Goal: Task Accomplishment & Management: Use online tool/utility

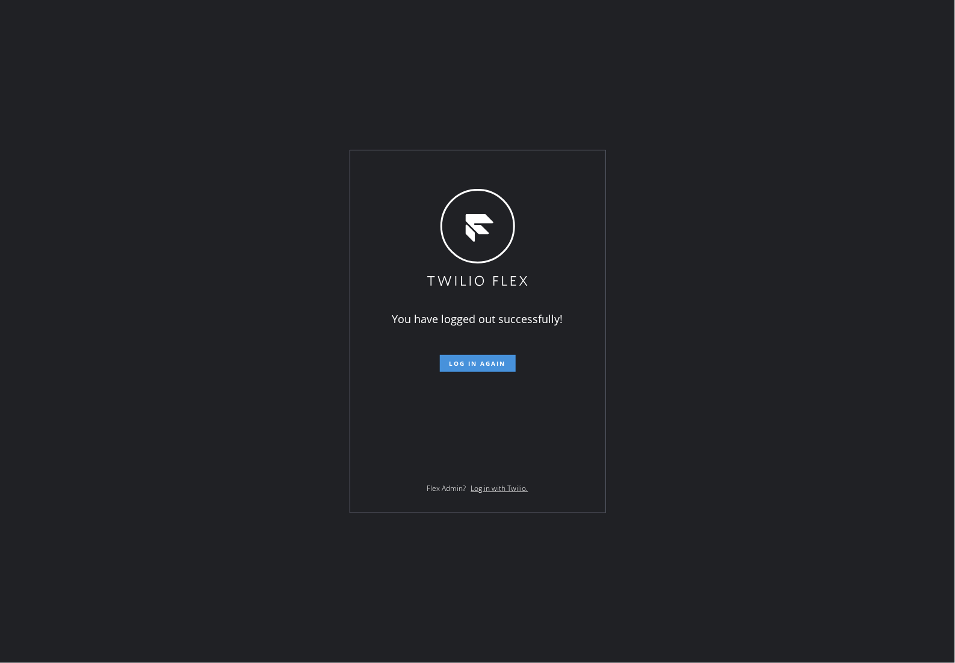
click at [466, 371] on button "Log in again" at bounding box center [478, 363] width 76 height 17
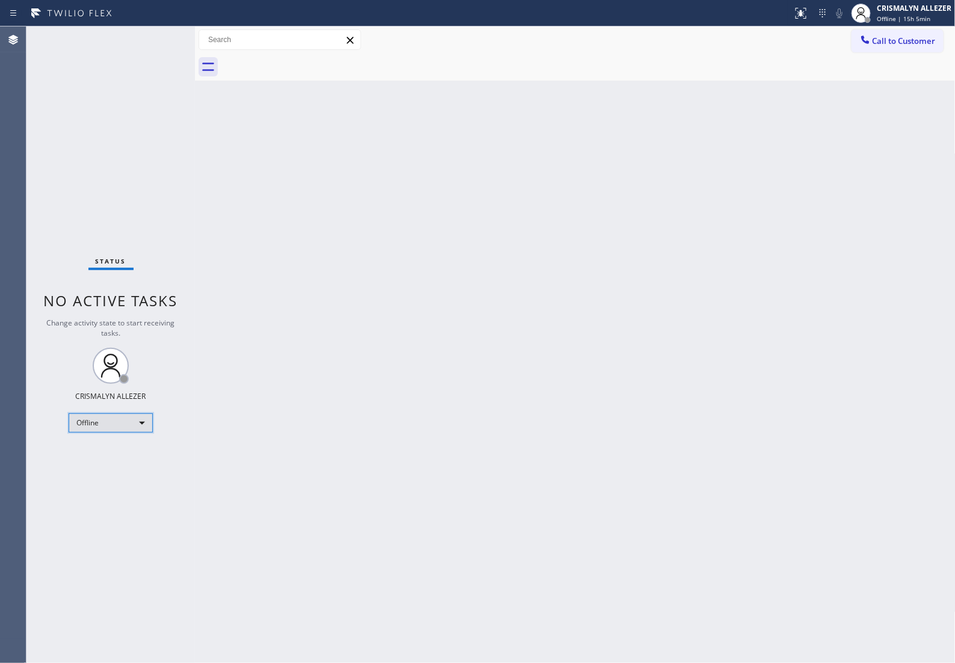
click at [141, 420] on div "Offline" at bounding box center [111, 422] width 84 height 19
click at [104, 473] on li "Unavailable" at bounding box center [110, 470] width 82 height 14
click at [894, 40] on span "Call to Customer" at bounding box center [903, 40] width 63 height 11
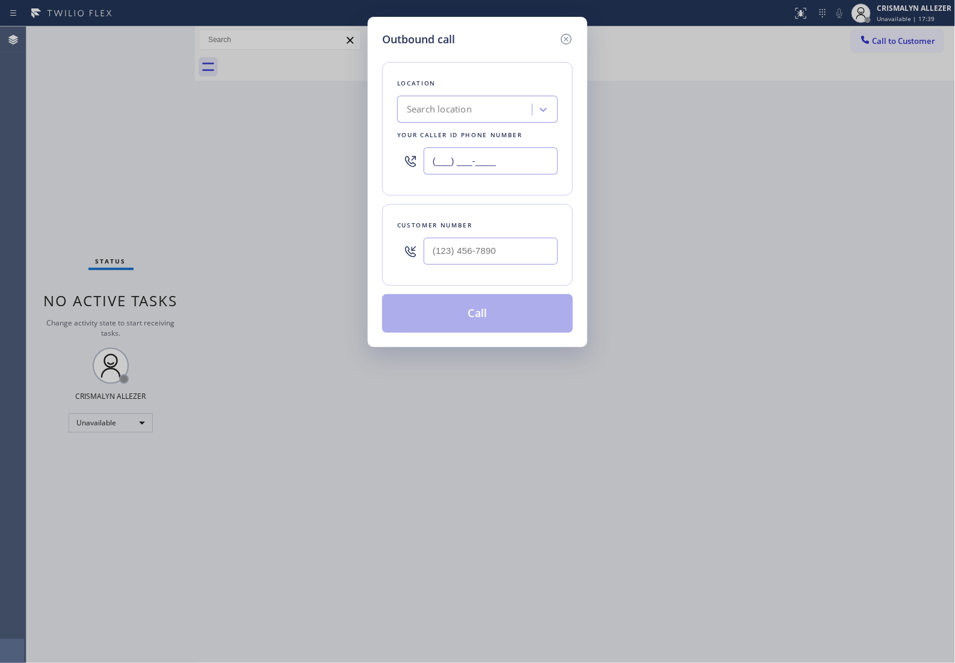
paste input "805) 222-7747"
drag, startPoint x: 516, startPoint y: 158, endPoint x: 190, endPoint y: 184, distance: 326.5
click at [191, 184] on div "Outbound call Location Search location Your caller id phone number (___) ___-__…" at bounding box center [477, 331] width 955 height 663
type input "(805) 222-7747"
click at [517, 259] on input "(___) ___-____" at bounding box center [491, 251] width 134 height 27
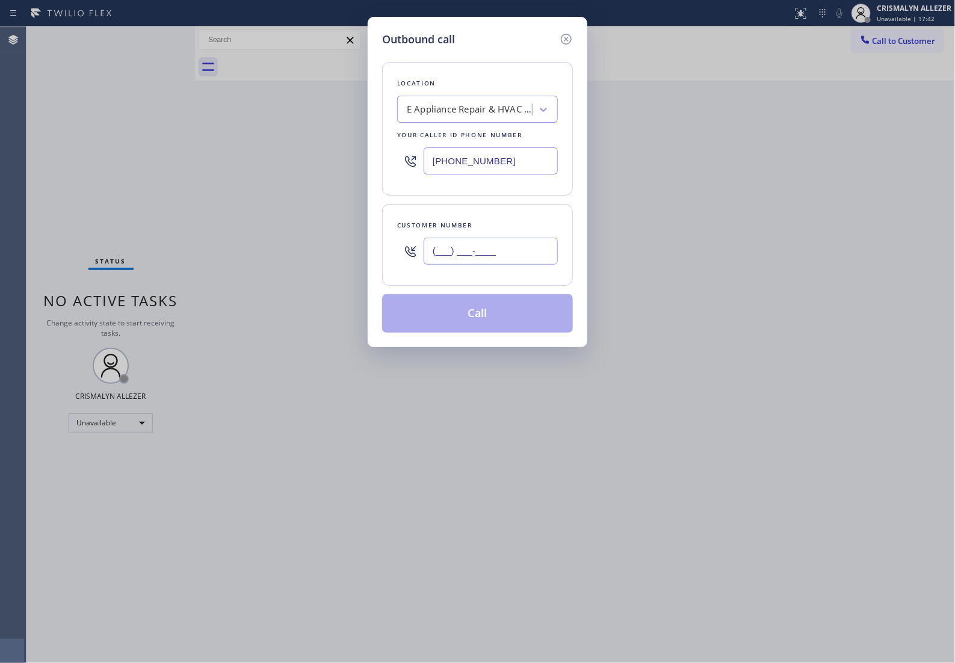
paste input "805) 398-9573"
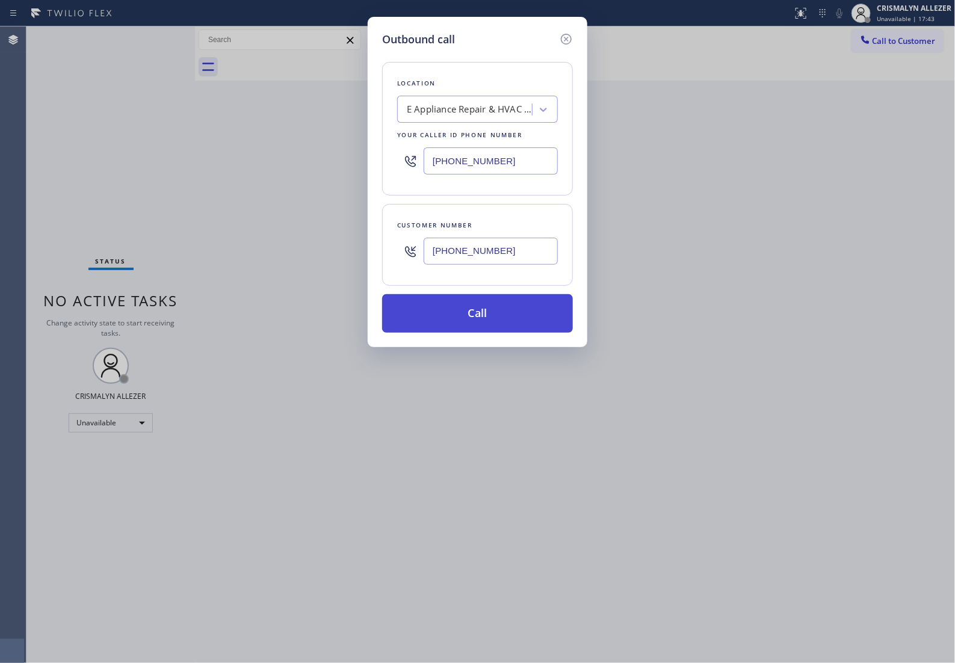
type input "(805) 398-9573"
click at [482, 330] on button "Call" at bounding box center [477, 313] width 191 height 39
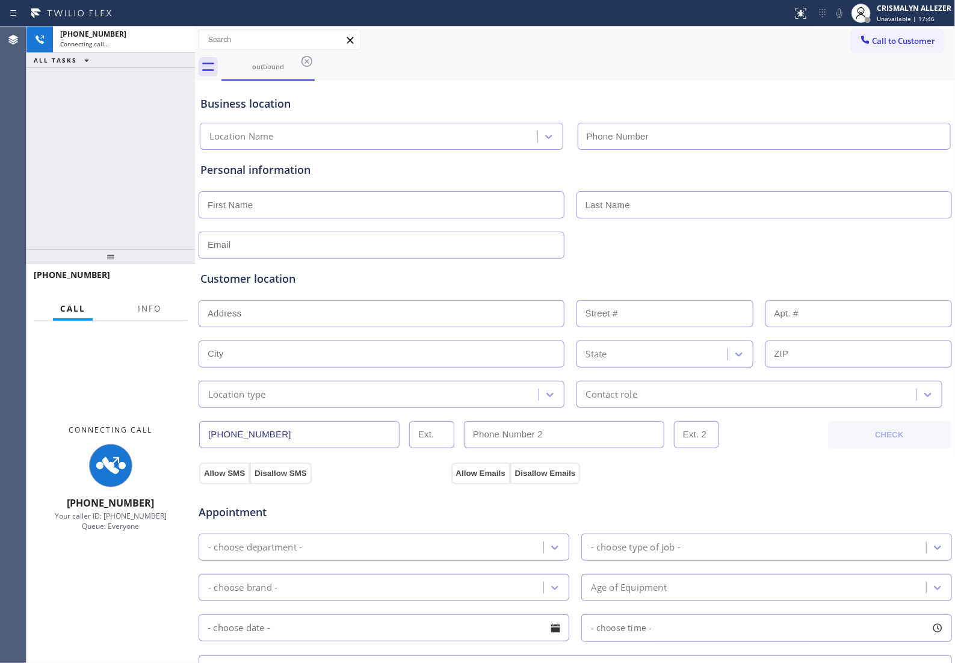
type input "(805) 222-7747"
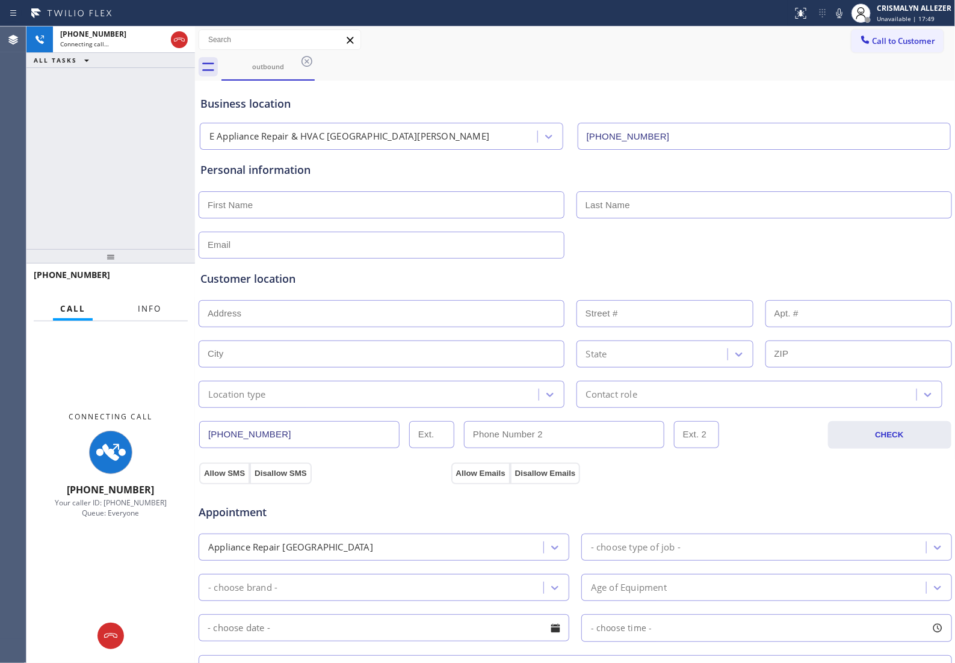
click at [145, 314] on span "Info" at bounding box center [149, 308] width 23 height 11
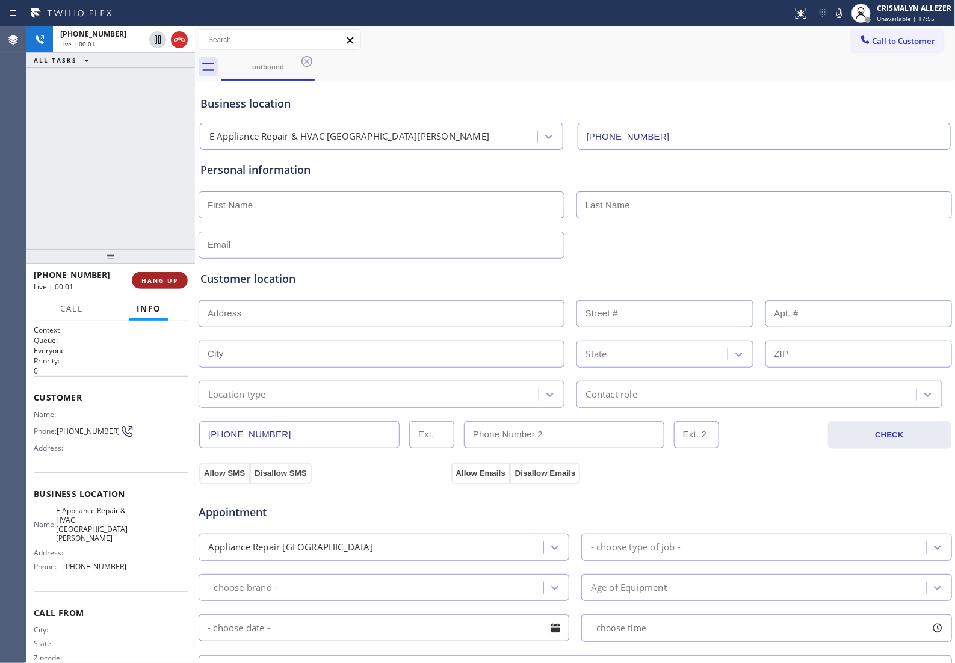
click at [152, 283] on span "HANG UP" at bounding box center [159, 280] width 37 height 8
click at [144, 284] on span "COMPLETE" at bounding box center [158, 280] width 42 height 8
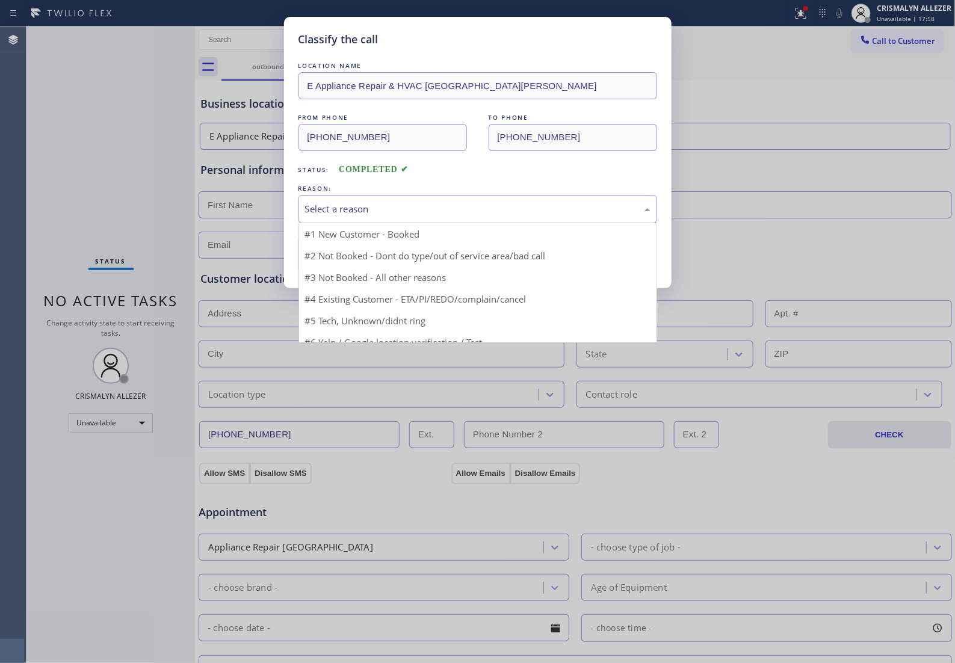
click at [525, 216] on div "Select a reason" at bounding box center [477, 209] width 345 height 14
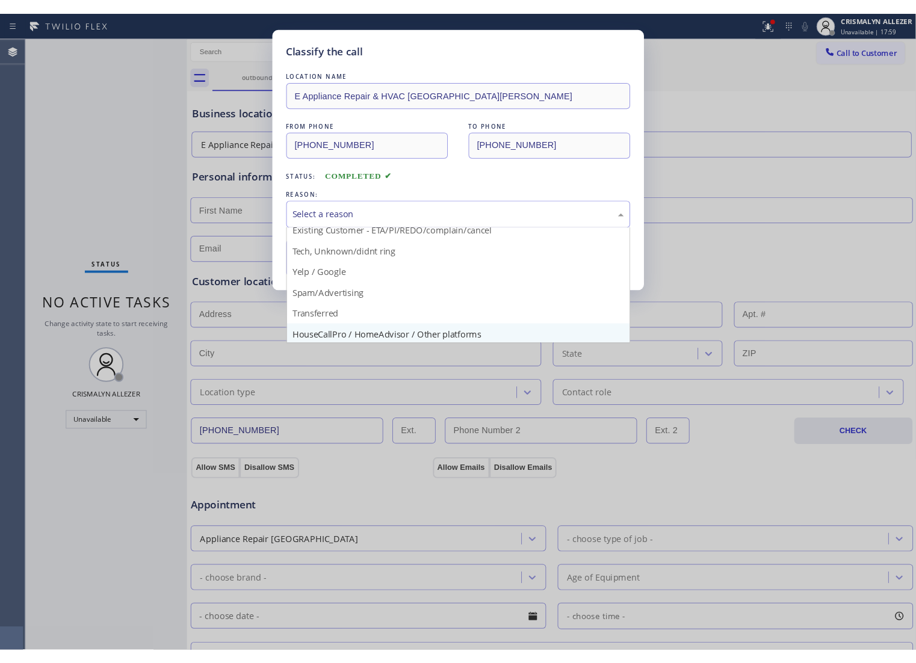
scroll to position [82, 0]
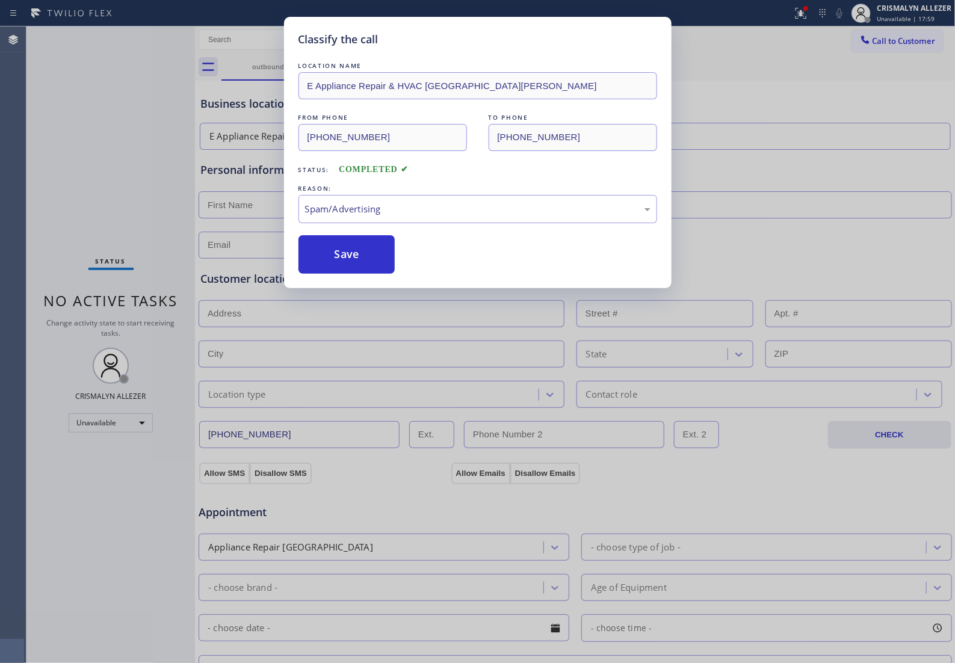
click at [359, 274] on button "Save" at bounding box center [346, 254] width 97 height 39
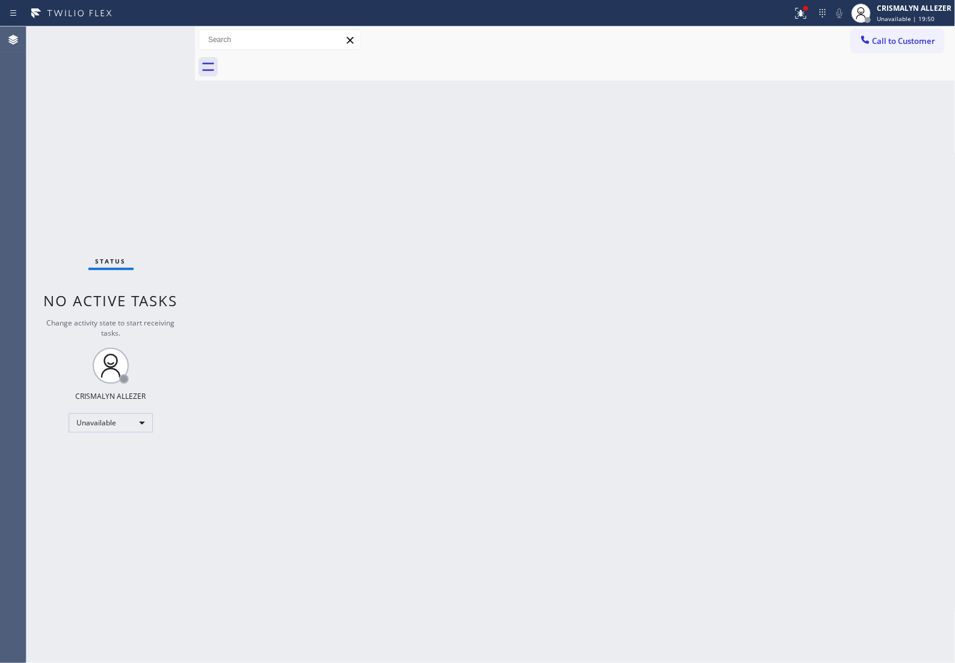
click at [406, 407] on div "Back to Dashboard Change Sender ID Customers Technicians Select a contact Outbo…" at bounding box center [575, 344] width 760 height 637
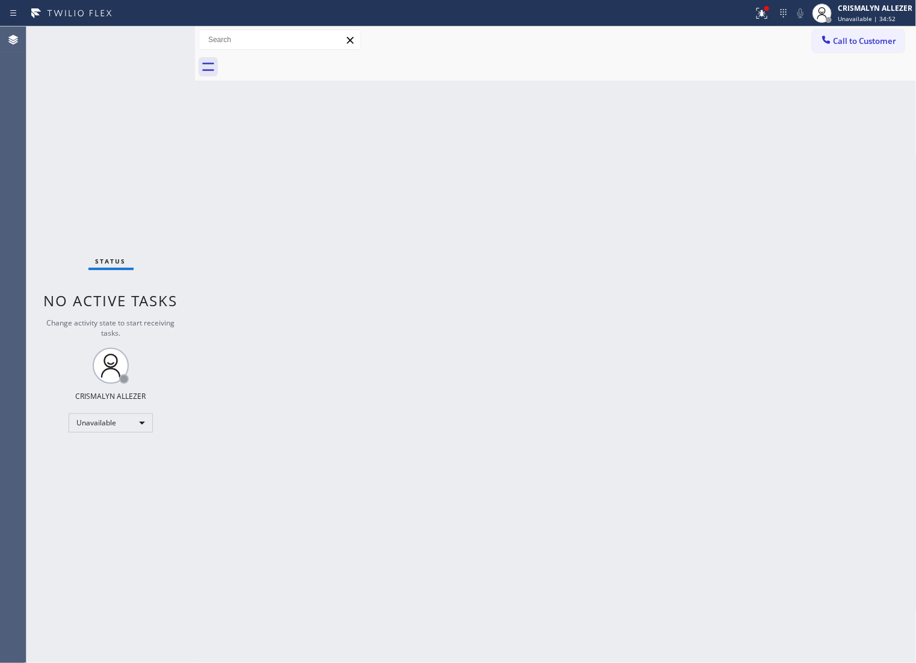
click at [877, 43] on span "Call to Customer" at bounding box center [864, 40] width 63 height 11
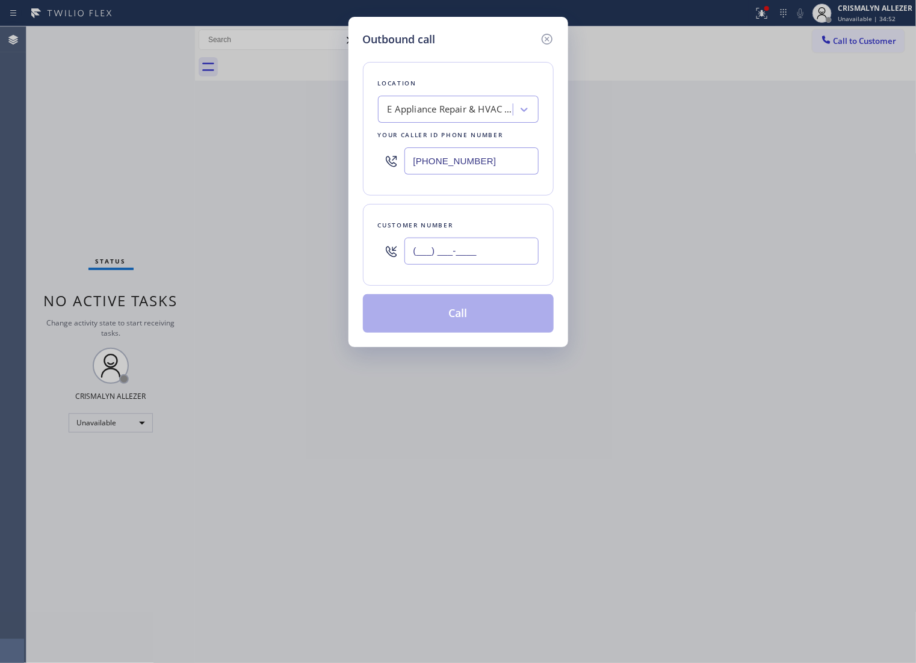
click at [482, 265] on input "(___) ___-____" at bounding box center [471, 251] width 134 height 27
paste input "424) 394-4194"
type input "(424) 394-4194"
click at [449, 116] on div "E Appliance Repair & HVAC [GEOGRAPHIC_DATA][PERSON_NAME]" at bounding box center [450, 110] width 126 height 14
type input "5 star appliance re"
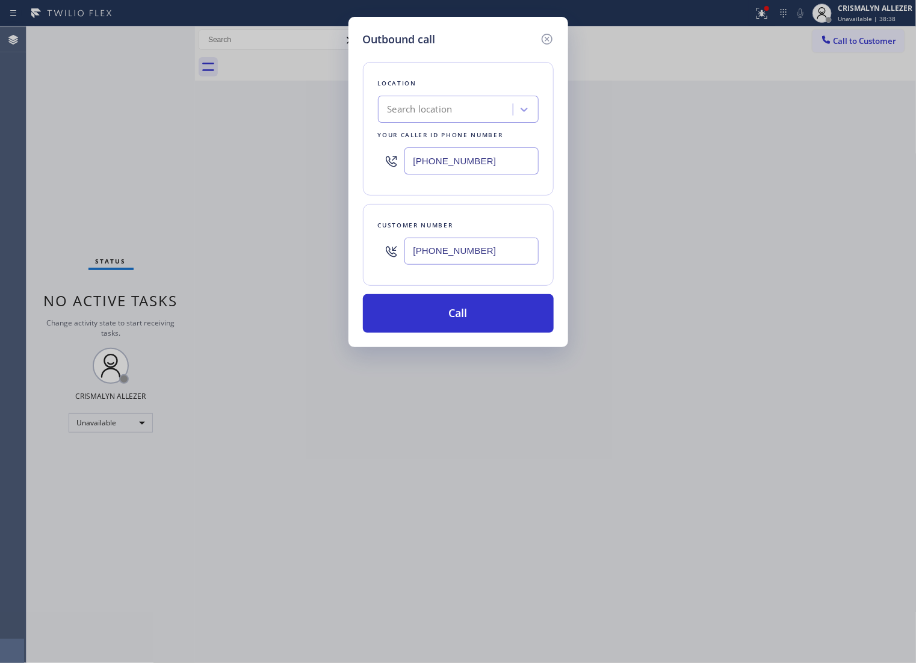
click at [452, 115] on div "Search location" at bounding box center [419, 110] width 65 height 14
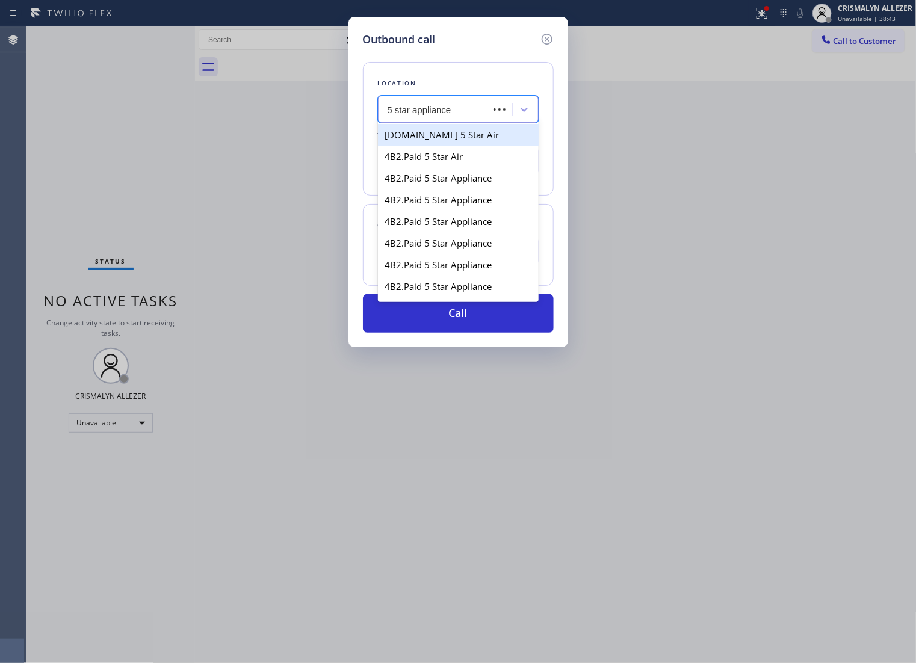
type input "5 star appliance r"
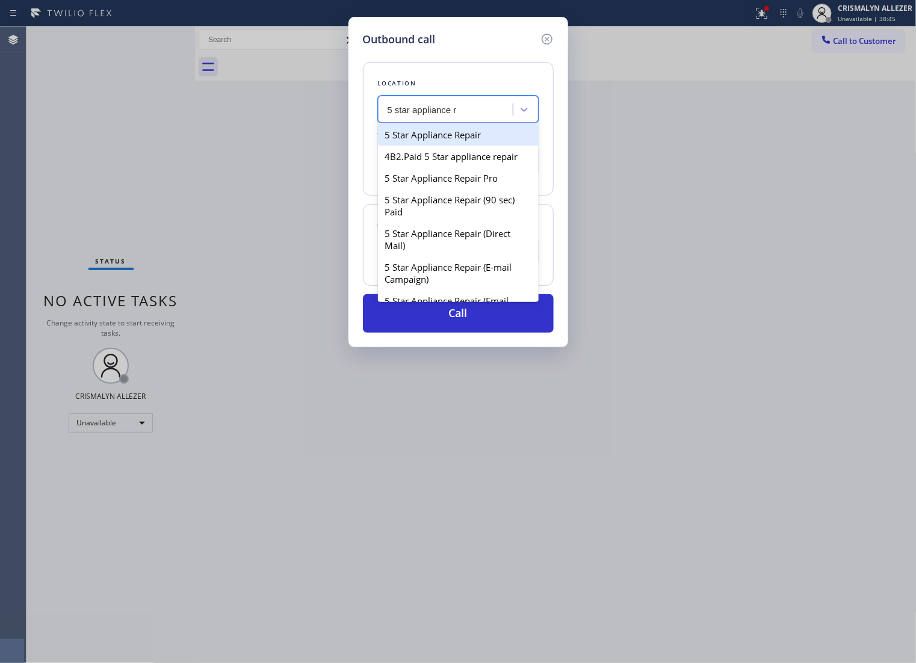
click at [449, 146] on div "5 Star Appliance Repair" at bounding box center [458, 135] width 161 height 22
type input "[PHONE_NUMBER]"
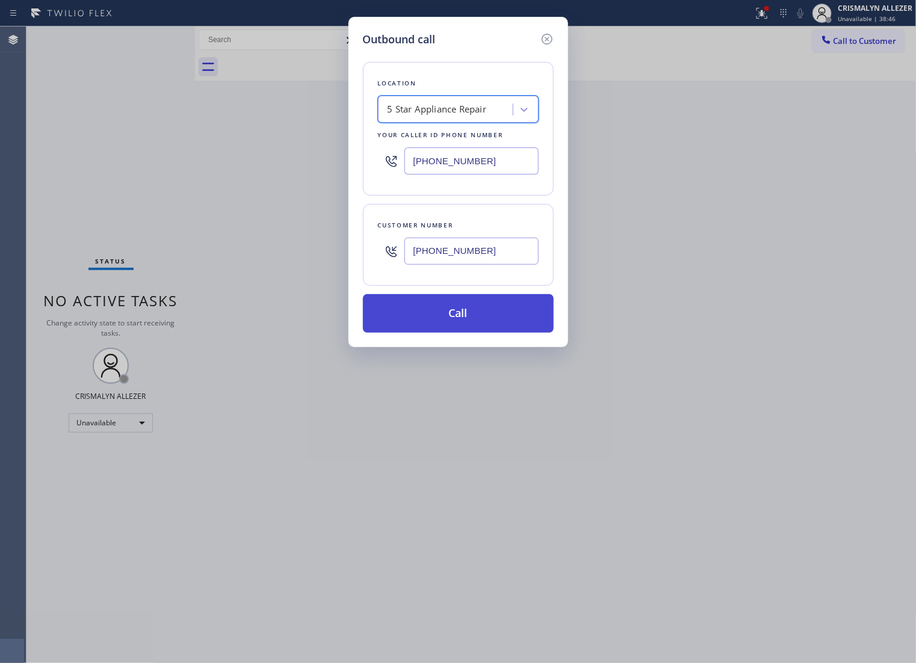
click at [452, 331] on button "Call" at bounding box center [458, 313] width 191 height 39
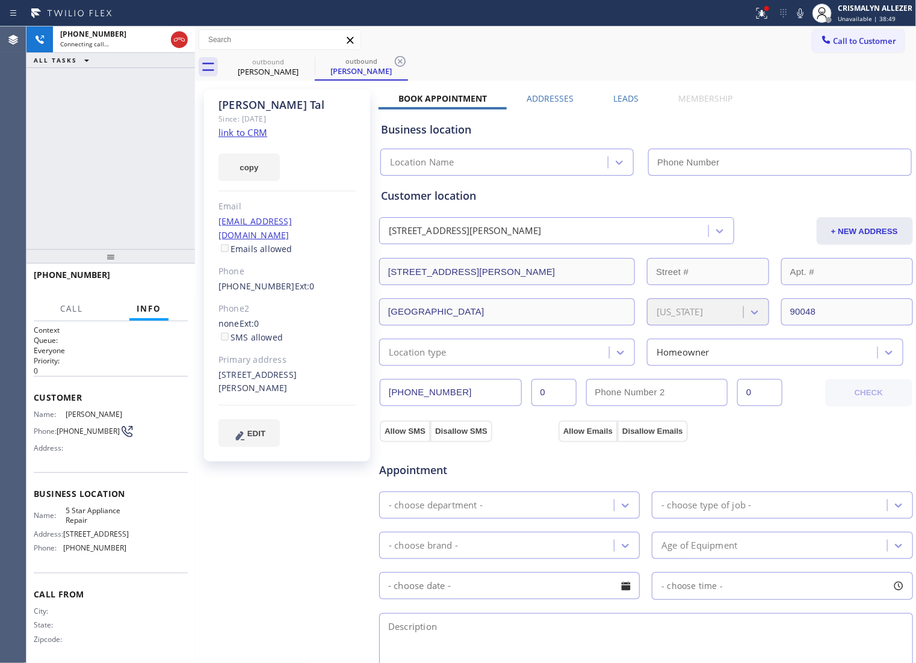
click at [224, 134] on link "link to CRM" at bounding box center [242, 132] width 49 height 12
type input "[PHONE_NUMBER]"
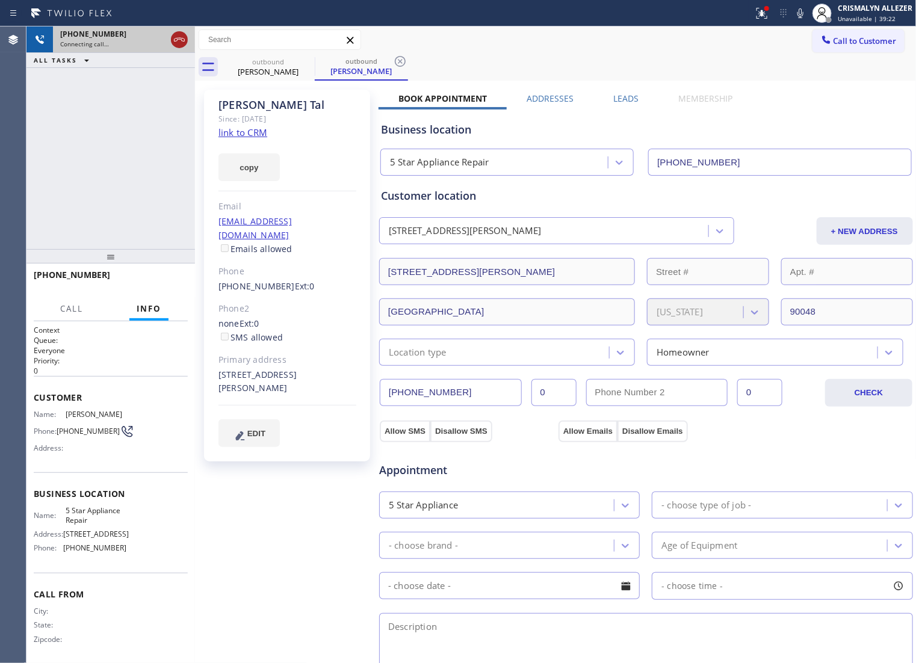
click at [177, 43] on icon at bounding box center [179, 39] width 14 height 14
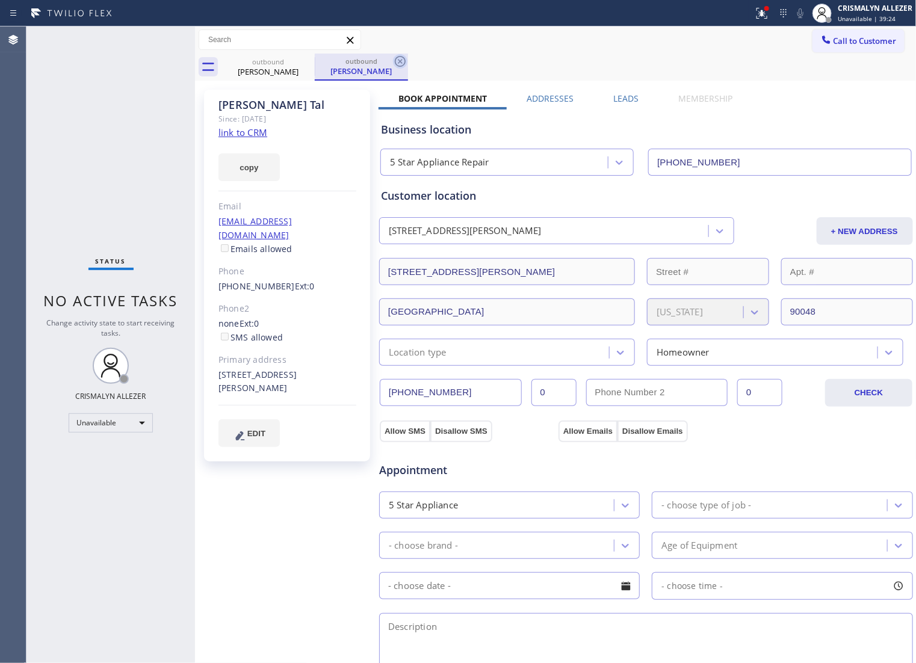
click at [398, 64] on icon at bounding box center [400, 61] width 14 height 14
click at [308, 62] on icon at bounding box center [306, 61] width 11 height 11
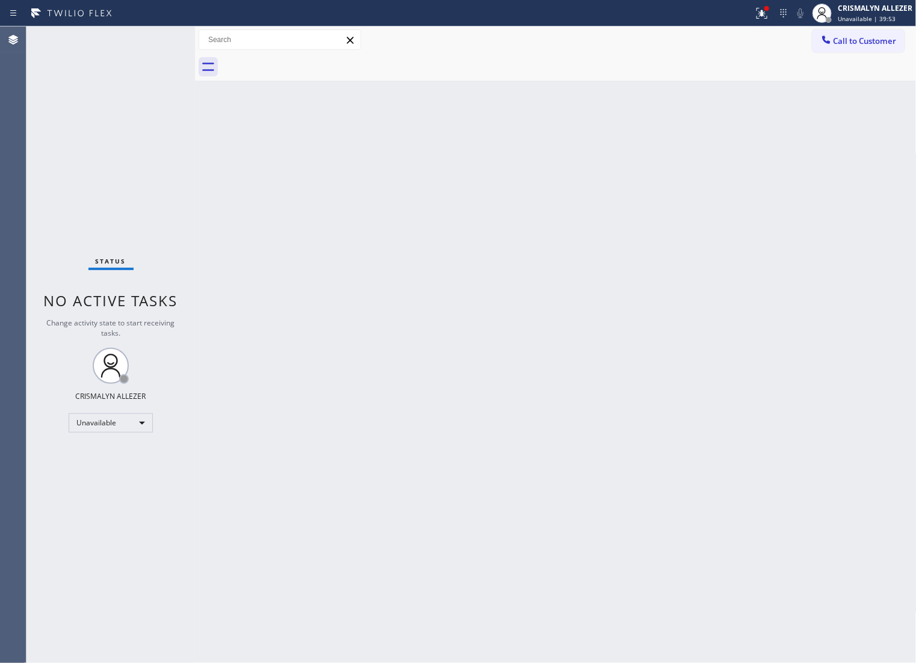
drag, startPoint x: 837, startPoint y: 41, endPoint x: 790, endPoint y: 70, distance: 55.1
click at [837, 43] on span "Call to Customer" at bounding box center [864, 40] width 63 height 11
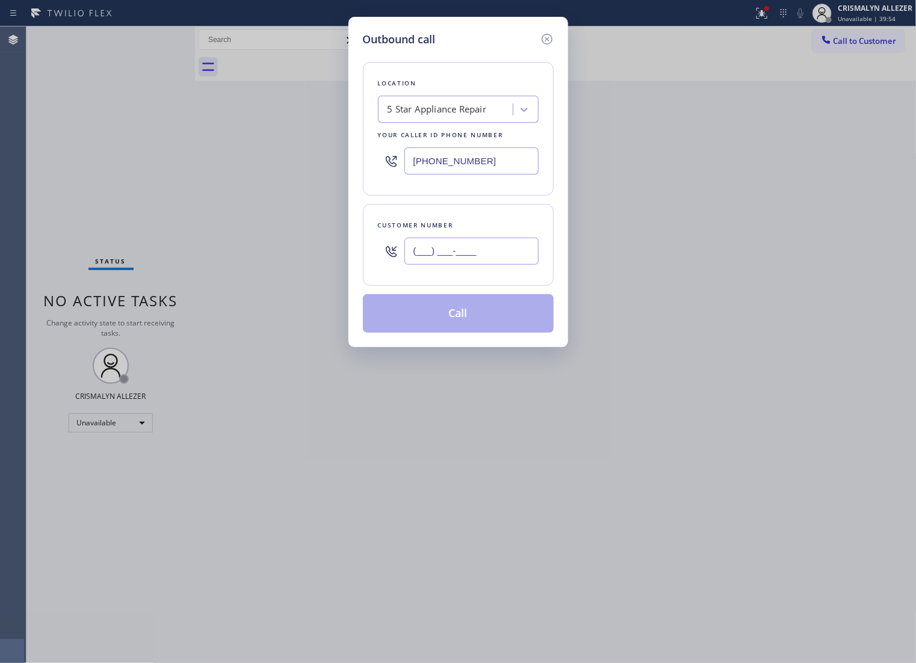
click at [518, 254] on input "(___) ___-____" at bounding box center [471, 251] width 134 height 27
paste input "562) 479-2608"
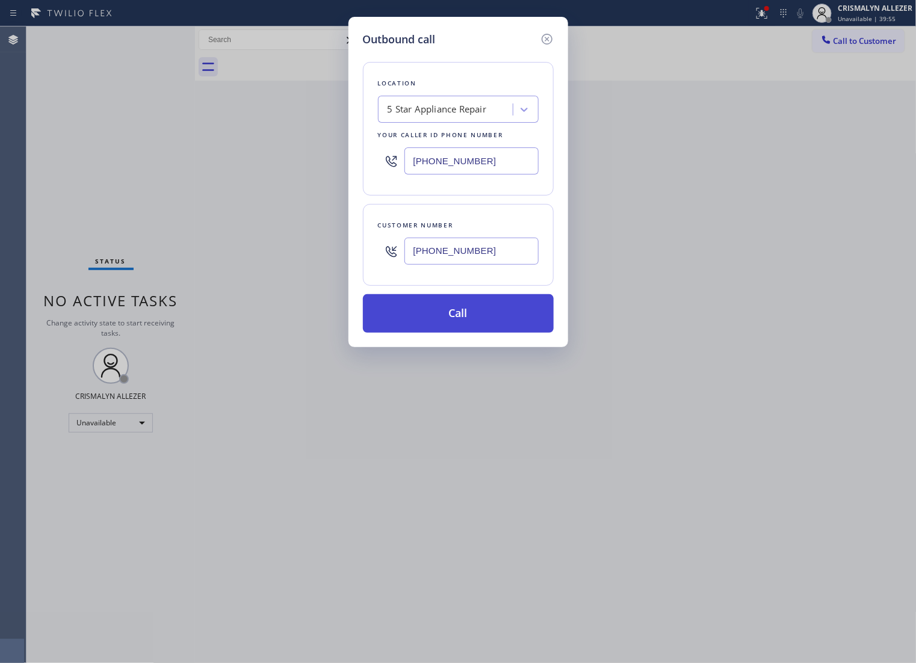
type input "[PHONE_NUMBER]"
click at [455, 333] on button "Call" at bounding box center [458, 313] width 191 height 39
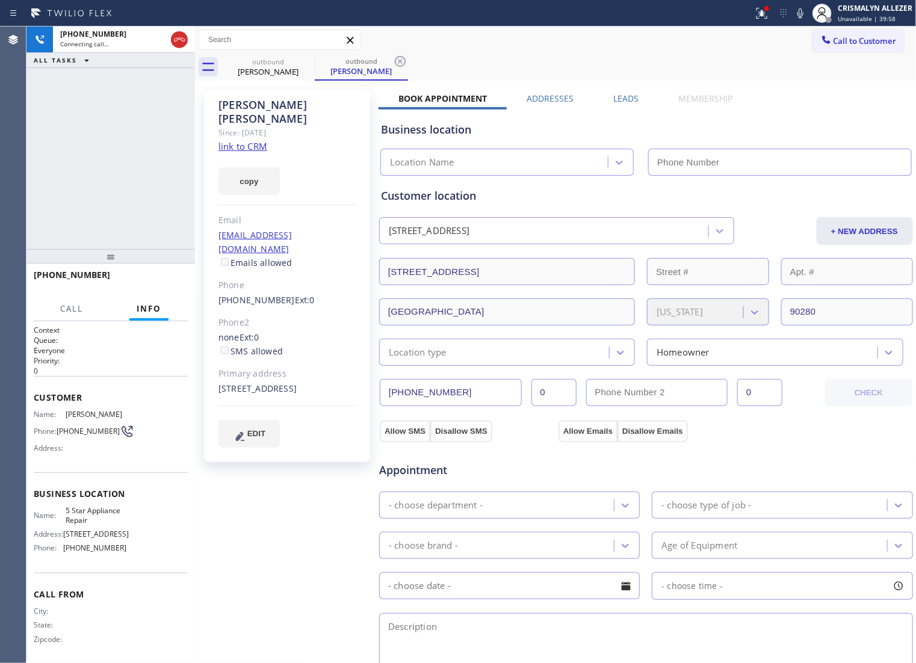
click at [244, 140] on link "link to CRM" at bounding box center [242, 146] width 49 height 12
type input "[PHONE_NUMBER]"
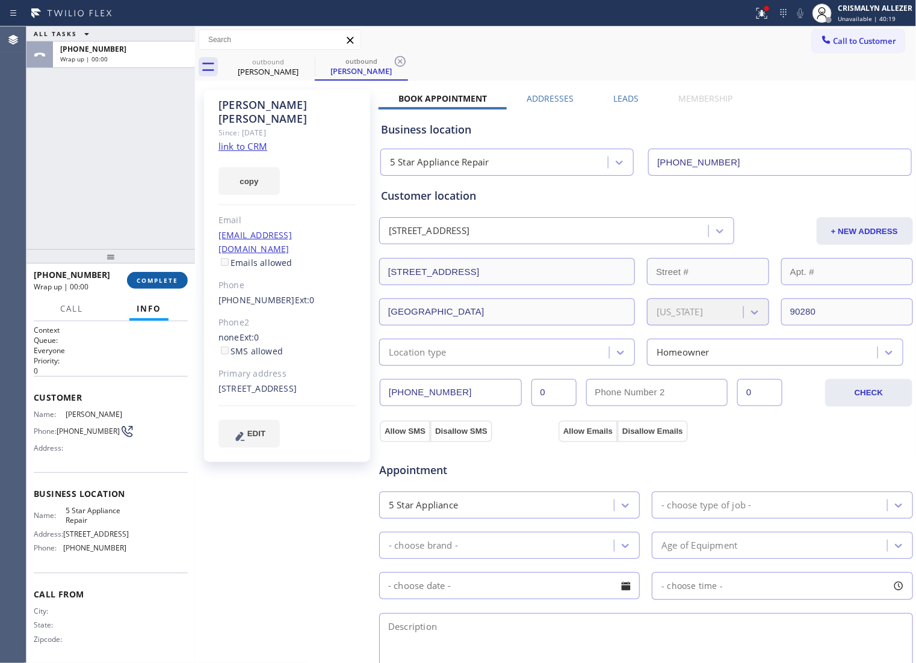
click at [157, 287] on button "COMPLETE" at bounding box center [157, 280] width 61 height 17
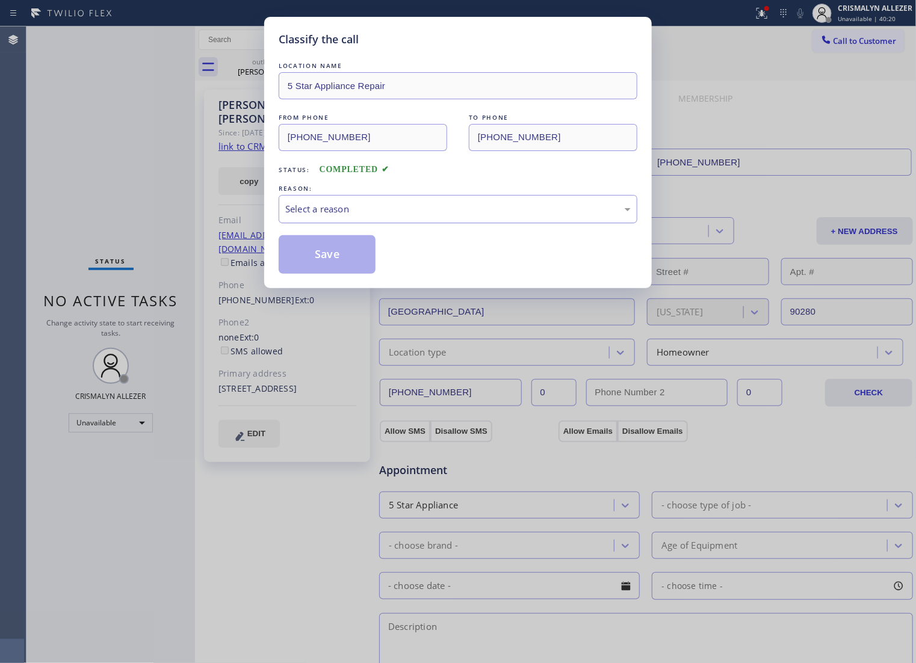
click at [481, 214] on div "Select a reason" at bounding box center [458, 209] width 359 height 28
click at [343, 265] on button "Save" at bounding box center [327, 254] width 97 height 39
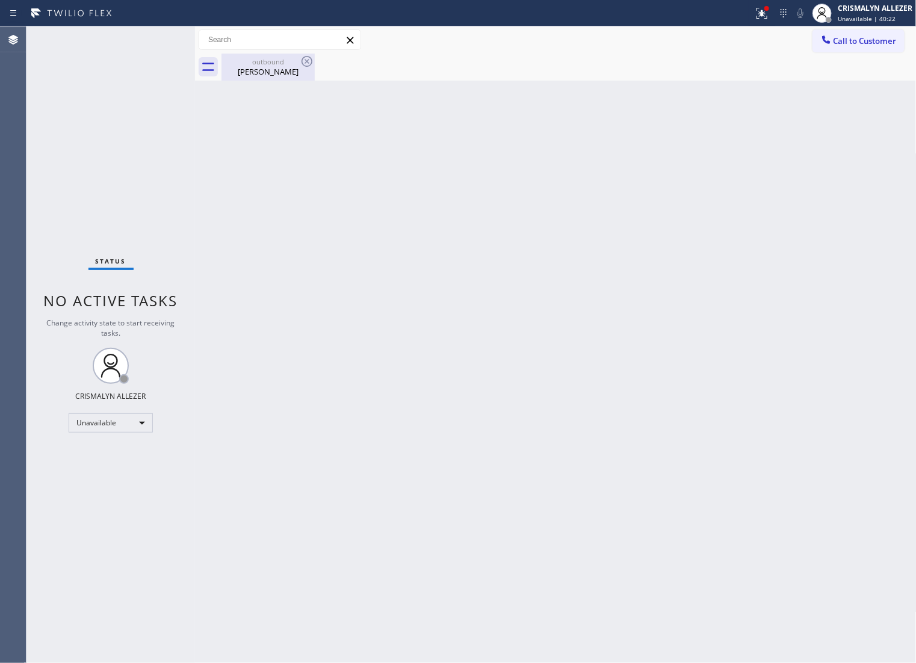
click at [260, 79] on div "outbound Edgar Sanchez" at bounding box center [268, 67] width 91 height 27
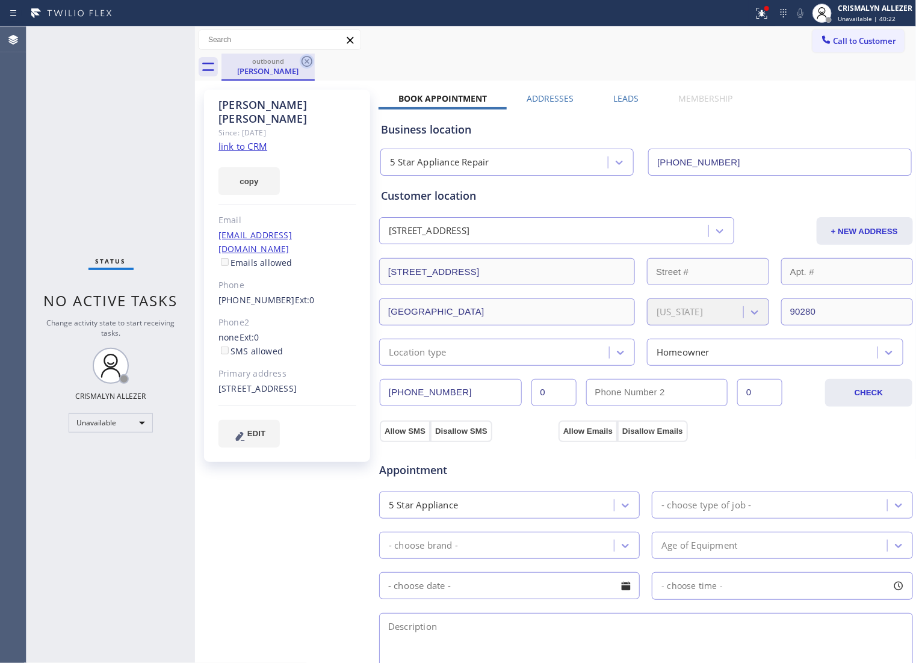
click at [307, 64] on icon at bounding box center [307, 61] width 14 height 14
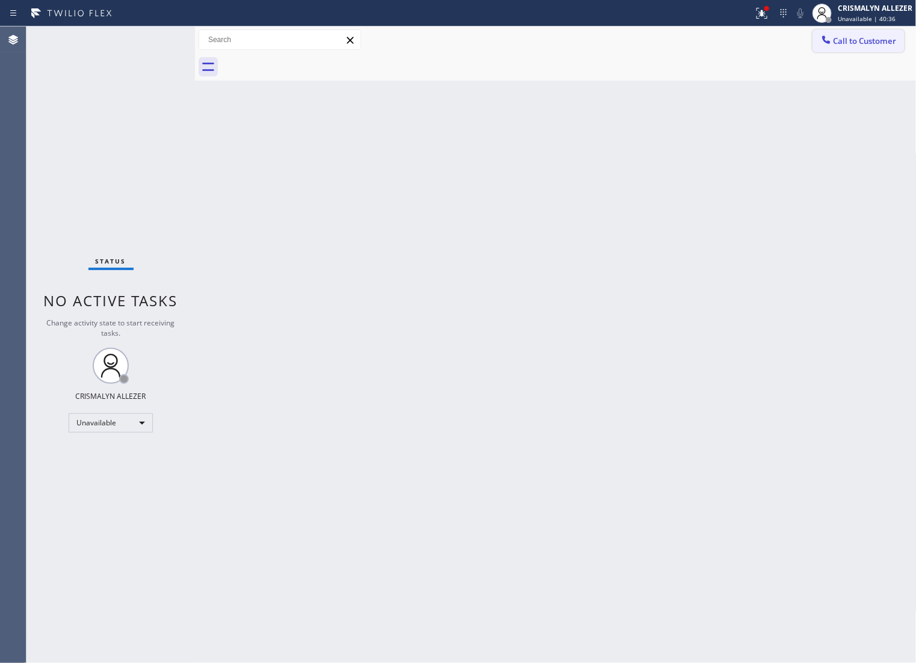
click at [874, 40] on span "Call to Customer" at bounding box center [864, 40] width 63 height 11
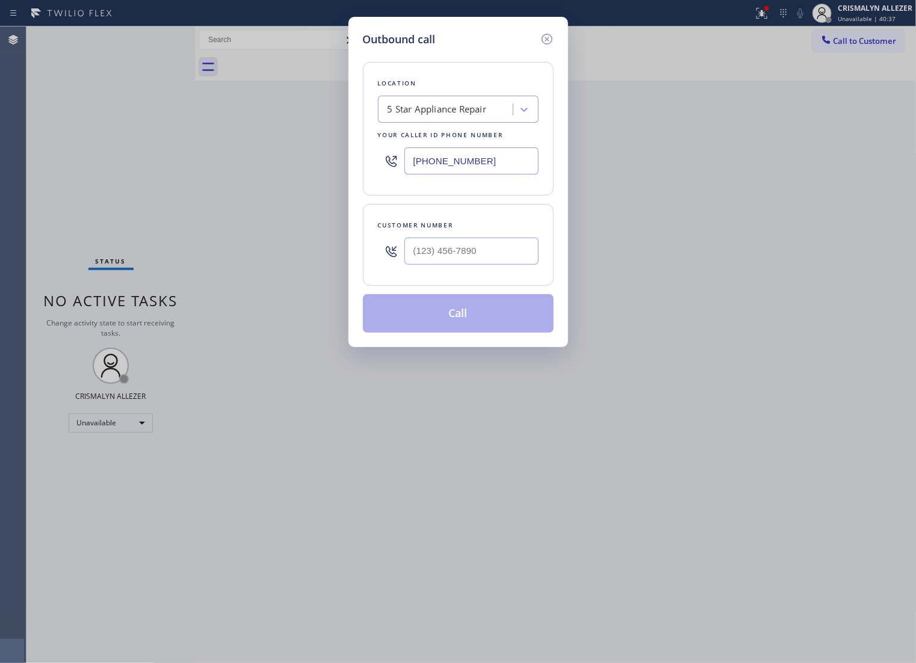
click at [507, 248] on div at bounding box center [471, 251] width 134 height 39
click at [498, 263] on input "(___) ___-____" at bounding box center [471, 251] width 134 height 27
paste input "661) 673-3661"
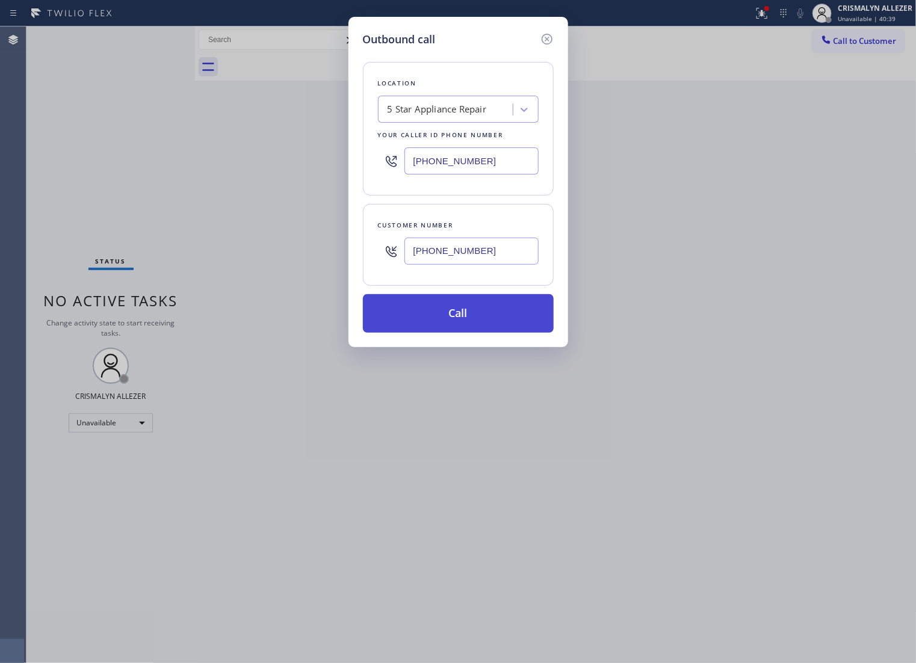
type input "[PHONE_NUMBER]"
click at [476, 329] on button "Call" at bounding box center [458, 313] width 191 height 39
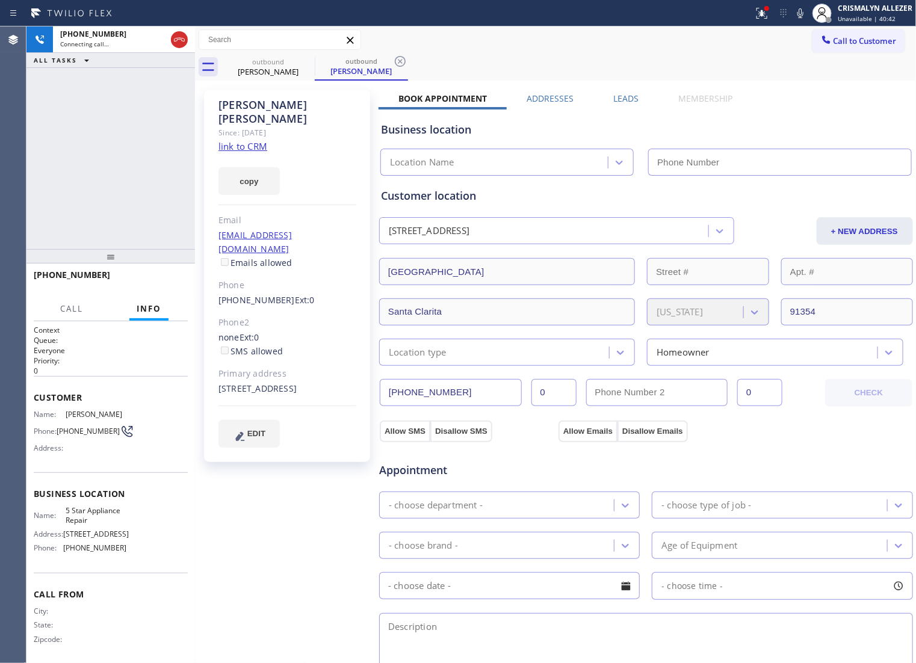
click at [251, 140] on link "link to CRM" at bounding box center [242, 146] width 49 height 12
type input "[PHONE_NUMBER]"
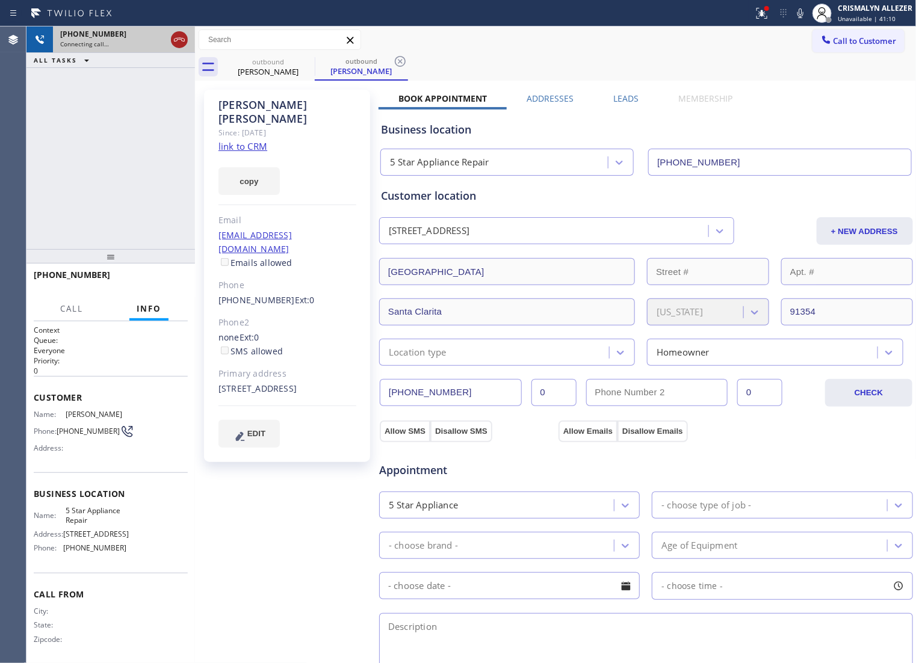
click at [183, 43] on icon at bounding box center [179, 39] width 14 height 14
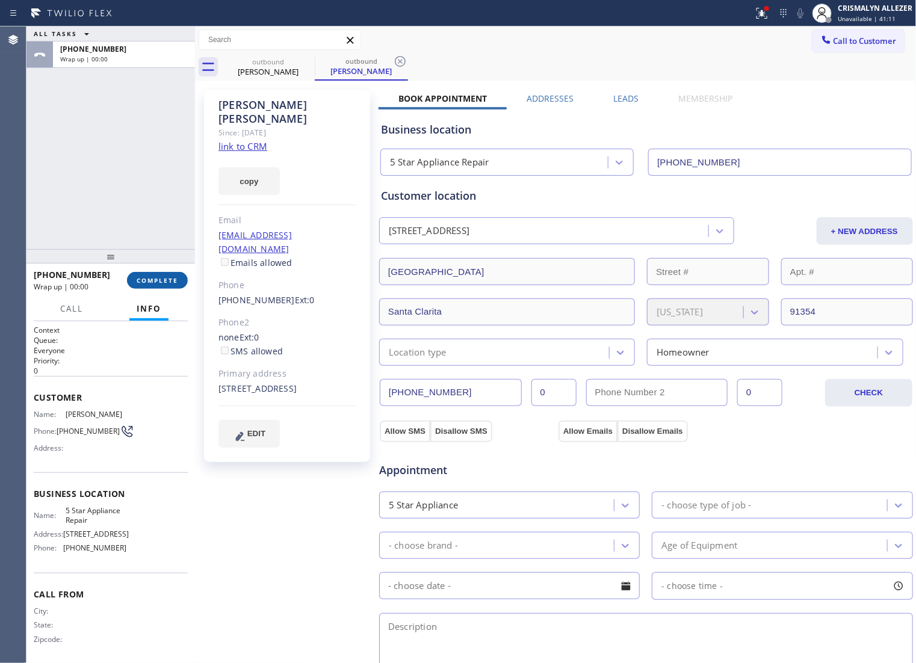
click at [144, 278] on span "COMPLETE" at bounding box center [158, 280] width 42 height 8
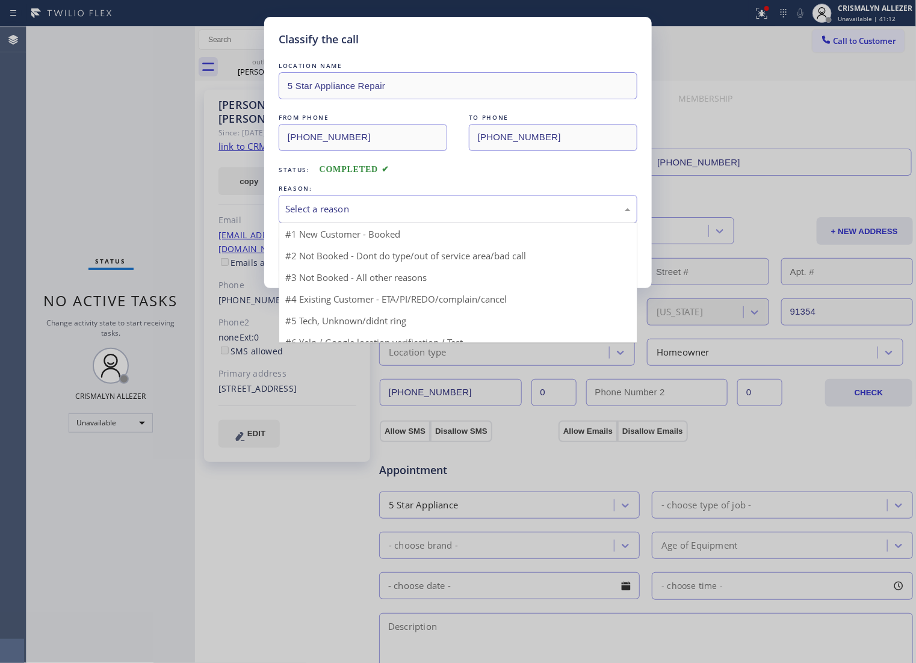
click at [464, 216] on div "Select a reason" at bounding box center [457, 209] width 345 height 14
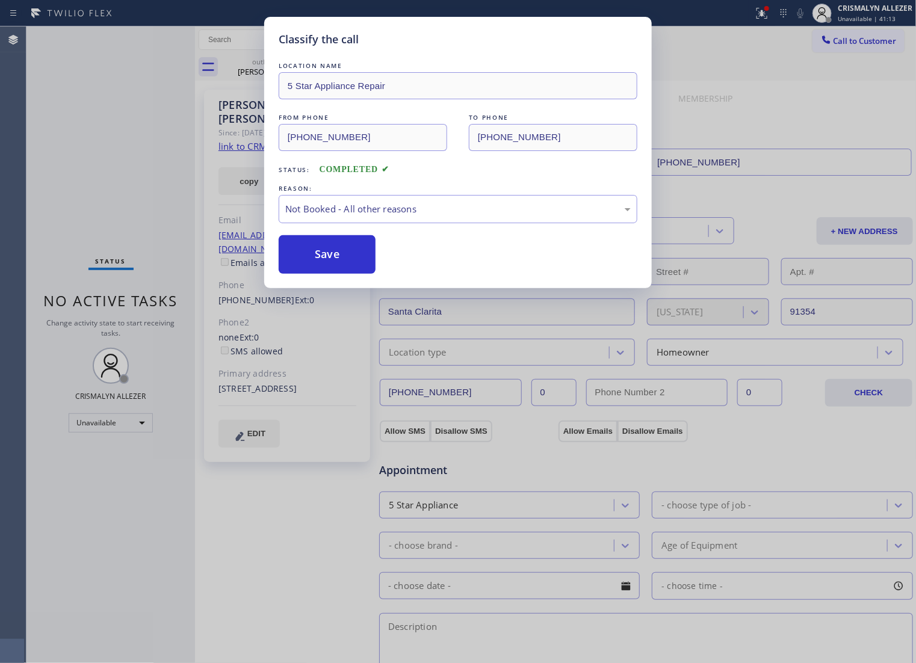
click at [322, 272] on button "Save" at bounding box center [327, 254] width 97 height 39
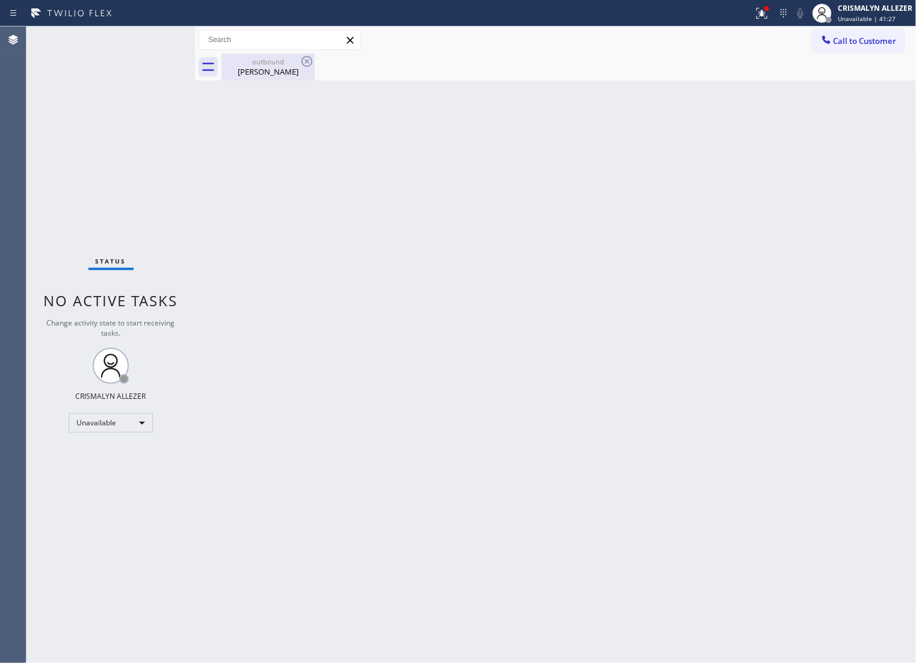
click at [256, 73] on div "Annie Makdessian" at bounding box center [268, 71] width 91 height 11
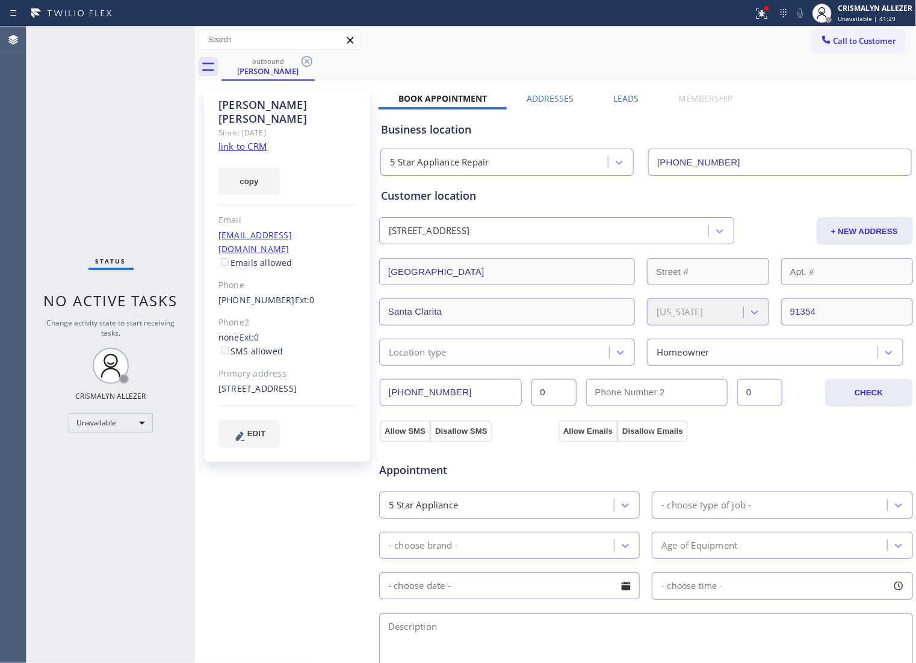
click at [627, 97] on label "Leads" at bounding box center [626, 98] width 25 height 11
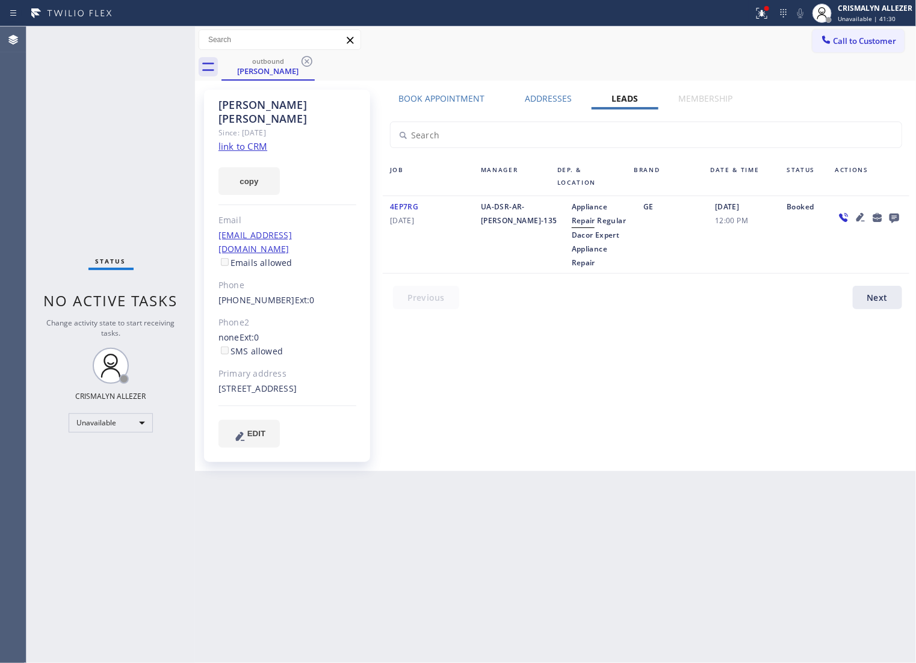
click at [895, 220] on icon at bounding box center [894, 219] width 10 height 10
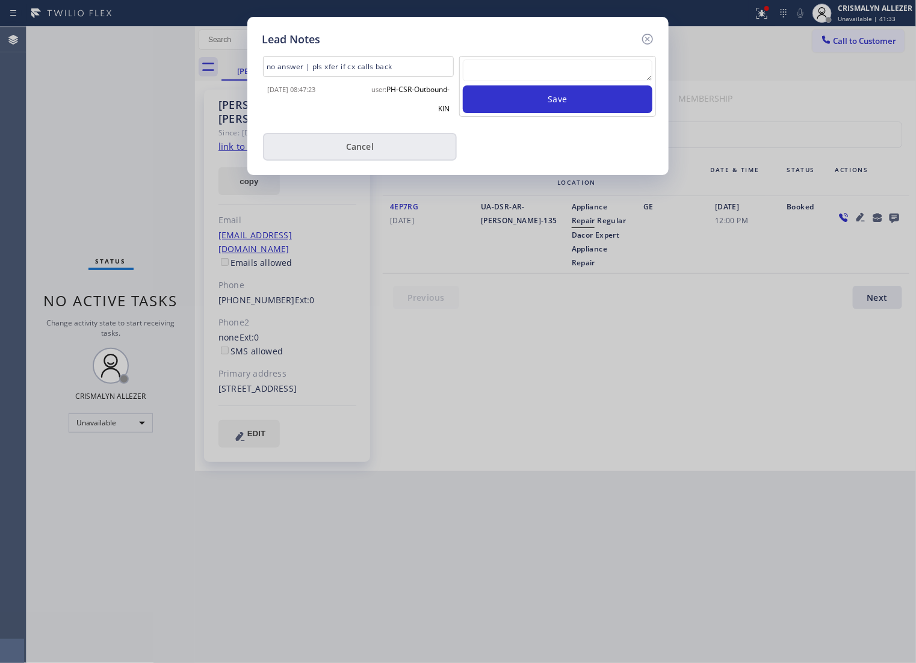
click at [383, 152] on button "Cancel" at bounding box center [360, 147] width 194 height 28
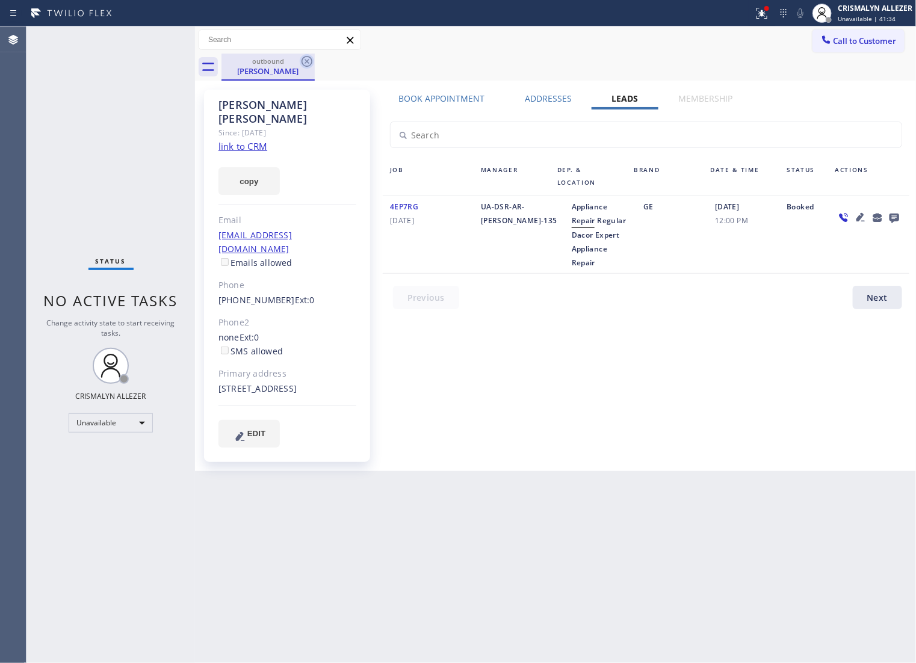
click at [304, 58] on icon at bounding box center [307, 61] width 14 height 14
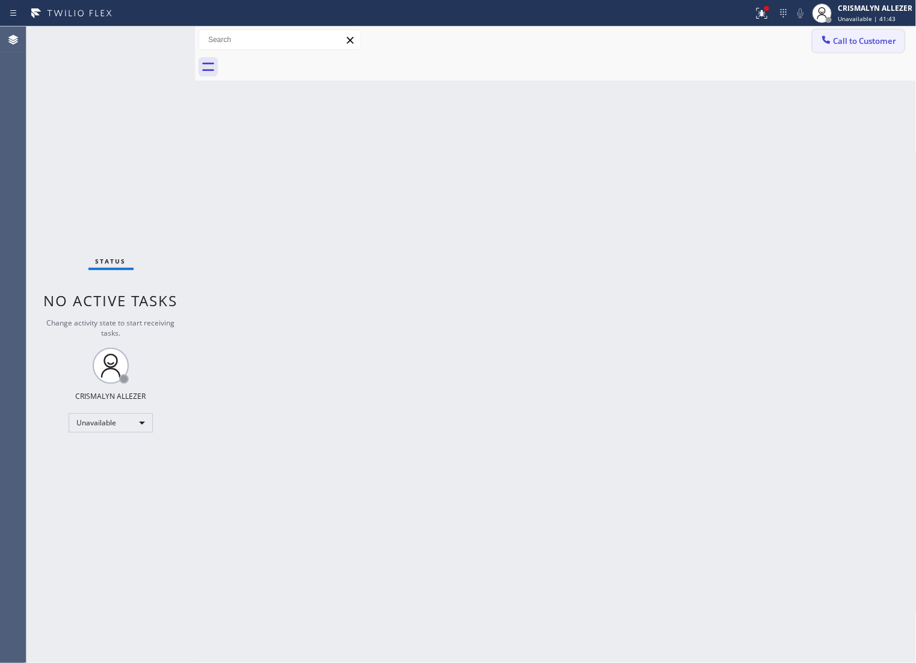
click at [845, 40] on span "Call to Customer" at bounding box center [864, 40] width 63 height 11
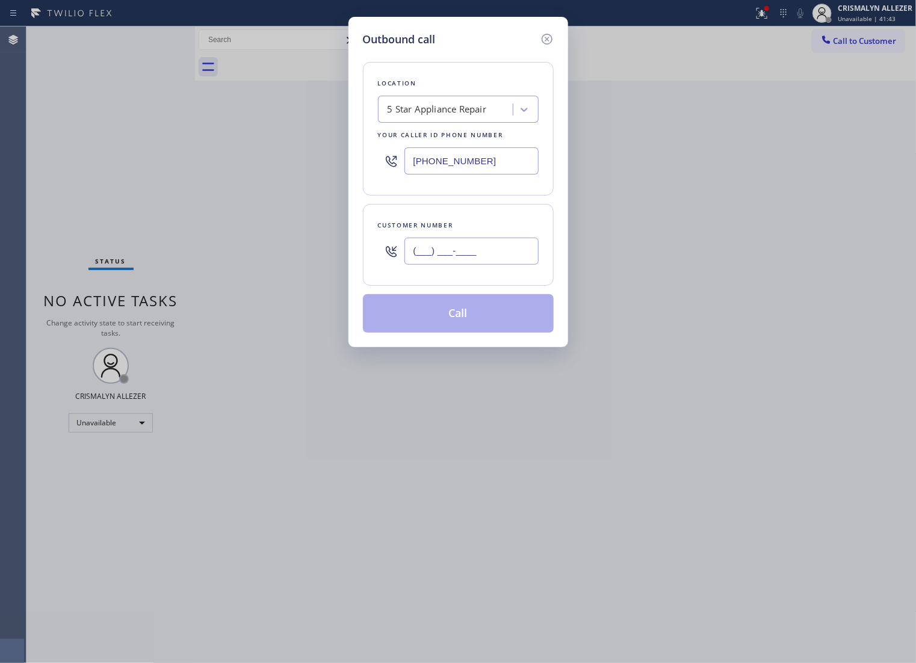
click at [498, 256] on input "(___) ___-____" at bounding box center [471, 251] width 134 height 27
paste input "424) 372-9087"
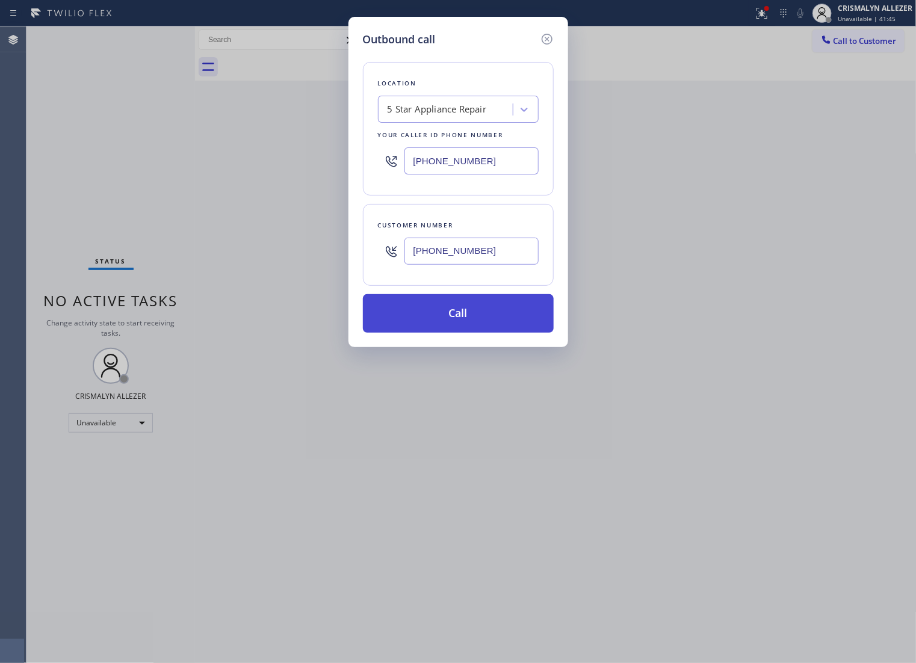
type input "(424) 372-9087"
click at [467, 328] on button "Call" at bounding box center [458, 313] width 191 height 39
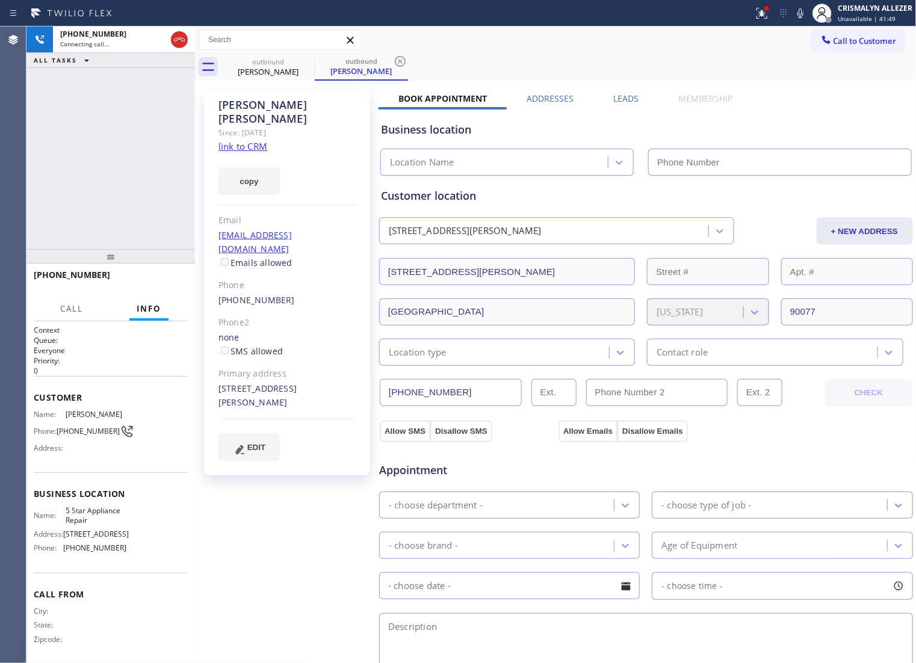
click at [244, 140] on link "link to CRM" at bounding box center [242, 146] width 49 height 12
type input "[PHONE_NUMBER]"
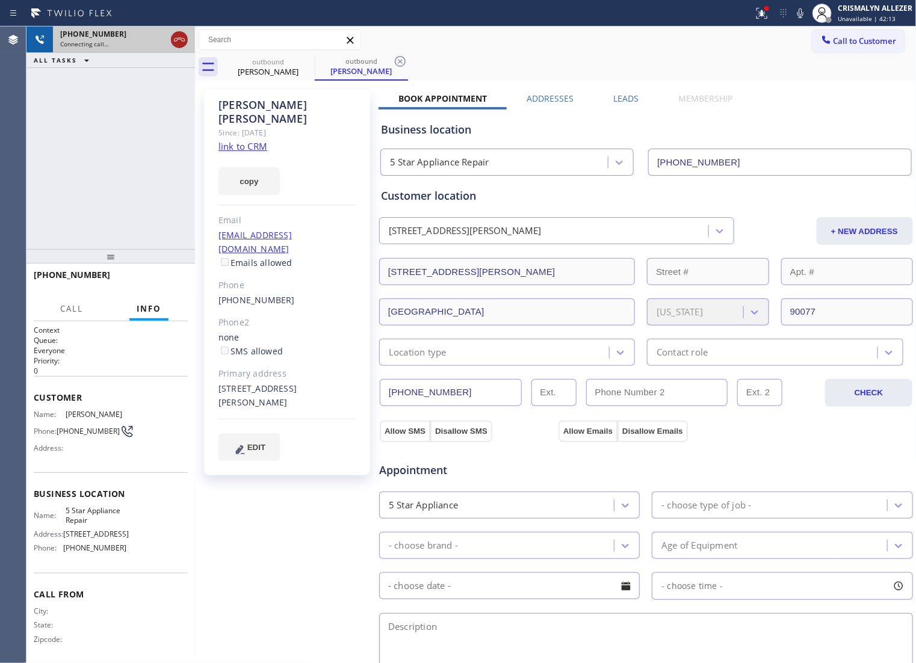
click at [173, 40] on icon at bounding box center [179, 39] width 14 height 14
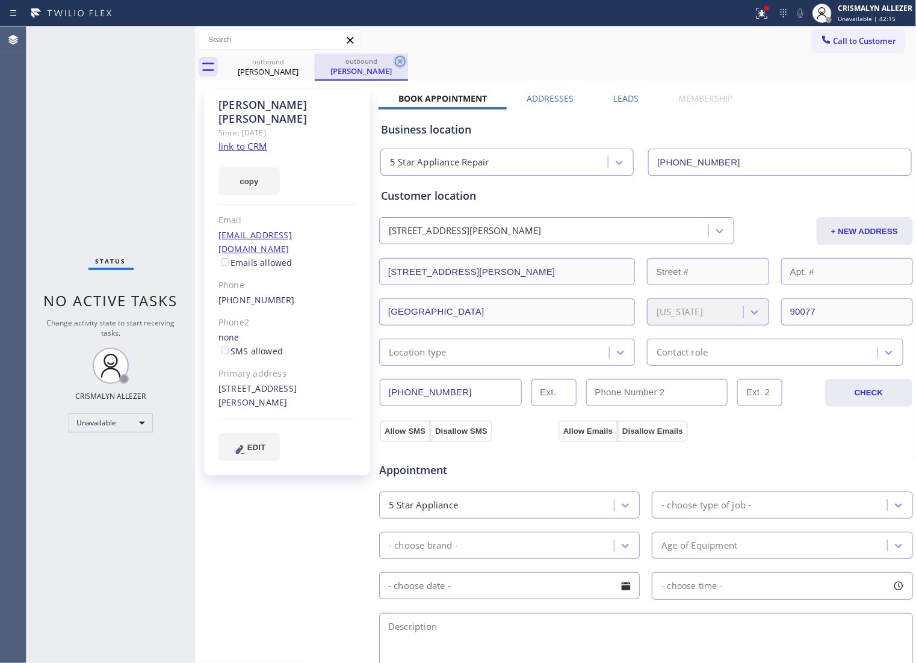
click at [402, 61] on icon at bounding box center [400, 61] width 14 height 14
click at [614, 97] on label "Leads" at bounding box center [626, 98] width 25 height 11
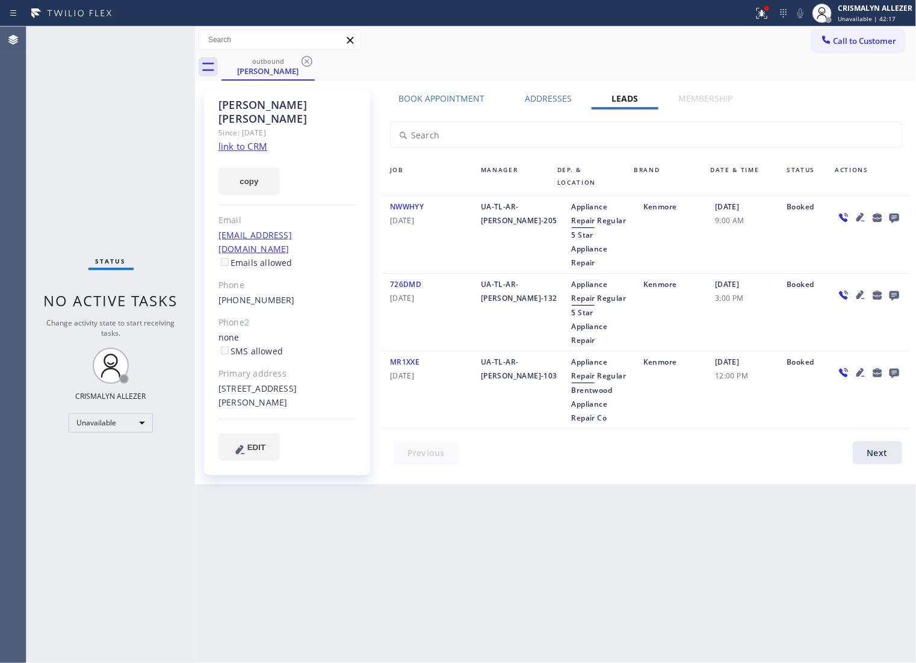
click at [894, 220] on icon at bounding box center [894, 217] width 14 height 15
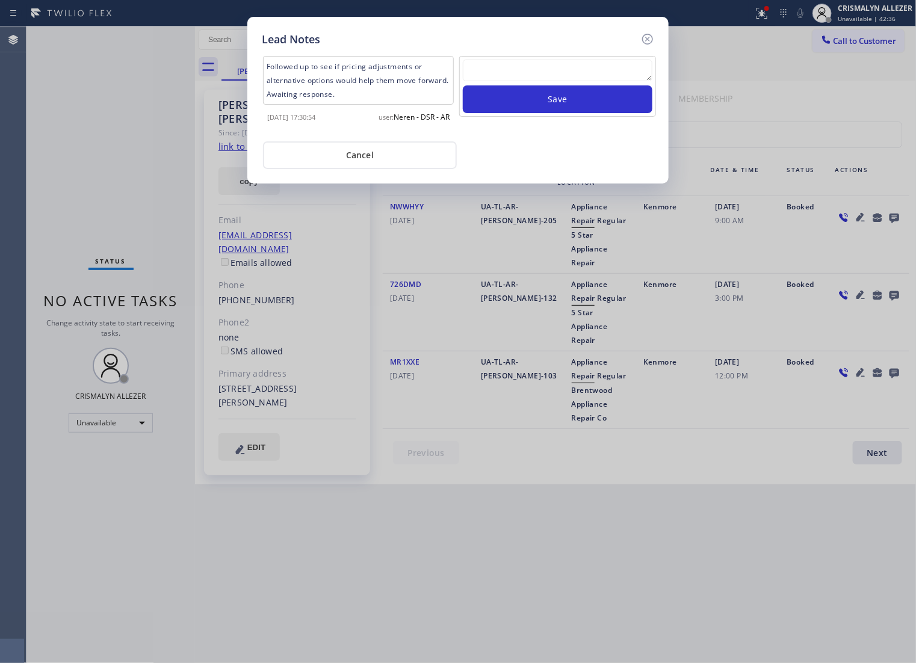
click at [570, 76] on textarea at bounding box center [558, 71] width 190 height 22
paste textarea "no answer | pls xfer if cx calls back"
type textarea "no answer | pls xfer if cx calls back"
click at [556, 111] on button "Save" at bounding box center [558, 99] width 190 height 28
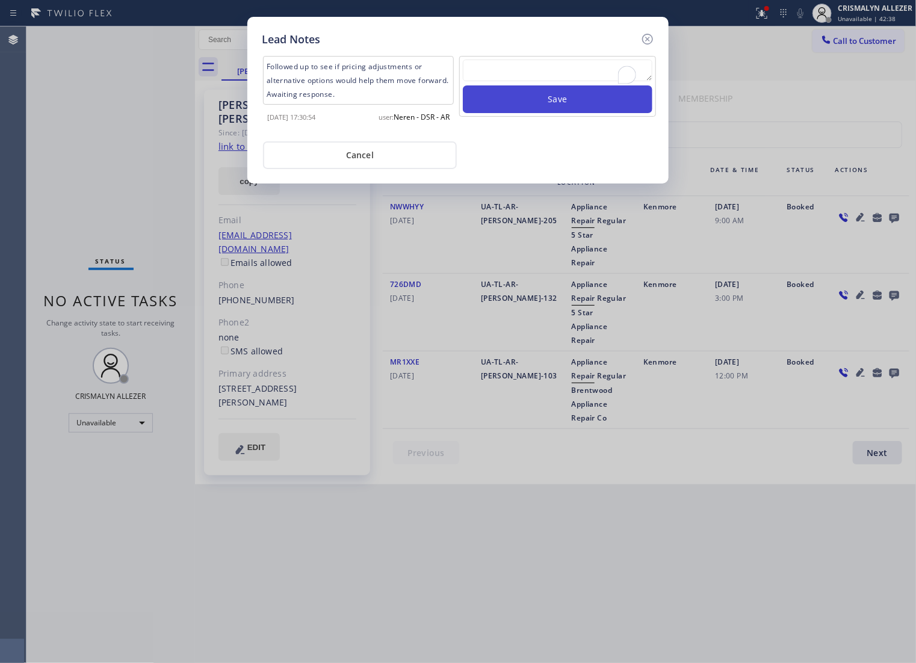
scroll to position [0, 0]
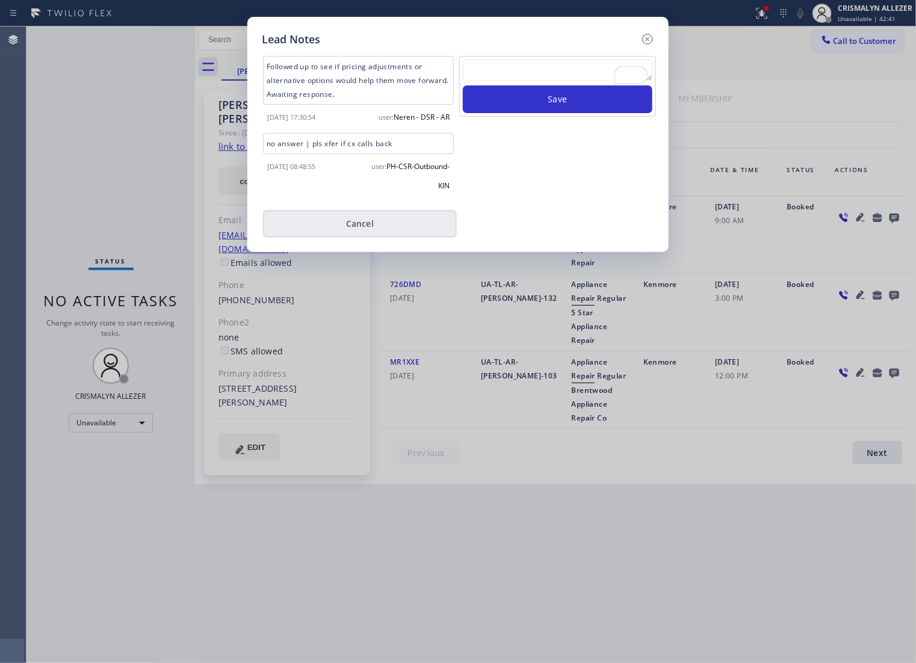
click at [374, 232] on button "Cancel" at bounding box center [360, 224] width 194 height 28
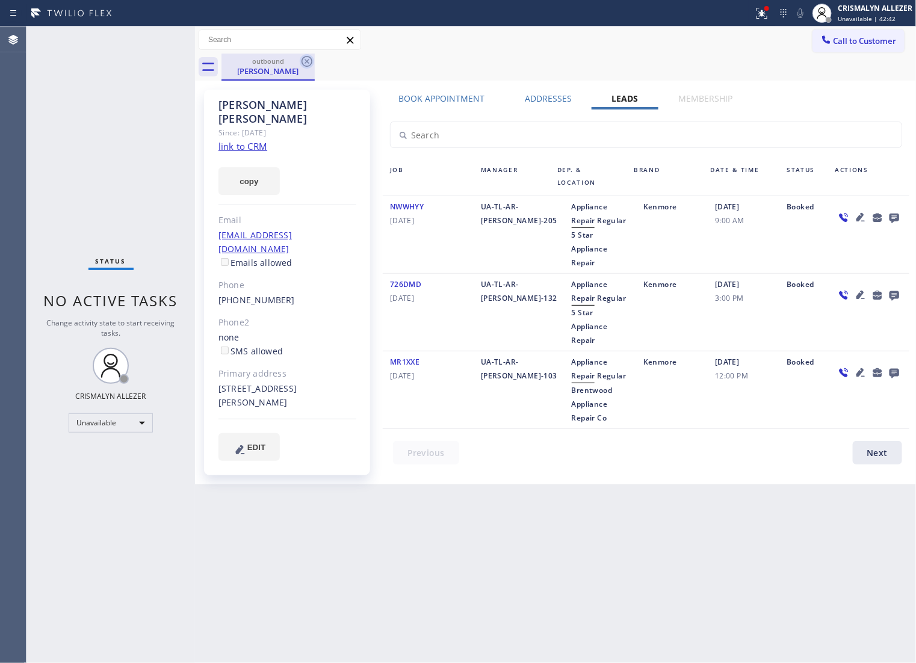
click at [307, 62] on icon at bounding box center [307, 61] width 14 height 14
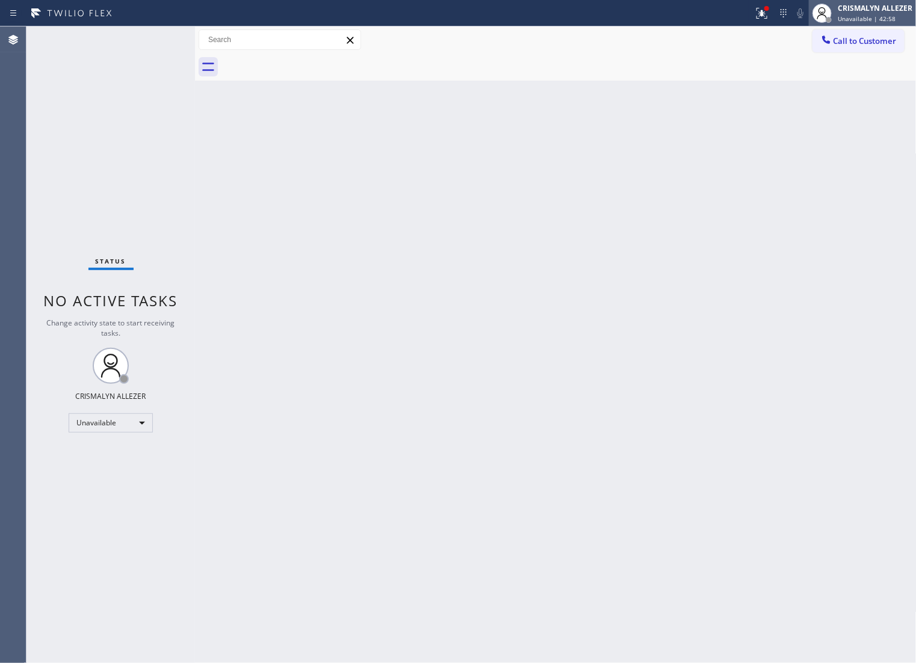
click at [885, 14] on span "Unavailable | 42:58" at bounding box center [866, 18] width 58 height 8
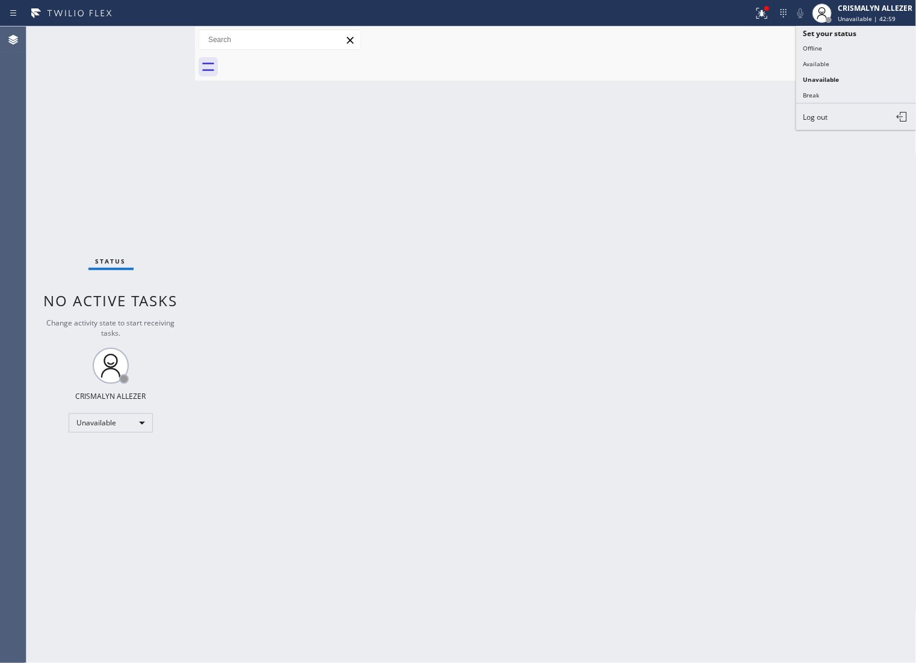
drag, startPoint x: 726, startPoint y: 251, endPoint x: 843, endPoint y: 55, distance: 228.5
click at [738, 235] on div "Back to Dashboard Change Sender ID Customers Technicians Select a contact Outbo…" at bounding box center [555, 344] width 721 height 637
click at [865, 31] on button "Call to Customer" at bounding box center [858, 40] width 92 height 23
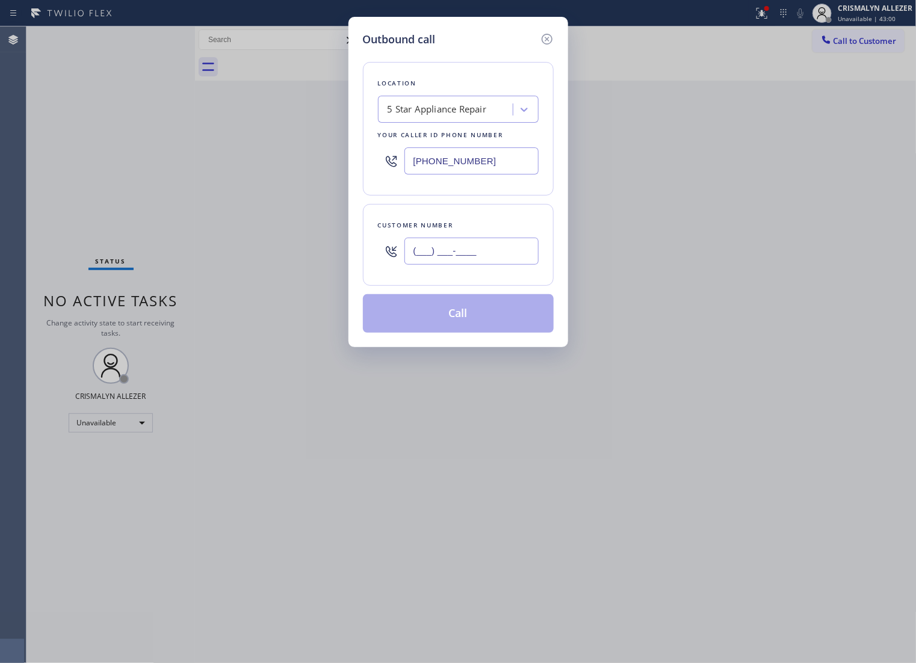
click at [508, 265] on input "(___) ___-____" at bounding box center [471, 251] width 134 height 27
paste input "323) 695-3722"
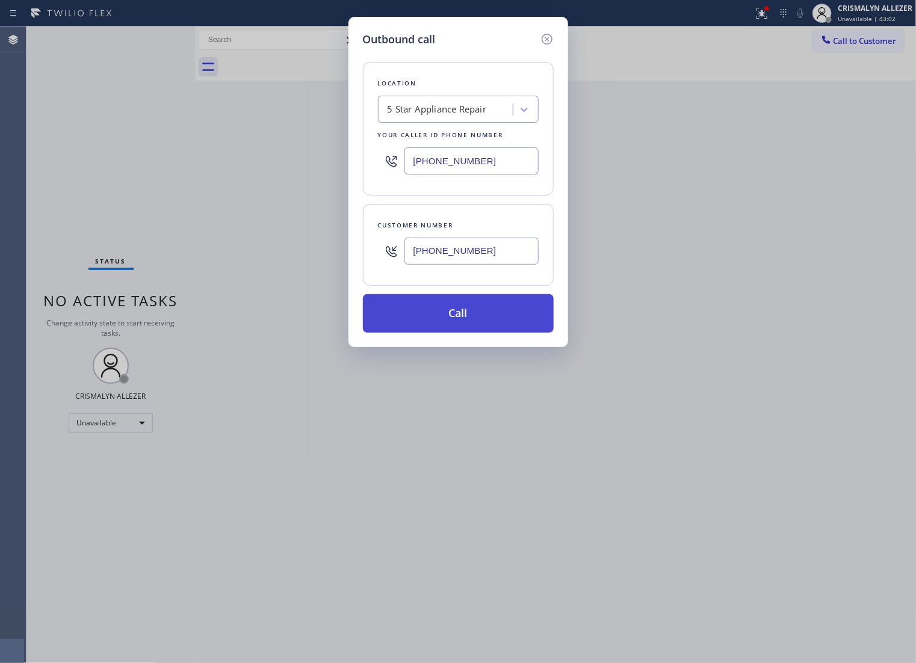
type input "[PHONE_NUMBER]"
click at [445, 333] on button "Call" at bounding box center [458, 313] width 191 height 39
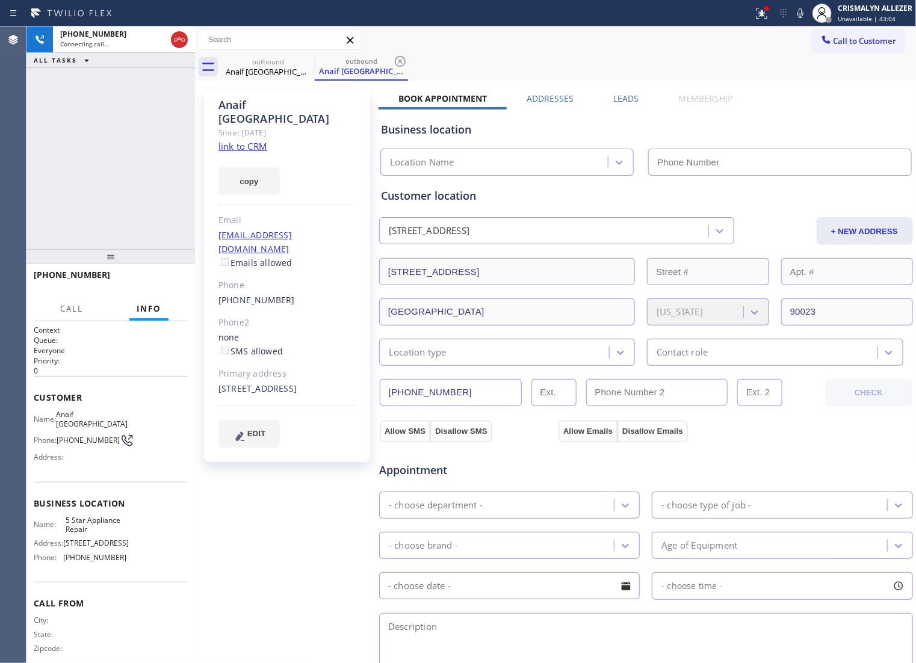
click at [250, 140] on link "link to CRM" at bounding box center [242, 146] width 49 height 12
type input "[PHONE_NUMBER]"
click at [158, 282] on span "HANG UP" at bounding box center [159, 280] width 37 height 8
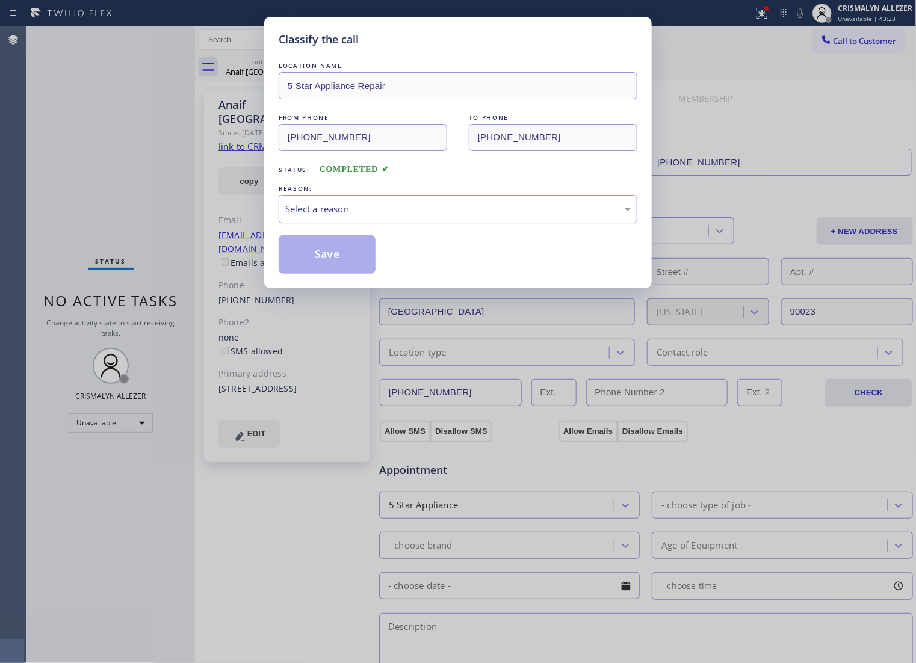
click at [492, 216] on div "Select a reason" at bounding box center [457, 209] width 345 height 14
click at [328, 268] on button "Save" at bounding box center [327, 254] width 97 height 39
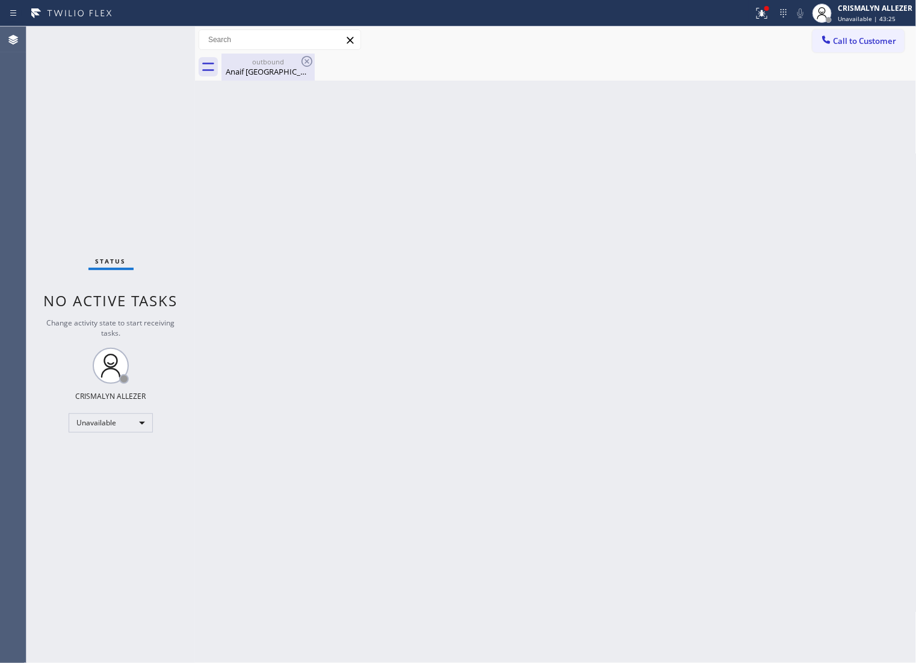
click at [250, 76] on div "Anaif Galicia" at bounding box center [268, 71] width 91 height 11
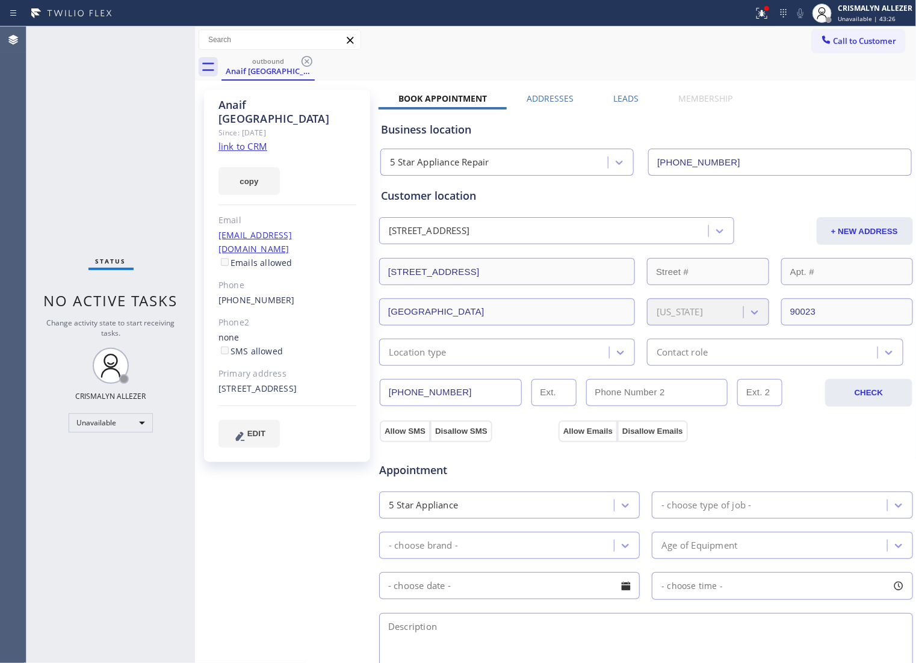
click at [617, 97] on label "Leads" at bounding box center [626, 98] width 25 height 11
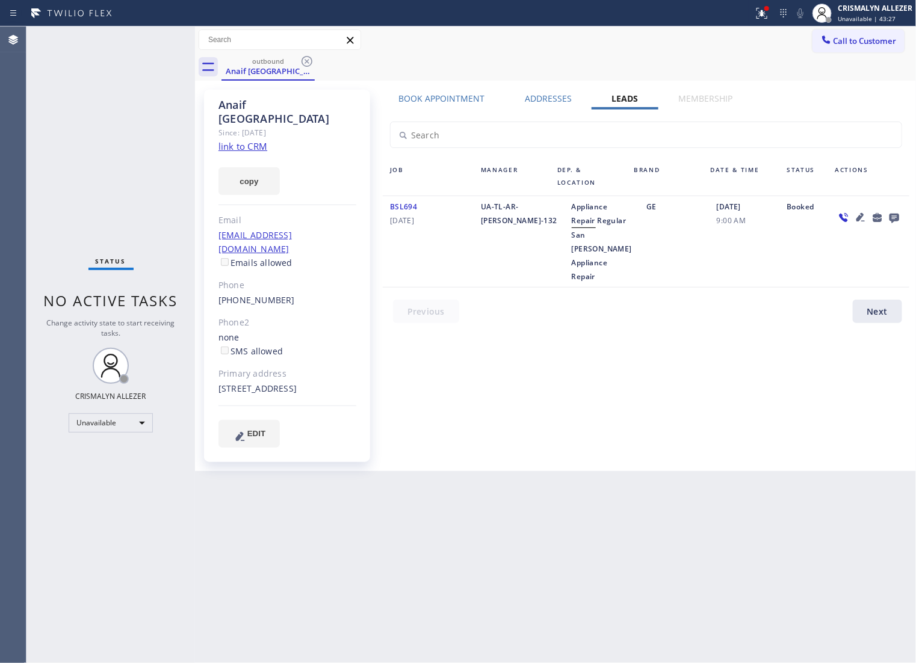
click at [895, 218] on icon at bounding box center [894, 219] width 10 height 10
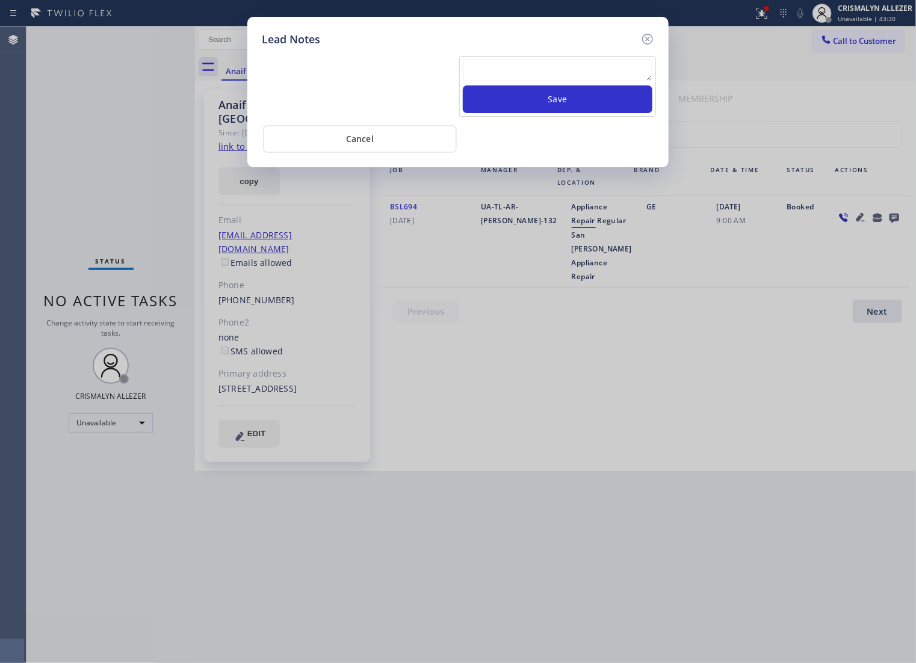
click at [575, 78] on textarea at bounding box center [558, 71] width 190 height 22
paste textarea "no answer | pls xfer if cx calls back"
type textarea "no answer | pls xfer if cx calls back"
click at [566, 113] on button "Save" at bounding box center [558, 99] width 190 height 28
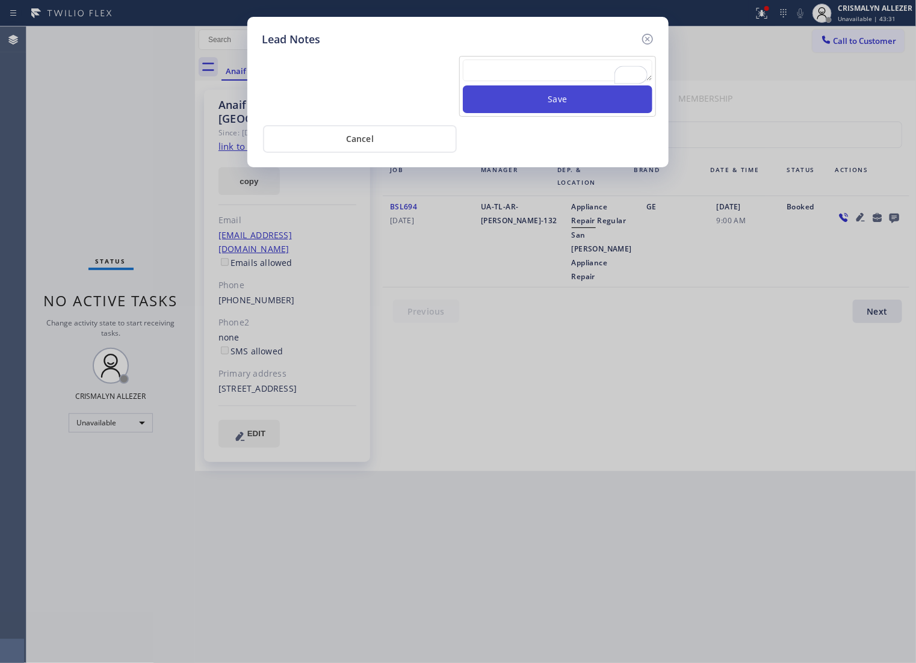
scroll to position [0, 0]
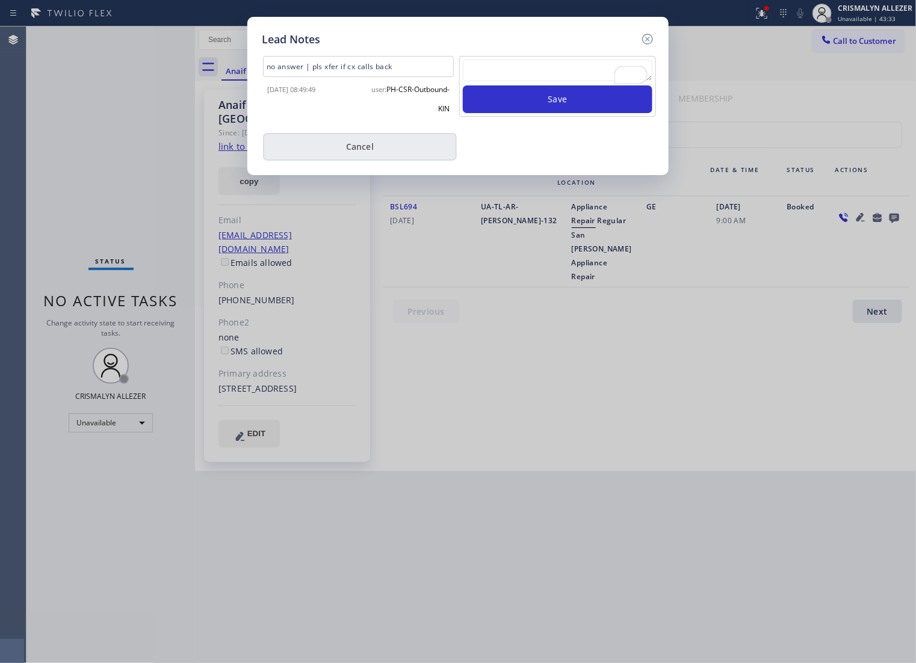
click at [356, 158] on button "Cancel" at bounding box center [360, 147] width 194 height 28
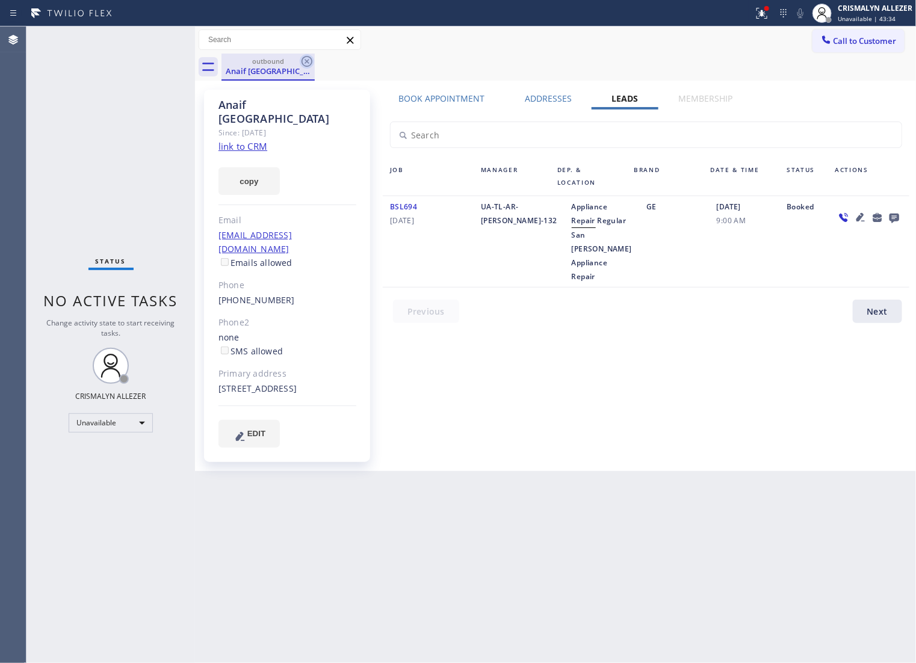
click at [302, 57] on icon at bounding box center [307, 61] width 14 height 14
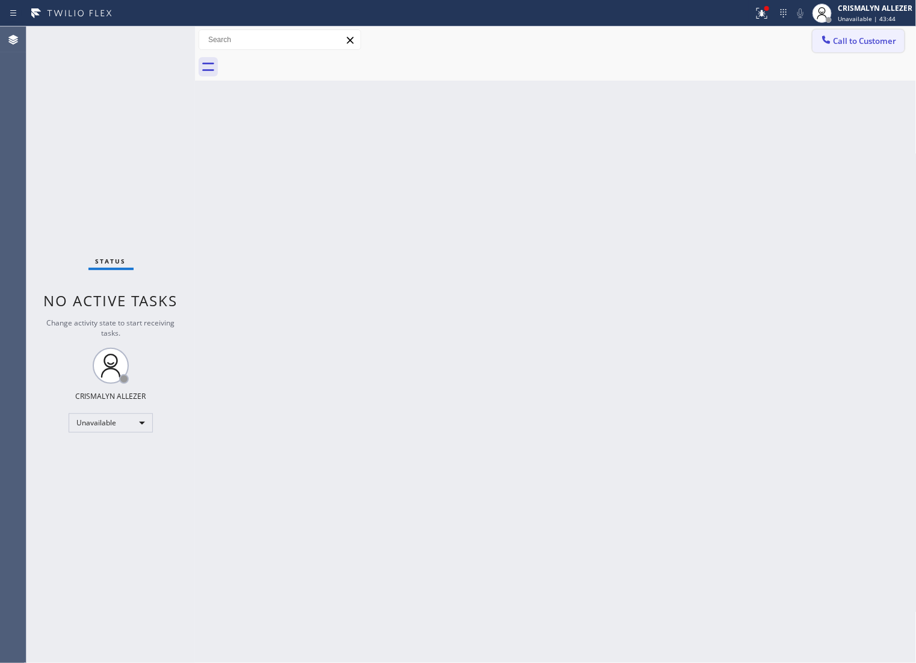
click at [867, 39] on span "Call to Customer" at bounding box center [864, 40] width 63 height 11
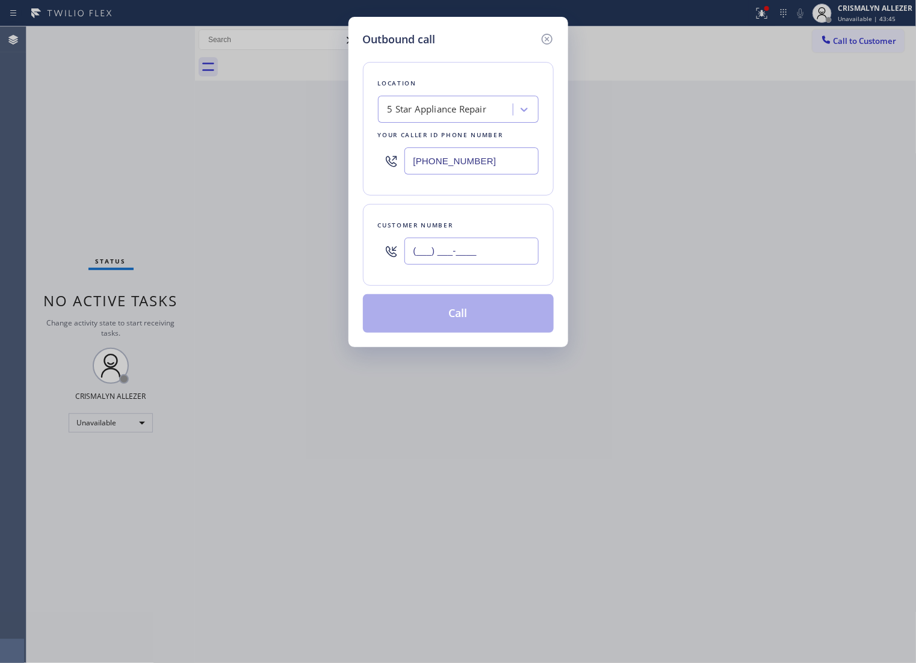
click at [508, 263] on input "(___) ___-____" at bounding box center [471, 251] width 134 height 27
paste input "818) 703-3556"
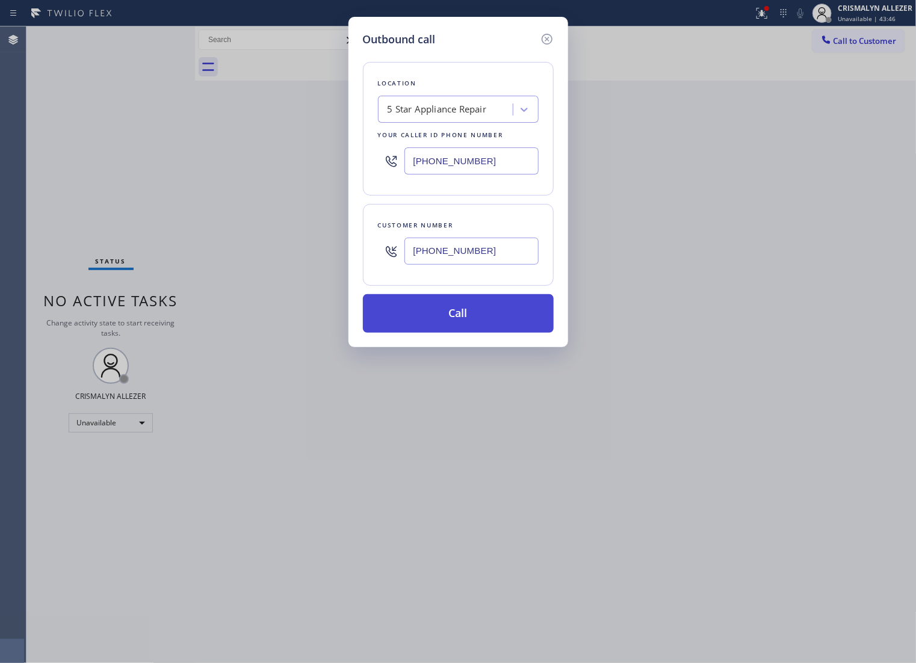
type input "[PHONE_NUMBER]"
click at [449, 333] on button "Call" at bounding box center [458, 313] width 191 height 39
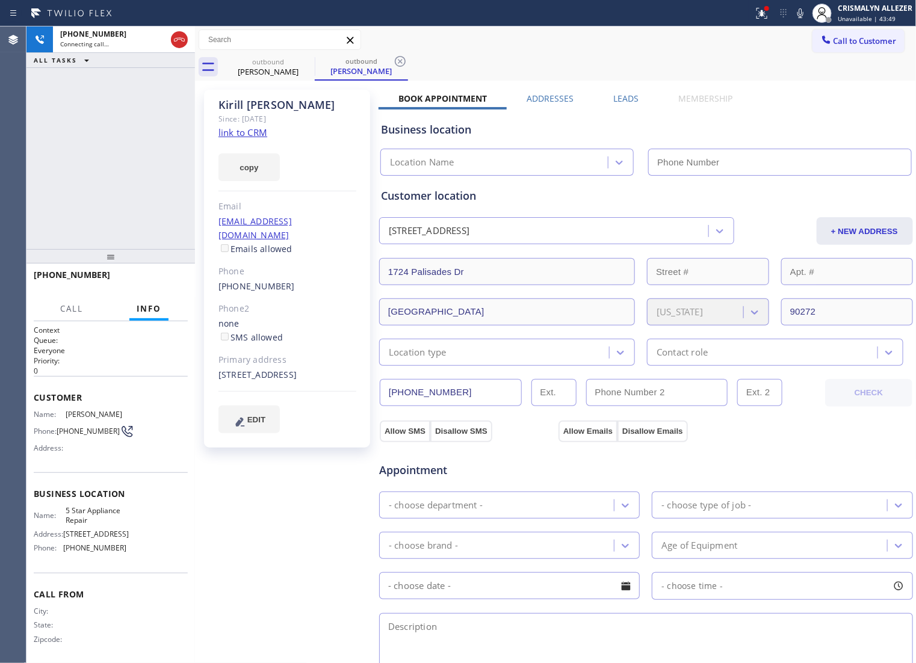
click at [247, 134] on link "link to CRM" at bounding box center [242, 132] width 49 height 12
type input "[PHONE_NUMBER]"
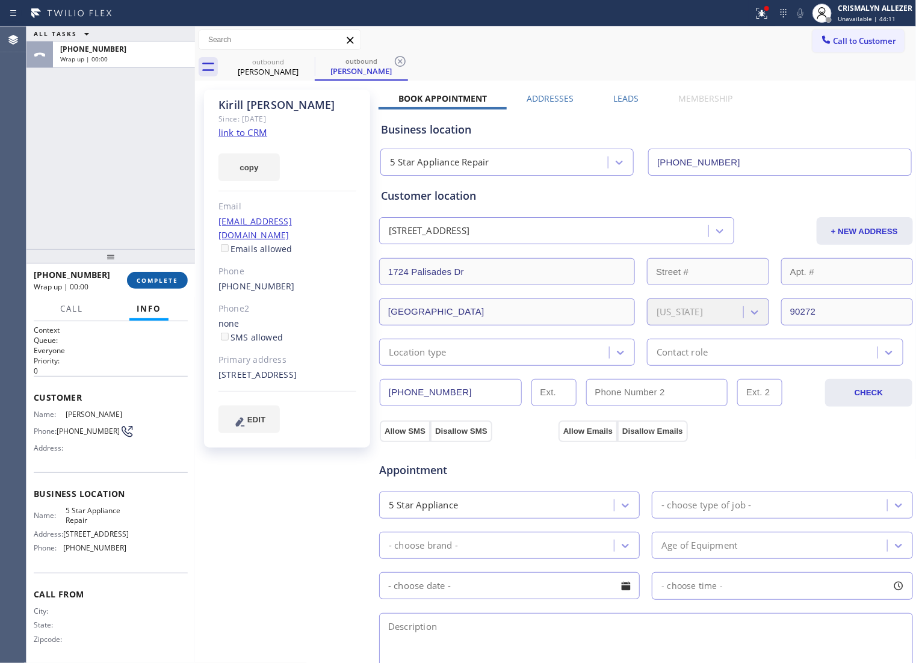
click at [159, 286] on button "COMPLETE" at bounding box center [157, 280] width 61 height 17
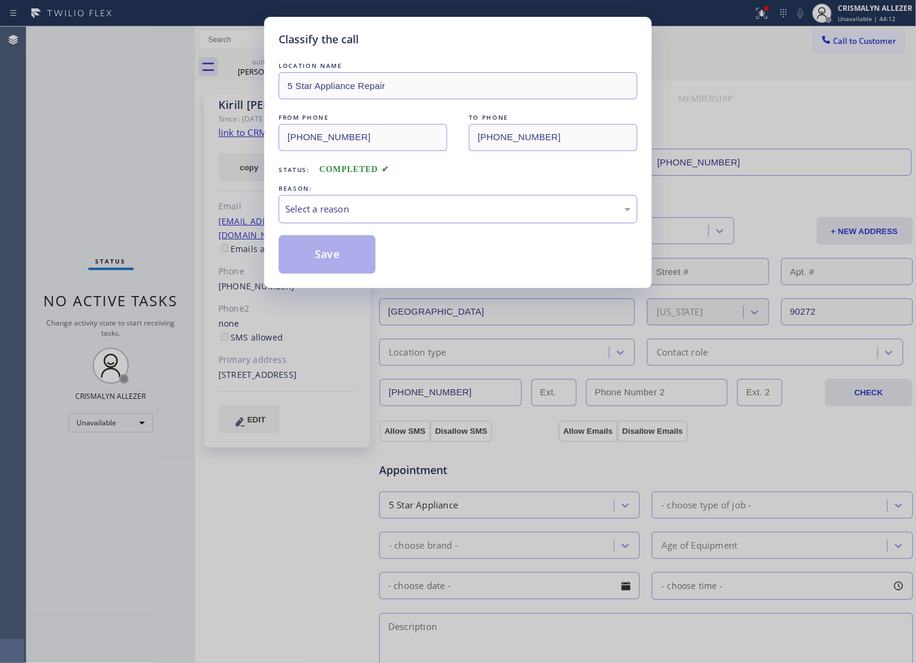
click at [492, 216] on div "Select a reason" at bounding box center [457, 209] width 345 height 14
click at [329, 271] on button "Save" at bounding box center [327, 254] width 97 height 39
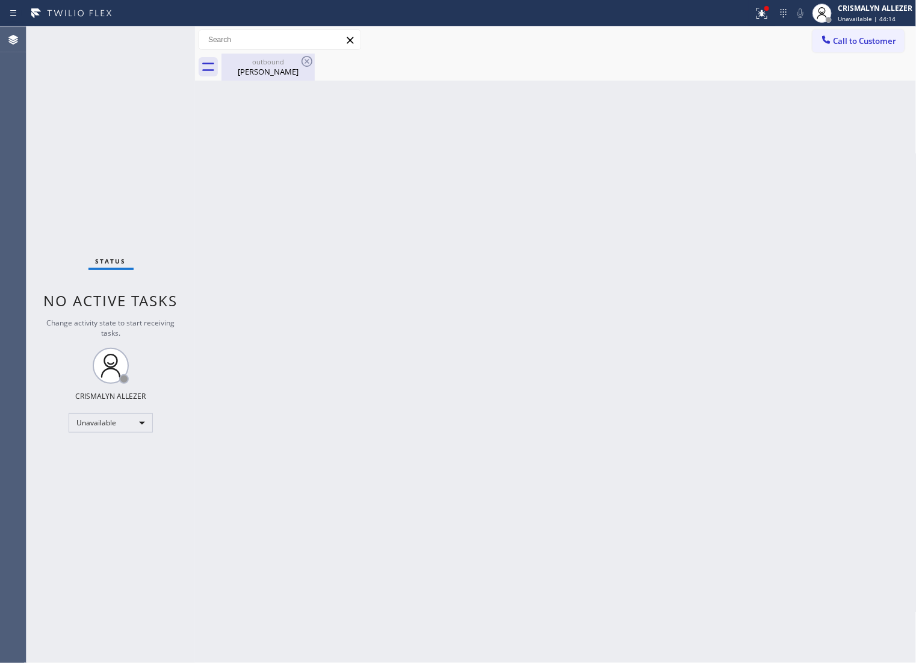
click at [262, 64] on div "outbound" at bounding box center [268, 61] width 91 height 9
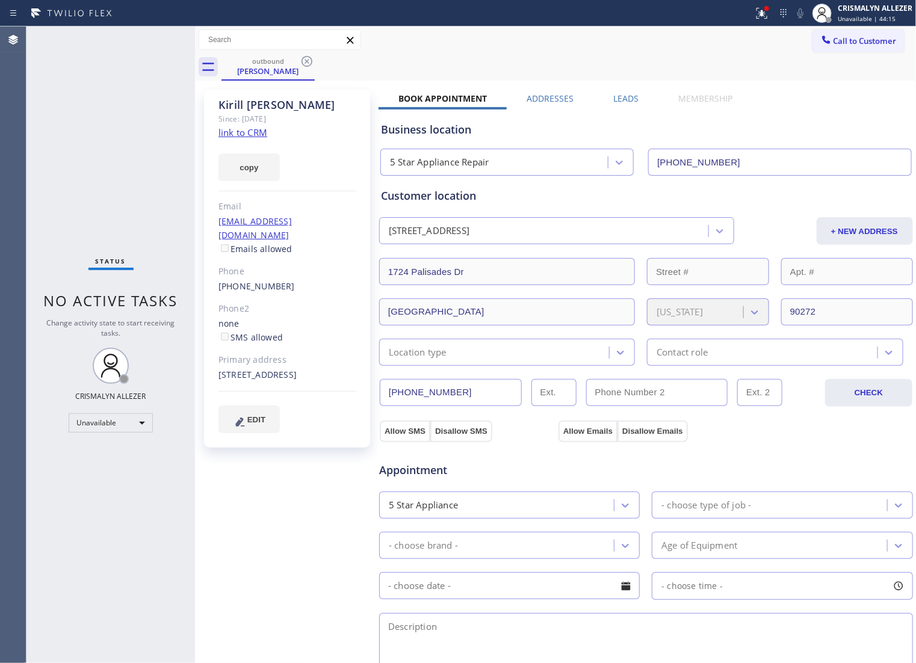
click at [623, 100] on label "Leads" at bounding box center [626, 98] width 25 height 11
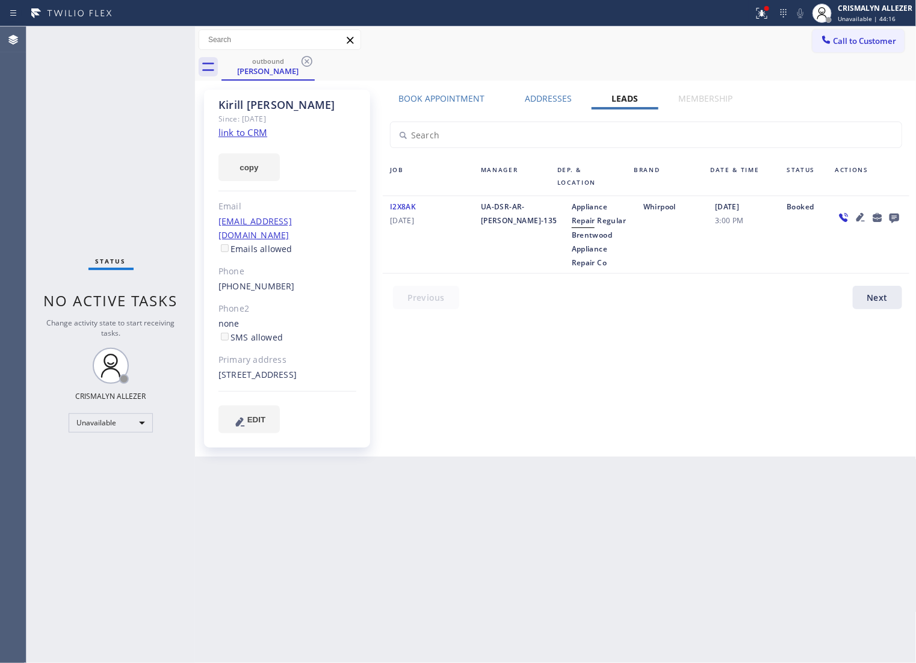
click at [896, 220] on icon at bounding box center [894, 219] width 10 height 10
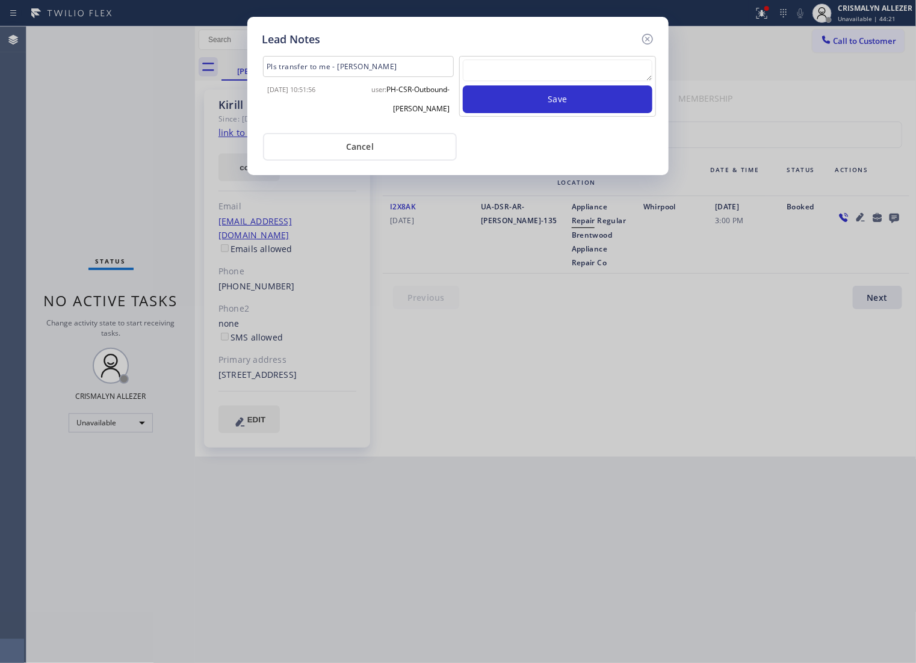
click at [548, 81] on textarea at bounding box center [558, 71] width 190 height 22
paste textarea "DON'T NEED SERVICE"
type textarea "DON'T NEED SERVICE"
click at [564, 113] on button "Save" at bounding box center [558, 99] width 190 height 28
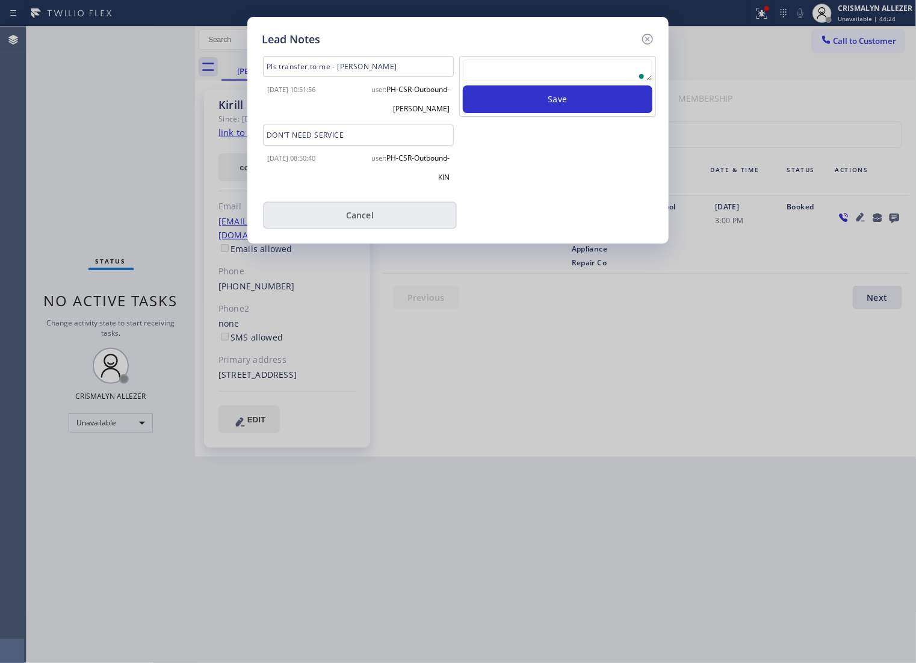
click at [365, 229] on button "Cancel" at bounding box center [360, 216] width 194 height 28
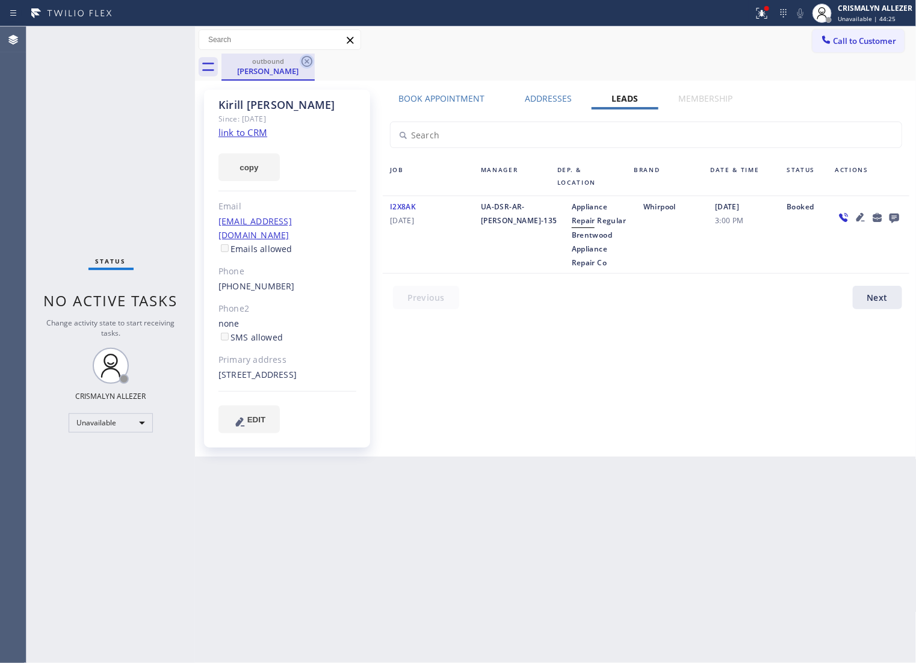
click at [308, 59] on icon at bounding box center [306, 61] width 11 height 11
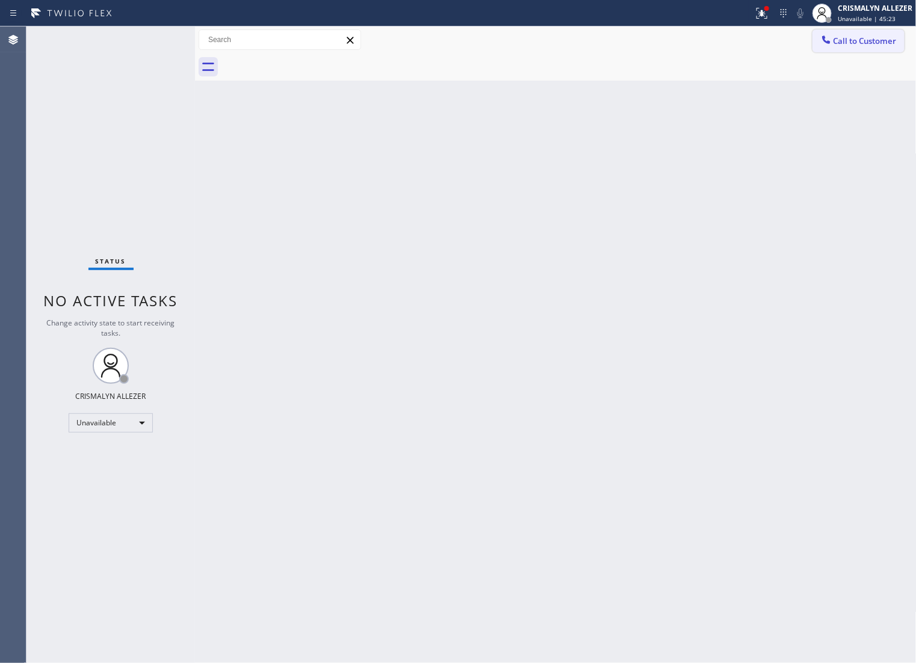
click at [860, 49] on button "Call to Customer" at bounding box center [858, 40] width 92 height 23
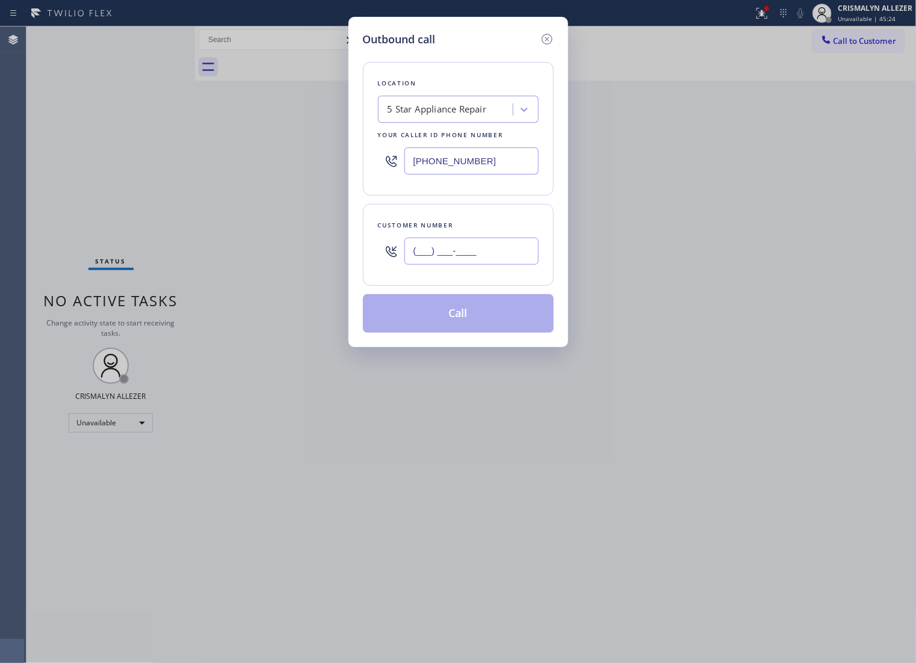
click at [505, 265] on input "(___) ___-____" at bounding box center [471, 251] width 134 height 27
paste input "562) 646-2160"
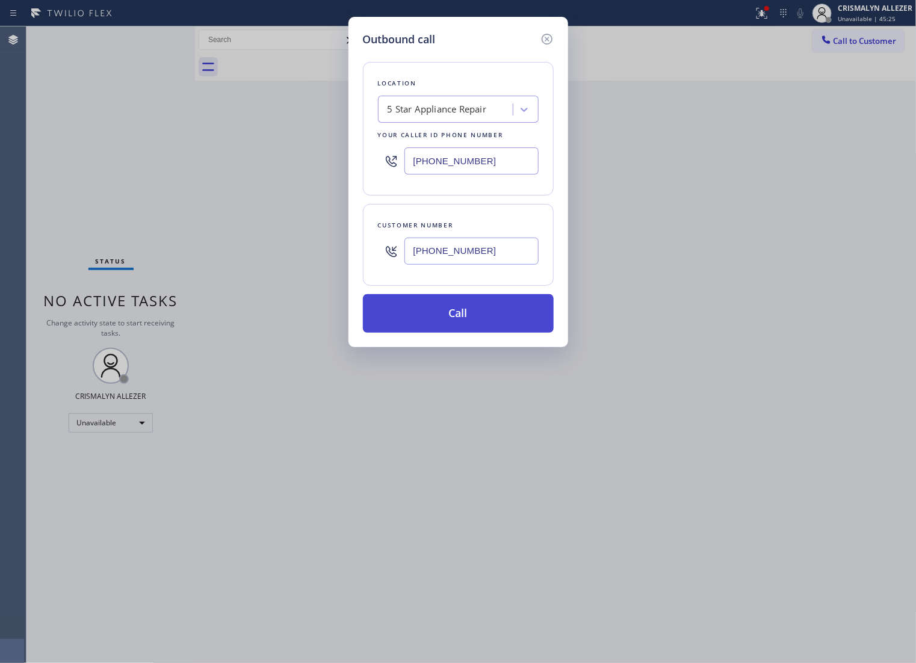
type input "[PHONE_NUMBER]"
click at [469, 329] on button "Call" at bounding box center [458, 313] width 191 height 39
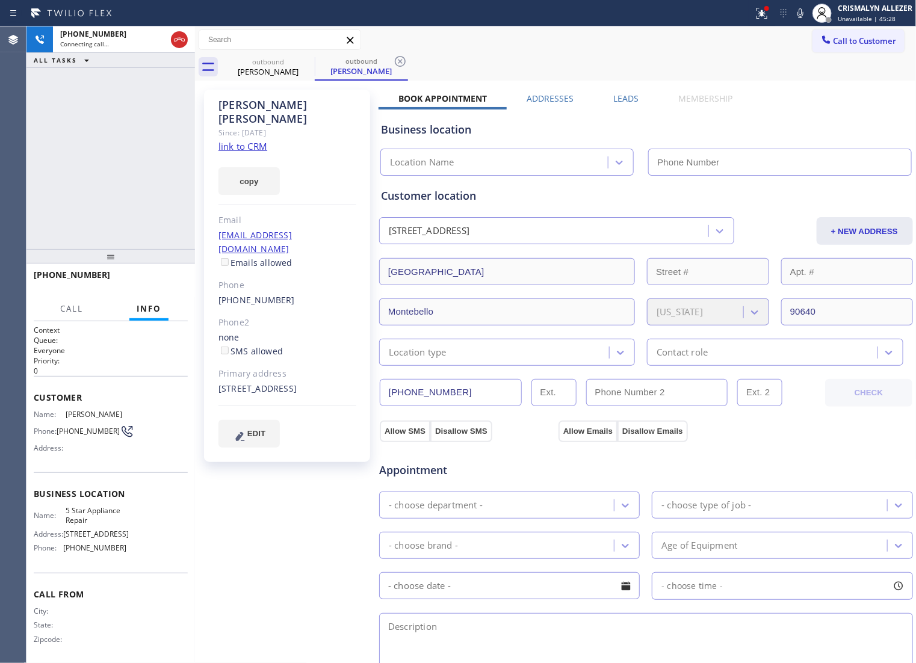
click at [238, 140] on link "link to CRM" at bounding box center [242, 146] width 49 height 12
type input "[PHONE_NUMBER]"
click at [146, 283] on span "HANG UP" at bounding box center [159, 280] width 37 height 8
click at [145, 283] on span "HANG UP" at bounding box center [159, 280] width 37 height 8
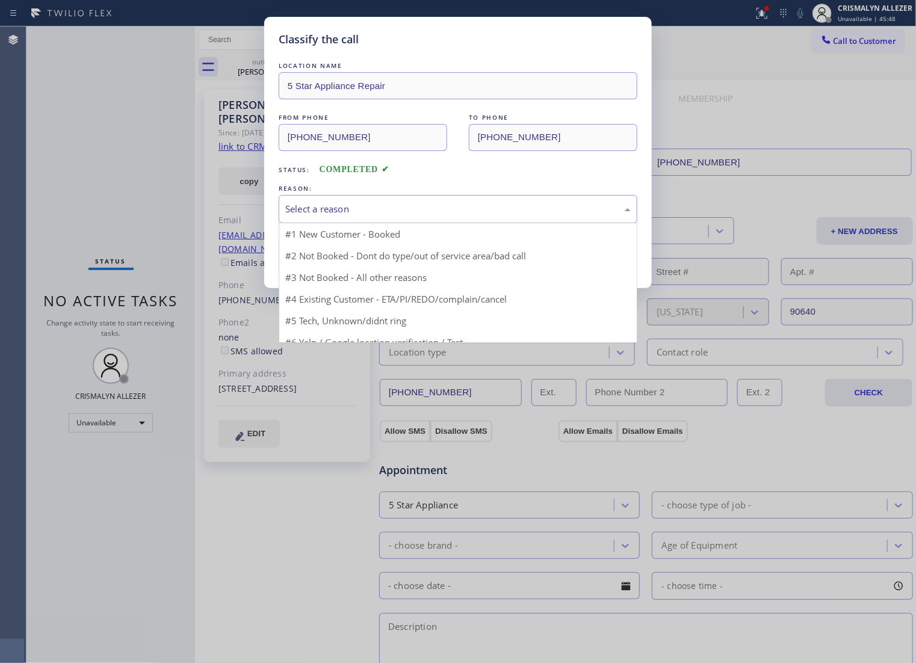
click at [439, 223] on div "Select a reason" at bounding box center [458, 209] width 359 height 28
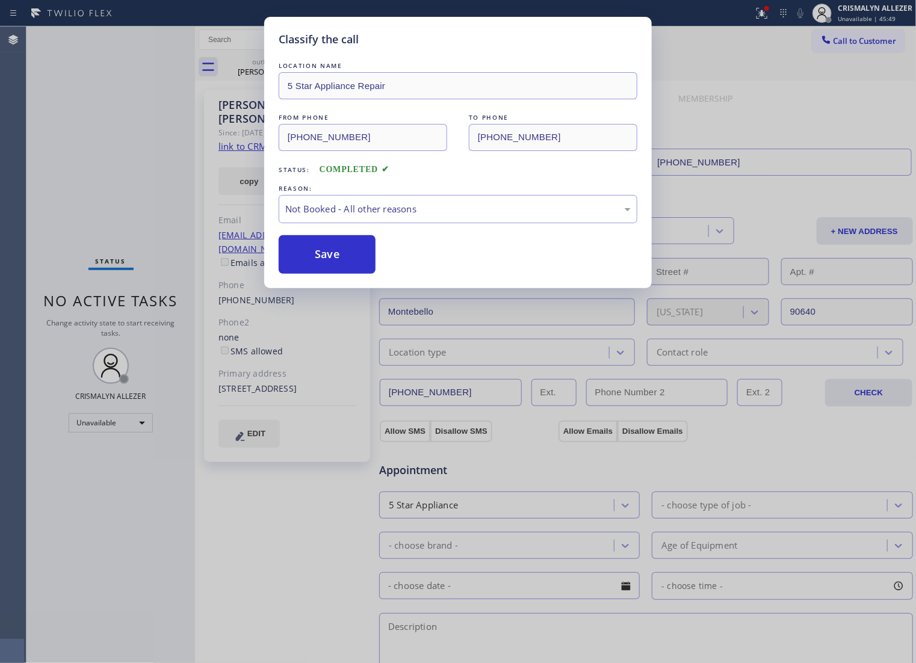
click at [331, 274] on button "Save" at bounding box center [327, 254] width 97 height 39
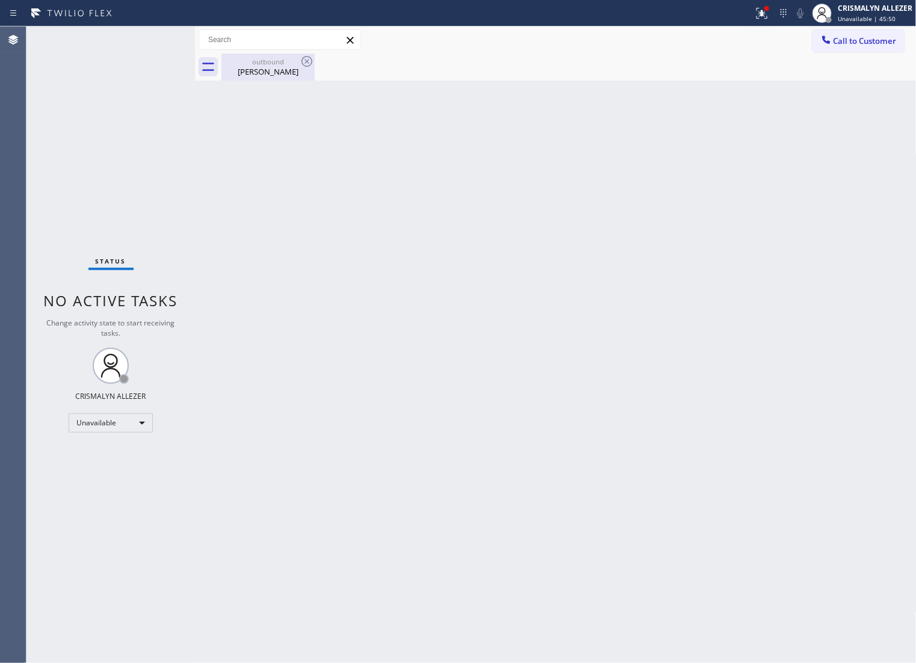
drag, startPoint x: 265, startPoint y: 70, endPoint x: 294, endPoint y: 62, distance: 29.9
click at [265, 69] on div "Joseph Martinez" at bounding box center [268, 71] width 91 height 11
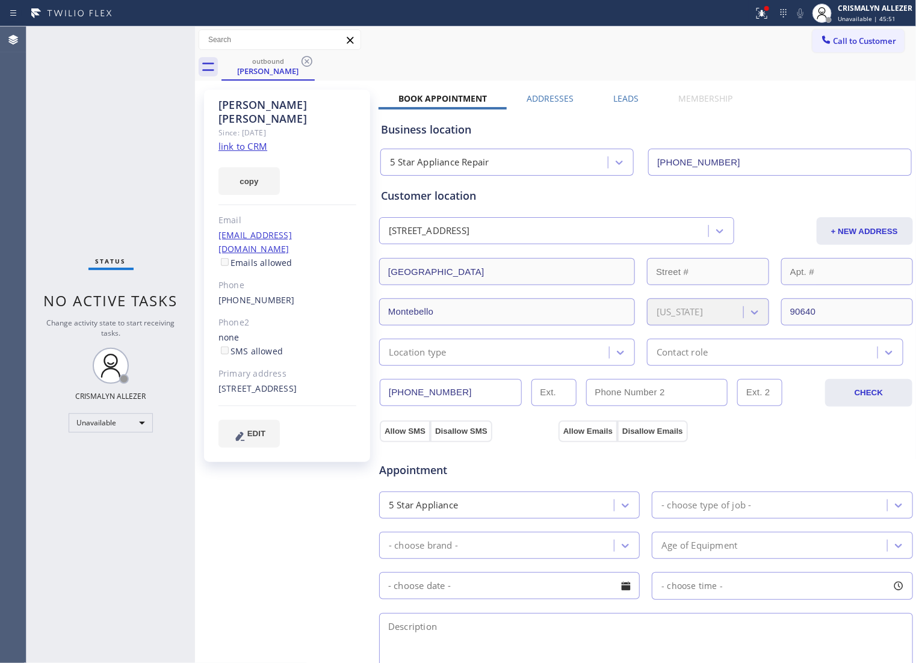
drag, startPoint x: 307, startPoint y: 62, endPoint x: 324, endPoint y: 3, distance: 61.3
click at [307, 61] on icon at bounding box center [307, 61] width 14 height 14
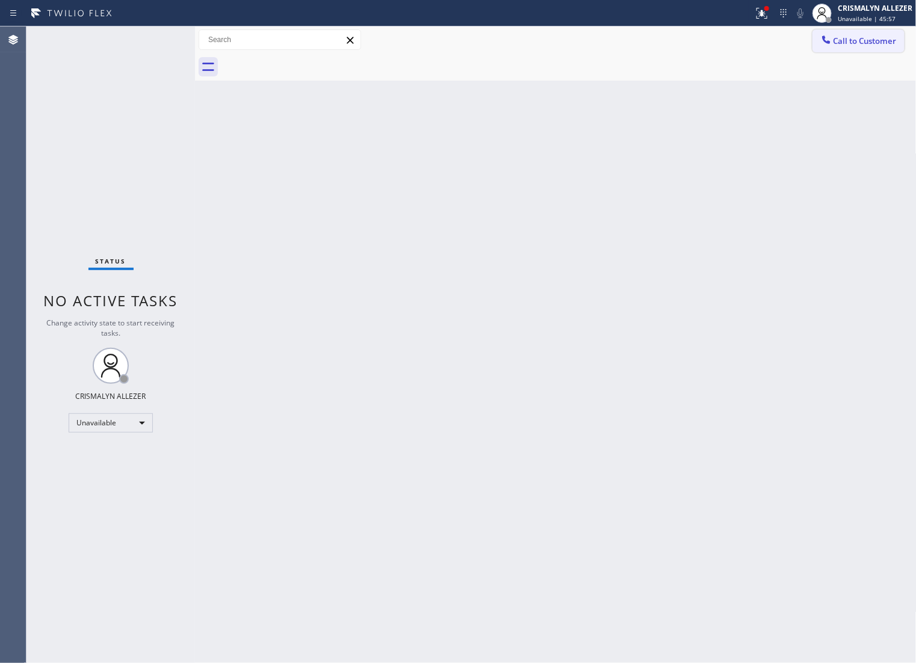
drag, startPoint x: 874, startPoint y: 46, endPoint x: 666, endPoint y: 176, distance: 245.2
click at [872, 49] on button "Call to Customer" at bounding box center [858, 40] width 92 height 23
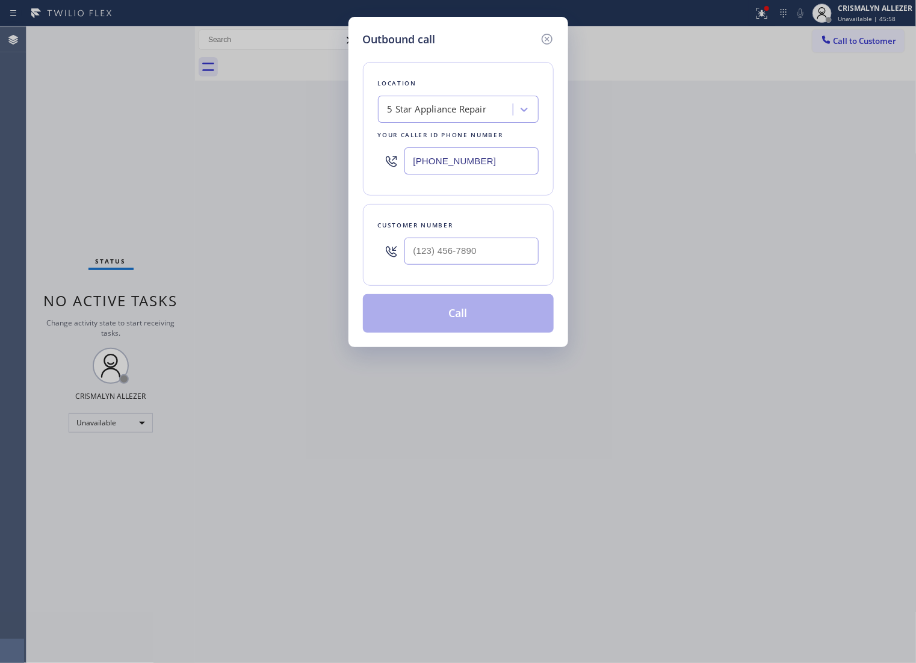
drag, startPoint x: 517, startPoint y: 174, endPoint x: 70, endPoint y: 158, distance: 447.9
click at [85, 158] on div "Outbound call Location 5 Star Appliance Repair Your caller id phone number (855…" at bounding box center [458, 331] width 916 height 663
paste input "626) 314-6629"
type input "[PHONE_NUMBER]"
click at [481, 265] on input "(___) ___-____" at bounding box center [471, 251] width 134 height 27
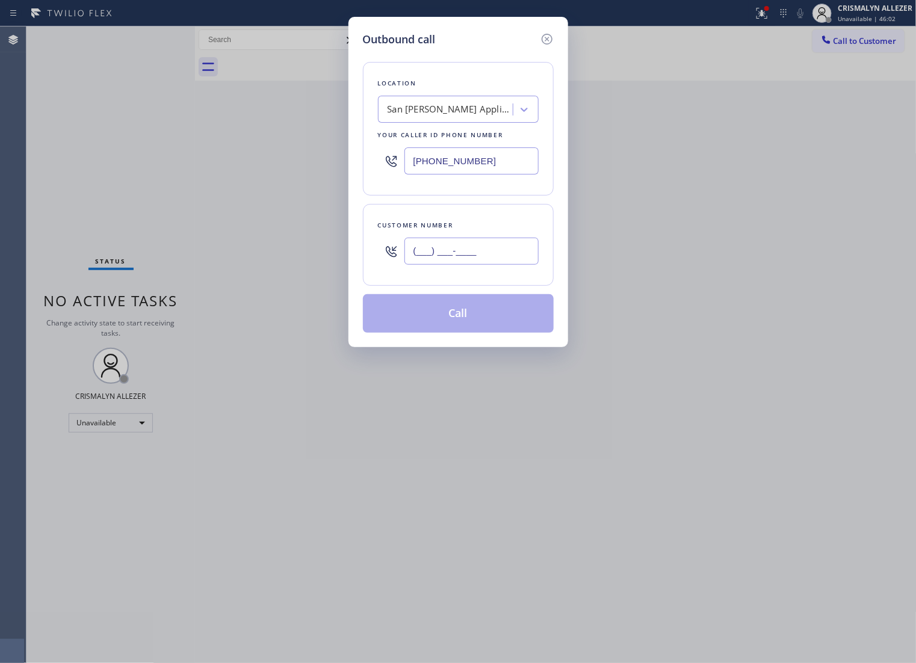
paste input "562) 646-2160"
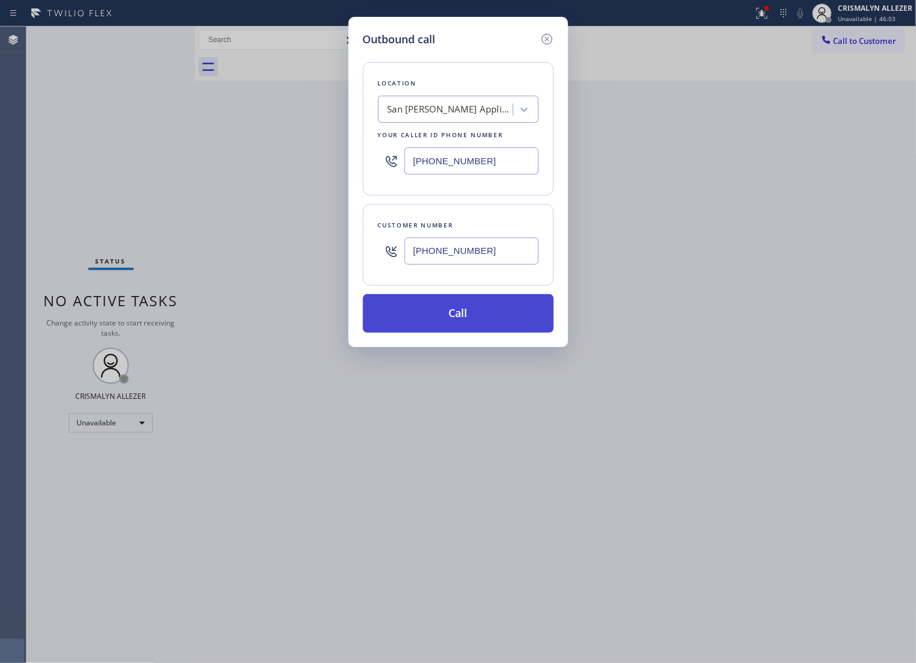
type input "[PHONE_NUMBER]"
click at [470, 333] on button "Call" at bounding box center [458, 313] width 191 height 39
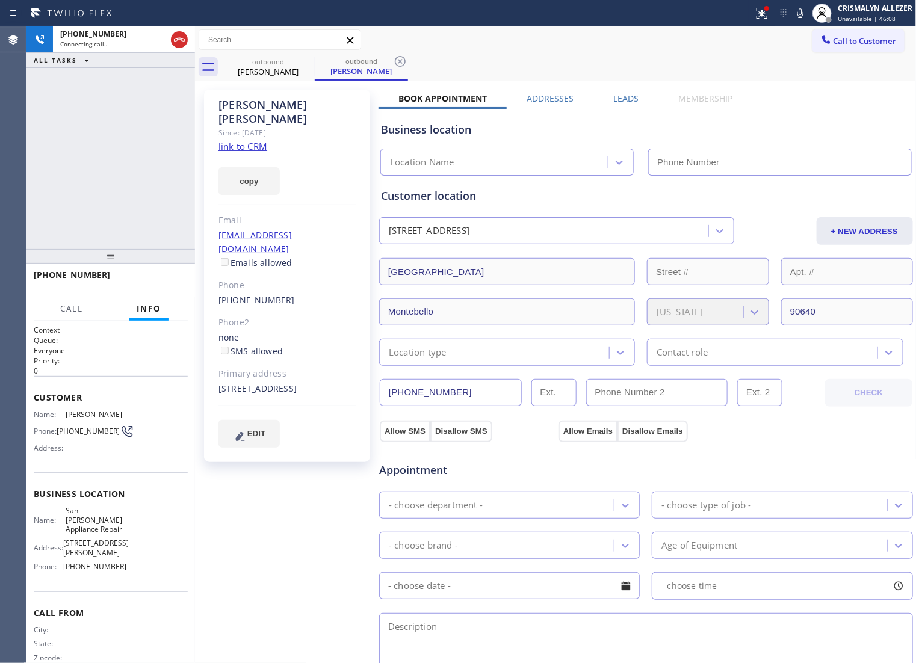
type input "[PHONE_NUMBER]"
click at [153, 286] on button "HANG UP" at bounding box center [160, 280] width 56 height 17
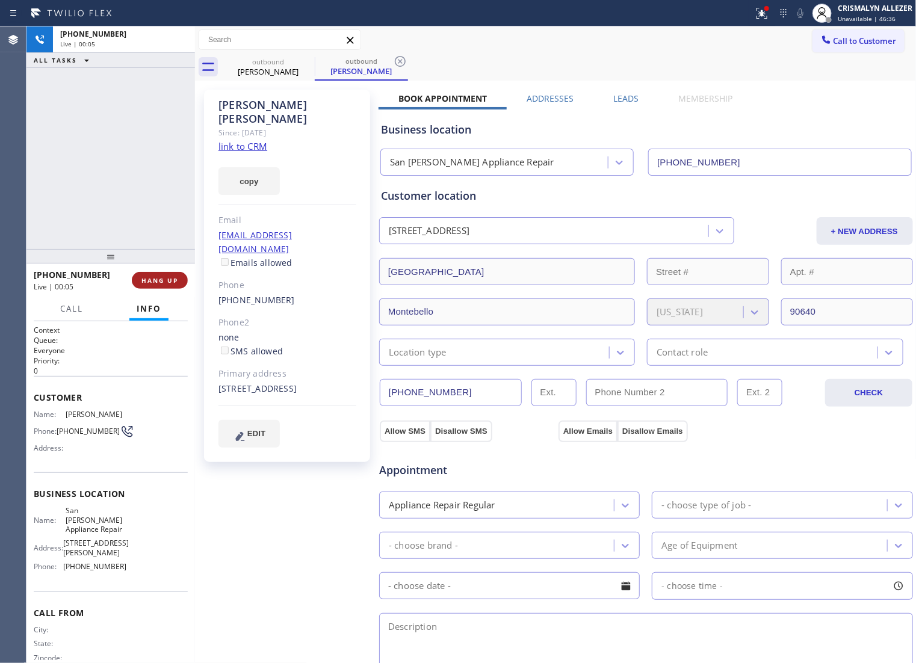
click at [153, 286] on button "HANG UP" at bounding box center [160, 280] width 56 height 17
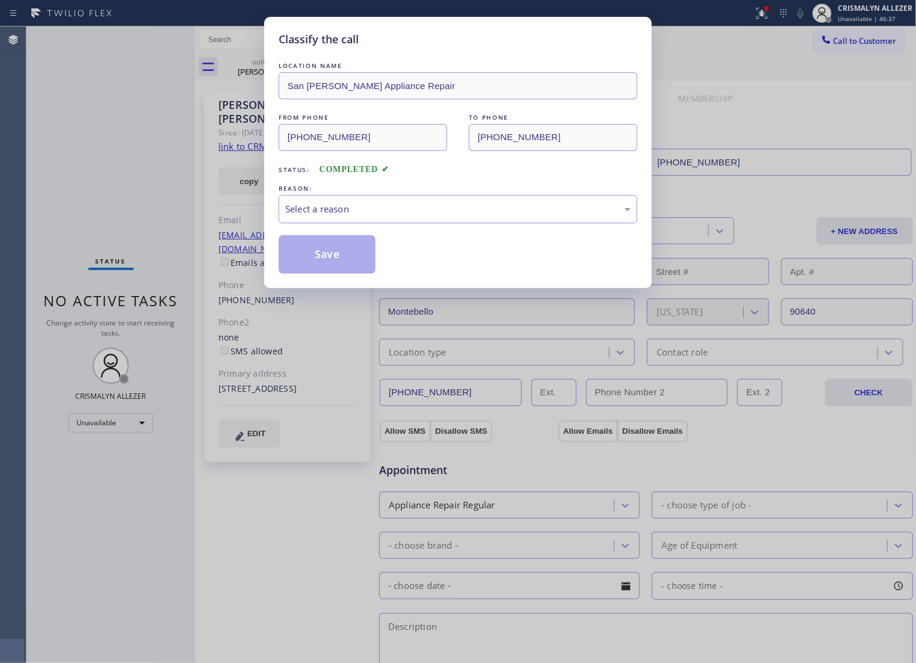
click at [479, 223] on div "Select a reason" at bounding box center [458, 209] width 359 height 28
click at [349, 269] on button "Save" at bounding box center [327, 254] width 97 height 39
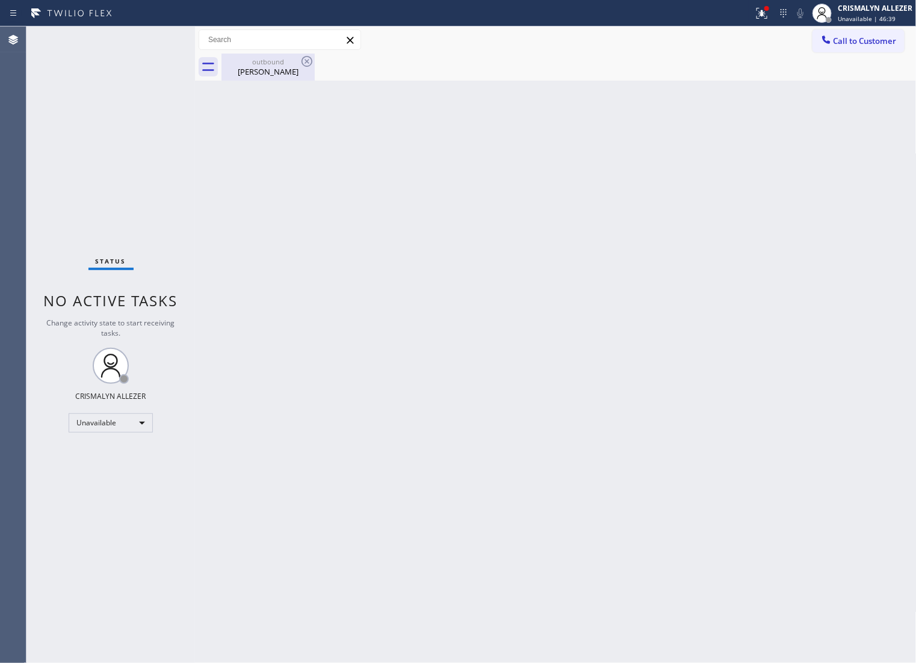
click at [286, 73] on div "Joseph Martinez" at bounding box center [268, 71] width 91 height 11
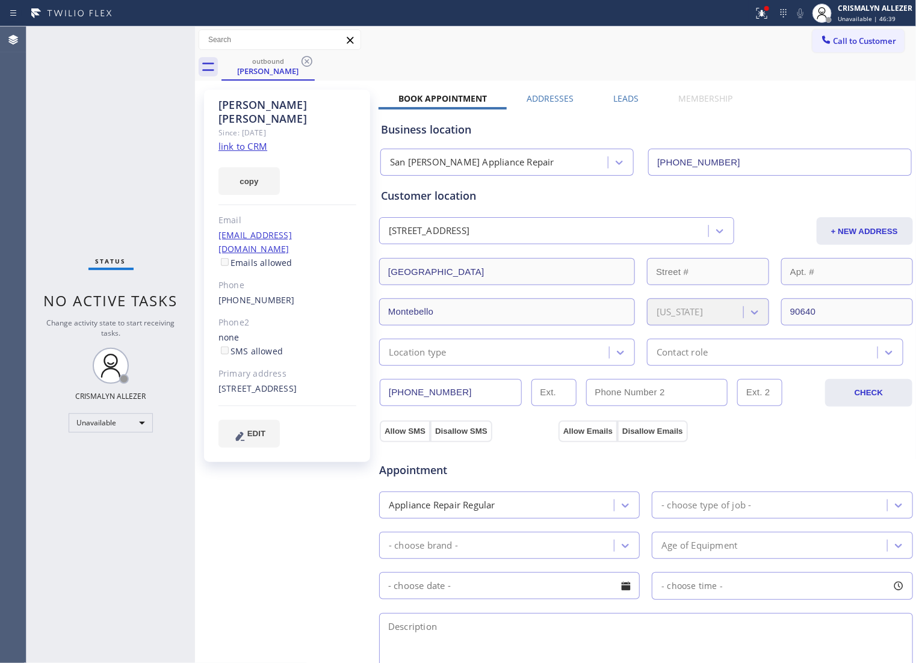
click at [626, 100] on label "Leads" at bounding box center [626, 98] width 25 height 11
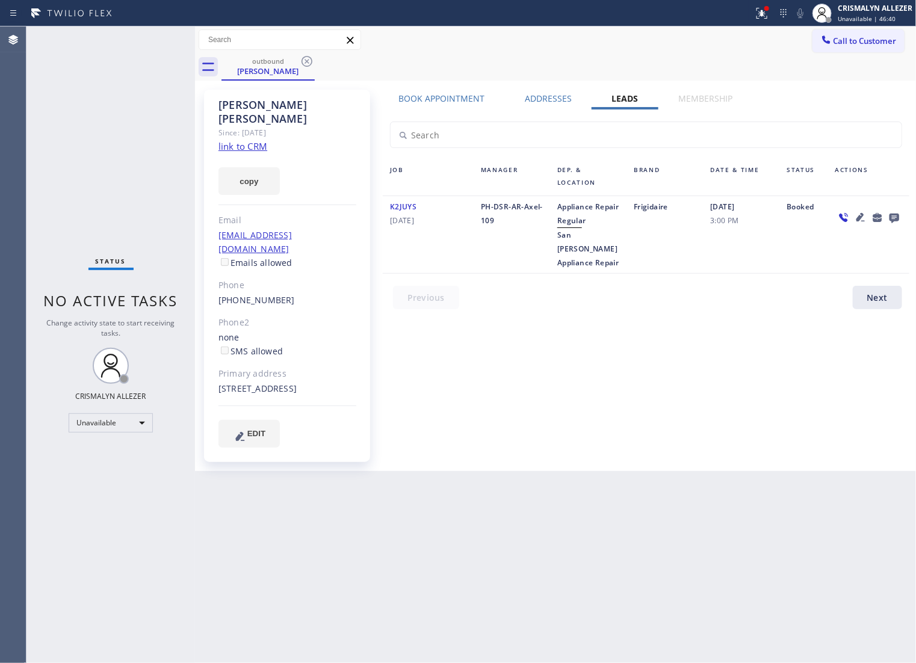
click at [894, 218] on icon at bounding box center [894, 219] width 10 height 10
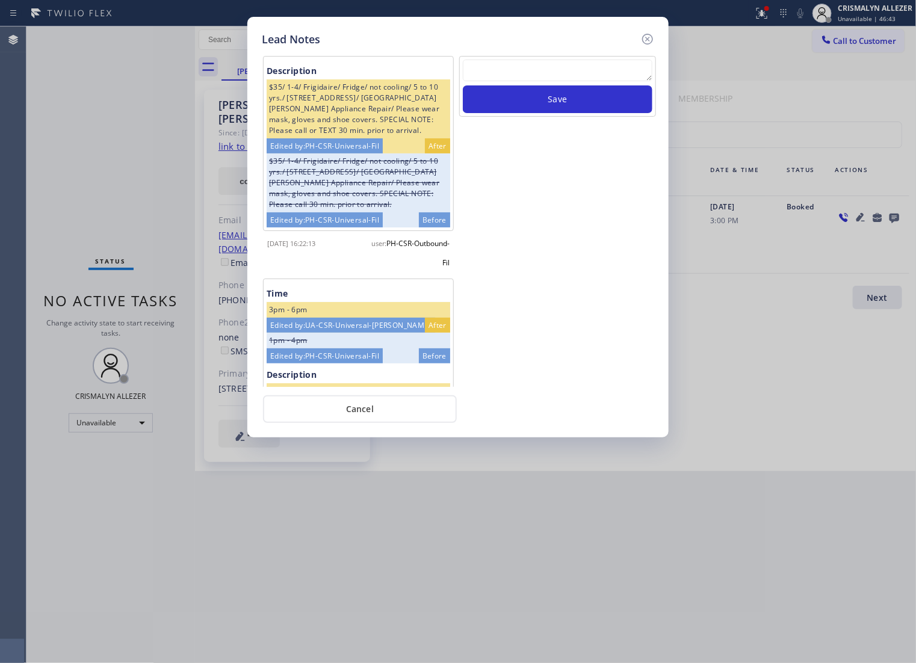
click at [520, 81] on textarea at bounding box center [558, 71] width 190 height 22
paste textarea "no answer | pls xfer if cx calls back"
type textarea "no answer | pls xfer if cx calls back"
click at [543, 109] on button "Save" at bounding box center [558, 99] width 190 height 28
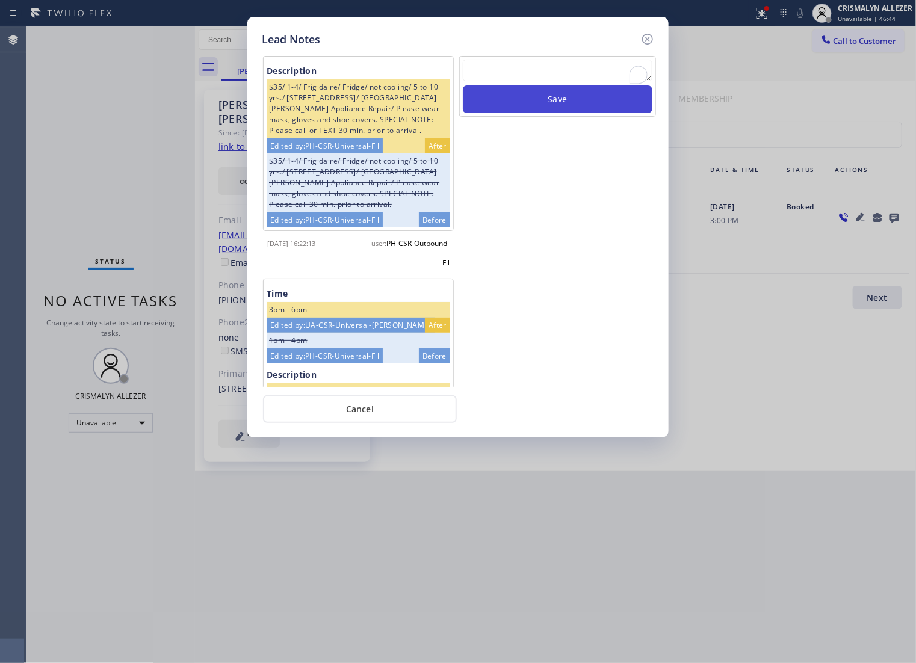
scroll to position [0, 0]
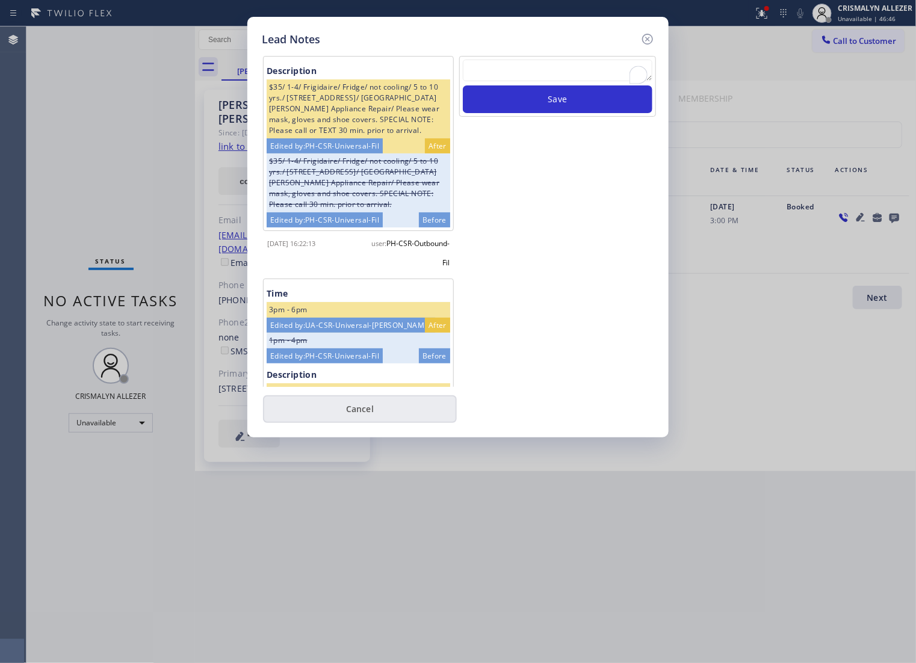
click at [379, 414] on button "Cancel" at bounding box center [360, 409] width 194 height 28
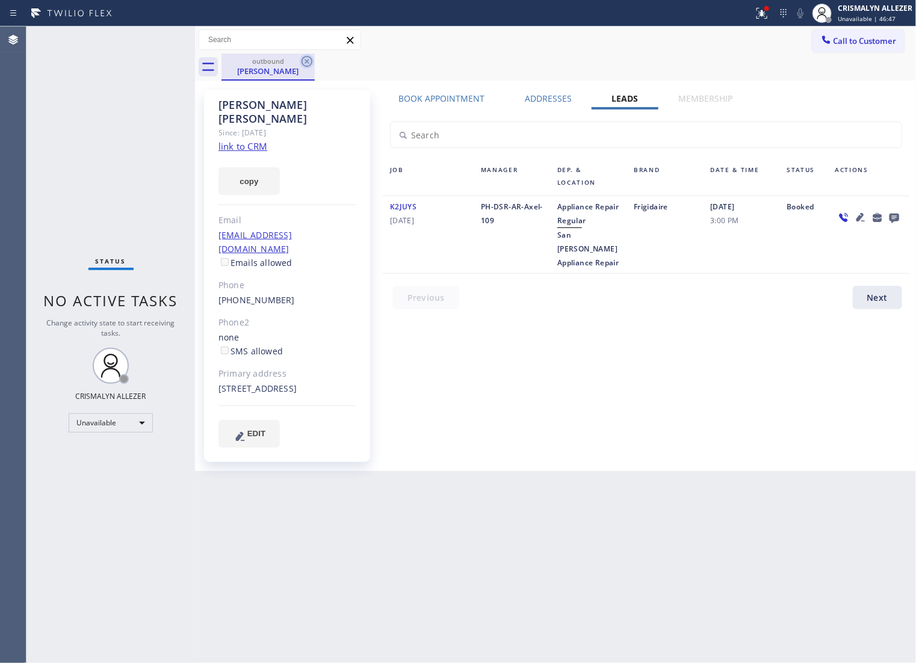
click at [303, 58] on icon at bounding box center [306, 61] width 11 height 11
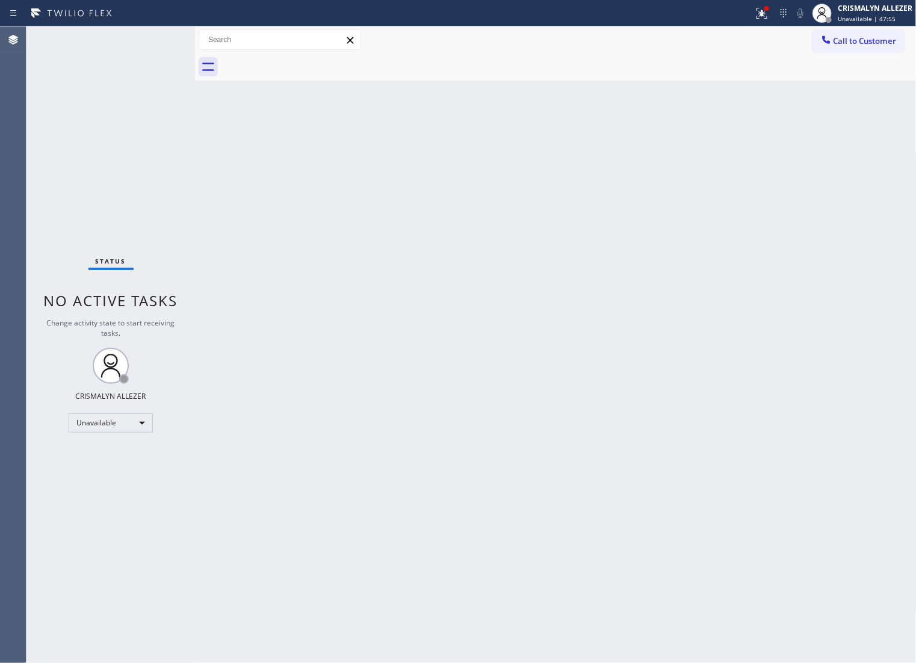
click at [849, 32] on button "Call to Customer" at bounding box center [858, 40] width 92 height 23
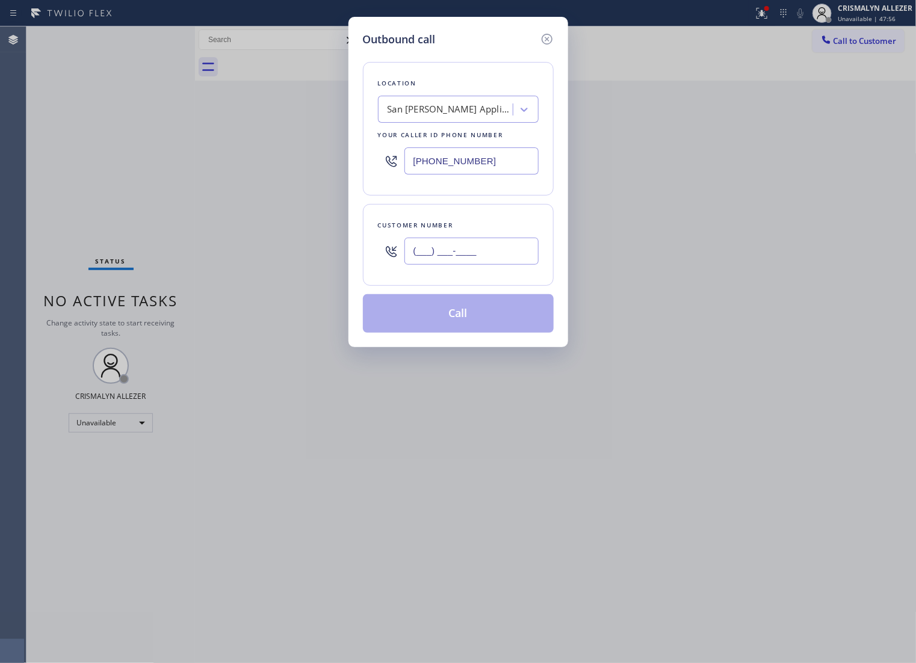
click at [506, 265] on input "(___) ___-____" at bounding box center [471, 251] width 134 height 27
paste input "415) 279-3847"
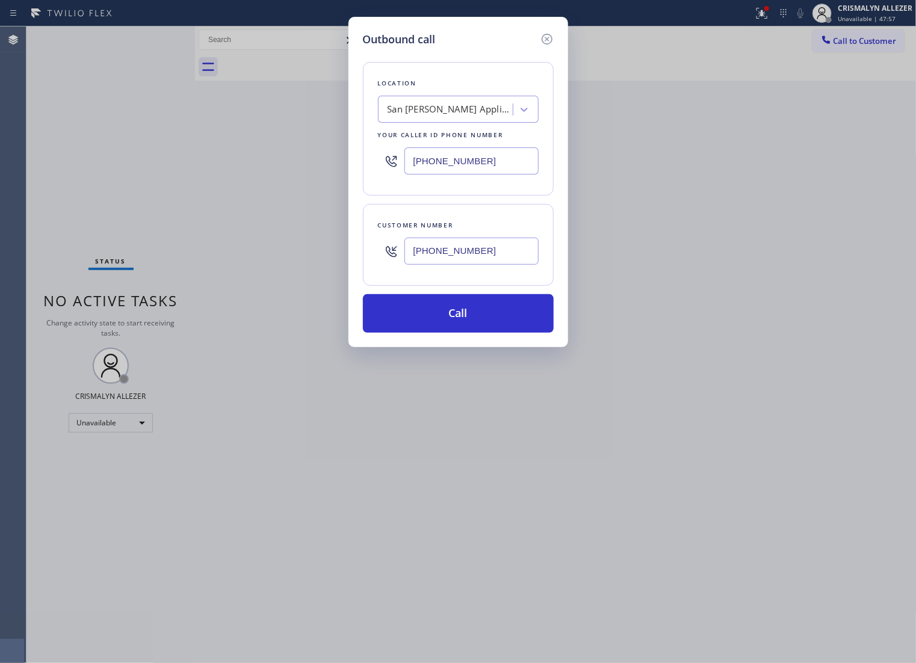
type input "(415) 279-3847"
click at [457, 120] on div "San [PERSON_NAME] Appliance Repair" at bounding box center [446, 109] width 131 height 21
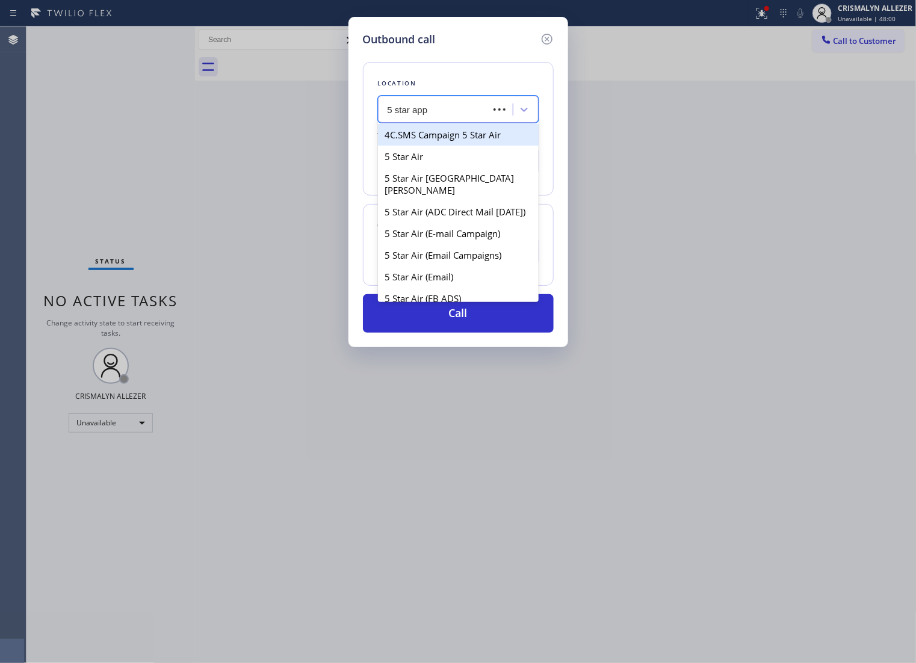
type input "5 star appl"
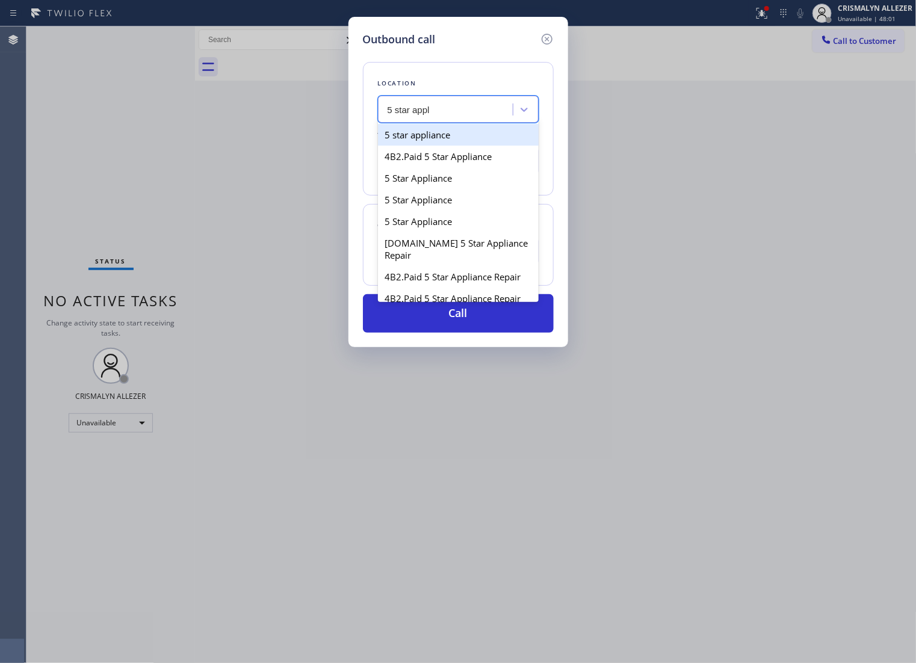
click at [460, 146] on div "5 star appliance" at bounding box center [458, 135] width 161 height 22
type input "[PHONE_NUMBER]"
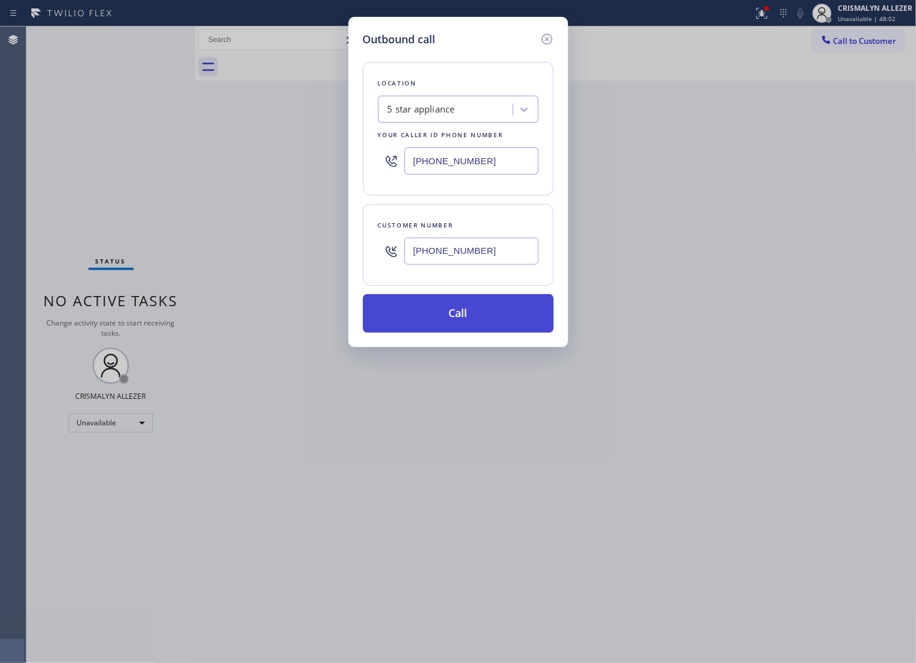
click at [453, 331] on button "Call" at bounding box center [458, 313] width 191 height 39
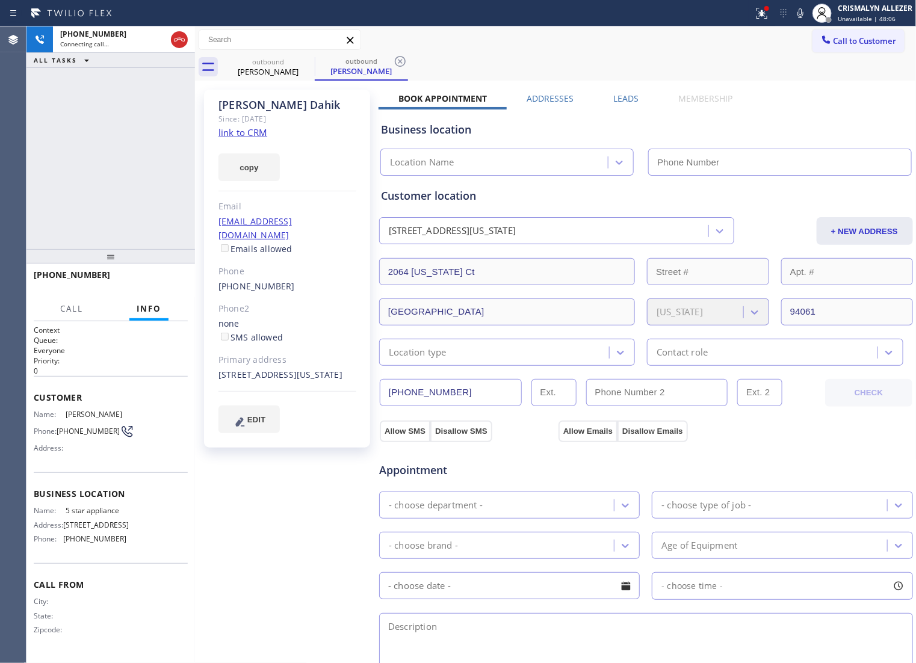
click at [248, 133] on link "link to CRM" at bounding box center [242, 132] width 49 height 12
type input "[PHONE_NUMBER]"
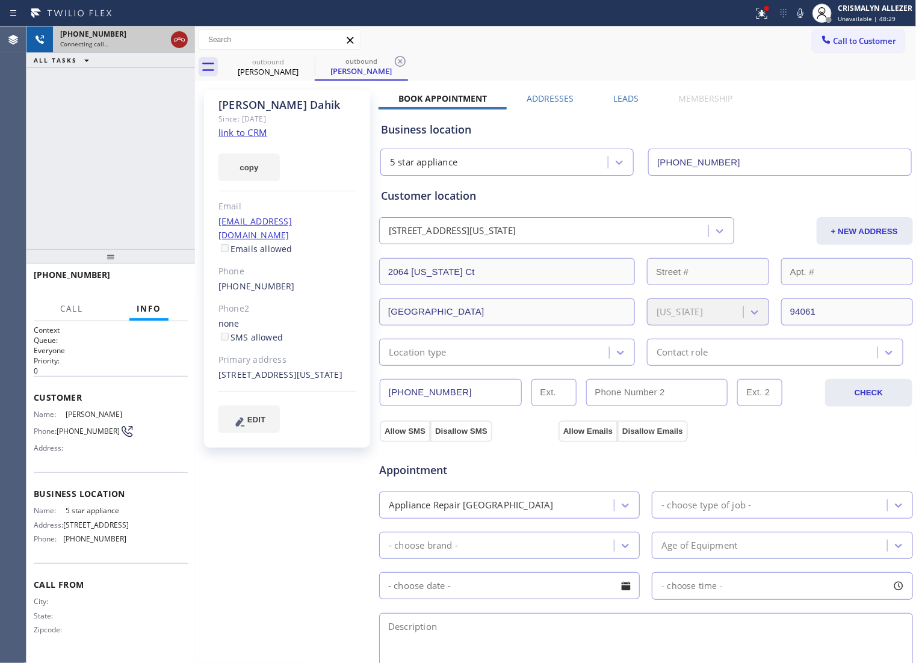
click at [174, 43] on icon at bounding box center [179, 39] width 14 height 14
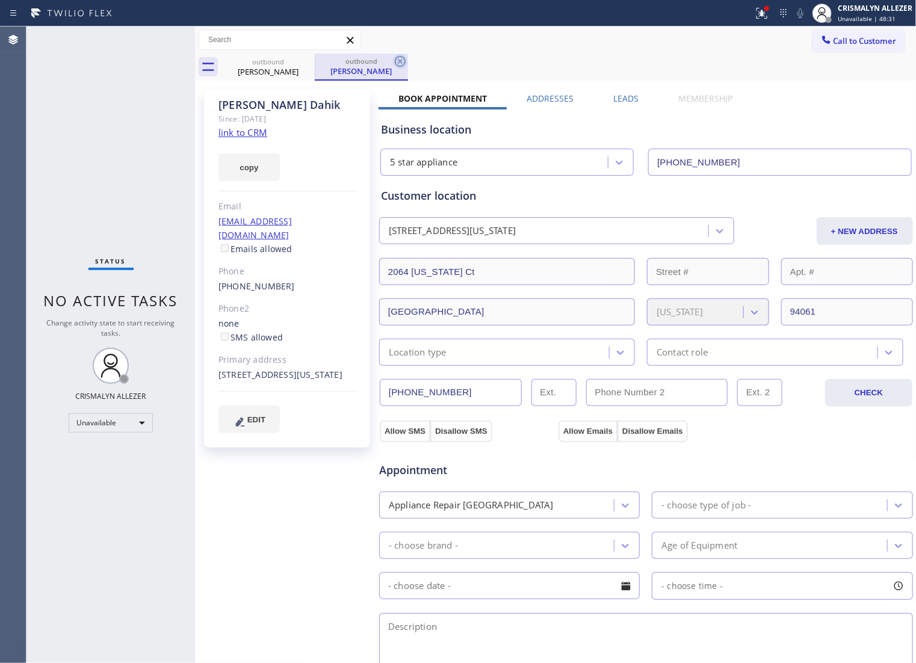
click at [398, 61] on icon at bounding box center [400, 61] width 14 height 14
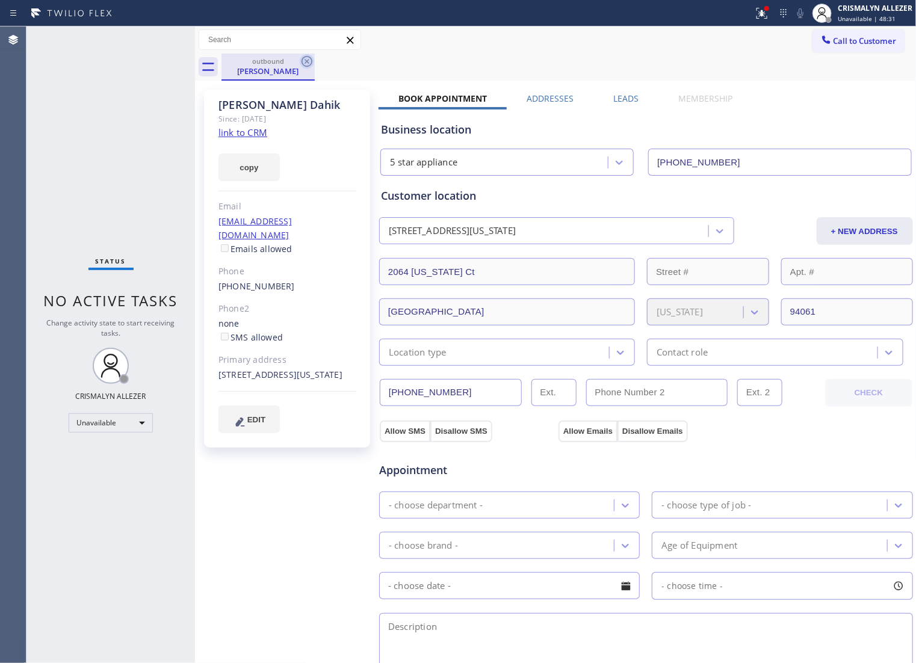
click at [300, 60] on icon at bounding box center [307, 61] width 14 height 14
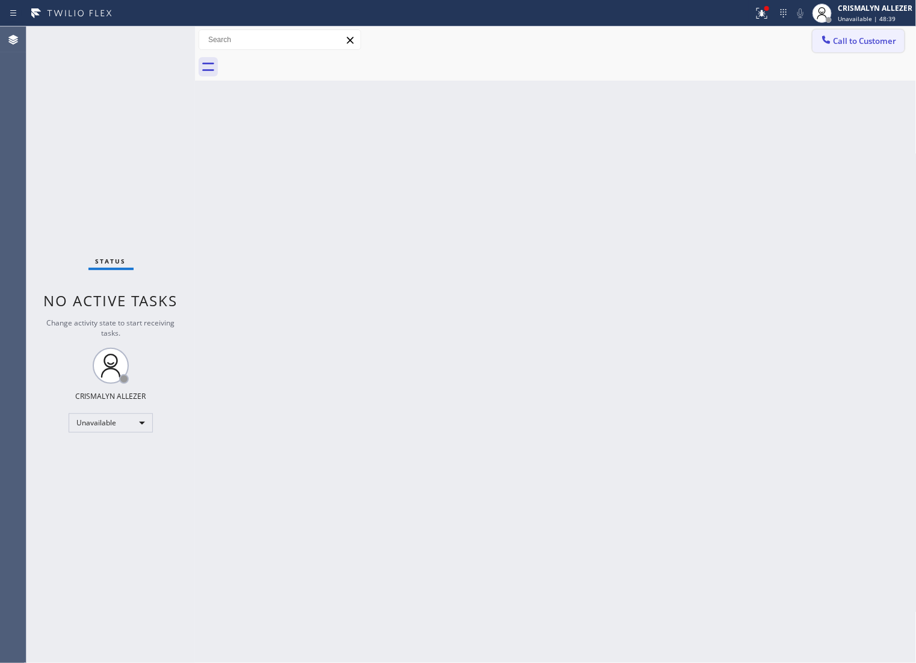
click at [882, 37] on span "Call to Customer" at bounding box center [864, 40] width 63 height 11
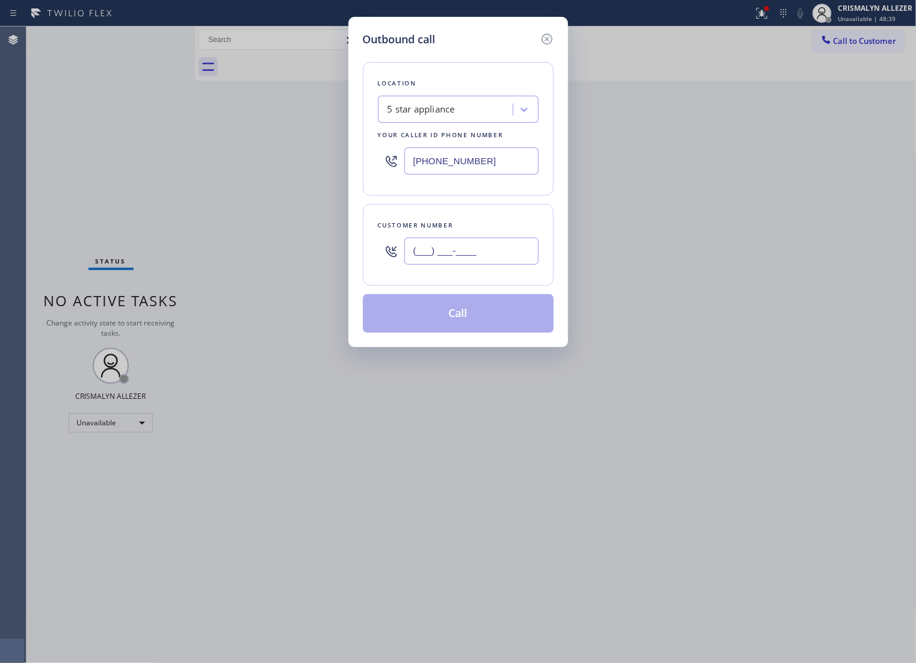
click at [518, 265] on input "(___) ___-____" at bounding box center [471, 251] width 134 height 27
paste input "626) 465-2574"
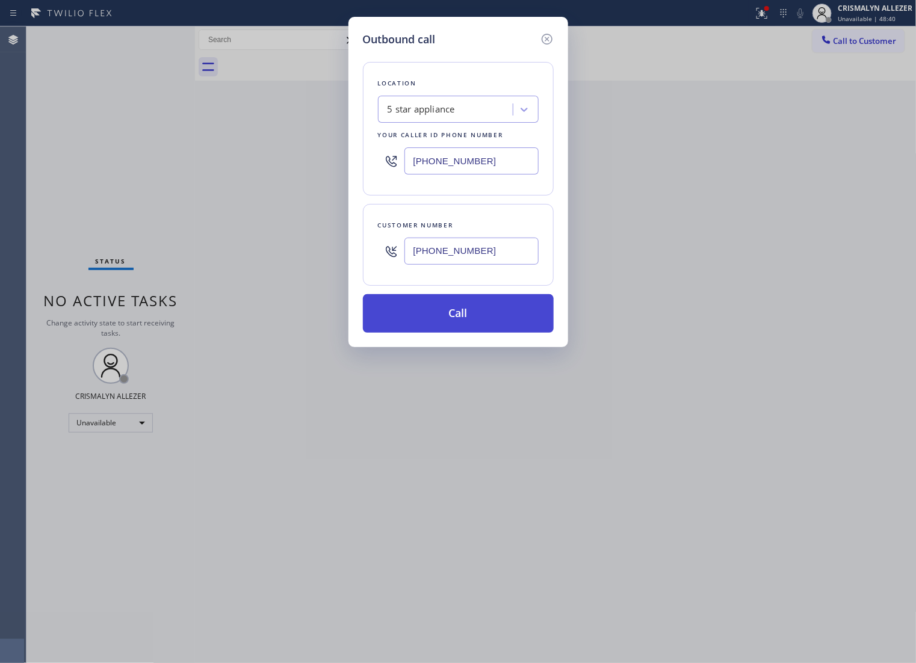
type input "[PHONE_NUMBER]"
click at [467, 333] on button "Call" at bounding box center [458, 313] width 191 height 39
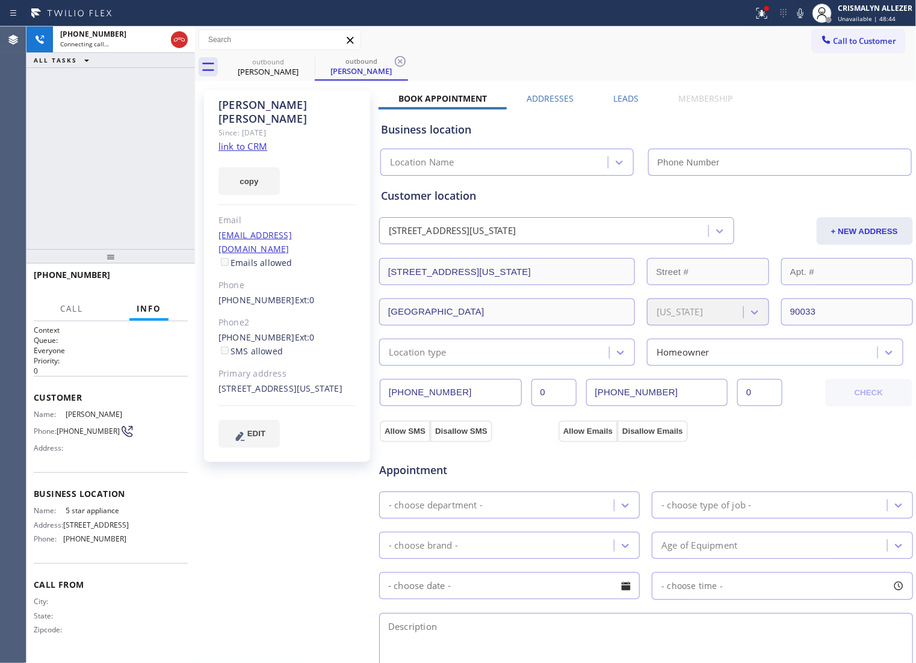
click at [251, 140] on link "link to CRM" at bounding box center [242, 146] width 49 height 12
type input "[PHONE_NUMBER]"
click at [150, 288] on button "HANG UP" at bounding box center [160, 280] width 56 height 17
click at [158, 285] on span "HANG UP" at bounding box center [159, 280] width 37 height 8
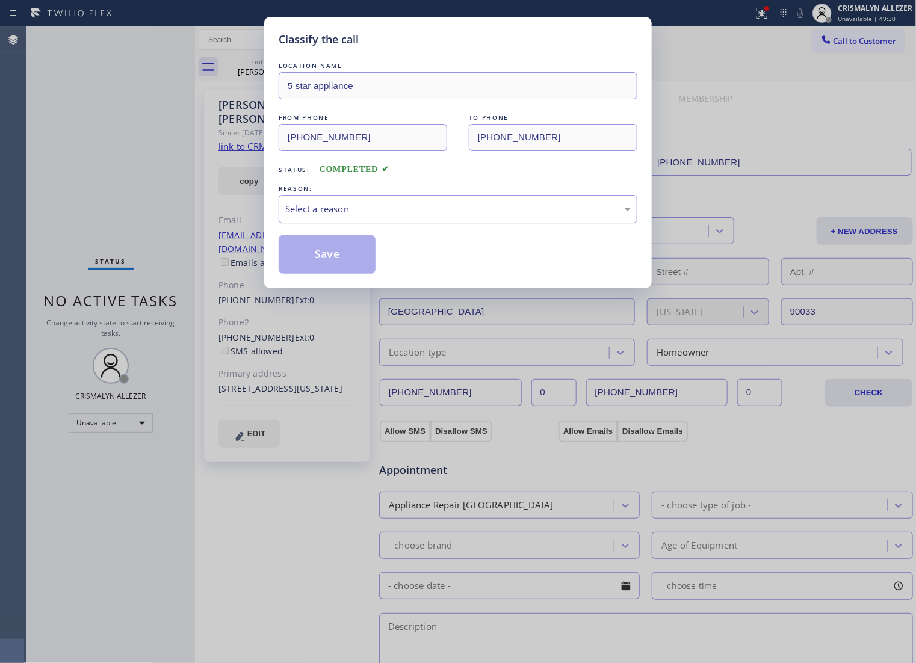
click at [481, 216] on div "Select a reason" at bounding box center [457, 209] width 345 height 14
click at [330, 262] on button "Save" at bounding box center [327, 254] width 97 height 39
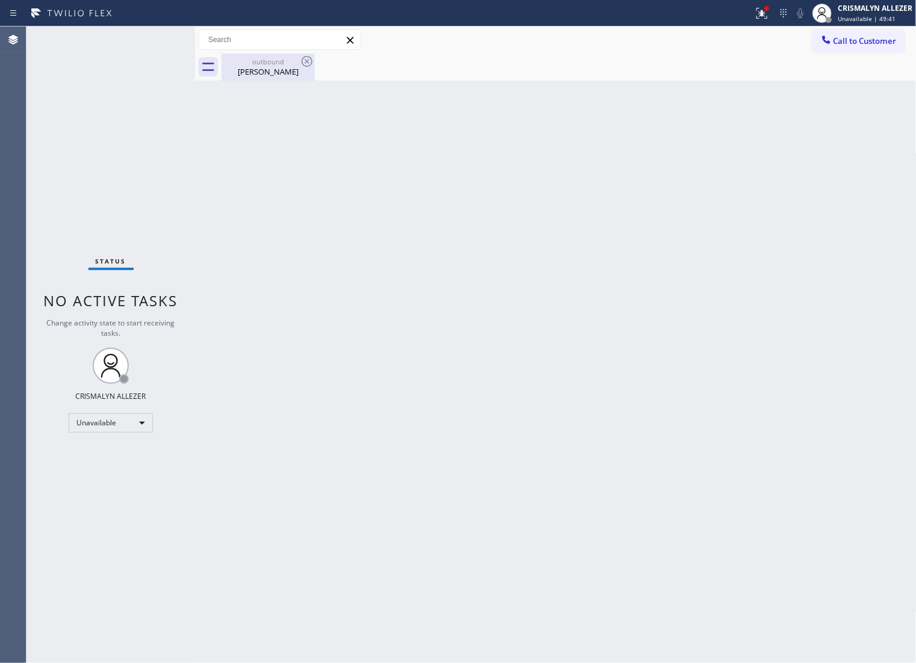
drag, startPoint x: 268, startPoint y: 70, endPoint x: 365, endPoint y: 85, distance: 98.1
click at [269, 70] on div "Tony Carrillo" at bounding box center [268, 71] width 91 height 11
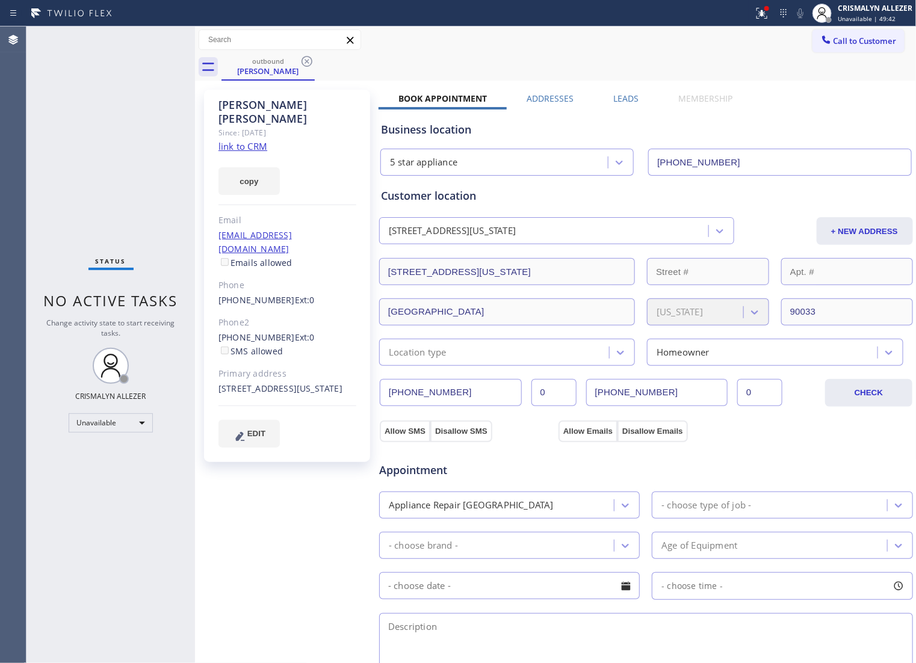
click at [624, 97] on label "Leads" at bounding box center [626, 98] width 25 height 11
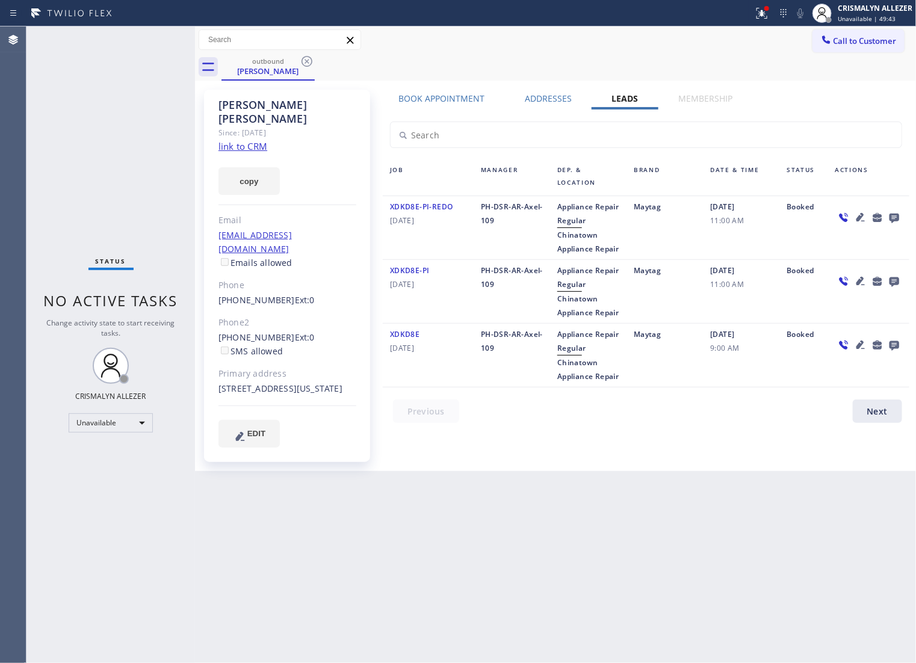
drag, startPoint x: 895, startPoint y: 220, endPoint x: 900, endPoint y: 217, distance: 6.2
click at [900, 217] on icon at bounding box center [894, 217] width 14 height 15
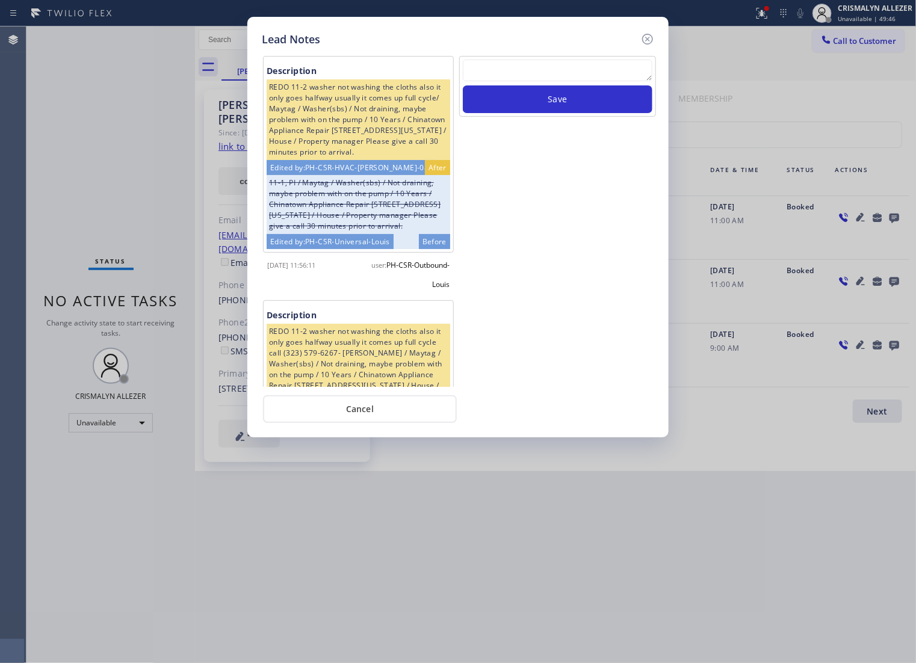
click at [529, 80] on textarea at bounding box center [558, 71] width 190 height 22
paste textarea "ALL ARE GOOD, but xfer cx cb"
type textarea "ALL ARE GOOD, but xfer cx cb"
click at [553, 101] on button "Save" at bounding box center [558, 99] width 190 height 28
click at [373, 418] on button "Cancel" at bounding box center [360, 409] width 194 height 28
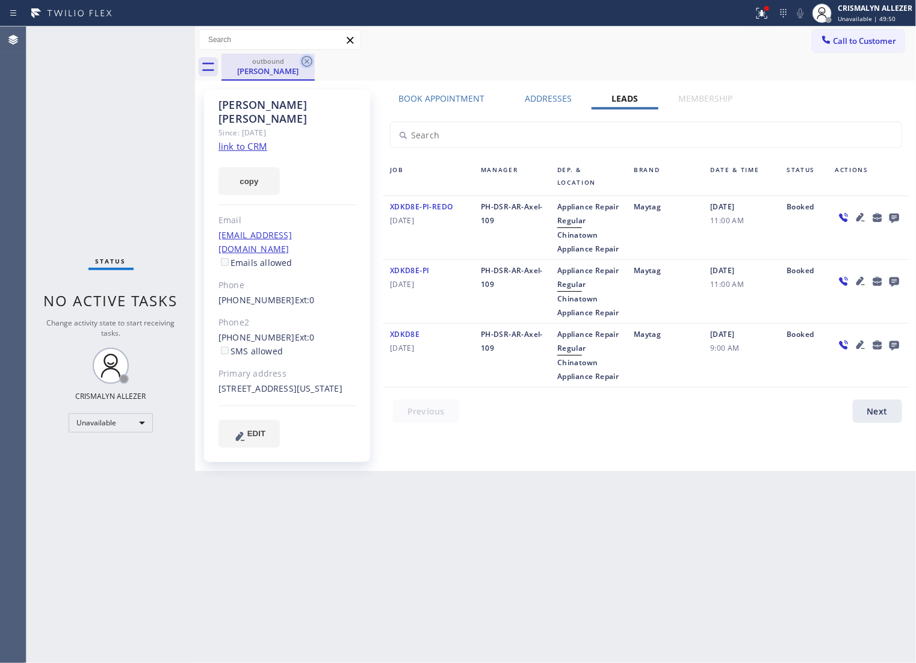
click at [303, 60] on icon at bounding box center [307, 61] width 14 height 14
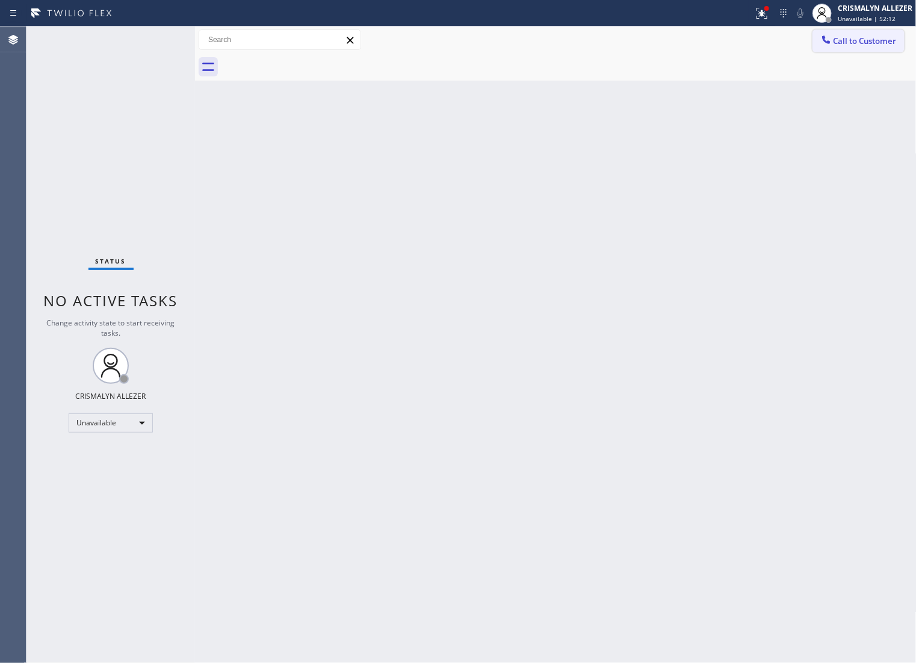
click at [833, 43] on span "Call to Customer" at bounding box center [864, 40] width 63 height 11
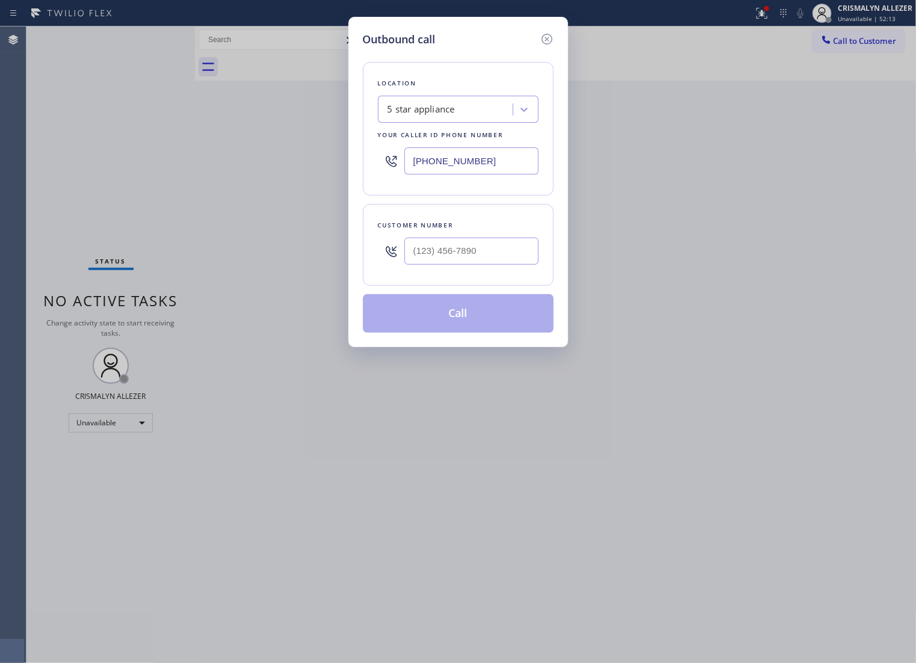
click at [491, 271] on div at bounding box center [471, 251] width 134 height 39
click at [496, 265] on input "(___) ___-____" at bounding box center [471, 251] width 134 height 27
paste input "310) 347-9016"
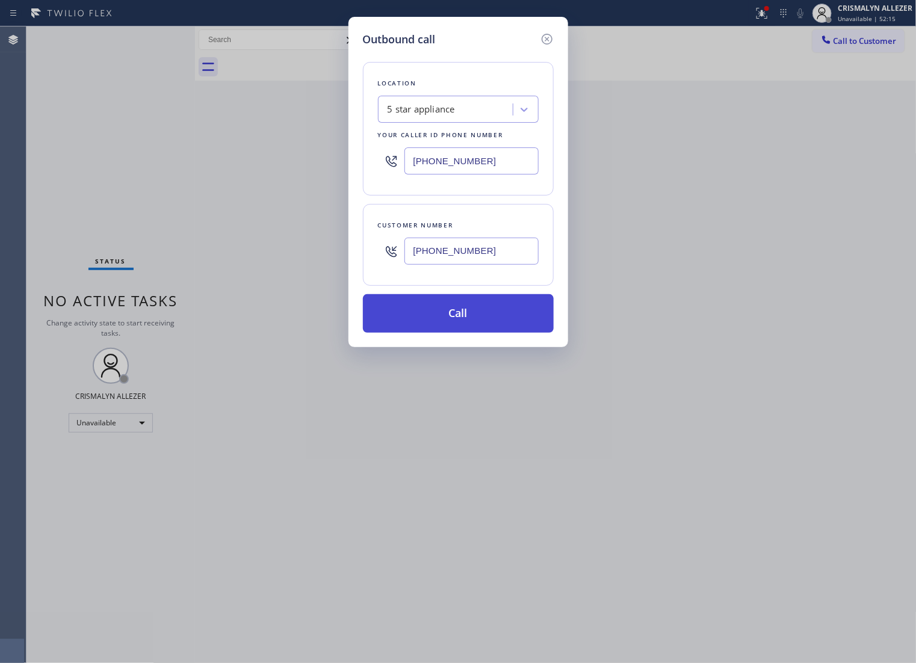
type input "(310) 347-9016"
click at [471, 322] on button "Call" at bounding box center [458, 313] width 191 height 39
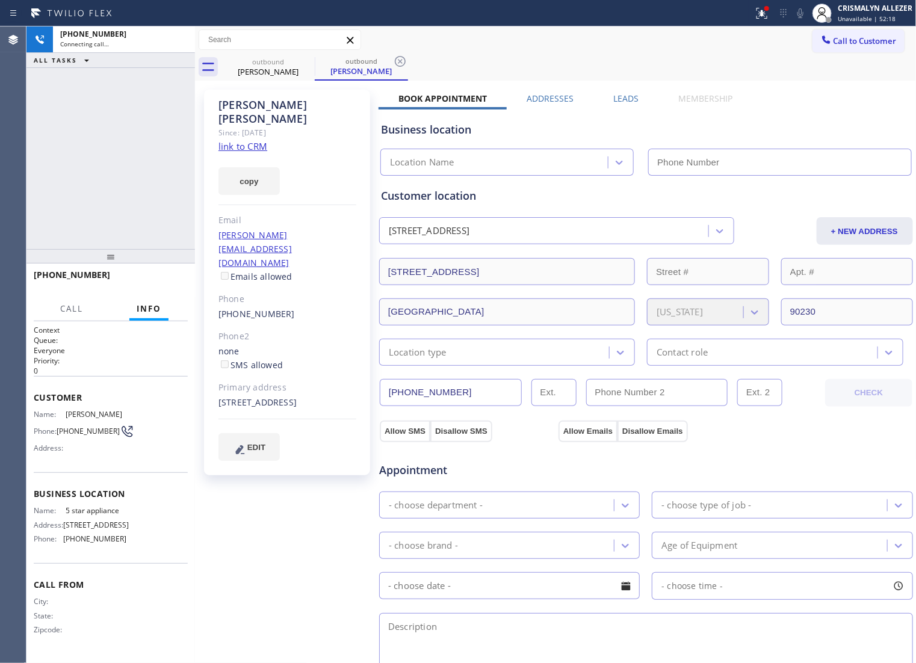
click at [241, 140] on link "link to CRM" at bounding box center [242, 146] width 49 height 12
type input "(213) 687-2604"
click at [141, 278] on span "HANG UP" at bounding box center [159, 280] width 37 height 8
click at [146, 283] on span "HANG UP" at bounding box center [159, 280] width 37 height 8
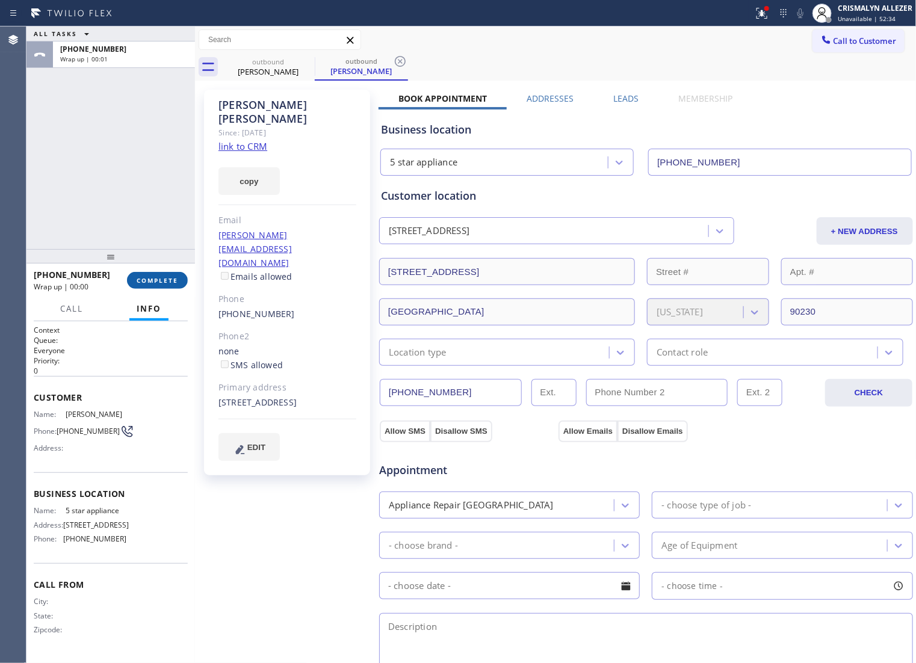
click at [154, 278] on span "COMPLETE" at bounding box center [158, 280] width 42 height 8
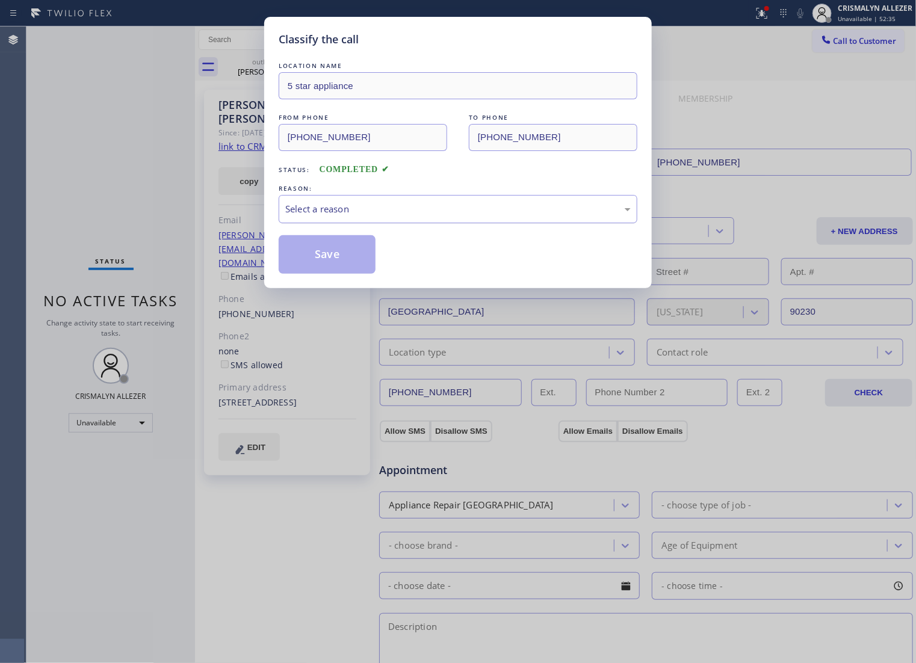
drag, startPoint x: 504, startPoint y: 227, endPoint x: 491, endPoint y: 235, distance: 14.9
click at [491, 223] on div "Select a reason" at bounding box center [458, 209] width 359 height 28
click at [326, 274] on button "Save" at bounding box center [327, 254] width 97 height 39
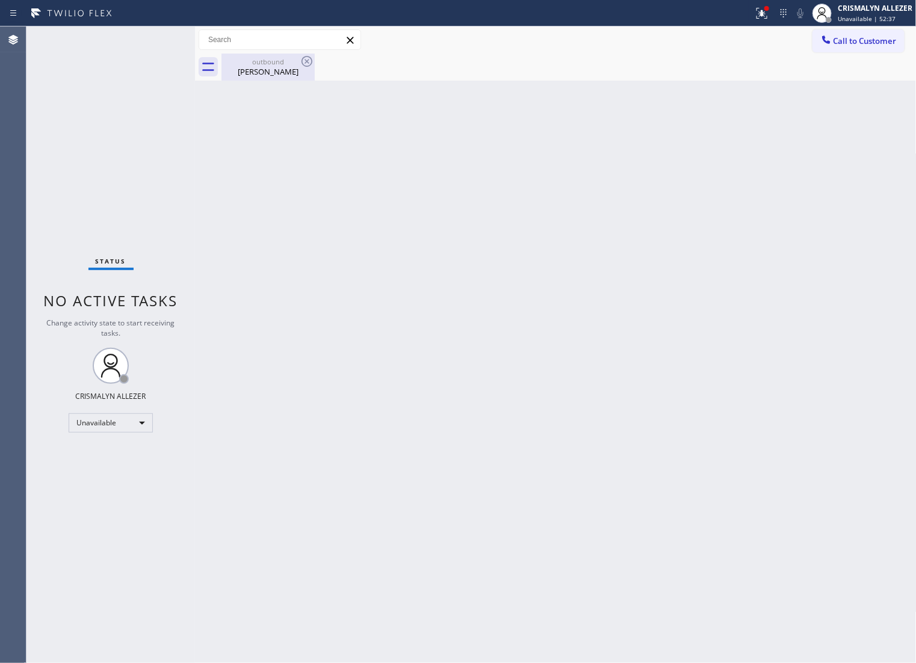
click at [251, 70] on div "Elizabeth Vargas" at bounding box center [268, 71] width 91 height 11
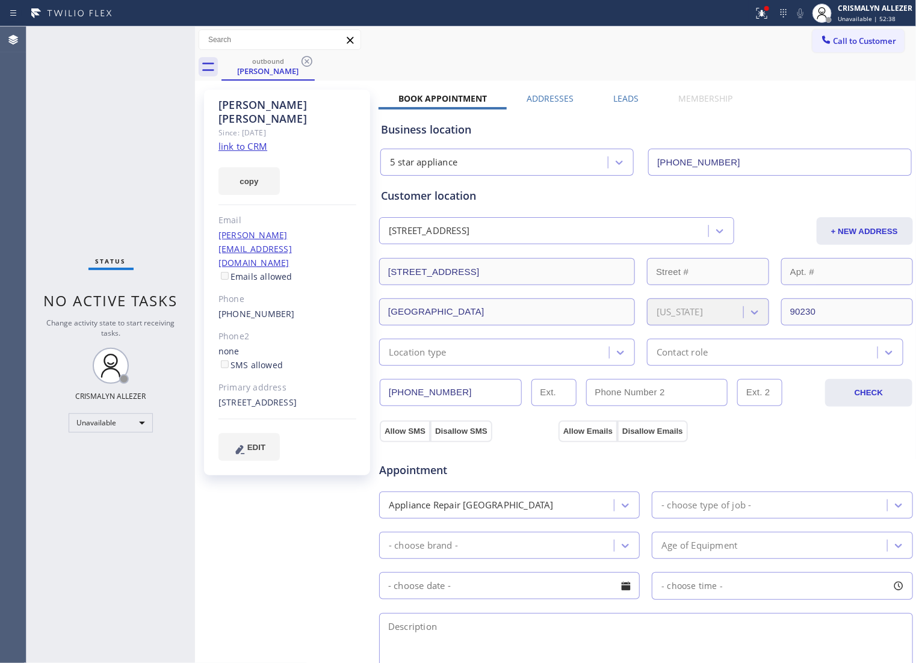
click at [633, 100] on label "Leads" at bounding box center [626, 98] width 25 height 11
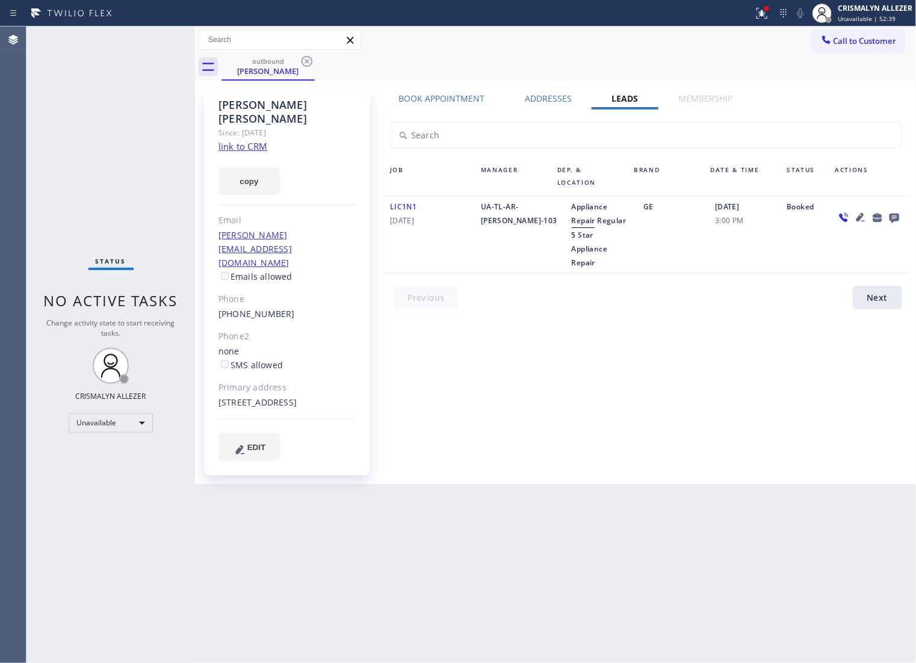
click at [896, 220] on icon at bounding box center [894, 219] width 10 height 10
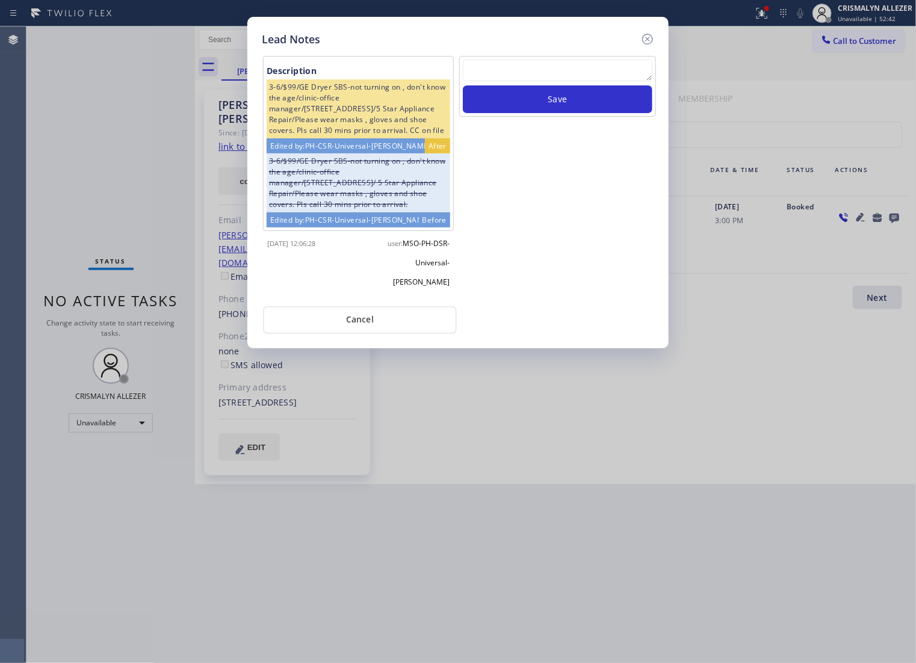
click at [558, 76] on textarea at bounding box center [558, 71] width 190 height 22
paste textarea "no answer | pls xfer if cx calls back"
type textarea "no answer | pls xfer if cx calls back"
click at [558, 107] on button "Save" at bounding box center [558, 99] width 190 height 28
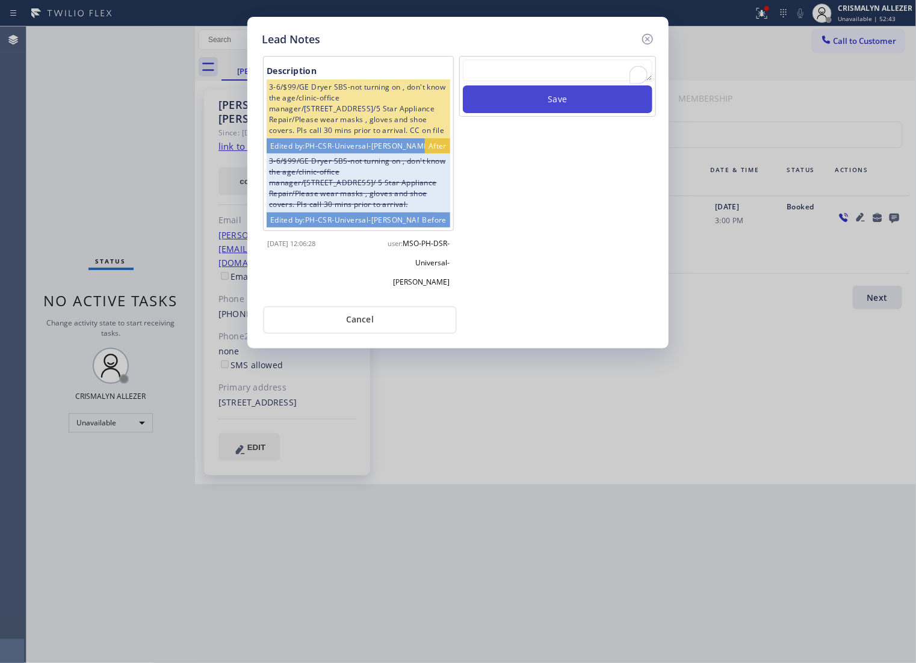
scroll to position [0, 0]
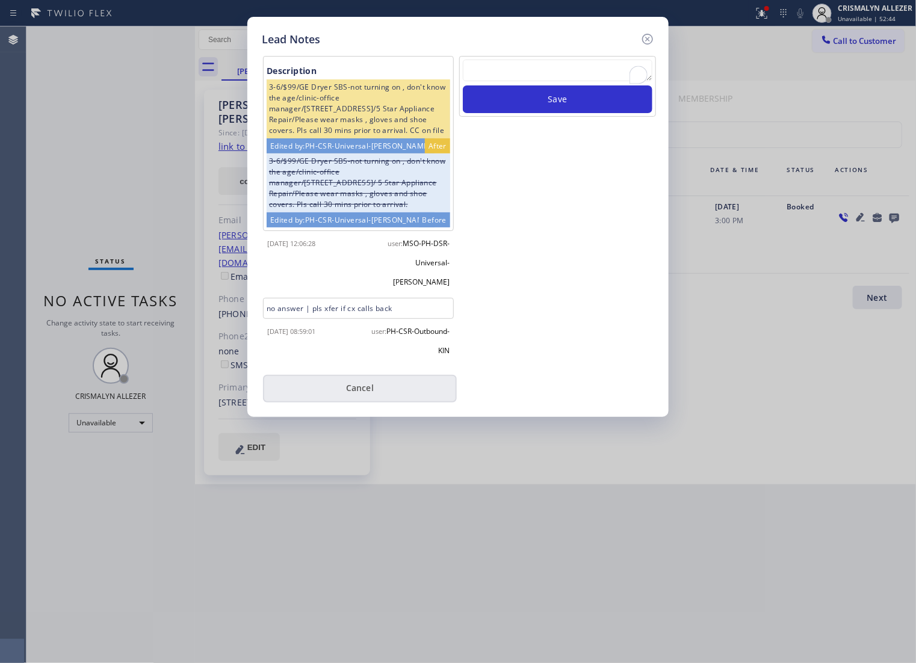
click at [387, 395] on button "Cancel" at bounding box center [360, 389] width 194 height 28
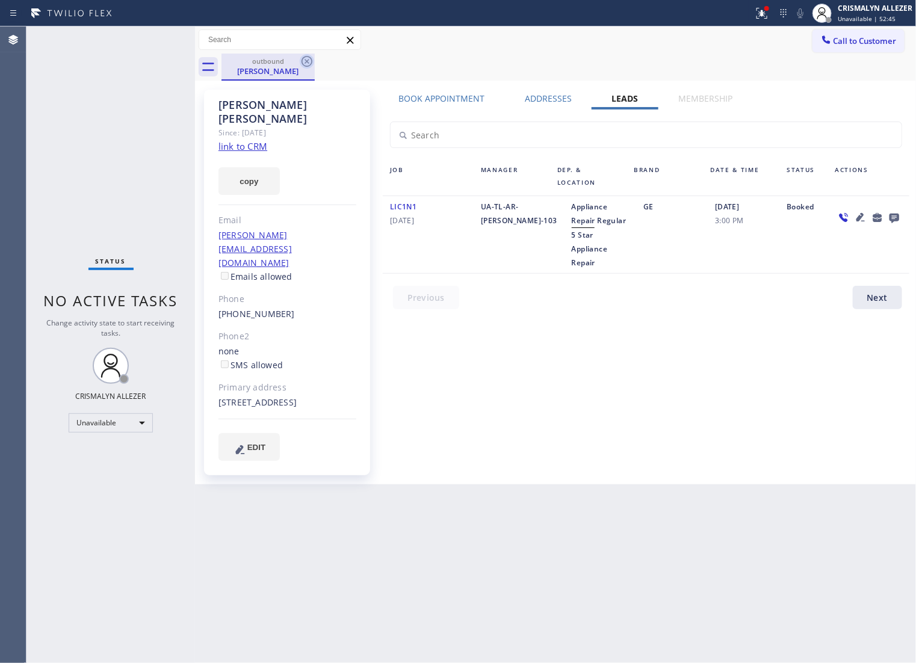
click at [302, 61] on icon at bounding box center [306, 61] width 11 height 11
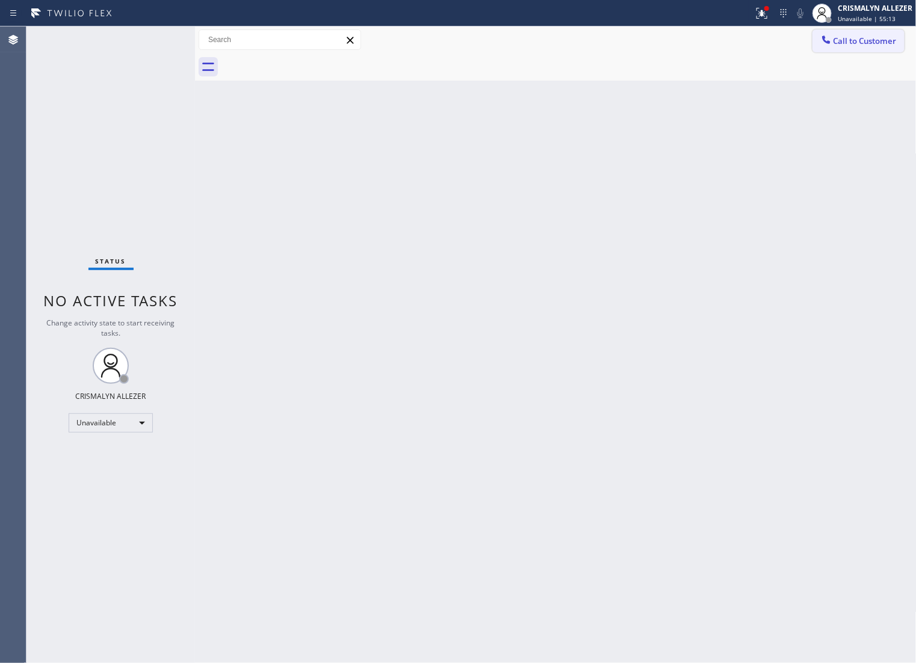
click at [862, 46] on span "Call to Customer" at bounding box center [864, 40] width 63 height 11
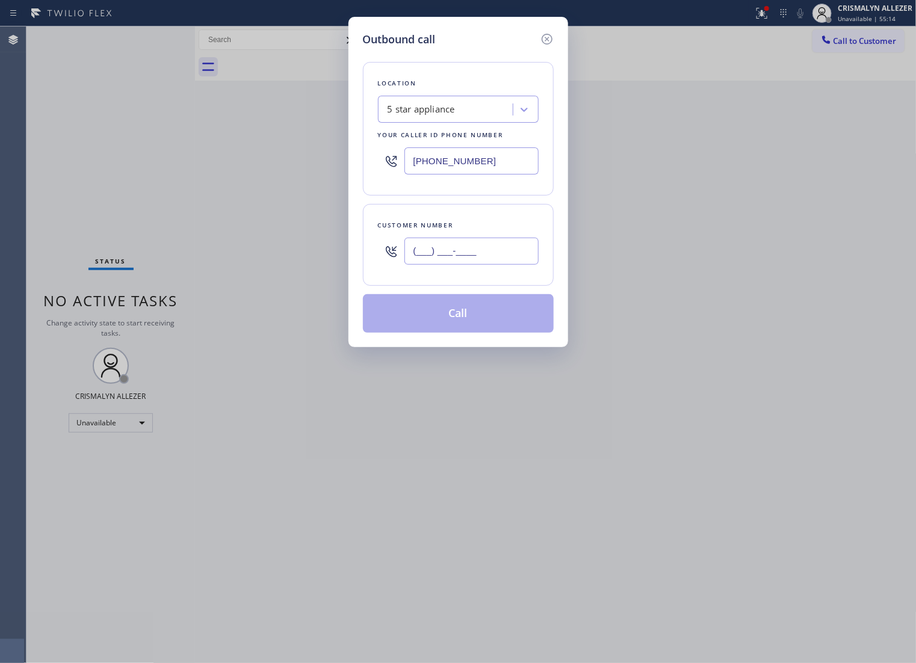
click at [489, 262] on input "(___) ___-____" at bounding box center [471, 251] width 134 height 27
paste input "888) 411-7783"
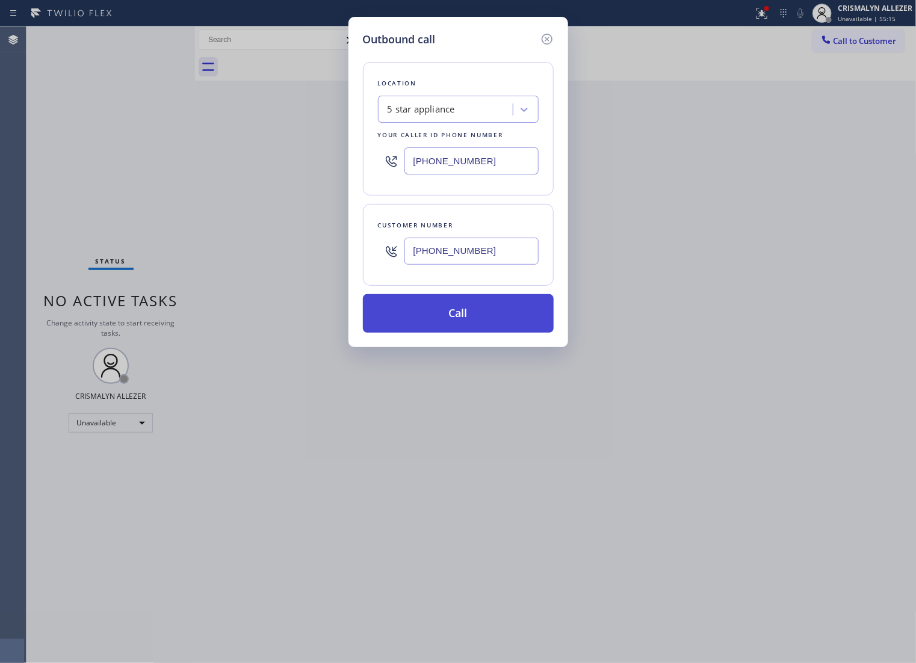
type input "[PHONE_NUMBER]"
click at [455, 327] on button "Call" at bounding box center [458, 313] width 191 height 39
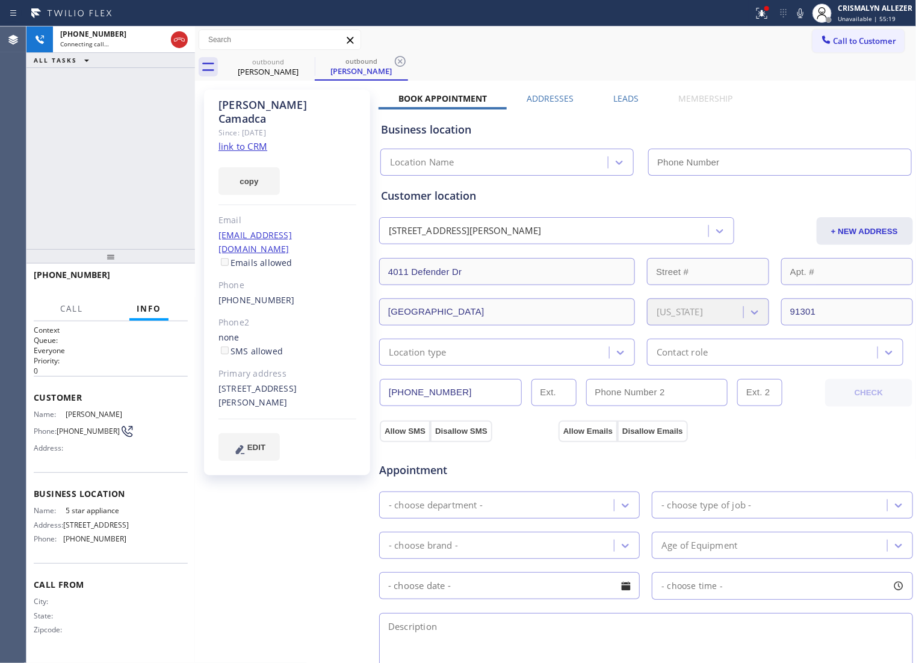
click at [242, 140] on link "link to CRM" at bounding box center [242, 146] width 49 height 12
type input "[PHONE_NUMBER]"
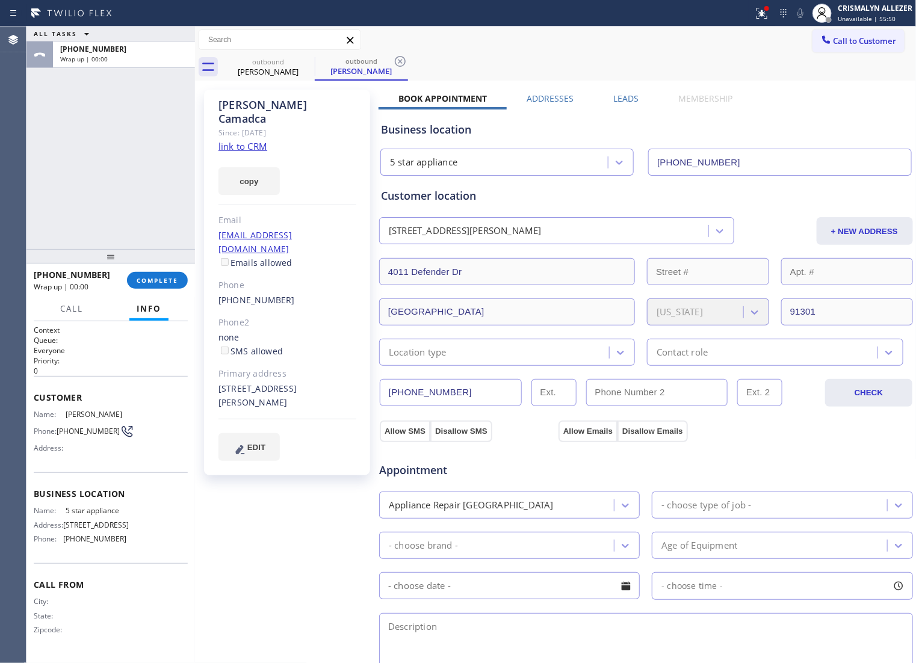
click at [142, 271] on div "+18884117783 Wrap up | 00:00 COMPLETE" at bounding box center [111, 280] width 154 height 31
click at [146, 283] on span "COMPLETE" at bounding box center [158, 280] width 42 height 8
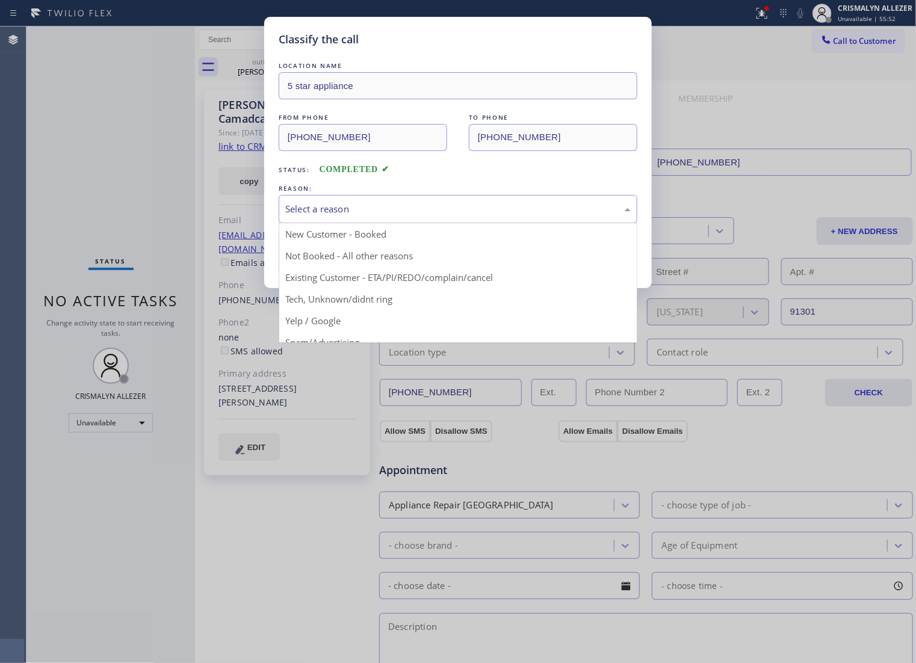
drag, startPoint x: 491, startPoint y: 227, endPoint x: 362, endPoint y: 268, distance: 135.7
click at [479, 223] on div "Select a reason" at bounding box center [458, 209] width 359 height 28
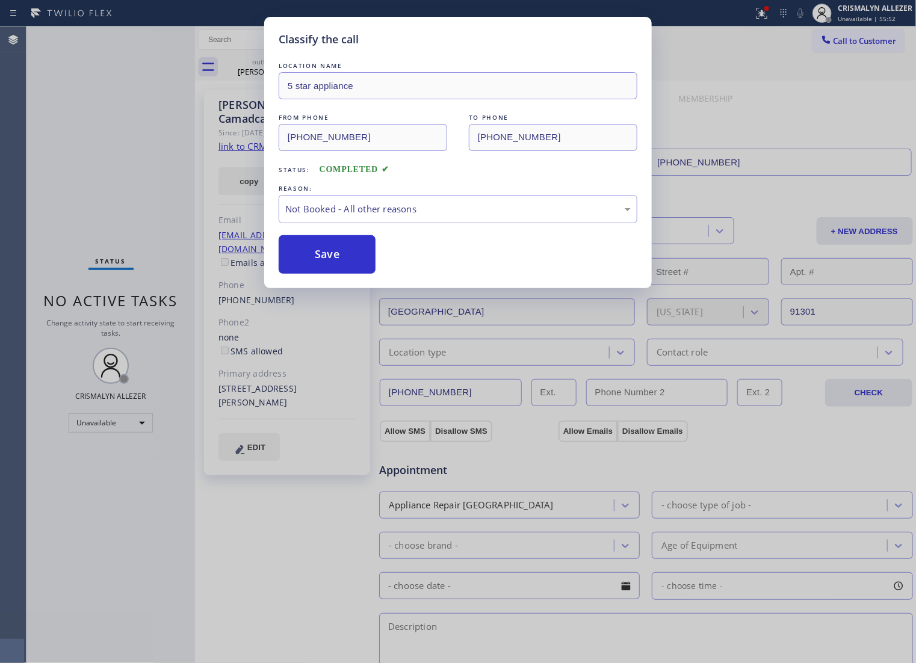
click at [349, 270] on button "Save" at bounding box center [327, 254] width 97 height 39
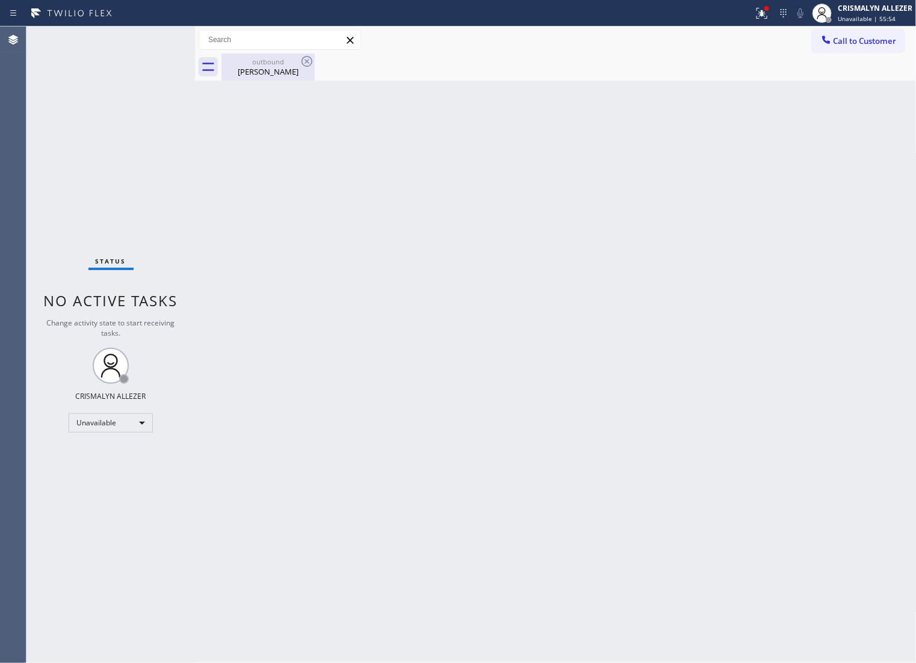
click at [280, 73] on div "Nick Camadca" at bounding box center [268, 71] width 91 height 11
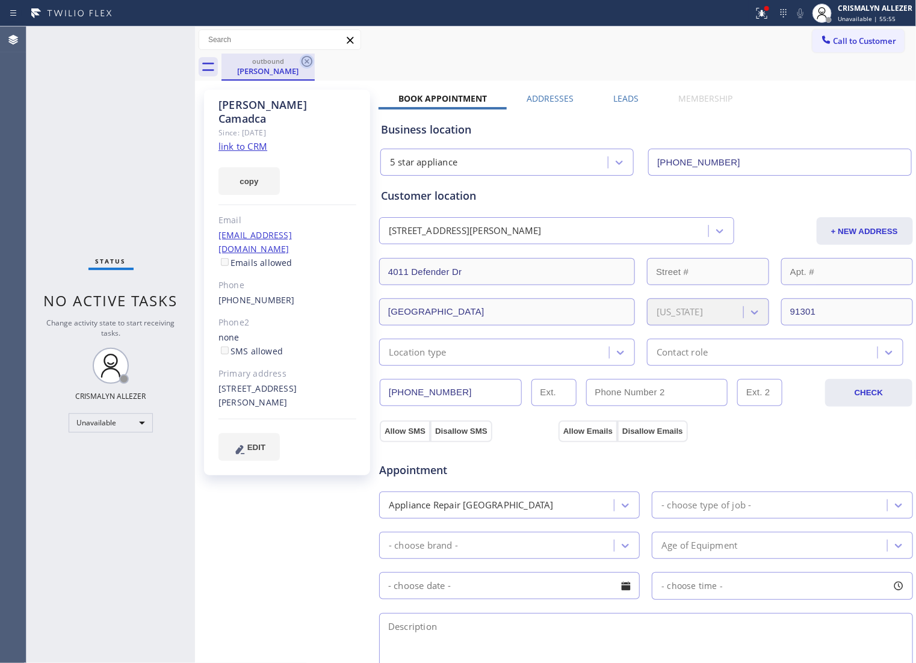
click at [305, 62] on icon at bounding box center [306, 61] width 11 height 11
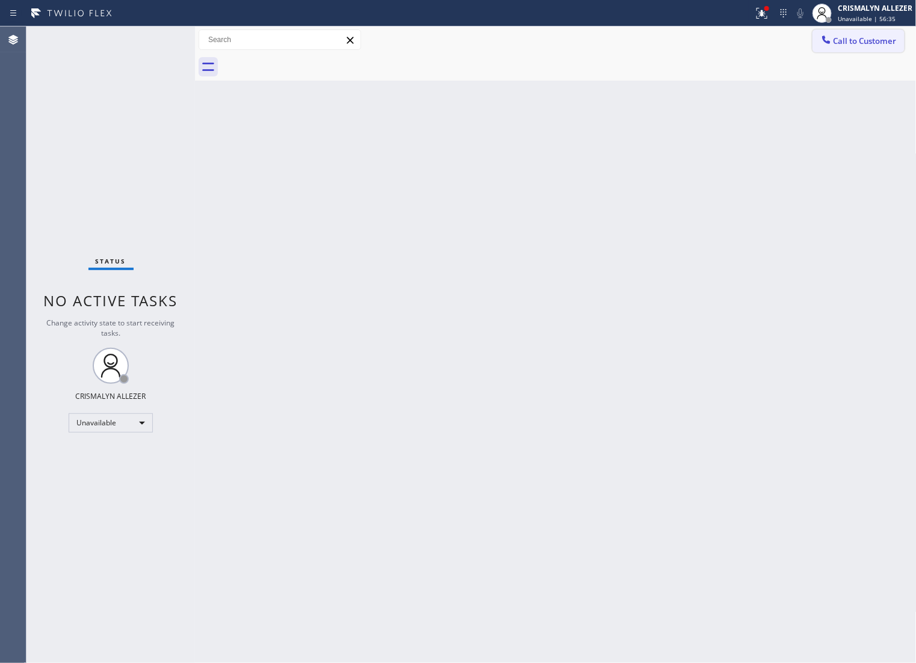
click at [849, 49] on button "Call to Customer" at bounding box center [858, 40] width 92 height 23
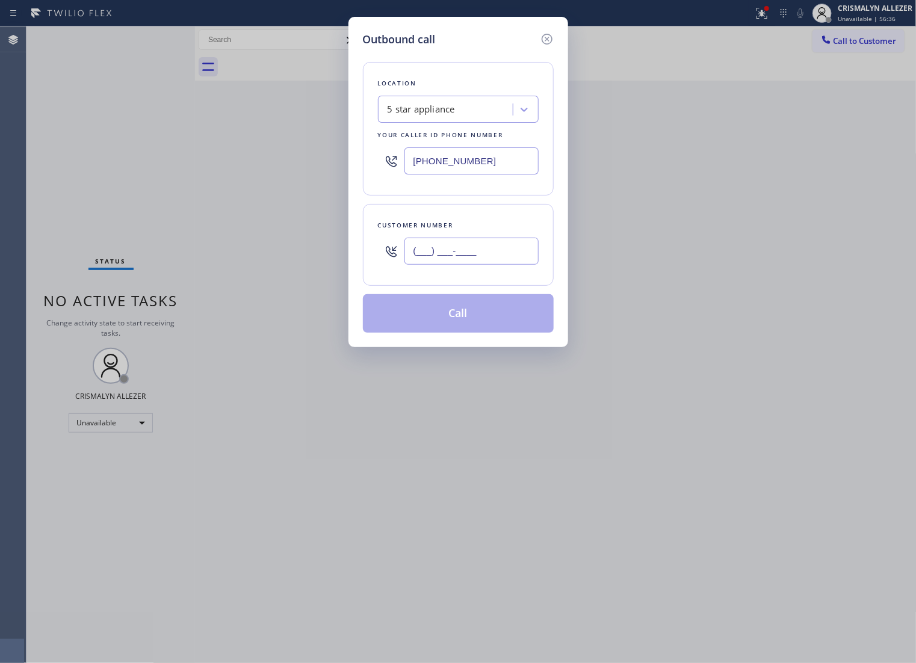
click at [507, 264] on input "(___) ___-____" at bounding box center [471, 251] width 134 height 27
paste input "347) 400-2987"
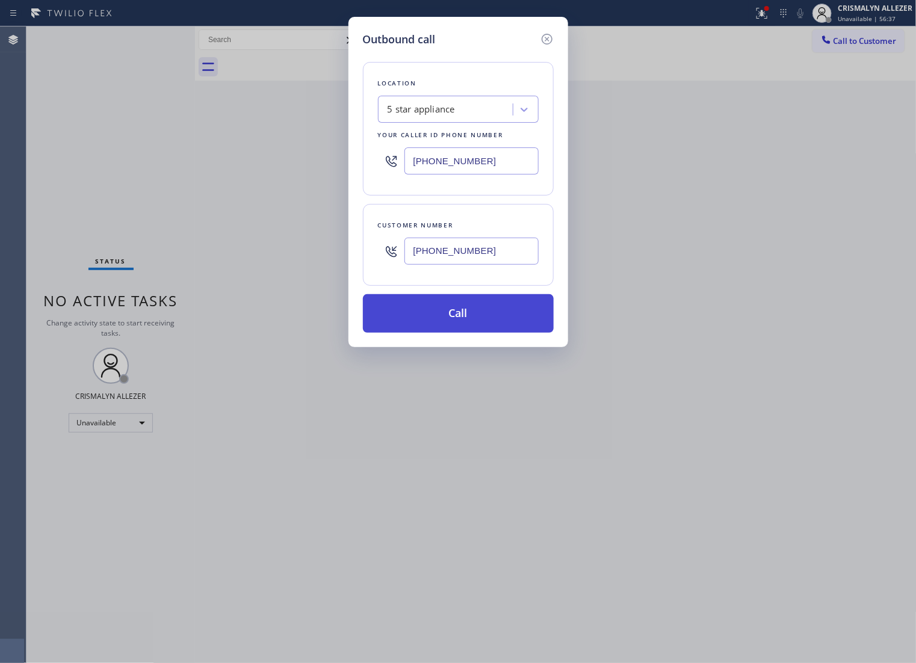
type input "[PHONE_NUMBER]"
click at [476, 333] on button "Call" at bounding box center [458, 313] width 191 height 39
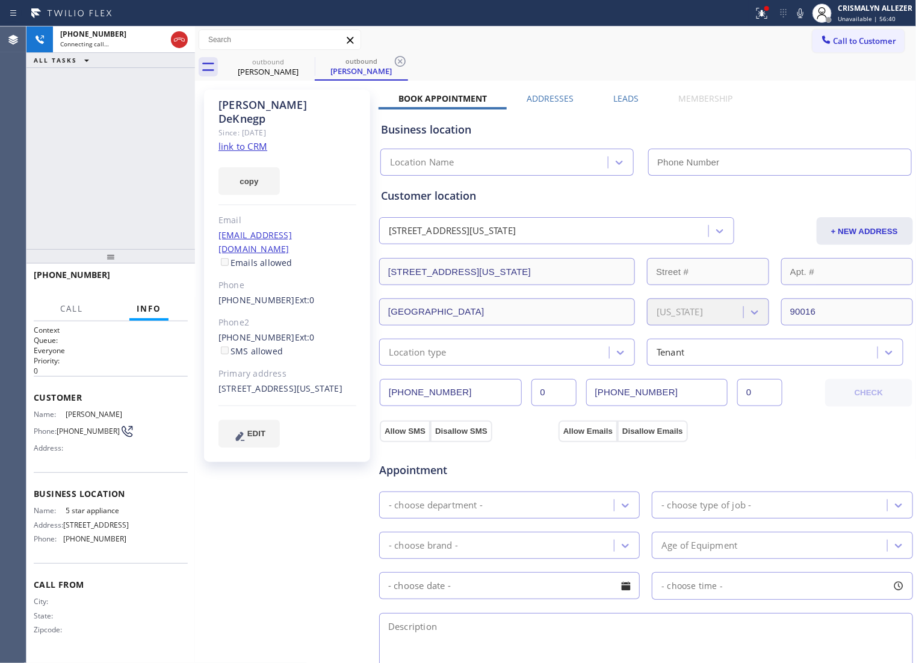
click at [235, 140] on link "link to CRM" at bounding box center [242, 146] width 49 height 12
type input "[PHONE_NUMBER]"
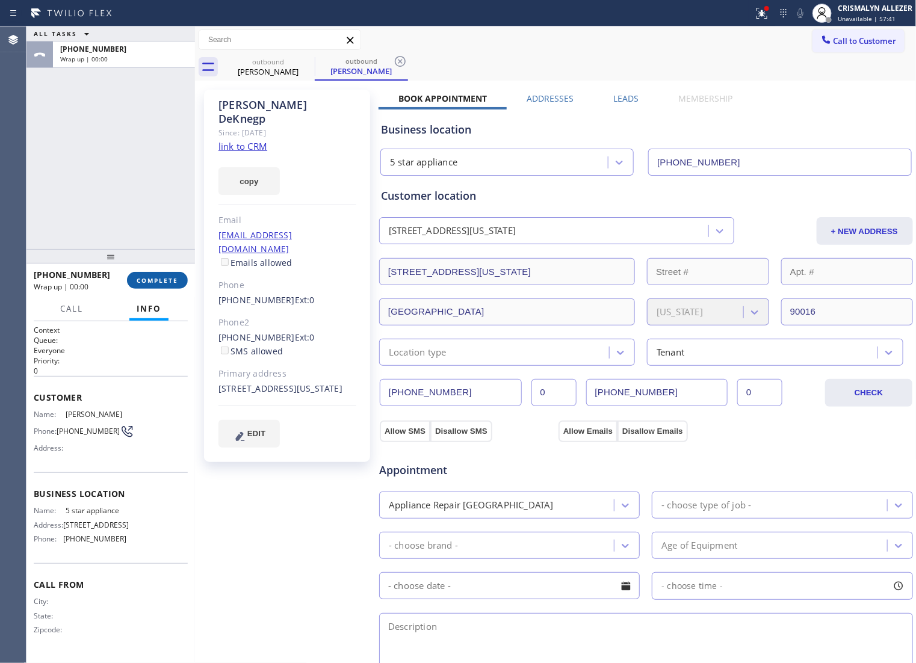
click at [152, 286] on button "COMPLETE" at bounding box center [157, 280] width 61 height 17
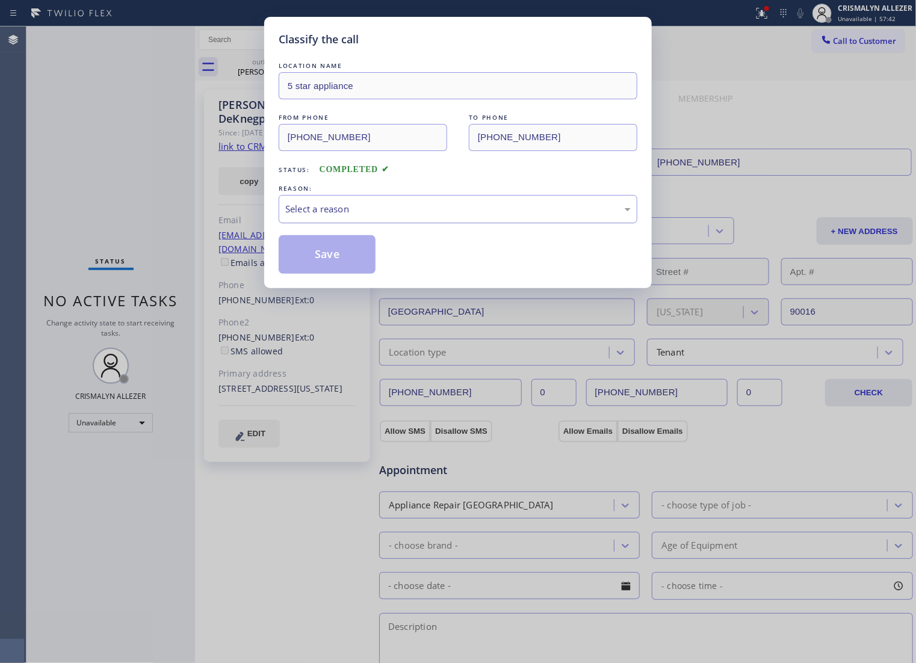
click at [467, 223] on div "Select a reason" at bounding box center [458, 209] width 359 height 28
click at [333, 274] on button "Save" at bounding box center [327, 254] width 97 height 39
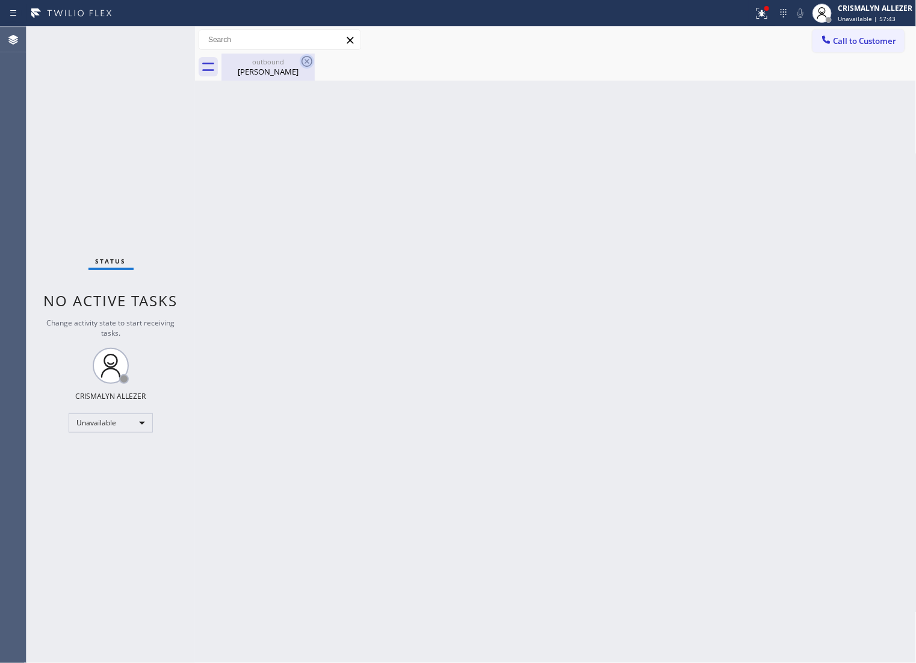
drag, startPoint x: 264, startPoint y: 70, endPoint x: 307, endPoint y: 63, distance: 44.4
click at [265, 70] on div "Leonard DeKnegp" at bounding box center [268, 71] width 91 height 11
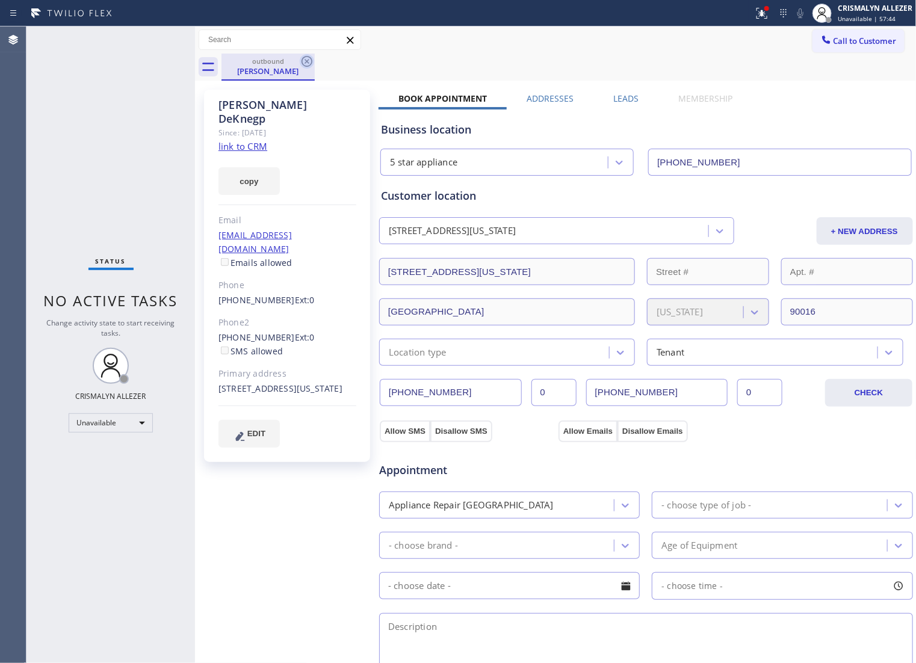
click at [309, 60] on icon at bounding box center [307, 61] width 14 height 14
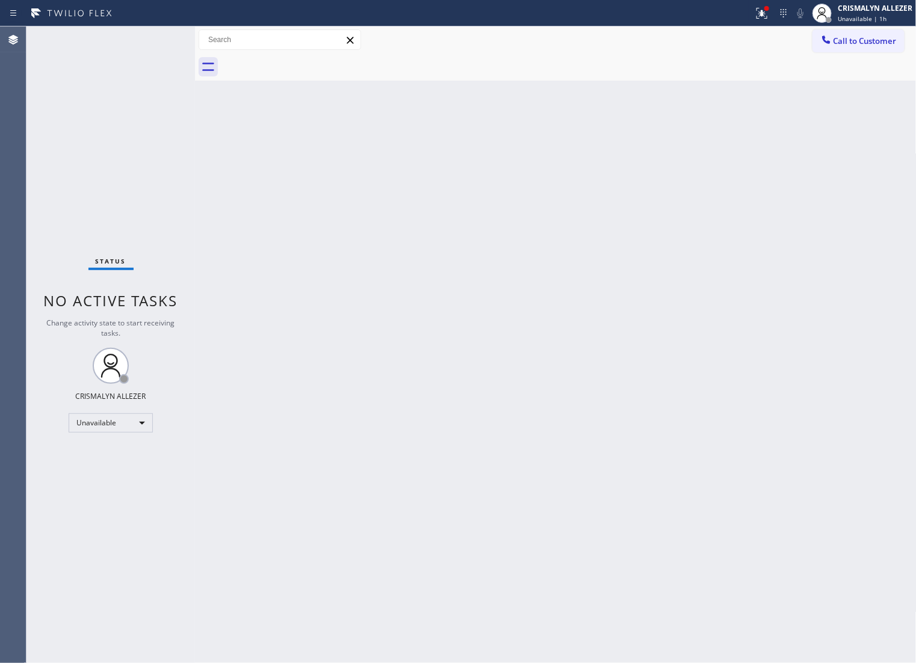
click at [635, 271] on div "Back to Dashboard Change Sender ID Customers Technicians Select a contact Outbo…" at bounding box center [555, 344] width 721 height 637
drag, startPoint x: 867, startPoint y: 44, endPoint x: 665, endPoint y: 194, distance: 251.6
click at [865, 45] on span "Call to Customer" at bounding box center [864, 40] width 63 height 11
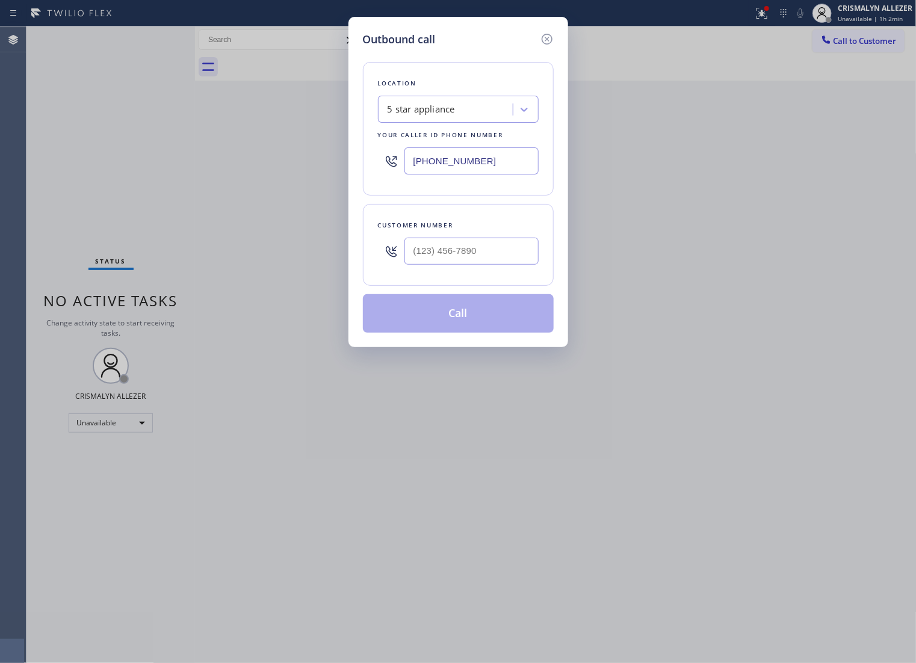
click at [506, 286] on div "Customer number" at bounding box center [458, 245] width 191 height 82
click at [505, 265] on input "(___) ___-____" at bounding box center [471, 251] width 134 height 27
paste input "310) 487-0992"
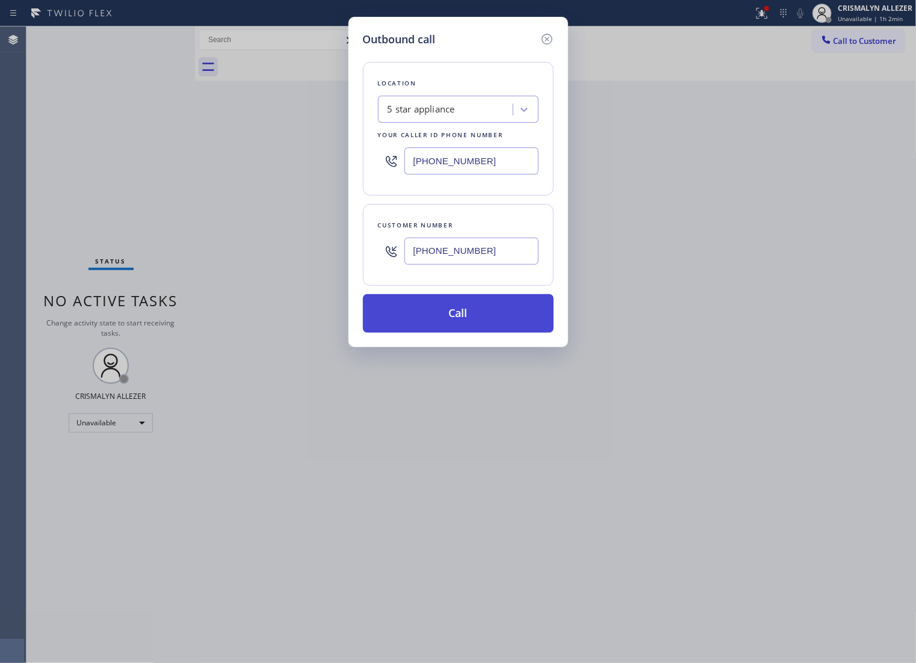
type input "[PHONE_NUMBER]"
click at [462, 329] on button "Call" at bounding box center [458, 313] width 191 height 39
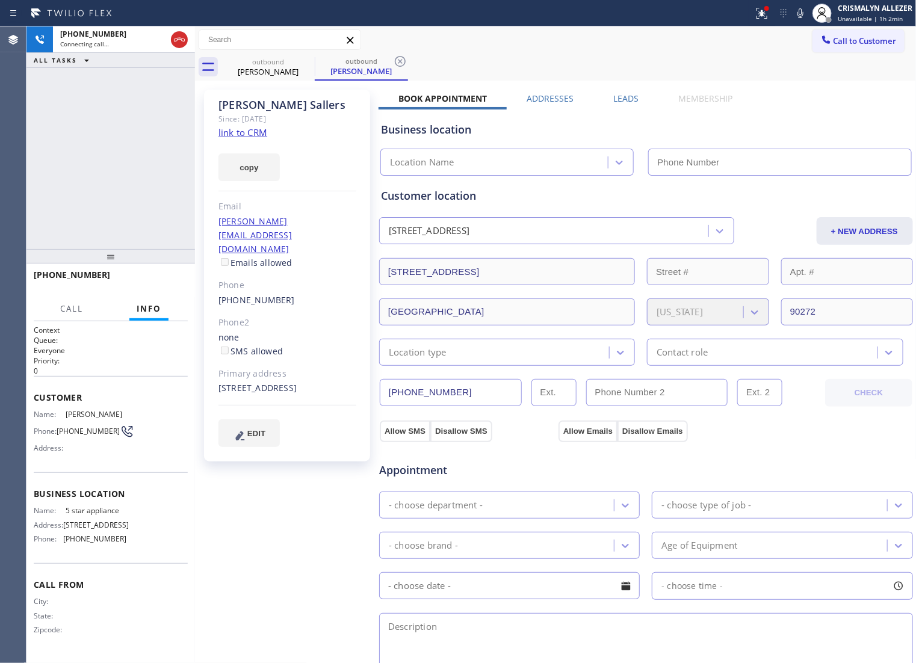
click at [233, 129] on link "link to CRM" at bounding box center [242, 132] width 49 height 12
type input "[PHONE_NUMBER]"
click at [620, 96] on label "Leads" at bounding box center [626, 98] width 25 height 11
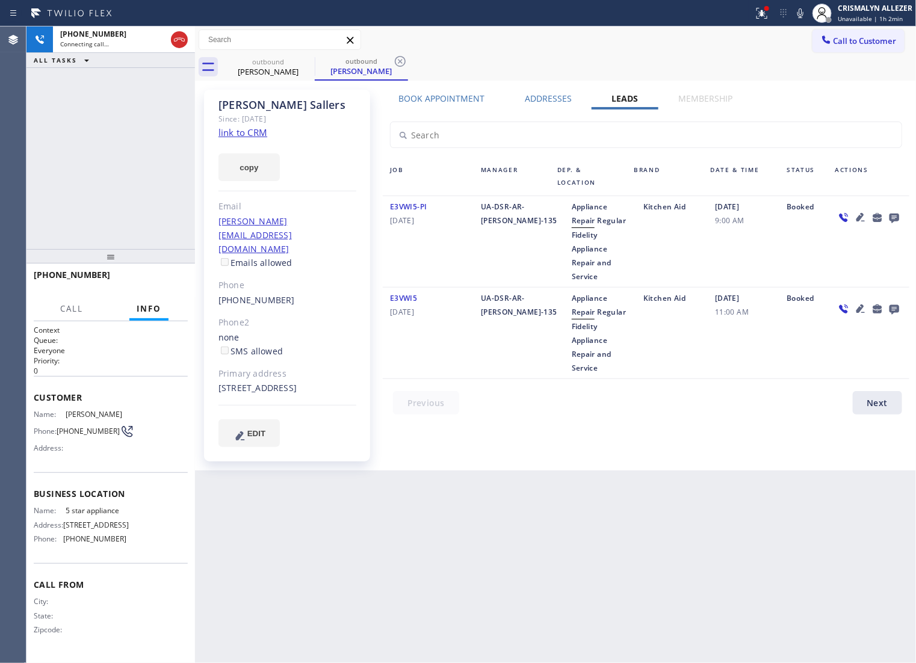
click at [895, 218] on icon at bounding box center [894, 219] width 10 height 10
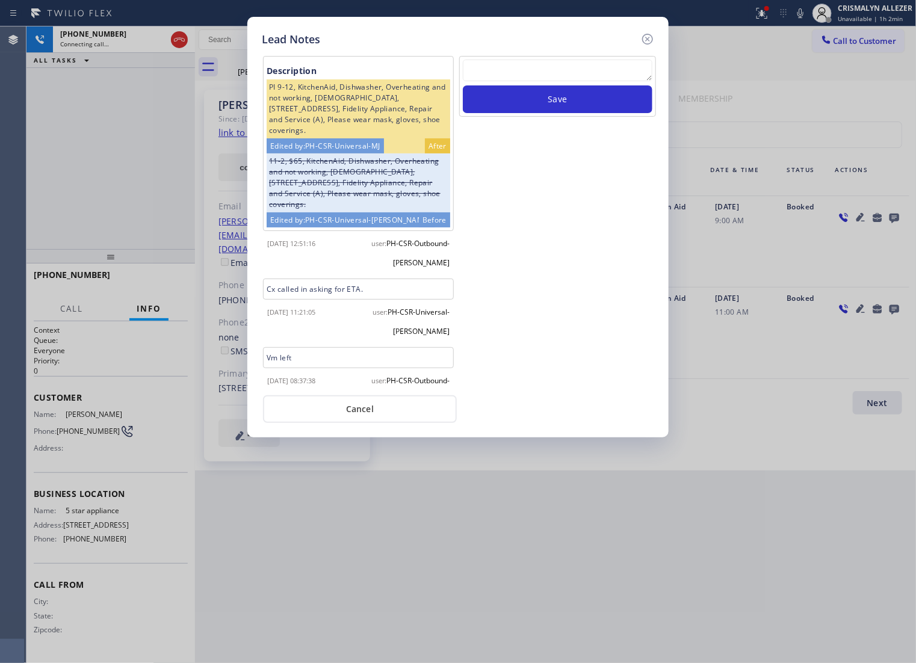
click at [514, 72] on textarea at bounding box center [558, 71] width 190 height 22
paste textarea "no answer | pls xfer if cx calls back"
type textarea "no answer | pls xfer if cx calls back"
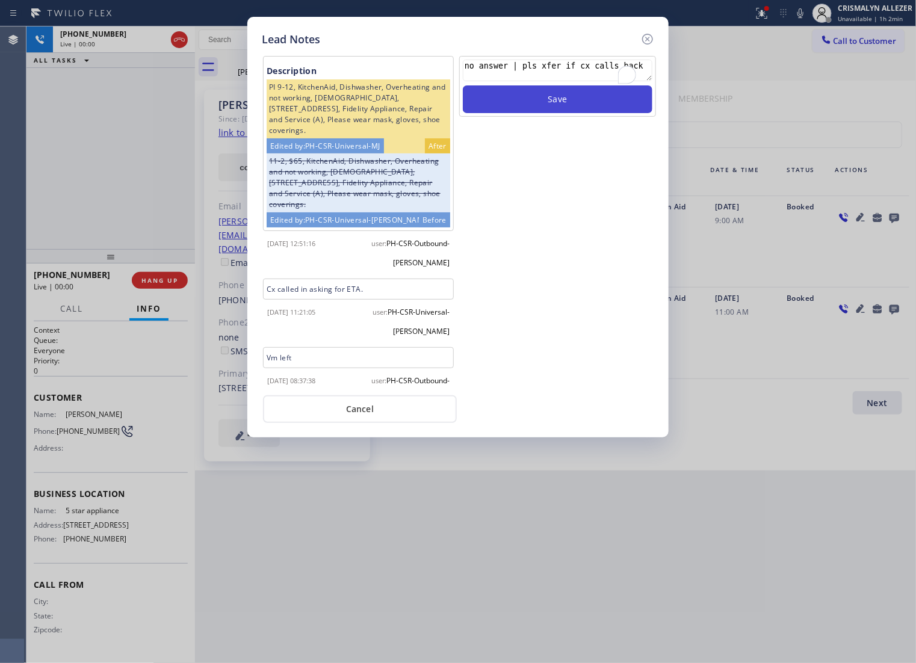
click at [556, 105] on button "Save" at bounding box center [558, 99] width 190 height 28
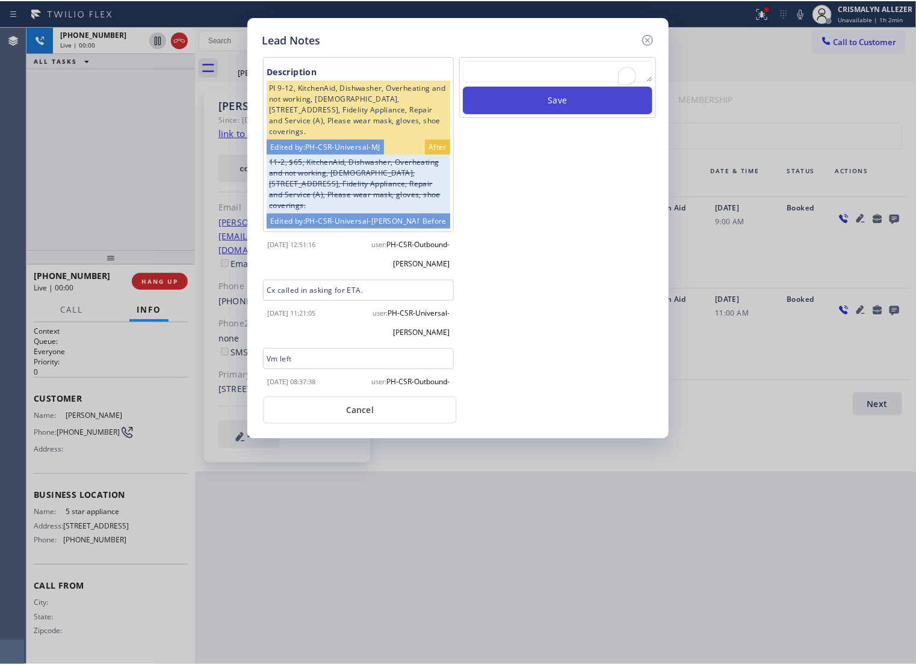
scroll to position [0, 0]
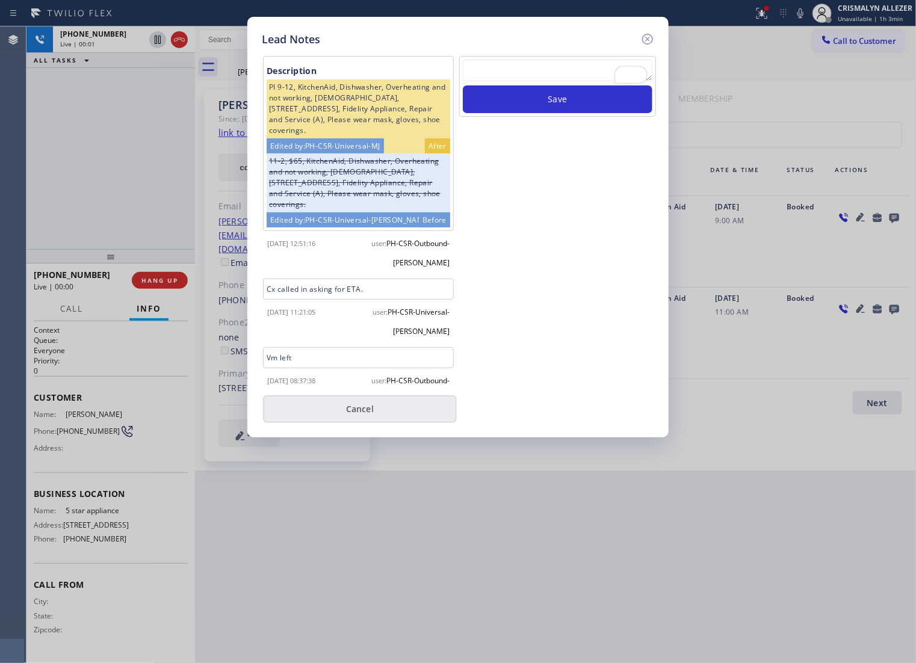
click at [373, 416] on button "Cancel" at bounding box center [360, 409] width 194 height 28
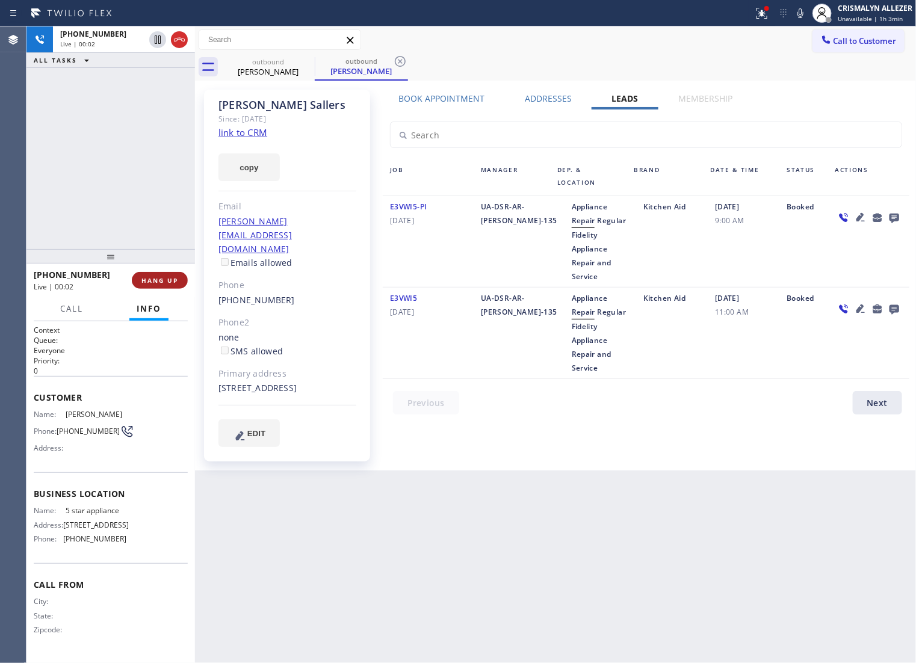
click at [155, 276] on span "HANG UP" at bounding box center [159, 280] width 37 height 8
click at [157, 280] on span "HANG UP" at bounding box center [159, 280] width 37 height 8
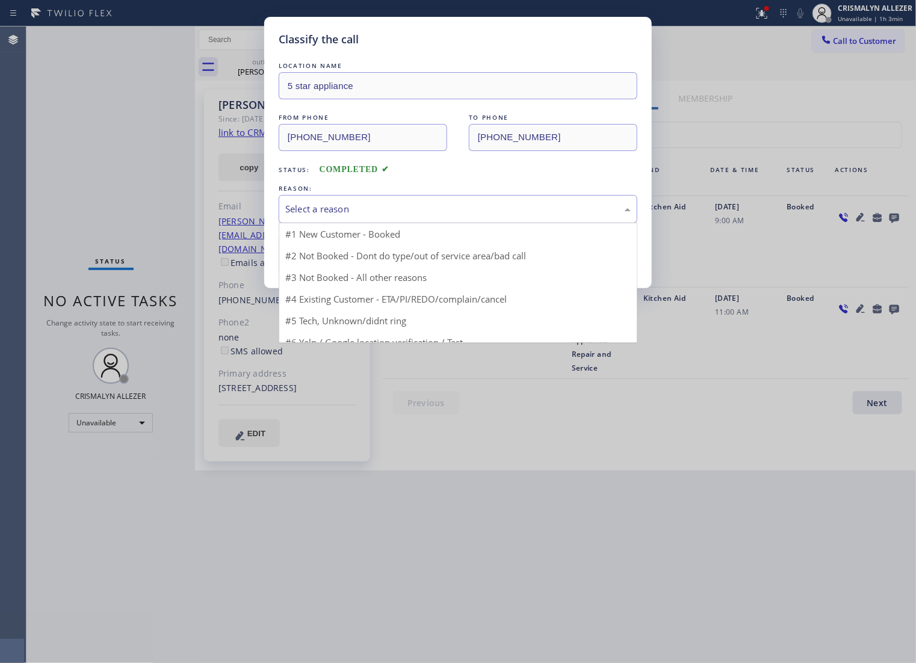
click at [422, 216] on div "Select a reason" at bounding box center [457, 209] width 345 height 14
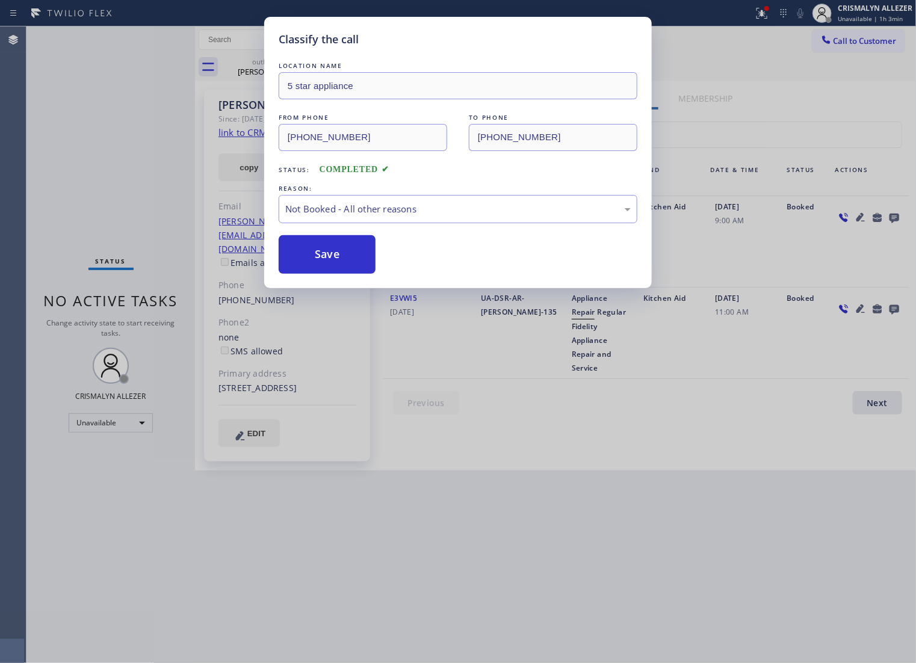
click at [338, 268] on button "Save" at bounding box center [327, 254] width 97 height 39
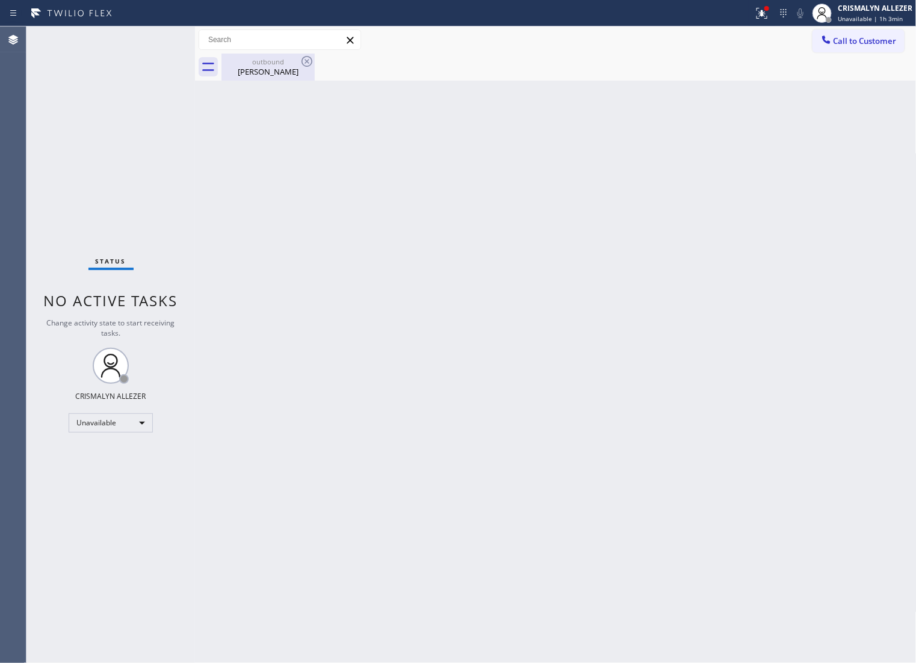
click at [271, 67] on div "Stuart Sallers" at bounding box center [268, 71] width 91 height 11
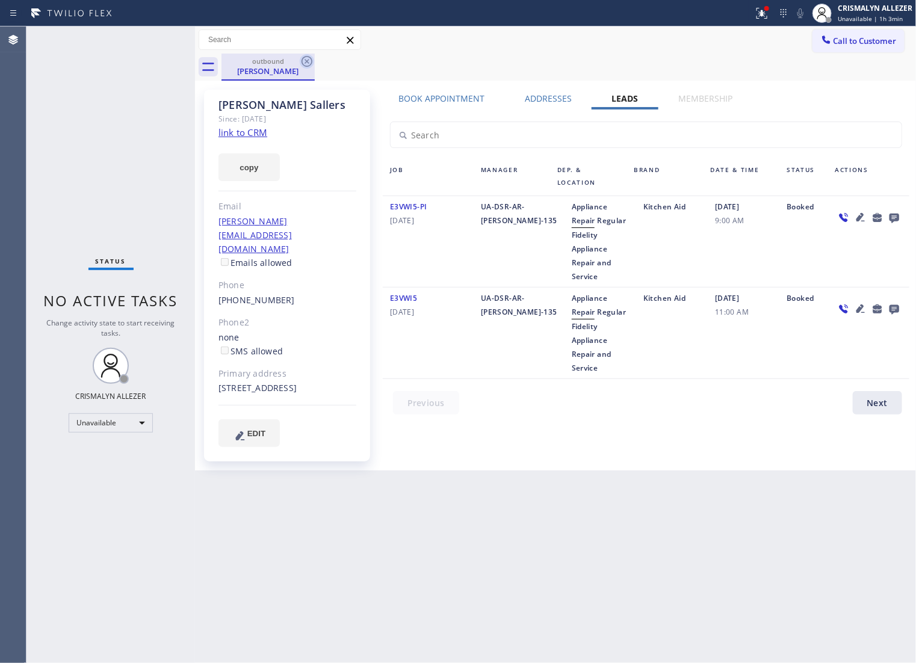
click at [303, 61] on icon at bounding box center [307, 61] width 14 height 14
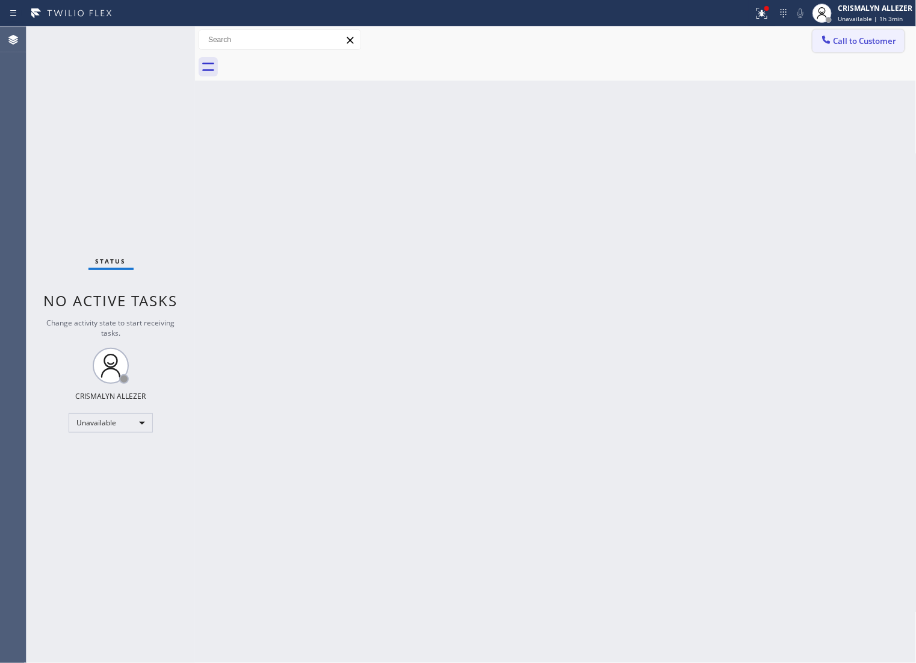
click at [857, 46] on span "Call to Customer" at bounding box center [864, 40] width 63 height 11
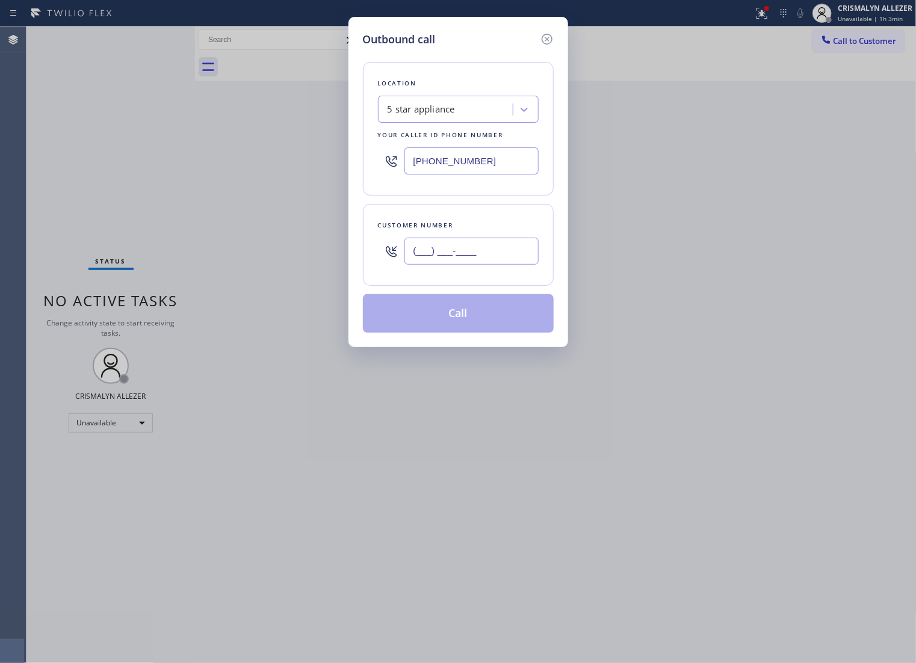
click at [521, 262] on input "(___) ___-____" at bounding box center [471, 251] width 134 height 27
paste input "703) 200-4370"
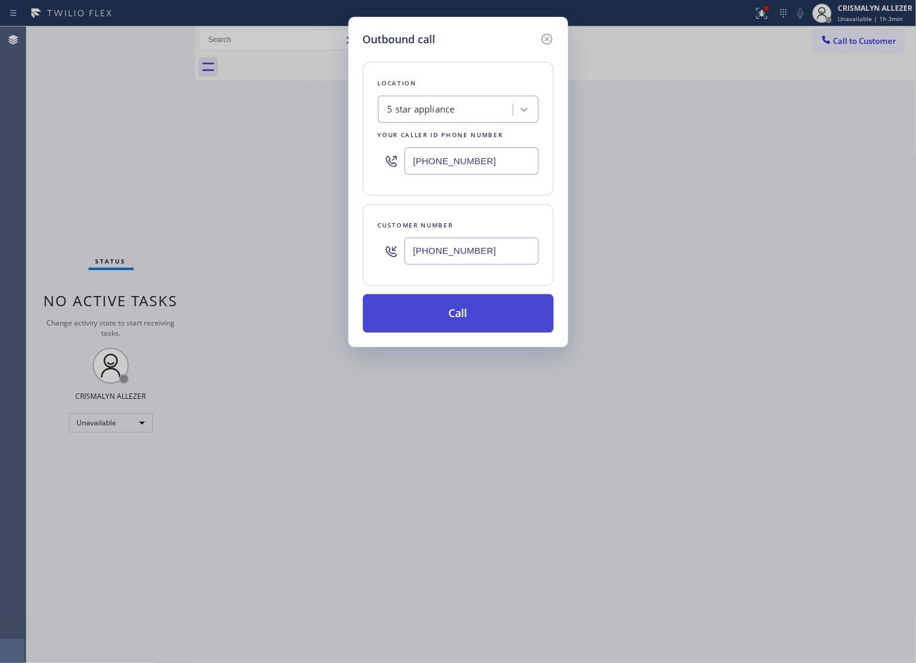
type input "[PHONE_NUMBER]"
click at [476, 328] on button "Call" at bounding box center [458, 313] width 191 height 39
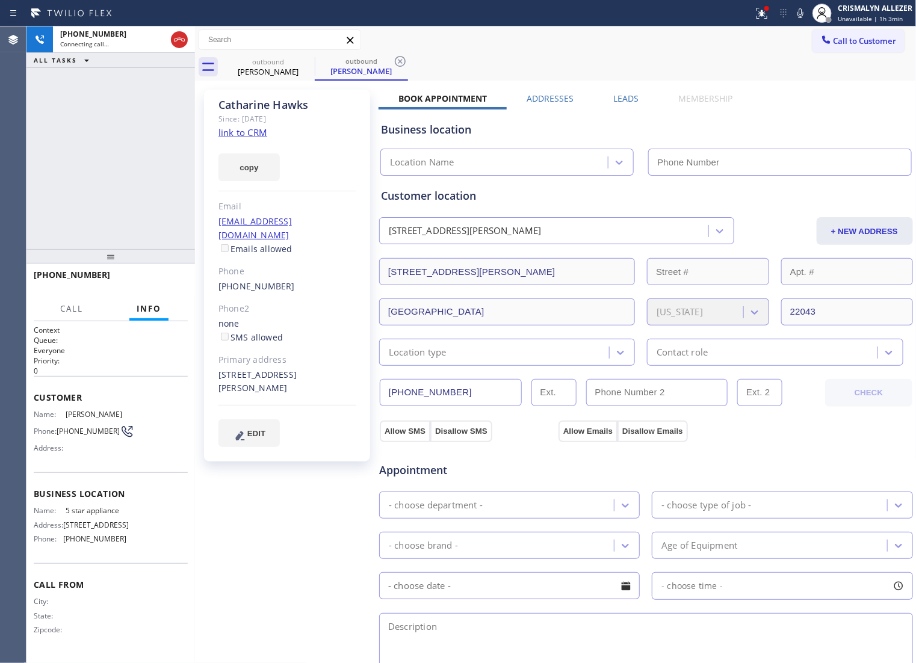
click at [247, 136] on link "link to CRM" at bounding box center [242, 132] width 49 height 12
type input "[PHONE_NUMBER]"
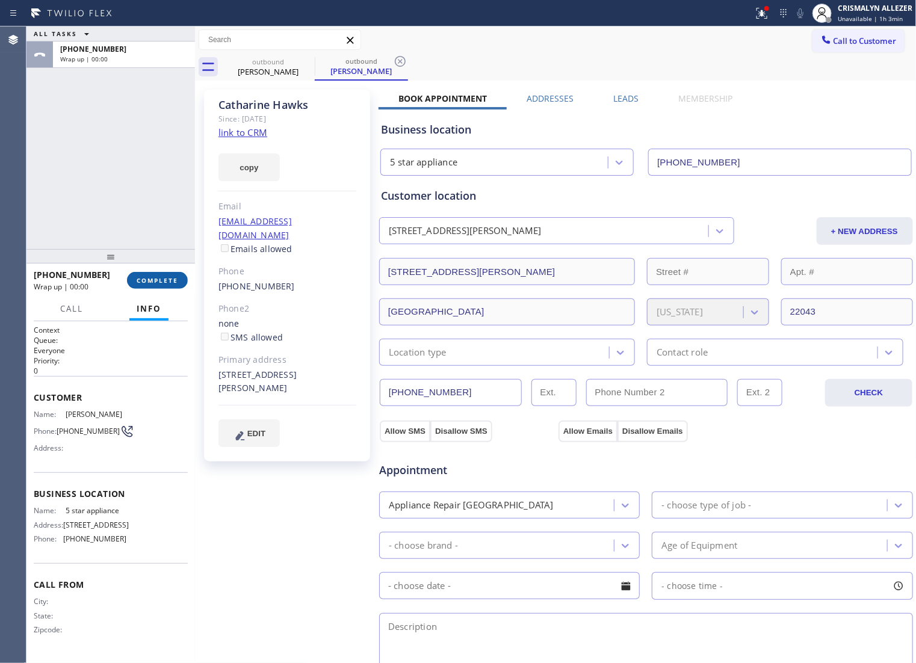
click at [146, 282] on span "COMPLETE" at bounding box center [158, 280] width 42 height 8
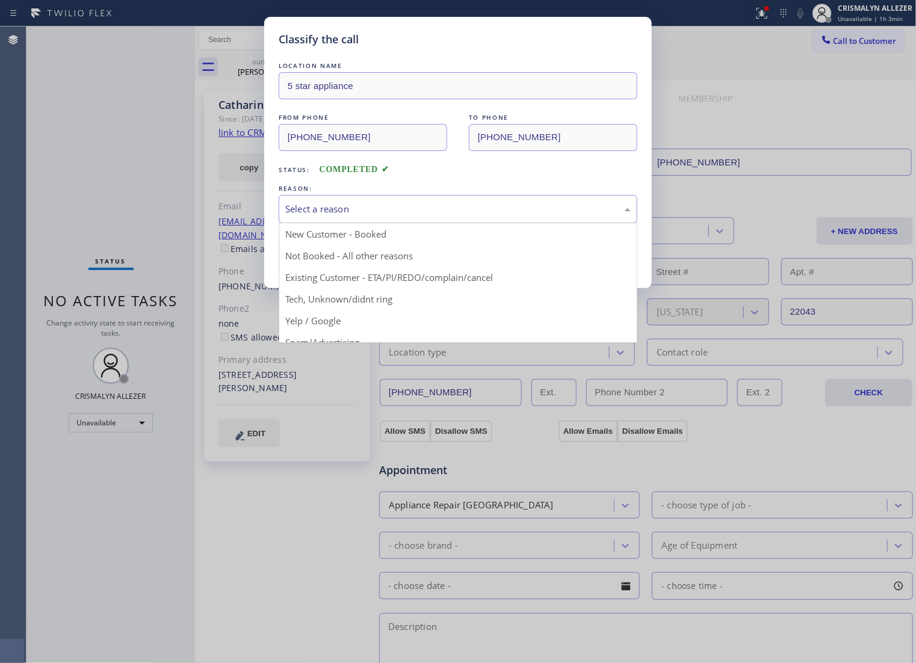
click at [435, 216] on div "Select a reason" at bounding box center [457, 209] width 345 height 14
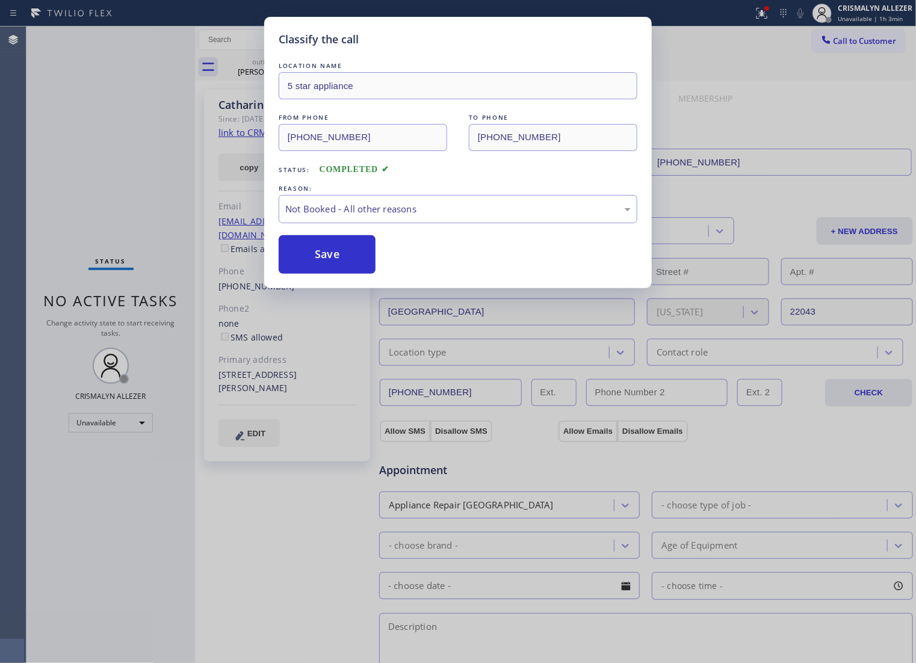
click at [337, 274] on button "Save" at bounding box center [327, 254] width 97 height 39
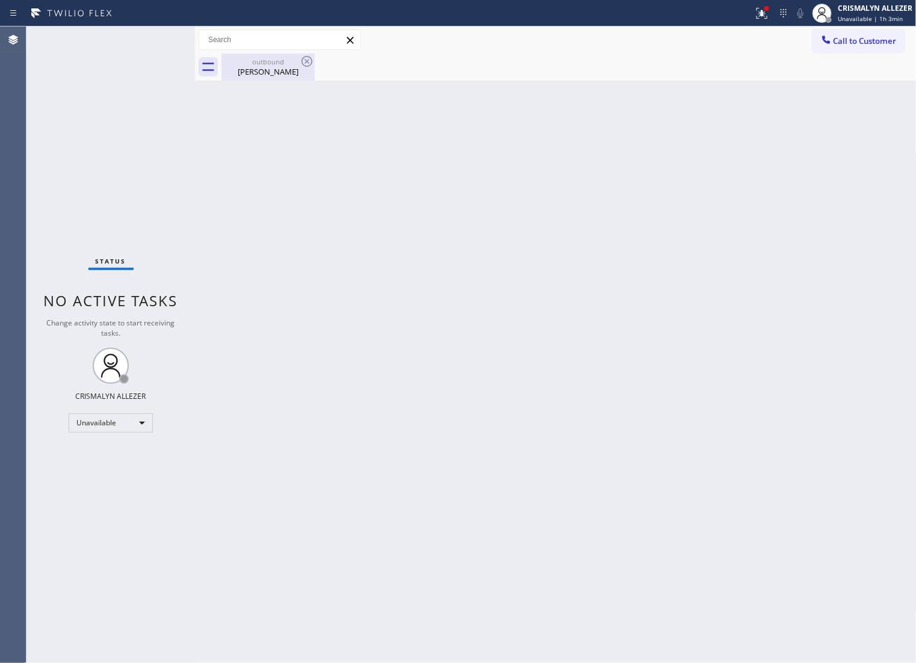
click at [263, 65] on div "outbound" at bounding box center [268, 61] width 91 height 9
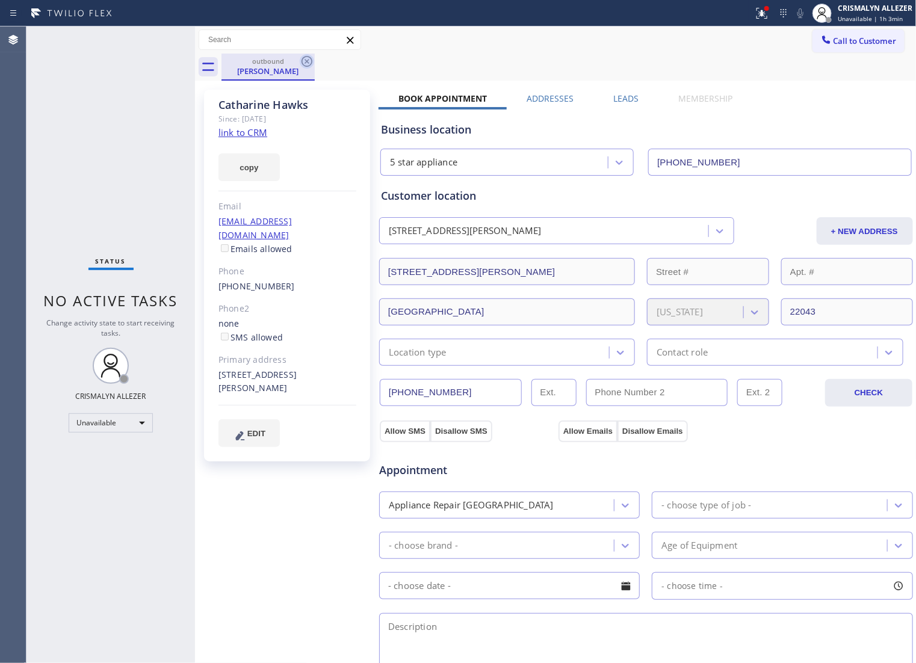
click at [306, 65] on icon at bounding box center [307, 61] width 14 height 14
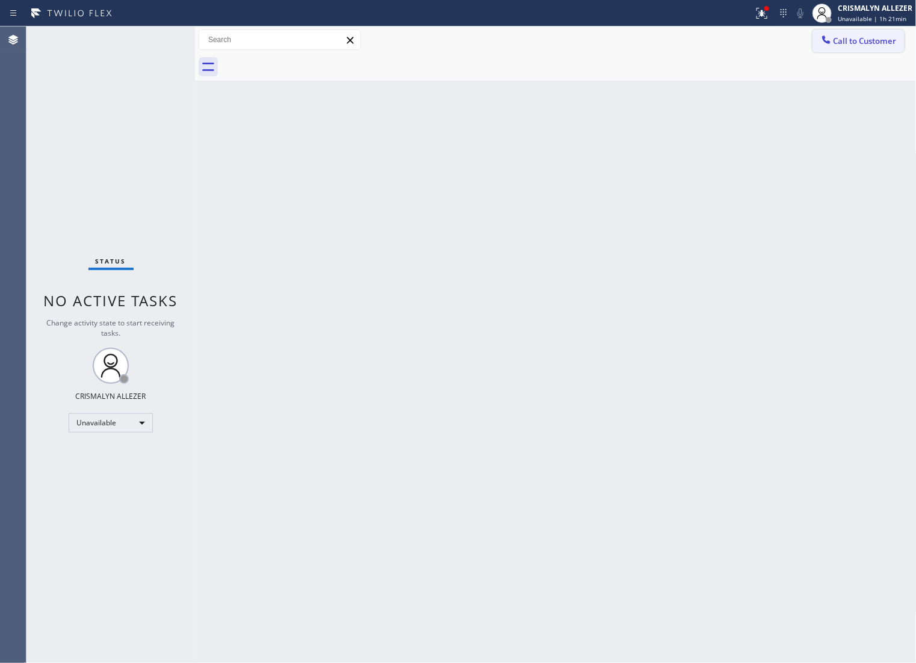
click at [852, 43] on span "Call to Customer" at bounding box center [864, 40] width 63 height 11
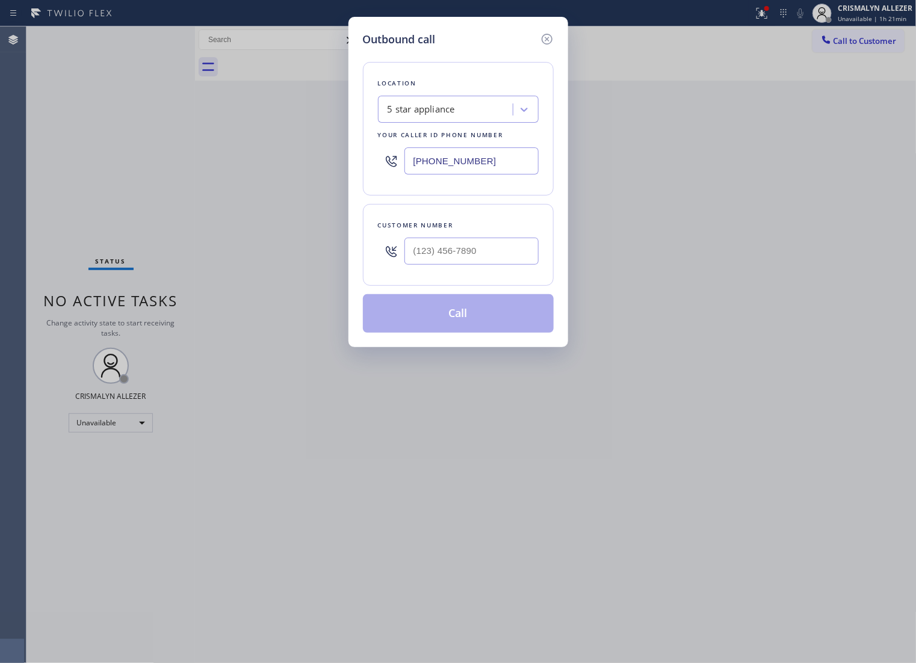
drag, startPoint x: 488, startPoint y: 280, endPoint x: 489, endPoint y: 269, distance: 10.8
click at [486, 271] on div at bounding box center [471, 251] width 134 height 39
click at [491, 264] on input "(___) ___-____" at bounding box center [471, 251] width 134 height 27
paste input "626) 588-7467"
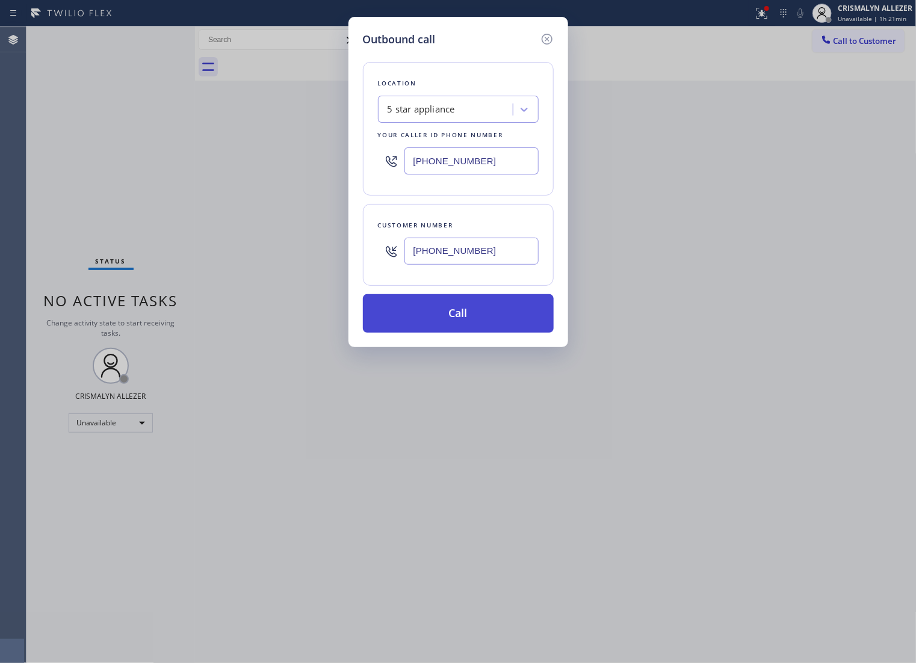
type input "[PHONE_NUMBER]"
click at [459, 332] on button "Call" at bounding box center [458, 313] width 191 height 39
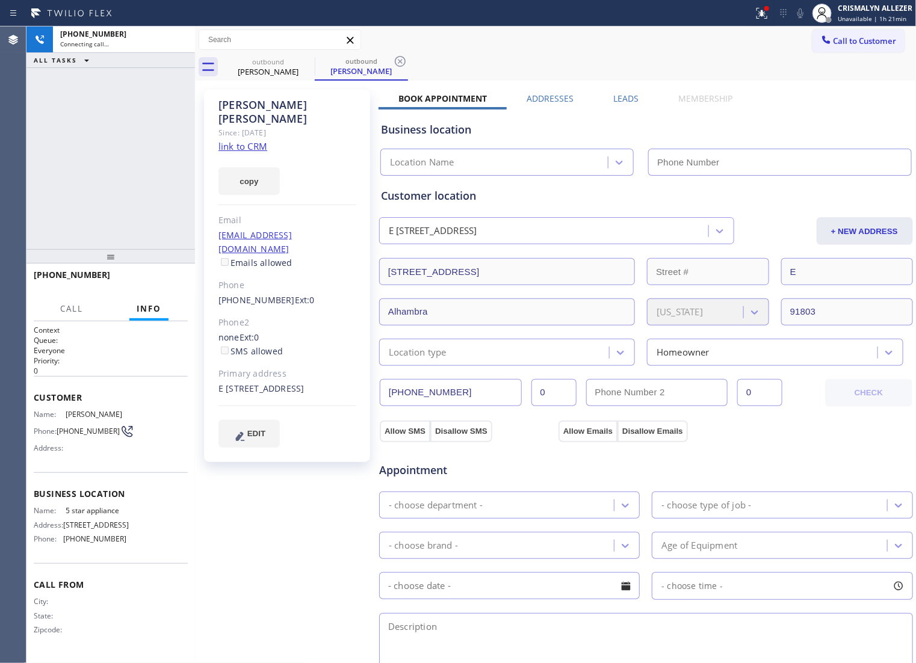
click at [256, 140] on link "link to CRM" at bounding box center [242, 146] width 49 height 12
type input "[PHONE_NUMBER]"
click at [141, 278] on span "HANG UP" at bounding box center [159, 281] width 37 height 8
click at [141, 281] on span "HANG UP" at bounding box center [159, 281] width 37 height 8
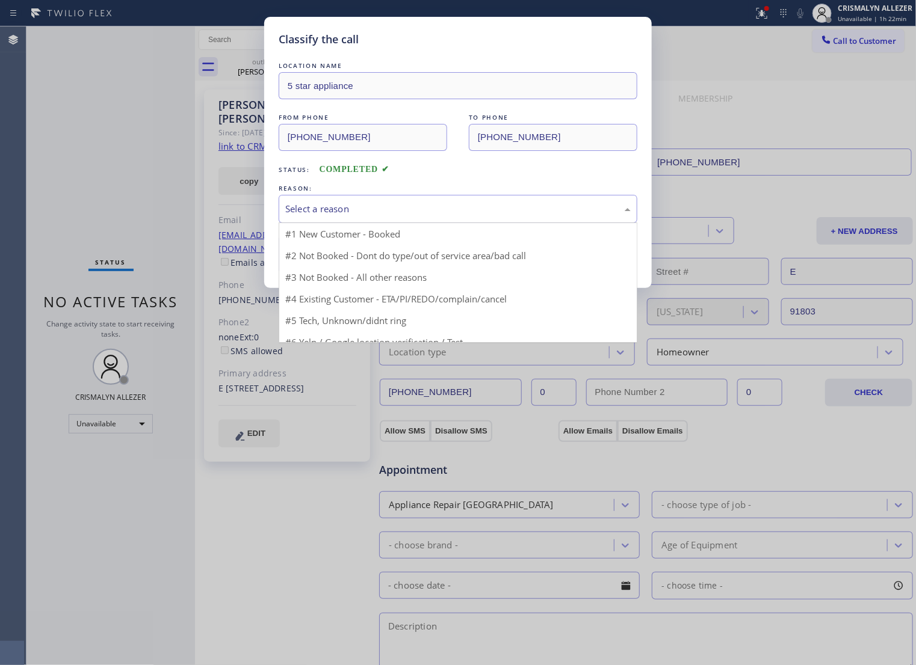
click at [456, 216] on div "Select a reason" at bounding box center [457, 209] width 345 height 14
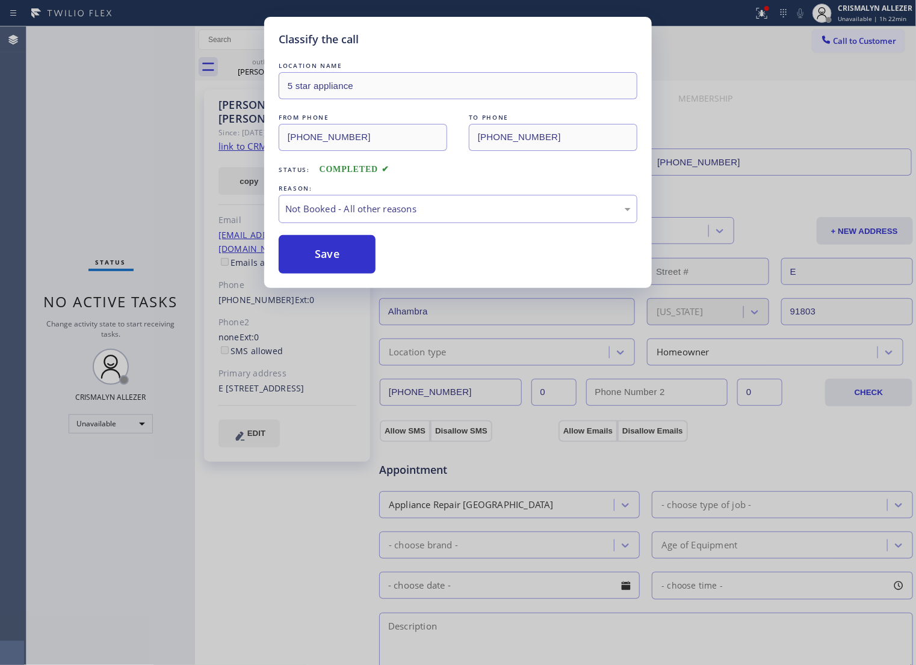
click at [313, 270] on button "Save" at bounding box center [327, 254] width 97 height 39
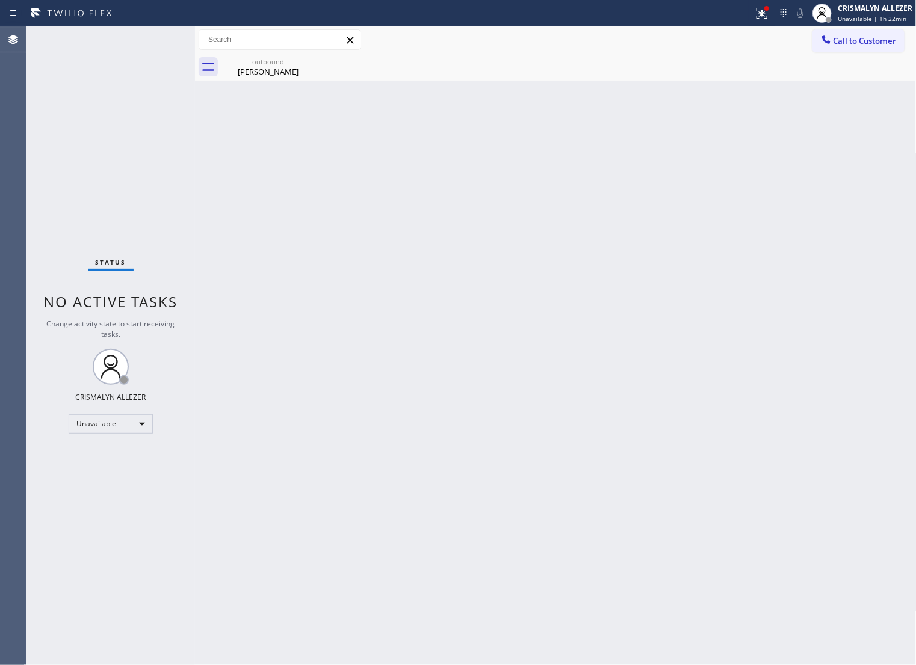
click at [256, 76] on div "Classify the call LOCATION NAME E Appliance Repair & HVAC Santa Barbara FROM PH…" at bounding box center [470, 345] width 889 height 639
click at [310, 61] on icon at bounding box center [307, 61] width 14 height 14
click at [856, 42] on span "Call to Customer" at bounding box center [864, 40] width 63 height 11
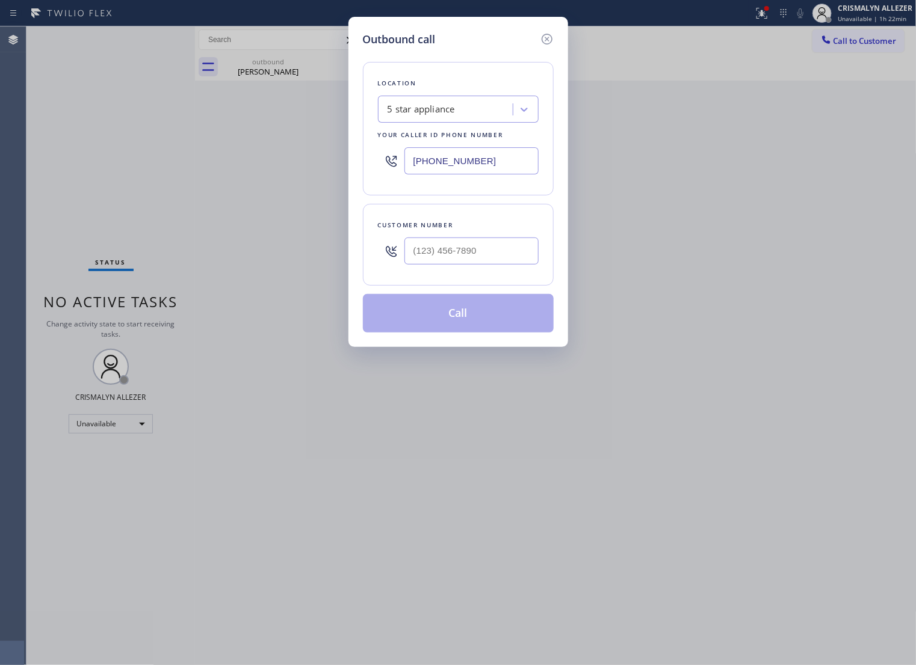
drag, startPoint x: 379, startPoint y: 170, endPoint x: 113, endPoint y: 142, distance: 267.4
click at [122, 150] on div "Outbound call Location 5 star appliance Your caller id phone number (213) 687-2…" at bounding box center [458, 332] width 916 height 665
paste input "626) 314-6629"
type input "[PHONE_NUMBER]"
click at [496, 257] on input "(___) ___-____" at bounding box center [471, 251] width 134 height 27
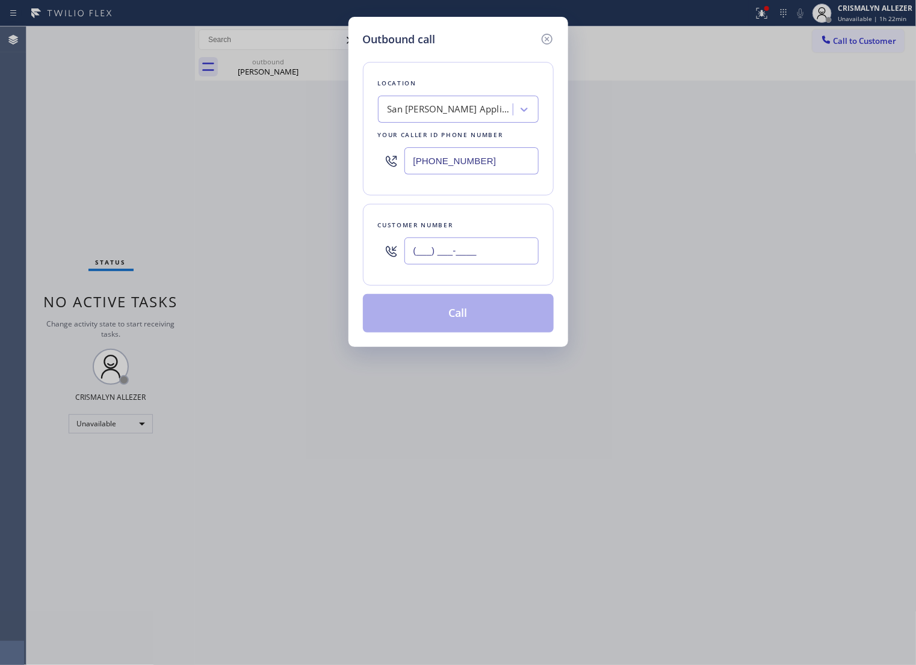
paste input "626) 588-7467"
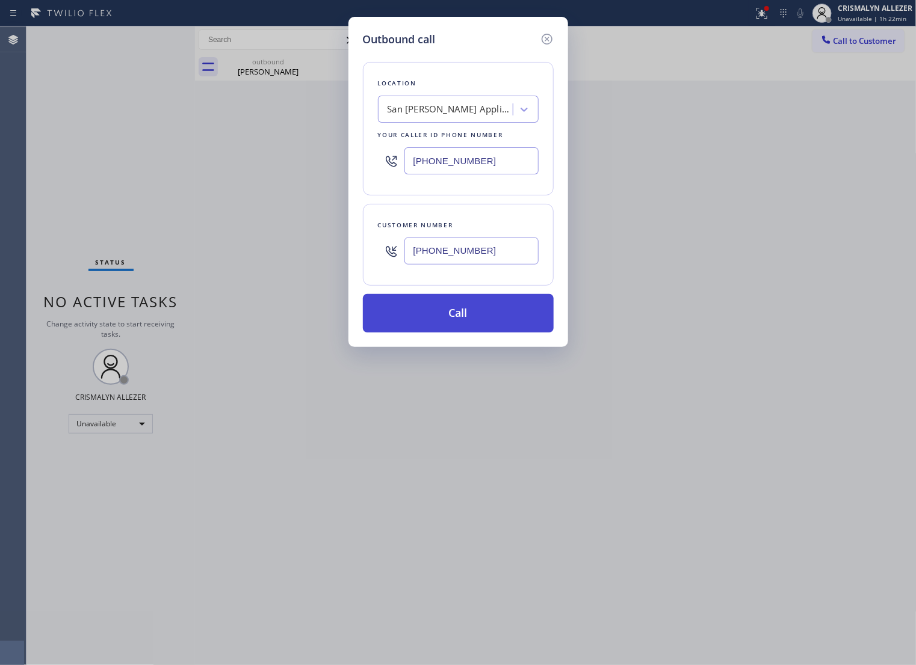
type input "[PHONE_NUMBER]"
click at [466, 333] on button "Call" at bounding box center [458, 313] width 191 height 39
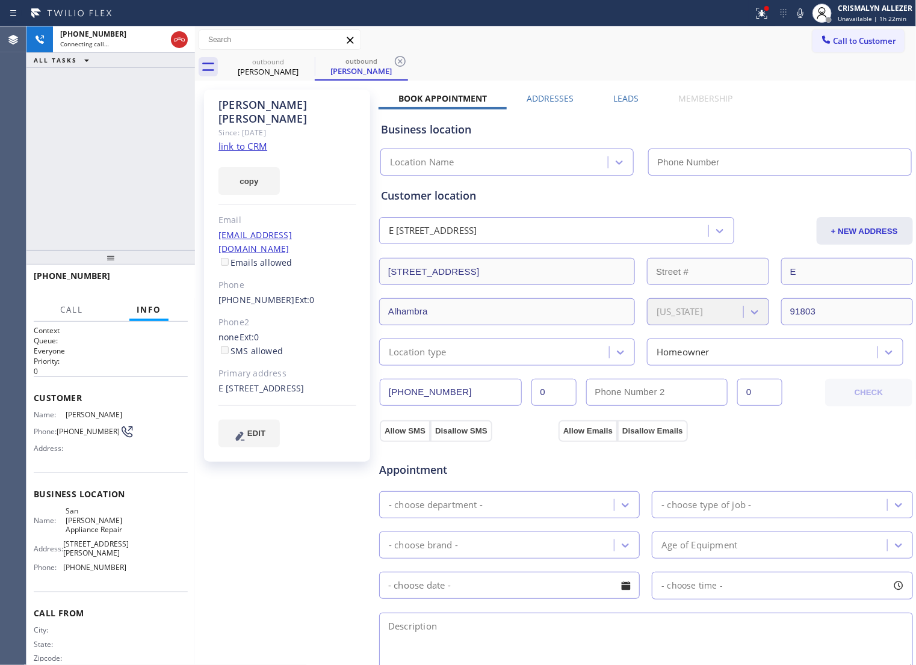
type input "[PHONE_NUMBER]"
click at [141, 285] on span "HANG UP" at bounding box center [159, 281] width 37 height 8
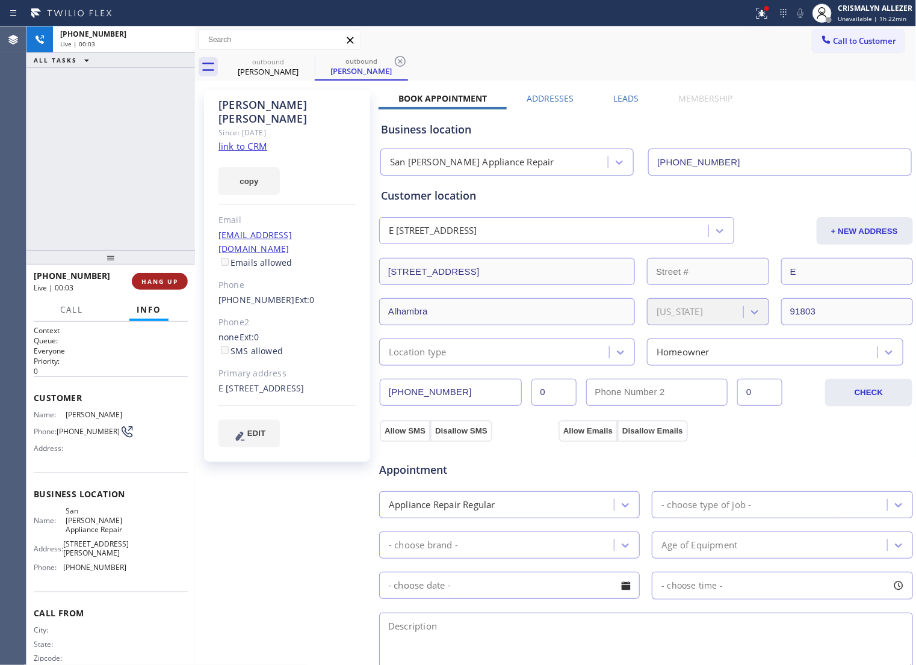
click at [141, 285] on span "HANG UP" at bounding box center [159, 281] width 37 height 8
click at [158, 286] on span "COMPLETE" at bounding box center [158, 281] width 42 height 8
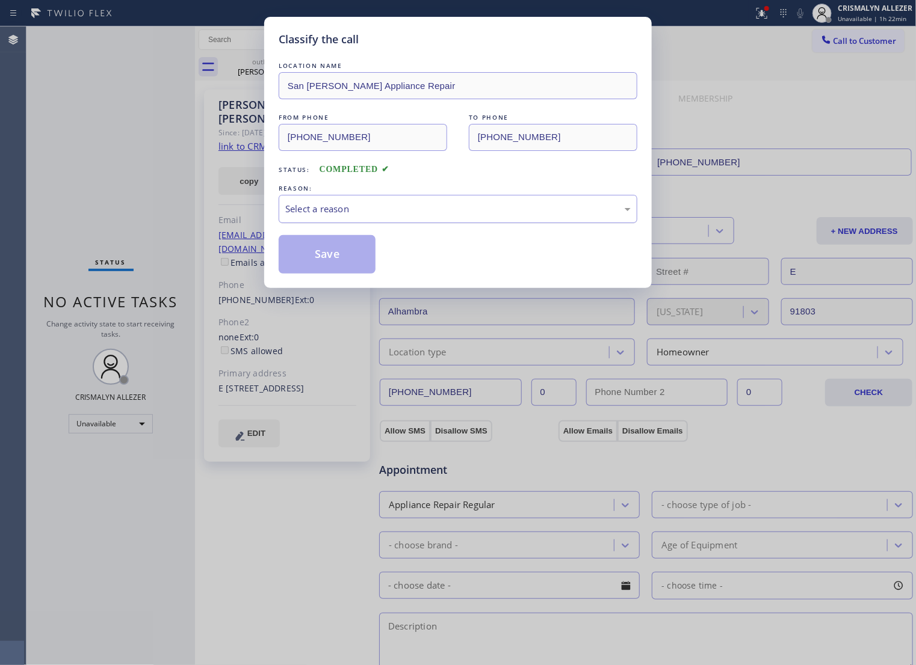
click at [464, 223] on div "Select a reason" at bounding box center [458, 209] width 359 height 28
click at [346, 265] on button "Save" at bounding box center [327, 254] width 97 height 39
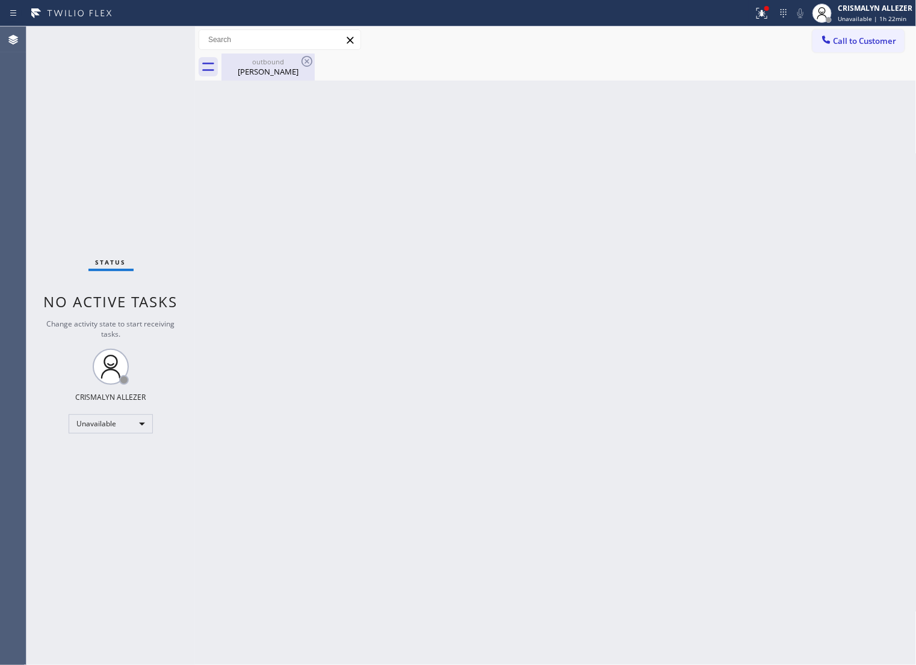
click at [262, 70] on div "Rudy Lopez" at bounding box center [268, 71] width 91 height 11
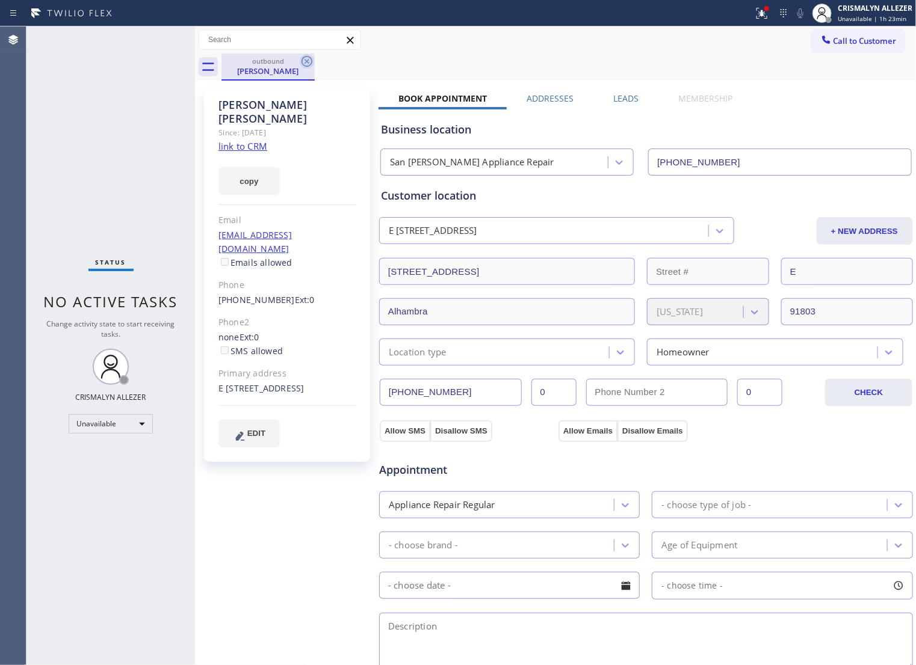
click at [308, 59] on icon at bounding box center [306, 61] width 11 height 11
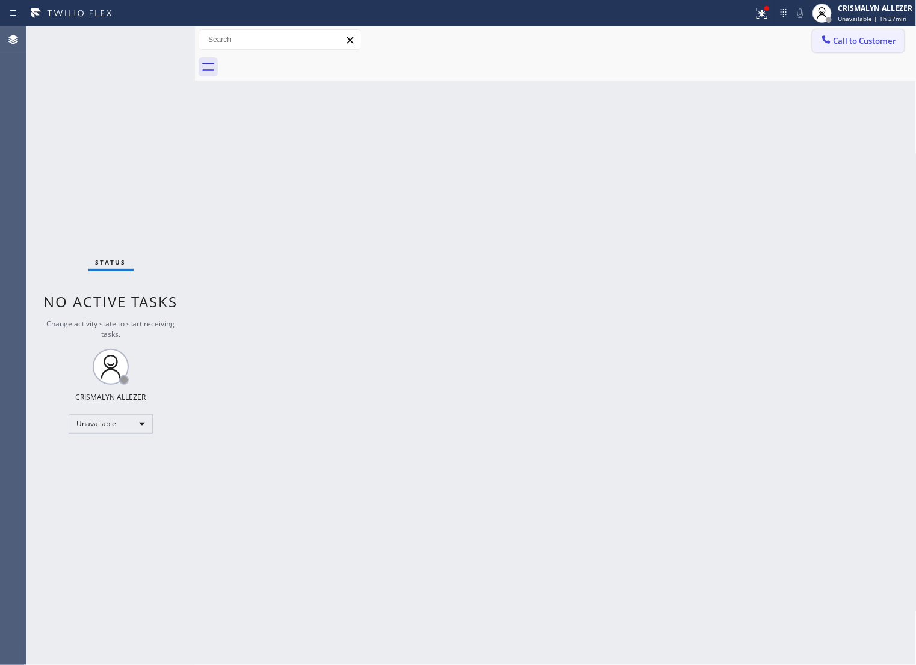
click at [833, 46] on span "Call to Customer" at bounding box center [864, 40] width 63 height 11
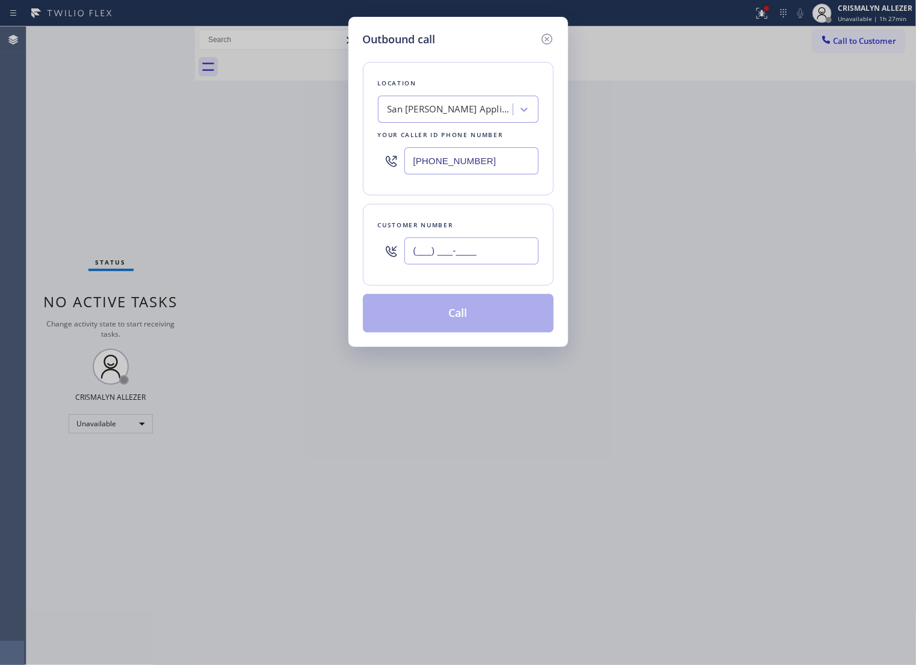
click at [511, 254] on input "(___) ___-____" at bounding box center [471, 251] width 134 height 27
paste input "818) 535-9832"
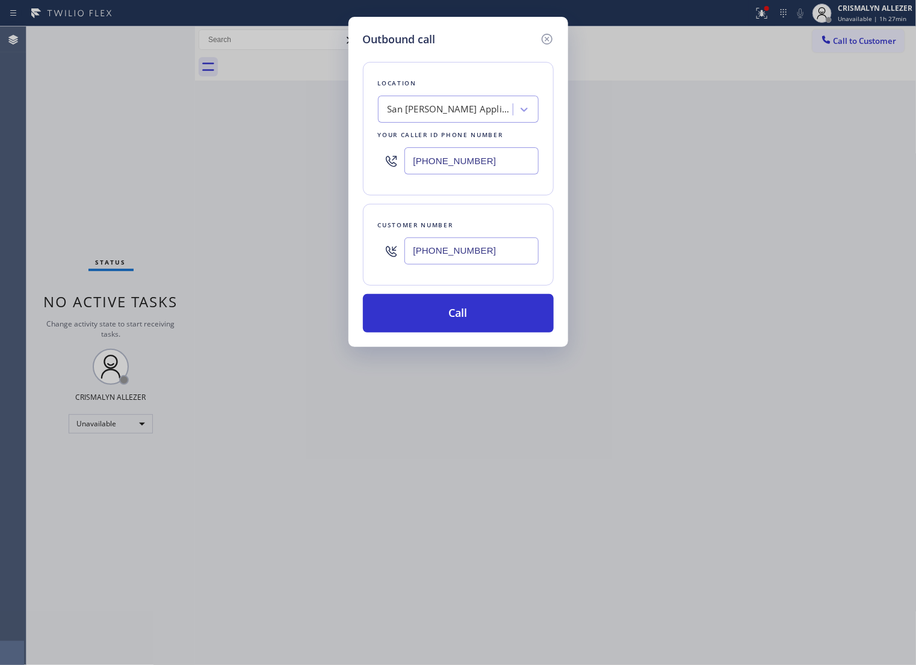
type input "[PHONE_NUMBER]"
click at [440, 117] on div "San [PERSON_NAME] Appliance Repair" at bounding box center [450, 110] width 126 height 14
type input "5 star appliance re"
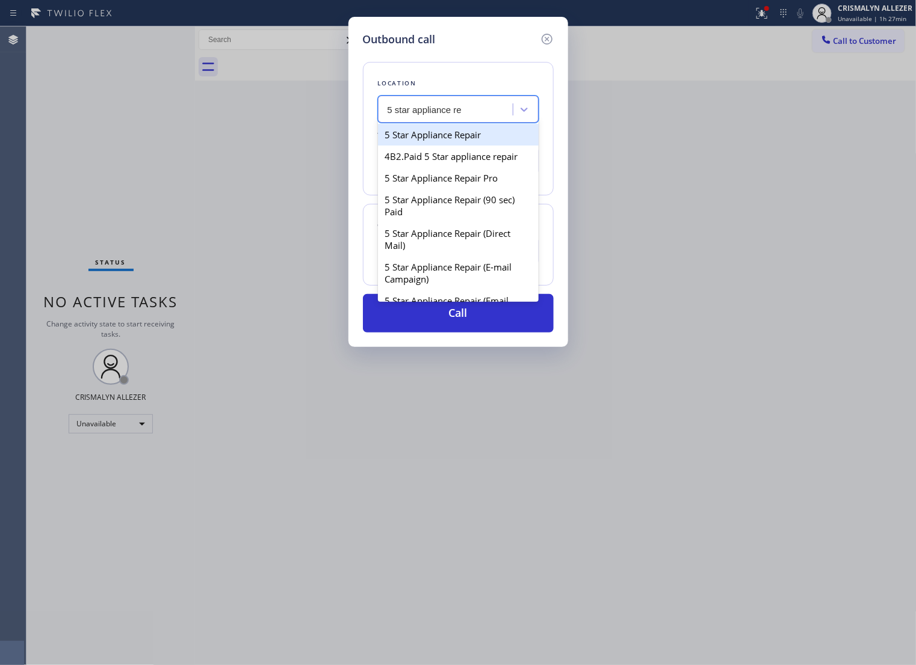
click at [451, 142] on div "5 Star Appliance Repair" at bounding box center [458, 135] width 161 height 22
type input "[PHONE_NUMBER]"
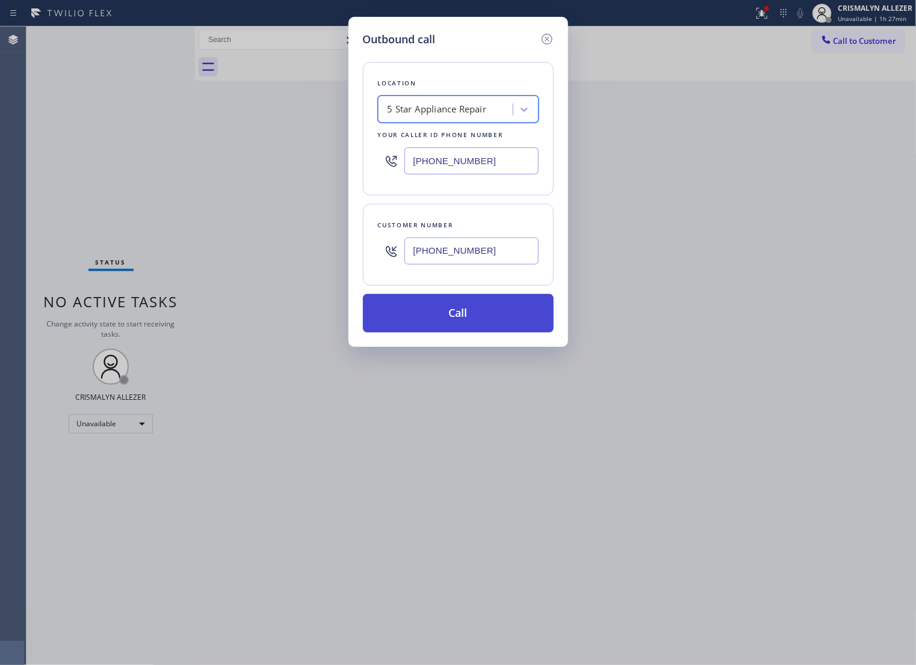
click at [451, 333] on button "Call" at bounding box center [458, 313] width 191 height 39
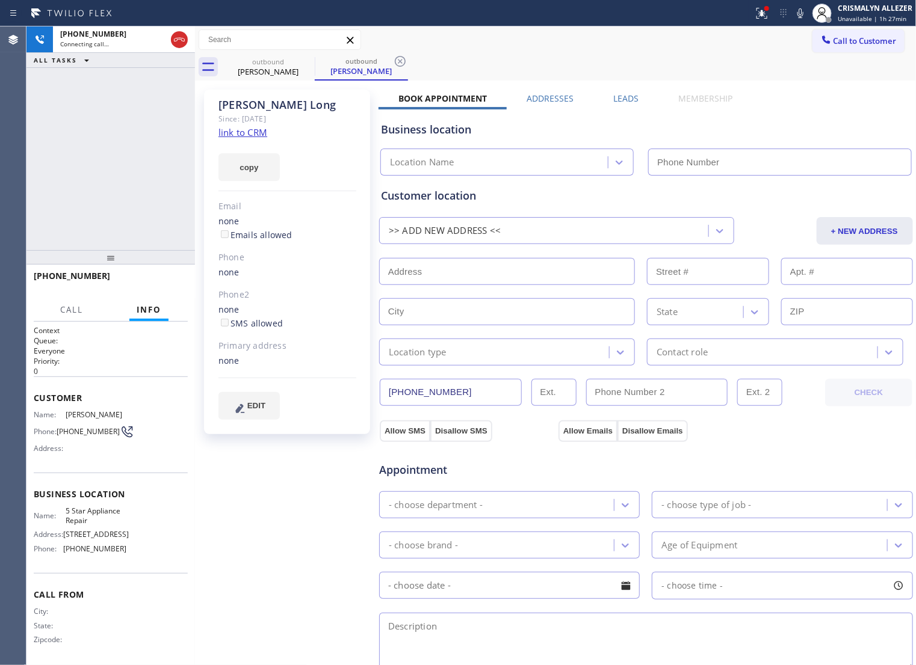
click at [230, 133] on link "link to CRM" at bounding box center [242, 132] width 49 height 12
type input "[PHONE_NUMBER]"
click at [152, 280] on span "HANG UP" at bounding box center [159, 281] width 37 height 8
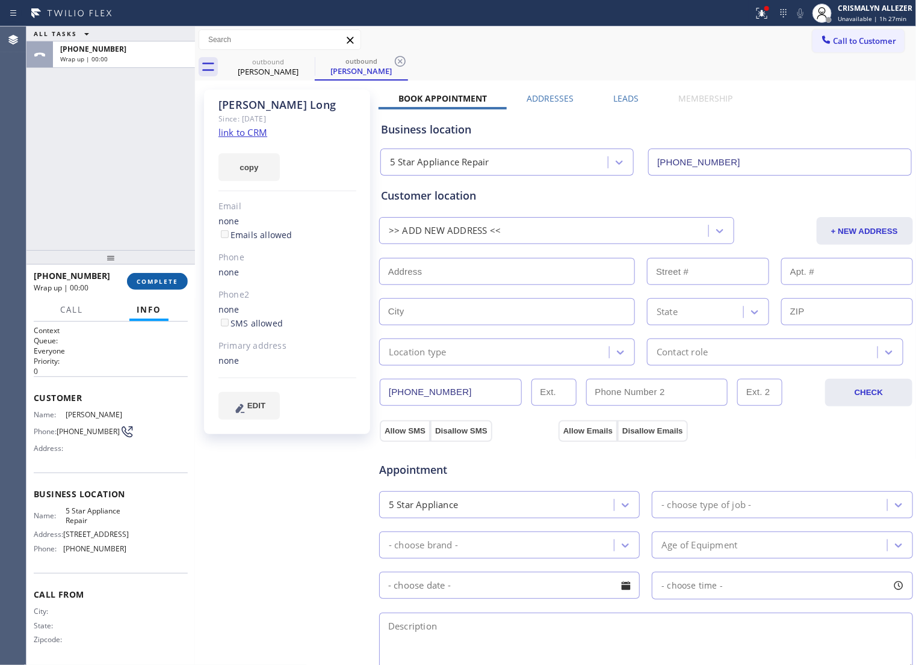
click at [152, 280] on span "COMPLETE" at bounding box center [158, 281] width 42 height 8
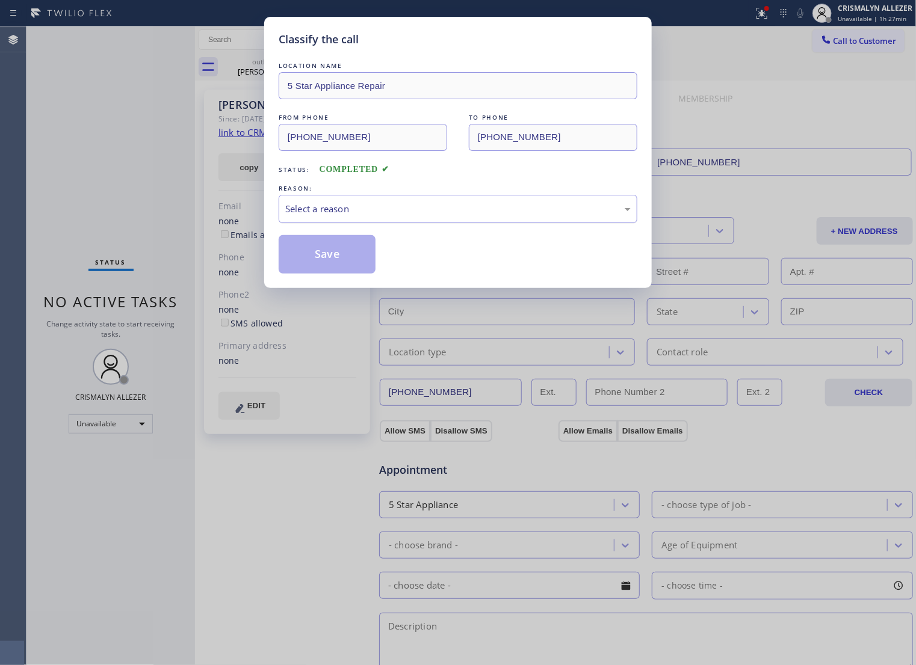
drag, startPoint x: 431, startPoint y: 227, endPoint x: 419, endPoint y: 235, distance: 14.7
click at [425, 223] on div "Select a reason" at bounding box center [458, 209] width 359 height 28
click at [341, 262] on button "Save" at bounding box center [327, 254] width 97 height 39
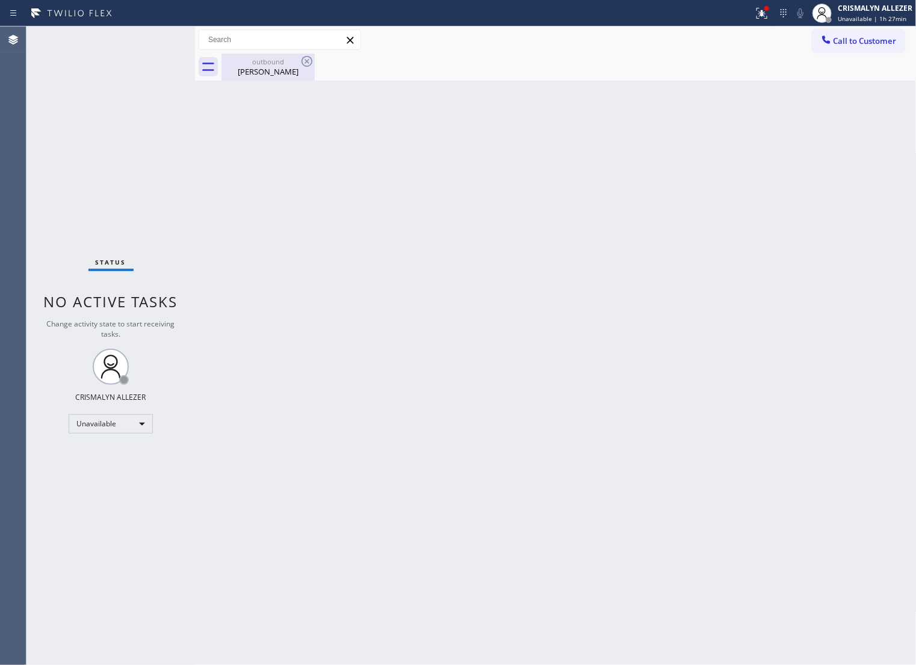
click at [266, 72] on div "Karen Long" at bounding box center [268, 71] width 91 height 11
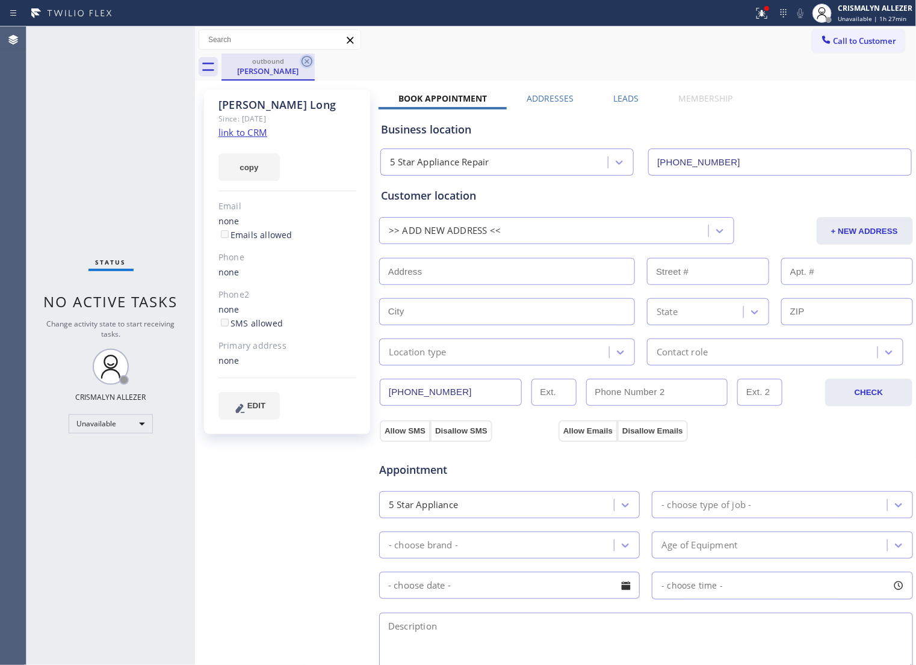
click at [306, 60] on icon at bounding box center [306, 61] width 11 height 11
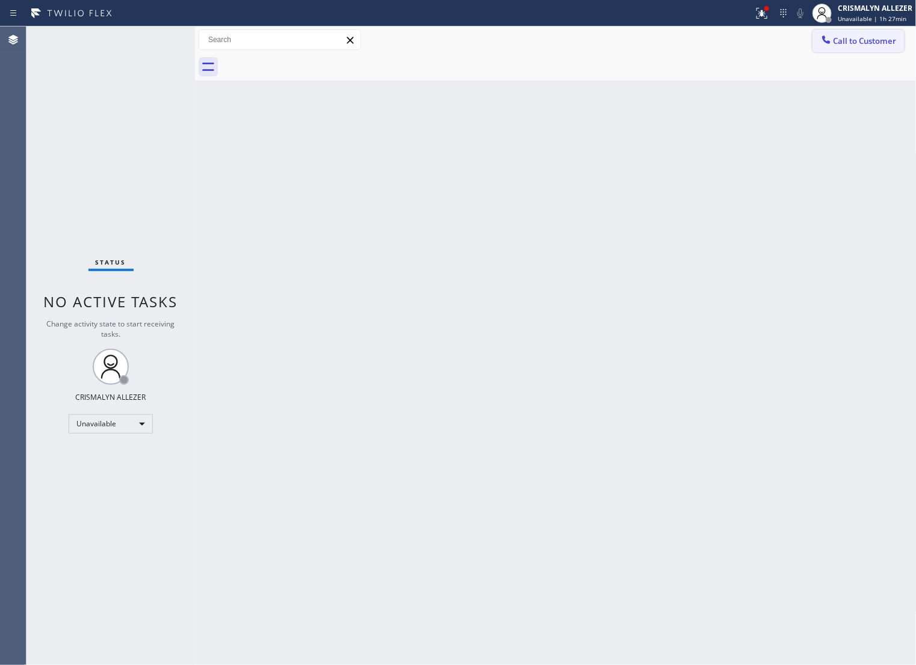
click at [839, 48] on button "Call to Customer" at bounding box center [858, 40] width 92 height 23
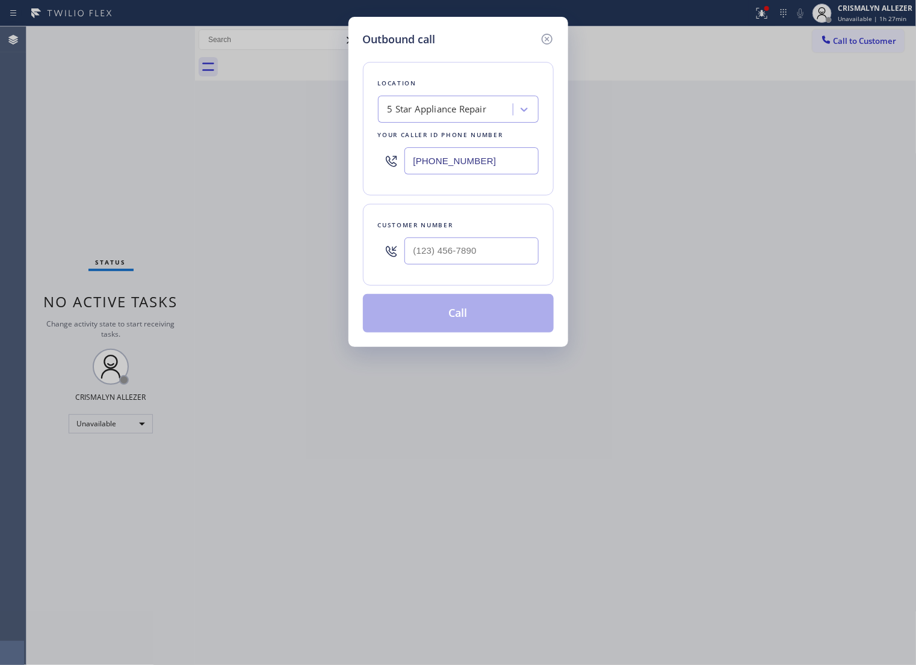
drag, startPoint x: 509, startPoint y: 167, endPoint x: 64, endPoint y: 156, distance: 445.3
click at [64, 156] on div "Outbound call Location 5 Star Appliance Repair Your caller id phone number (855…" at bounding box center [458, 332] width 916 height 665
paste input "18) 699-9947"
type input "[PHONE_NUMBER]"
click at [496, 265] on input "(___) ___-____" at bounding box center [471, 251] width 134 height 27
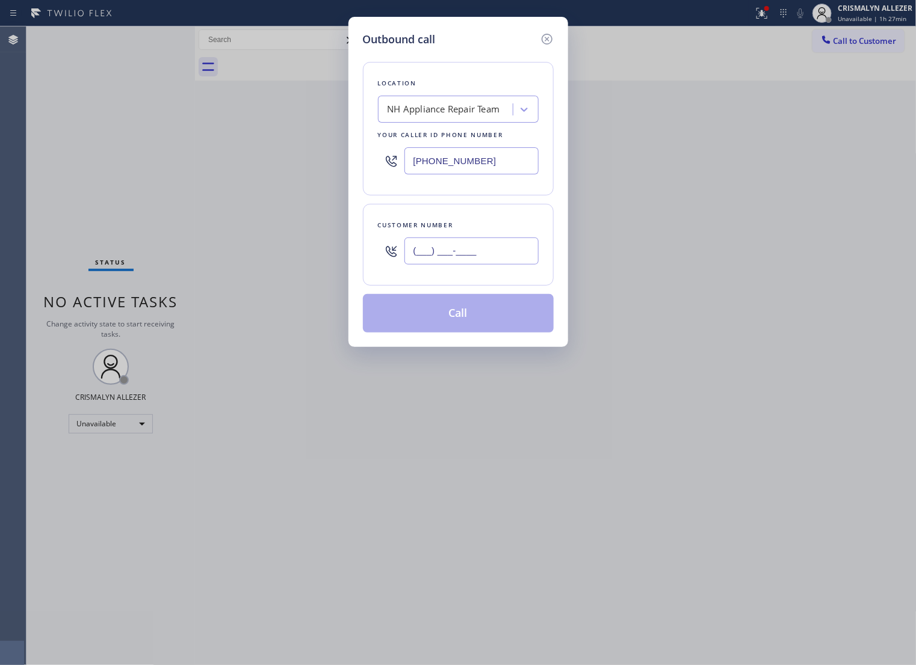
paste input "818) 535-9832"
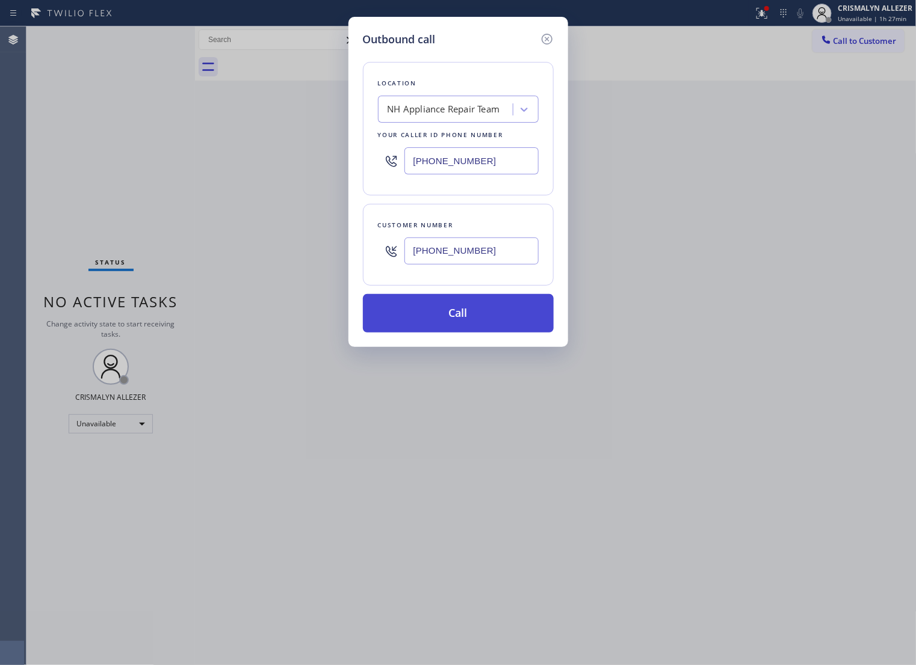
type input "[PHONE_NUMBER]"
click at [465, 330] on button "Call" at bounding box center [458, 313] width 191 height 39
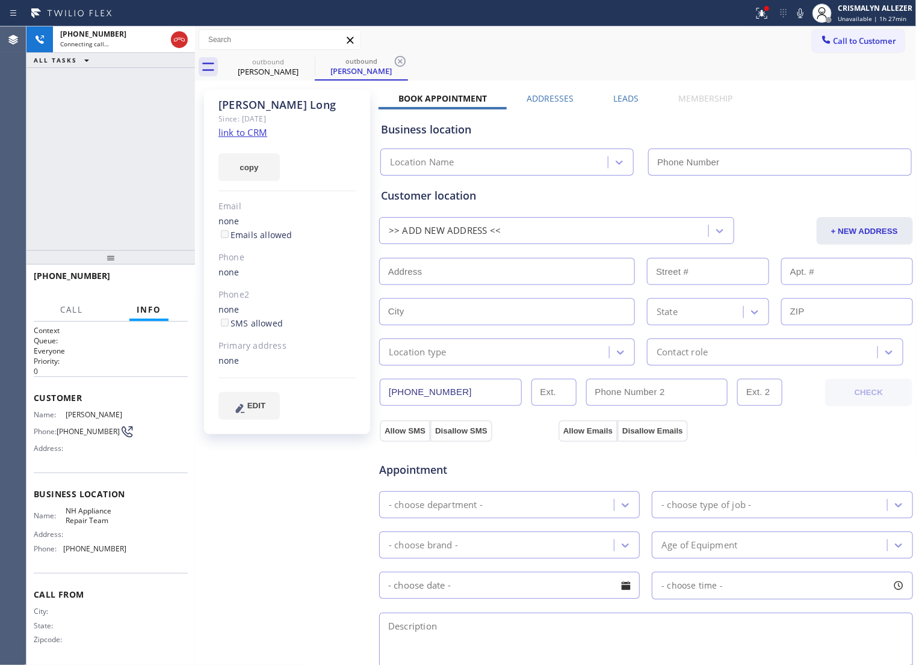
type input "[PHONE_NUMBER]"
click at [157, 277] on span "HANG UP" at bounding box center [159, 281] width 37 height 8
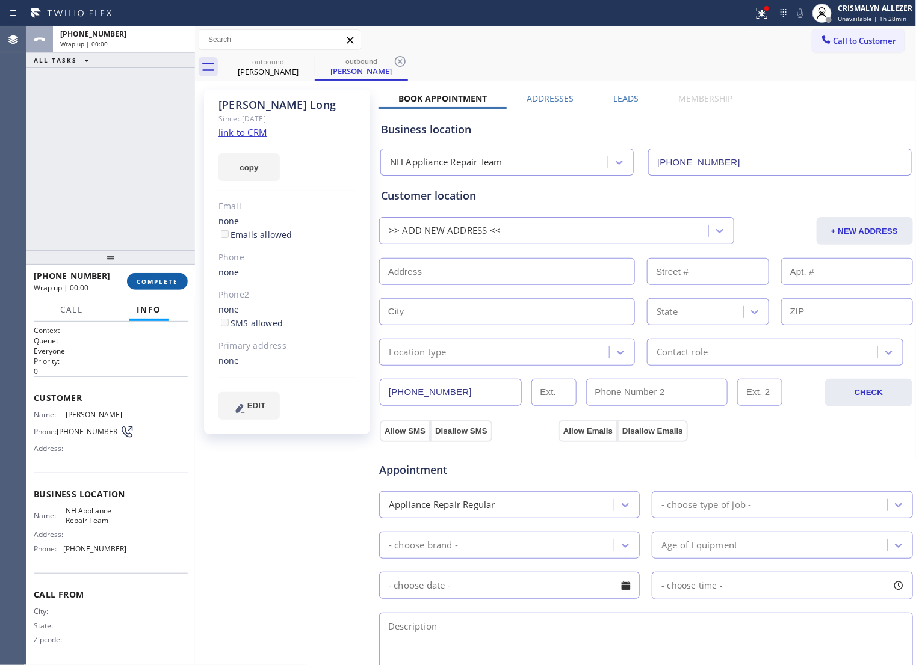
click at [157, 277] on span "COMPLETE" at bounding box center [158, 281] width 42 height 8
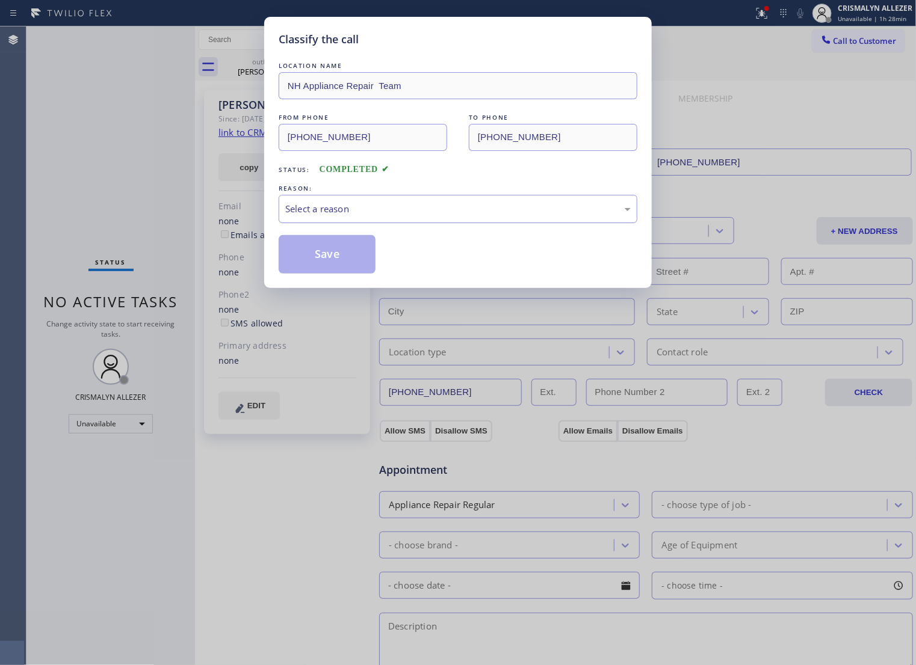
click at [461, 216] on div "Select a reason" at bounding box center [457, 209] width 345 height 14
click at [332, 262] on button "Save" at bounding box center [327, 254] width 97 height 39
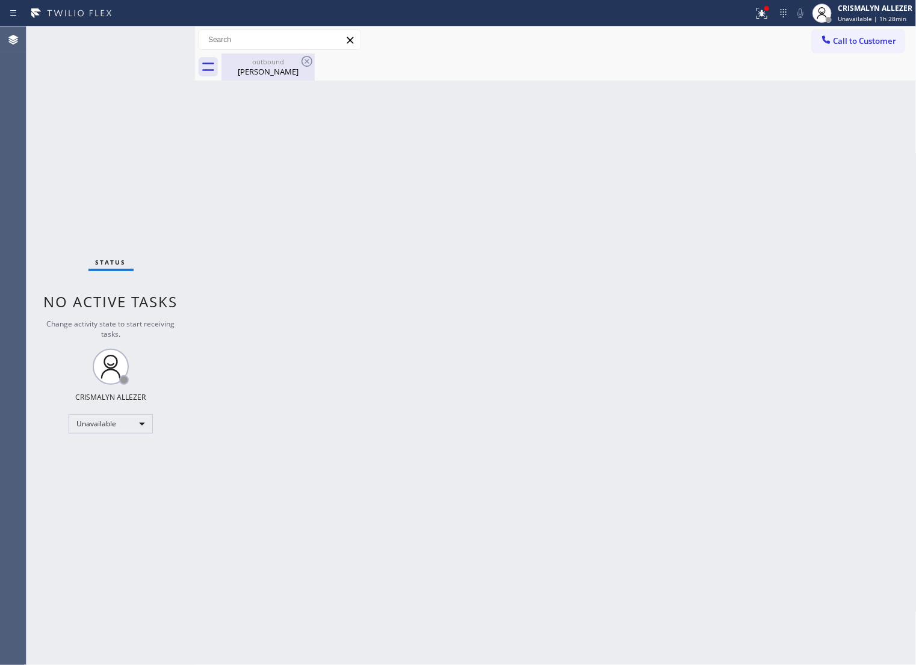
click at [272, 73] on div "Karen Long" at bounding box center [268, 71] width 91 height 11
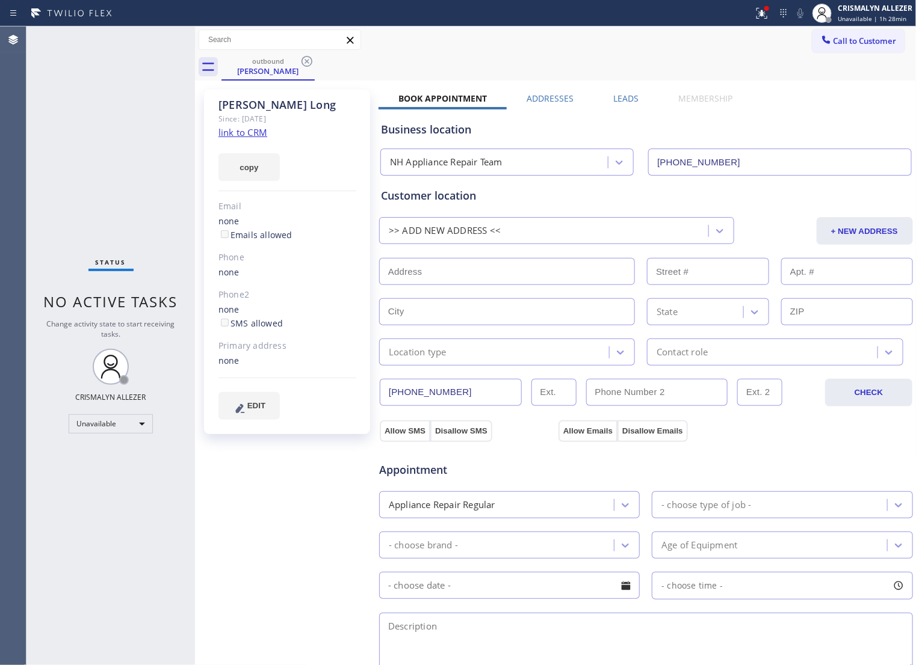
click at [615, 100] on label "Leads" at bounding box center [626, 98] width 25 height 11
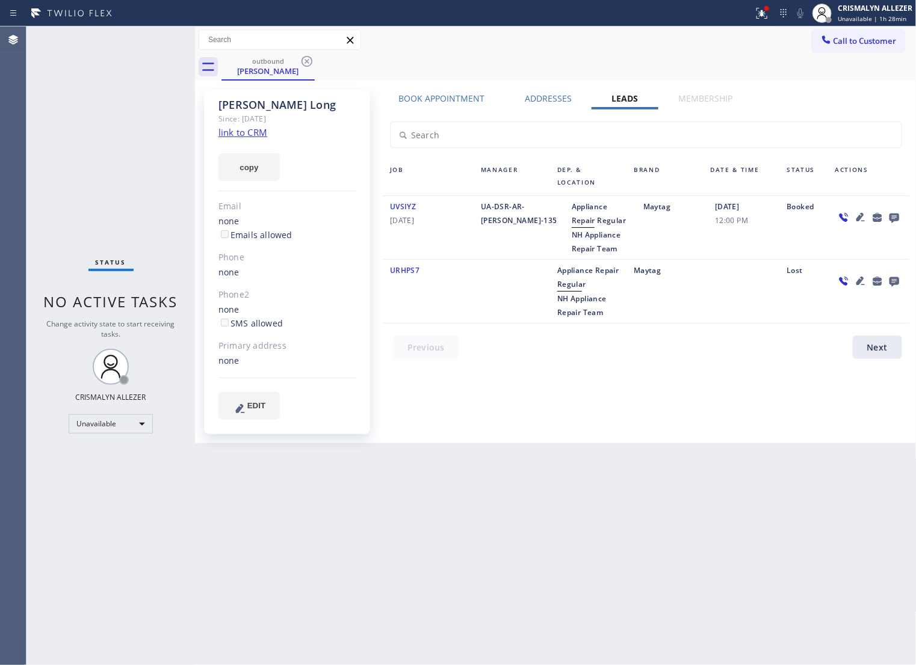
click at [892, 221] on icon at bounding box center [894, 219] width 10 height 10
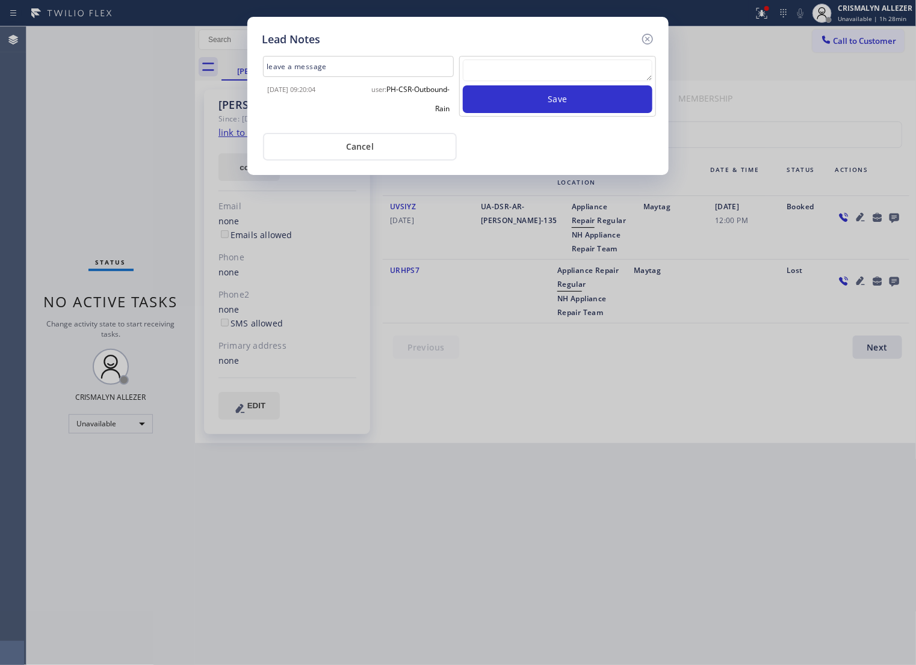
click at [507, 65] on textarea at bounding box center [558, 71] width 190 height 22
paste textarea "no answer | pls xfer if cx calls back"
type textarea "no answer | pls xfer if cx calls back"
click at [539, 110] on button "Save" at bounding box center [558, 99] width 190 height 28
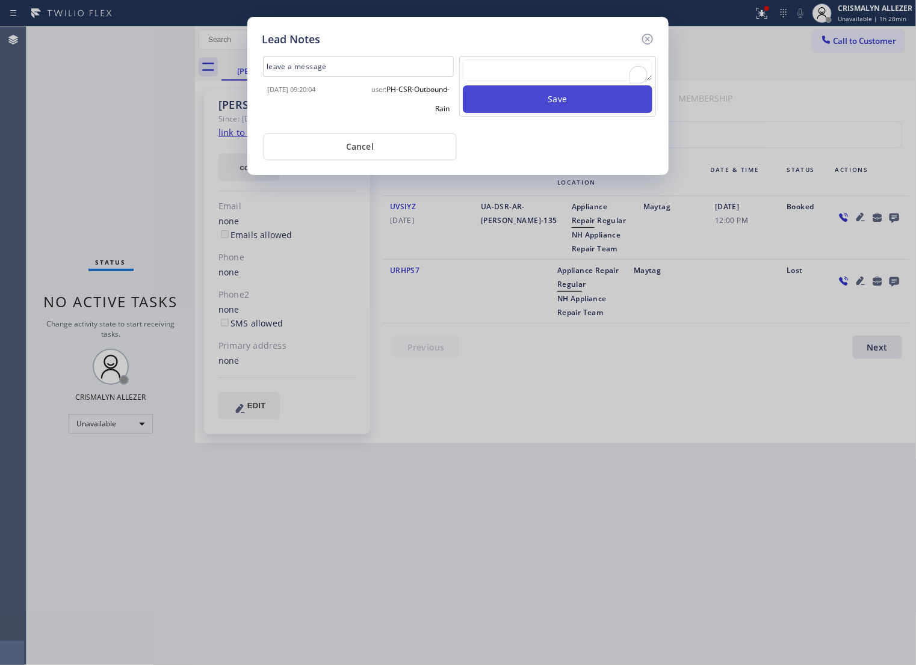
scroll to position [0, 0]
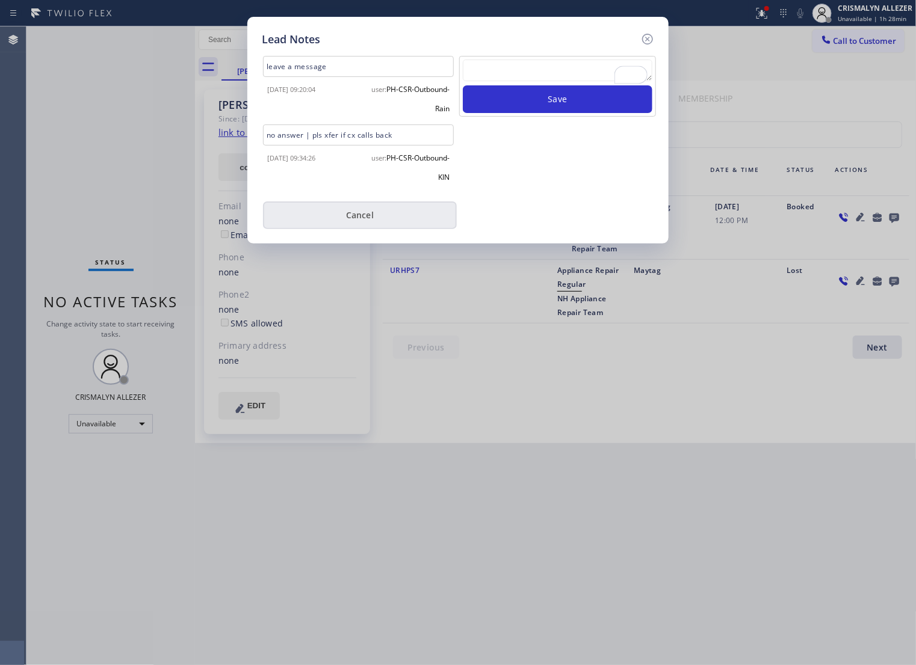
click at [373, 220] on button "Cancel" at bounding box center [360, 216] width 194 height 28
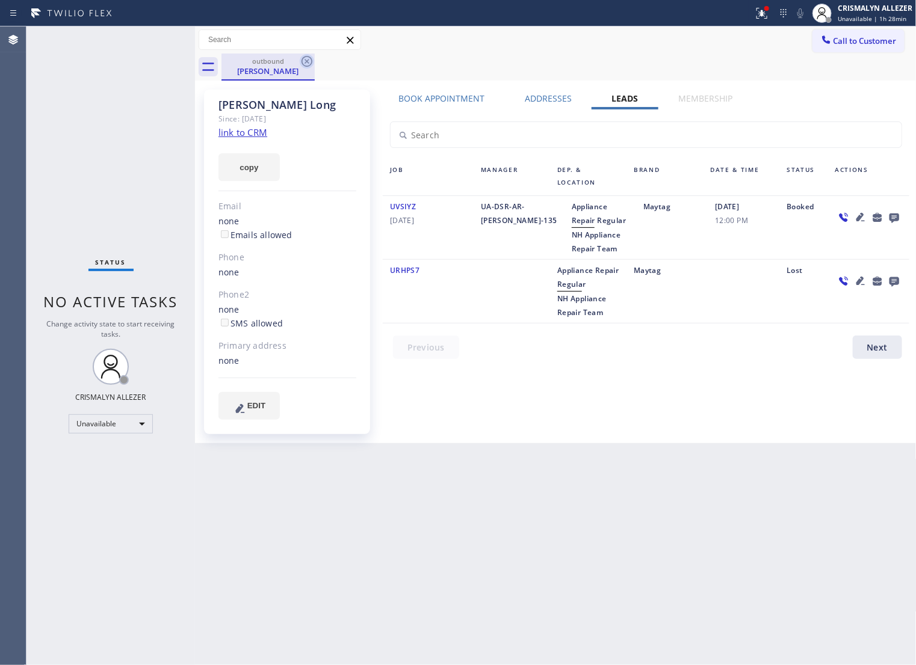
click at [309, 60] on icon at bounding box center [307, 61] width 14 height 14
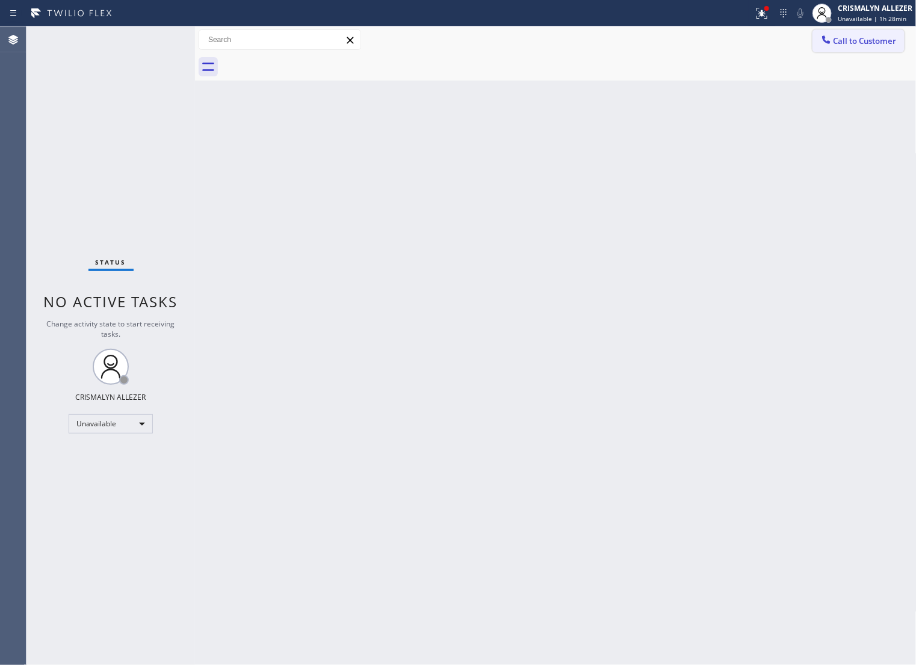
click at [866, 35] on span "Call to Customer" at bounding box center [864, 40] width 63 height 11
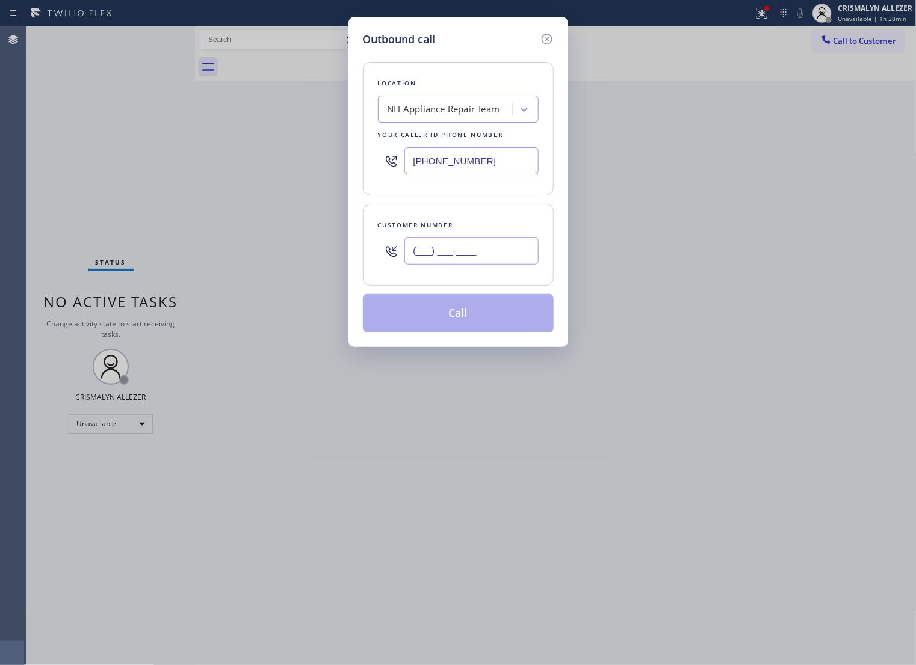
click at [513, 264] on input "(___) ___-____" at bounding box center [471, 251] width 134 height 27
paste input "213) 905-1287"
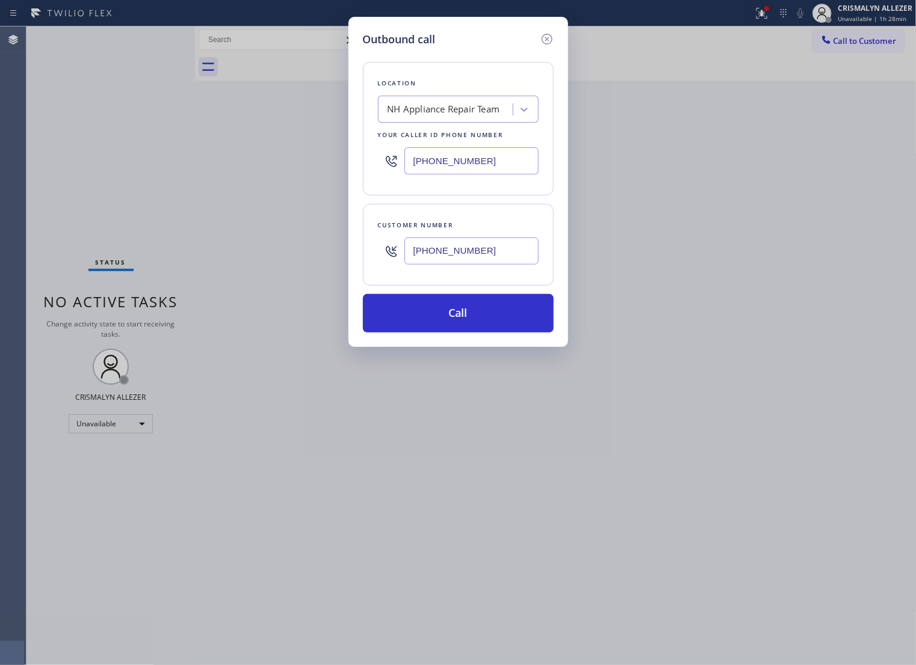
type input "(213) 905-1287"
click at [471, 117] on div "NH Appliance Repair Team" at bounding box center [443, 110] width 113 height 14
type input "5 star appliance re"
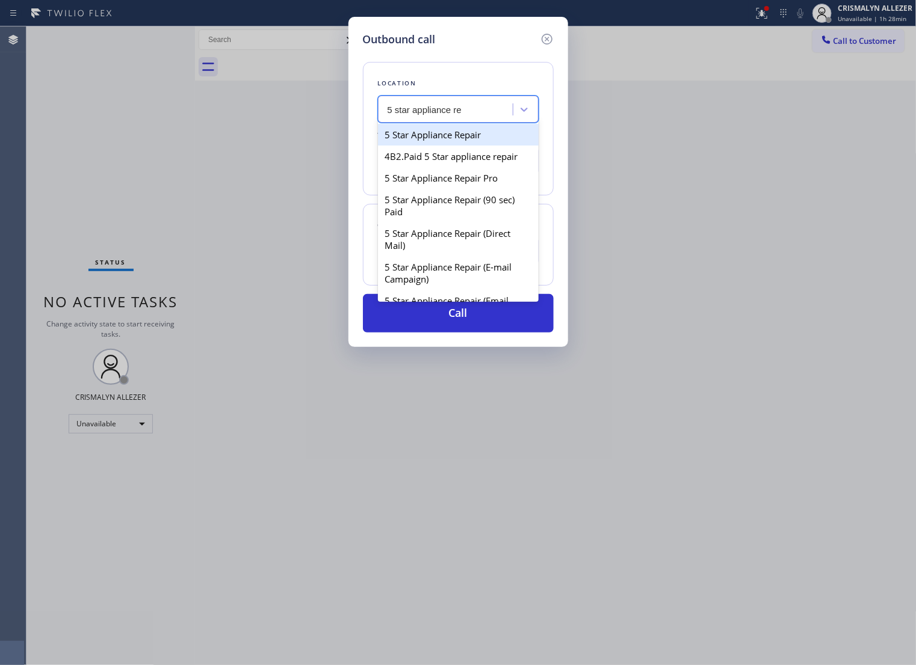
click at [470, 146] on div "5 Star Appliance Repair" at bounding box center [458, 135] width 161 height 22
type input "[PHONE_NUMBER]"
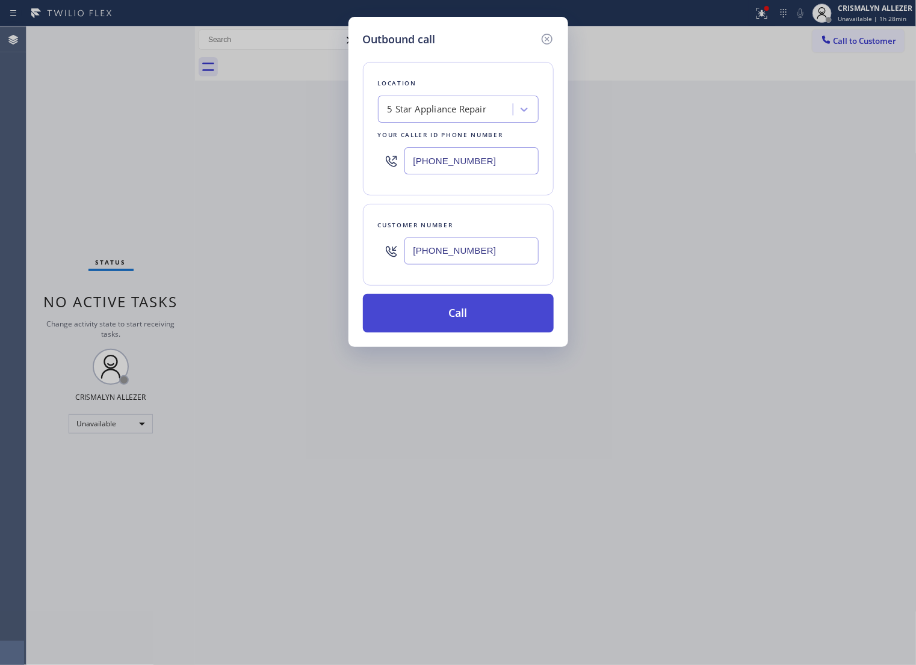
click at [462, 332] on button "Call" at bounding box center [458, 313] width 191 height 39
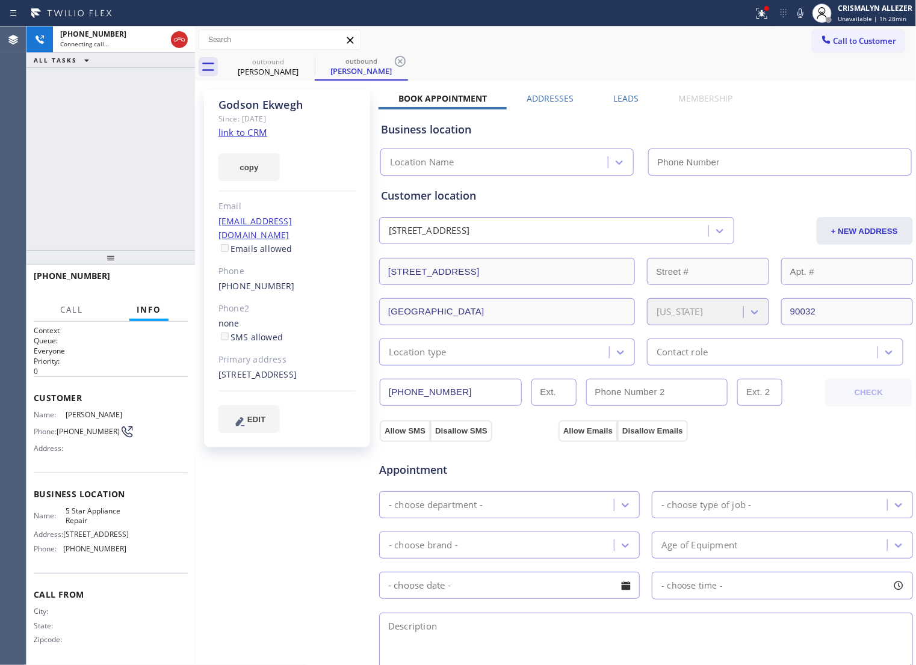
click at [250, 135] on link "link to CRM" at bounding box center [242, 132] width 49 height 12
type input "[PHONE_NUMBER]"
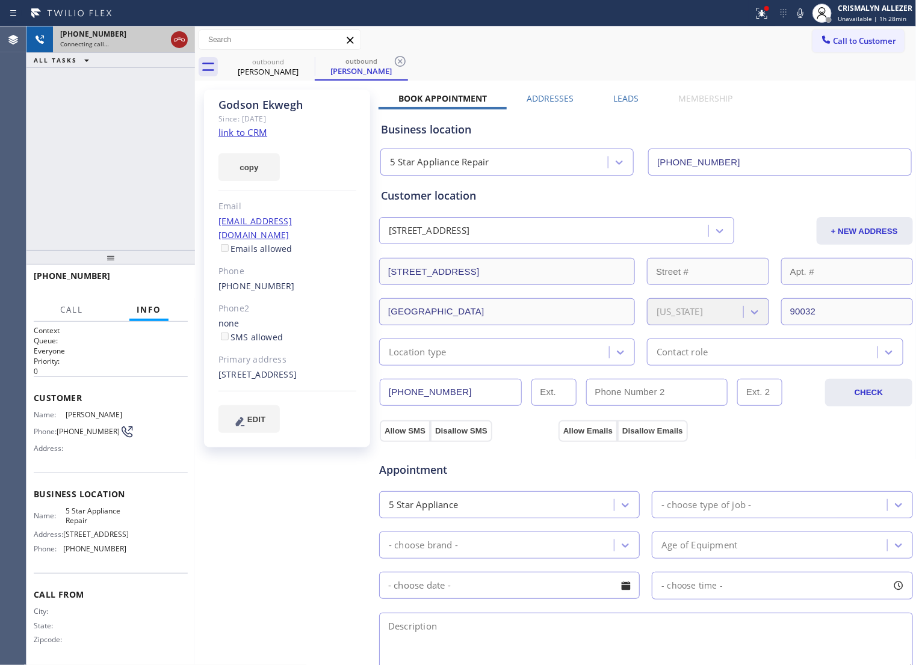
click at [176, 42] on icon at bounding box center [179, 39] width 14 height 14
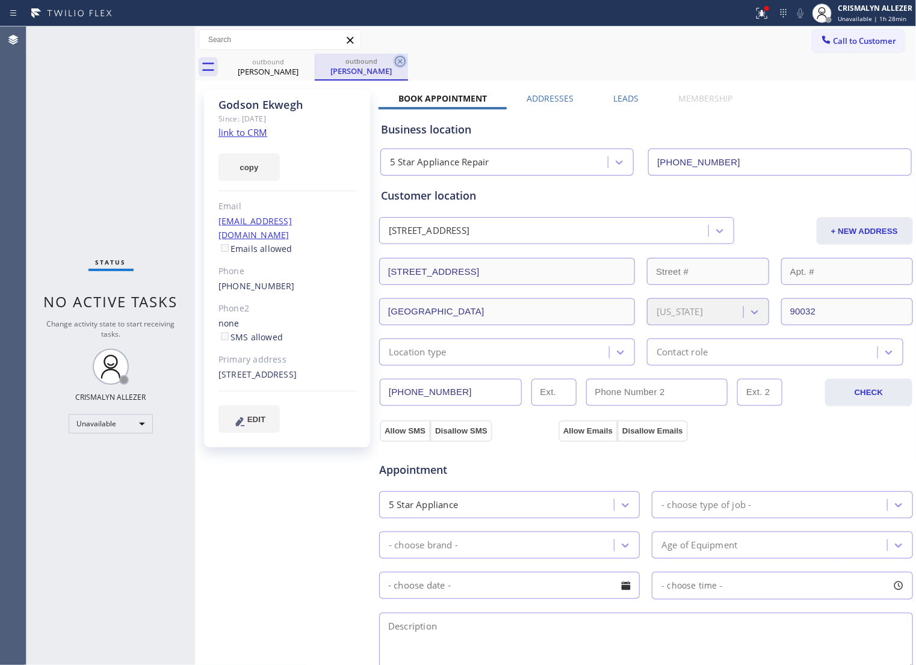
click at [398, 61] on icon at bounding box center [400, 61] width 14 height 14
click at [310, 62] on icon at bounding box center [307, 61] width 14 height 14
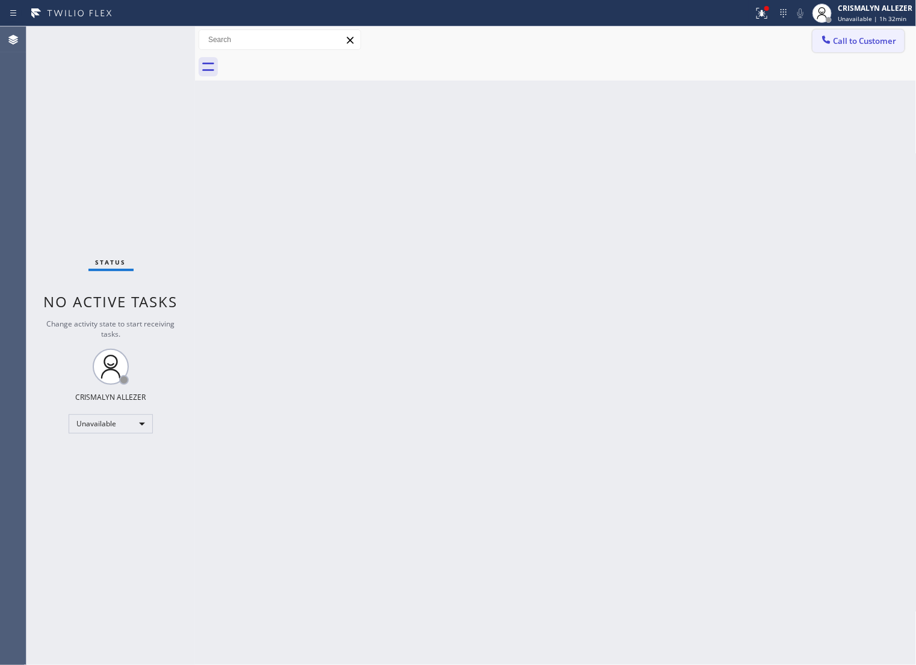
click at [852, 39] on span "Call to Customer" at bounding box center [864, 40] width 63 height 11
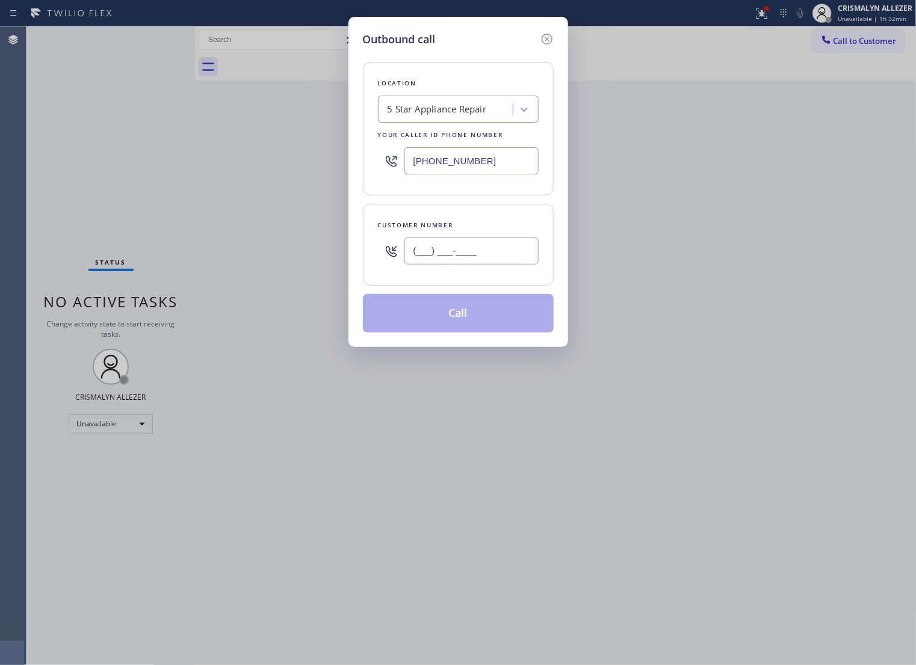
click at [497, 262] on input "(___) ___-____" at bounding box center [471, 251] width 134 height 27
paste input "213) 905-1287"
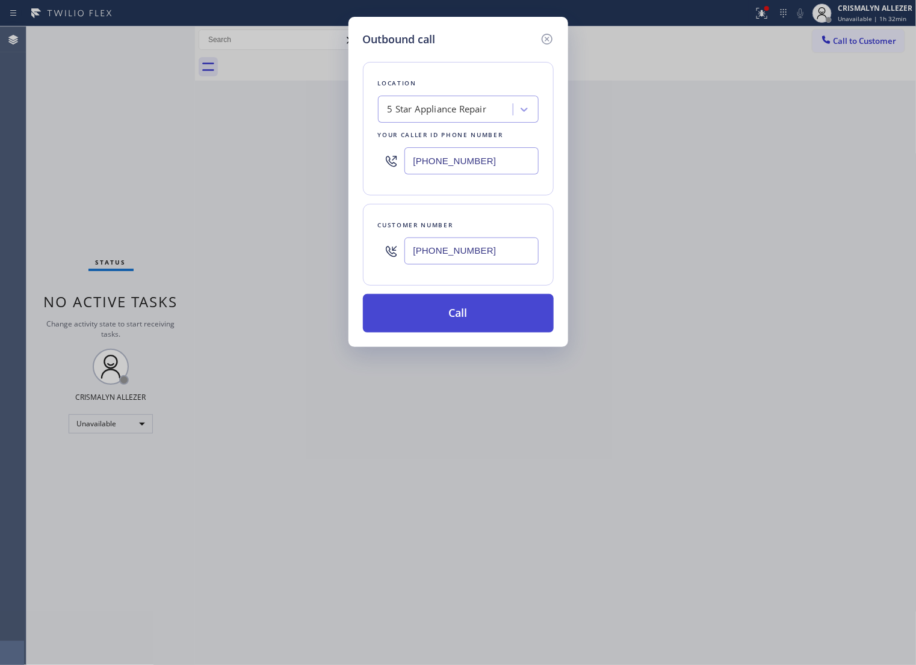
type input "(213) 905-1287"
click at [456, 333] on button "Call" at bounding box center [458, 313] width 191 height 39
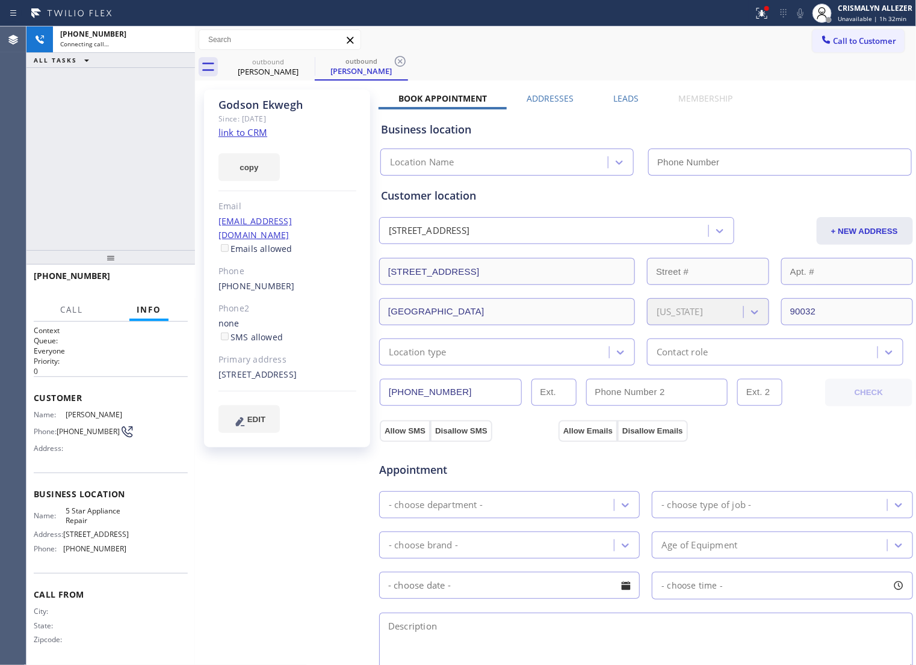
click at [239, 128] on link "link to CRM" at bounding box center [242, 132] width 49 height 12
type input "[PHONE_NUMBER]"
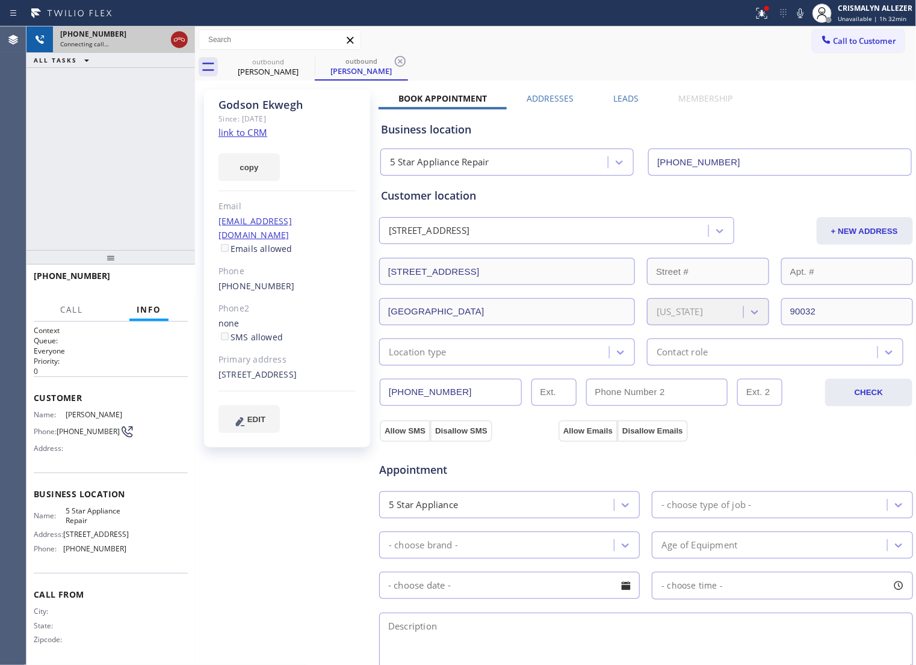
click at [177, 43] on icon at bounding box center [179, 39] width 14 height 14
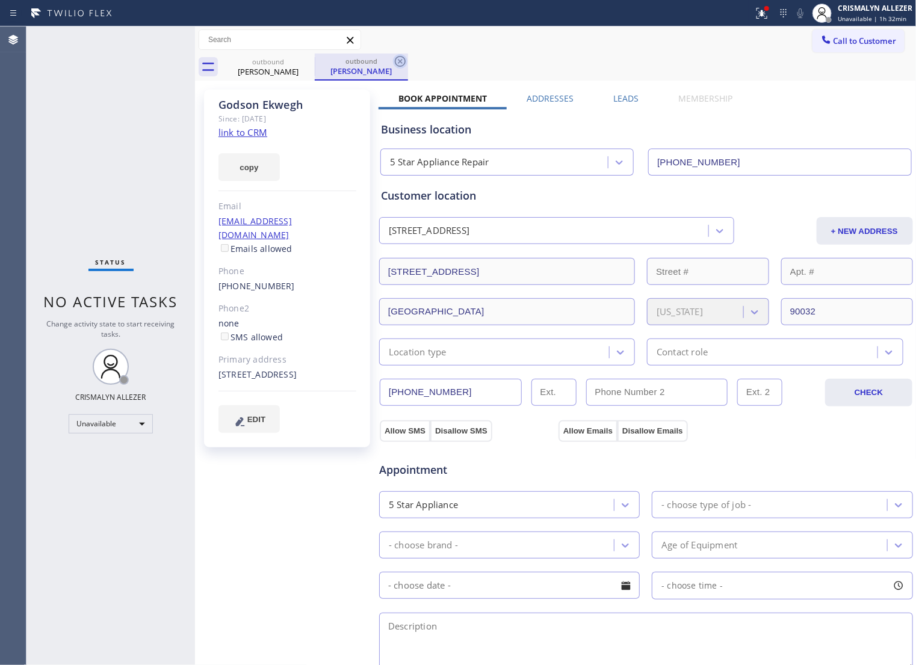
click at [401, 64] on icon at bounding box center [400, 61] width 14 height 14
click at [307, 60] on icon at bounding box center [306, 61] width 11 height 11
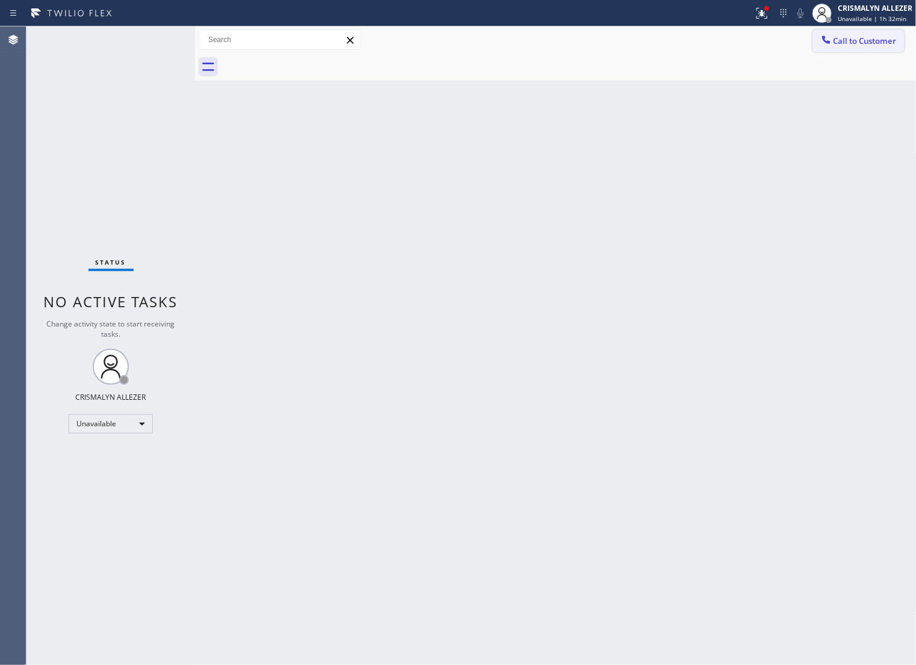
click at [869, 51] on button "Call to Customer" at bounding box center [858, 40] width 92 height 23
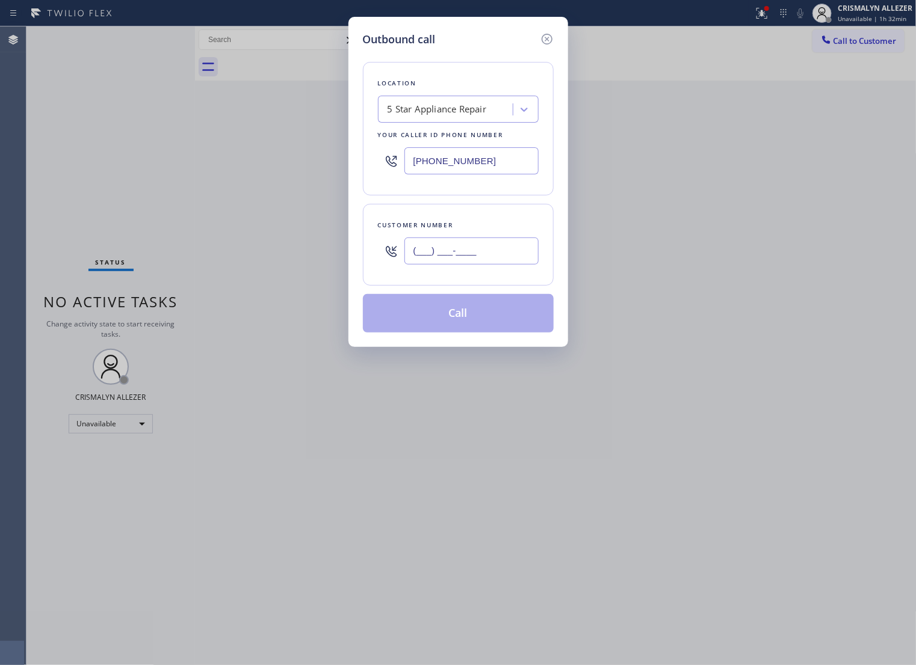
click at [504, 265] on input "(___) ___-____" at bounding box center [471, 251] width 134 height 27
paste input "310) 469-1827"
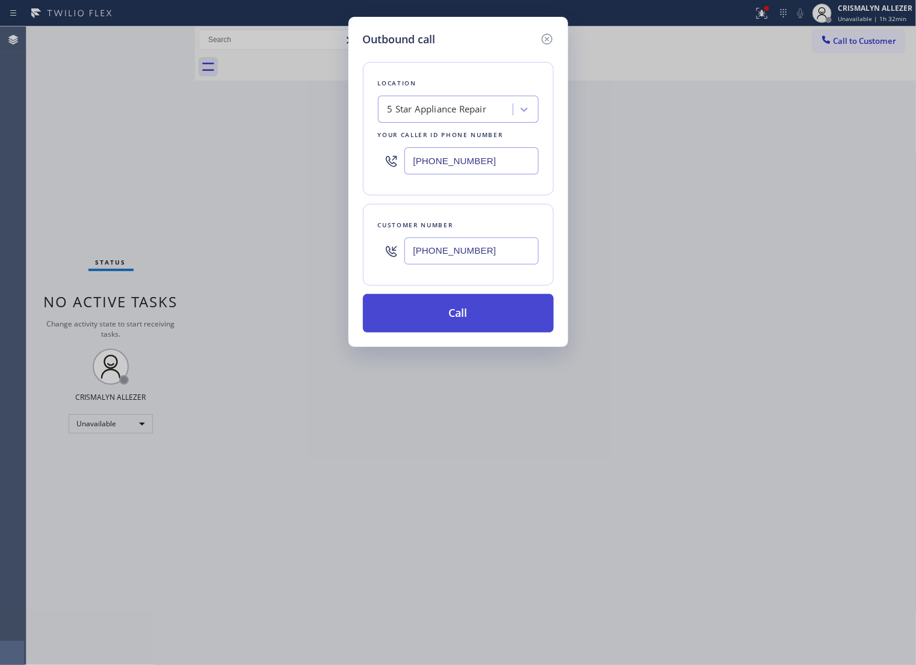
type input "[PHONE_NUMBER]"
click at [456, 332] on button "Call" at bounding box center [458, 313] width 191 height 39
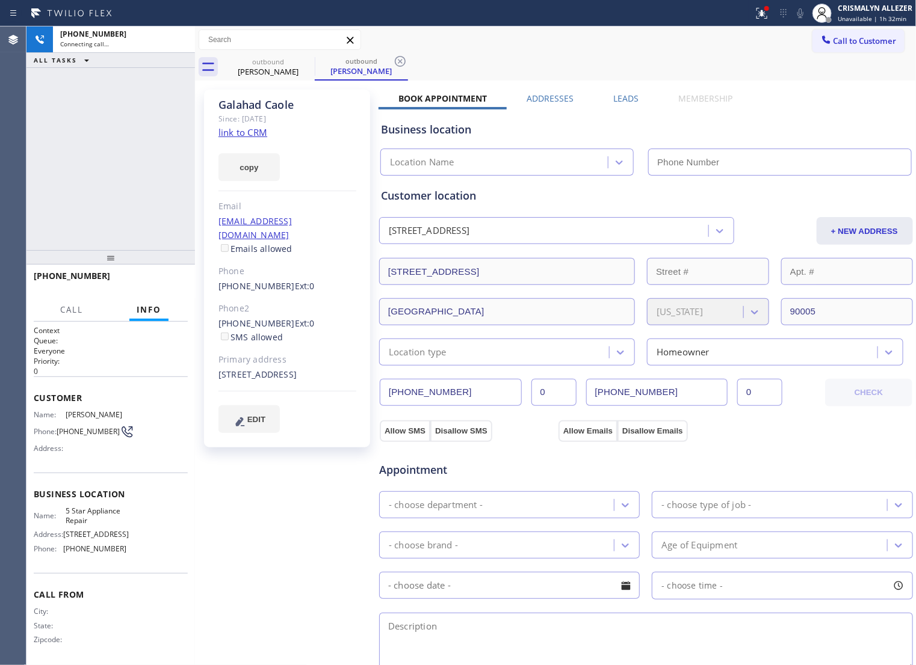
click at [248, 133] on link "link to CRM" at bounding box center [242, 132] width 49 height 12
type input "[PHONE_NUMBER]"
click at [152, 280] on span "HANG UP" at bounding box center [159, 281] width 37 height 8
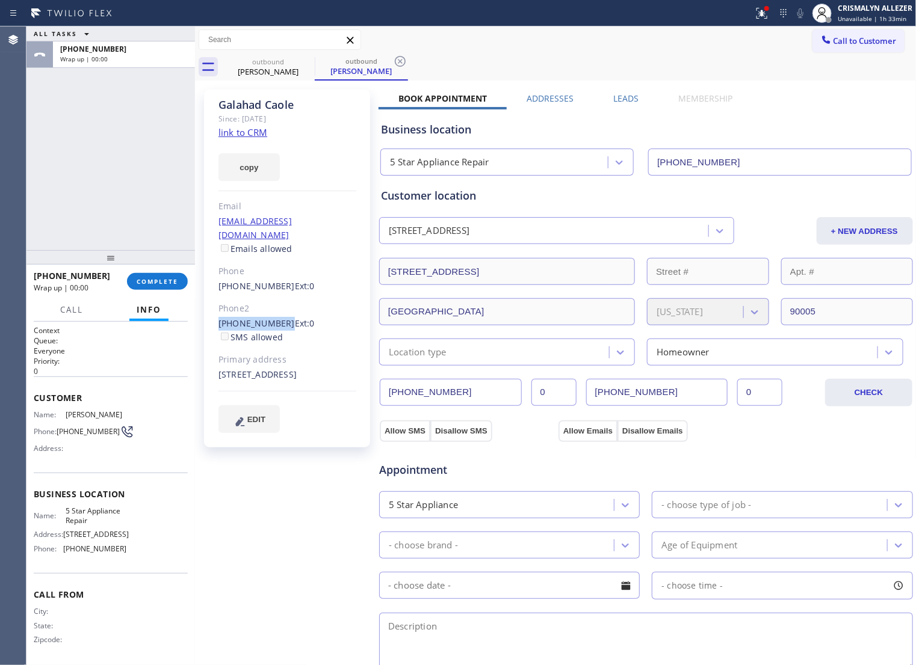
drag, startPoint x: 212, startPoint y: 309, endPoint x: 277, endPoint y: 311, distance: 65.6
click at [277, 311] on div "Galahad Caole Since: 20 may 2020 link to CRM copy Email no@gmail.com Emails all…" at bounding box center [287, 269] width 166 height 358
copy link "[PHONE_NUMBER]"
click at [142, 286] on span "COMPLETE" at bounding box center [158, 281] width 42 height 8
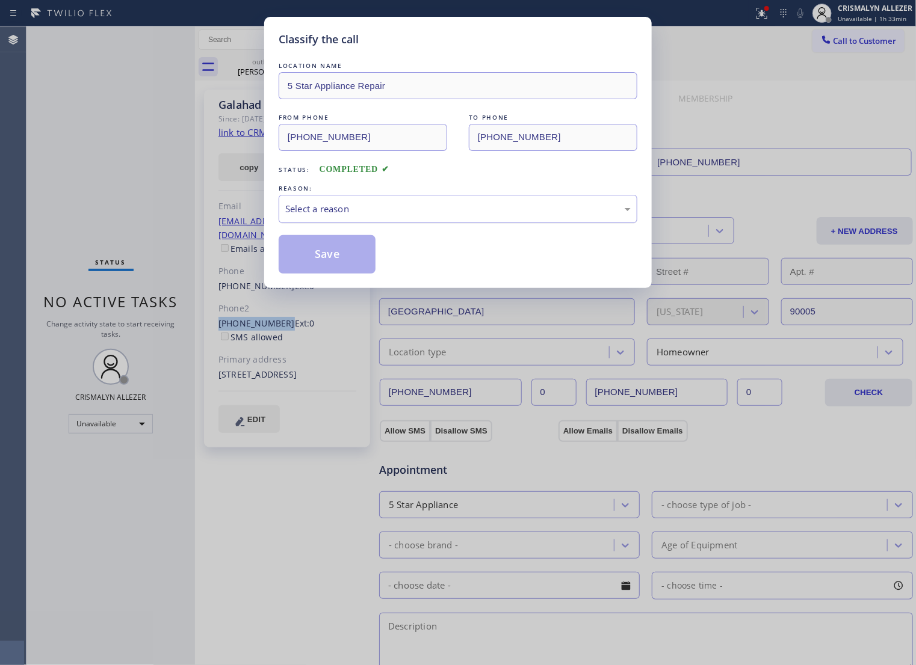
click at [407, 216] on div "Select a reason" at bounding box center [457, 209] width 345 height 14
click at [312, 265] on button "Save" at bounding box center [327, 254] width 97 height 39
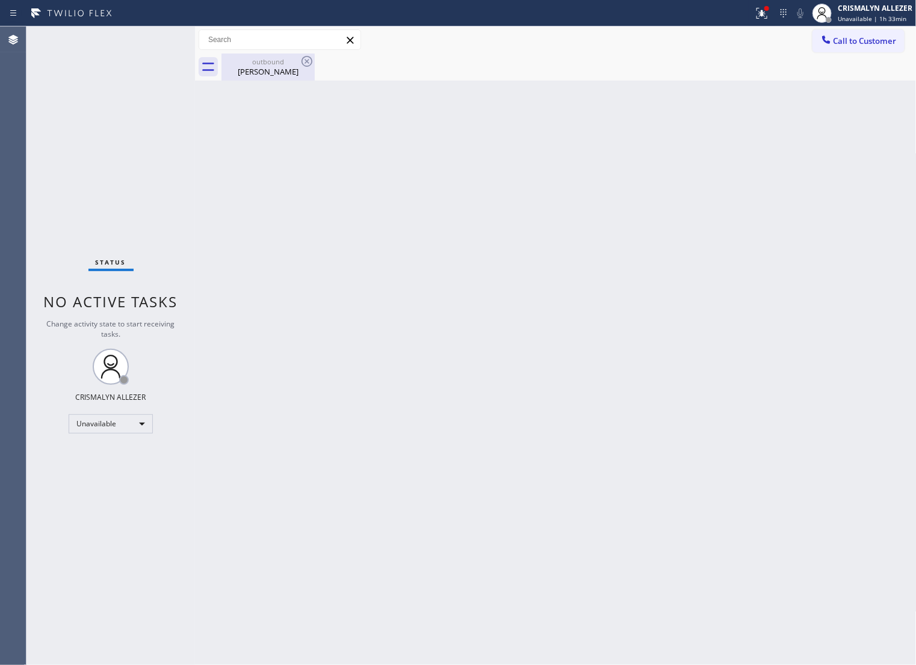
click at [265, 73] on div "Galahad Caole" at bounding box center [268, 71] width 91 height 11
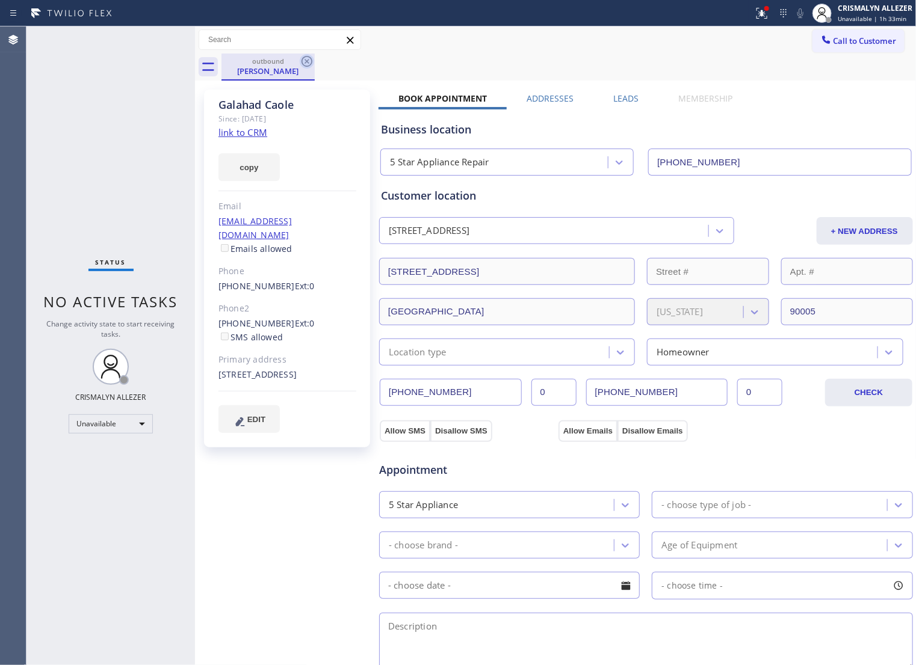
click at [304, 64] on icon at bounding box center [307, 61] width 14 height 14
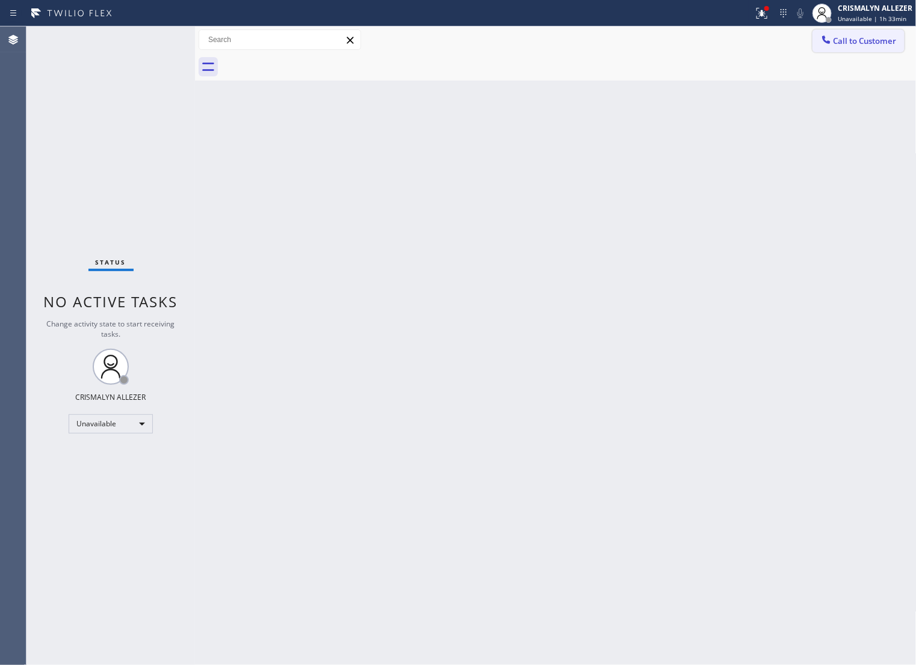
click at [857, 43] on span "Call to Customer" at bounding box center [864, 40] width 63 height 11
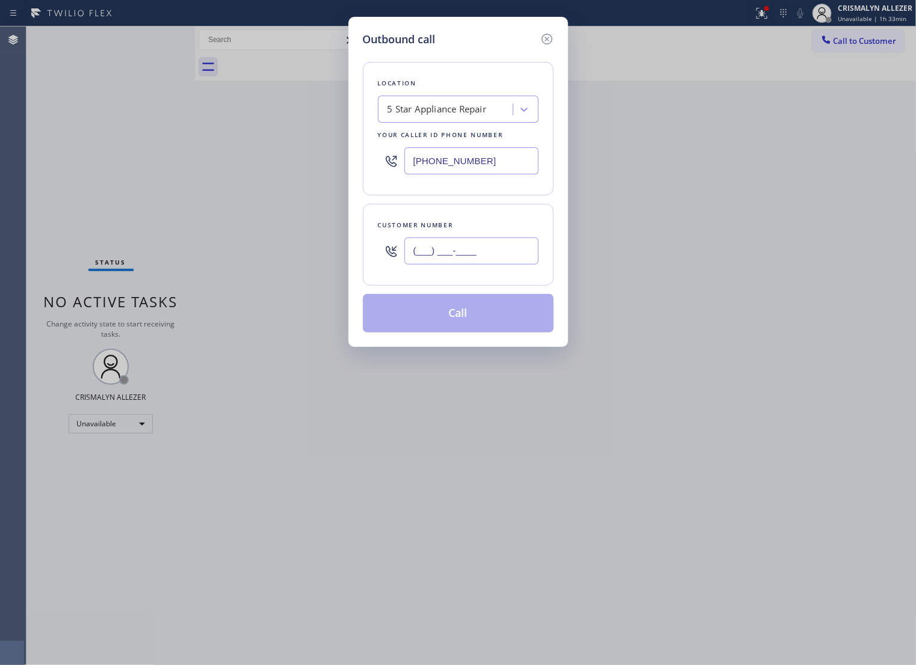
click at [498, 265] on input "(___) ___-____" at bounding box center [471, 251] width 134 height 27
paste input "310) 422-6417"
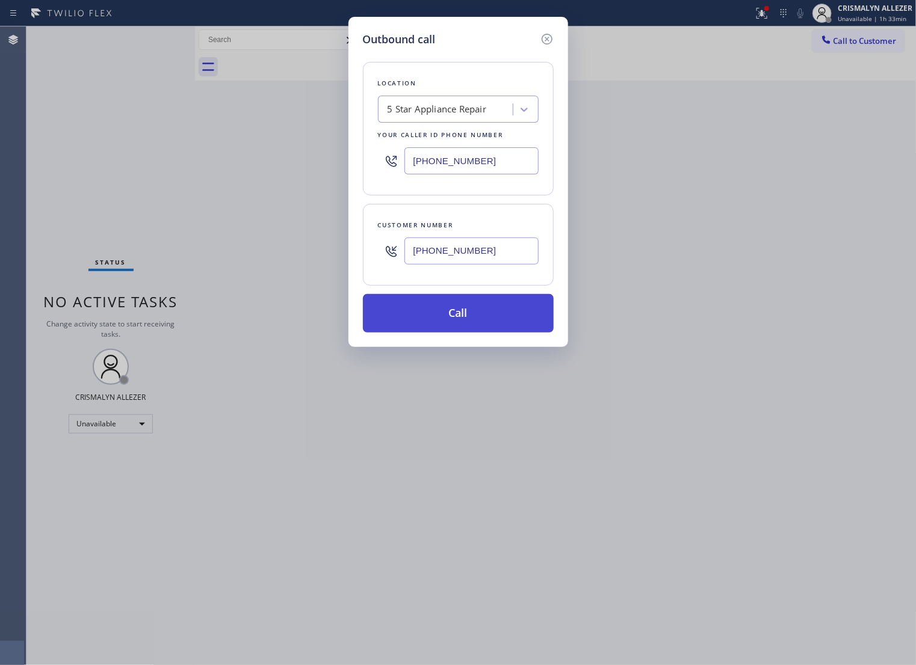
type input "[PHONE_NUMBER]"
click at [465, 333] on button "Call" at bounding box center [458, 313] width 191 height 39
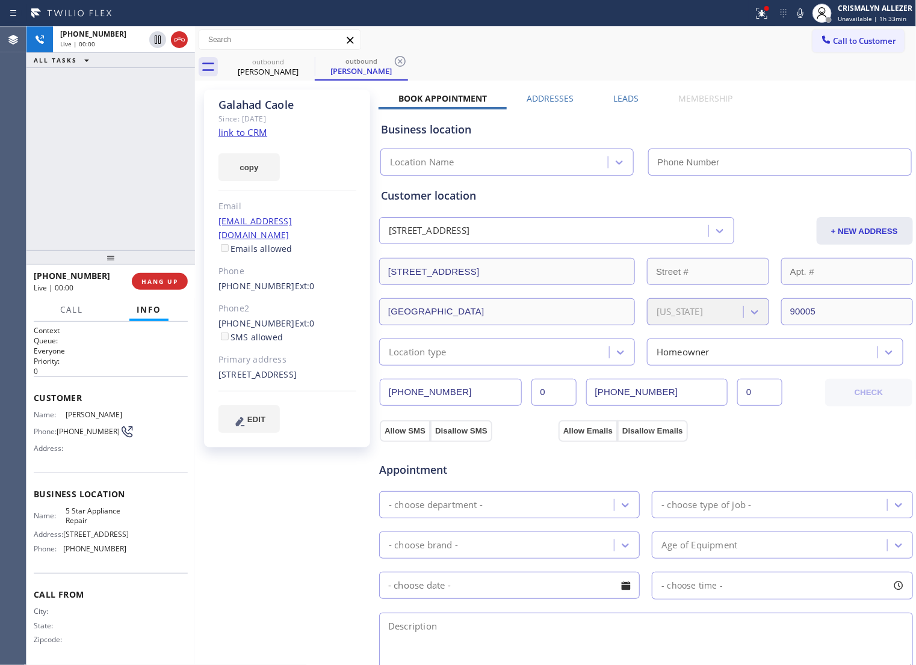
type input "[PHONE_NUMBER]"
click at [159, 286] on button "HANG UP" at bounding box center [160, 281] width 56 height 17
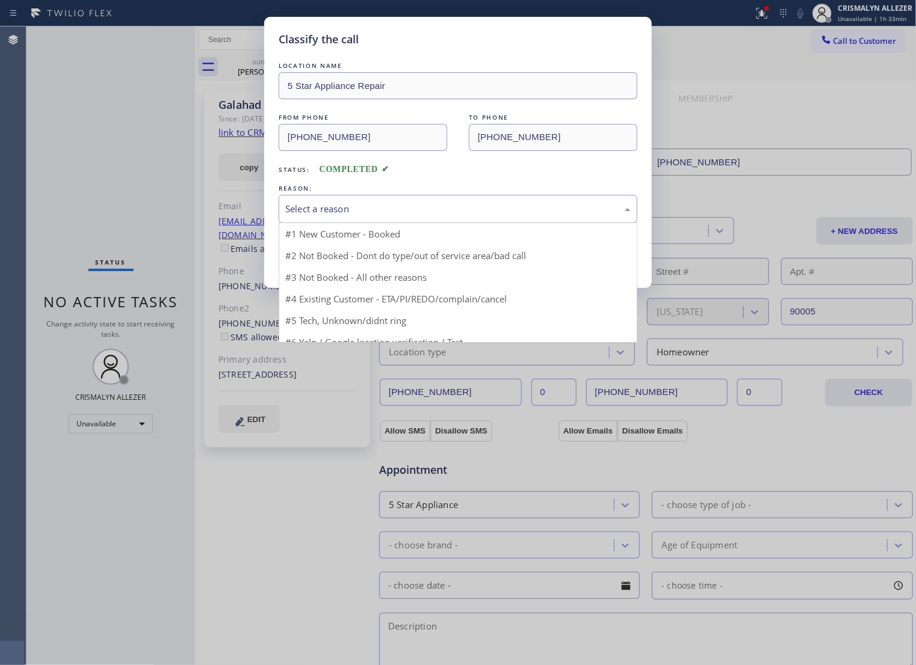
click at [458, 223] on div "Select a reason" at bounding box center [458, 209] width 359 height 28
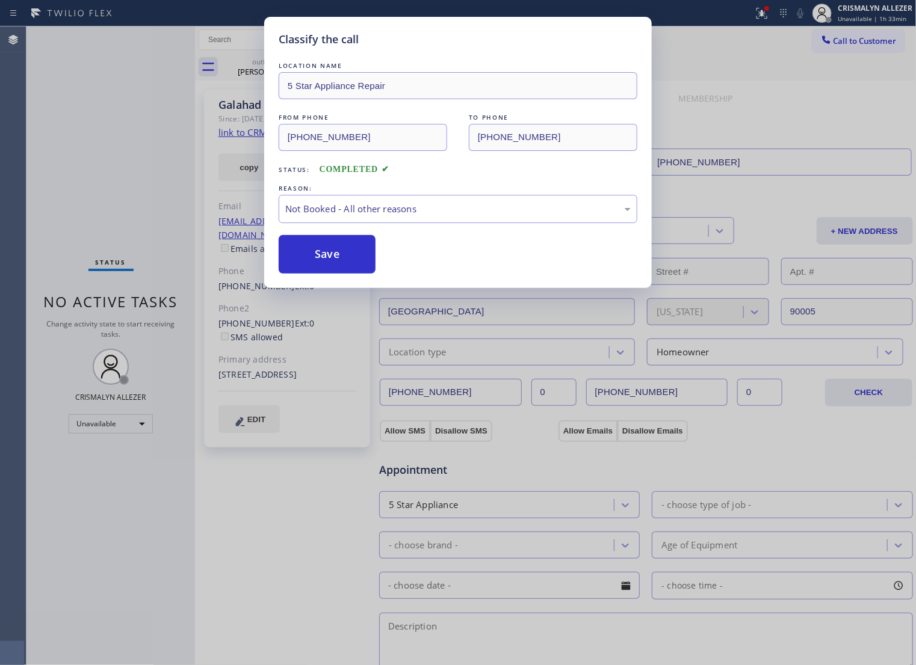
click at [344, 273] on button "Save" at bounding box center [327, 254] width 97 height 39
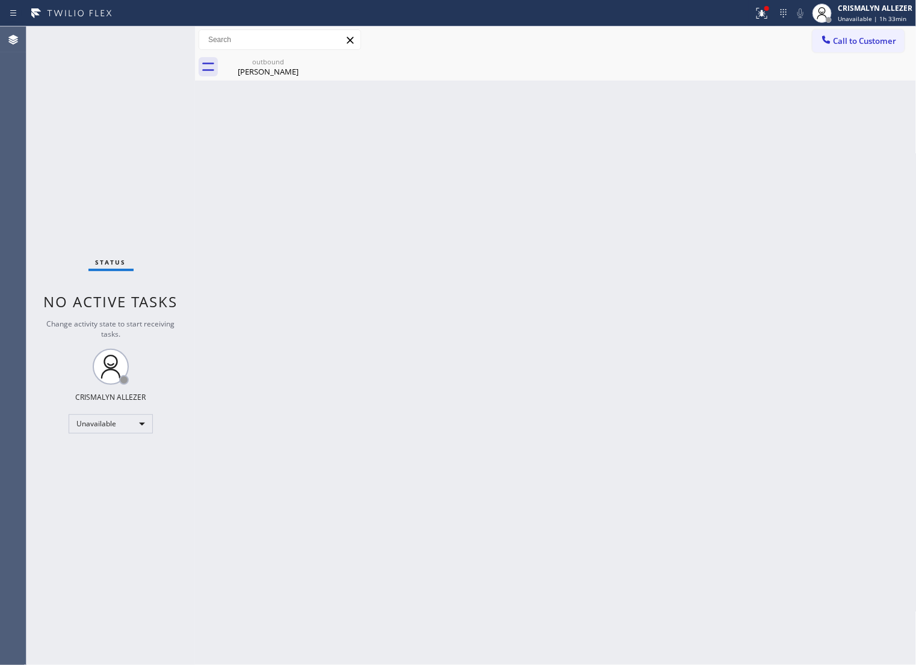
drag, startPoint x: 274, startPoint y: 72, endPoint x: 324, endPoint y: 59, distance: 51.1
click at [280, 70] on div "Galahad Caole" at bounding box center [268, 71] width 91 height 11
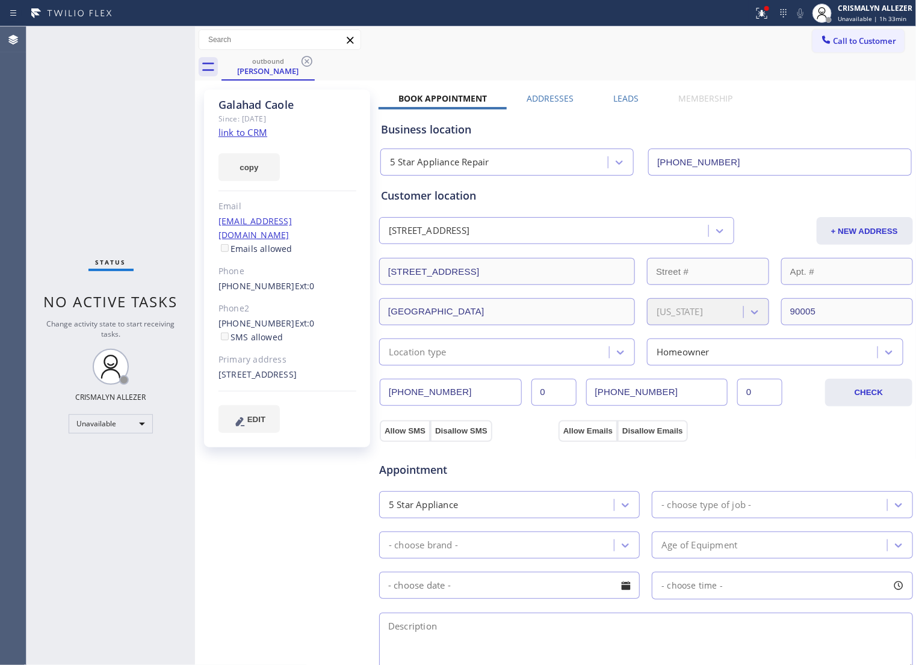
click at [324, 59] on div "outbound Galahad Caole" at bounding box center [568, 67] width 695 height 27
click at [308, 61] on icon at bounding box center [307, 61] width 14 height 14
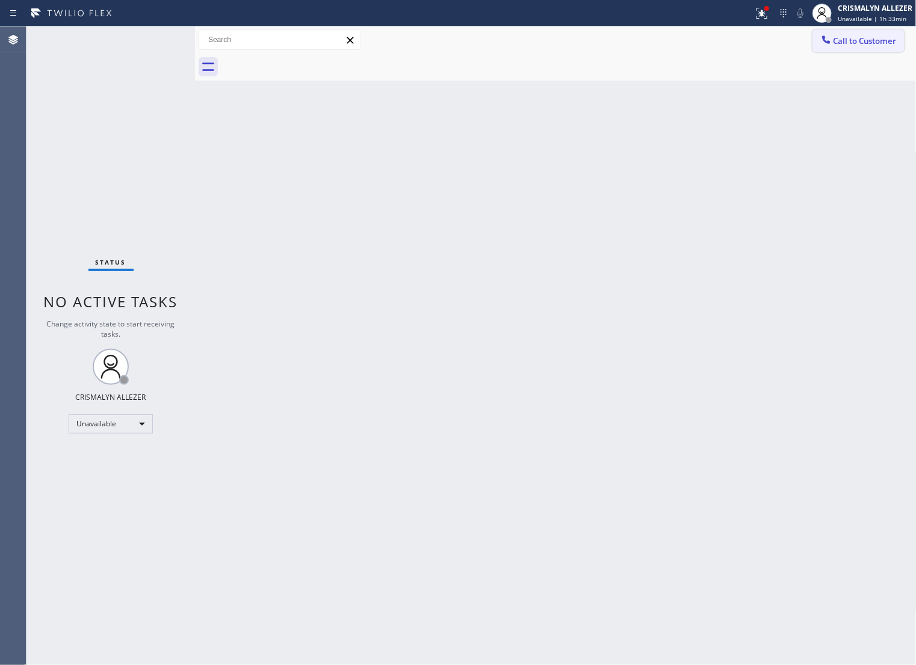
click at [867, 39] on span "Call to Customer" at bounding box center [864, 40] width 63 height 11
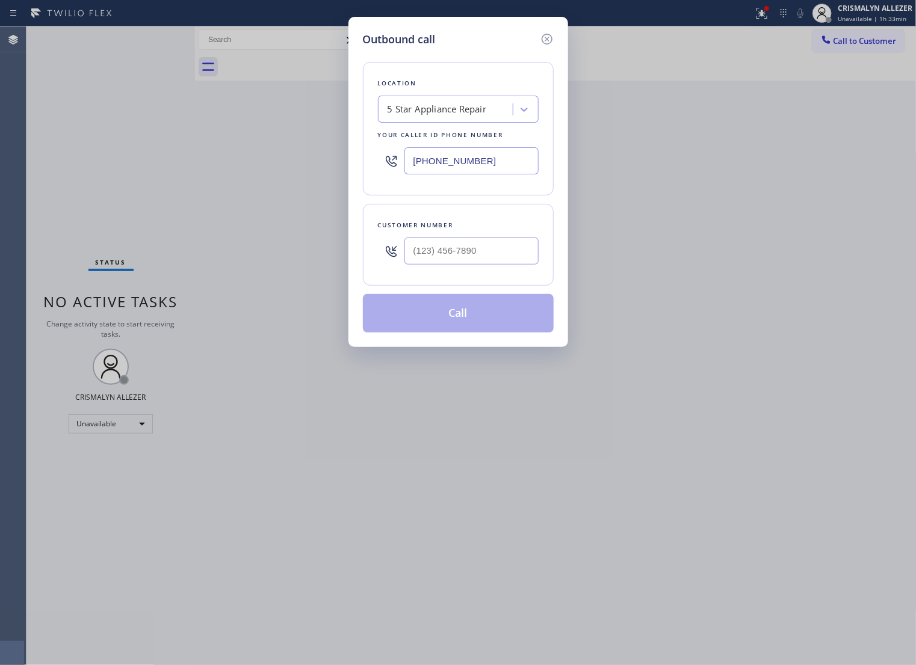
drag, startPoint x: 522, startPoint y: 169, endPoint x: 8, endPoint y: 166, distance: 513.8
click at [89, 171] on div "Outbound call Location 5 Star Appliance Repair Your caller id phone number (855…" at bounding box center [458, 332] width 916 height 665
type input "[PHONE_NUMBER]"
click at [492, 265] on input "(___) ___-____" at bounding box center [471, 251] width 134 height 27
paste input "310) 469-1827"
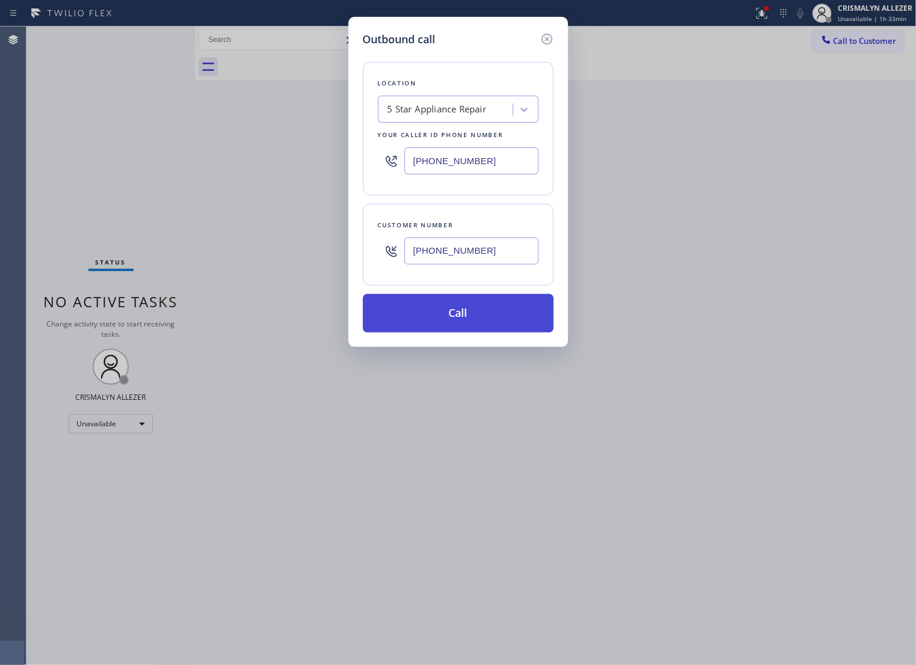
type input "[PHONE_NUMBER]"
click at [479, 313] on button "Call" at bounding box center [458, 313] width 191 height 39
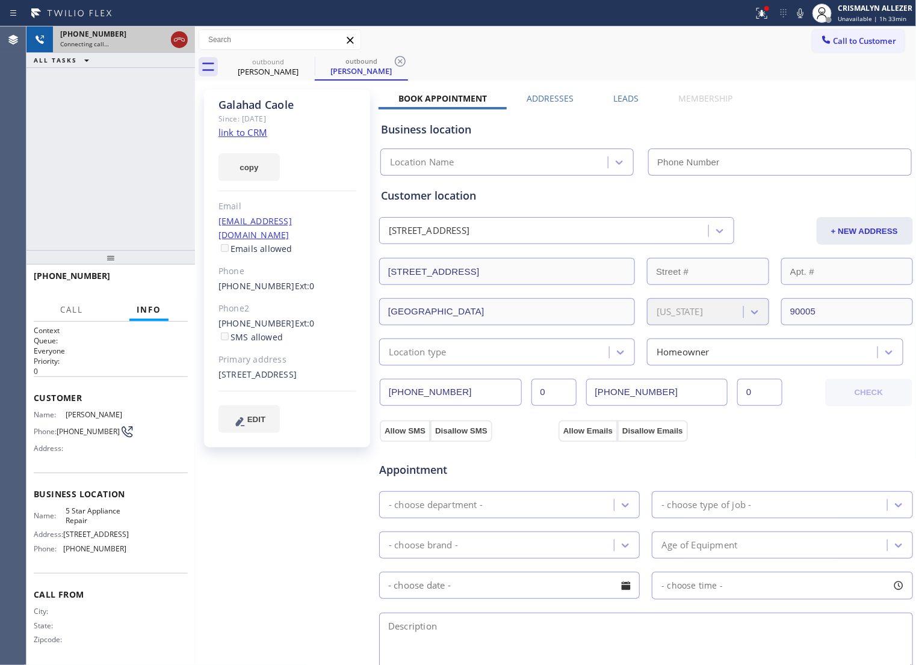
click at [178, 40] on icon at bounding box center [179, 39] width 14 height 14
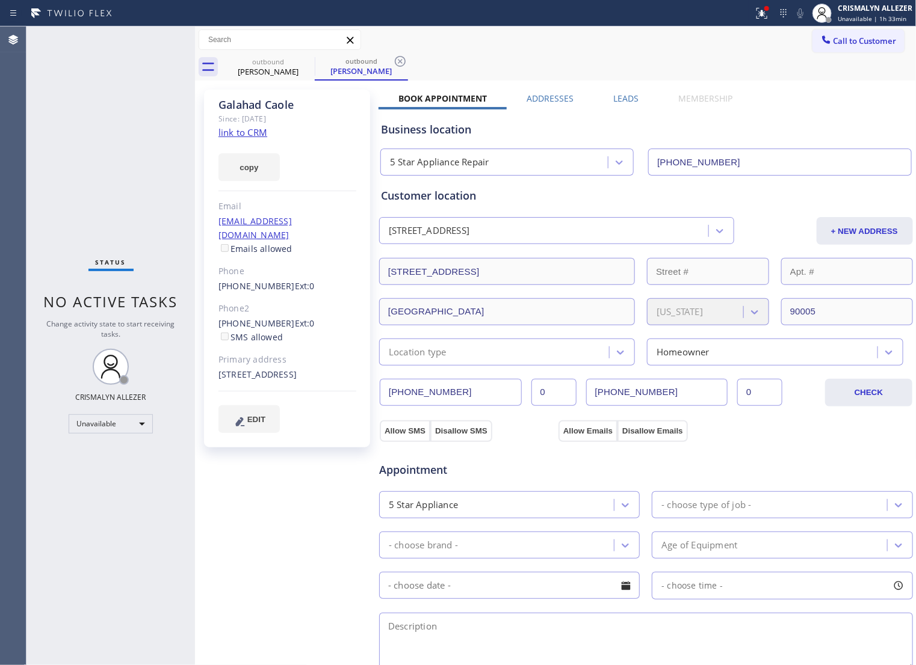
type input "[PHONE_NUMBER]"
click at [400, 58] on icon at bounding box center [400, 61] width 14 height 14
drag, startPoint x: 307, startPoint y: 61, endPoint x: 697, endPoint y: 58, distance: 389.9
click at [312, 61] on icon at bounding box center [306, 61] width 11 height 11
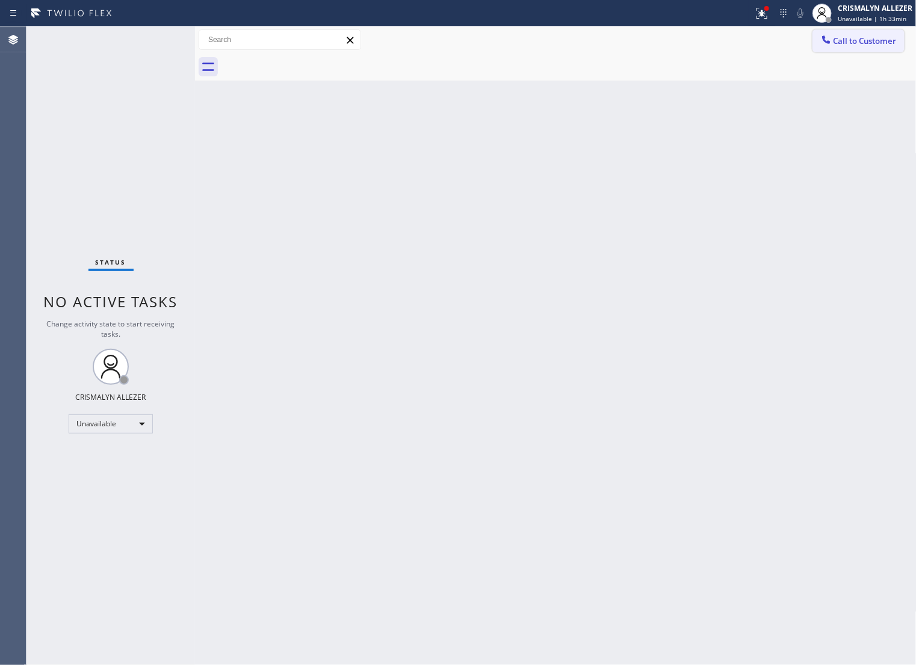
click at [866, 43] on span "Call to Customer" at bounding box center [864, 40] width 63 height 11
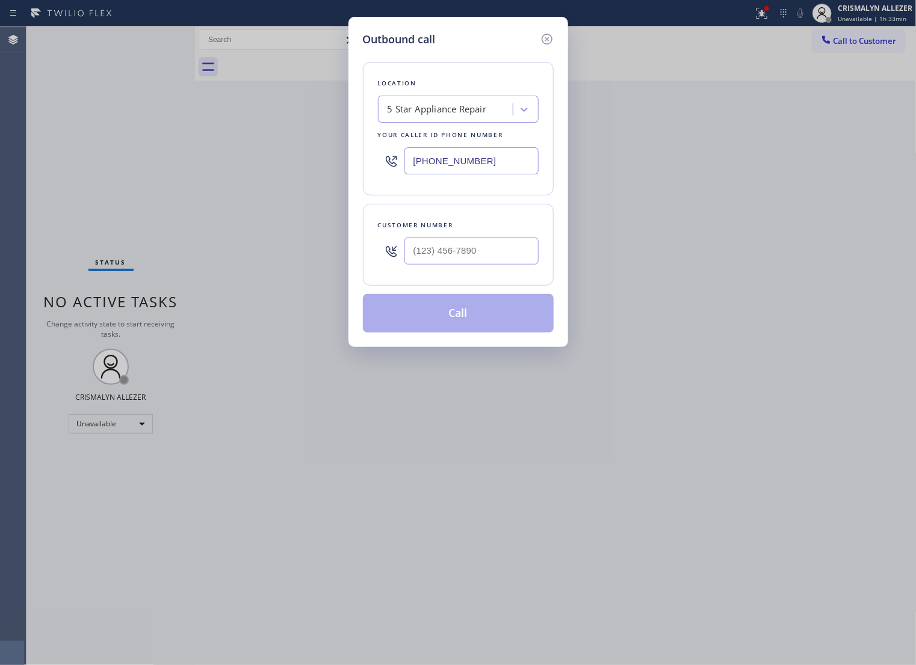
click at [461, 117] on div "5 Star Appliance Repair" at bounding box center [436, 110] width 99 height 14
paste input "Excellent Viking Appliance Repairs"
type input "Excellent Viking Appliance Repairs"
click at [438, 143] on div "Excellent Viking Appliance Repairs" at bounding box center [458, 135] width 161 height 22
type input "[PHONE_NUMBER]"
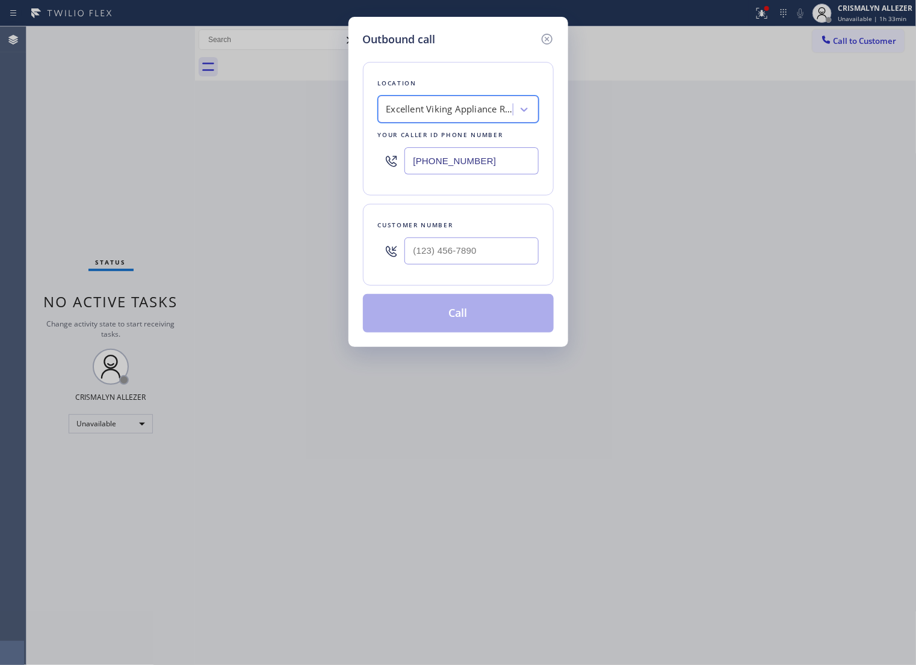
scroll to position [0, 1]
click at [493, 265] on input "(___) ___-____" at bounding box center [471, 251] width 134 height 27
paste input "310) 469-1827"
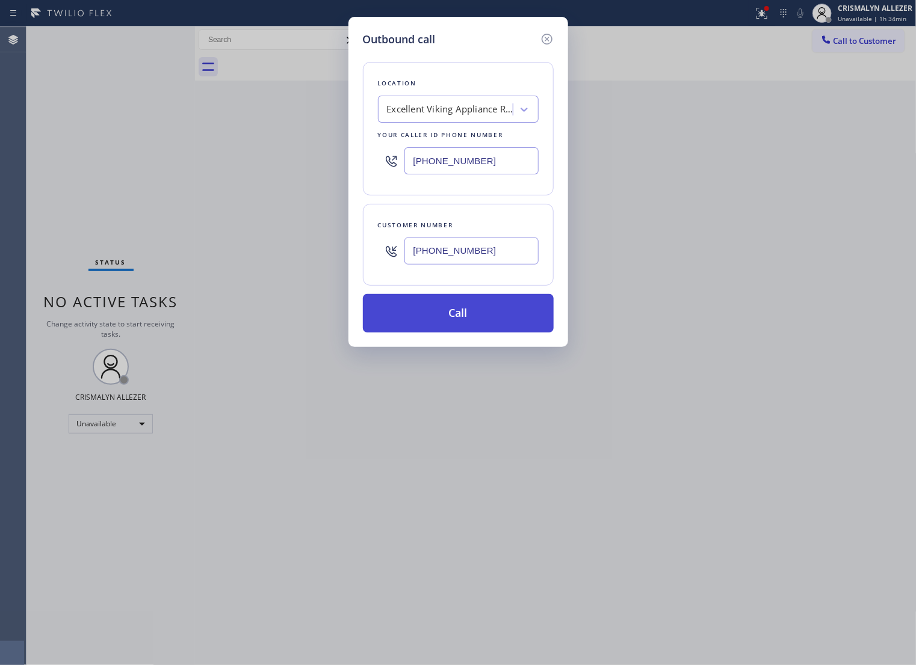
type input "[PHONE_NUMBER]"
click at [465, 331] on button "Call" at bounding box center [458, 313] width 191 height 39
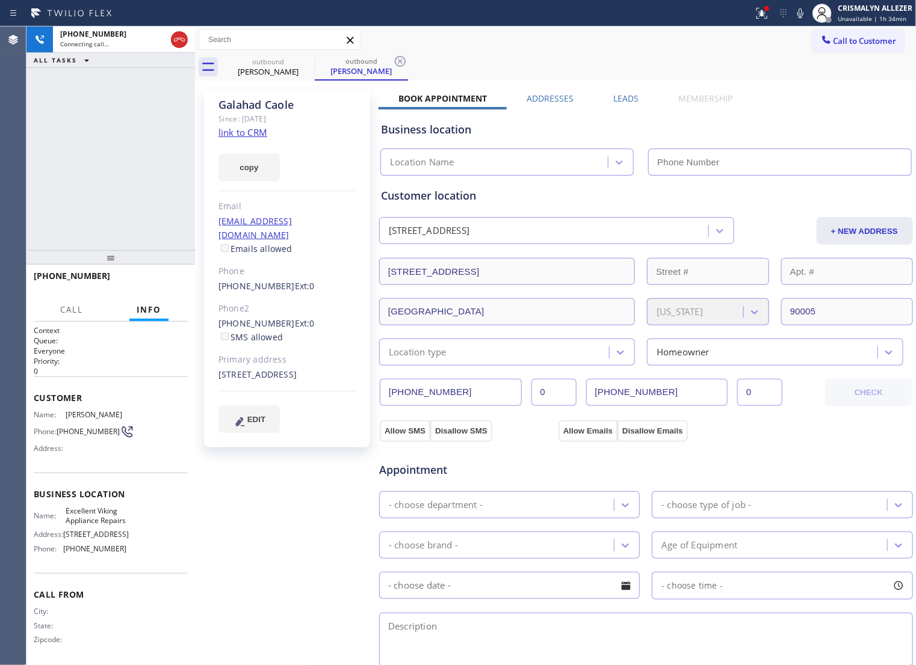
type input "[PHONE_NUMBER]"
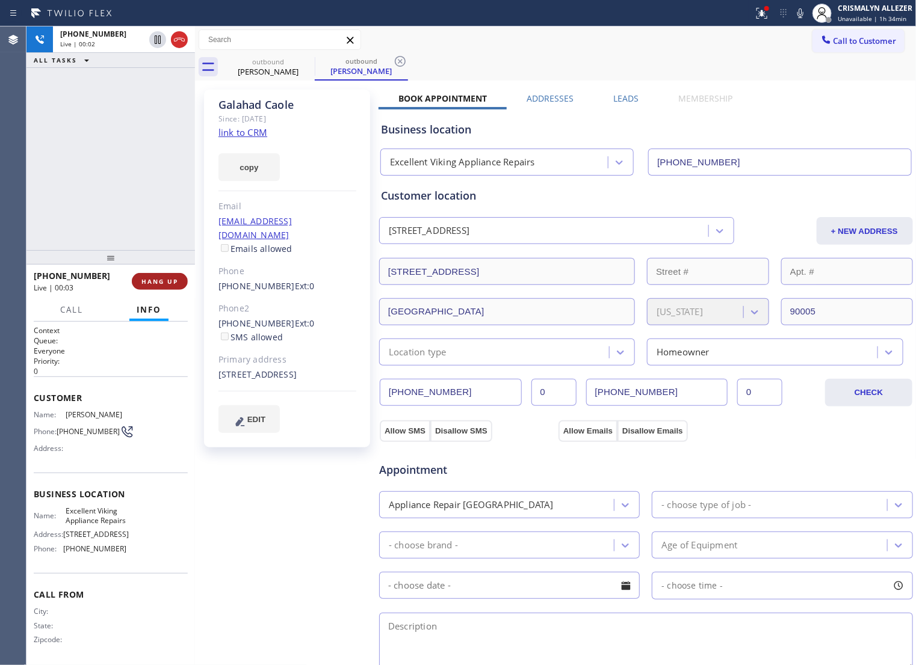
click at [153, 284] on span "HANG UP" at bounding box center [159, 281] width 37 height 8
click at [148, 286] on button "COMPLETE" at bounding box center [157, 281] width 61 height 17
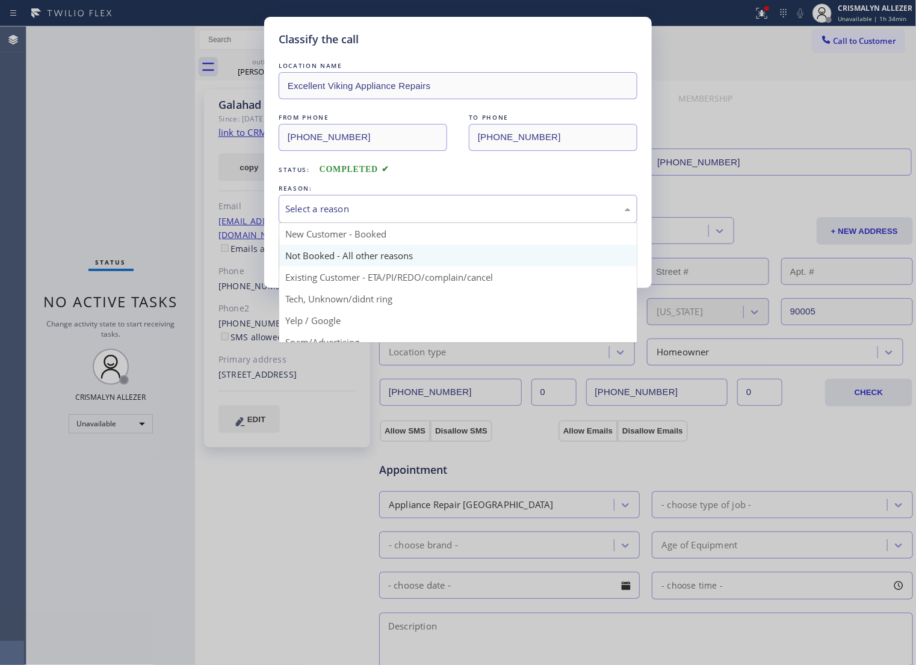
drag, startPoint x: 491, startPoint y: 226, endPoint x: 339, endPoint y: 276, distance: 160.2
click at [486, 216] on div "Select a reason" at bounding box center [457, 209] width 345 height 14
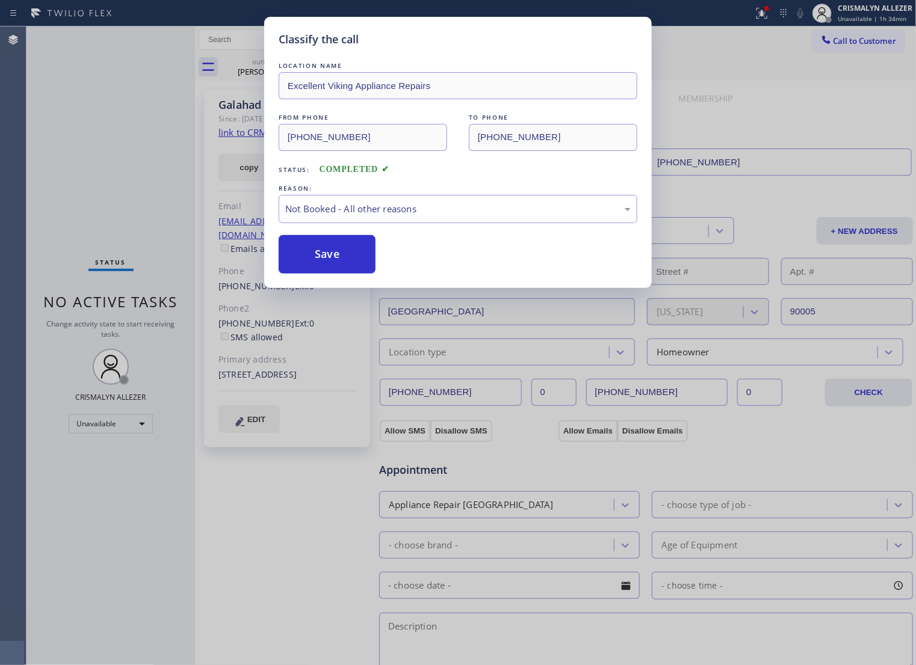
click at [315, 274] on button "Save" at bounding box center [327, 254] width 97 height 39
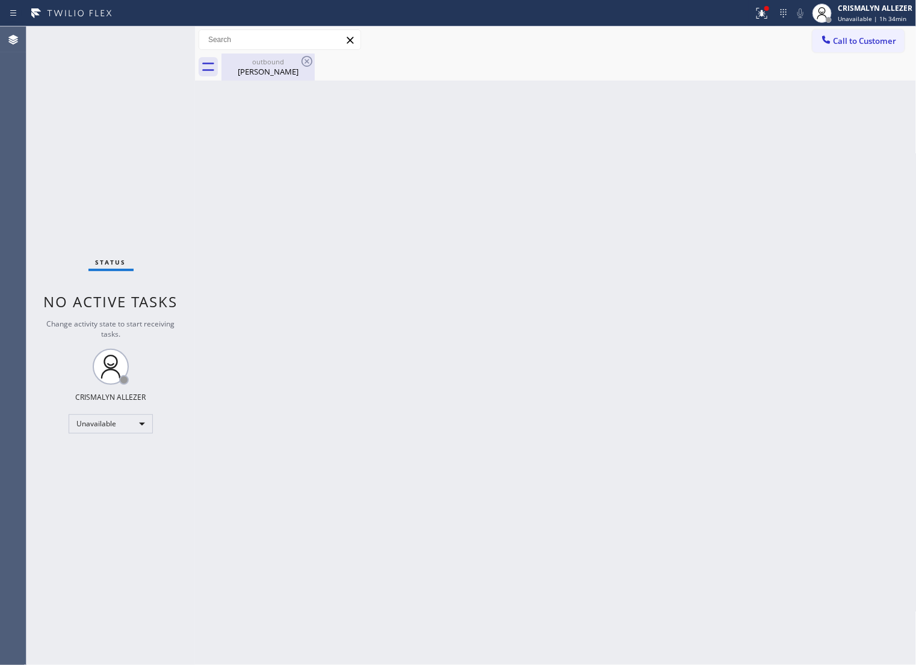
click at [266, 75] on div "Galahad Caole" at bounding box center [268, 71] width 91 height 11
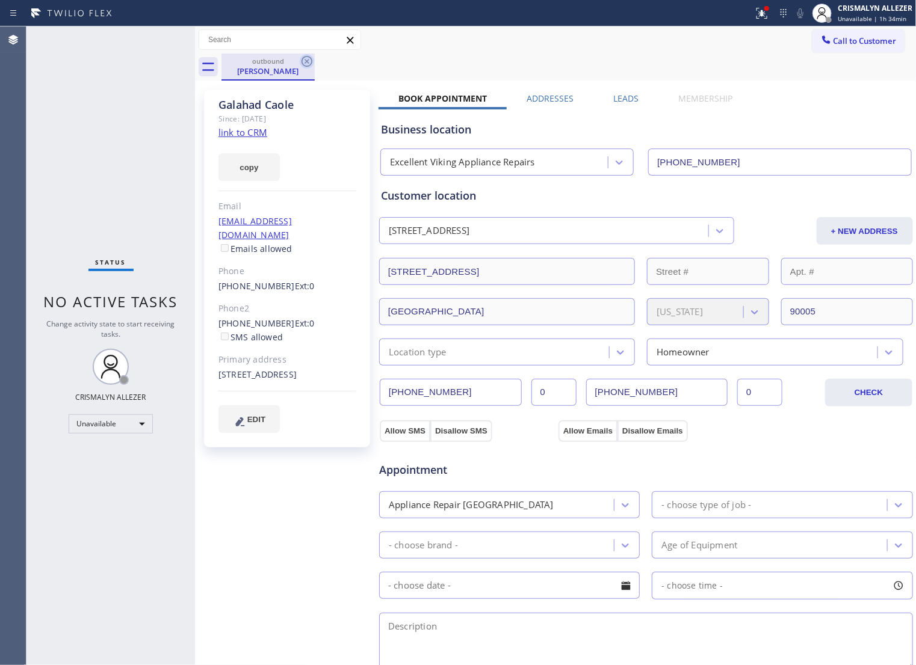
click at [307, 60] on icon at bounding box center [306, 61] width 11 height 11
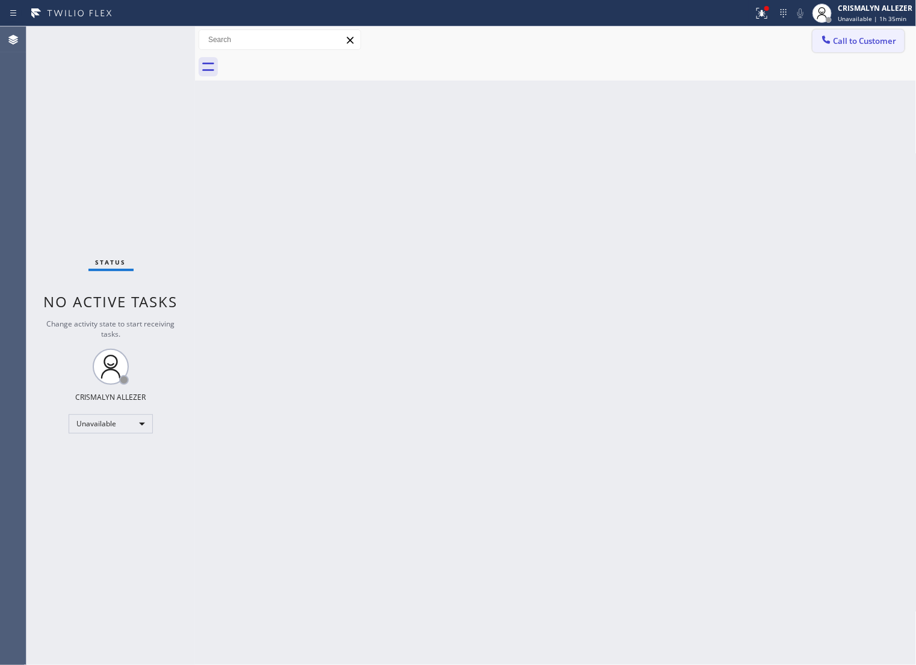
click at [837, 37] on span "Call to Customer" at bounding box center [864, 40] width 63 height 11
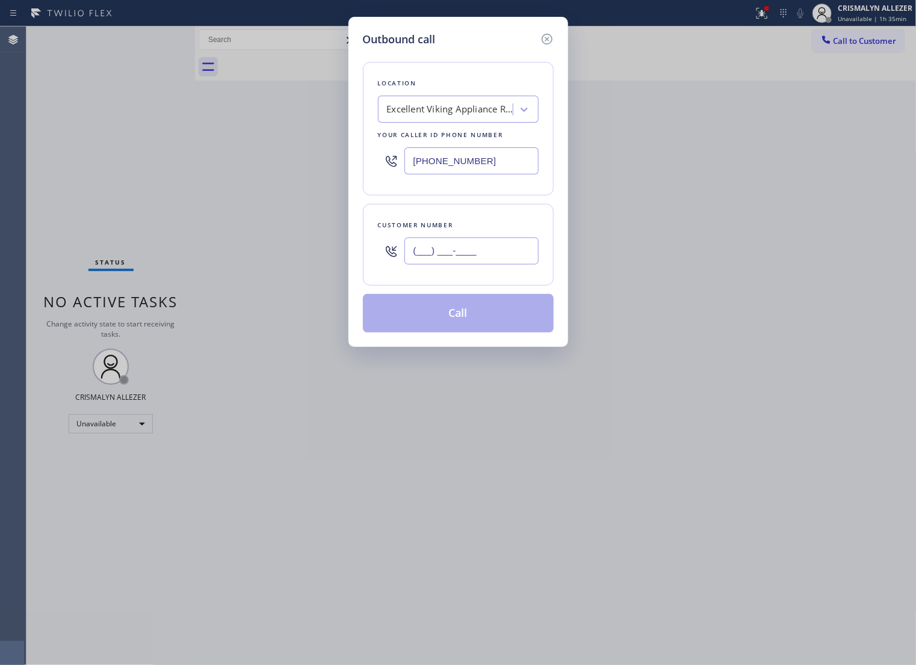
click at [503, 265] on input "(___) ___-____" at bounding box center [471, 251] width 134 height 27
paste input "567) 298-0608"
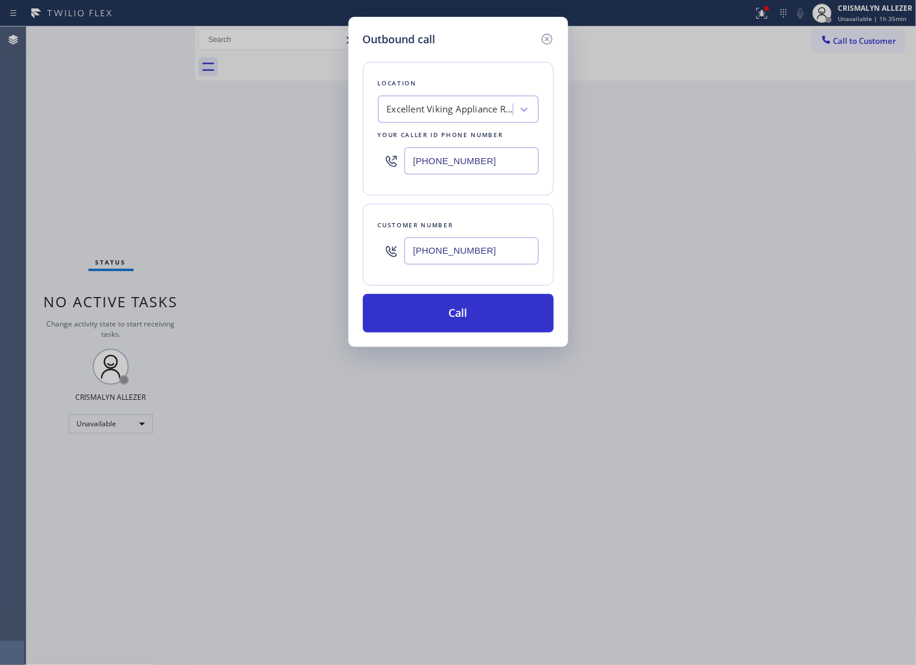
type input "[PHONE_NUMBER]"
click at [471, 120] on div "Excellent Viking Appliance Repairs" at bounding box center [446, 109] width 131 height 21
type input "5 star appliance re"
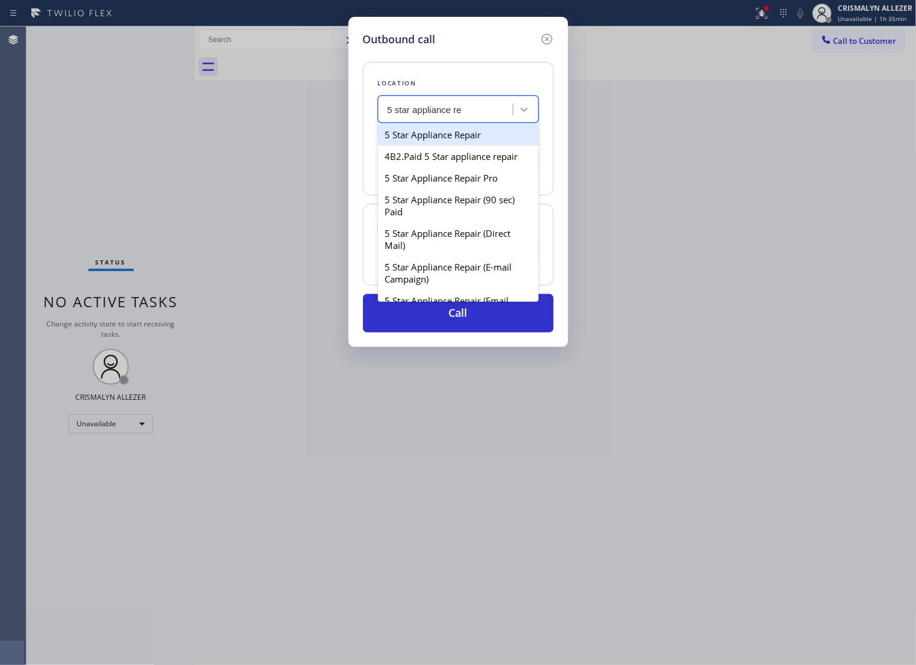
click at [444, 144] on div "5 Star Appliance Repair" at bounding box center [458, 135] width 161 height 22
type input "[PHONE_NUMBER]"
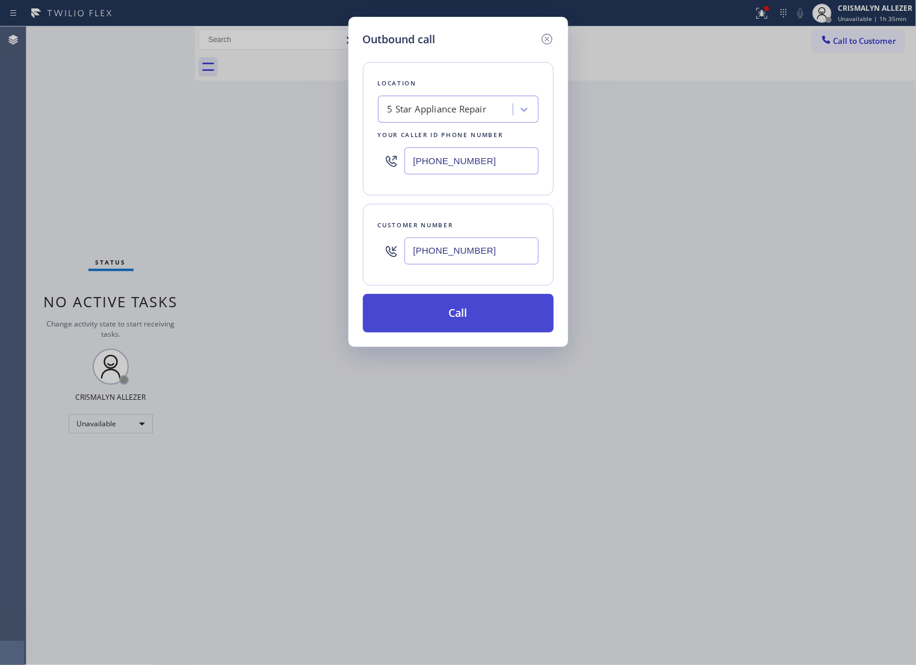
click at [459, 332] on button "Call" at bounding box center [458, 313] width 191 height 39
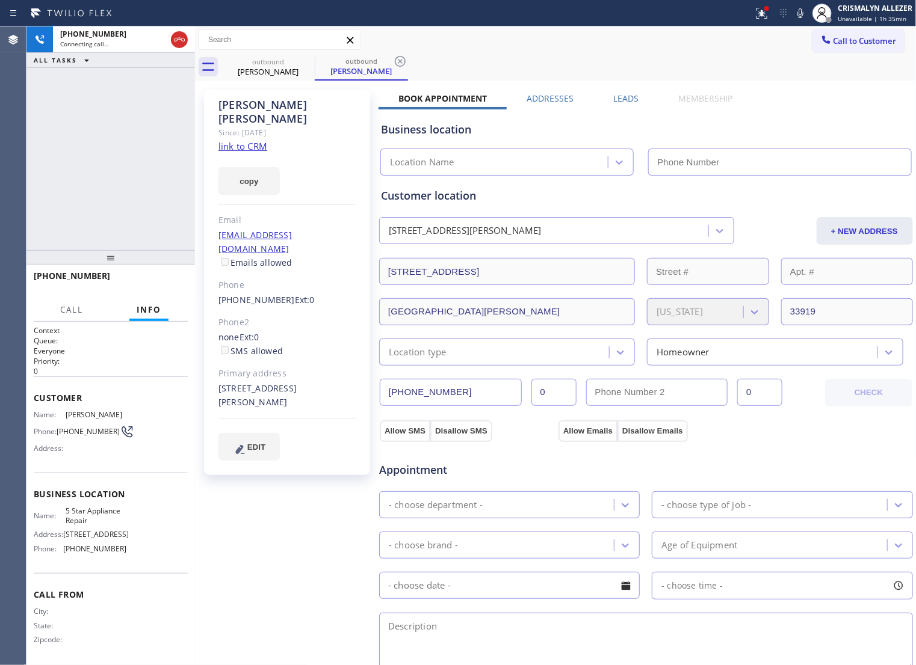
click at [247, 140] on link "link to CRM" at bounding box center [242, 146] width 49 height 12
type input "[PHONE_NUMBER]"
click at [148, 280] on span "HANG UP" at bounding box center [159, 281] width 37 height 8
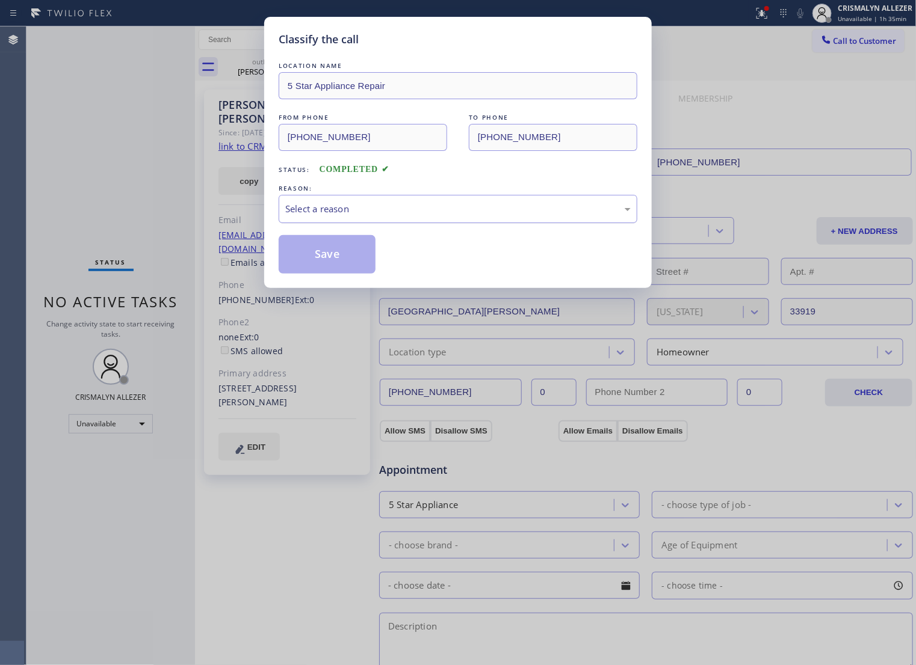
drag, startPoint x: 426, startPoint y: 230, endPoint x: 420, endPoint y: 233, distance: 6.7
click at [420, 223] on div "Select a reason" at bounding box center [458, 209] width 359 height 28
click at [324, 266] on button "Save" at bounding box center [327, 254] width 97 height 39
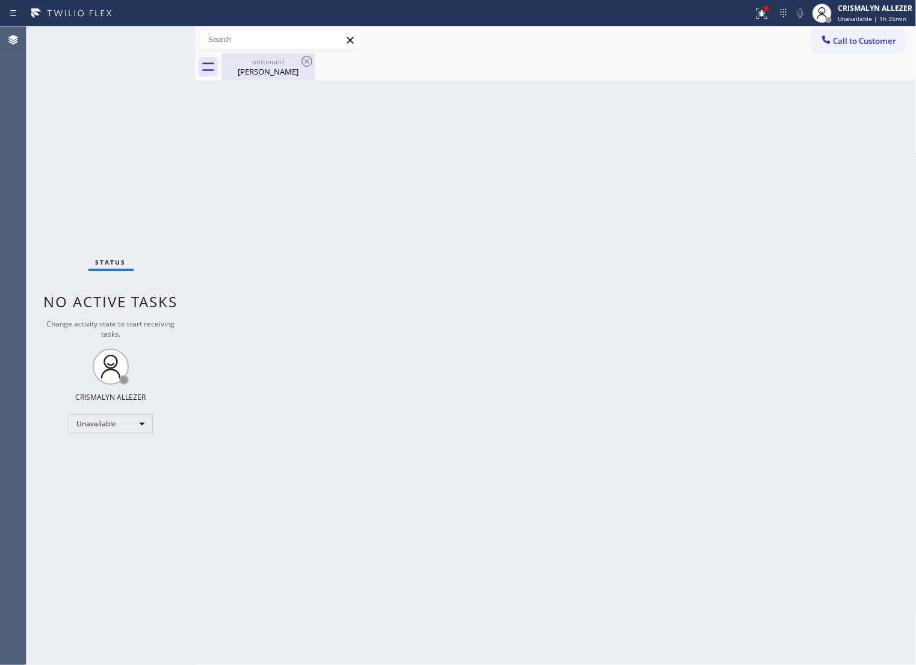
click at [253, 71] on div "Katie Druckenmiller" at bounding box center [268, 71] width 91 height 11
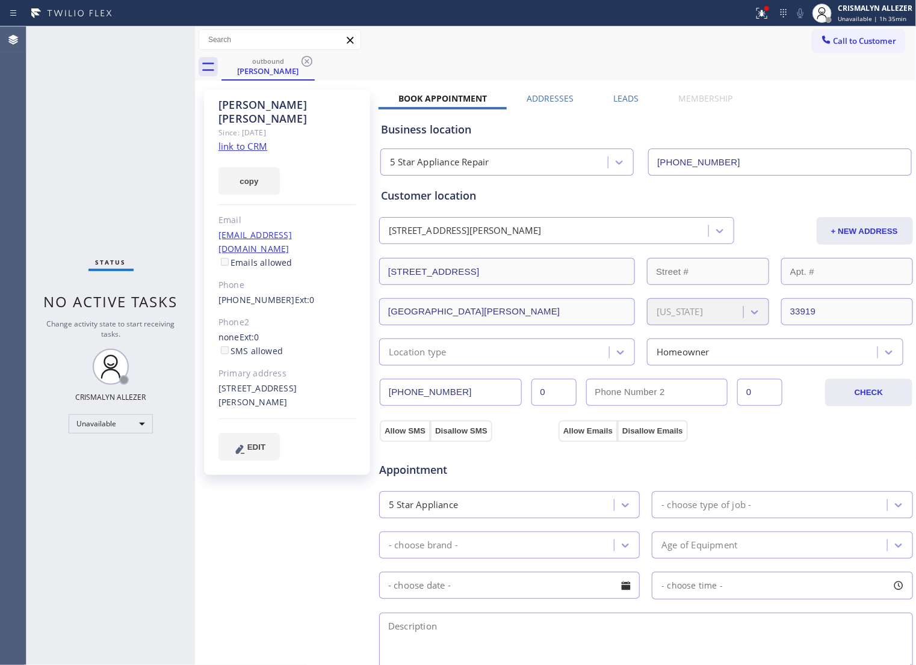
drag, startPoint x: 617, startPoint y: 95, endPoint x: 690, endPoint y: 109, distance: 74.2
click at [620, 96] on label "Leads" at bounding box center [626, 98] width 25 height 11
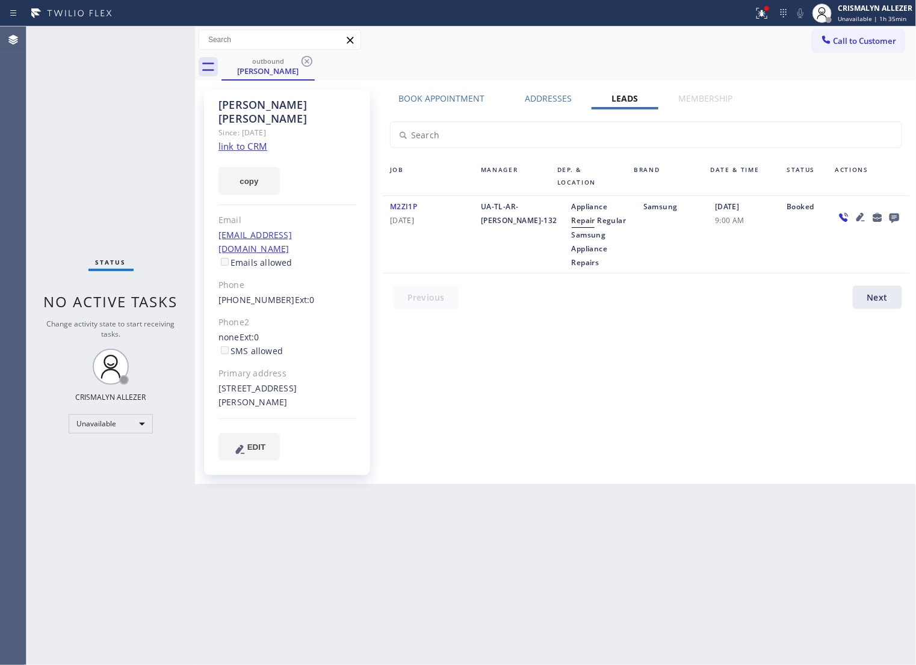
click at [893, 218] on icon at bounding box center [894, 219] width 10 height 10
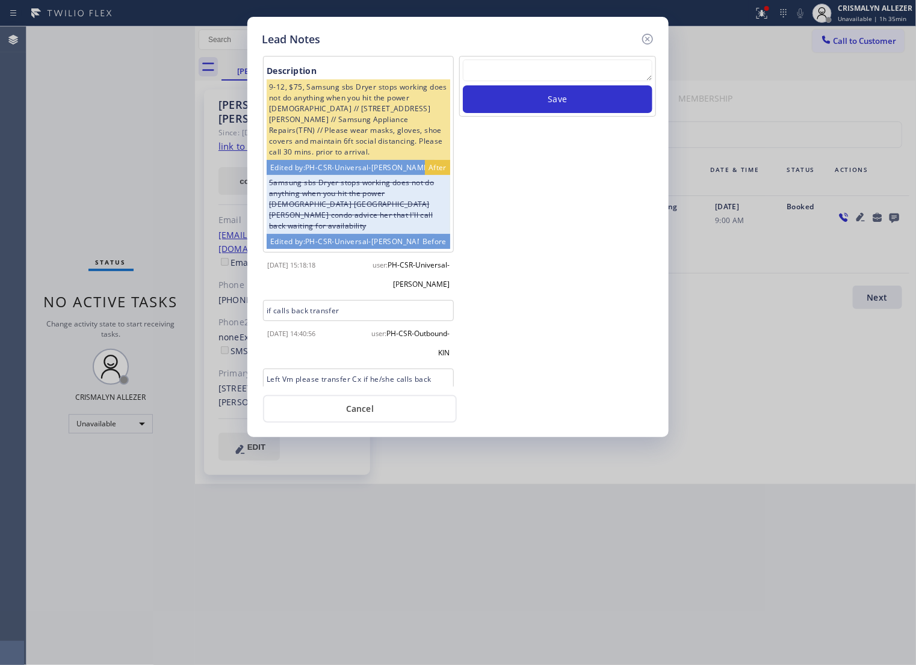
click at [491, 74] on textarea at bounding box center [558, 71] width 190 height 22
paste textarea "no answer | pls xfer if cx calls back"
type textarea "no answer | pls xfer if cx calls back"
click at [548, 105] on button "Save" at bounding box center [558, 99] width 190 height 28
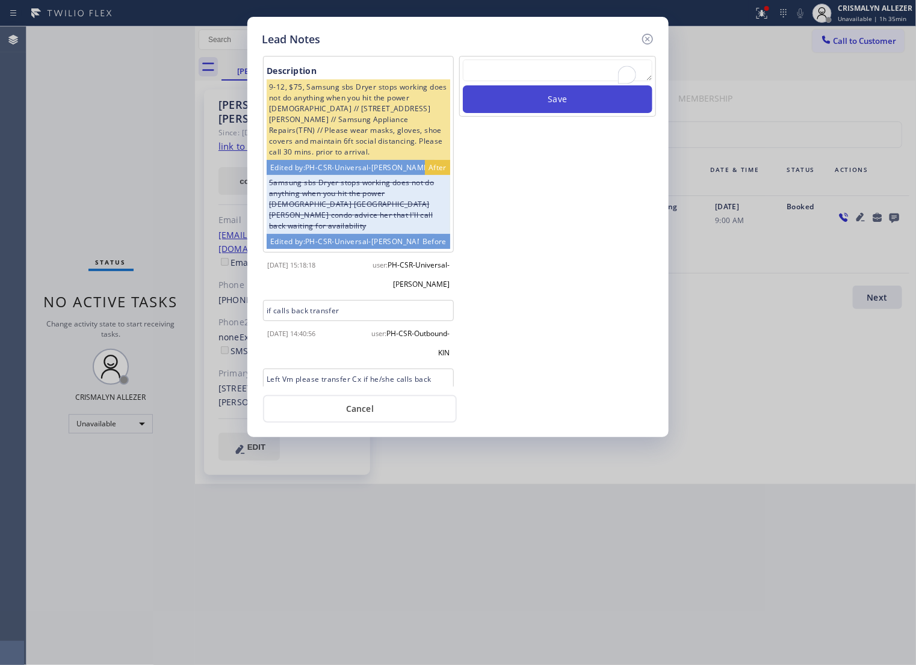
scroll to position [0, 0]
click at [362, 408] on button "Cancel" at bounding box center [360, 409] width 194 height 28
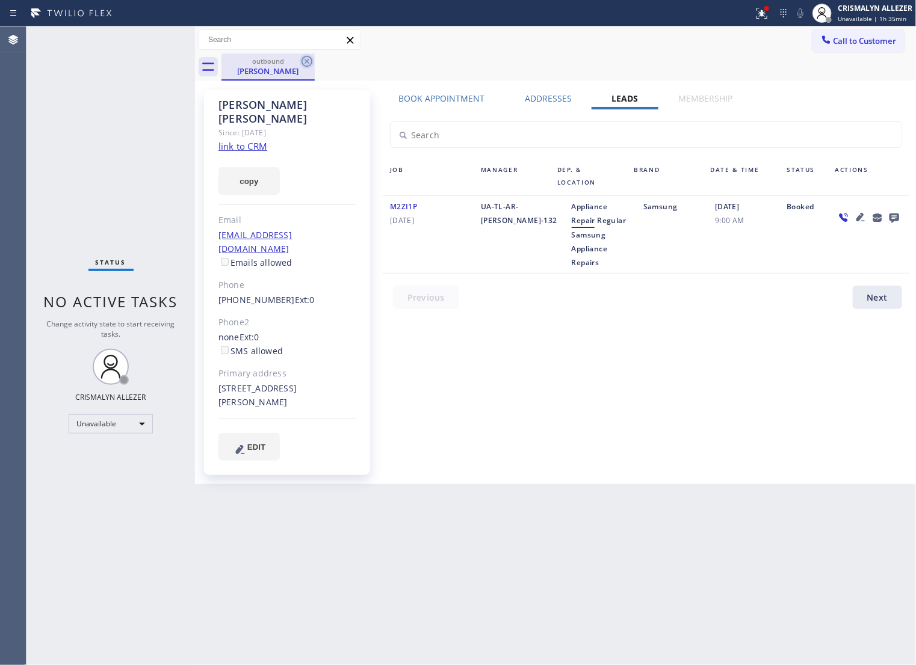
click at [304, 58] on icon at bounding box center [306, 61] width 11 height 11
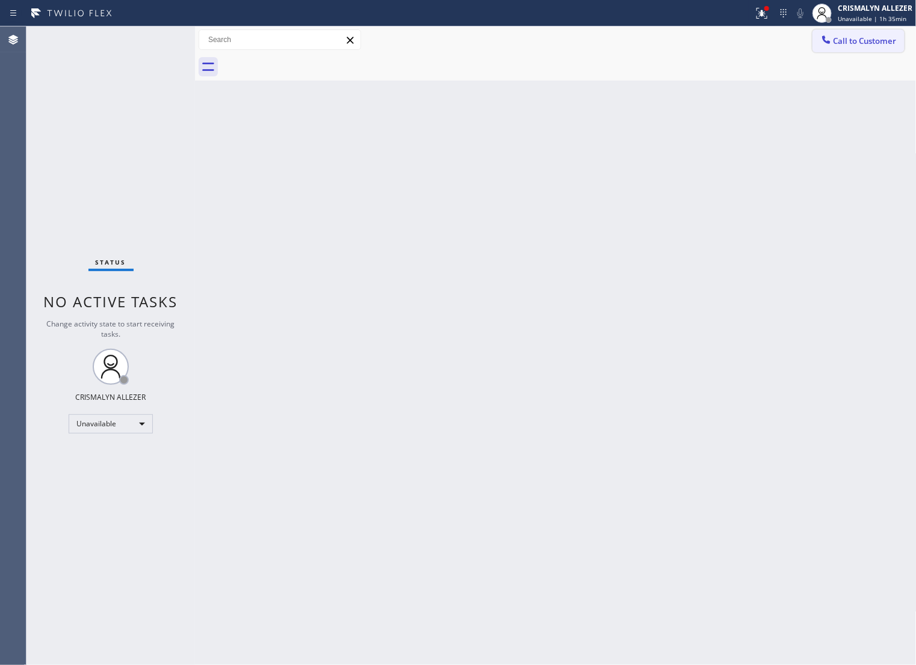
click at [859, 37] on span "Call to Customer" at bounding box center [864, 40] width 63 height 11
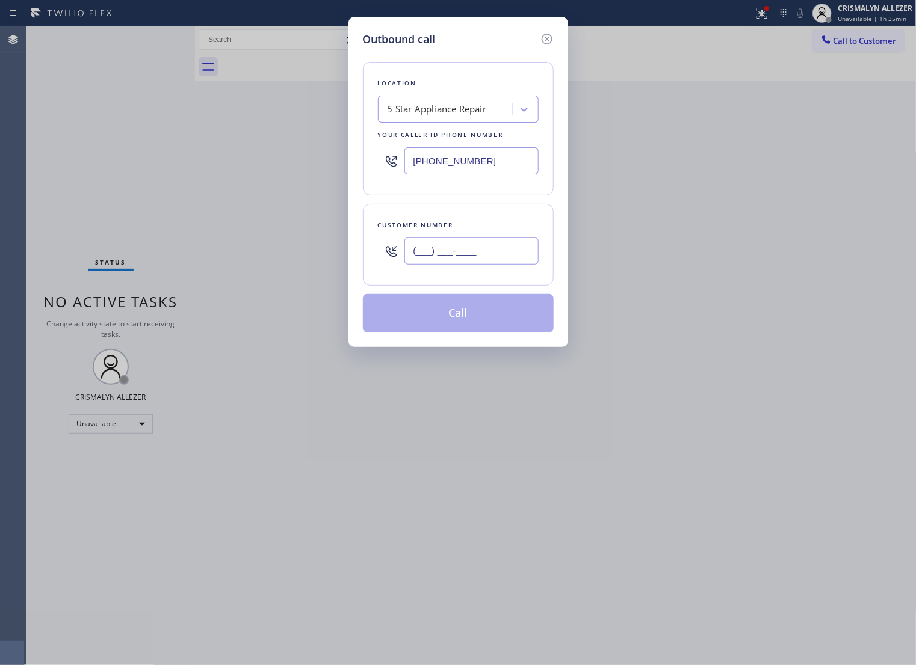
click at [488, 265] on input "(___) ___-____" at bounding box center [471, 251] width 134 height 27
paste input "661) 360-8221"
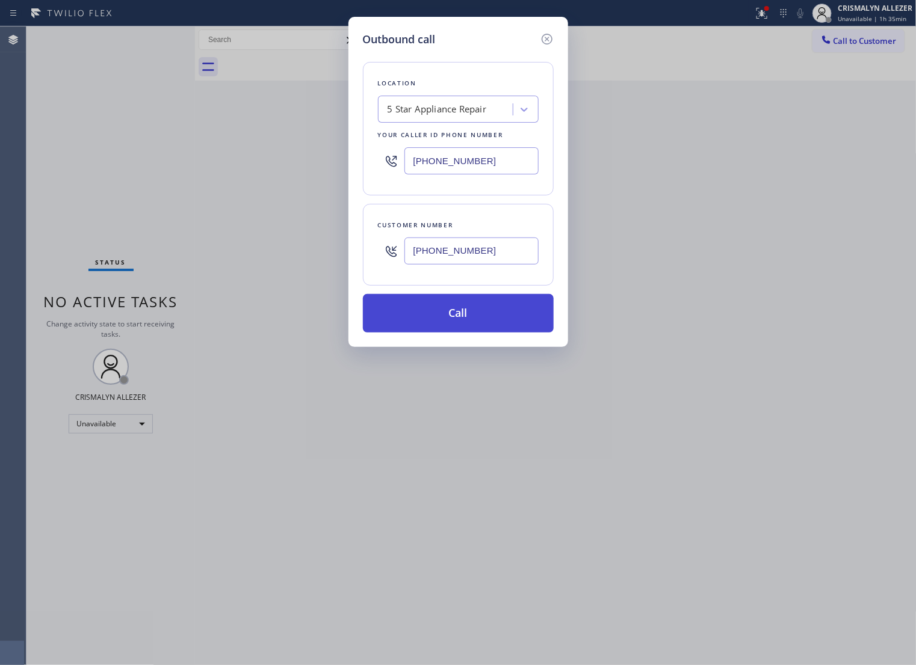
type input "[PHONE_NUMBER]"
click at [459, 330] on button "Call" at bounding box center [458, 313] width 191 height 39
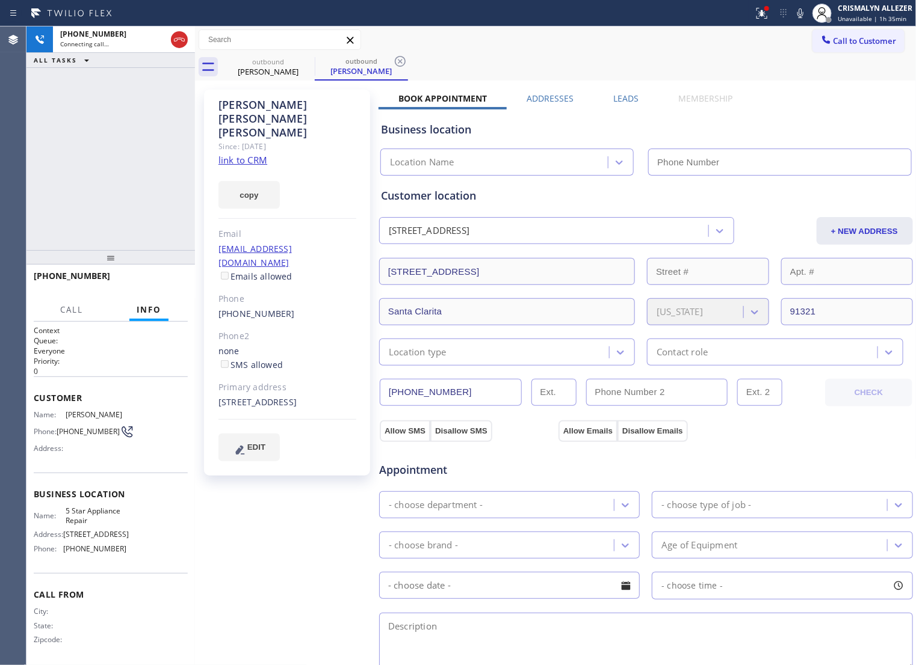
click at [242, 154] on link "link to CRM" at bounding box center [242, 160] width 49 height 12
type input "[PHONE_NUMBER]"
click at [161, 280] on span "HANG UP" at bounding box center [159, 281] width 37 height 8
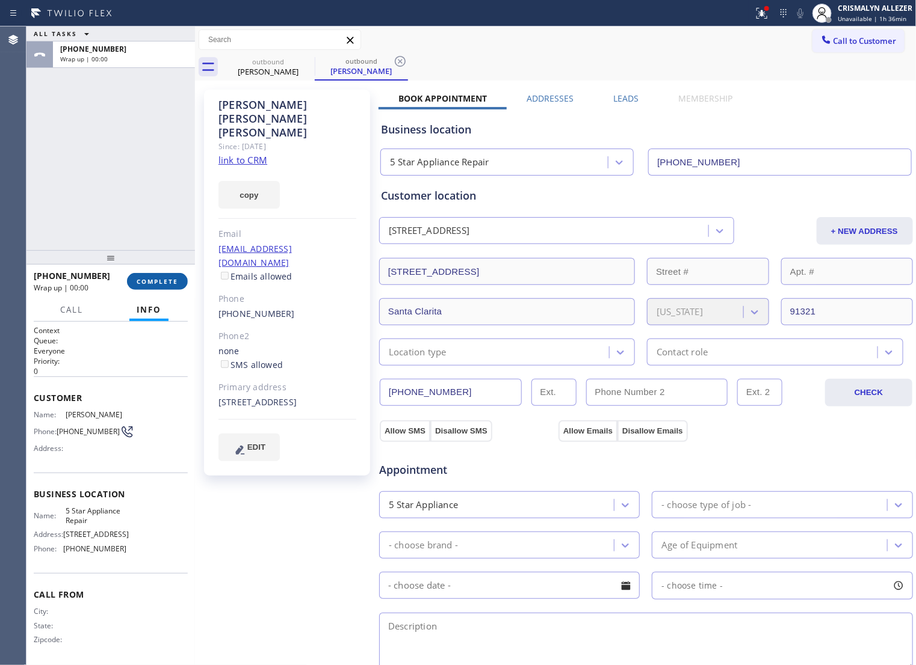
click at [153, 285] on span "COMPLETE" at bounding box center [158, 281] width 42 height 8
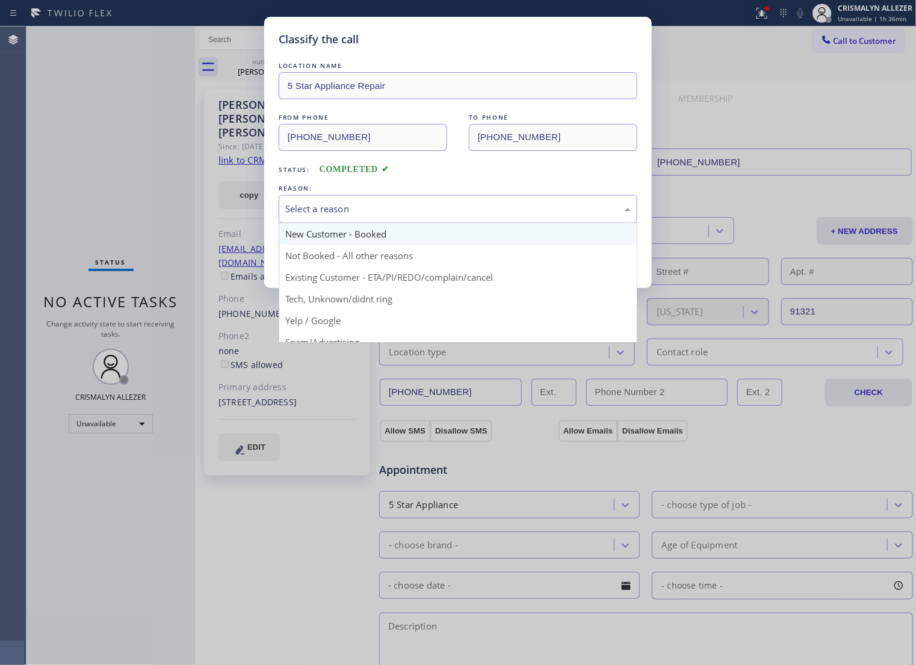
drag, startPoint x: 512, startPoint y: 221, endPoint x: 376, endPoint y: 250, distance: 139.1
click at [501, 216] on div "Select a reason" at bounding box center [457, 209] width 345 height 14
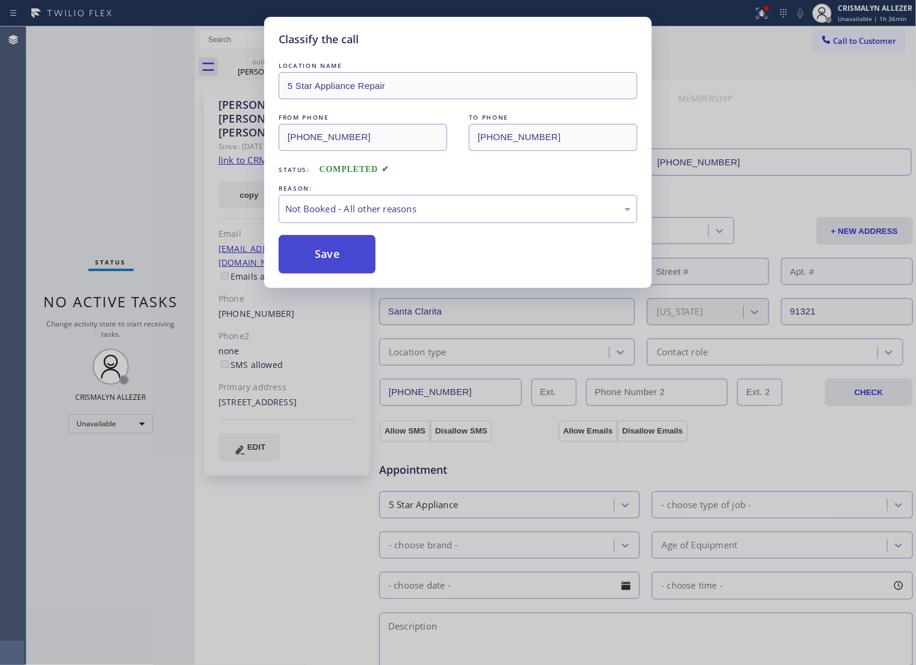
click at [317, 263] on button "Save" at bounding box center [327, 254] width 97 height 39
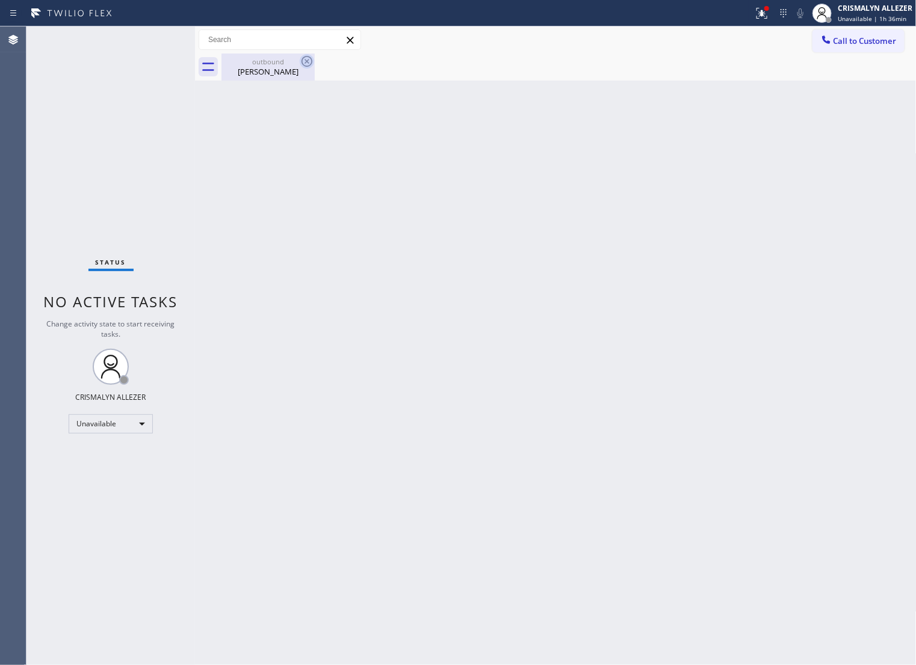
drag, startPoint x: 268, startPoint y: 67, endPoint x: 299, endPoint y: 61, distance: 31.9
click at [268, 67] on div "Mary Ann Diana" at bounding box center [268, 71] width 91 height 11
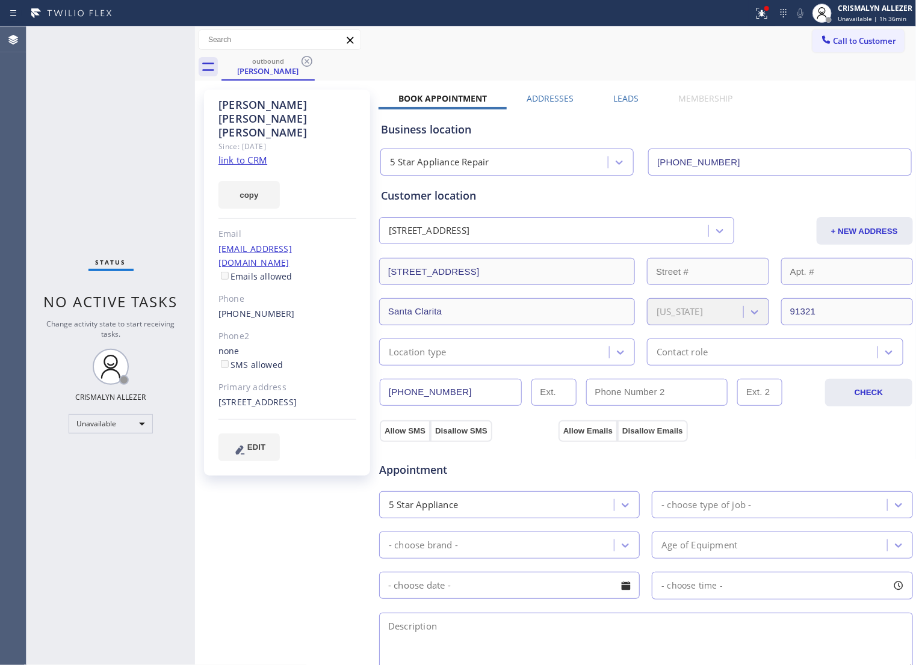
drag, startPoint x: 303, startPoint y: 62, endPoint x: 312, endPoint y: 42, distance: 21.8
click at [303, 61] on icon at bounding box center [307, 61] width 14 height 14
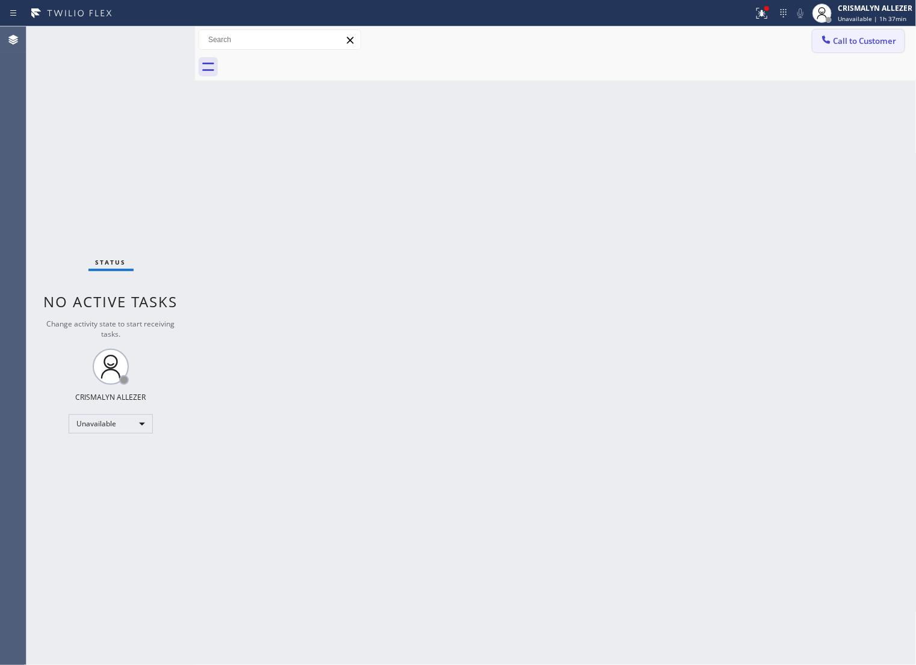
click at [852, 50] on button "Call to Customer" at bounding box center [858, 40] width 92 height 23
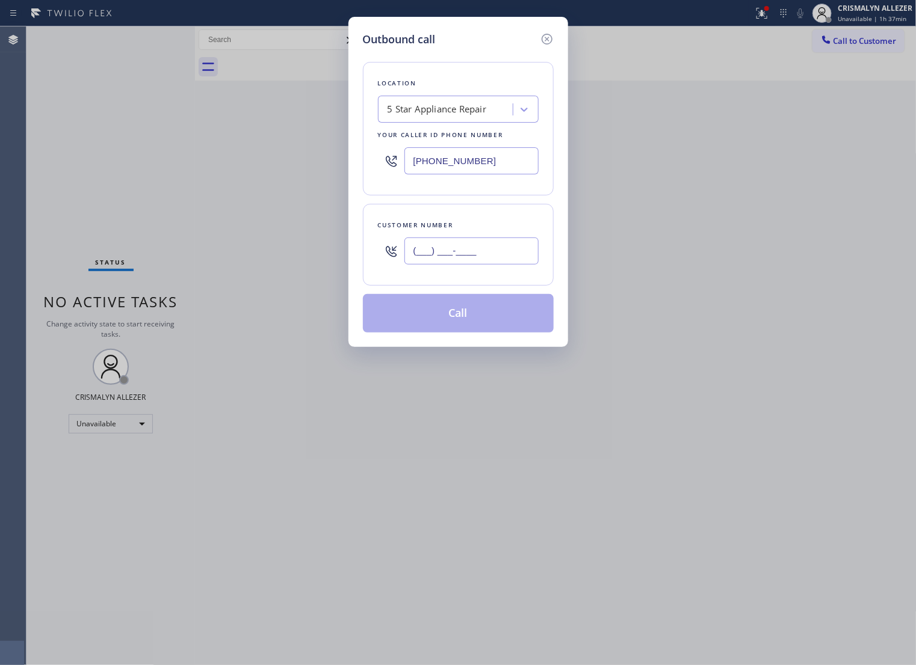
click at [500, 265] on input "(___) ___-____" at bounding box center [471, 251] width 134 height 27
paste input "909) 709-7294"
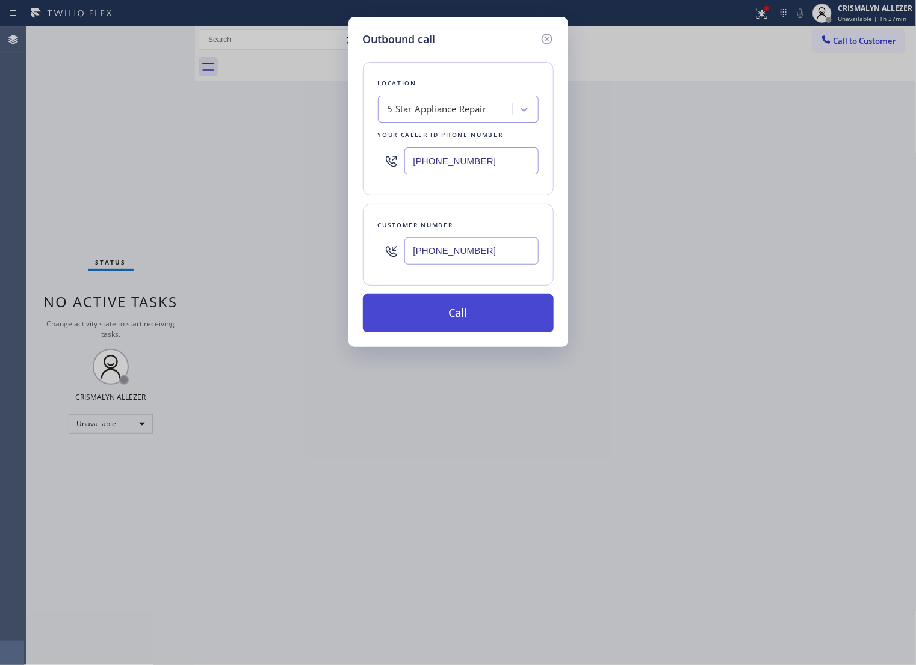
type input "[PHONE_NUMBER]"
click at [468, 323] on button "Call" at bounding box center [458, 313] width 191 height 39
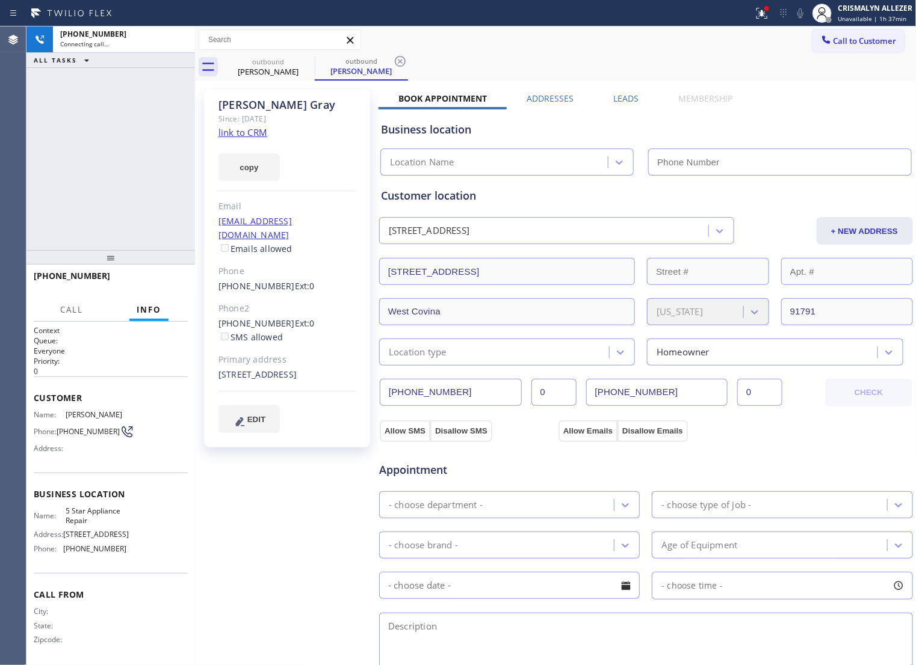
click at [241, 133] on link "link to CRM" at bounding box center [242, 132] width 49 height 12
type input "[PHONE_NUMBER]"
click at [141, 278] on span "HANG UP" at bounding box center [159, 281] width 37 height 8
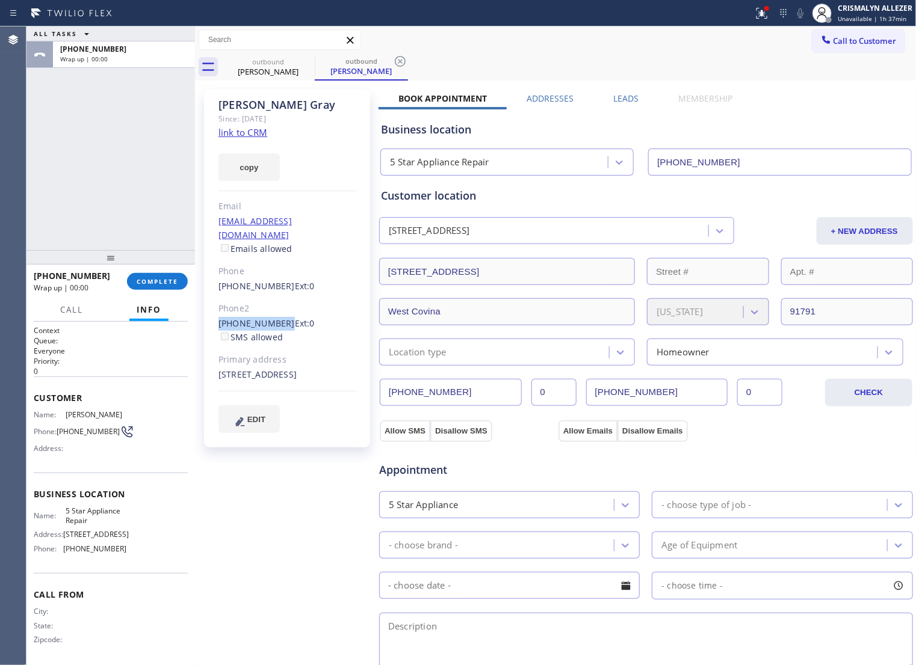
drag, startPoint x: 217, startPoint y: 304, endPoint x: 278, endPoint y: 310, distance: 61.7
click at [278, 310] on div "Toni Gray Since: 20 may 2020 link to CRM copy Email no@gmail.com Emails allowed…" at bounding box center [287, 269] width 166 height 358
copy link "[PHONE_NUMBER]"
click at [139, 285] on span "COMPLETE" at bounding box center [158, 281] width 42 height 8
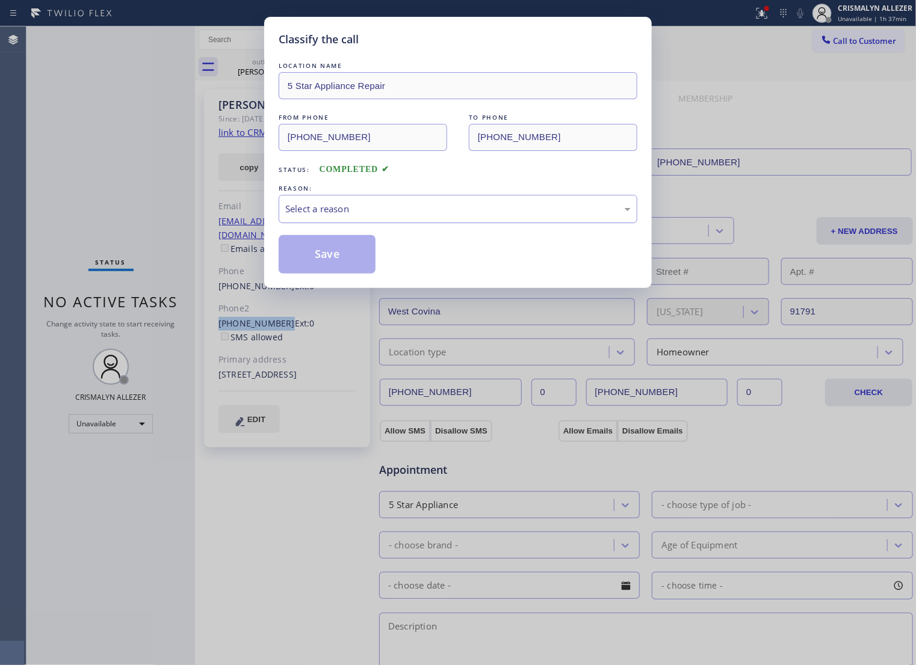
click at [427, 216] on div "Select a reason" at bounding box center [457, 209] width 345 height 14
click at [338, 271] on button "Save" at bounding box center [327, 254] width 97 height 39
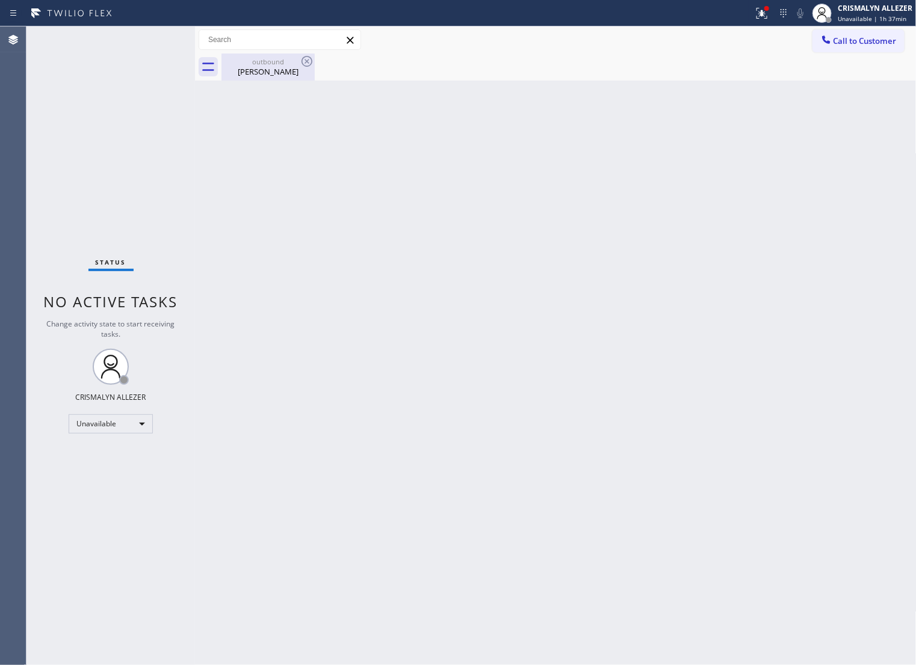
click at [260, 78] on div "outbound Toni Gray" at bounding box center [268, 67] width 91 height 27
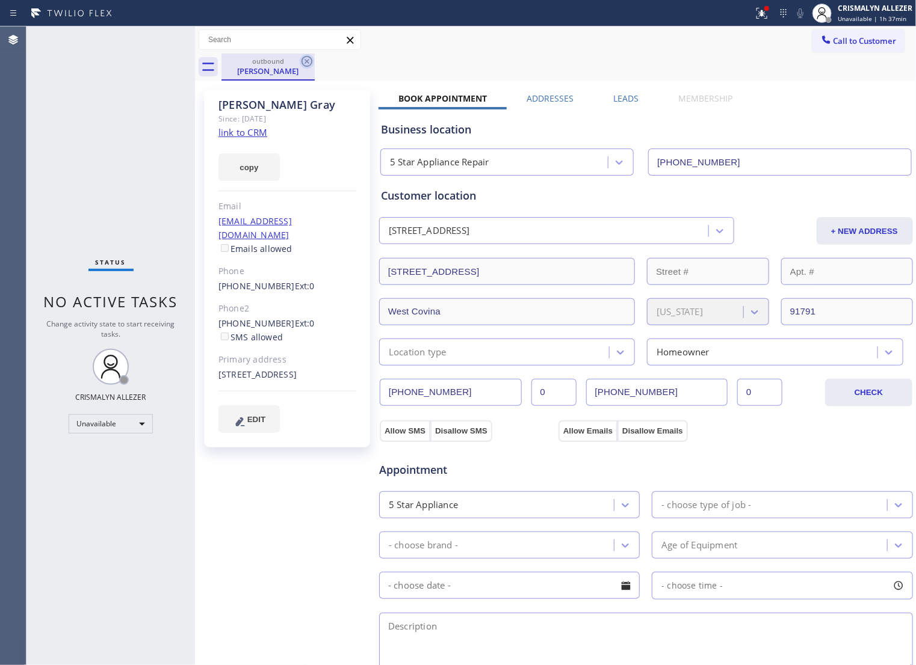
click at [313, 64] on icon at bounding box center [307, 61] width 14 height 14
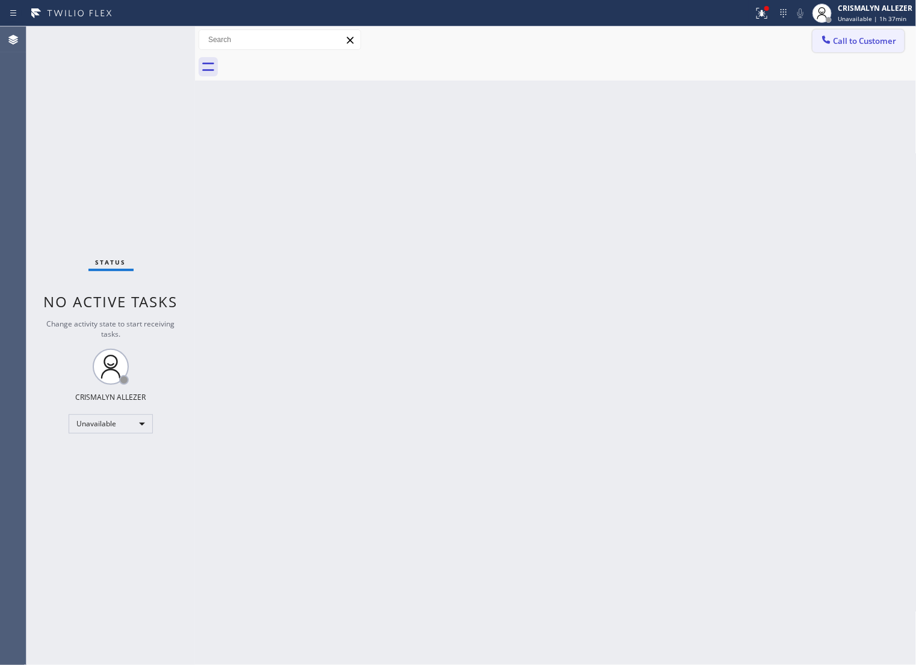
click at [871, 46] on span "Call to Customer" at bounding box center [864, 40] width 63 height 11
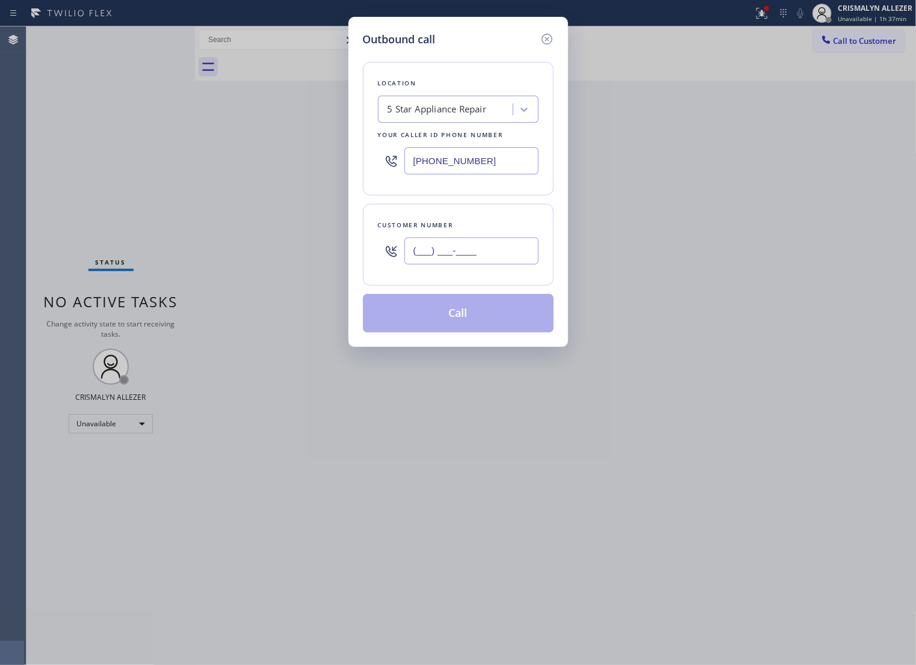
click at [522, 265] on input "(___) ___-____" at bounding box center [471, 251] width 134 height 27
paste input "562) 218-3011"
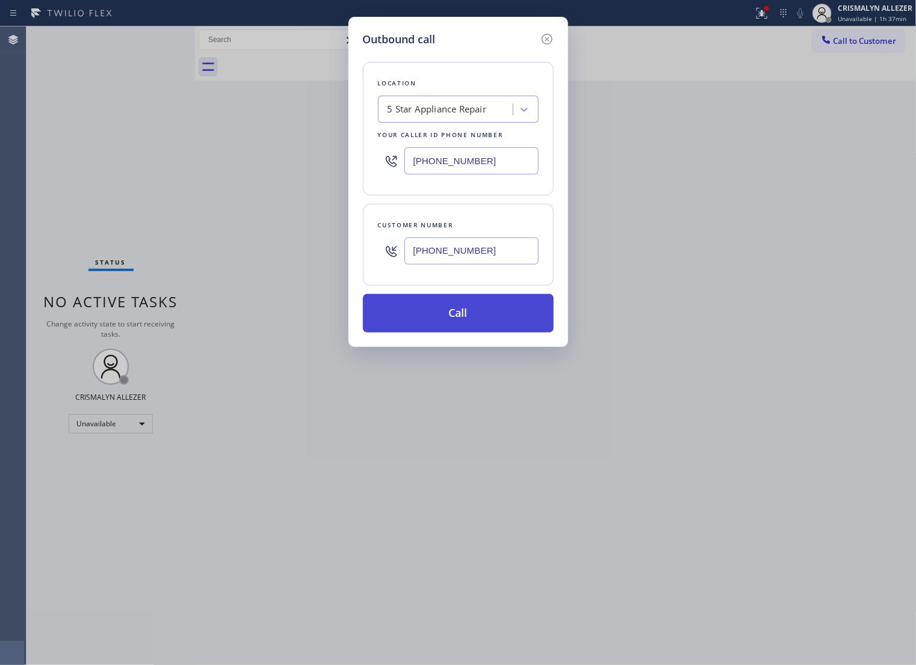
type input "[PHONE_NUMBER]"
click at [467, 318] on button "Call" at bounding box center [458, 313] width 191 height 39
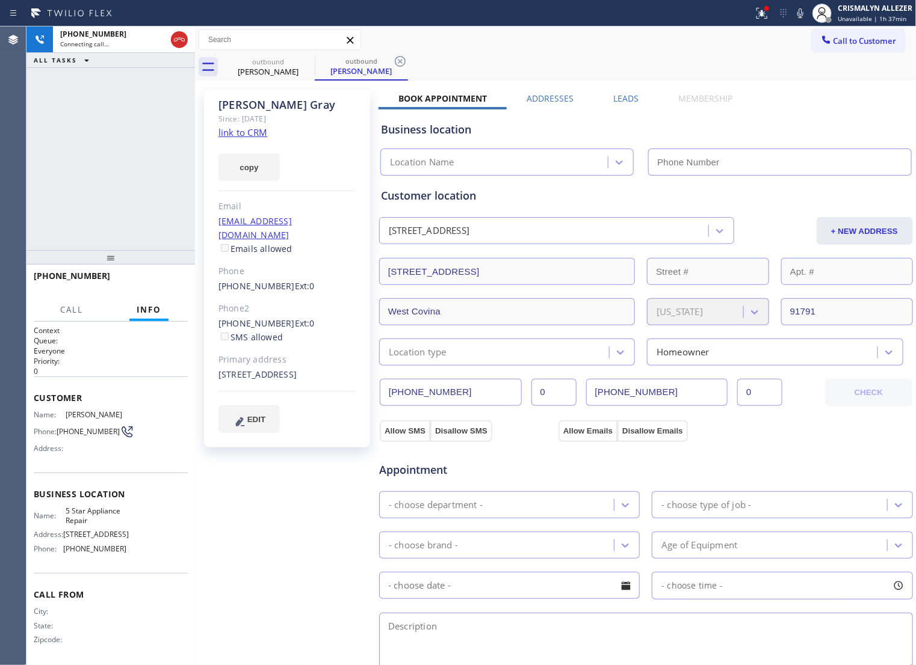
type input "[PHONE_NUMBER]"
click at [147, 282] on span "HANG UP" at bounding box center [159, 281] width 37 height 8
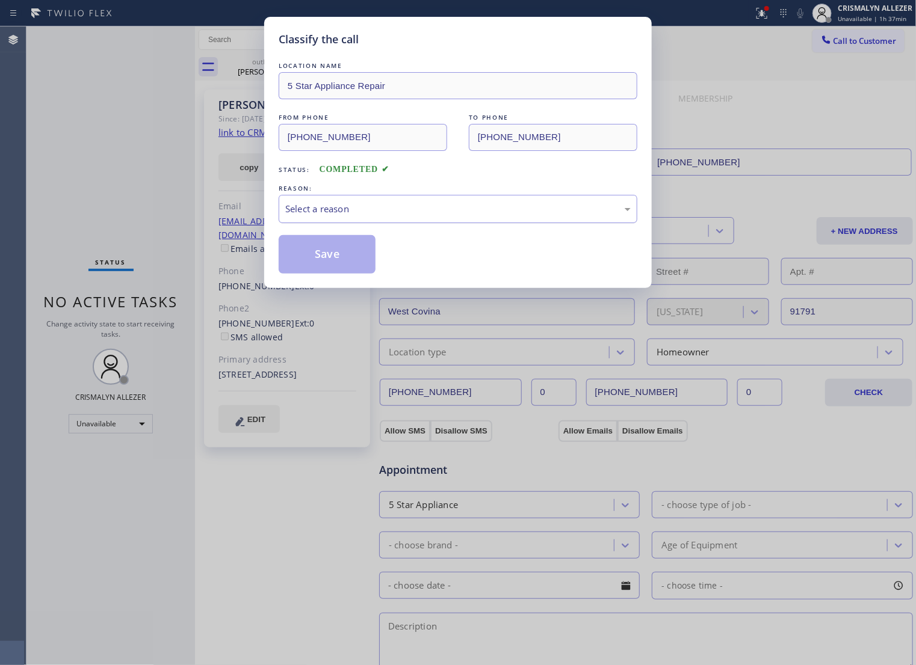
click at [485, 216] on div "Select a reason" at bounding box center [457, 209] width 345 height 14
click at [340, 268] on button "Save" at bounding box center [327, 254] width 97 height 39
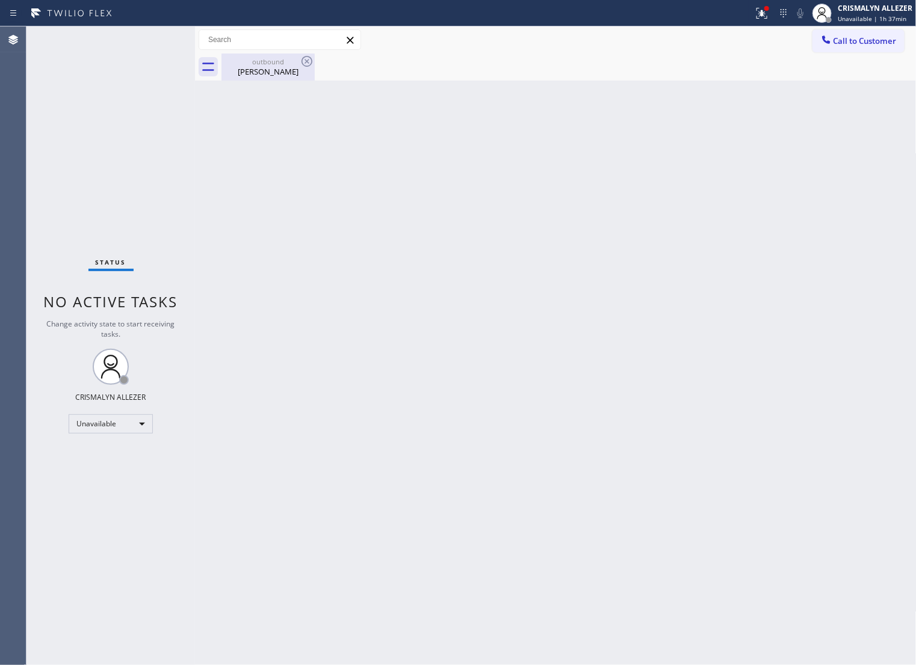
drag, startPoint x: 254, startPoint y: 67, endPoint x: 292, endPoint y: 64, distance: 38.6
click at [257, 67] on div "Toni Gray" at bounding box center [268, 71] width 91 height 11
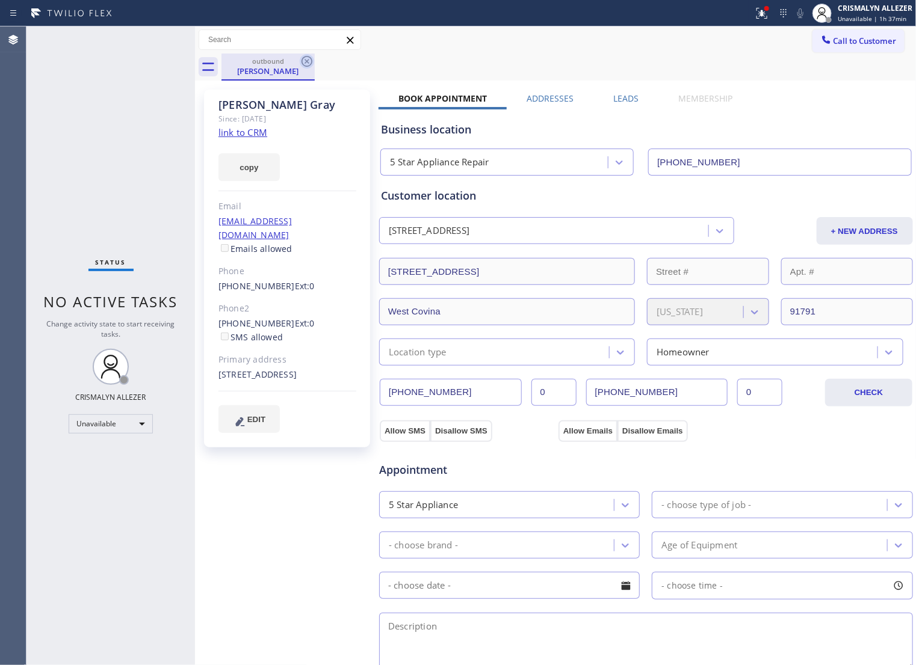
click at [310, 61] on icon at bounding box center [307, 61] width 14 height 14
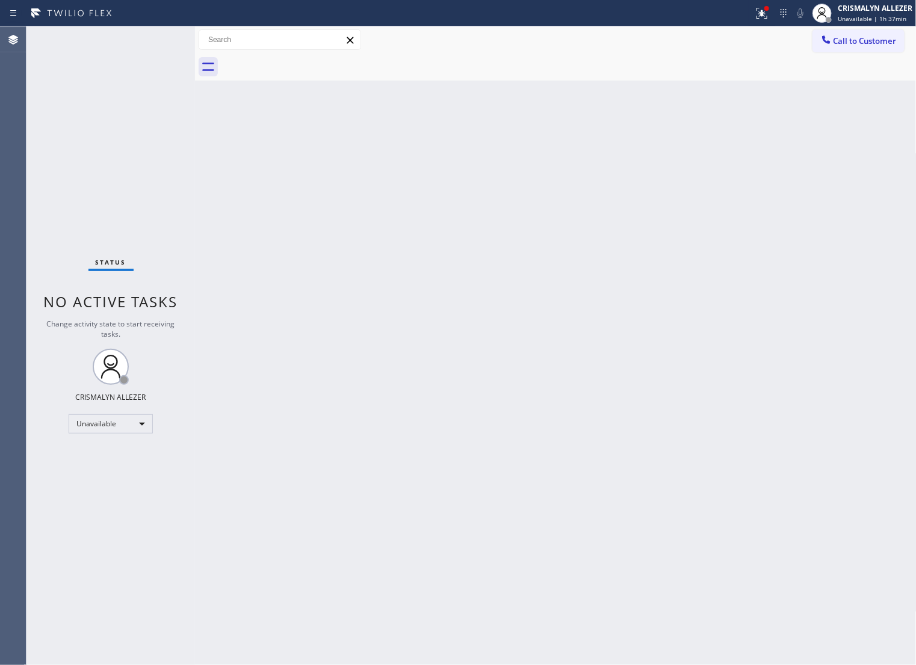
drag, startPoint x: 841, startPoint y: 49, endPoint x: 749, endPoint y: 85, distance: 98.9
click at [841, 49] on button "Call to Customer" at bounding box center [858, 40] width 92 height 23
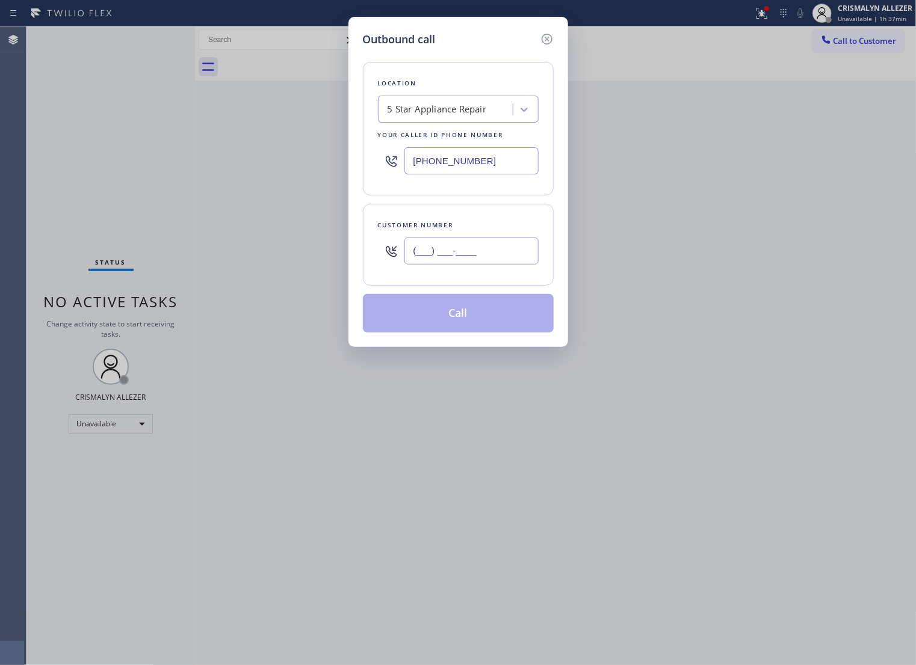
click at [496, 257] on input "(___) ___-____" at bounding box center [471, 251] width 134 height 27
paste input "646) 623-6043"
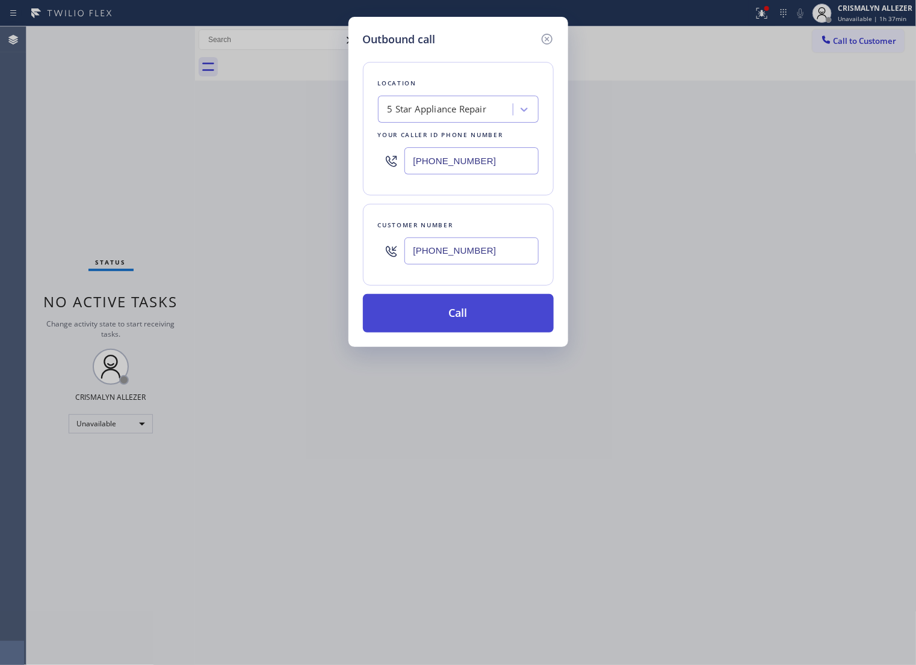
type input "(646) 623-6043"
click at [451, 333] on button "Call" at bounding box center [458, 313] width 191 height 39
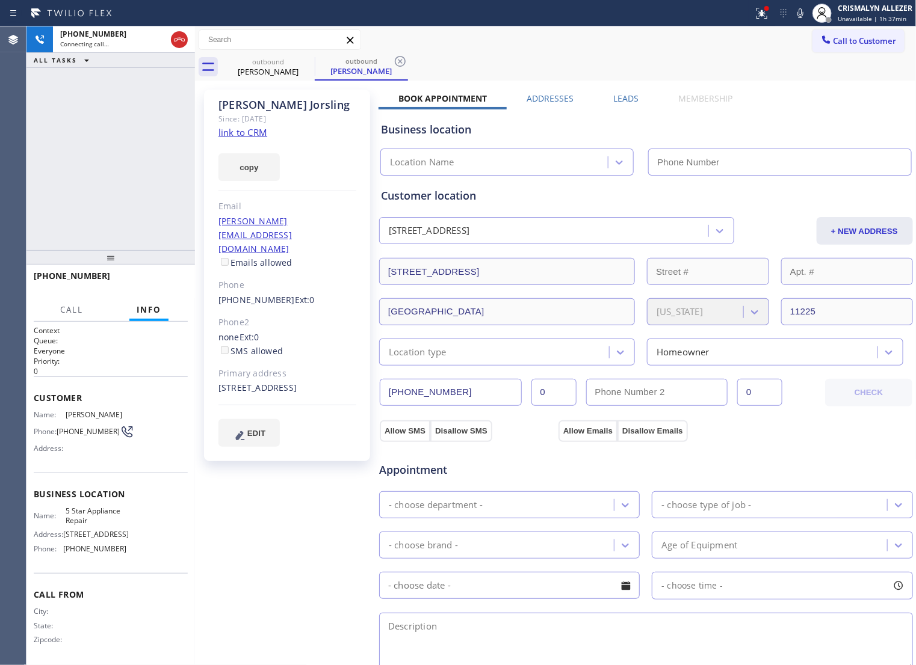
click at [239, 134] on link "link to CRM" at bounding box center [242, 132] width 49 height 12
type input "[PHONE_NUMBER]"
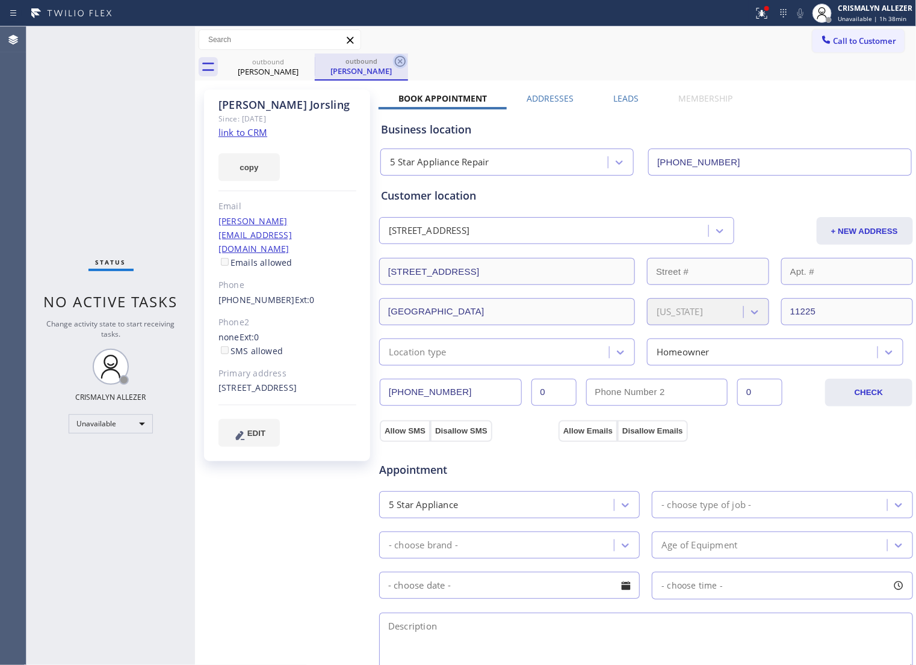
click at [398, 61] on icon at bounding box center [400, 61] width 14 height 14
click at [306, 61] on icon at bounding box center [306, 61] width 11 height 11
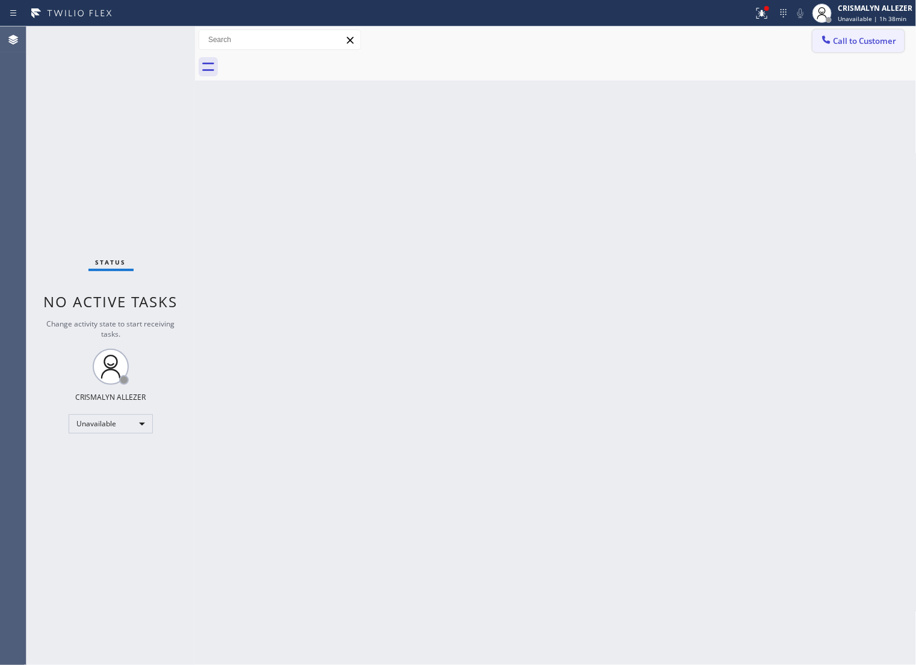
click at [837, 40] on span "Call to Customer" at bounding box center [864, 40] width 63 height 11
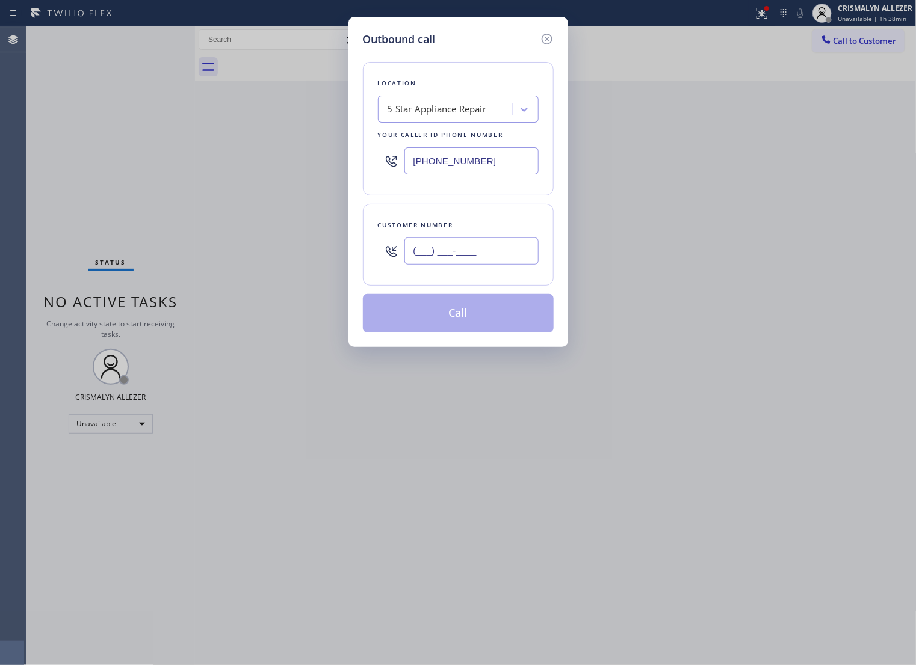
click at [501, 265] on input "(___) ___-____" at bounding box center [471, 251] width 134 height 27
paste input "818) 447-7686"
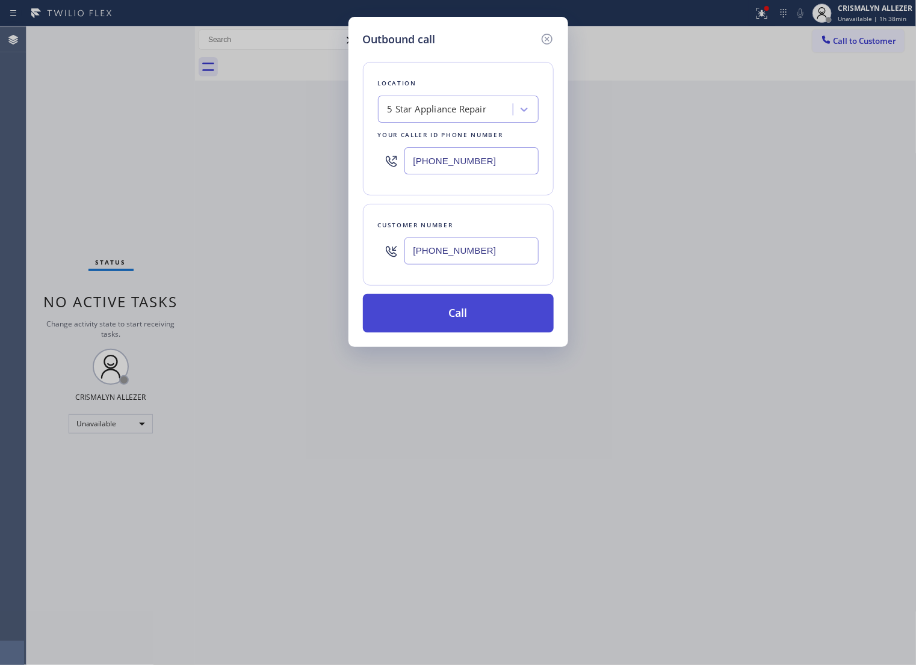
type input "(818) 447-7686"
click at [440, 333] on button "Call" at bounding box center [458, 313] width 191 height 39
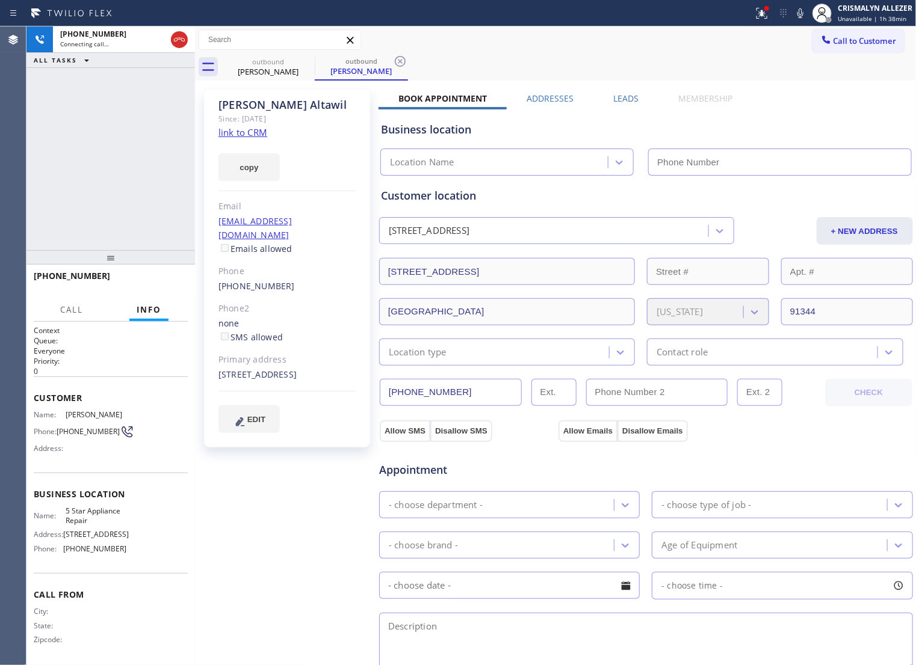
click at [248, 134] on link "link to CRM" at bounding box center [242, 132] width 49 height 12
type input "[PHONE_NUMBER]"
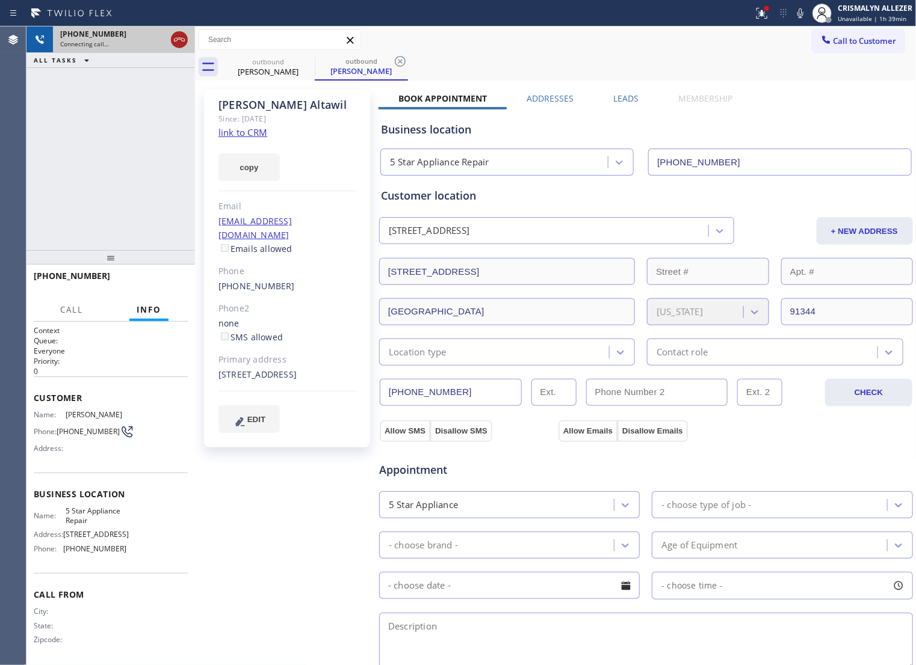
click at [175, 43] on icon at bounding box center [179, 39] width 14 height 14
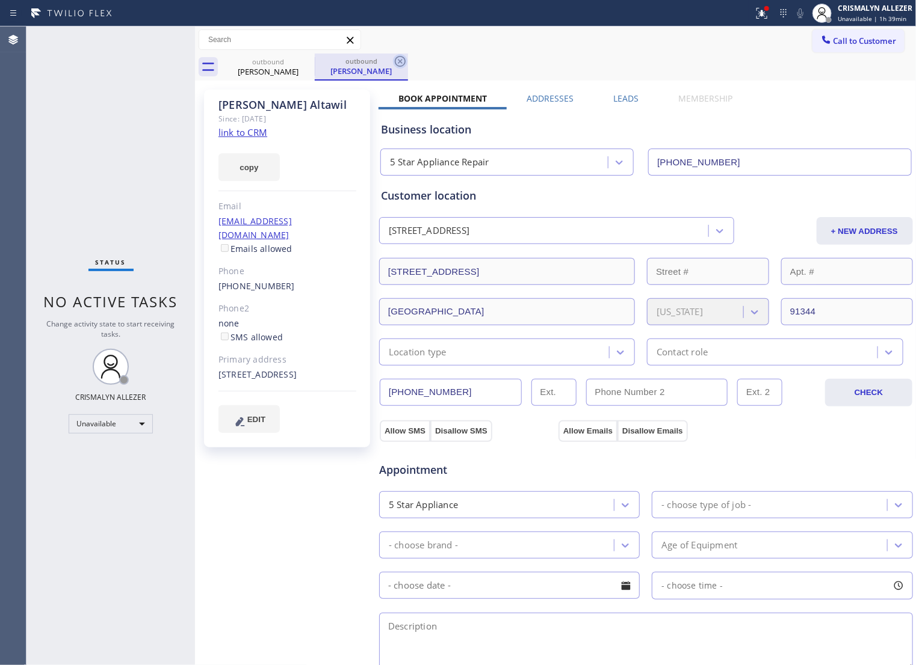
click at [398, 61] on icon at bounding box center [400, 61] width 14 height 14
click at [300, 61] on icon at bounding box center [307, 61] width 14 height 14
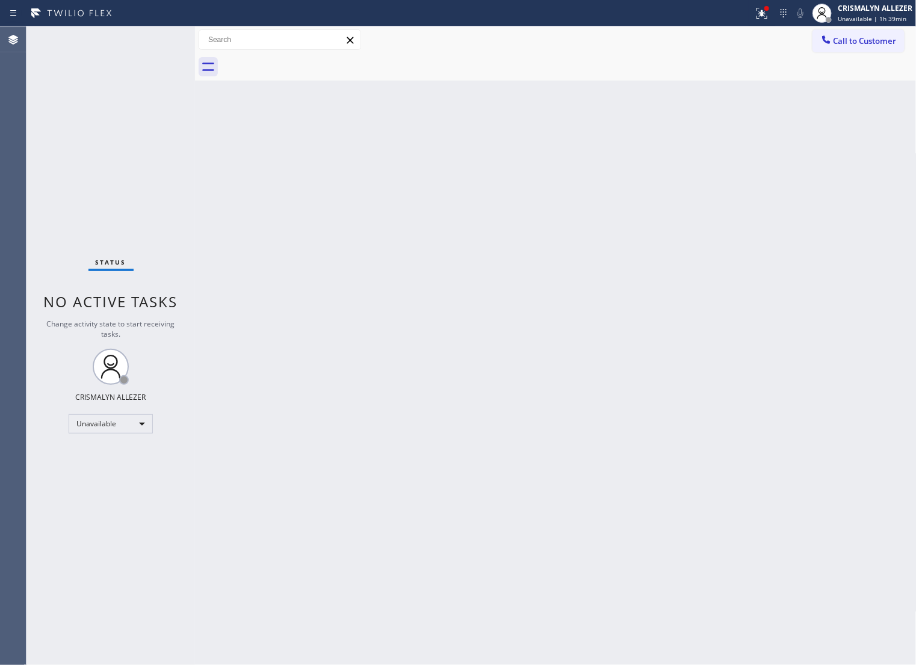
click at [856, 37] on span "Call to Customer" at bounding box center [864, 40] width 63 height 11
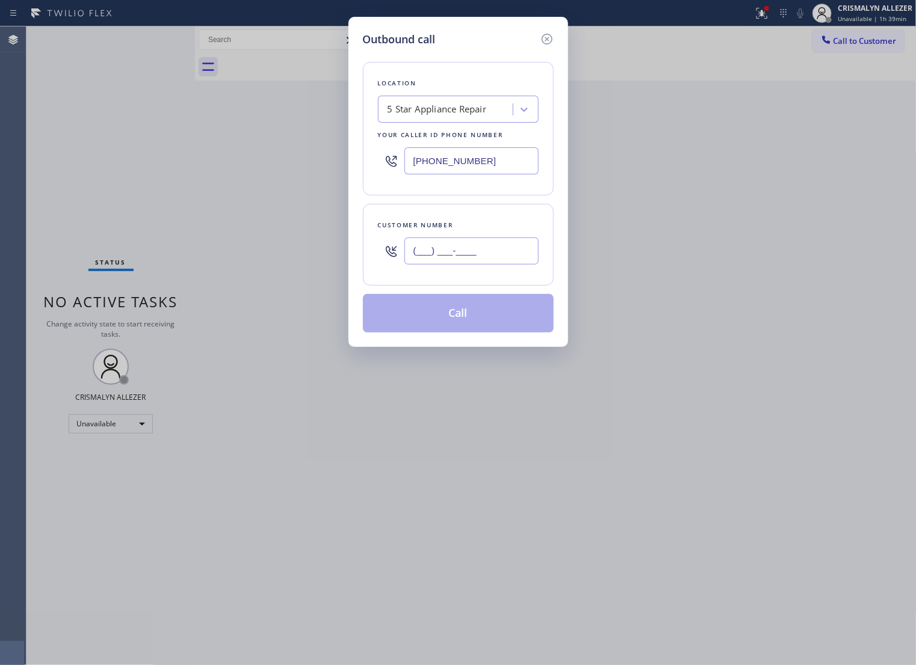
click at [486, 257] on input "(___) ___-____" at bounding box center [471, 251] width 134 height 27
paste input "773) 567-1114"
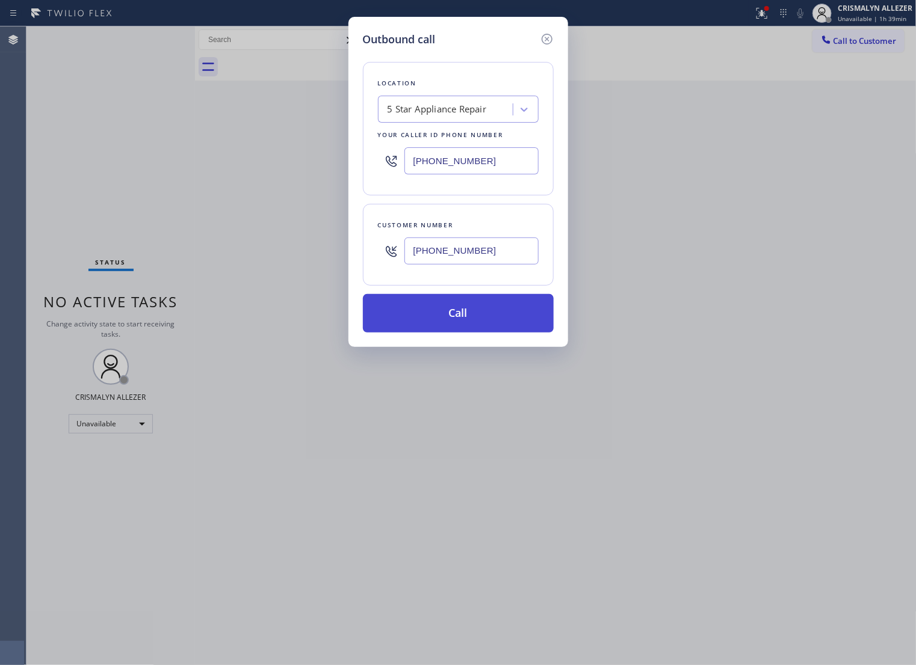
type input "[PHONE_NUMBER]"
click at [472, 333] on button "Call" at bounding box center [458, 313] width 191 height 39
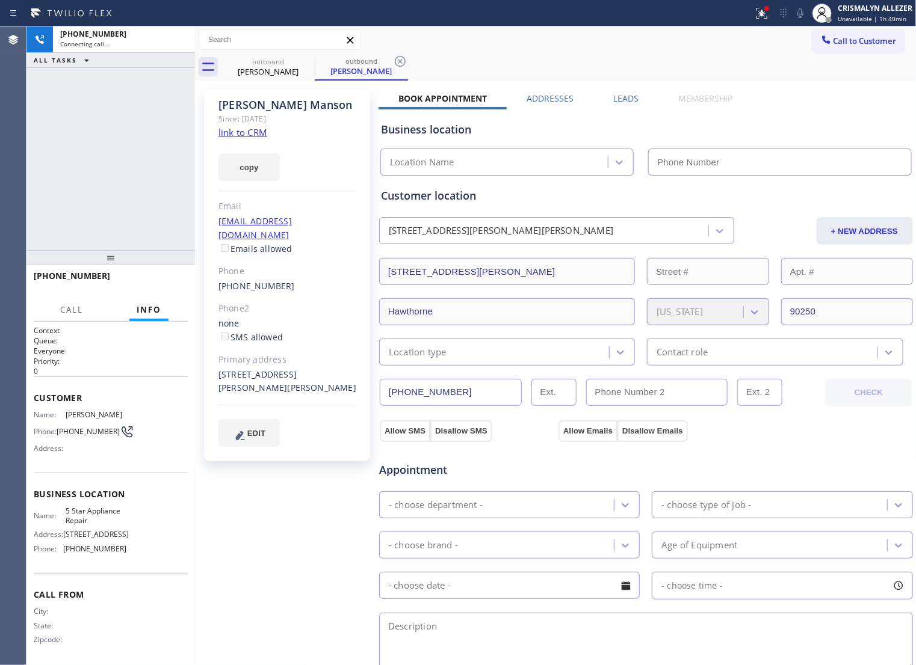
click at [242, 134] on link "link to CRM" at bounding box center [242, 132] width 49 height 12
type input "[PHONE_NUMBER]"
click at [152, 277] on span "HANG UP" at bounding box center [159, 281] width 37 height 8
click at [152, 284] on span "HANG UP" at bounding box center [159, 281] width 37 height 8
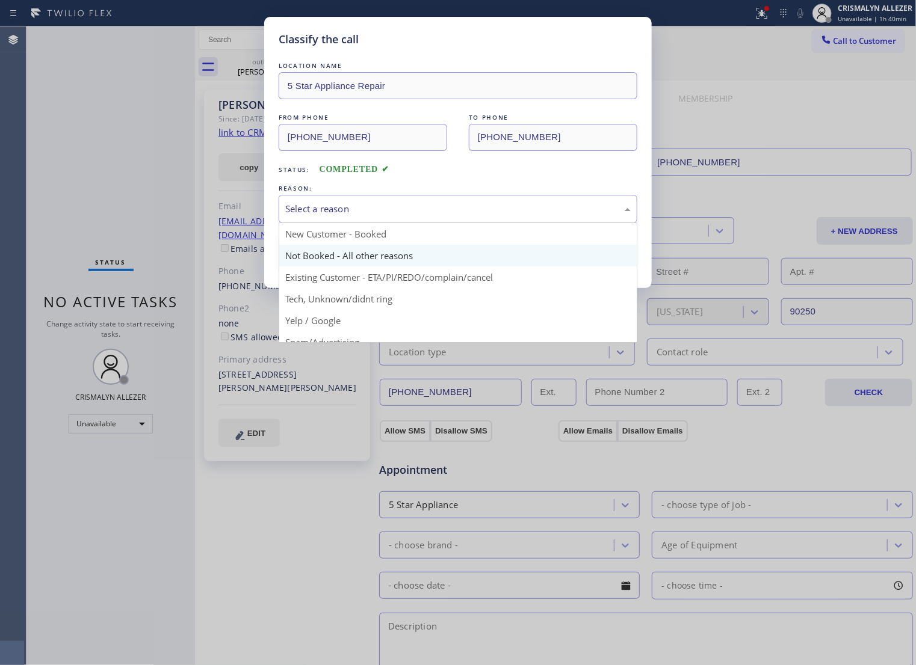
drag, startPoint x: 477, startPoint y: 218, endPoint x: 349, endPoint y: 260, distance: 134.9
click at [471, 216] on div "Select a reason" at bounding box center [457, 209] width 345 height 14
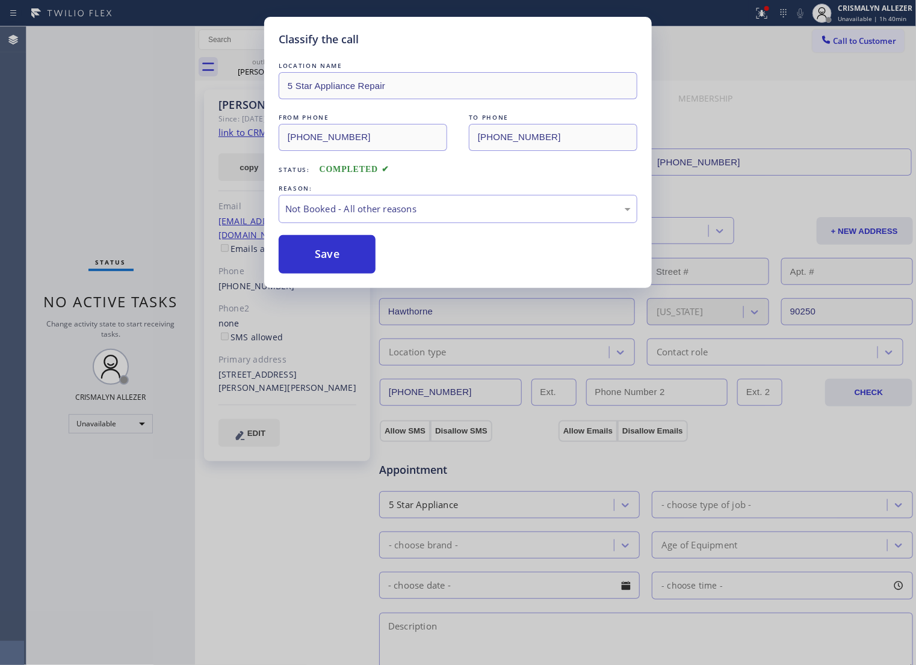
click at [316, 271] on button "Save" at bounding box center [327, 254] width 97 height 39
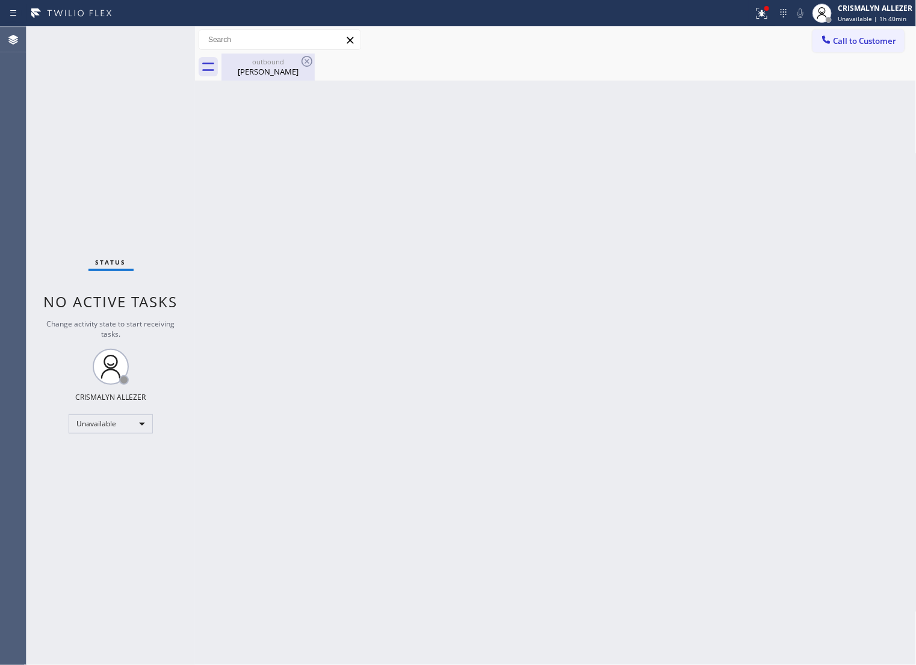
click at [273, 77] on div "outbound Pedro Manson" at bounding box center [268, 67] width 91 height 27
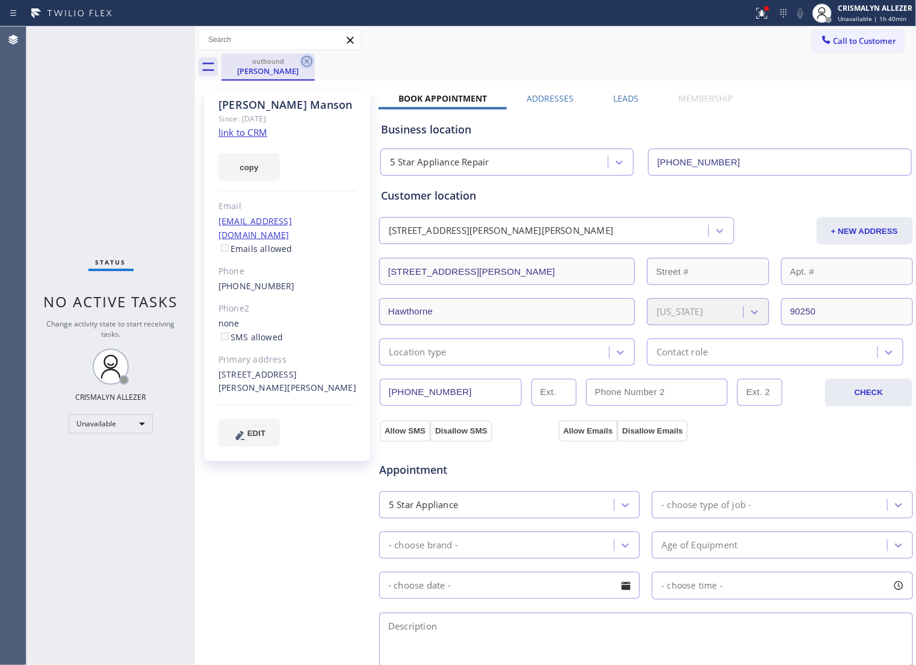
click at [304, 62] on icon at bounding box center [307, 61] width 14 height 14
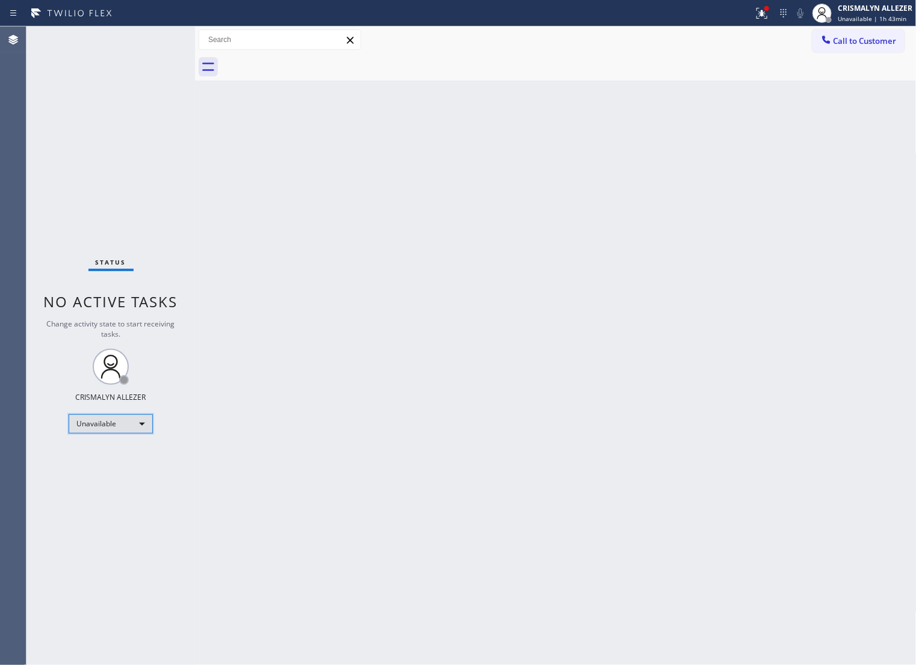
click at [143, 422] on div "Unavailable" at bounding box center [111, 424] width 84 height 19
click at [111, 457] on li "Available" at bounding box center [110, 456] width 82 height 14
click at [558, 329] on div "Back to Dashboard Change Sender ID Customers Technicians Select a contact Outbo…" at bounding box center [555, 345] width 721 height 639
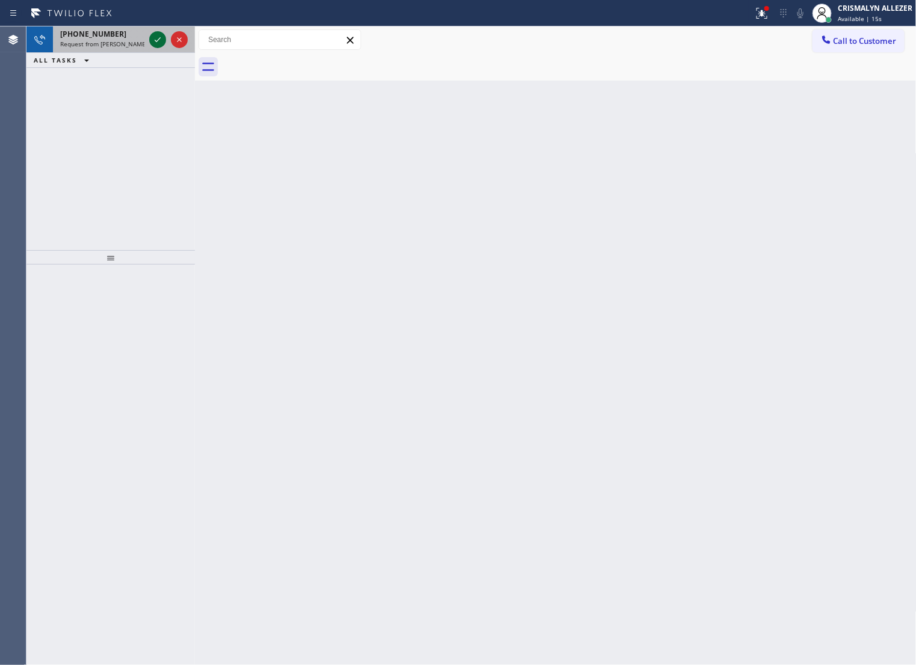
click at [158, 40] on icon at bounding box center [158, 39] width 6 height 5
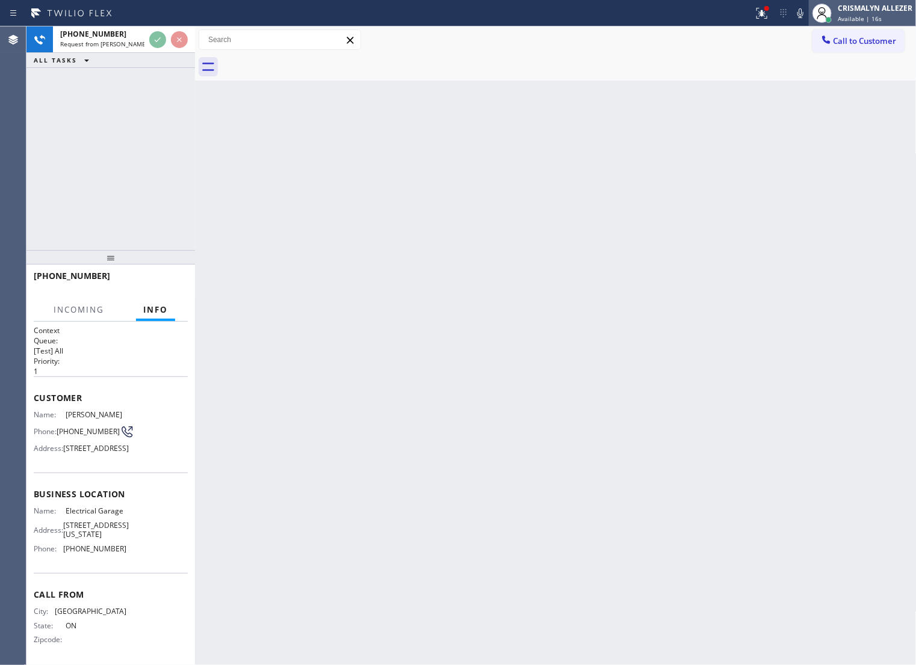
click at [877, 19] on span "Available | 16s" at bounding box center [859, 18] width 44 height 8
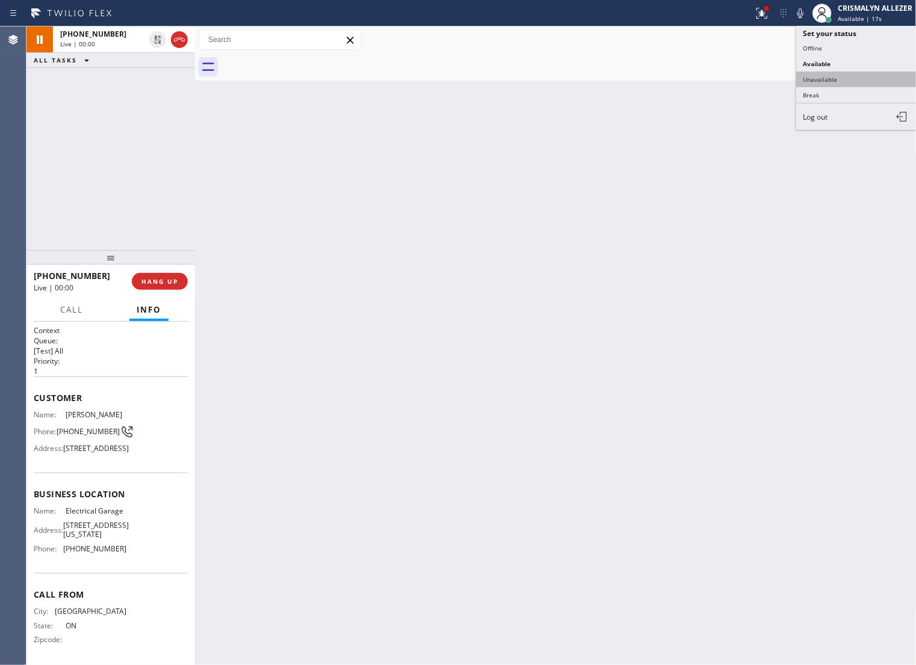
click at [840, 82] on button "Unavailable" at bounding box center [856, 80] width 120 height 16
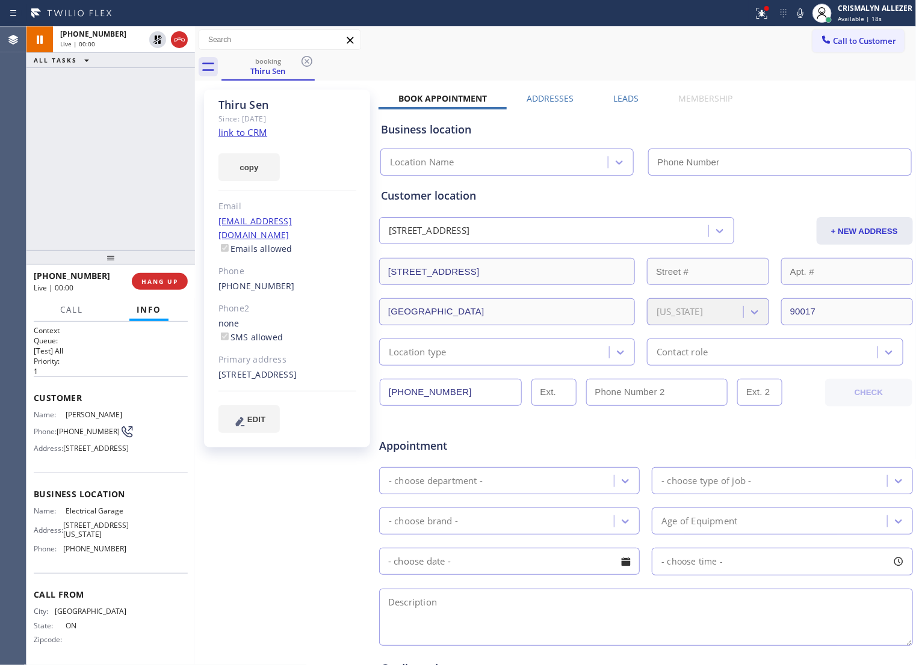
type input "[PHONE_NUMBER]"
click at [154, 286] on span "HANG UP" at bounding box center [159, 281] width 37 height 8
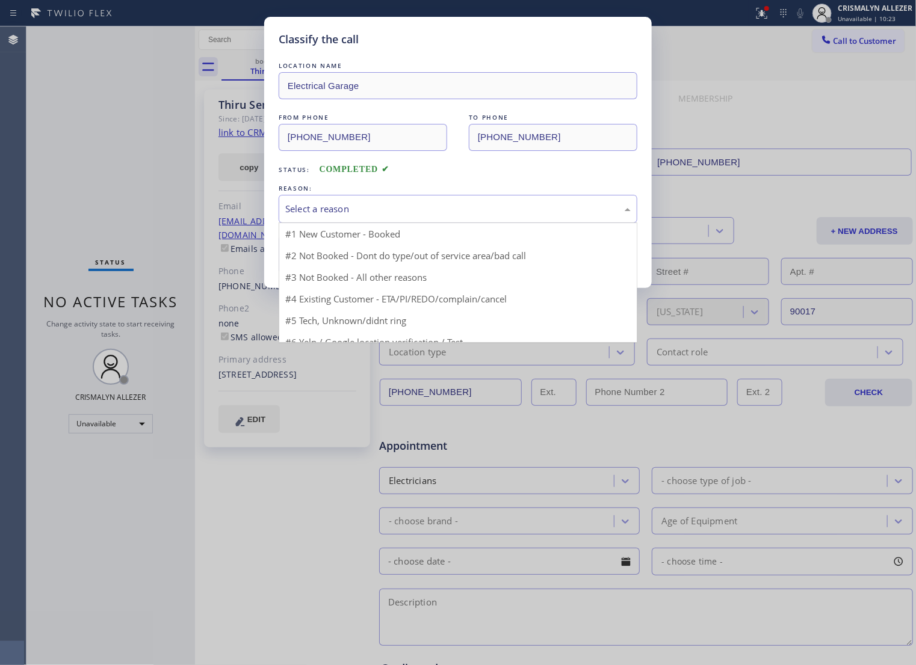
click at [450, 216] on div "Select a reason" at bounding box center [457, 209] width 345 height 14
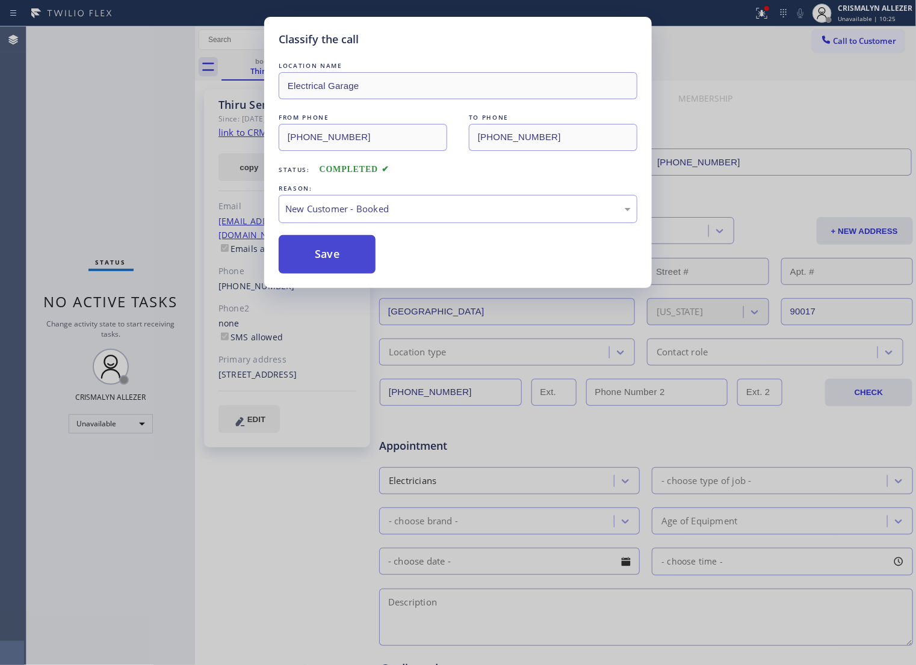
click at [331, 267] on button "Save" at bounding box center [327, 254] width 97 height 39
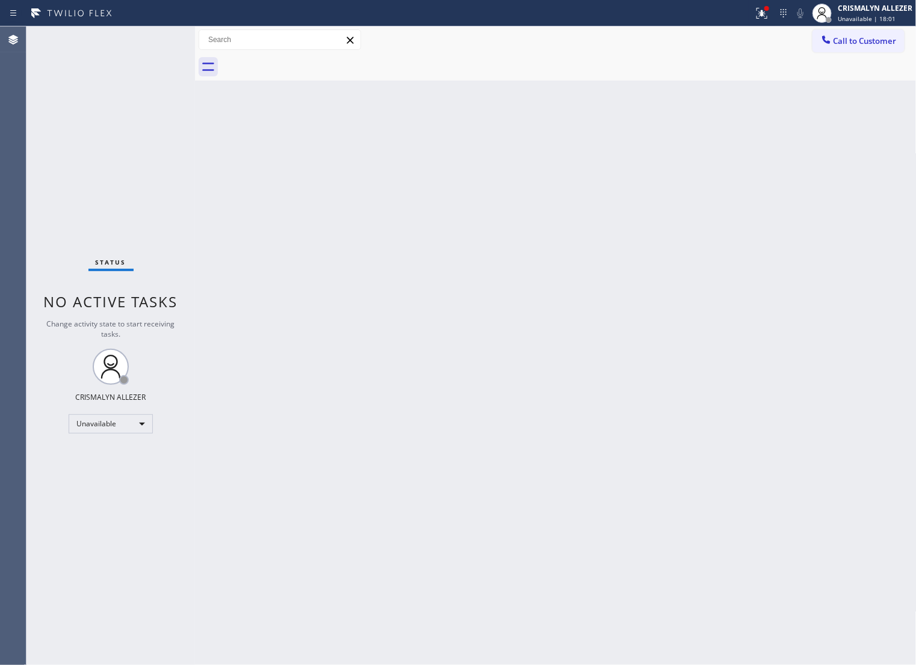
click at [856, 41] on span "Call to Customer" at bounding box center [864, 40] width 63 height 11
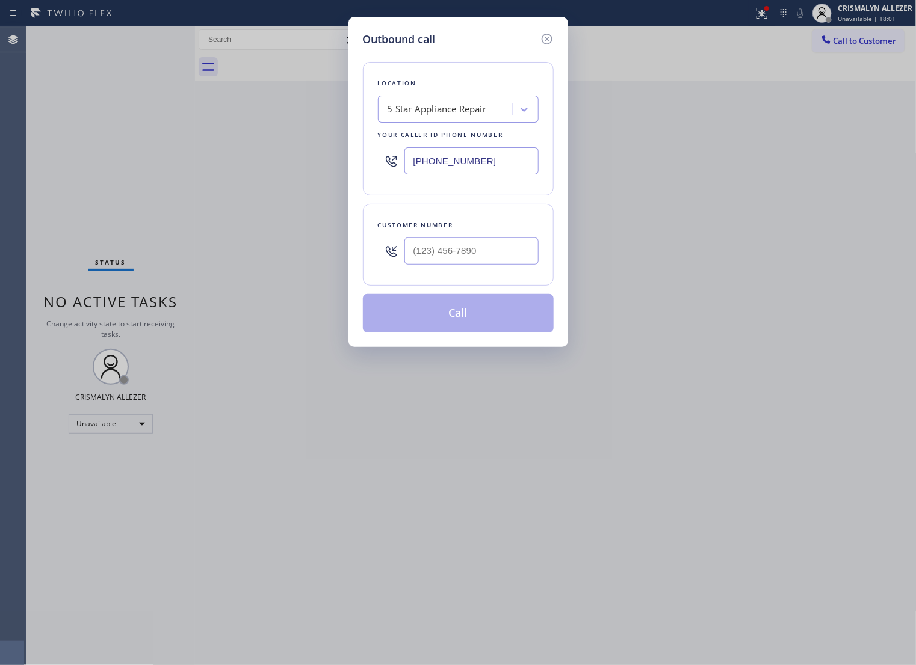
drag, startPoint x: 516, startPoint y: 167, endPoint x: 99, endPoint y: 199, distance: 417.5
click at [102, 199] on div "Outbound call Location 5 Star Appliance Repair Your caller id phone number (855…" at bounding box center [458, 332] width 916 height 665
paste input "18) 938-1997"
type input "[PHONE_NUMBER]"
click at [482, 260] on input "text" at bounding box center [471, 251] width 134 height 27
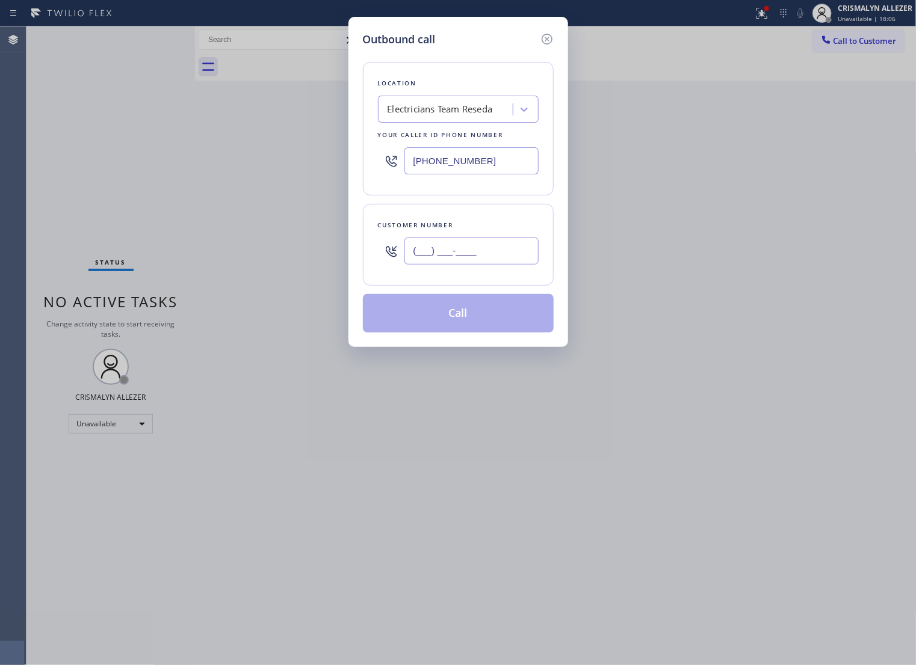
paste input "325) 310-3104"
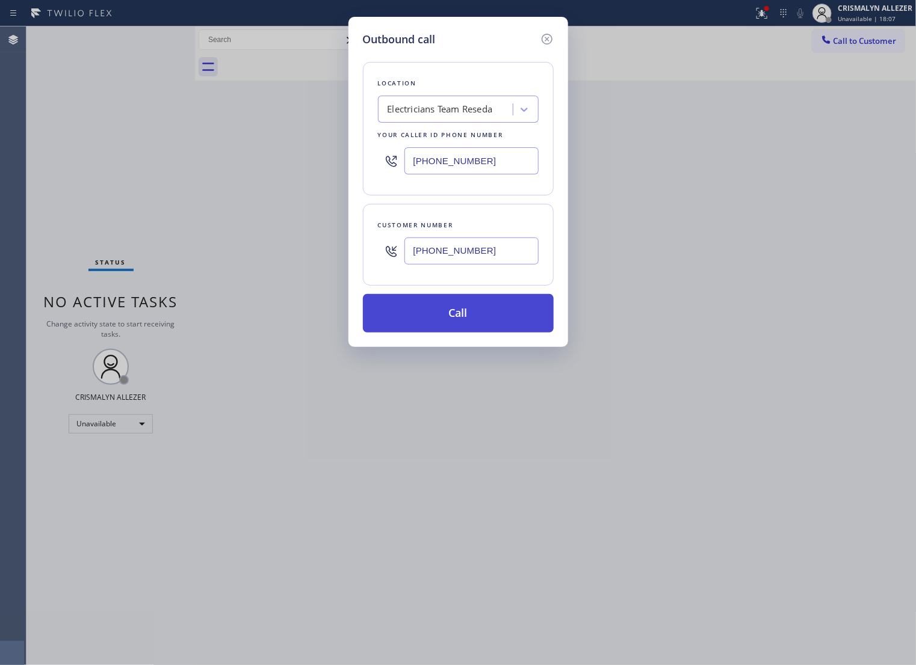
type input "[PHONE_NUMBER]"
click at [459, 328] on button "Call" at bounding box center [458, 313] width 191 height 39
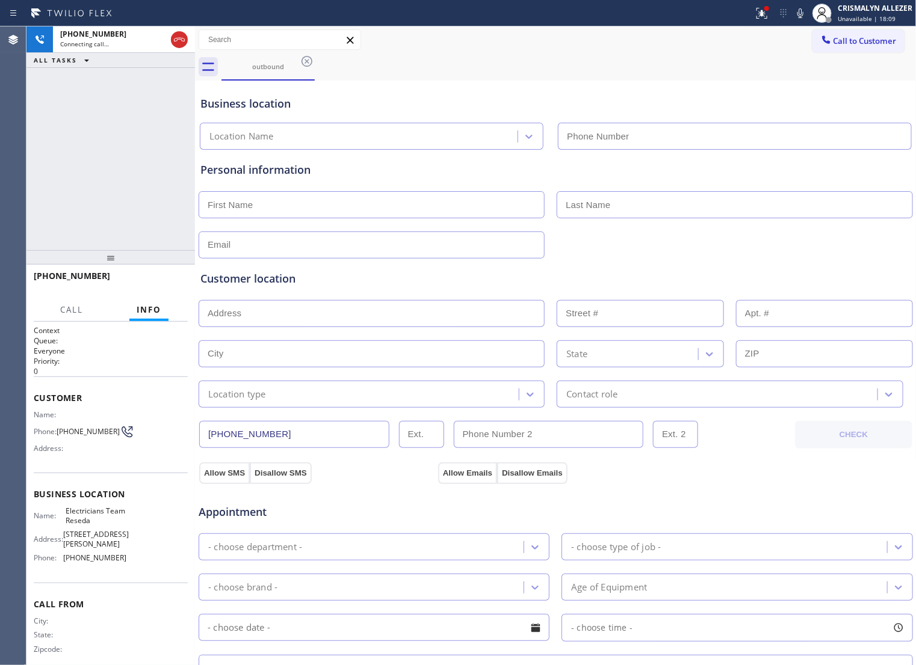
type input "[PHONE_NUMBER]"
click at [155, 285] on span "HANG UP" at bounding box center [159, 281] width 37 height 8
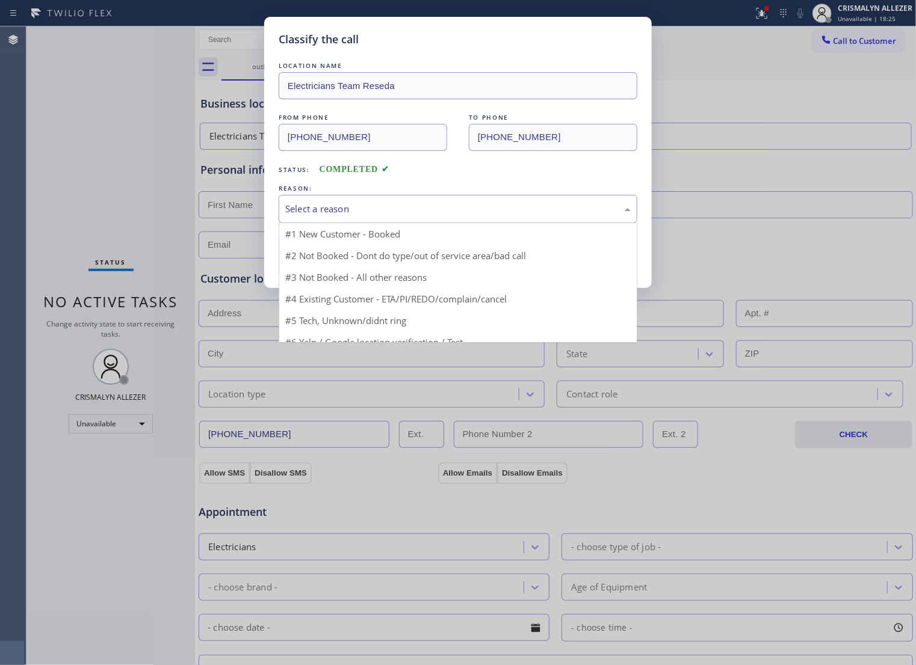
click at [419, 216] on div "Select a reason" at bounding box center [457, 209] width 345 height 14
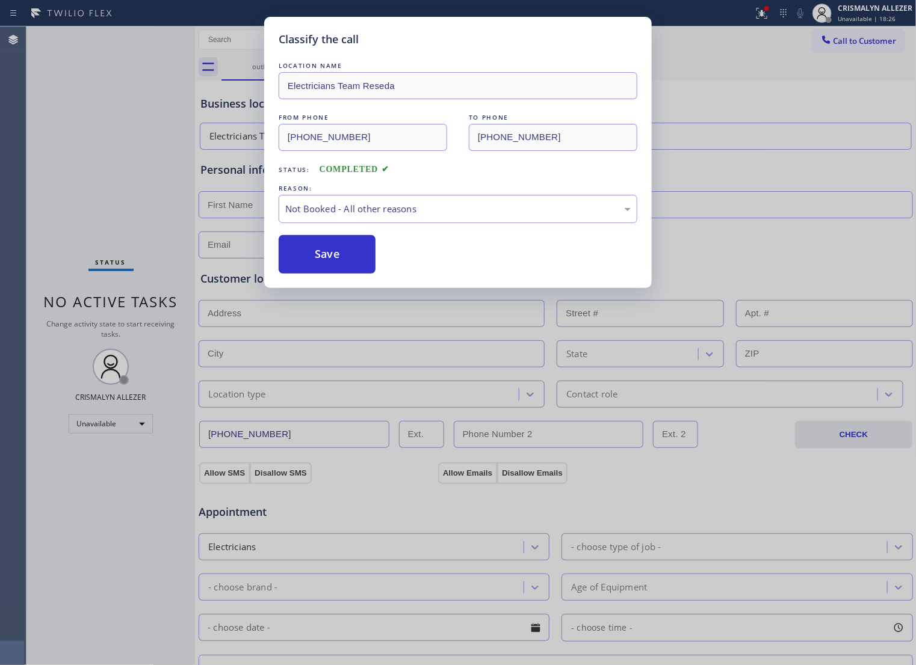
click at [331, 270] on button "Save" at bounding box center [327, 254] width 97 height 39
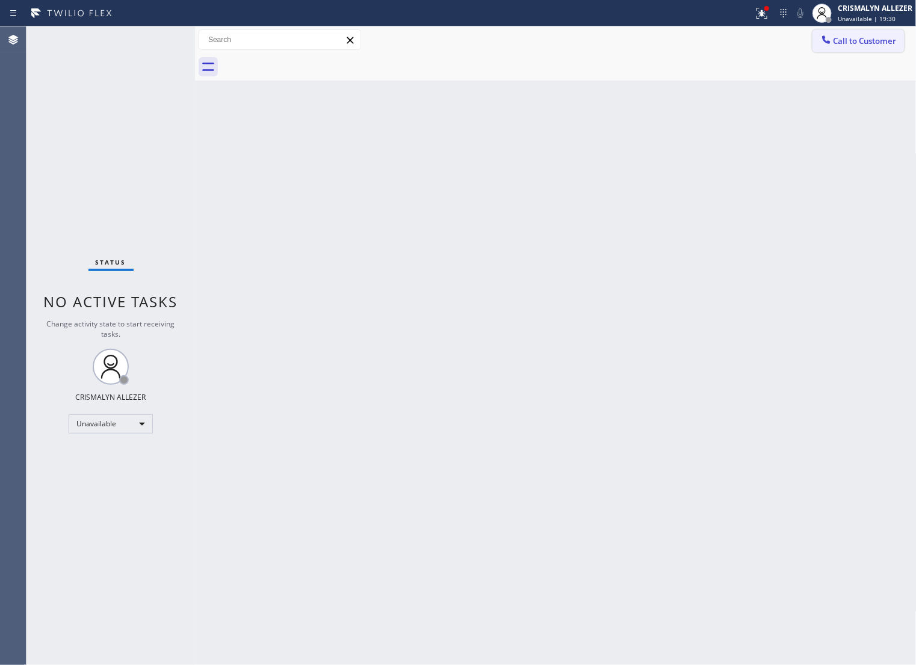
click at [843, 44] on span "Call to Customer" at bounding box center [864, 40] width 63 height 11
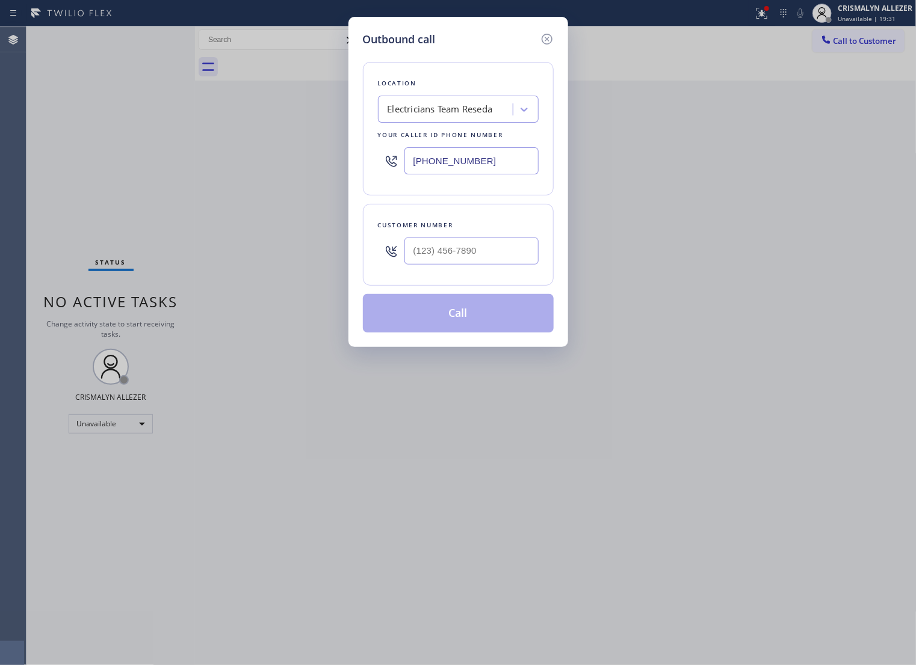
drag, startPoint x: 507, startPoint y: 167, endPoint x: 23, endPoint y: 165, distance: 483.7
click at [56, 167] on div "Outbound call Location Electricians Team Reseda Your caller id phone number (81…" at bounding box center [458, 332] width 916 height 665
paste input "240) 407-1963"
type input "[PHONE_NUMBER]"
click at [466, 265] on input "(___) ___-____" at bounding box center [471, 251] width 134 height 27
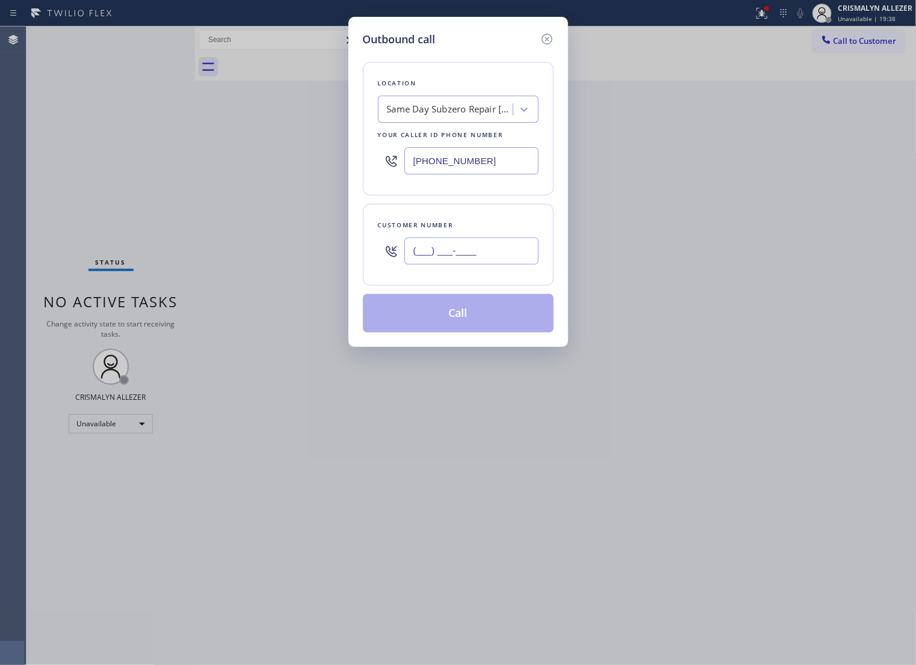
paste input "240) 441-5422"
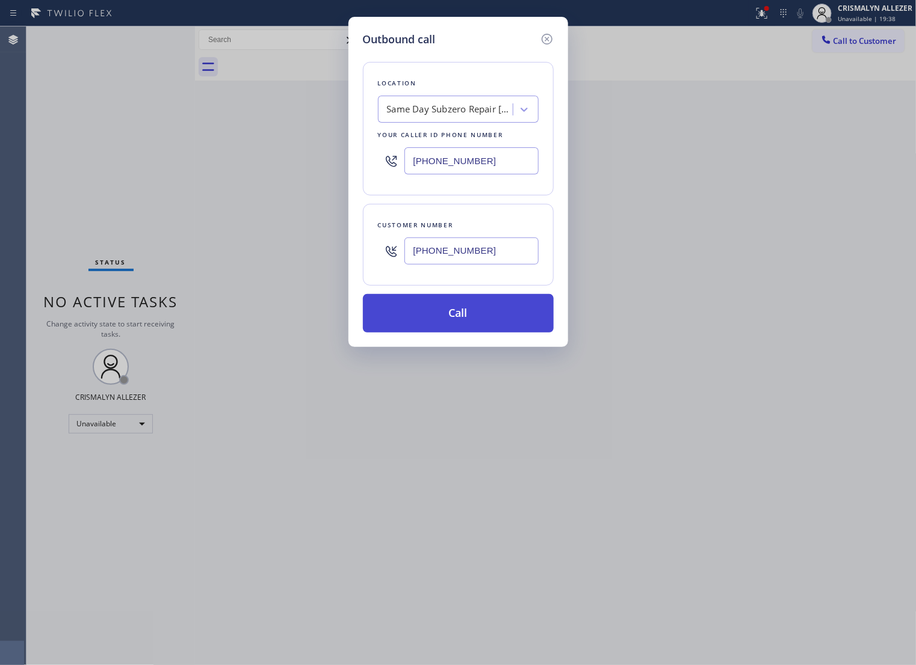
type input "[PHONE_NUMBER]"
click at [473, 333] on button "Call" at bounding box center [458, 313] width 191 height 39
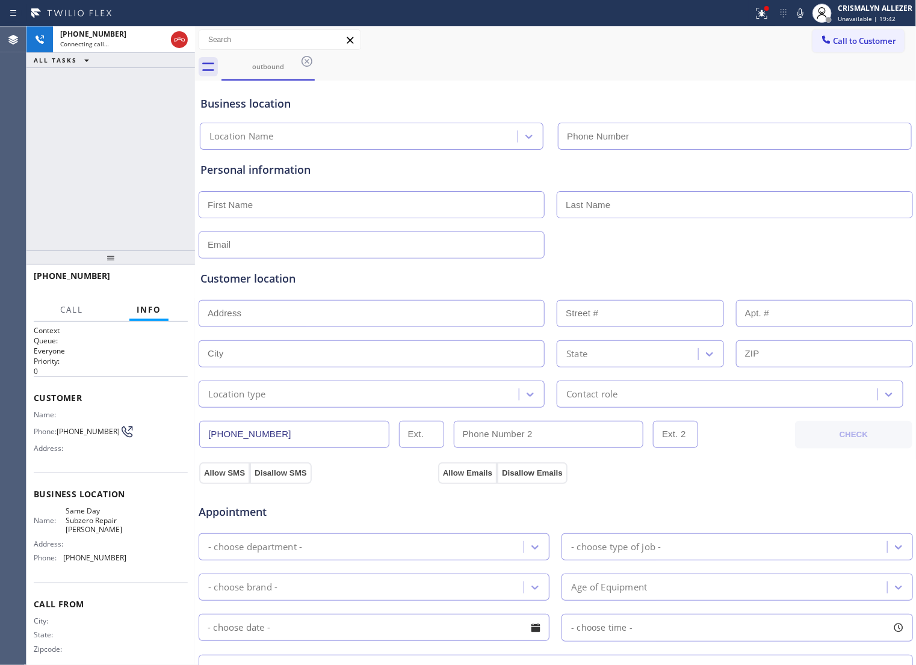
type input "[PHONE_NUMBER]"
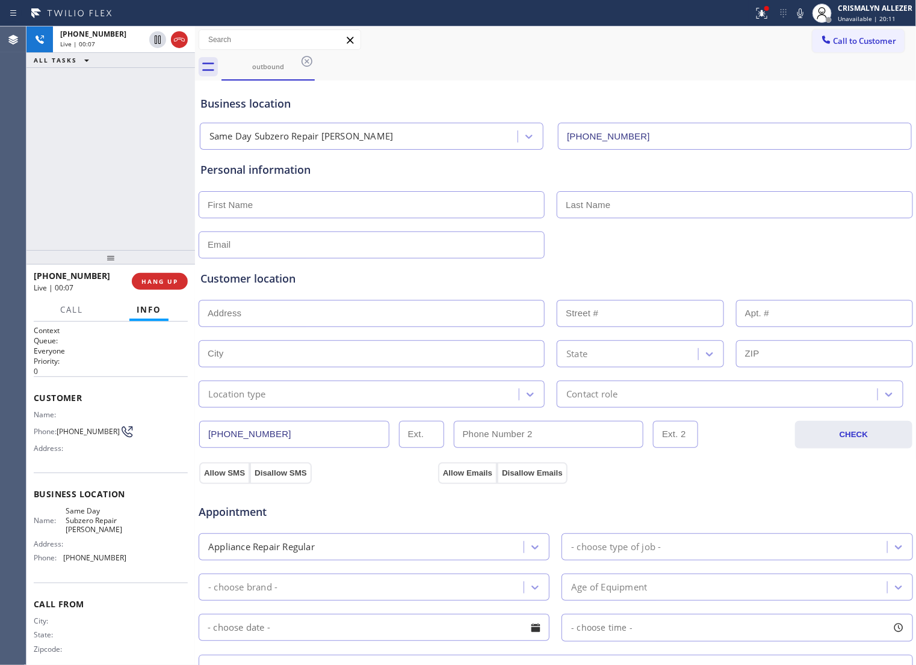
click at [408, 495] on div "Appointment Appliance Repair Regular - choose type of job - - choose brand - Ag…" at bounding box center [555, 599] width 715 height 231
click at [141, 346] on h2 "Queue:" at bounding box center [111, 341] width 154 height 10
click at [164, 283] on span "HANG UP" at bounding box center [159, 281] width 37 height 8
click at [164, 283] on span "COMPLETE" at bounding box center [158, 281] width 42 height 8
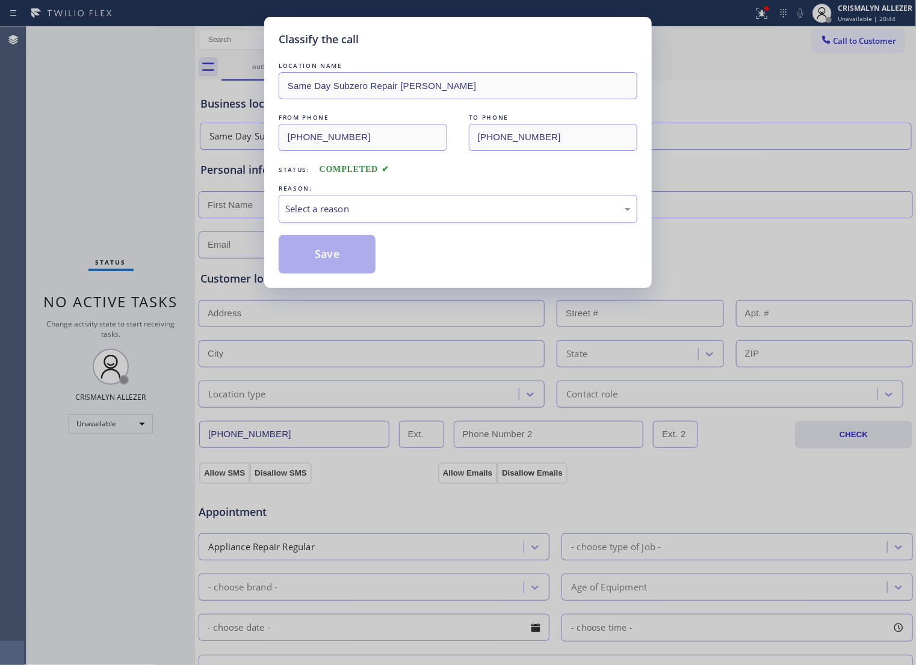
click at [462, 223] on div "Select a reason" at bounding box center [458, 209] width 359 height 28
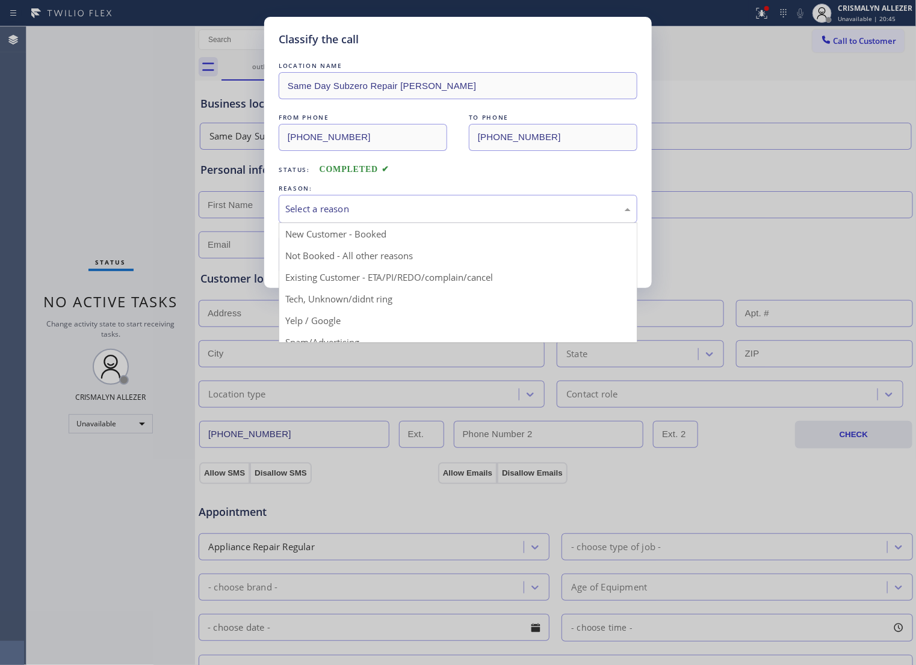
scroll to position [82, 0]
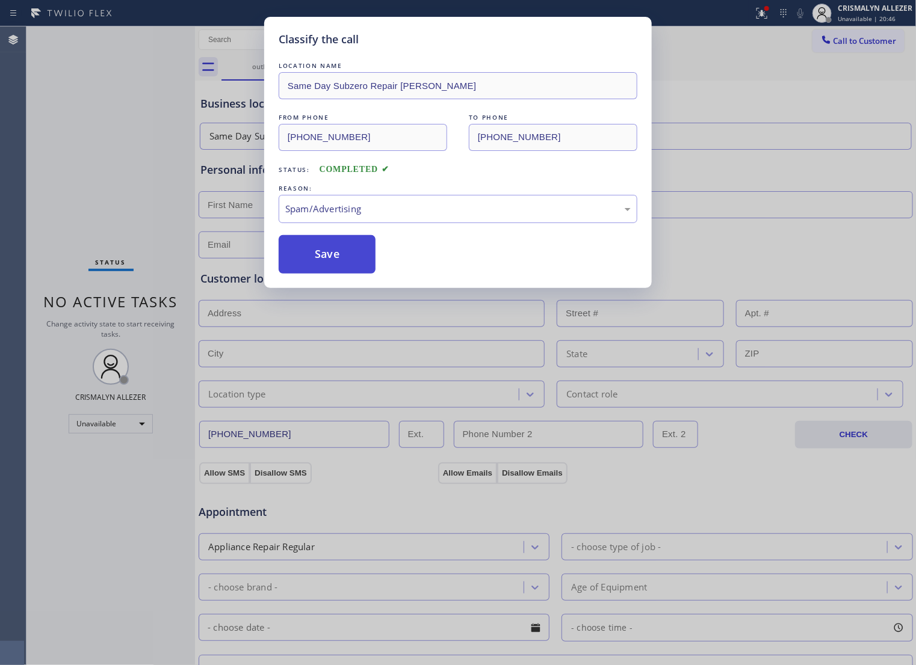
click at [336, 274] on button "Save" at bounding box center [327, 254] width 97 height 39
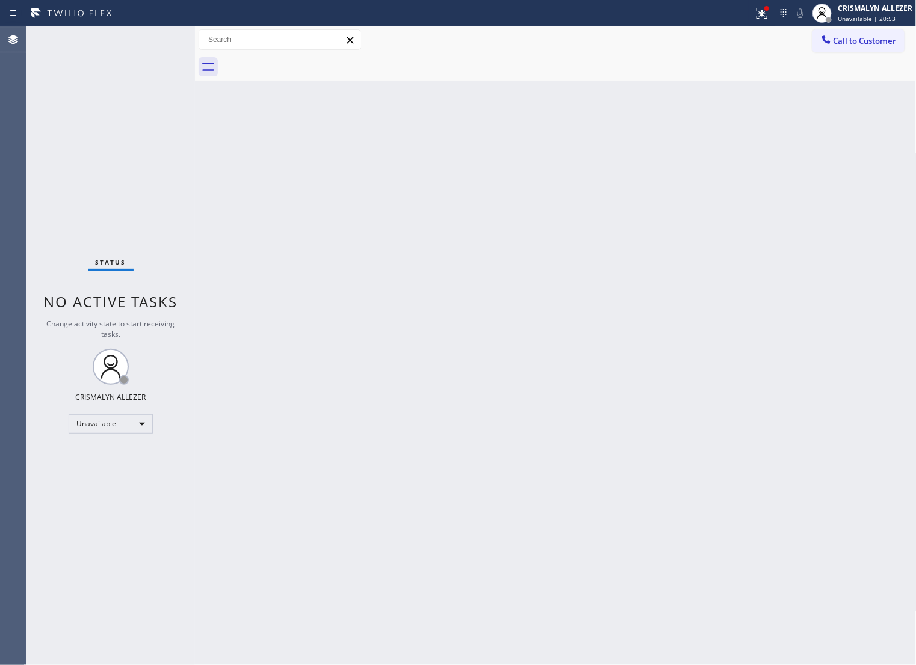
drag, startPoint x: 666, startPoint y: 310, endPoint x: 684, endPoint y: 283, distance: 32.5
click at [679, 291] on div "Back to Dashboard Change Sender ID Customers Technicians Select a contact Outbo…" at bounding box center [555, 345] width 721 height 639
drag, startPoint x: 858, startPoint y: 46, endPoint x: 596, endPoint y: 169, distance: 289.3
click at [850, 50] on button "Call to Customer" at bounding box center [858, 40] width 92 height 23
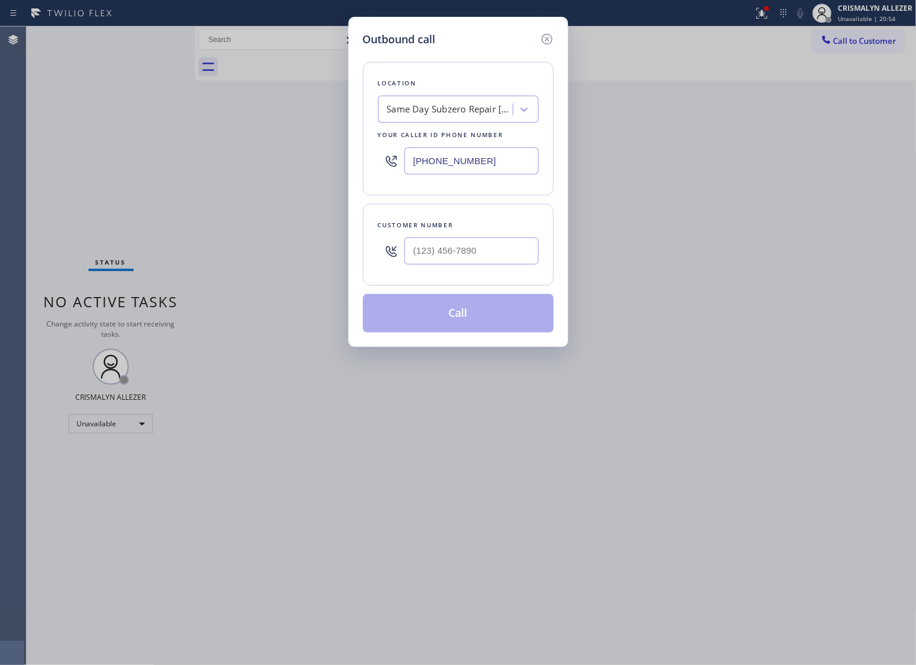
drag, startPoint x: 486, startPoint y: 170, endPoint x: 161, endPoint y: 173, distance: 324.9
click at [161, 173] on div "Outbound call Location Same Day Subzero Repair Bowie Your caller id phone numbe…" at bounding box center [458, 332] width 916 height 665
paste input "425) 728-6779"
type input "[PHONE_NUMBER]"
click at [455, 257] on input "(___) ___-____" at bounding box center [471, 251] width 134 height 27
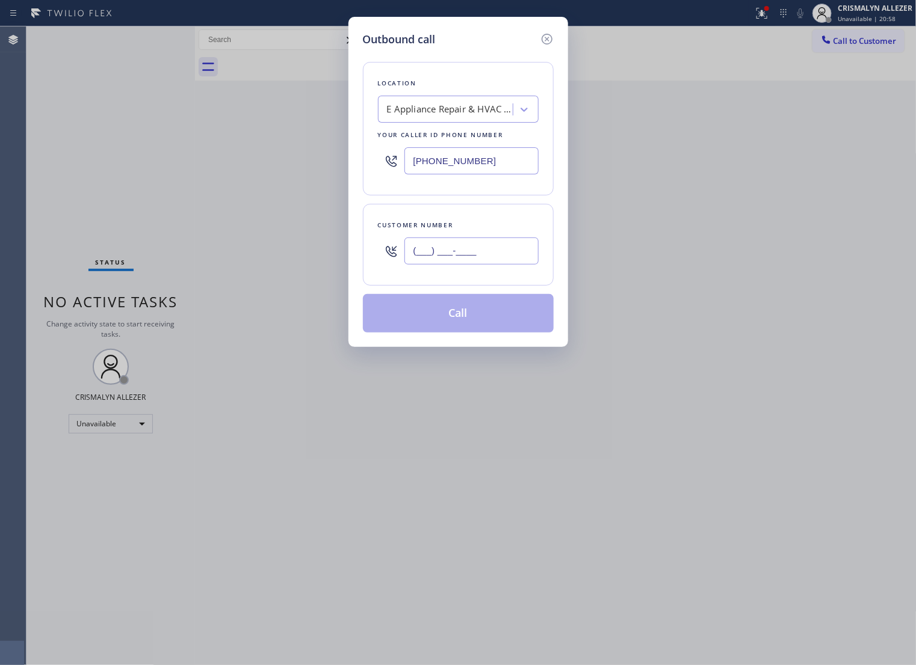
paste input "425) 650-8161"
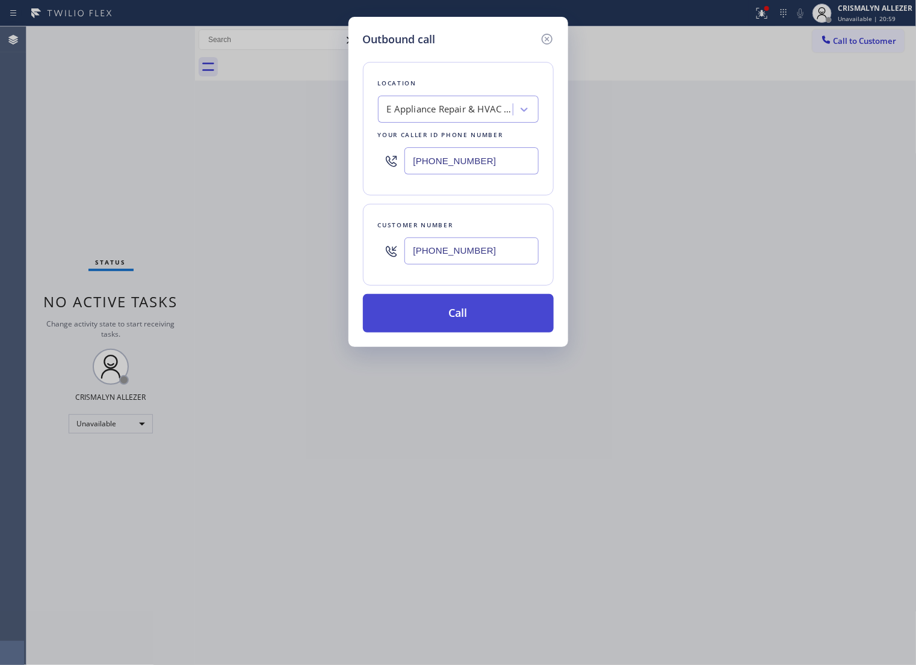
type input "[PHONE_NUMBER]"
click at [458, 333] on button "Call" at bounding box center [458, 313] width 191 height 39
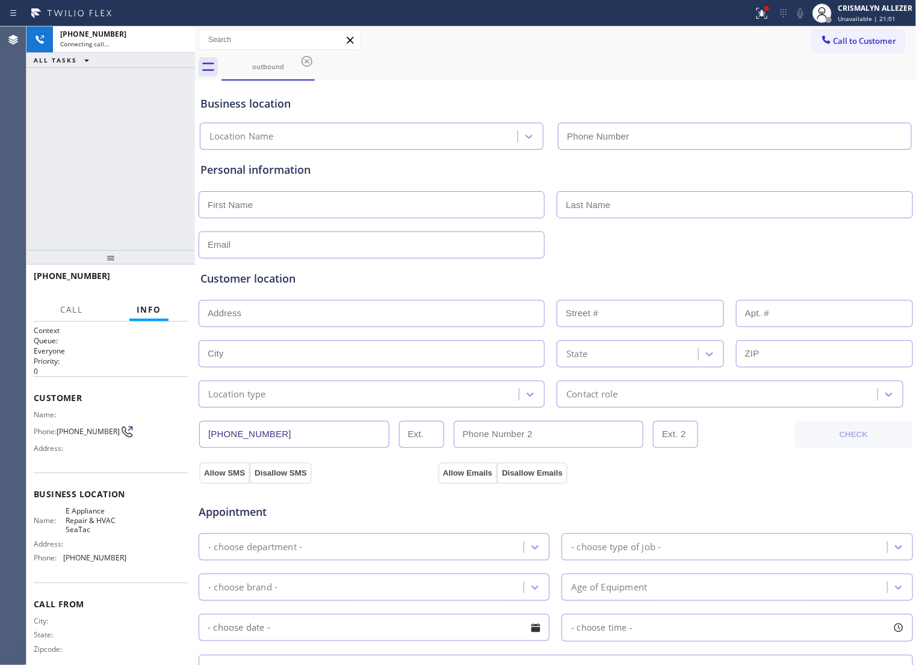
type input "[PHONE_NUMBER]"
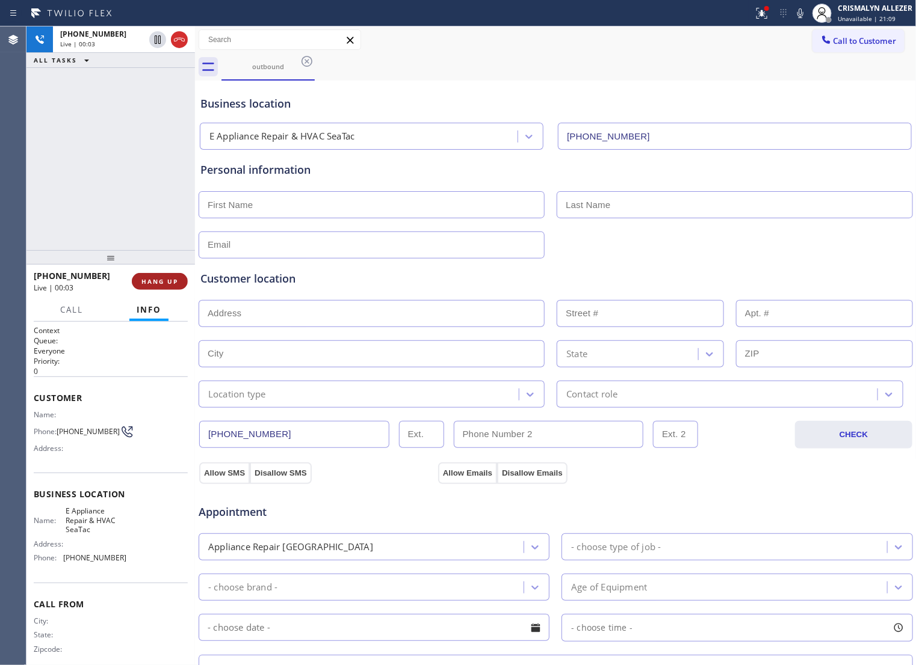
click at [142, 283] on span "HANG UP" at bounding box center [159, 281] width 37 height 8
click at [144, 283] on span "COMPLETE" at bounding box center [158, 281] width 42 height 8
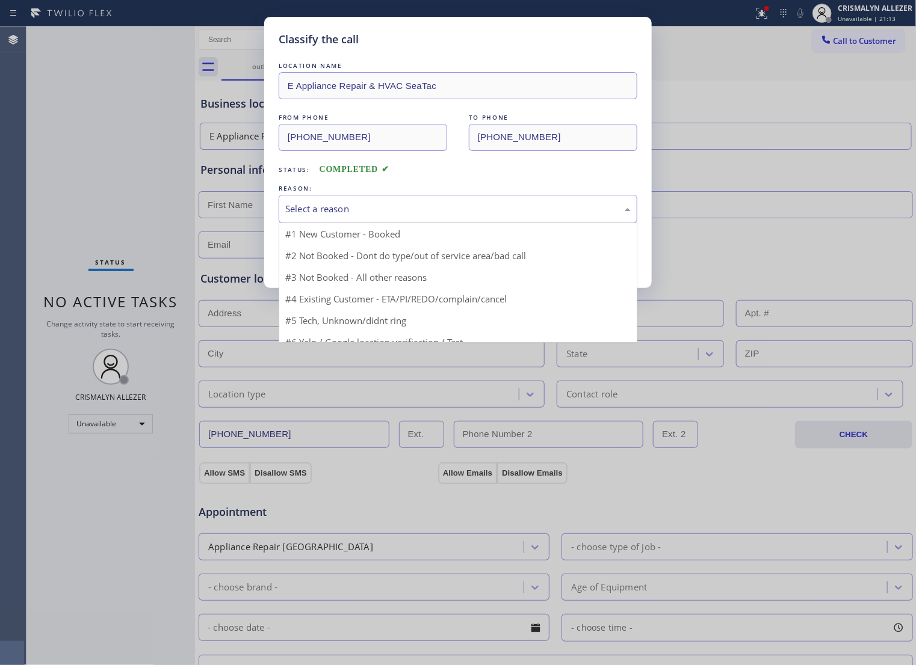
click at [451, 216] on div "Select a reason" at bounding box center [457, 209] width 345 height 14
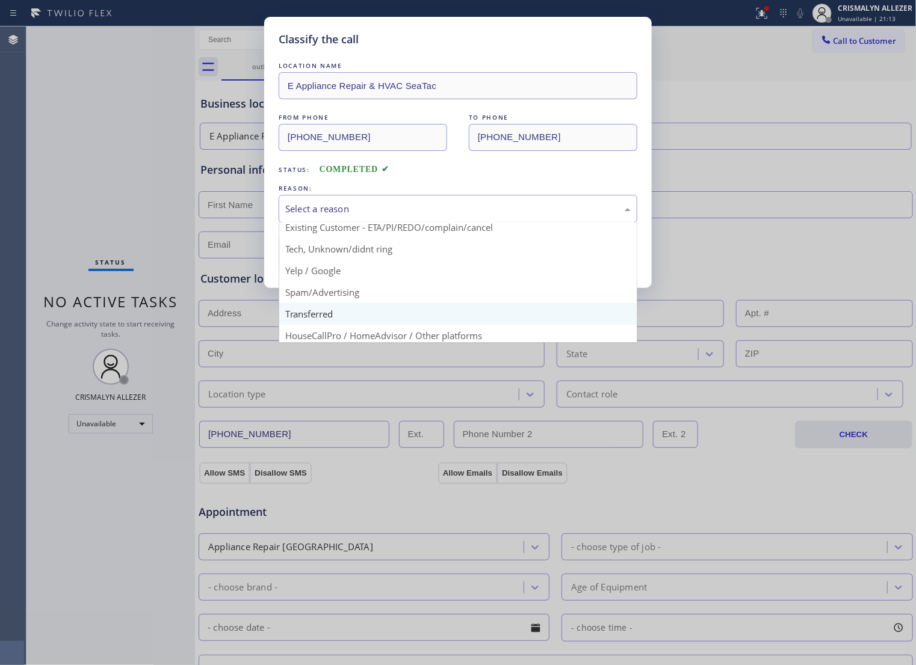
scroll to position [82, 0]
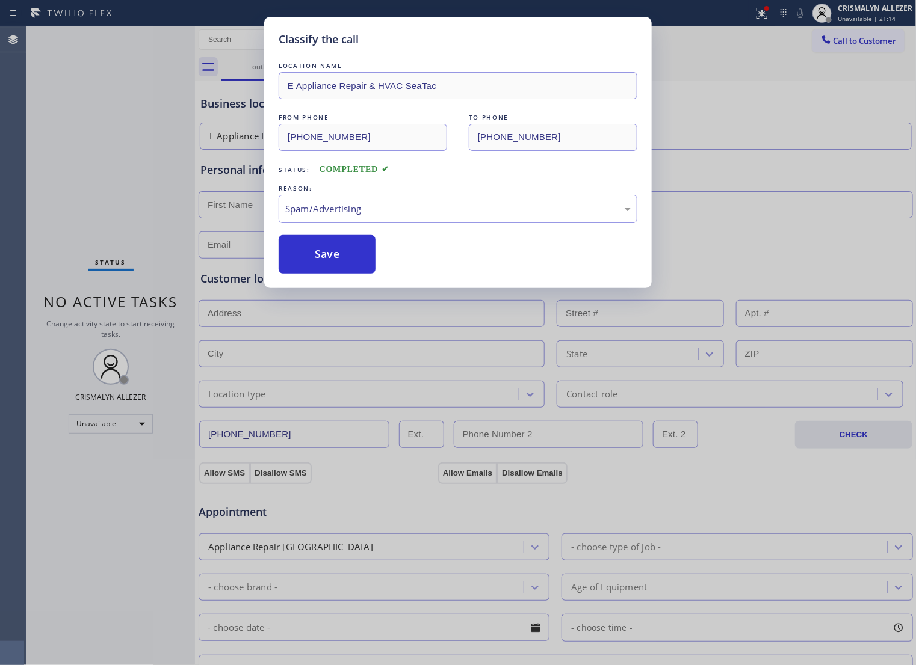
click at [364, 274] on button "Save" at bounding box center [327, 254] width 97 height 39
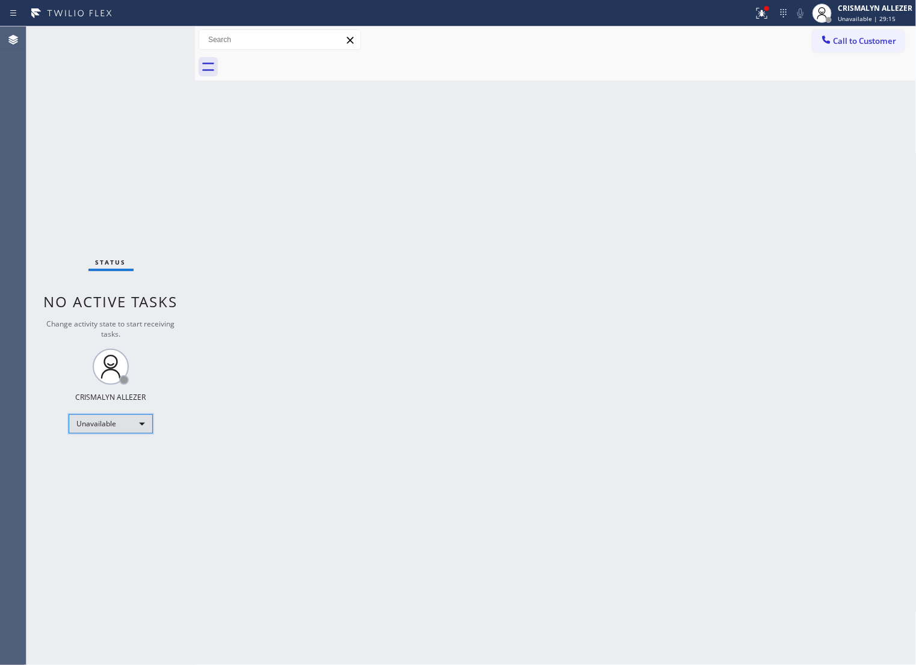
click at [144, 424] on div "Unavailable" at bounding box center [111, 424] width 84 height 19
click at [113, 486] on li "Break" at bounding box center [110, 486] width 82 height 14
click at [661, 135] on div "Back to Dashboard Change Sender ID Customers Technicians Select a contact Outbo…" at bounding box center [555, 345] width 721 height 639
click at [140, 422] on div "Break" at bounding box center [111, 424] width 84 height 19
click at [114, 471] on li "Unavailable" at bounding box center [110, 471] width 82 height 14
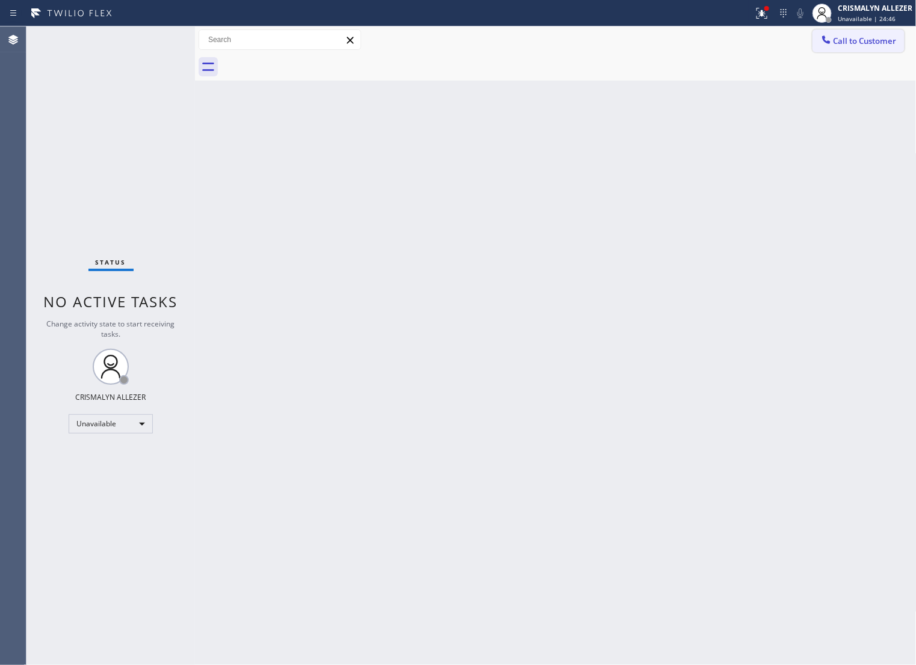
click at [867, 49] on button "Call to Customer" at bounding box center [858, 40] width 92 height 23
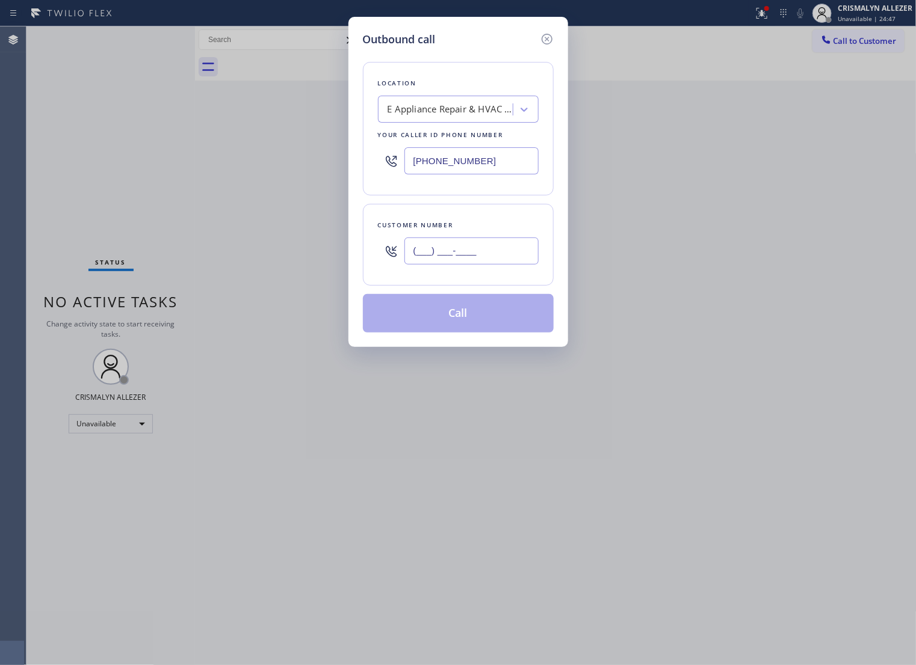
click at [504, 265] on input "(___) ___-____" at bounding box center [471, 251] width 134 height 27
paste input "818) 434-6958"
type input "(818) 434-6958"
click at [473, 117] on div "E Appliance Repair & HVAC SeaTac" at bounding box center [450, 110] width 126 height 14
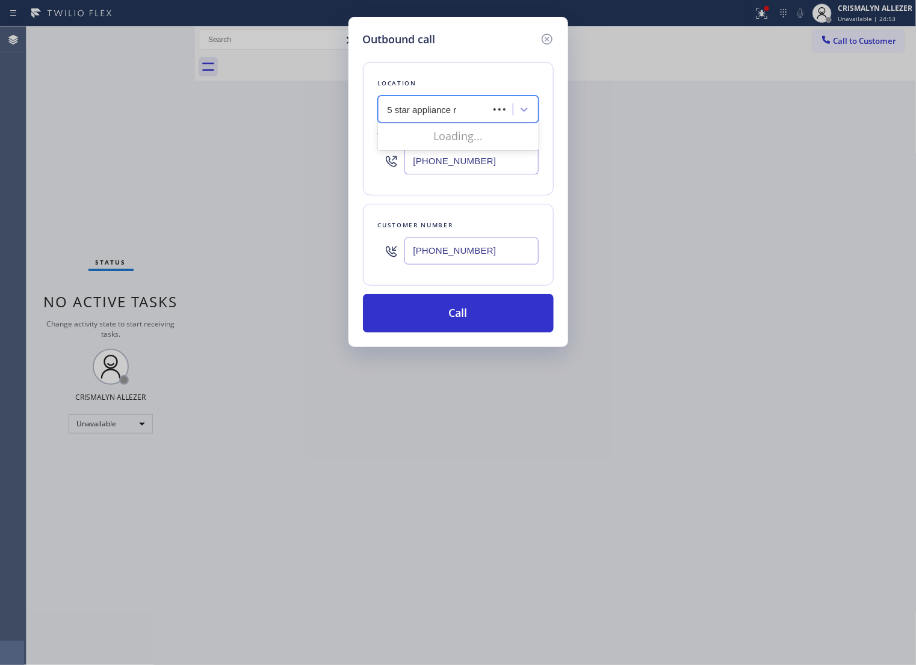
type input "5 star appliance re"
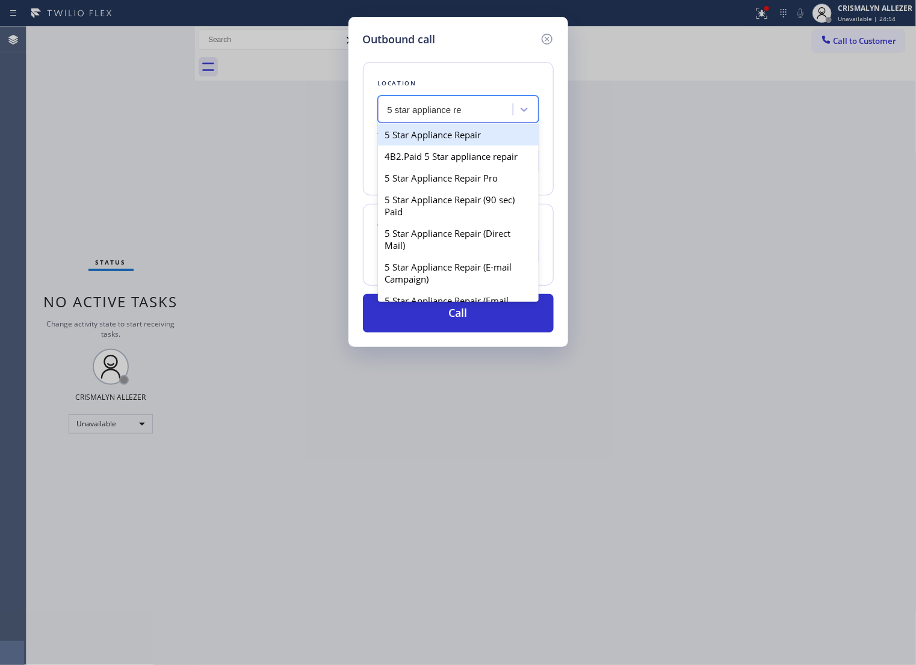
click at [464, 144] on div "5 Star Appliance Repair" at bounding box center [458, 135] width 161 height 22
type input "[PHONE_NUMBER]"
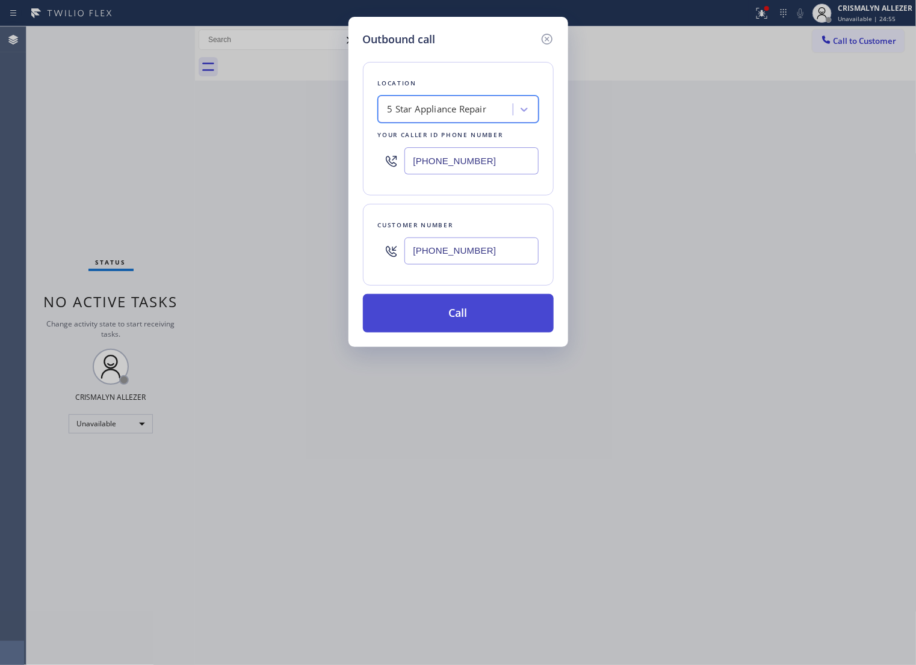
click at [477, 333] on button "Call" at bounding box center [458, 313] width 191 height 39
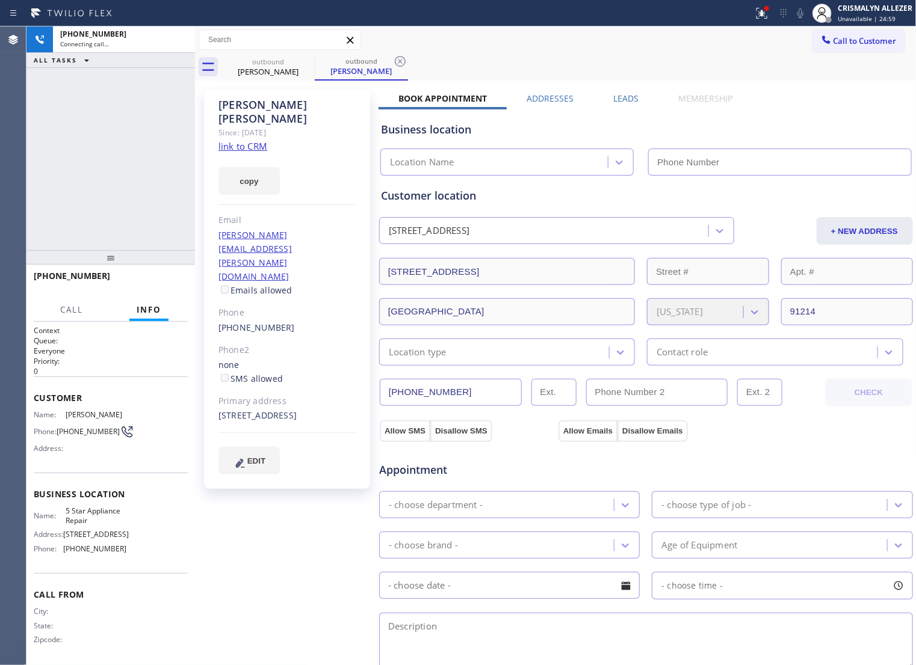
click at [235, 140] on link "link to CRM" at bounding box center [242, 146] width 49 height 12
type input "[PHONE_NUMBER]"
click at [161, 280] on span "HANG UP" at bounding box center [159, 281] width 37 height 8
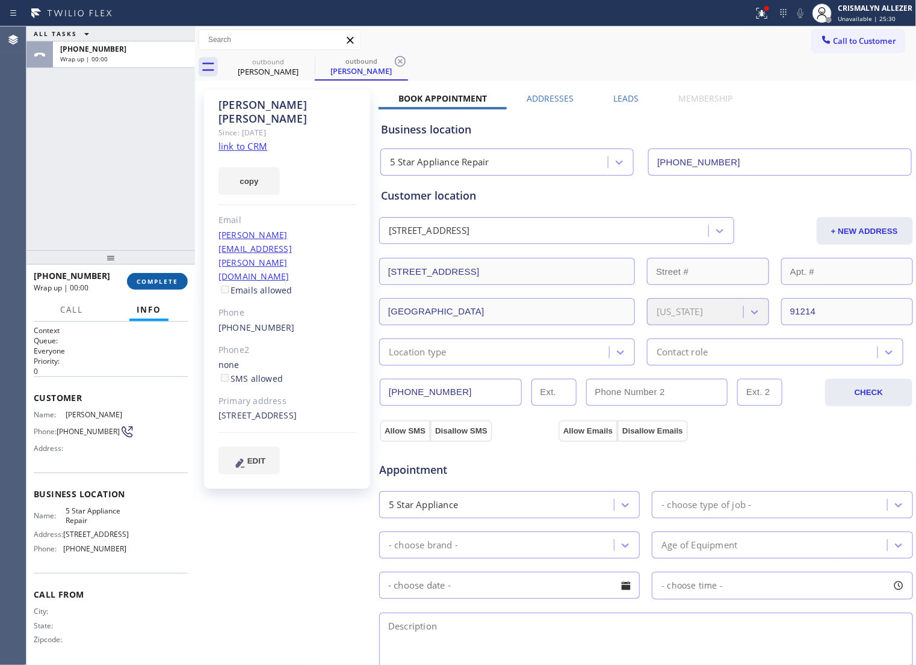
click at [161, 280] on span "COMPLETE" at bounding box center [158, 281] width 42 height 8
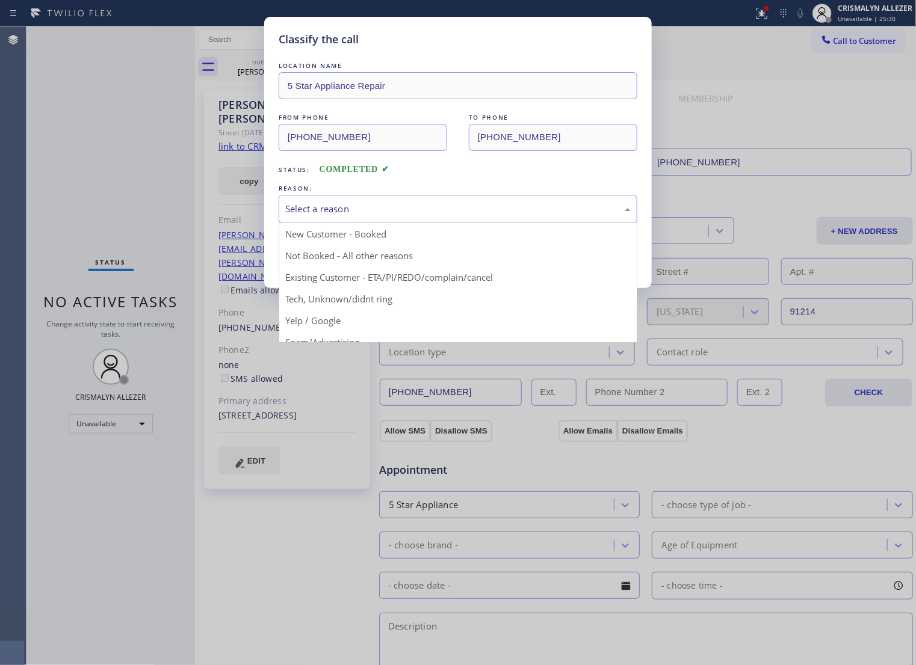
click at [464, 223] on div "Select a reason" at bounding box center [458, 209] width 359 height 28
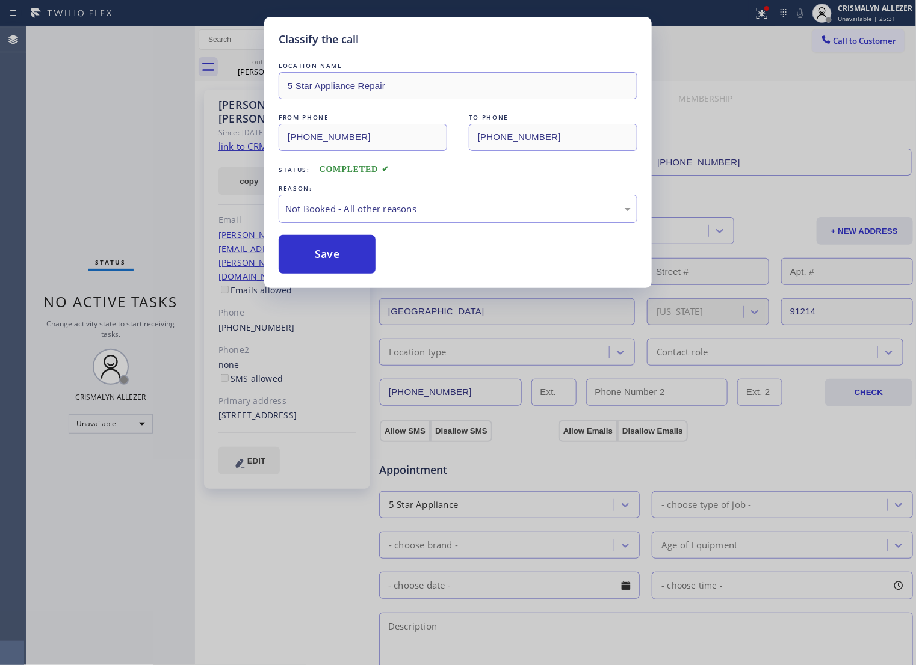
click at [345, 274] on button "Save" at bounding box center [327, 254] width 97 height 39
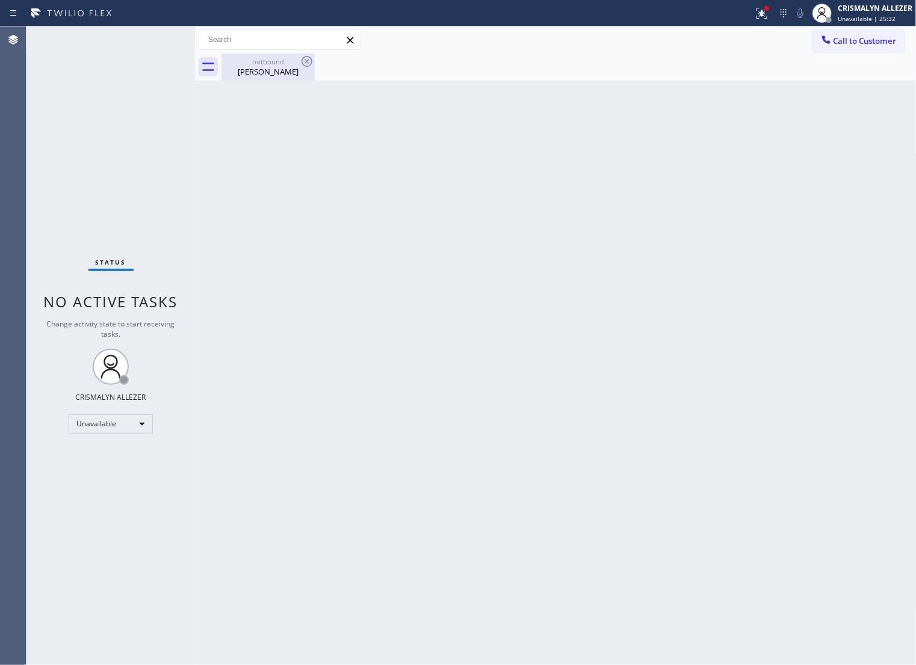
click at [275, 75] on div "Stephen Mack" at bounding box center [268, 71] width 91 height 11
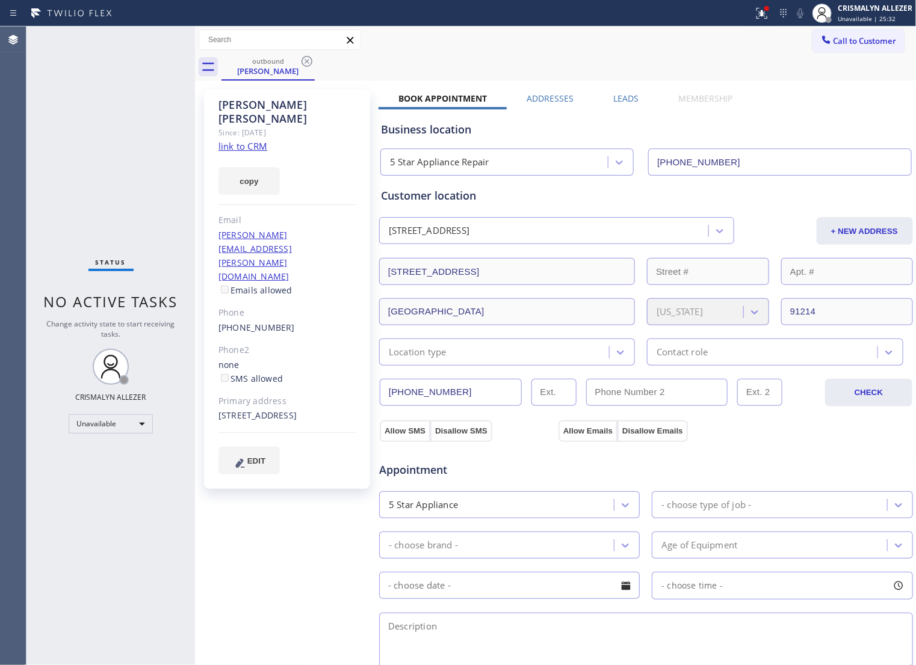
click at [623, 91] on div "Stephen Mack Since: 20 may 2020 link to CRM copy Email stephen.mack@sbcglobal.n…" at bounding box center [555, 486] width 715 height 804
click at [626, 99] on label "Leads" at bounding box center [626, 98] width 25 height 11
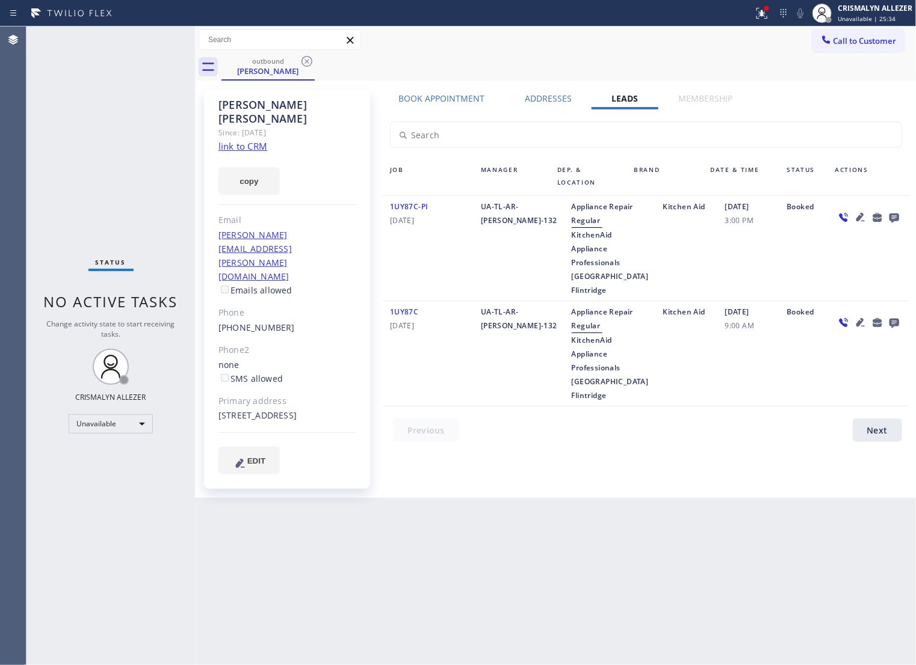
click at [894, 218] on icon at bounding box center [894, 219] width 10 height 10
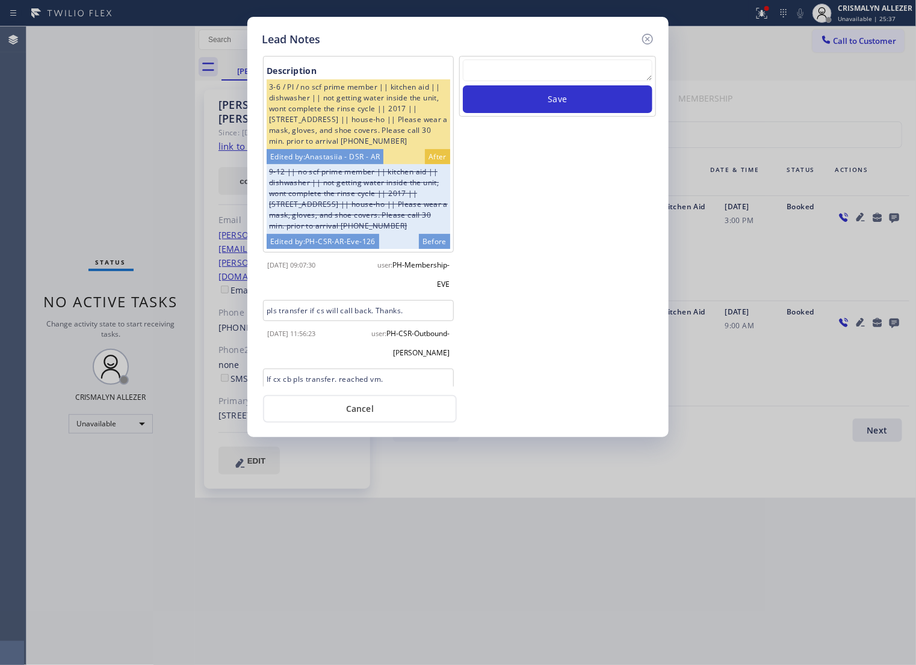
click at [537, 78] on textarea at bounding box center [558, 71] width 190 height 22
paste textarea "no answer | pls xfer if cx calls back"
type textarea "no answer | pls xfer if cx calls back"
click at [543, 109] on button "Save" at bounding box center [558, 99] width 190 height 28
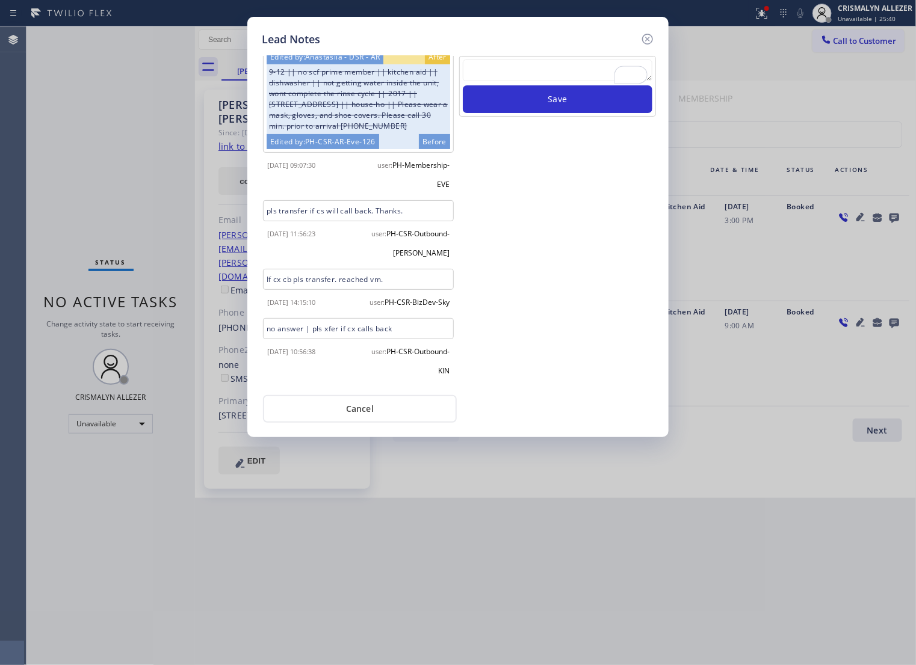
scroll to position [138, 0]
click at [368, 422] on button "Cancel" at bounding box center [360, 409] width 194 height 28
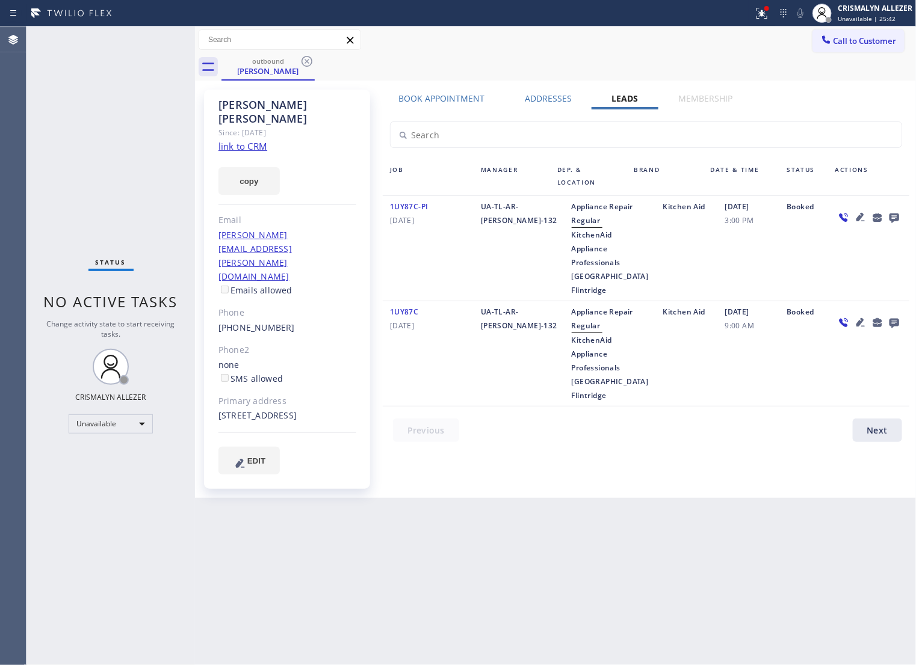
drag, startPoint x: 307, startPoint y: 63, endPoint x: 330, endPoint y: 13, distance: 55.2
click at [307, 61] on icon at bounding box center [307, 61] width 14 height 14
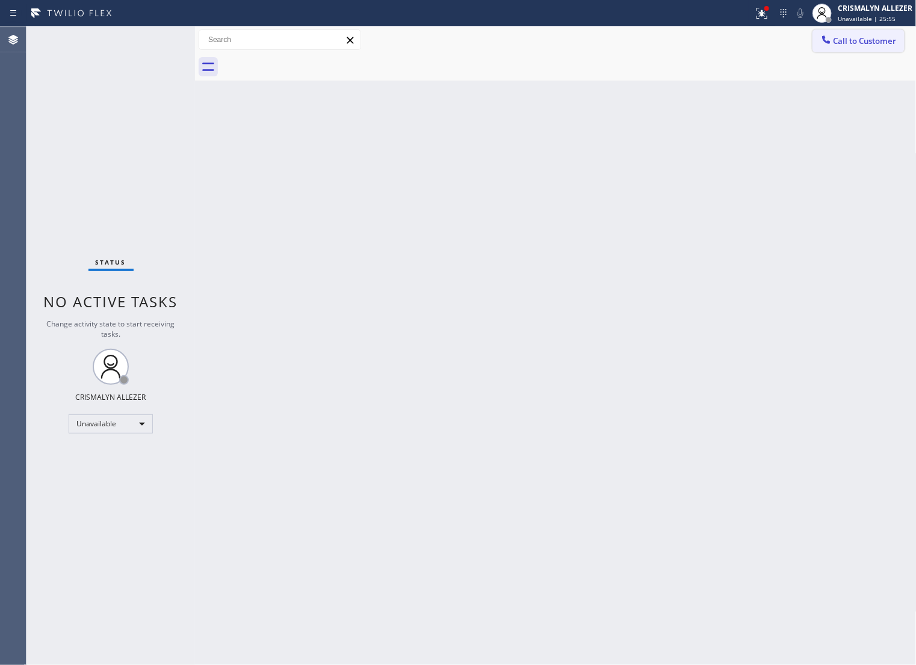
click at [880, 39] on span "Call to Customer" at bounding box center [864, 40] width 63 height 11
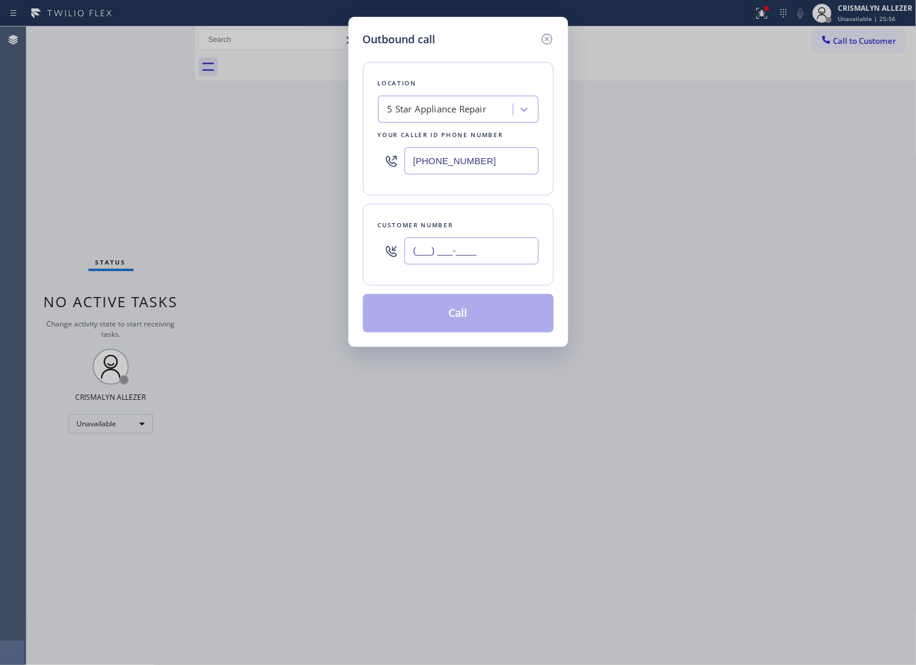
click at [515, 260] on input "(___) ___-____" at bounding box center [471, 251] width 134 height 27
paste input "714) 623-6652"
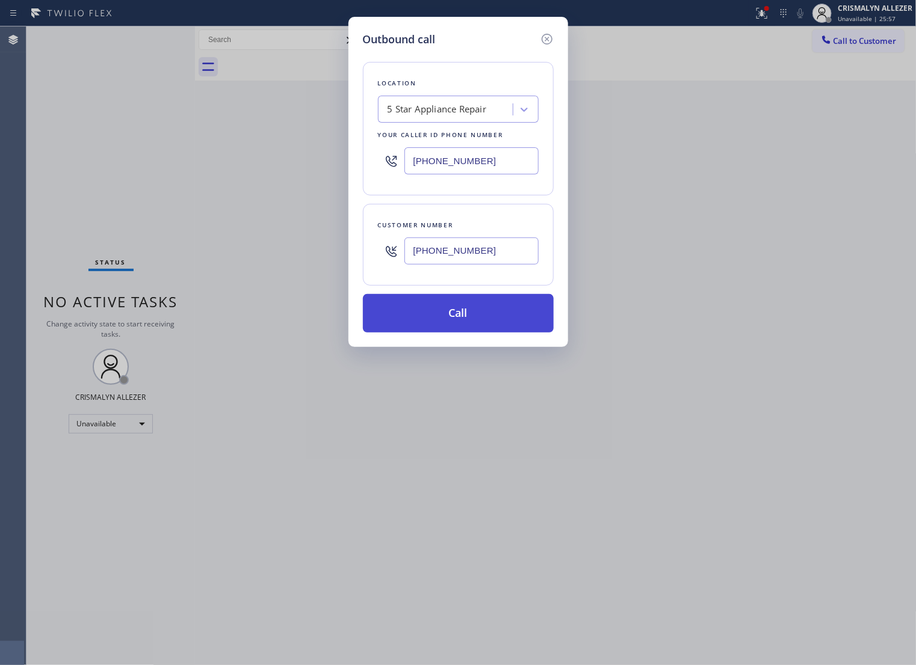
type input "(714) 623-6652"
click at [477, 324] on button "Call" at bounding box center [458, 313] width 191 height 39
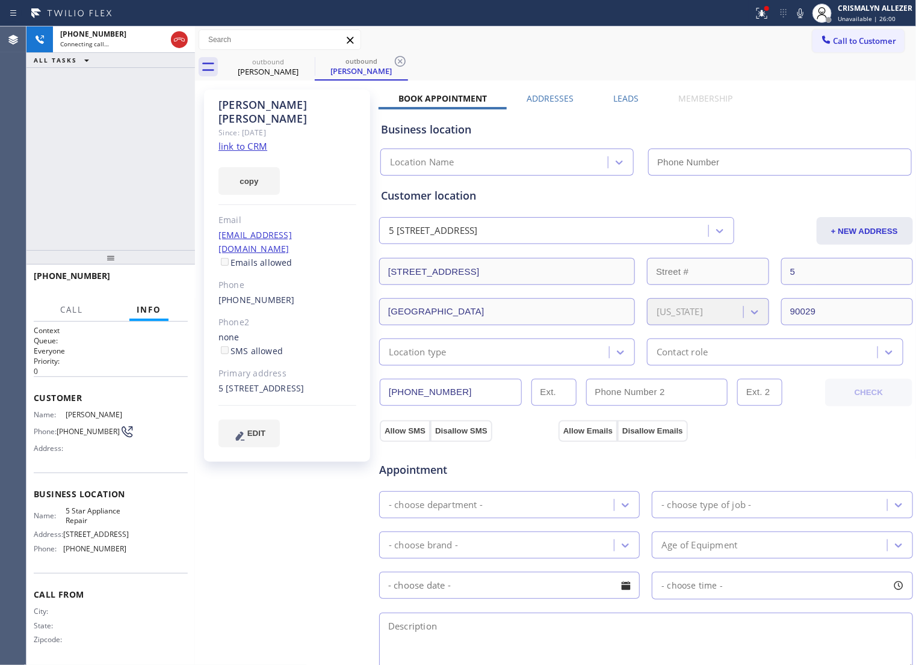
click at [248, 140] on link "link to CRM" at bounding box center [242, 146] width 49 height 12
type input "[PHONE_NUMBER]"
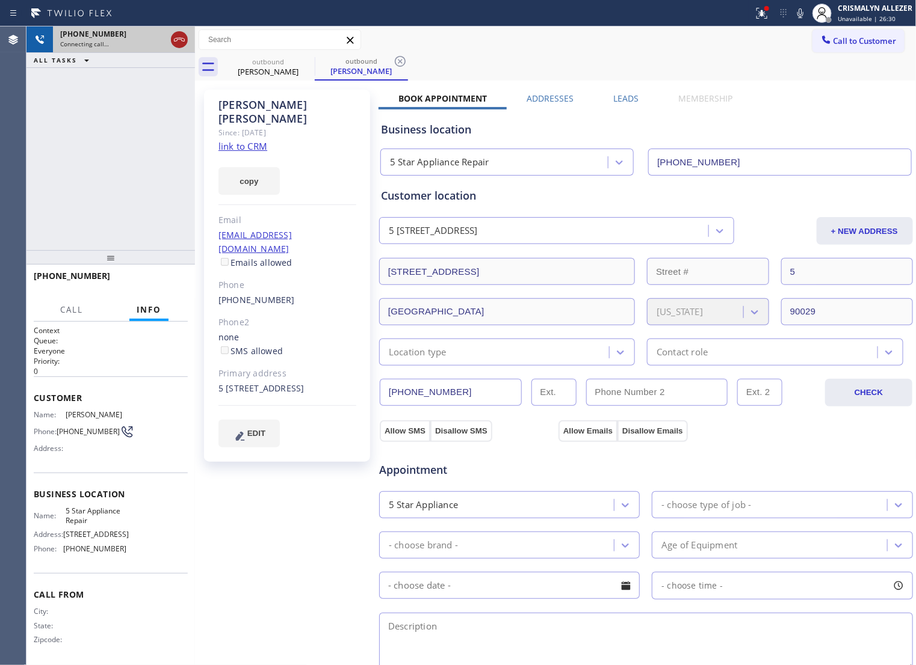
click at [178, 46] on icon at bounding box center [179, 39] width 14 height 14
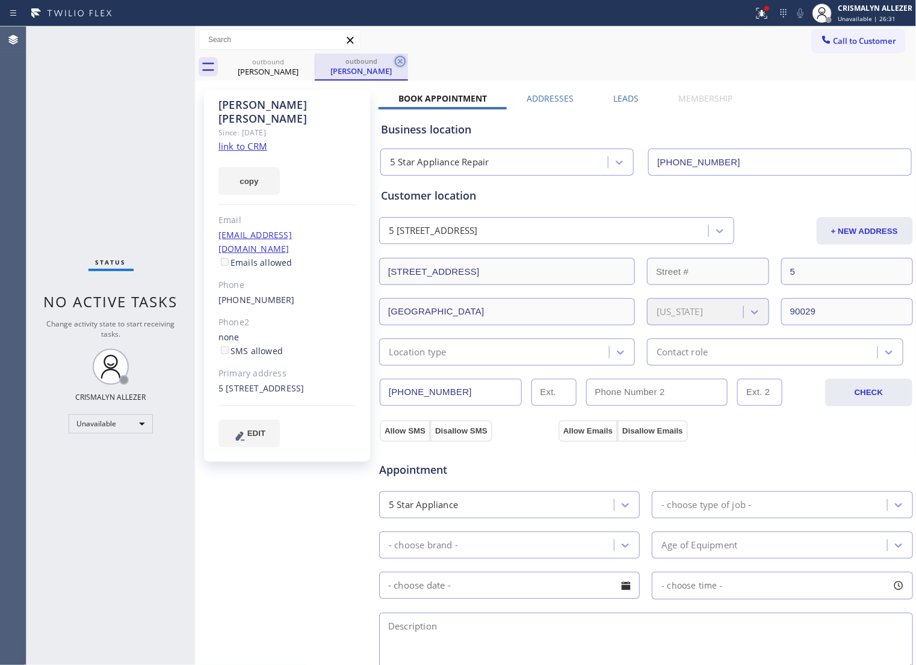
click at [402, 63] on icon at bounding box center [400, 61] width 14 height 14
click at [310, 63] on icon at bounding box center [307, 61] width 14 height 14
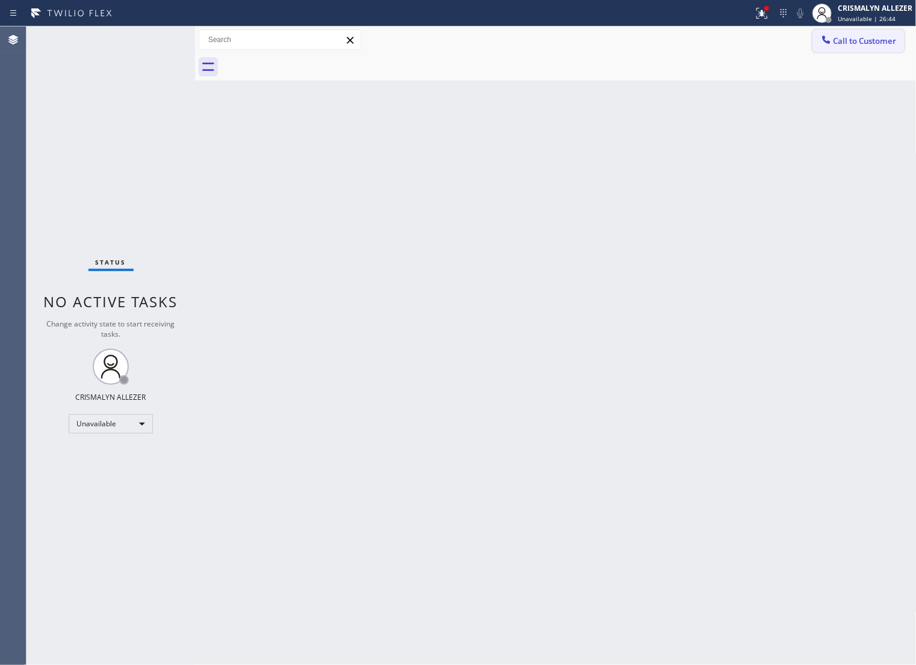
click at [869, 40] on span "Call to Customer" at bounding box center [864, 40] width 63 height 11
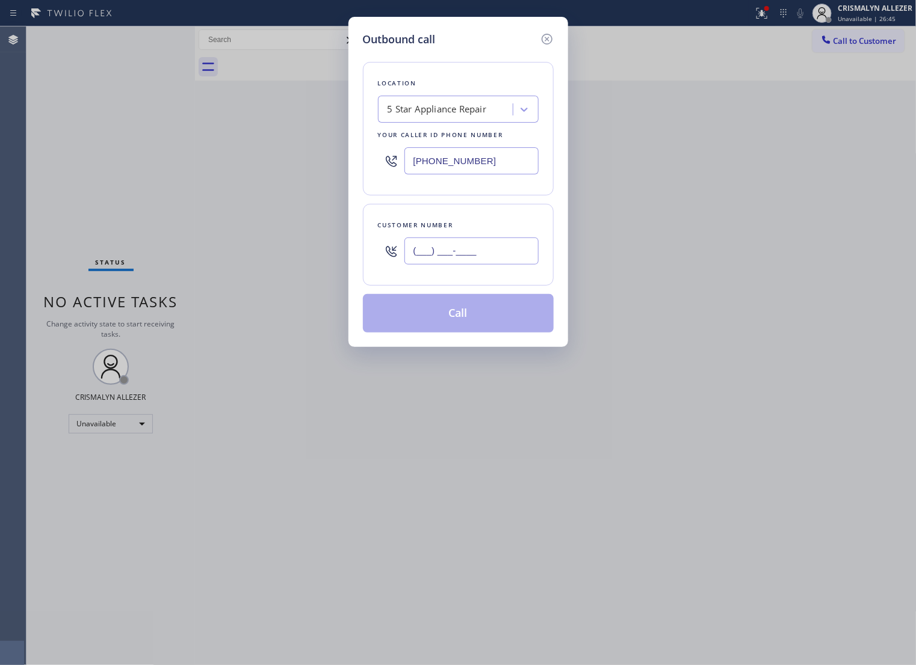
click at [521, 262] on input "(___) ___-____" at bounding box center [471, 251] width 134 height 27
paste input "310) 405-0316"
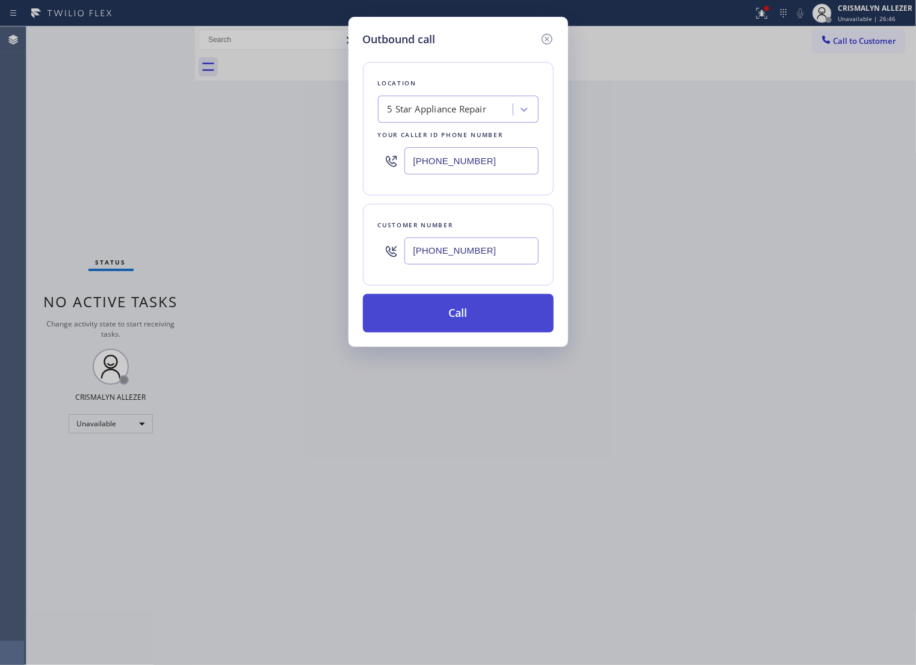
type input "[PHONE_NUMBER]"
click at [476, 324] on button "Call" at bounding box center [458, 313] width 191 height 39
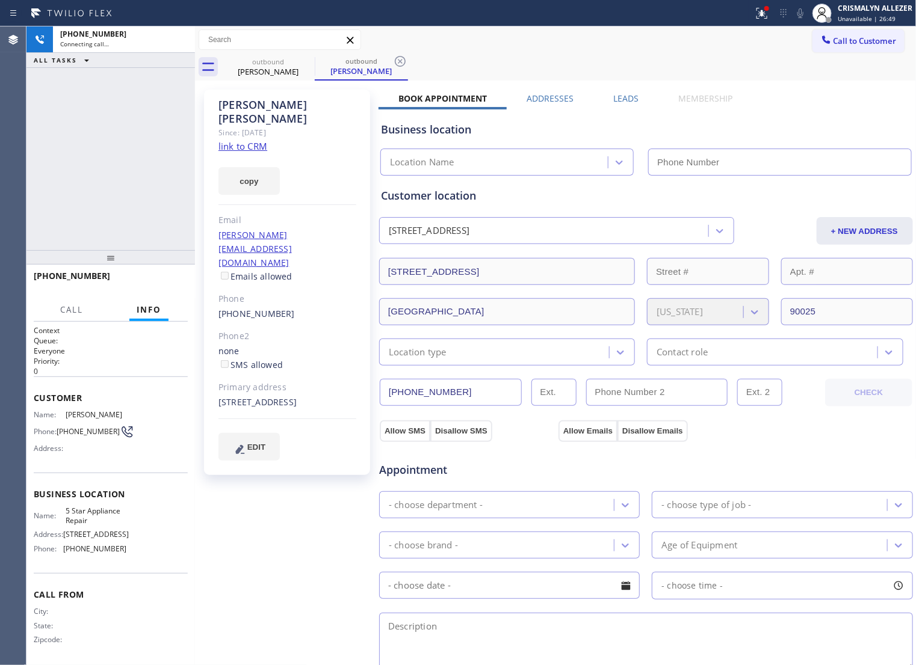
click at [247, 140] on link "link to CRM" at bounding box center [242, 146] width 49 height 12
type input "[PHONE_NUMBER]"
click at [141, 281] on span "HANG UP" at bounding box center [159, 281] width 37 height 8
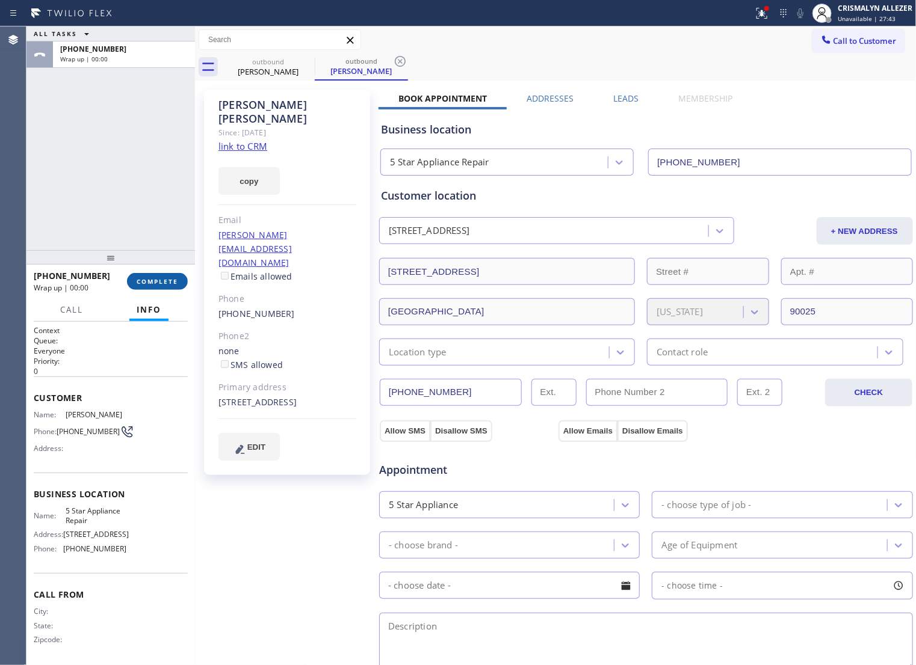
click at [159, 283] on span "COMPLETE" at bounding box center [158, 281] width 42 height 8
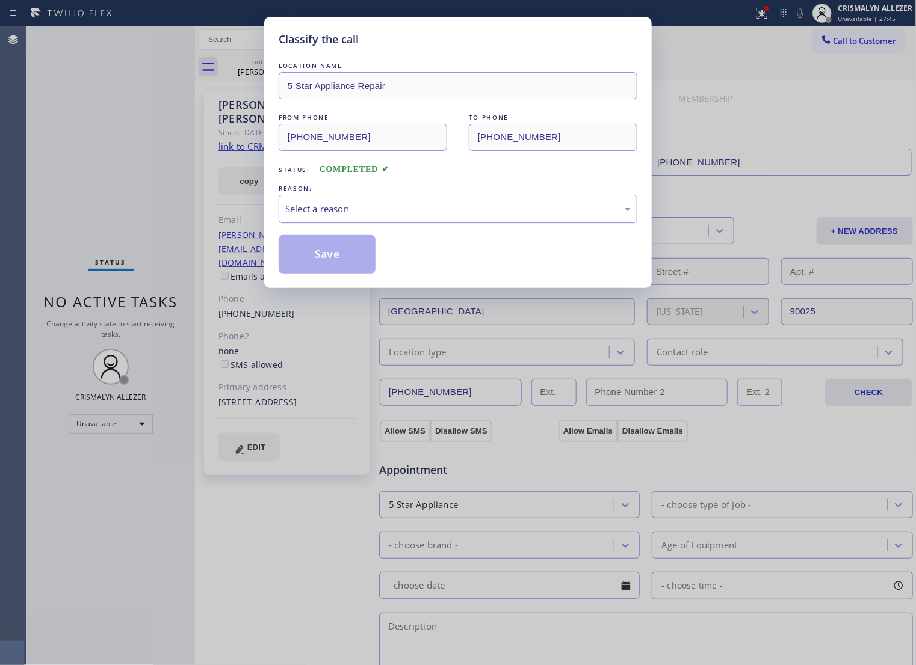
click at [505, 216] on div "Select a reason" at bounding box center [457, 209] width 345 height 14
click at [356, 262] on button "Save" at bounding box center [327, 254] width 97 height 39
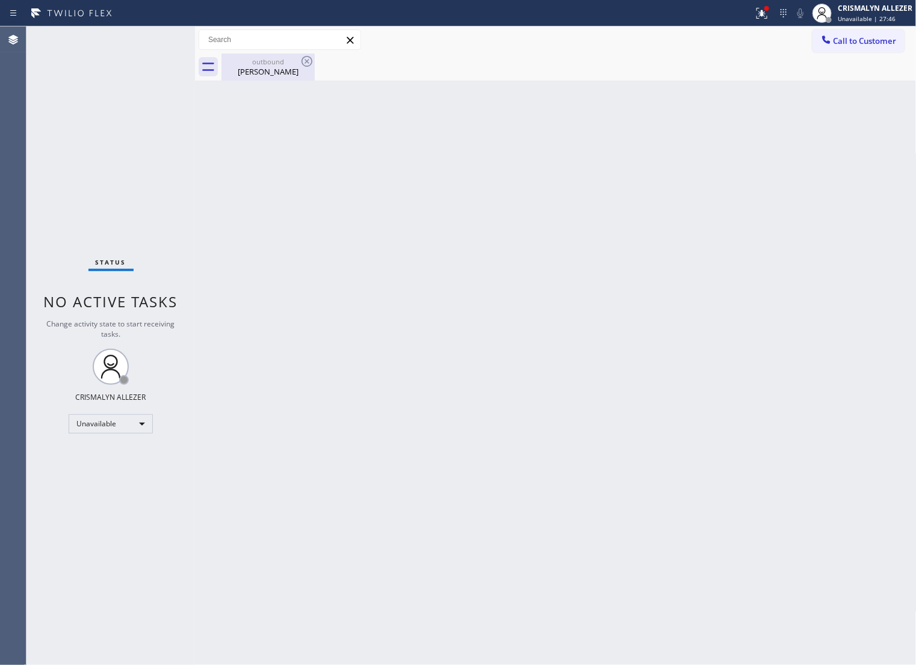
click at [239, 67] on div "Desiree Cabrera" at bounding box center [268, 71] width 91 height 11
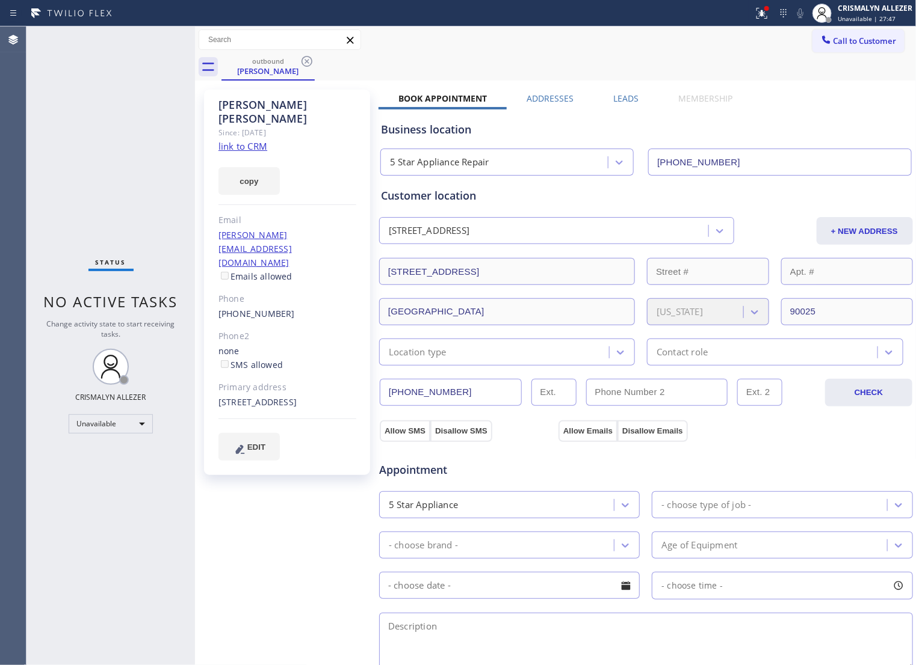
click at [620, 100] on label "Leads" at bounding box center [626, 98] width 25 height 11
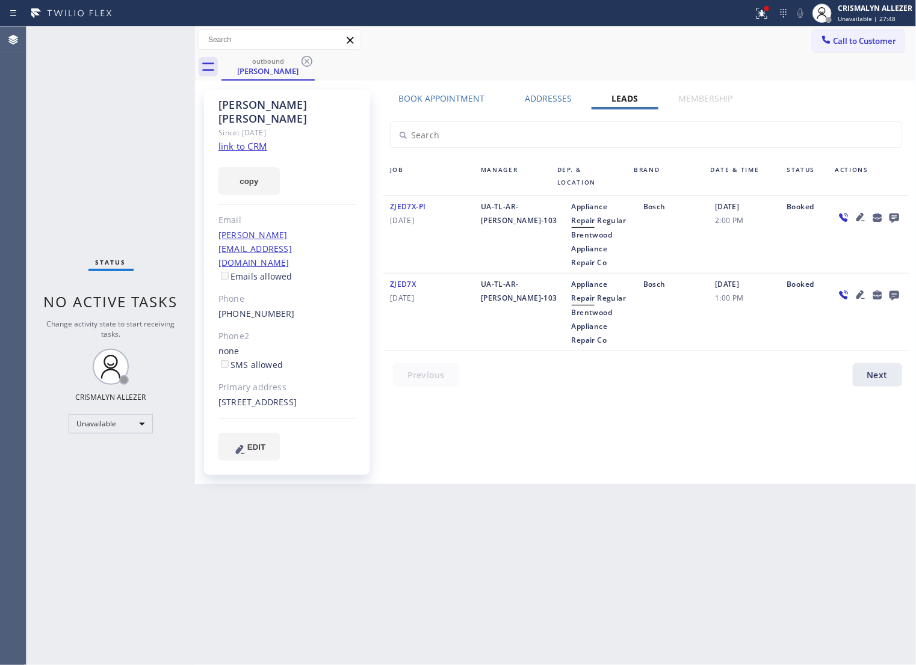
click at [896, 217] on icon at bounding box center [894, 219] width 10 height 10
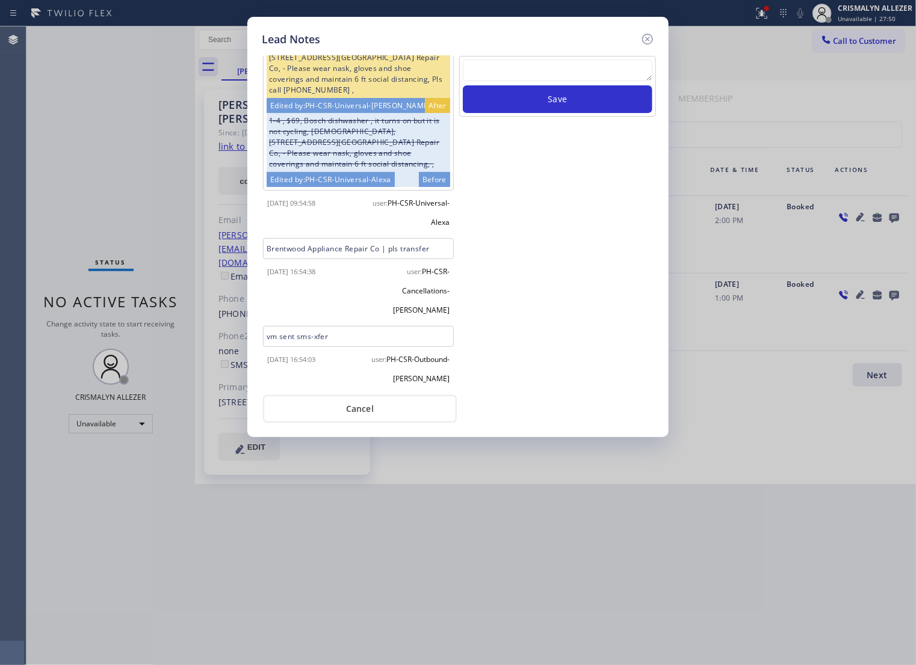
scroll to position [116, 0]
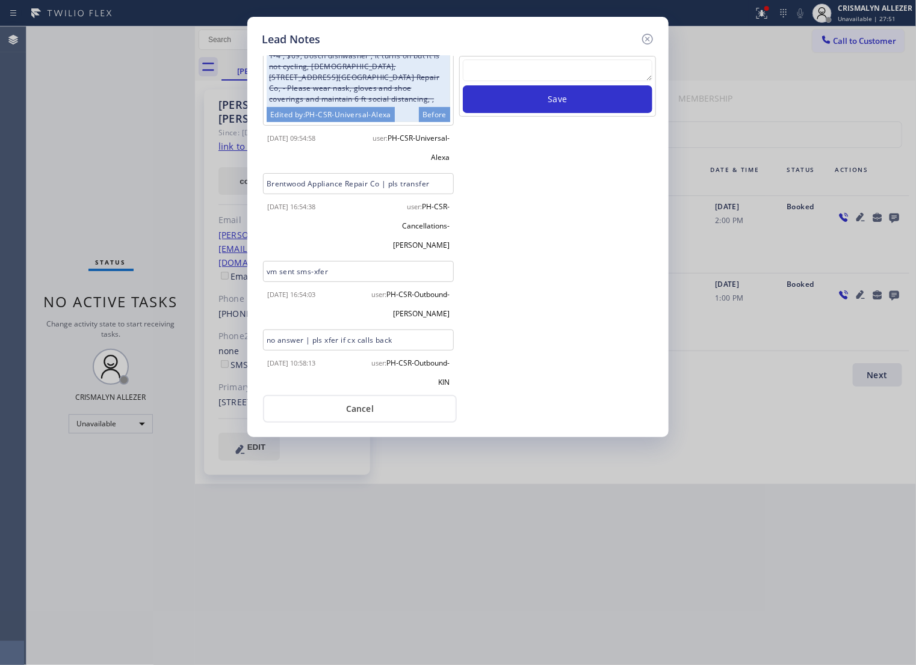
click at [356, 413] on button "Cancel" at bounding box center [360, 409] width 194 height 28
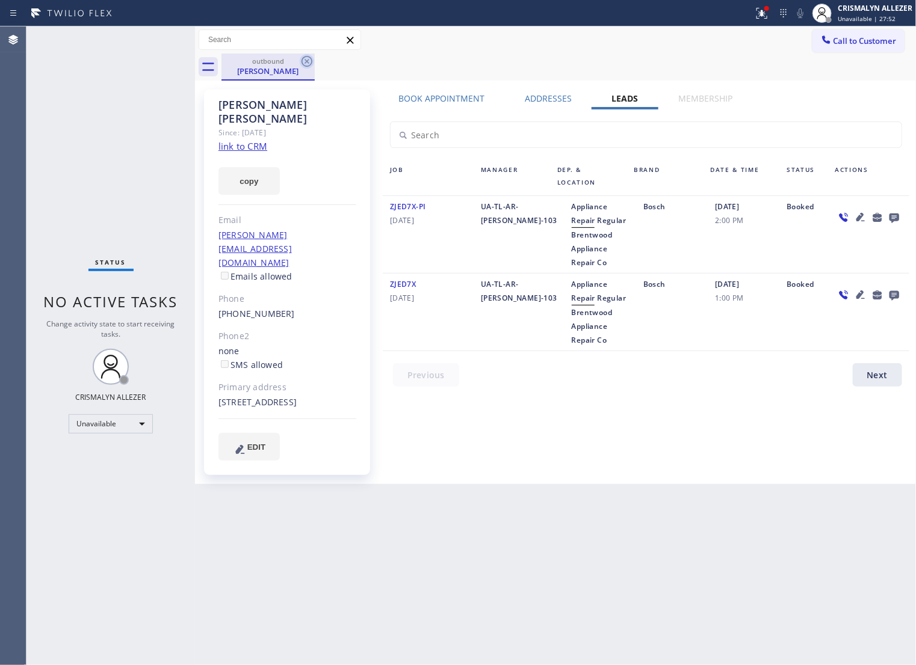
click at [301, 62] on icon at bounding box center [306, 61] width 11 height 11
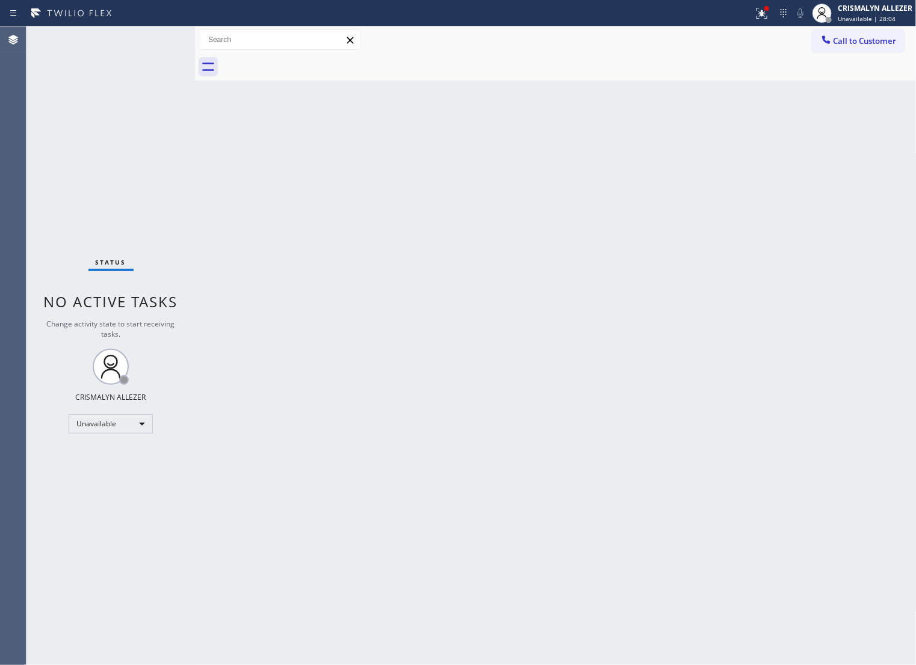
click at [850, 40] on span "Call to Customer" at bounding box center [864, 40] width 63 height 11
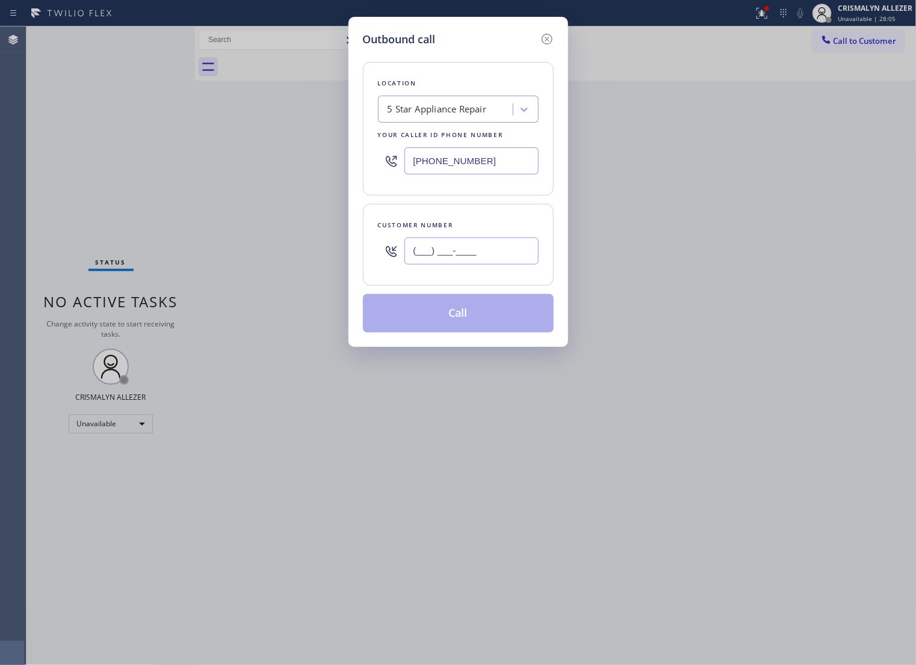
click at [489, 265] on input "(___) ___-____" at bounding box center [471, 251] width 134 height 27
paste input "213) 823-5930"
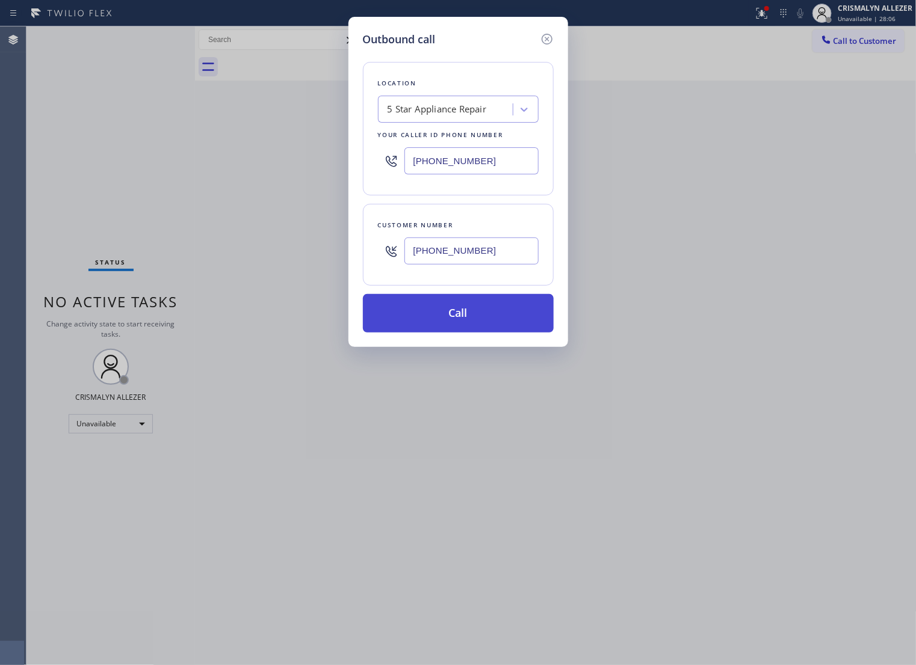
type input "(213) 823-5930"
click at [458, 333] on button "Call" at bounding box center [458, 313] width 191 height 39
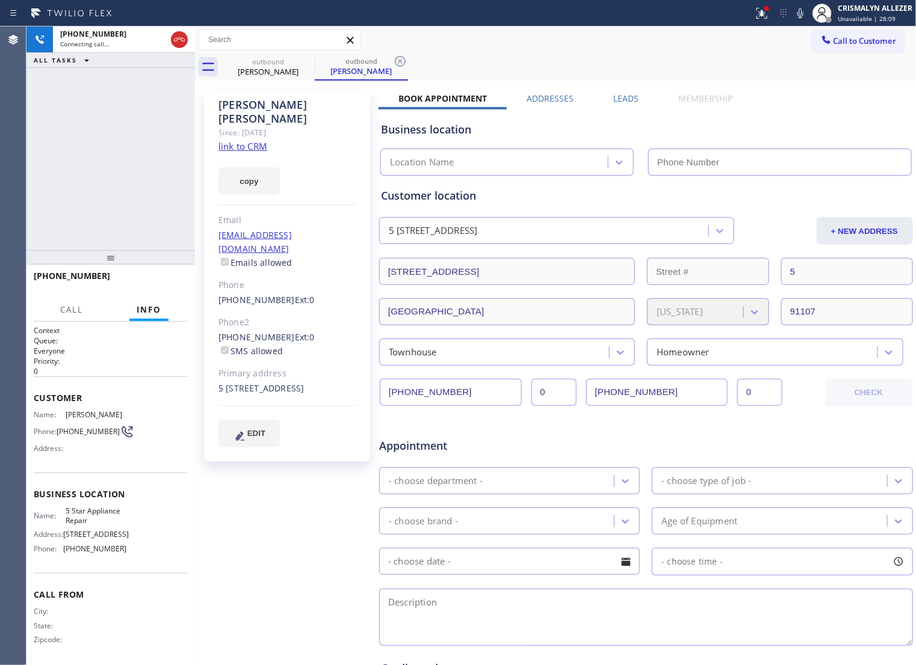
click at [245, 140] on link "link to CRM" at bounding box center [242, 146] width 49 height 12
type input "[PHONE_NUMBER]"
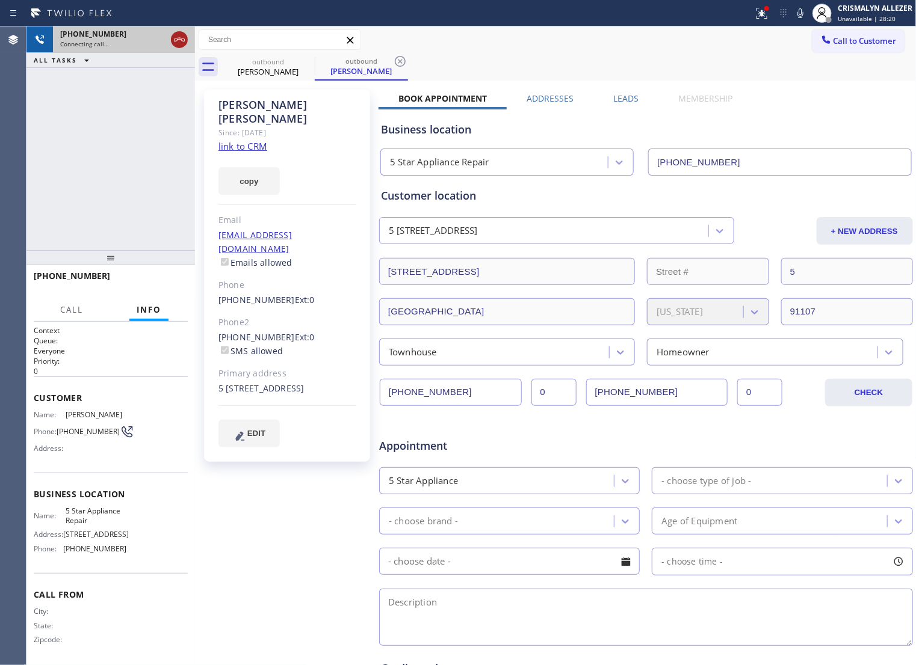
click at [179, 43] on icon at bounding box center [179, 39] width 14 height 14
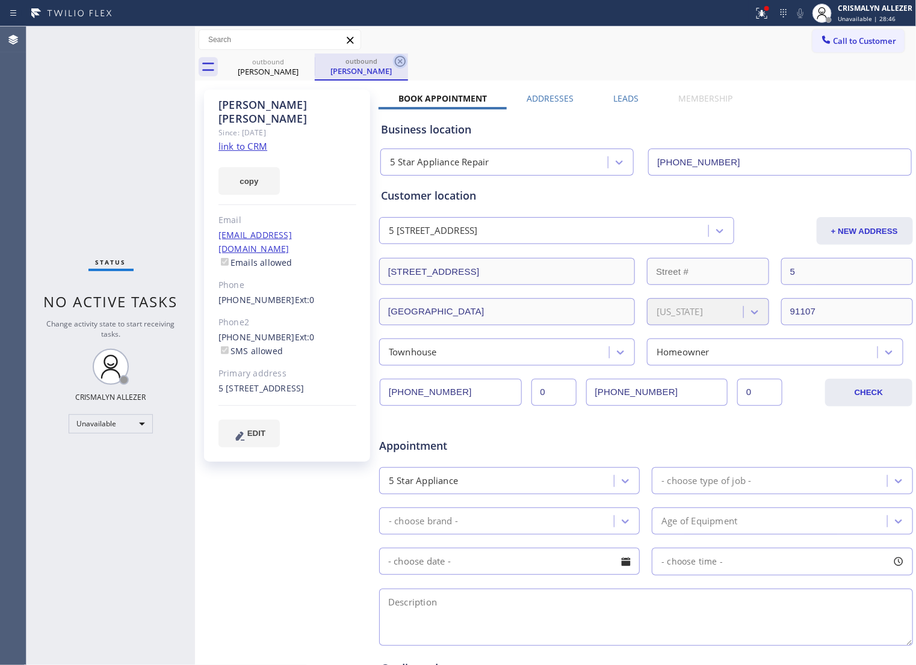
click at [398, 63] on icon at bounding box center [400, 61] width 14 height 14
click at [310, 61] on icon at bounding box center [307, 61] width 14 height 14
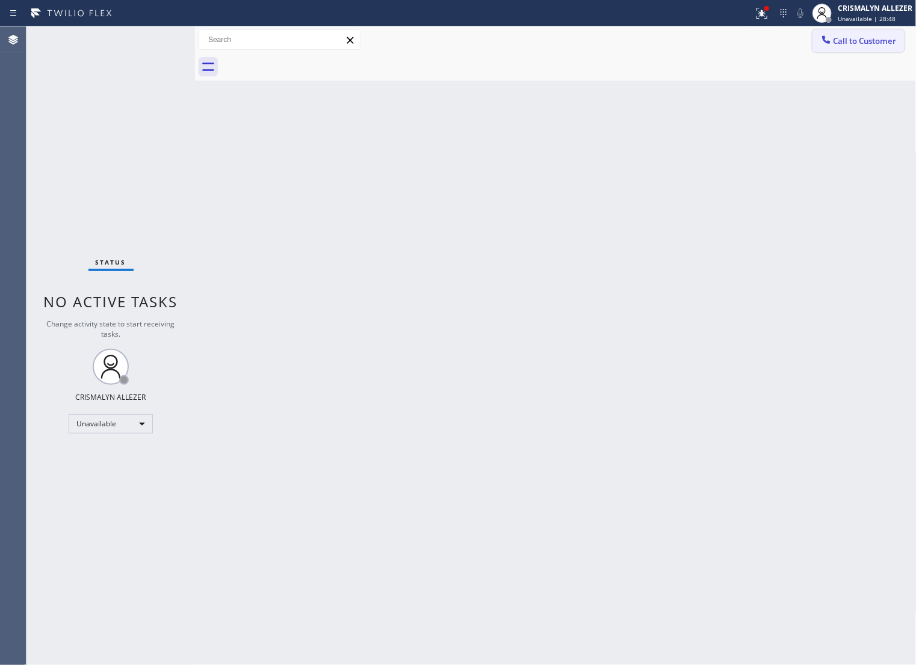
click at [880, 43] on span "Call to Customer" at bounding box center [864, 40] width 63 height 11
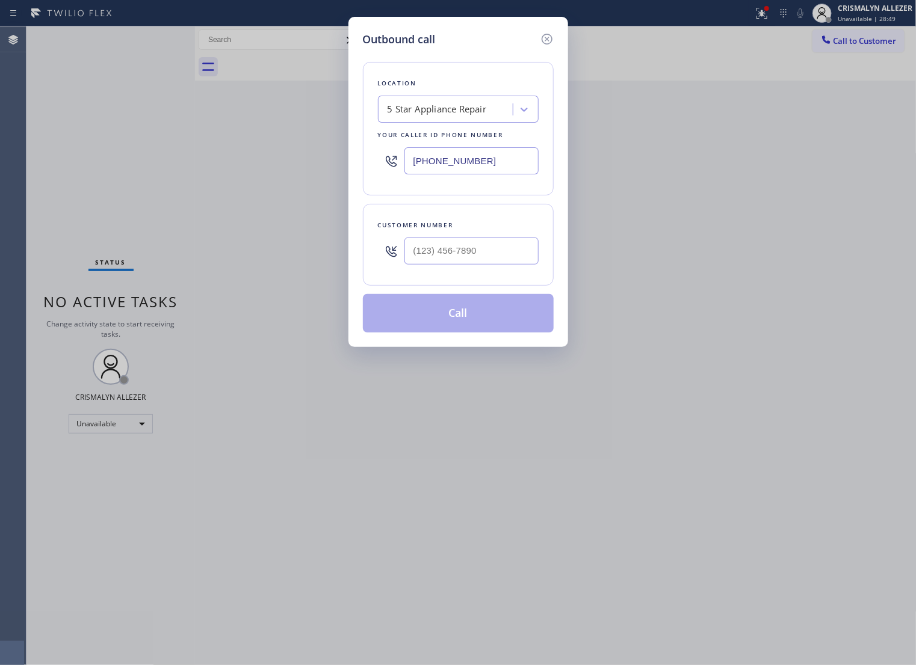
click at [497, 271] on div at bounding box center [471, 251] width 134 height 39
click at [487, 265] on input "(___) ___-____" at bounding box center [471, 251] width 134 height 27
paste input "213) 823-5930"
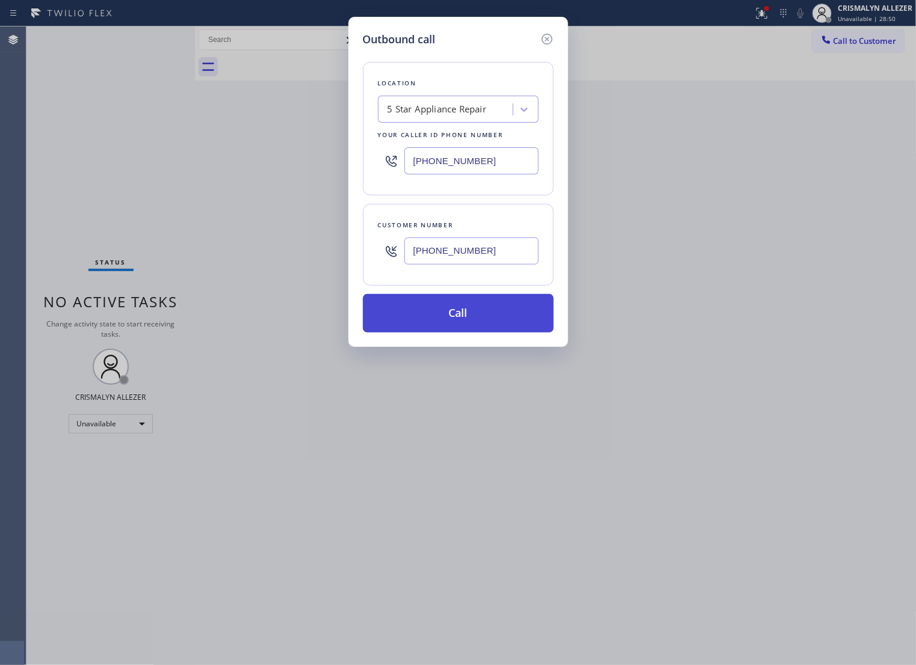
type input "(213) 823-5930"
click at [463, 333] on button "Call" at bounding box center [458, 313] width 191 height 39
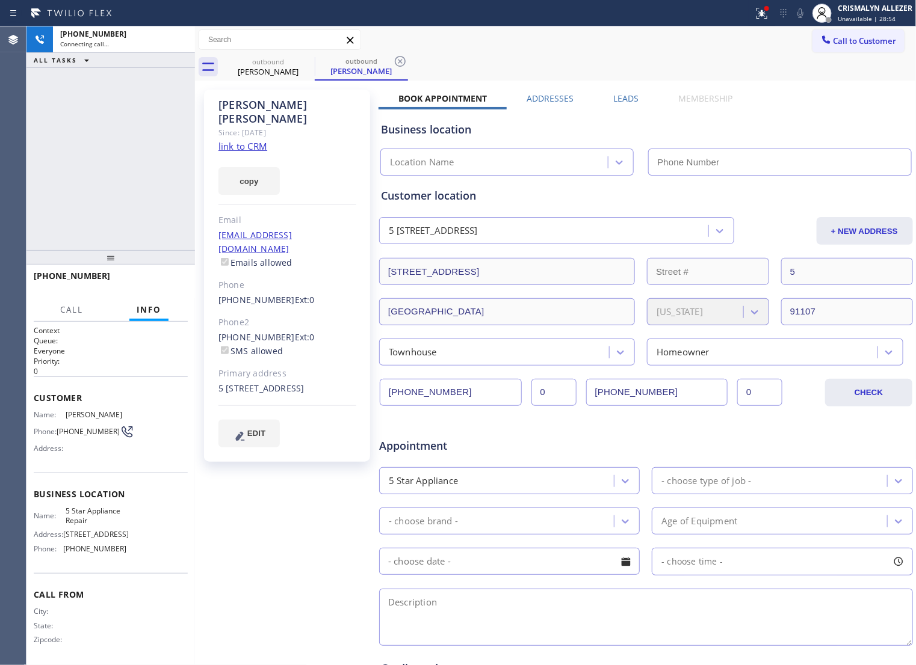
type input "[PHONE_NUMBER]"
click at [176, 37] on icon at bounding box center [179, 39] width 14 height 14
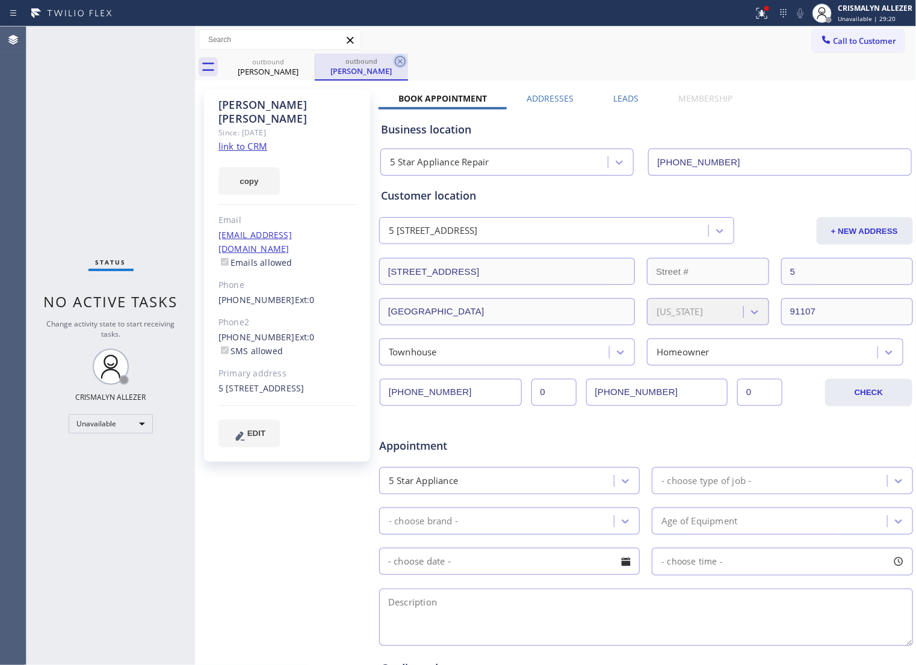
click at [398, 61] on icon at bounding box center [400, 61] width 14 height 14
click at [626, 101] on label "Leads" at bounding box center [626, 98] width 25 height 11
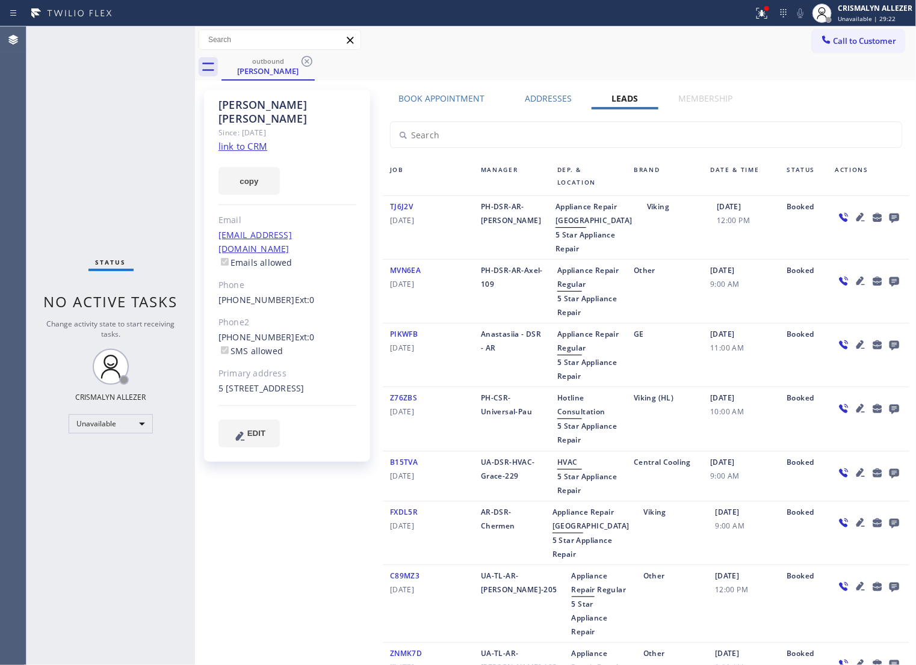
click at [889, 223] on icon at bounding box center [894, 219] width 10 height 10
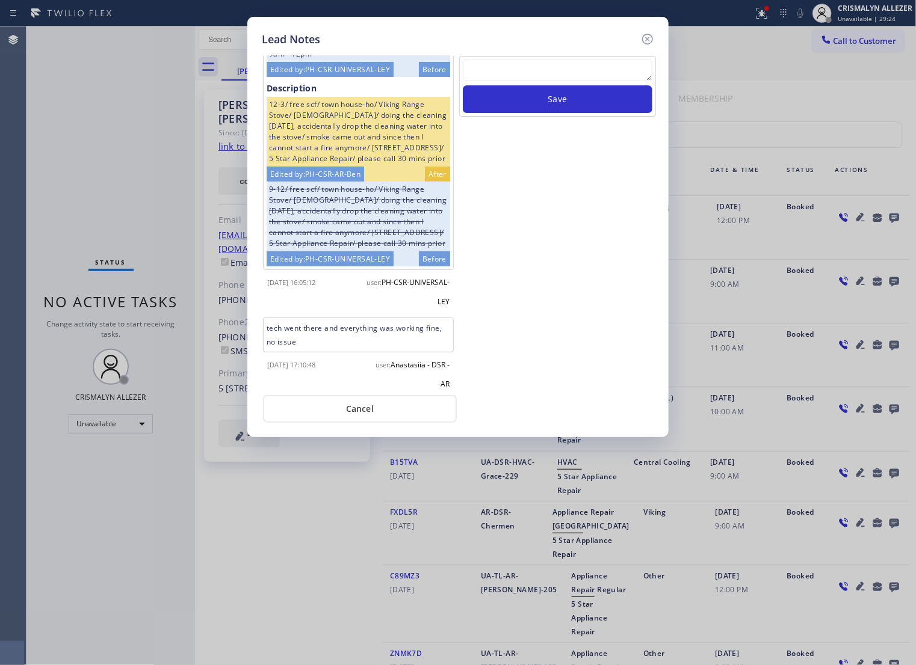
scroll to position [119, 0]
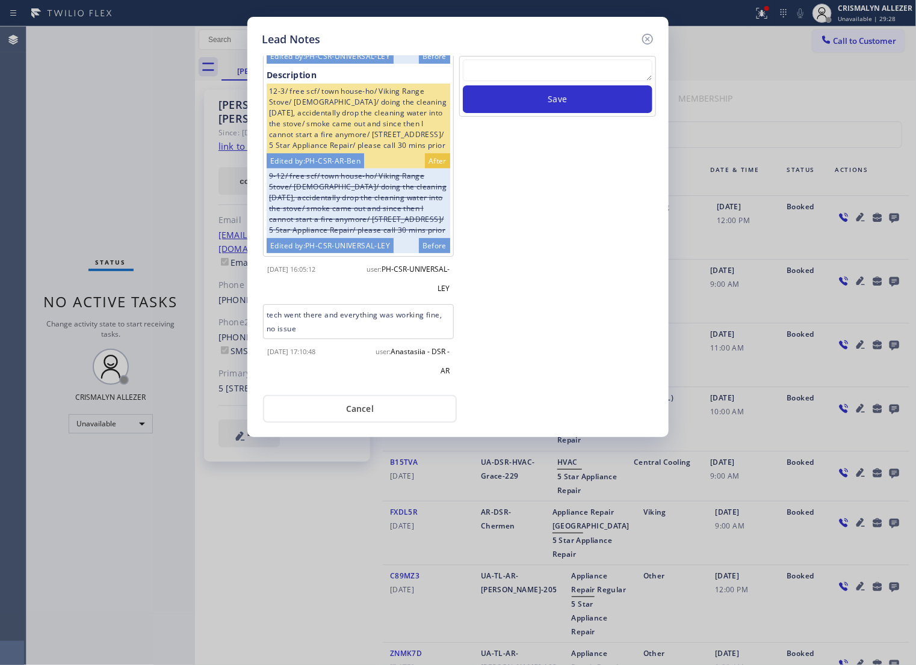
click at [512, 69] on textarea at bounding box center [558, 71] width 190 height 22
paste textarea "no answer | pls xfer if cx calls back"
type textarea "no answer | pls xfer if cx calls back"
click at [563, 109] on button "Save" at bounding box center [558, 99] width 190 height 28
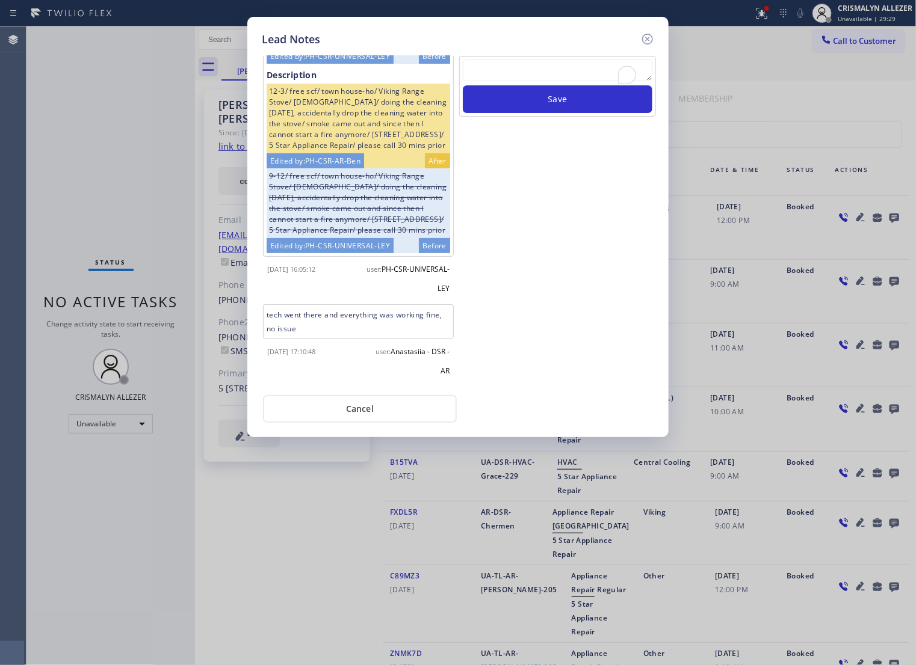
scroll to position [0, 0]
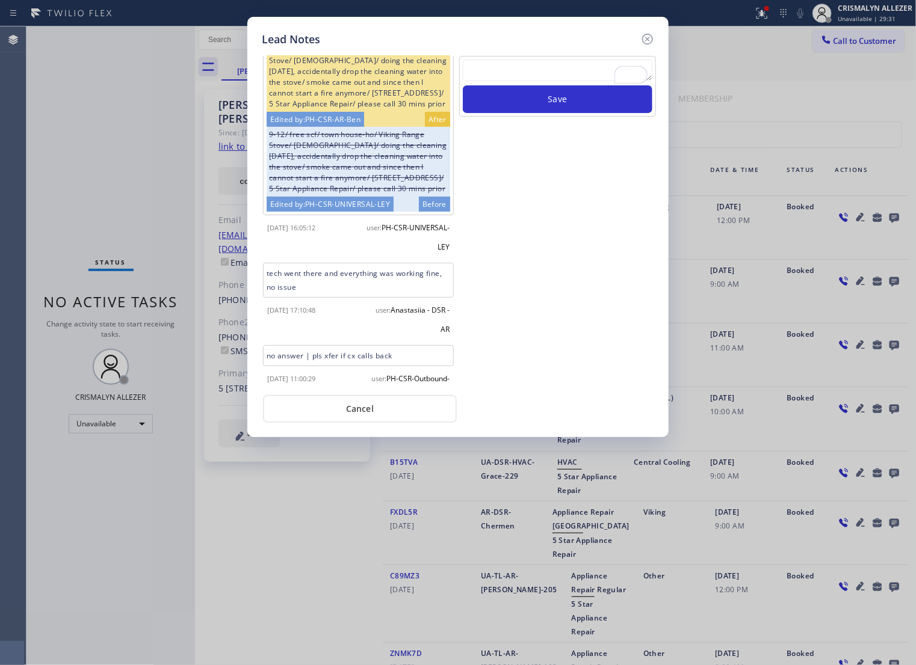
drag, startPoint x: 350, startPoint y: 418, endPoint x: 350, endPoint y: 359, distance: 59.0
click at [350, 418] on button "Cancel" at bounding box center [360, 409] width 194 height 28
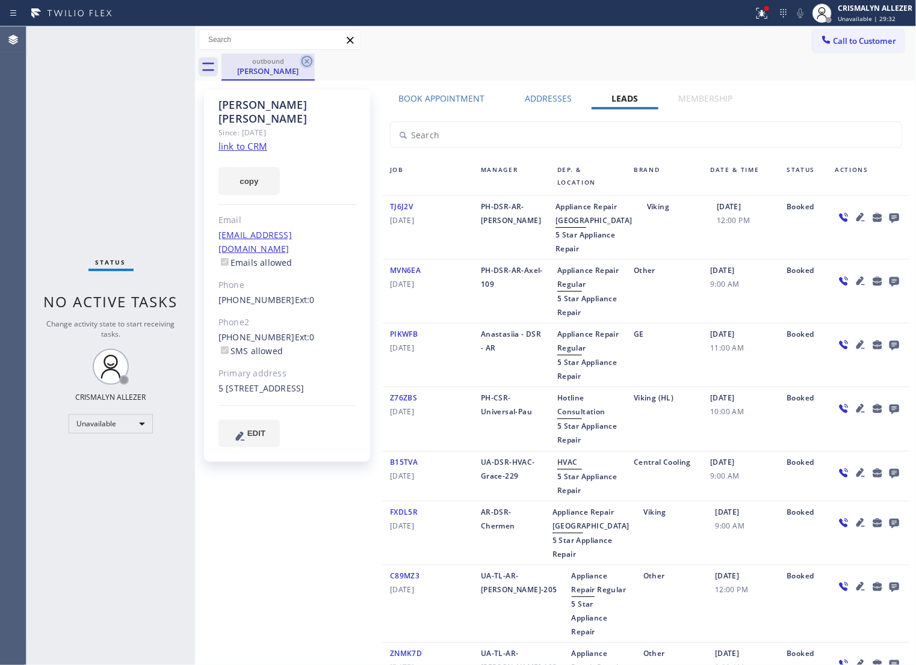
click at [304, 62] on icon at bounding box center [307, 61] width 14 height 14
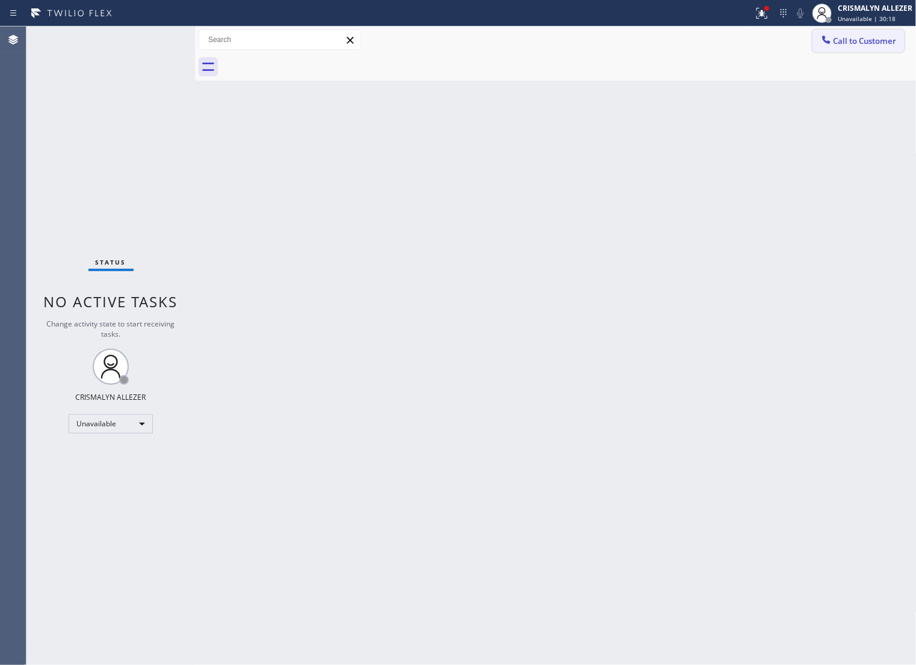
click at [833, 46] on span "Call to Customer" at bounding box center [864, 40] width 63 height 11
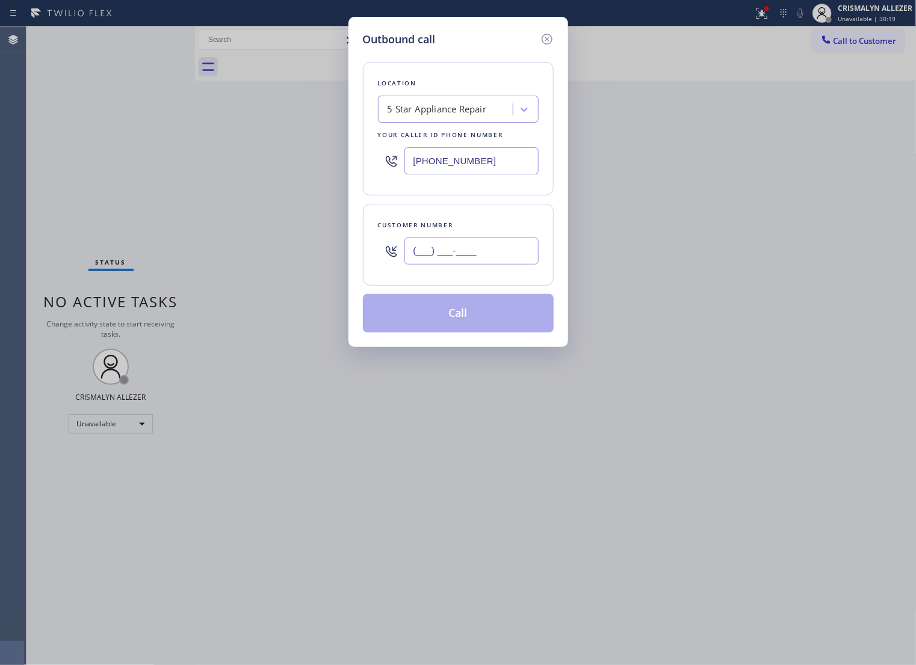
click at [509, 257] on input "(___) ___-____" at bounding box center [471, 251] width 134 height 27
paste input "310) 962-3035"
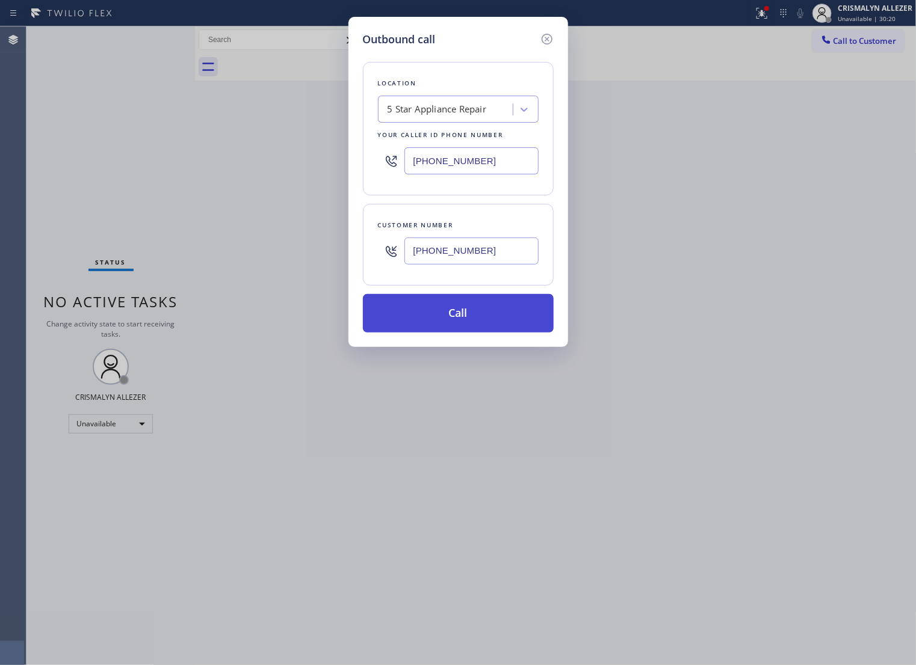
type input "(310) 962-3035"
click at [465, 323] on button "Call" at bounding box center [458, 313] width 191 height 39
click at [455, 325] on button "Call" at bounding box center [458, 313] width 191 height 39
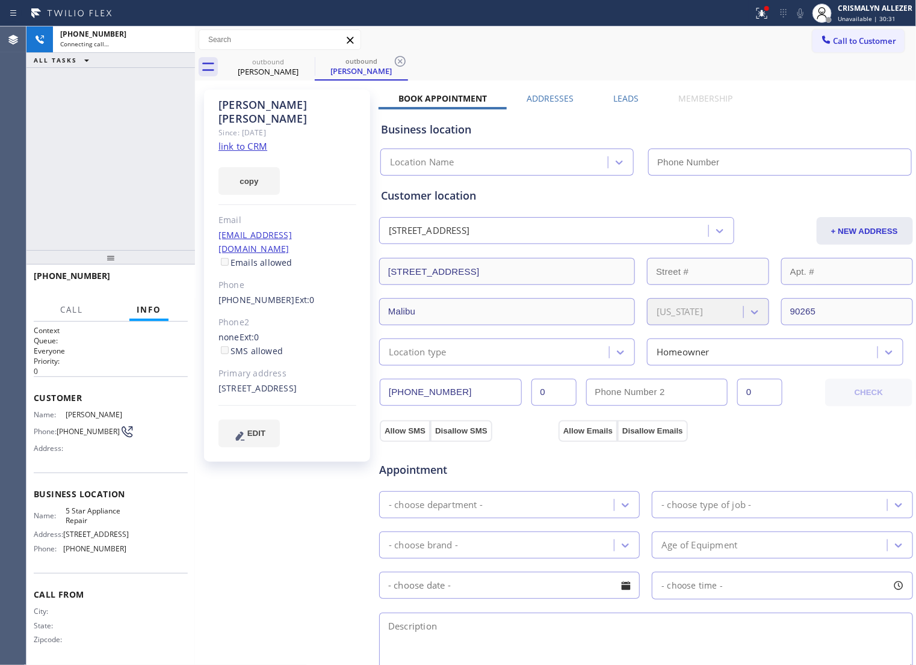
click at [236, 140] on link "link to CRM" at bounding box center [242, 146] width 49 height 12
type input "[PHONE_NUMBER]"
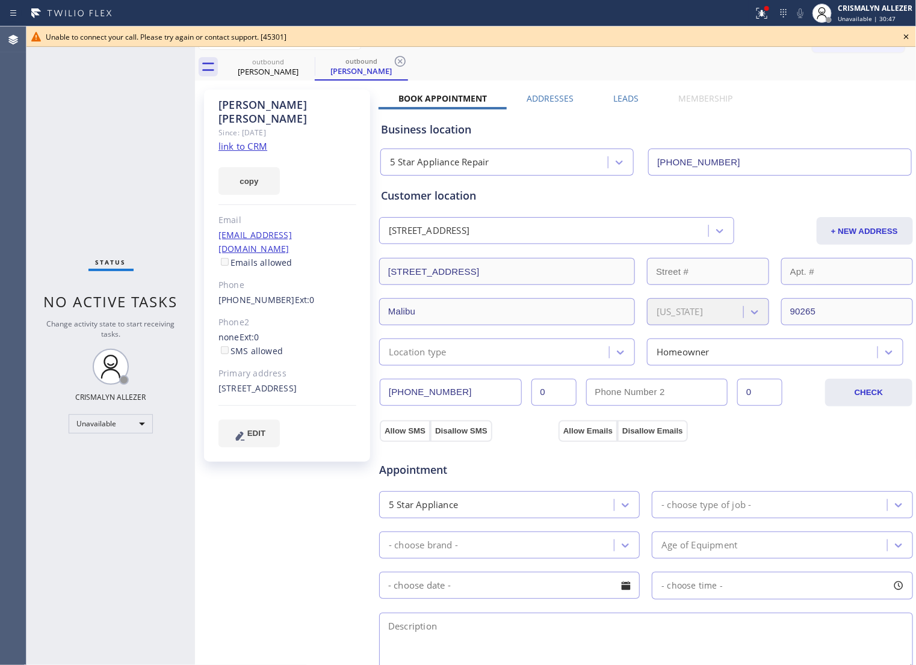
click at [906, 37] on icon at bounding box center [906, 36] width 5 height 5
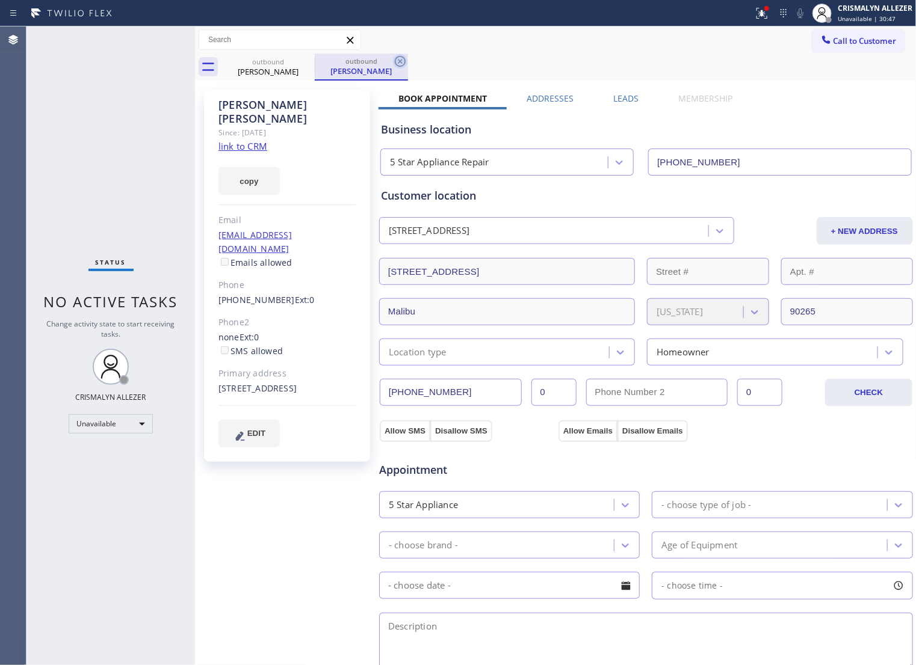
click at [404, 62] on icon at bounding box center [400, 61] width 14 height 14
drag, startPoint x: 309, startPoint y: 58, endPoint x: 389, endPoint y: 59, distance: 80.6
click at [313, 58] on icon at bounding box center [307, 61] width 14 height 14
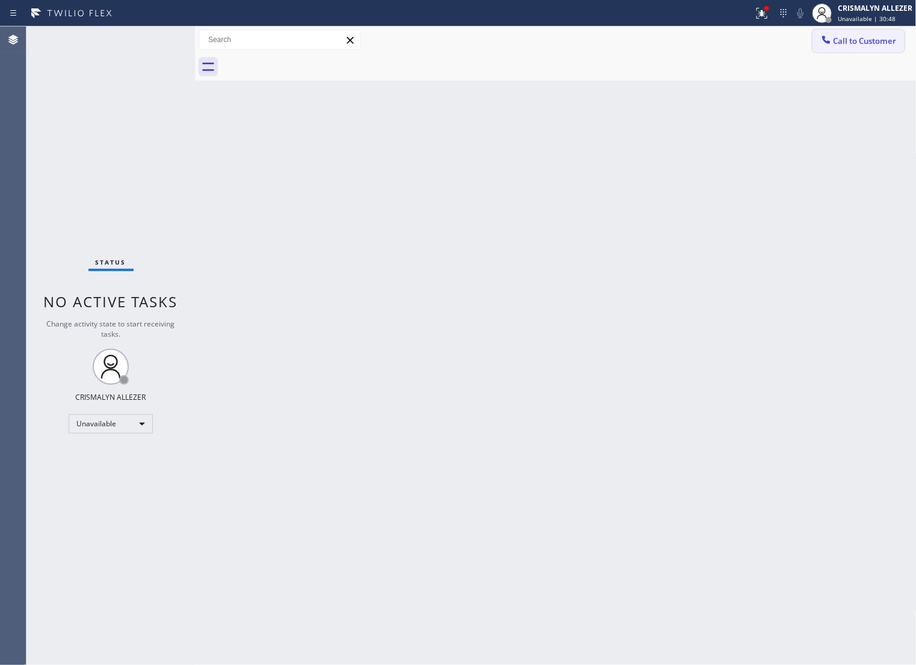
click at [833, 35] on span "Call to Customer" at bounding box center [864, 40] width 63 height 11
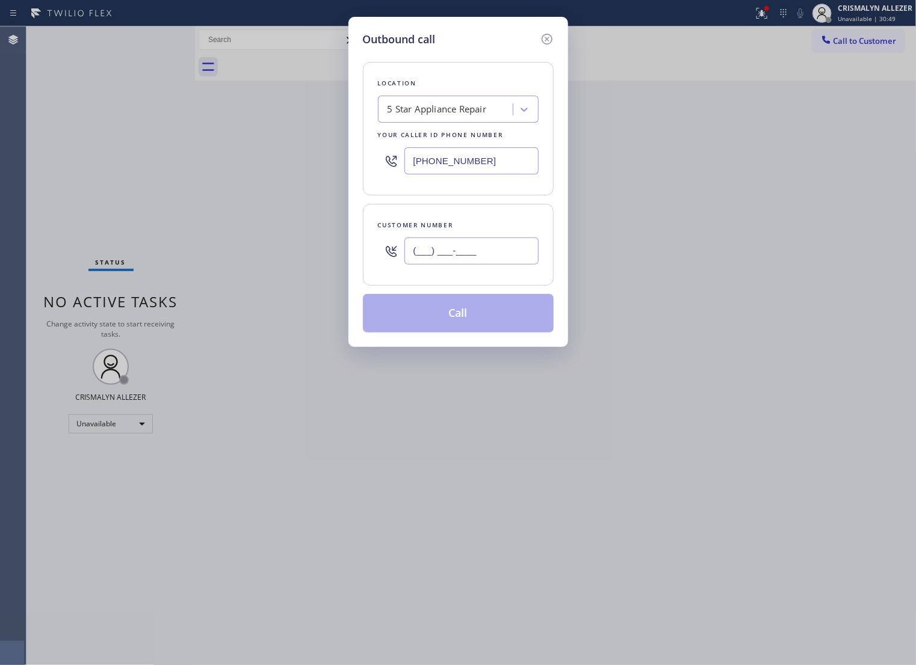
click at [504, 265] on input "(___) ___-____" at bounding box center [471, 251] width 134 height 27
paste input "818) 699-0012"
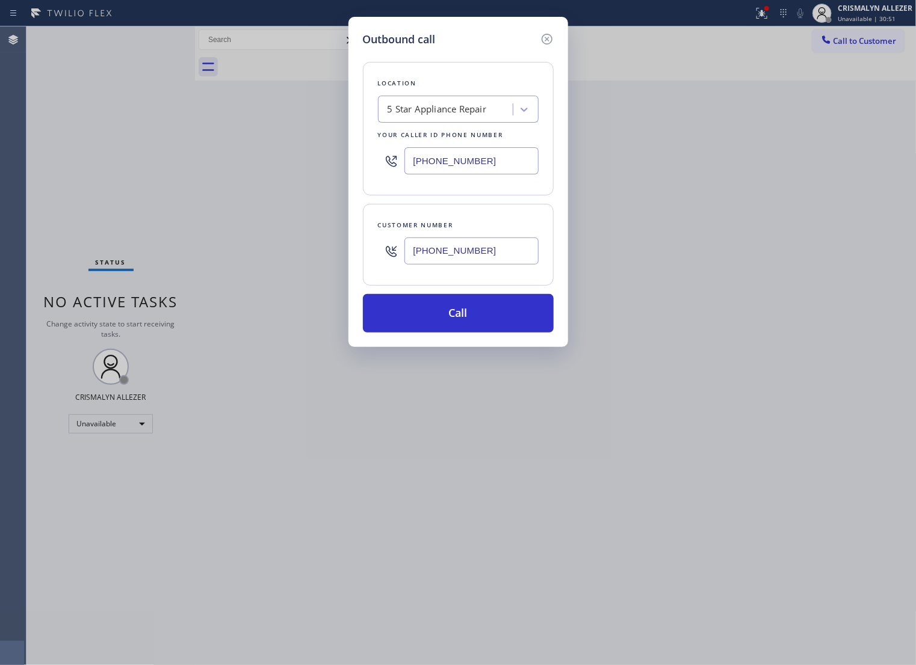
type input "(818) 699-0012"
drag, startPoint x: 512, startPoint y: 170, endPoint x: 267, endPoint y: 177, distance: 245.6
click at [267, 177] on div "Outbound call Location 5 Star Appliance Repair Your caller id phone number (855…" at bounding box center [458, 332] width 916 height 665
paste input "18) 699-001"
type input "(818) 699-0012"
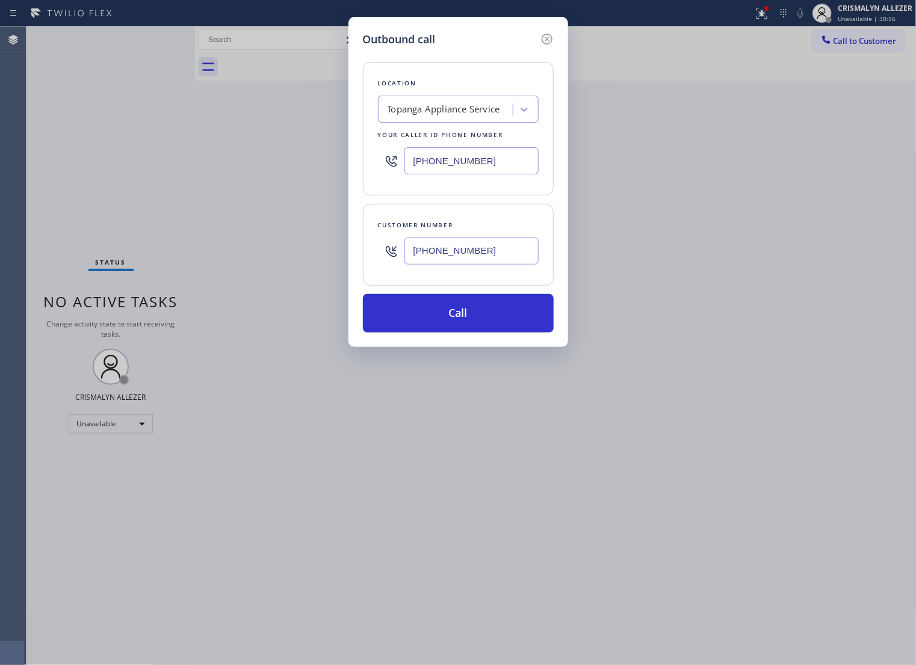
drag, startPoint x: 510, startPoint y: 265, endPoint x: 274, endPoint y: 260, distance: 235.3
click at [274, 260] on div "Outbound call Location Topanga Appliance Service Your caller id phone number (8…" at bounding box center [458, 332] width 916 height 665
paste input "310) 962-3035"
type input "(310) 962-3035"
click at [456, 333] on button "Call" at bounding box center [458, 313] width 191 height 39
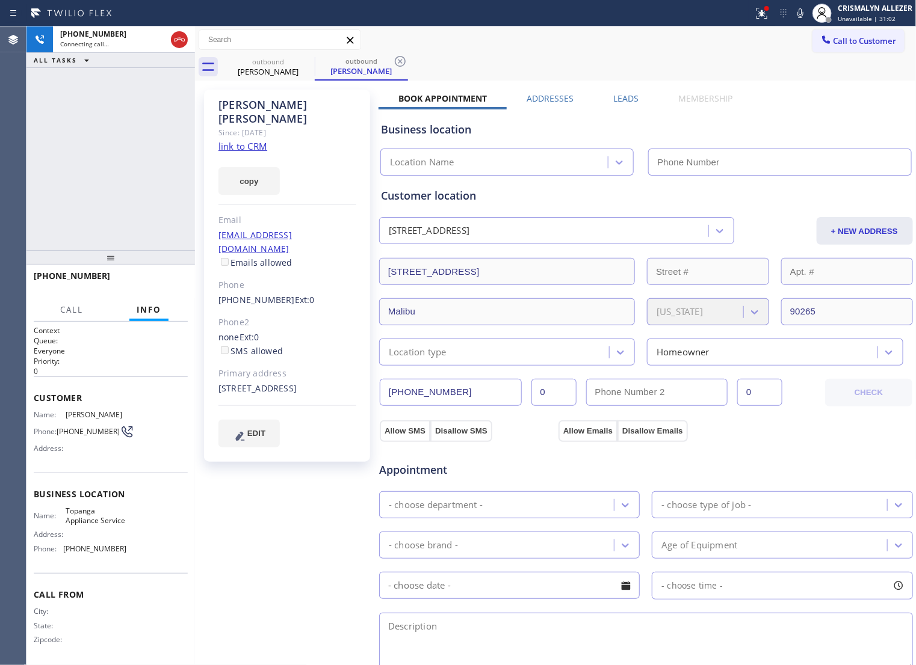
type input "(818) 699-0012"
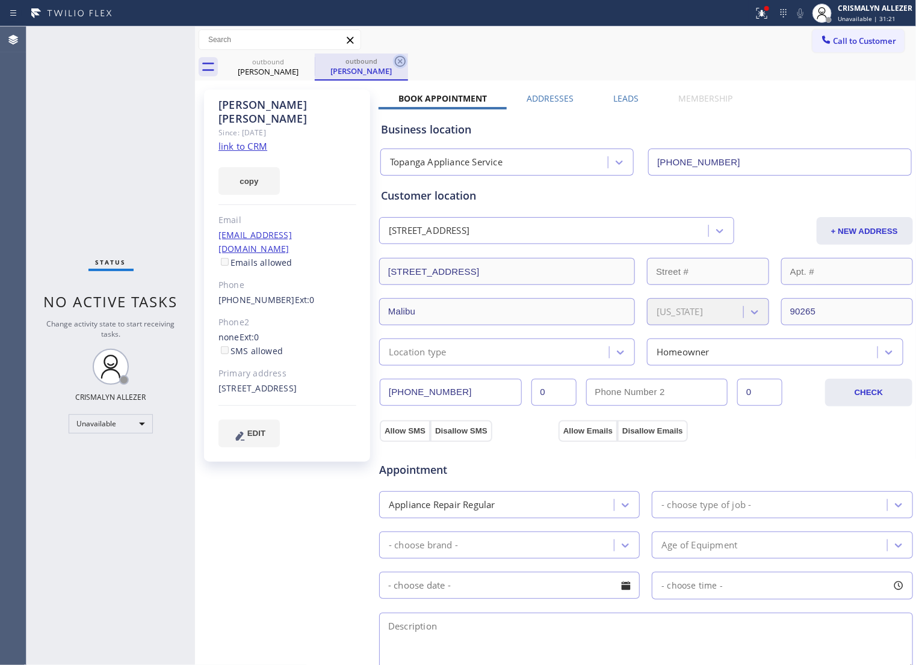
click at [404, 61] on icon at bounding box center [400, 61] width 14 height 14
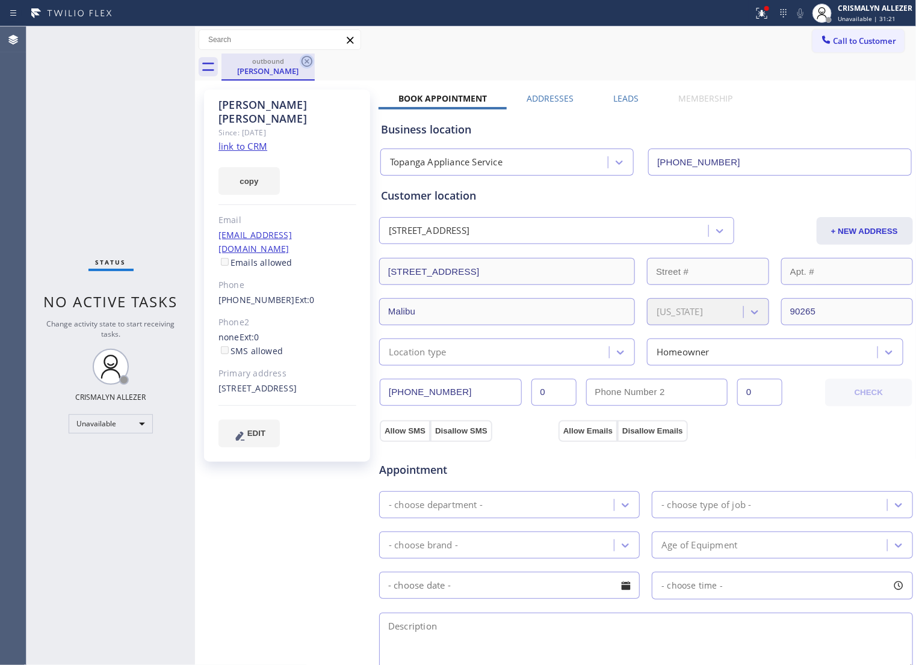
click at [302, 61] on icon at bounding box center [306, 61] width 11 height 11
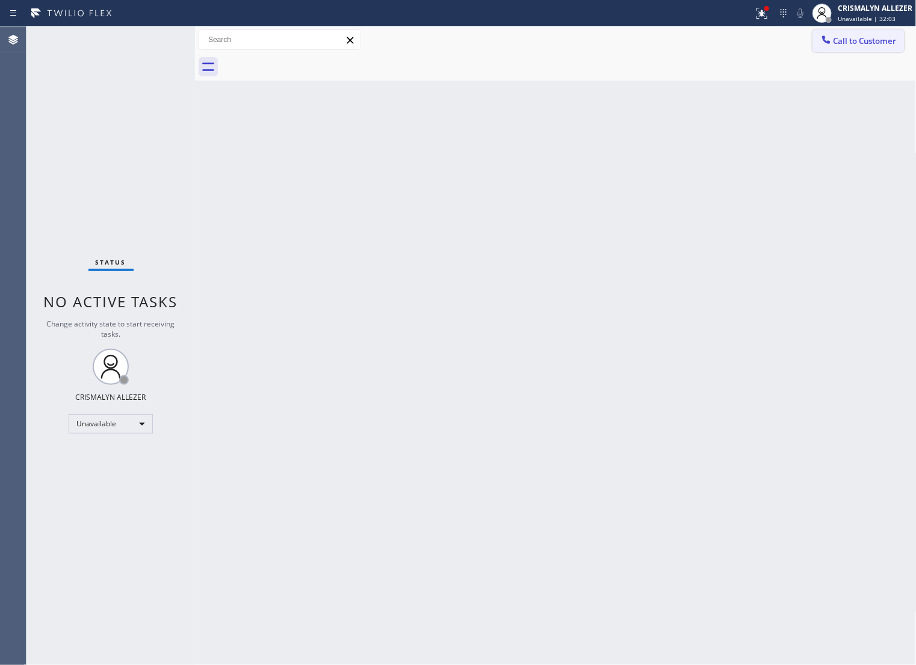
click at [878, 36] on span "Call to Customer" at bounding box center [864, 40] width 63 height 11
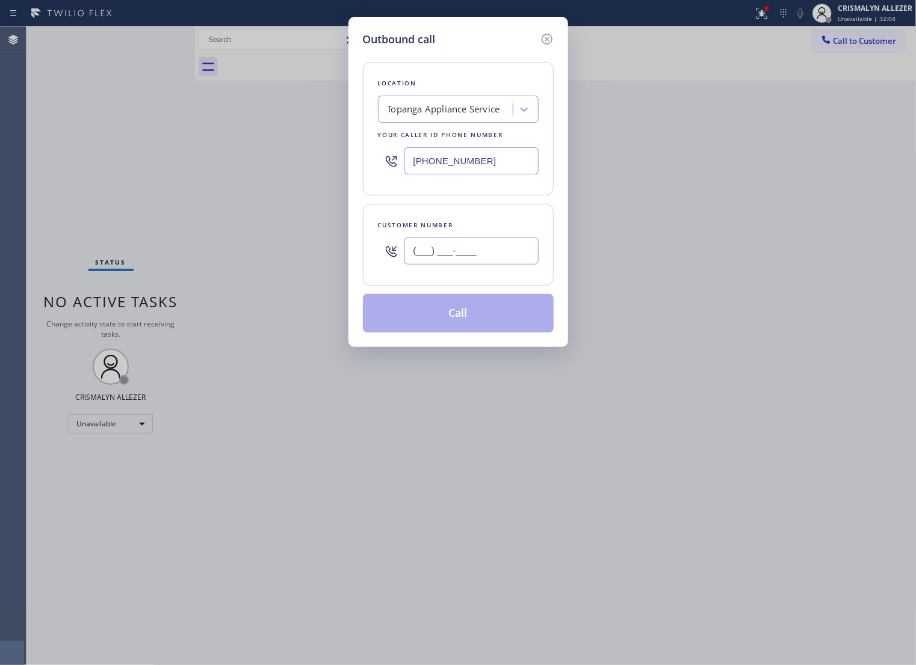
click at [504, 262] on input "(___) ___-____" at bounding box center [471, 251] width 134 height 27
paste input "562) 632-8065"
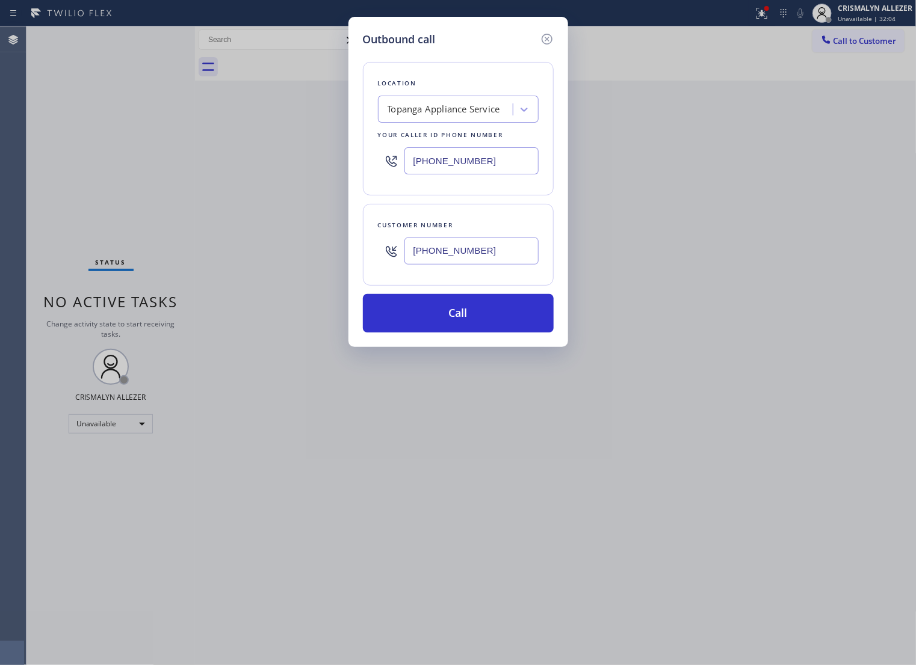
type input "[PHONE_NUMBER]"
click at [478, 117] on div "Topanga Appliance Service" at bounding box center [443, 110] width 113 height 14
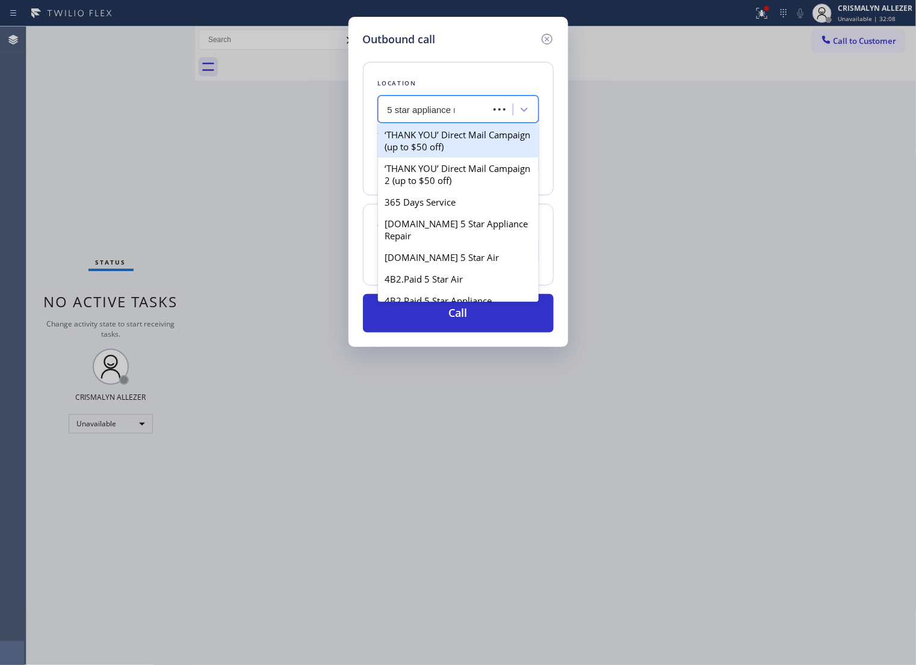
type input "5 star appliance re"
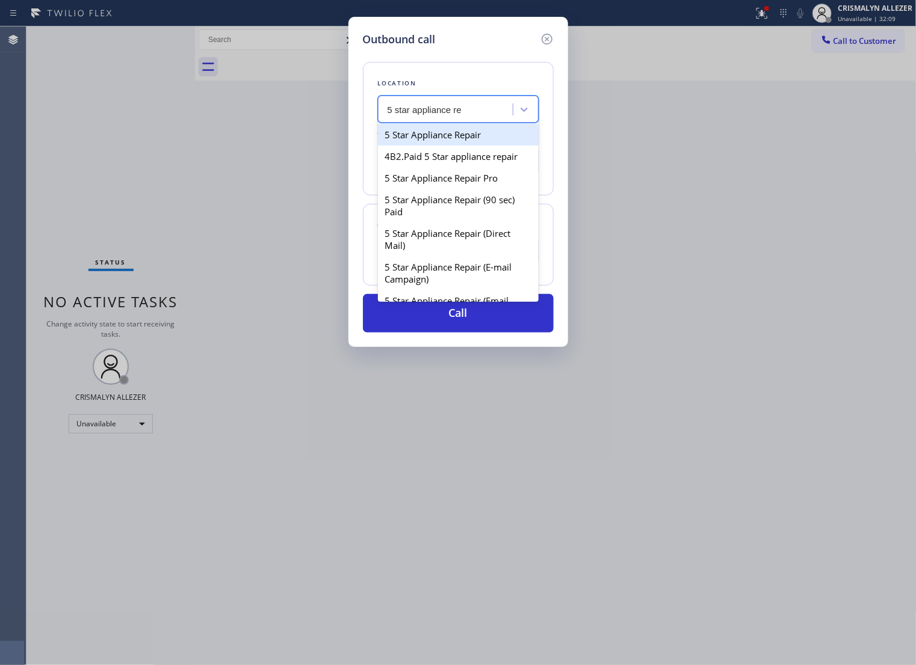
click at [444, 143] on div "5 Star Appliance Repair" at bounding box center [458, 135] width 161 height 22
type input "[PHONE_NUMBER]"
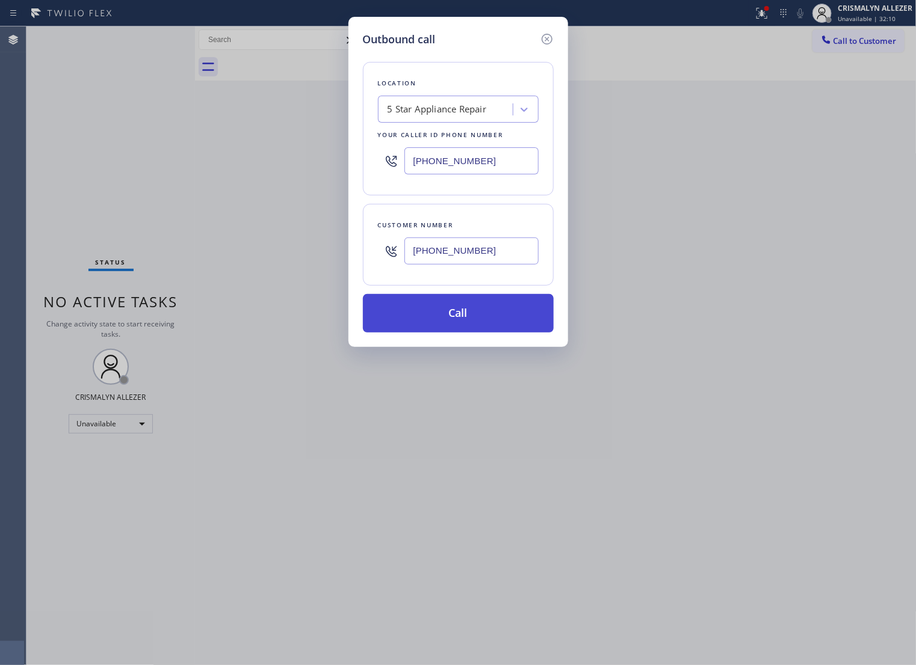
click at [458, 333] on button "Call" at bounding box center [458, 313] width 191 height 39
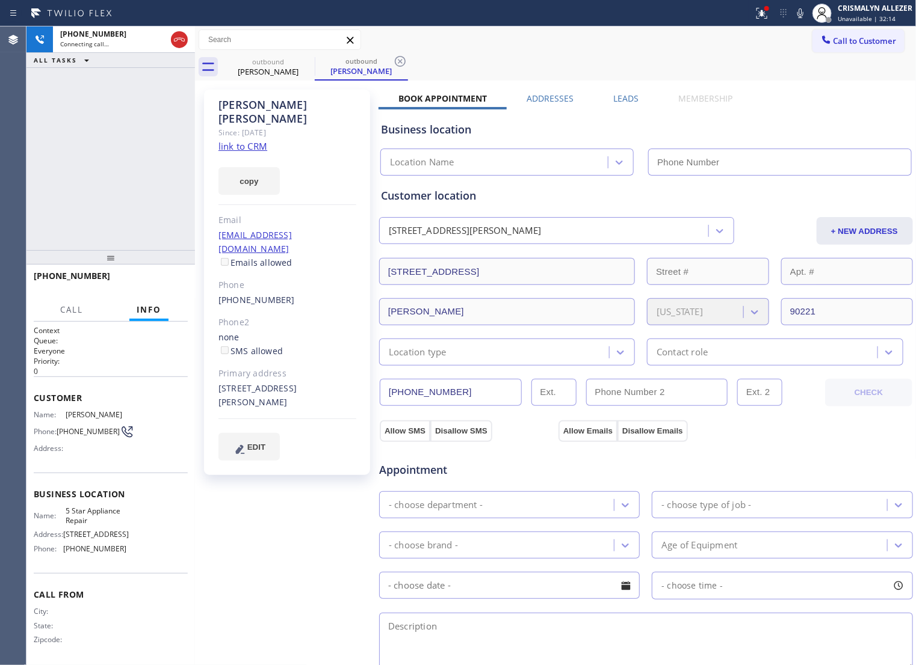
click at [236, 140] on link "link to CRM" at bounding box center [242, 146] width 49 height 12
type input "[PHONE_NUMBER]"
click at [155, 283] on span "HANG UP" at bounding box center [159, 281] width 37 height 8
click at [155, 283] on span "COMPLETE" at bounding box center [158, 281] width 42 height 8
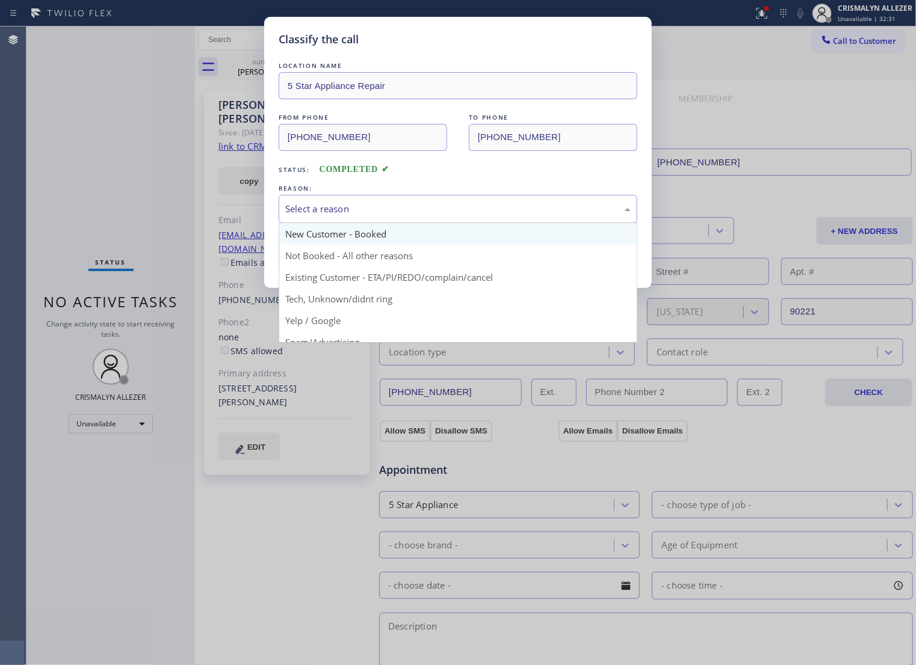
drag, startPoint x: 434, startPoint y: 226, endPoint x: 341, endPoint y: 254, distance: 97.4
click at [418, 223] on div "Select a reason" at bounding box center [458, 209] width 359 height 28
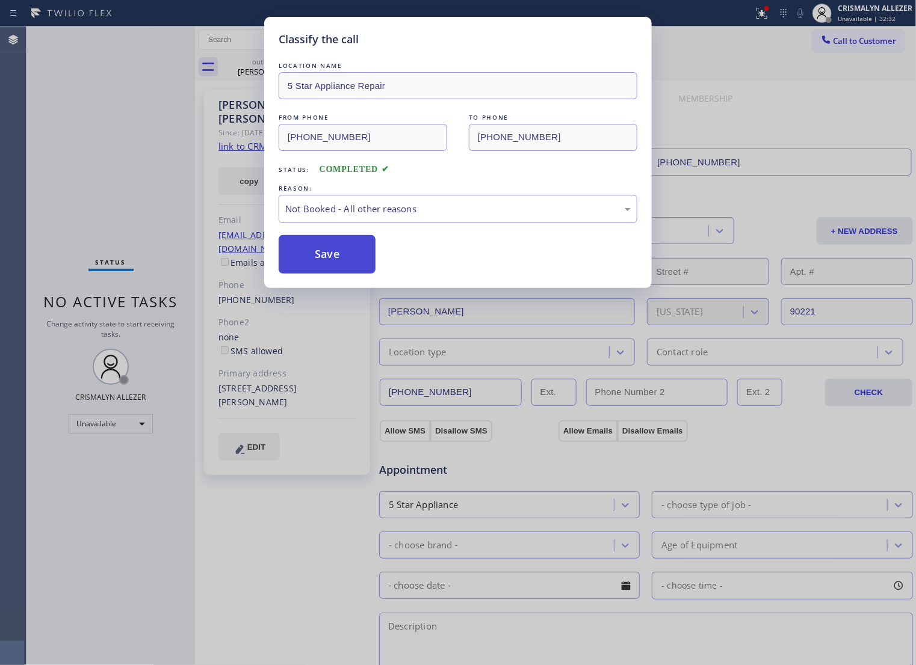
click at [313, 267] on button "Save" at bounding box center [327, 254] width 97 height 39
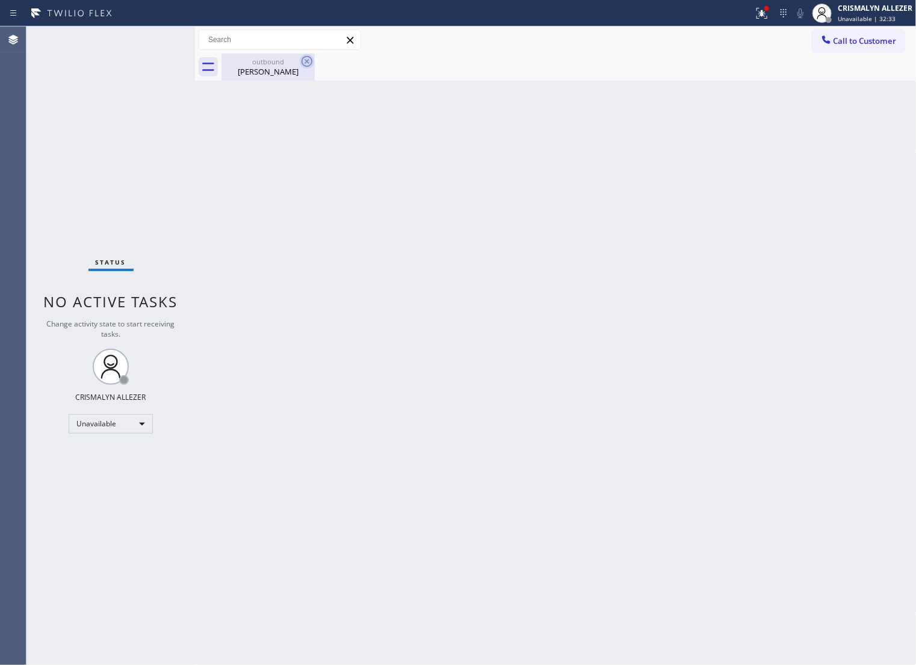
drag, startPoint x: 268, startPoint y: 73, endPoint x: 306, endPoint y: 61, distance: 39.4
click at [269, 73] on div "Ana Vazquez" at bounding box center [268, 71] width 91 height 11
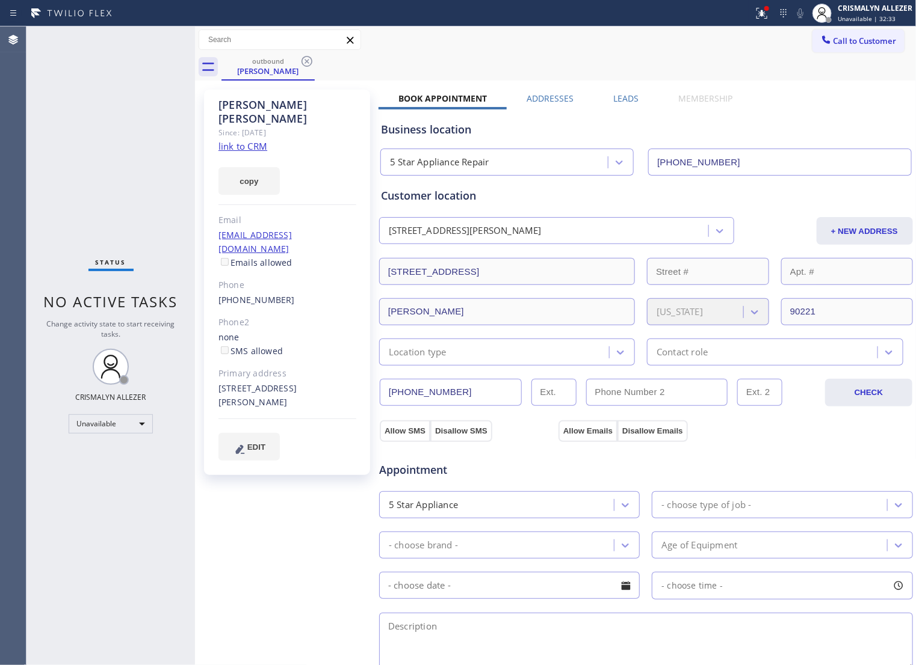
click at [307, 60] on icon at bounding box center [307, 61] width 14 height 14
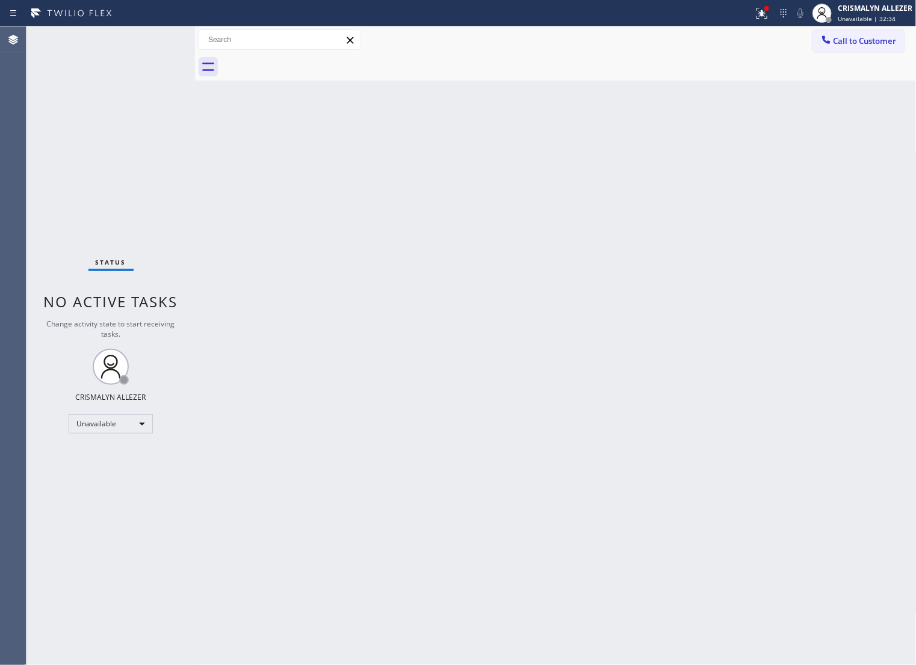
click at [876, 36] on span "Call to Customer" at bounding box center [864, 40] width 63 height 11
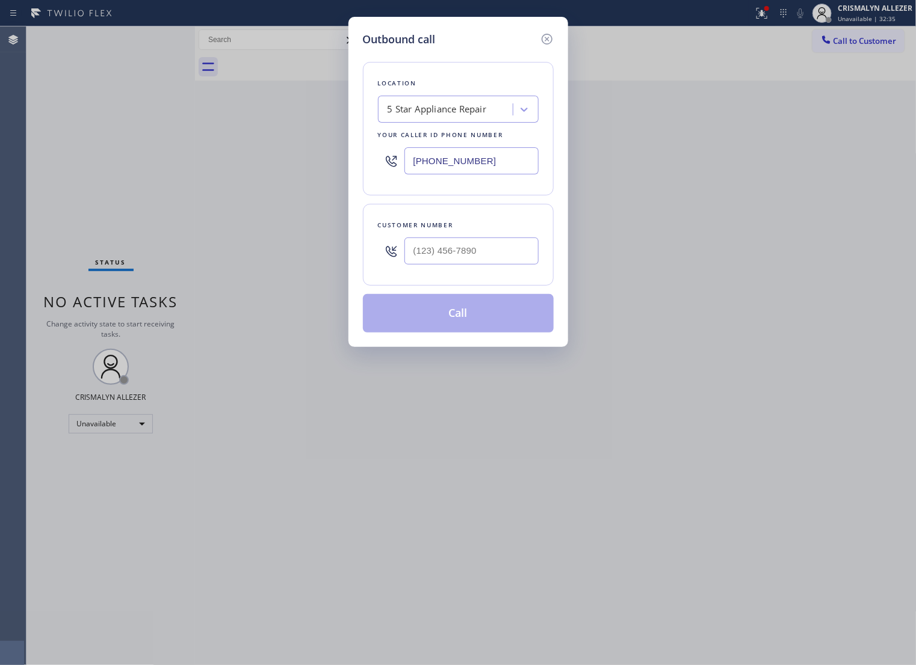
drag, startPoint x: 507, startPoint y: 168, endPoint x: 161, endPoint y: 152, distance: 345.7
click at [276, 161] on div "Outbound call Location 5 Star Appliance Repair Your caller id phone number (855…" at bounding box center [458, 332] width 916 height 665
paste input "562) 489-9480"
type input "[PHONE_NUMBER]"
click at [473, 265] on input "(___) ___-____" at bounding box center [471, 251] width 134 height 27
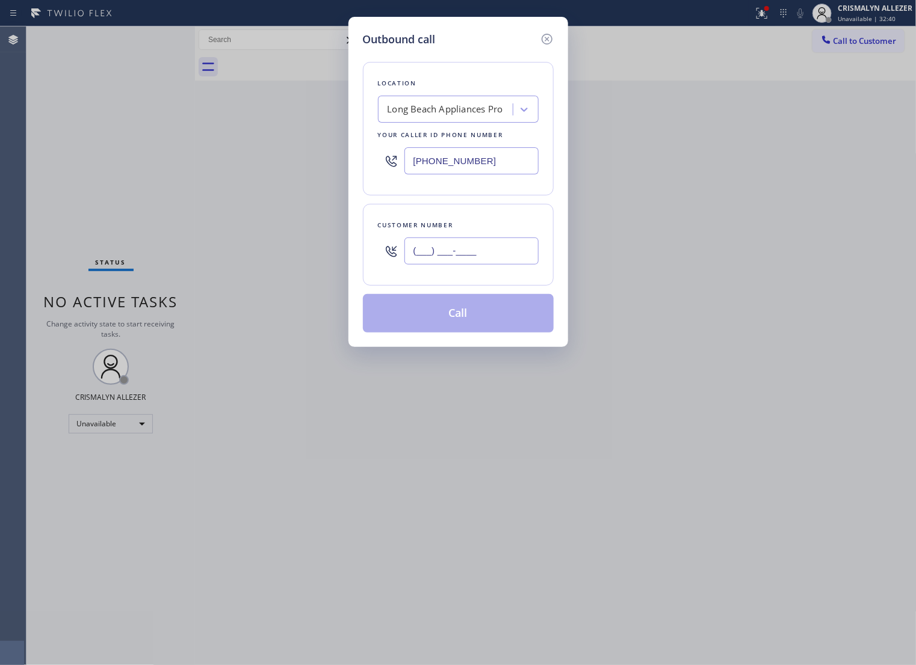
paste input "562) 632-8065"
click at [473, 265] on input "[PHONE_NUMBER]" at bounding box center [471, 251] width 134 height 27
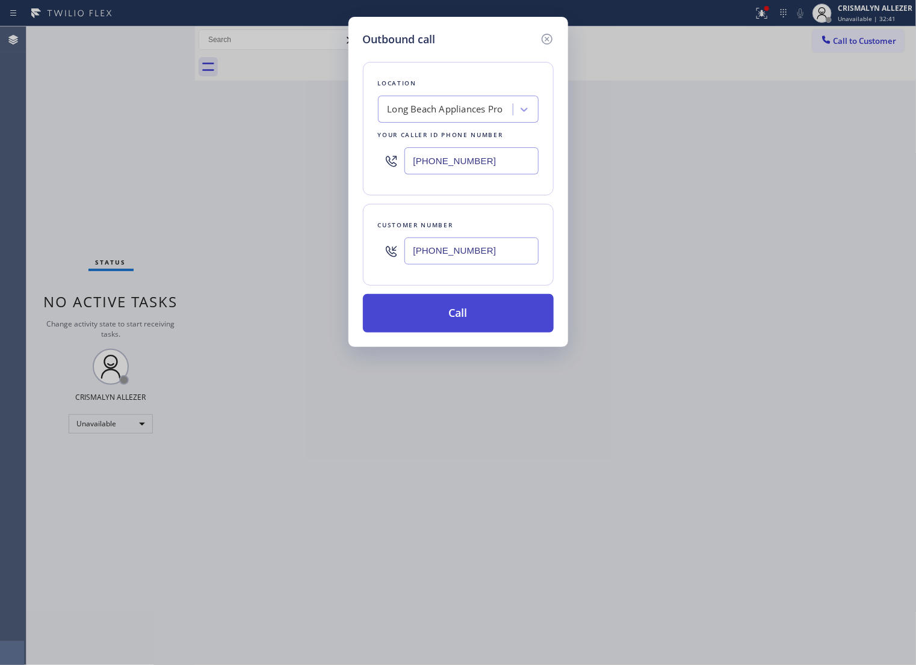
type input "[PHONE_NUMBER]"
click at [473, 329] on button "Call" at bounding box center [458, 313] width 191 height 39
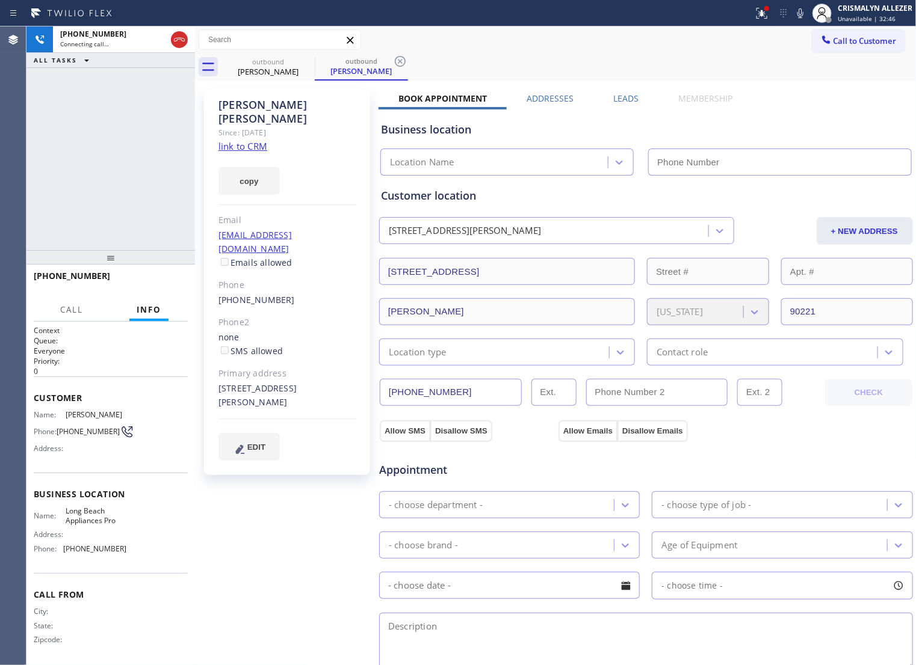
click at [635, 93] on div "Leads" at bounding box center [625, 101] width 65 height 17
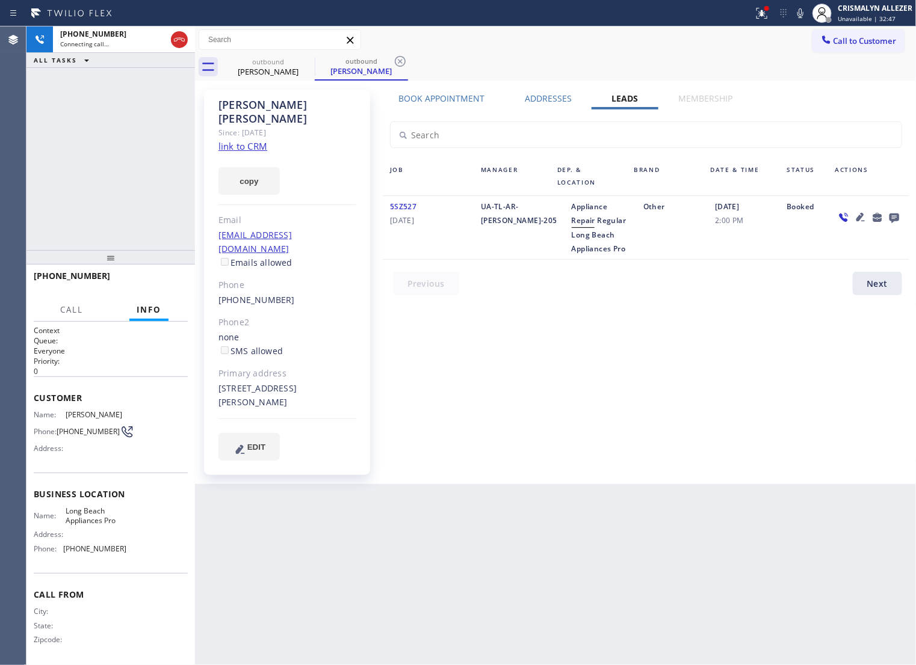
click at [892, 224] on icon at bounding box center [894, 217] width 14 height 15
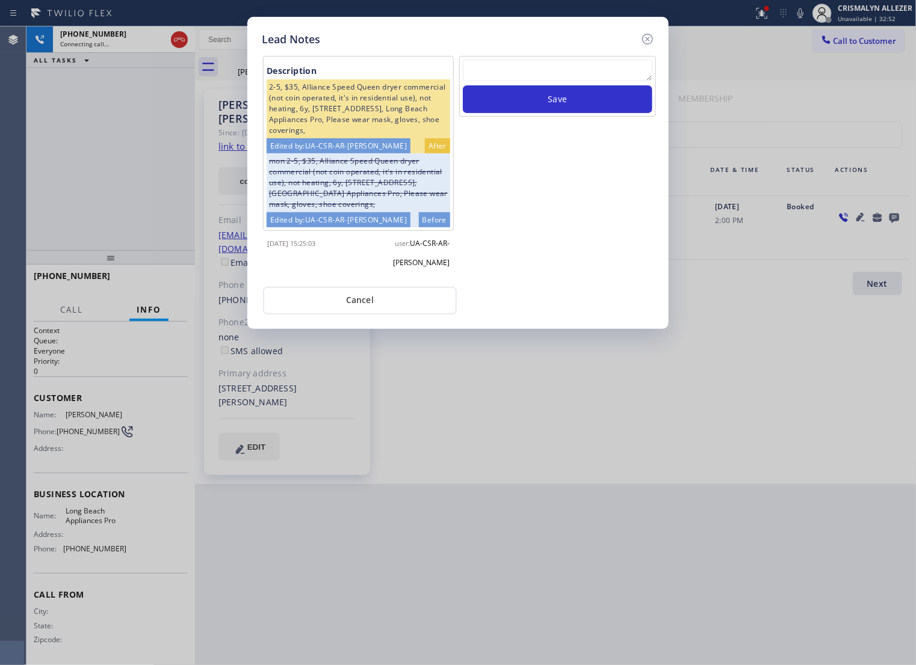
click at [591, 77] on textarea at bounding box center [558, 71] width 190 height 22
paste textarea "no answer | pls xfer if cx calls back"
type textarea "no answer | pls xfer if cx calls back"
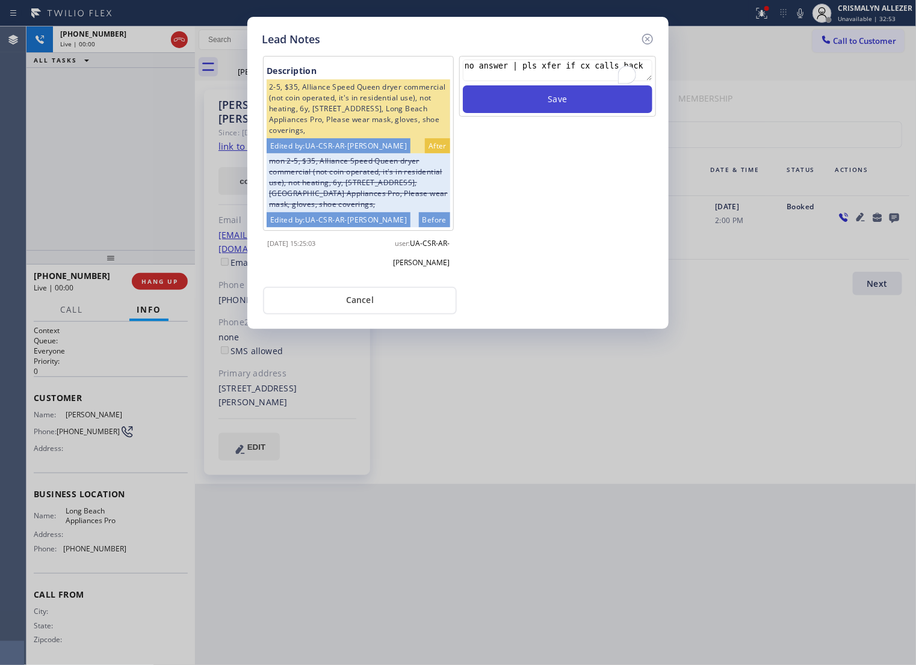
scroll to position [11, 0]
click at [563, 113] on button "Save" at bounding box center [558, 99] width 190 height 28
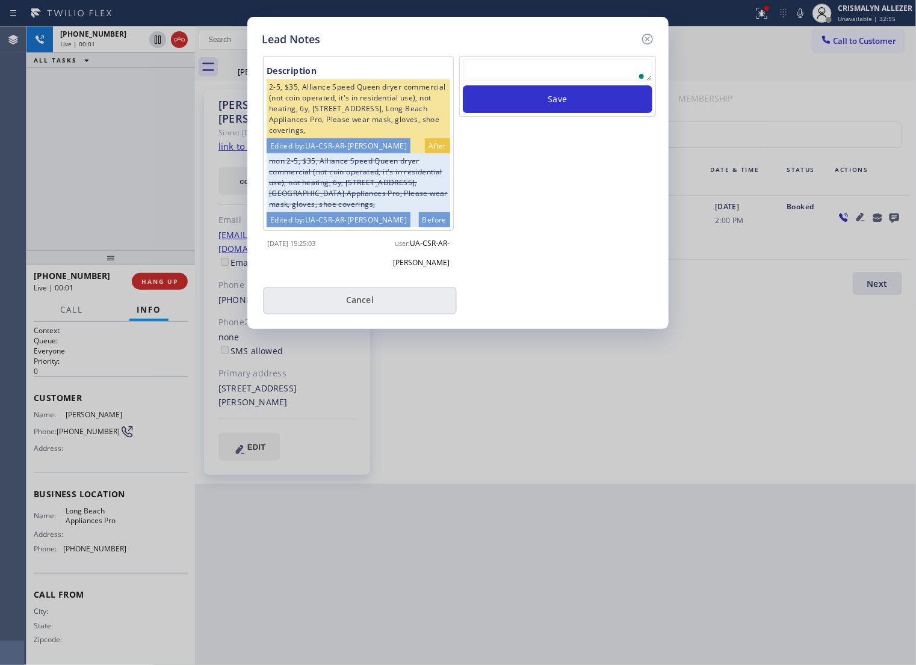
click at [387, 315] on div "Description 2-5, $35, Alliance Speed Queen dryer commercial (not coin operated,…" at bounding box center [458, 181] width 392 height 267
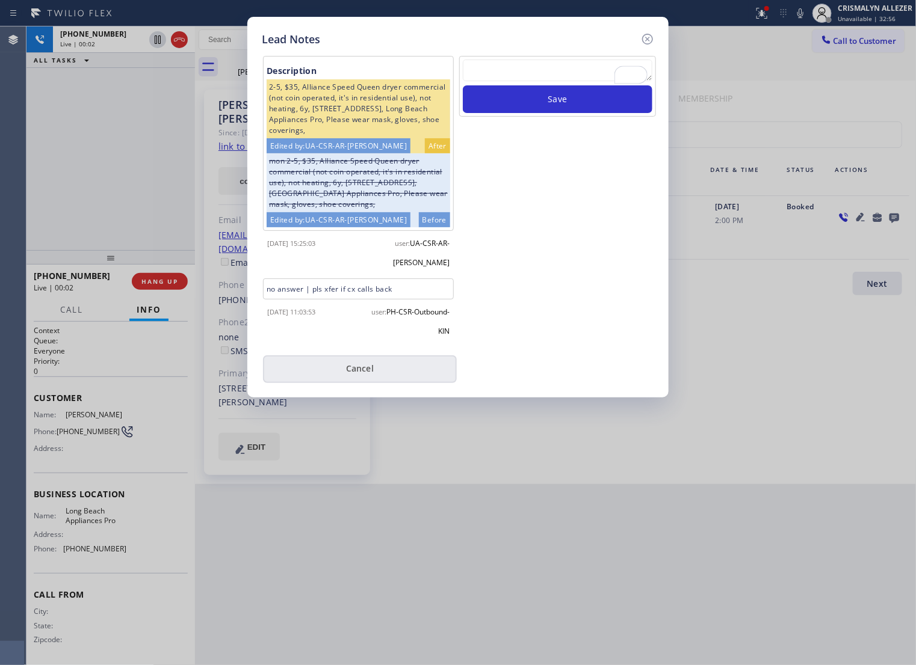
click at [369, 383] on button "Cancel" at bounding box center [360, 370] width 194 height 28
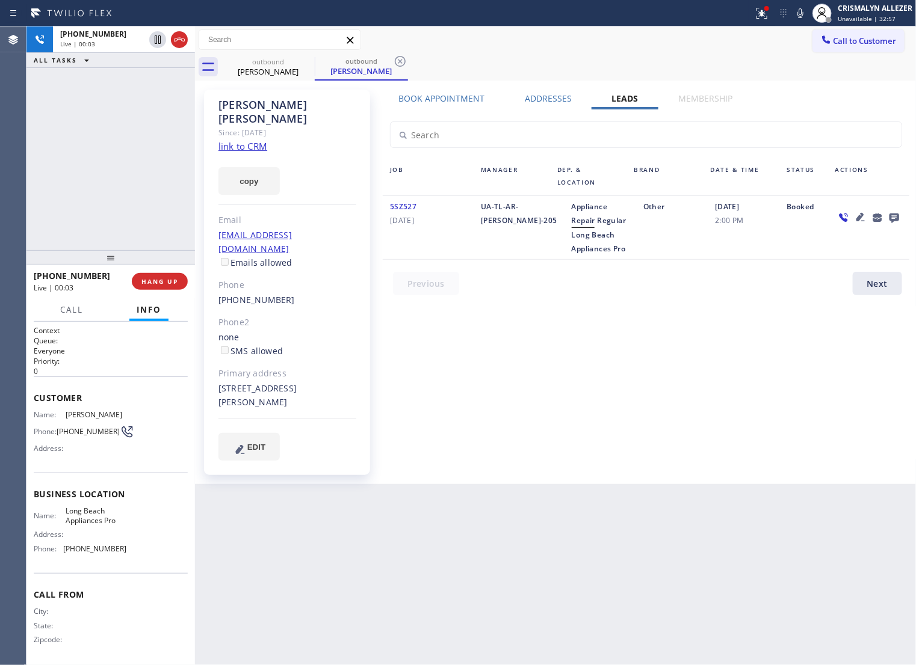
click at [435, 100] on label "Book Appointment" at bounding box center [441, 98] width 86 height 11
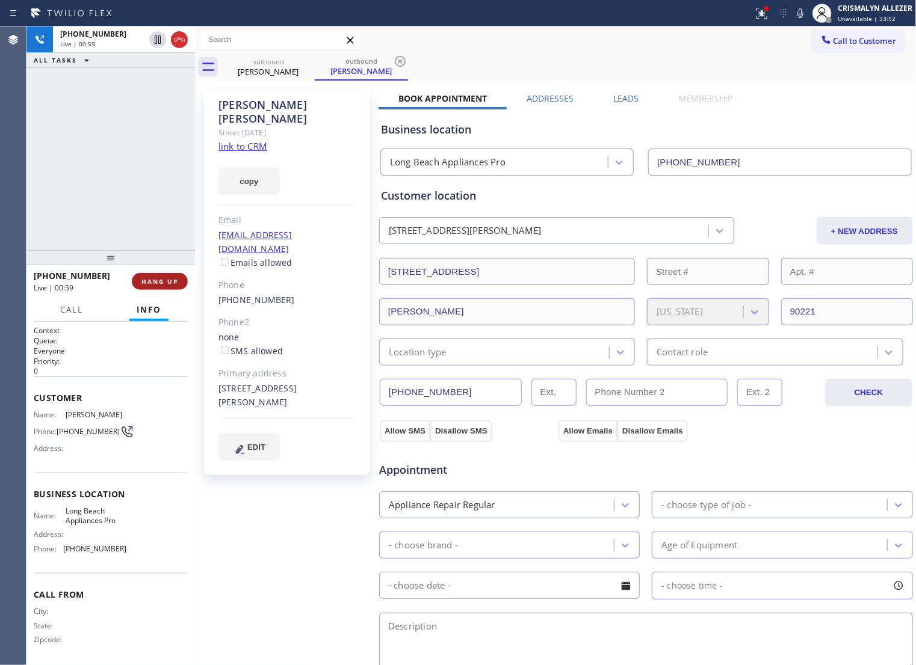
click at [156, 283] on span "HANG UP" at bounding box center [159, 281] width 37 height 8
click at [156, 283] on span "COMPLETE" at bounding box center [158, 281] width 42 height 8
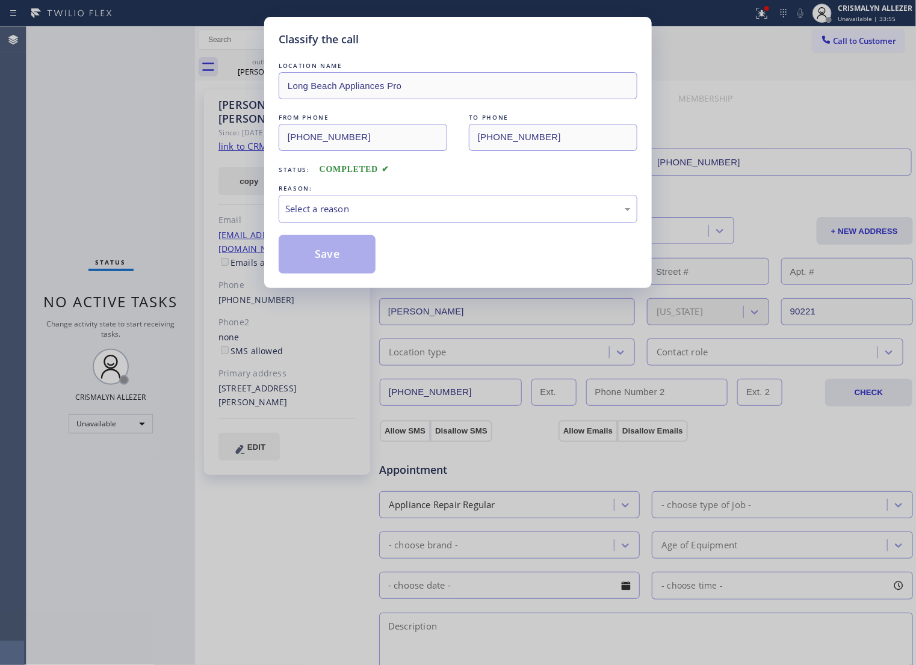
click at [422, 216] on div "Select a reason" at bounding box center [457, 209] width 345 height 14
click at [336, 268] on button "Save" at bounding box center [327, 254] width 97 height 39
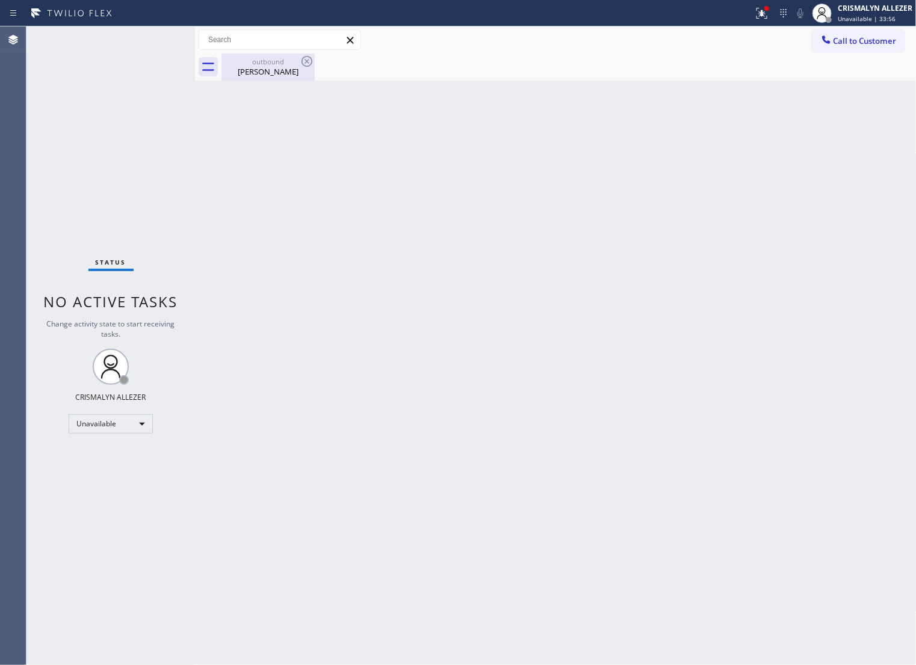
click at [248, 77] on div "outbound Ana Vazquez" at bounding box center [268, 67] width 91 height 27
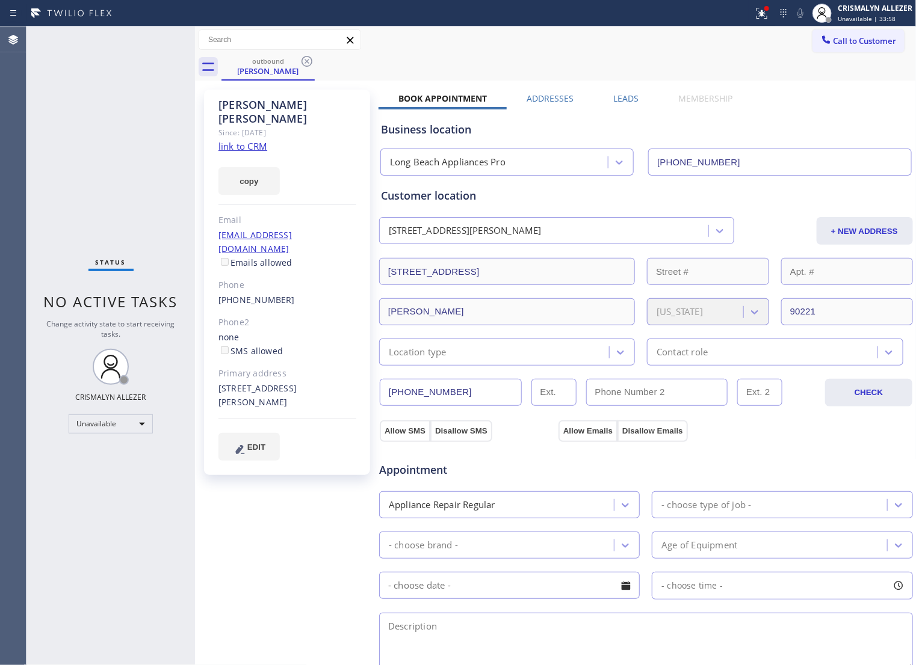
click at [629, 96] on label "Leads" at bounding box center [626, 98] width 25 height 11
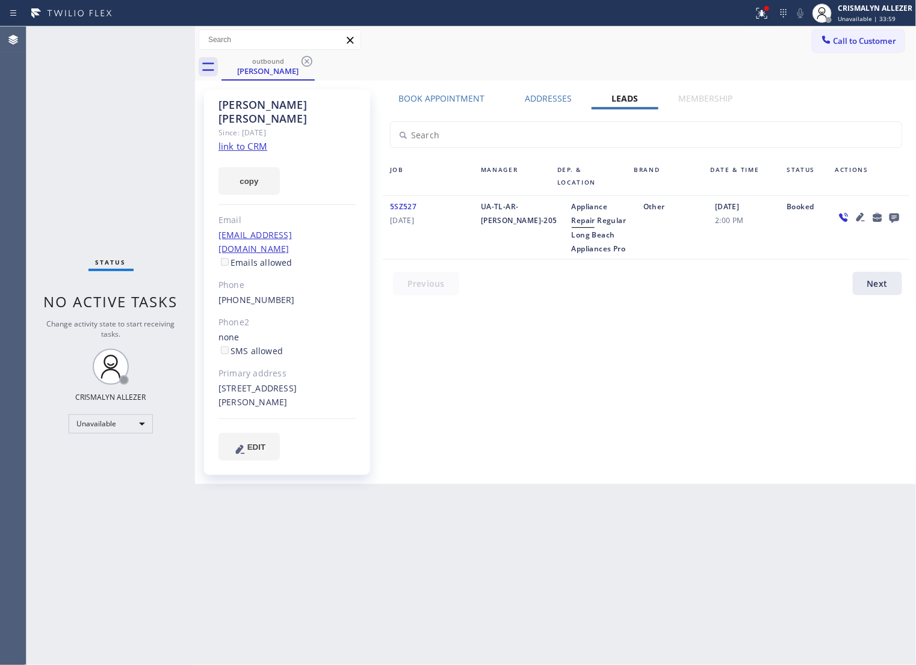
click at [892, 214] on icon at bounding box center [894, 217] width 14 height 15
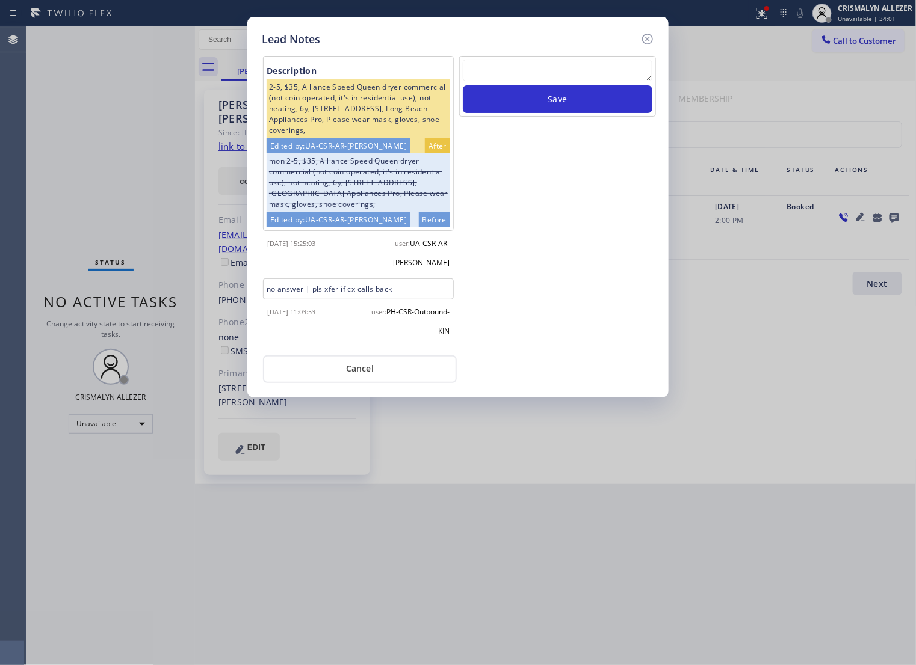
click at [522, 72] on textarea at bounding box center [558, 71] width 190 height 22
paste textarea "ALL ARE GOOD, but xfer cx cb"
type textarea "ALL ARE GOOD, but xfer cx cb"
click at [570, 113] on button "Save" at bounding box center [558, 99] width 190 height 28
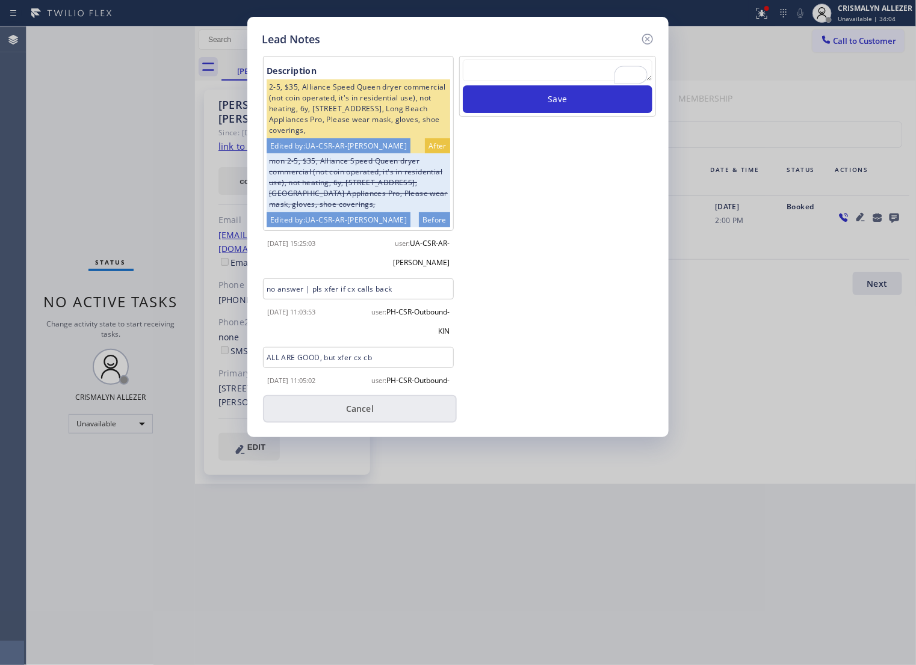
click at [351, 399] on div "Cancel" at bounding box center [458, 408] width 392 height 30
click at [353, 415] on button "Cancel" at bounding box center [360, 409] width 194 height 28
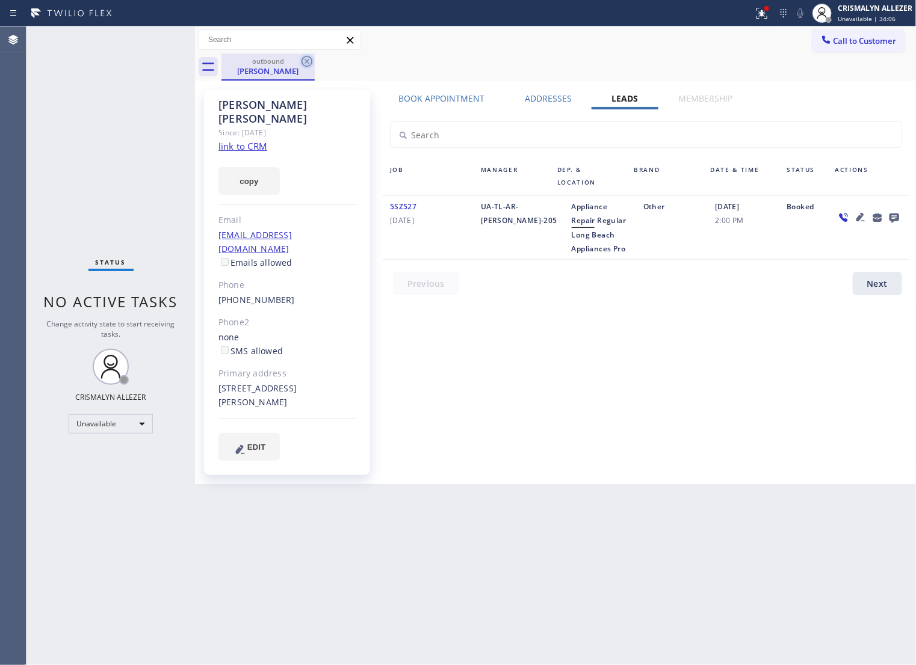
click at [301, 58] on icon at bounding box center [307, 61] width 14 height 14
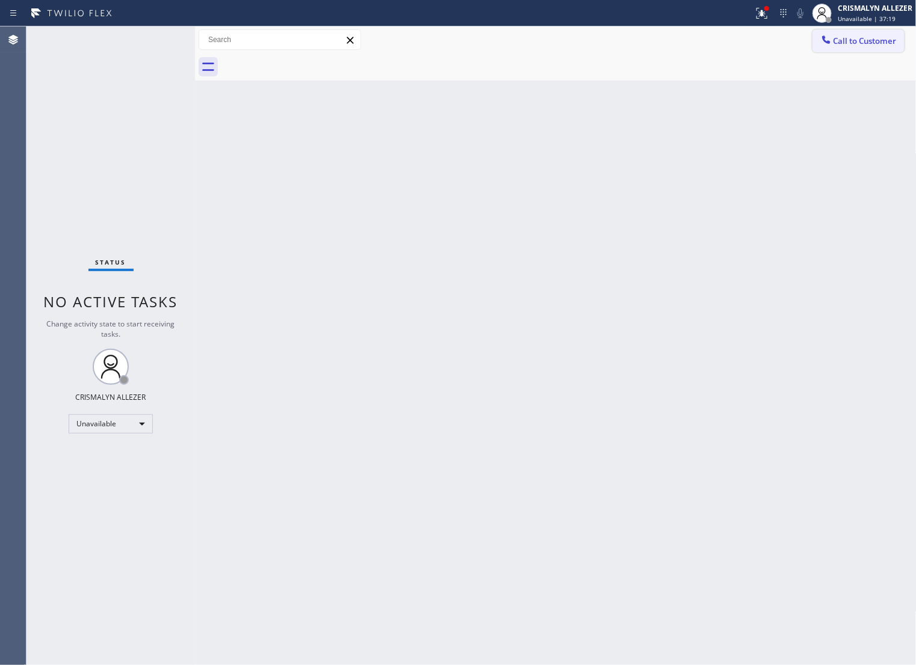
click at [829, 49] on button "Call to Customer" at bounding box center [858, 40] width 92 height 23
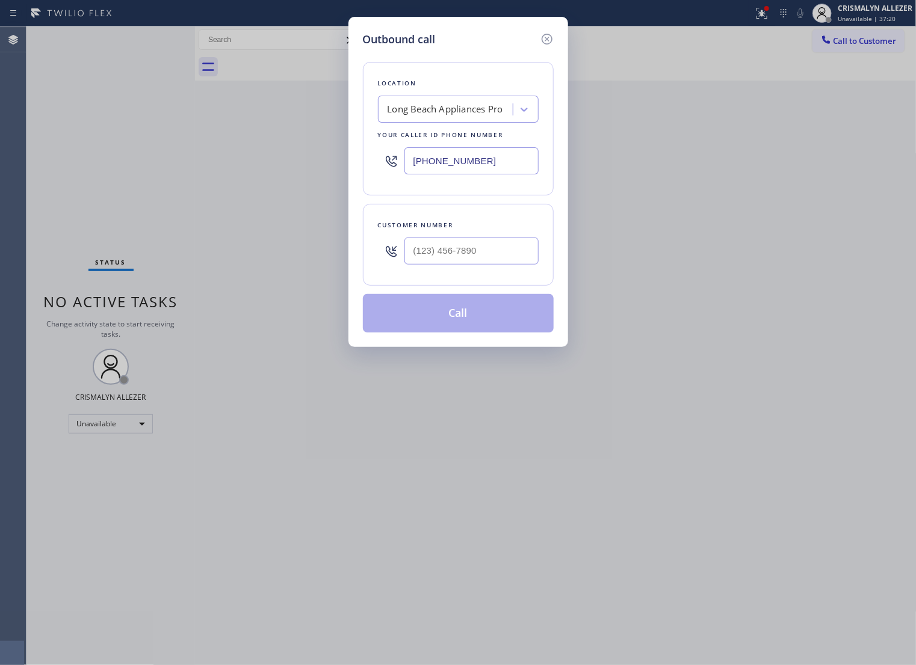
drag, startPoint x: 510, startPoint y: 163, endPoint x: 190, endPoint y: 177, distance: 320.4
click at [193, 179] on div "Outbound call Location Long Beach Appliances Pro Your caller id phone number (5…" at bounding box center [458, 332] width 916 height 665
paste input "310) 620-6357"
type input "[PHONE_NUMBER]"
click at [522, 265] on input "(___) ___-____" at bounding box center [471, 251] width 134 height 27
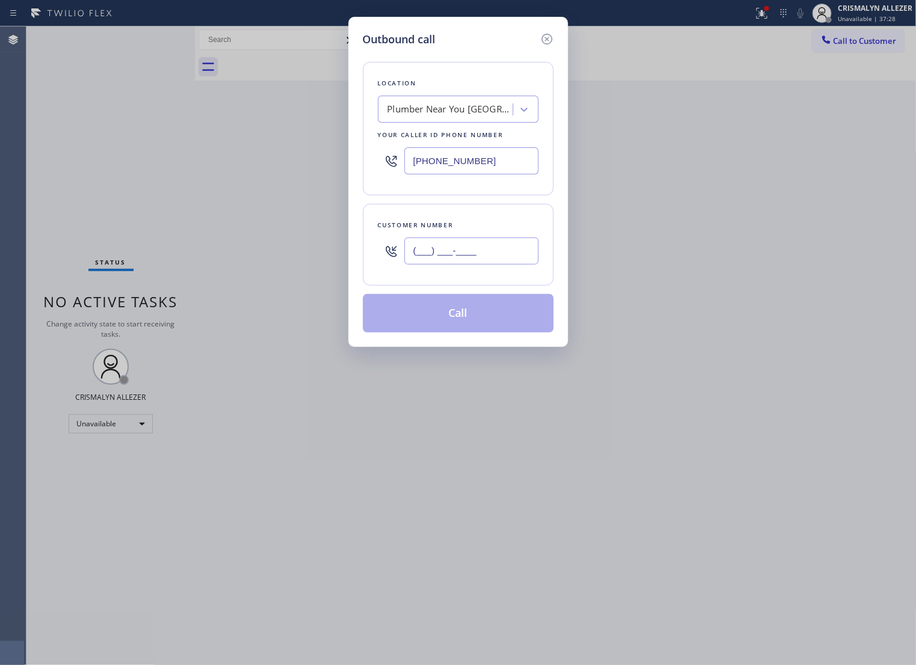
paste input "310) 383-6669"
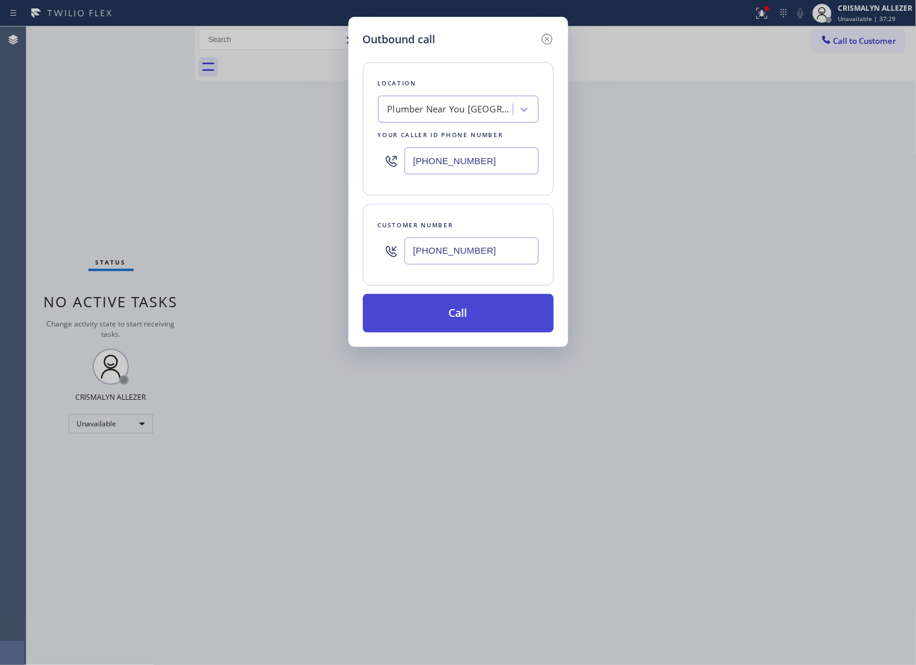
type input "[PHONE_NUMBER]"
click at [465, 333] on button "Call" at bounding box center [458, 313] width 191 height 39
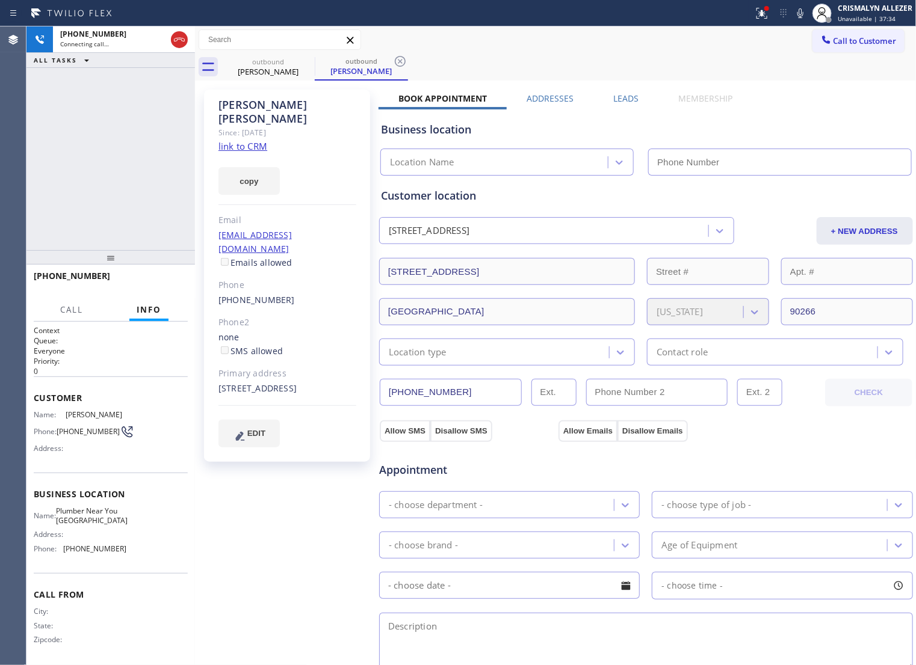
type input "[PHONE_NUMBER]"
click at [149, 283] on span "HANG UP" at bounding box center [159, 281] width 37 height 8
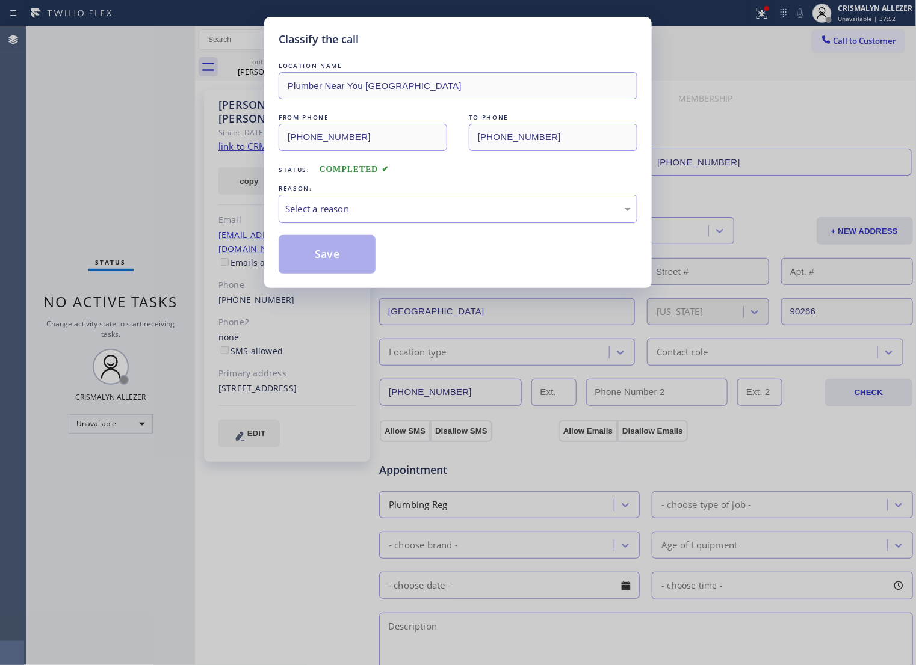
click at [446, 216] on div "Select a reason" at bounding box center [457, 209] width 345 height 14
click at [341, 274] on button "Save" at bounding box center [327, 254] width 97 height 39
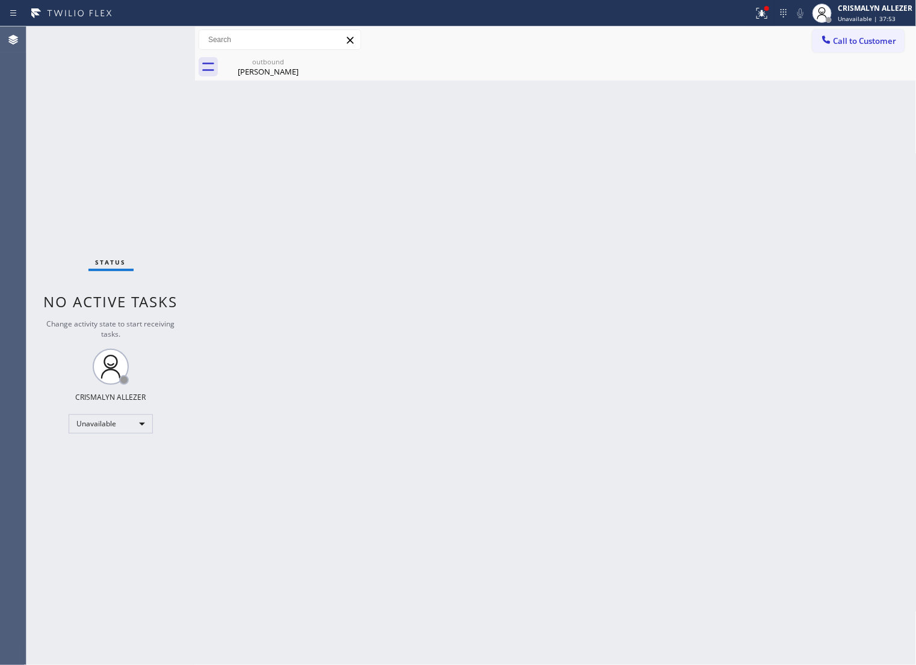
drag, startPoint x: 266, startPoint y: 68, endPoint x: 378, endPoint y: 91, distance: 114.2
click at [266, 67] on div "Adam Yates" at bounding box center [268, 71] width 91 height 11
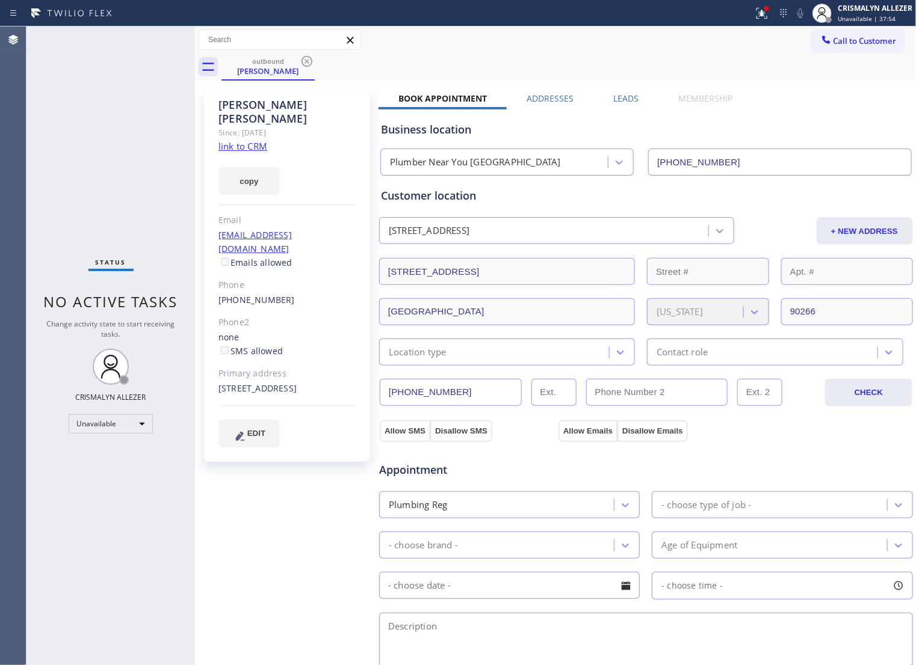
click at [635, 105] on div "Business location Plumber Near You Manhattan Beach (310) 620-6357" at bounding box center [645, 140] width 535 height 71
click at [624, 100] on label "Leads" at bounding box center [626, 98] width 25 height 11
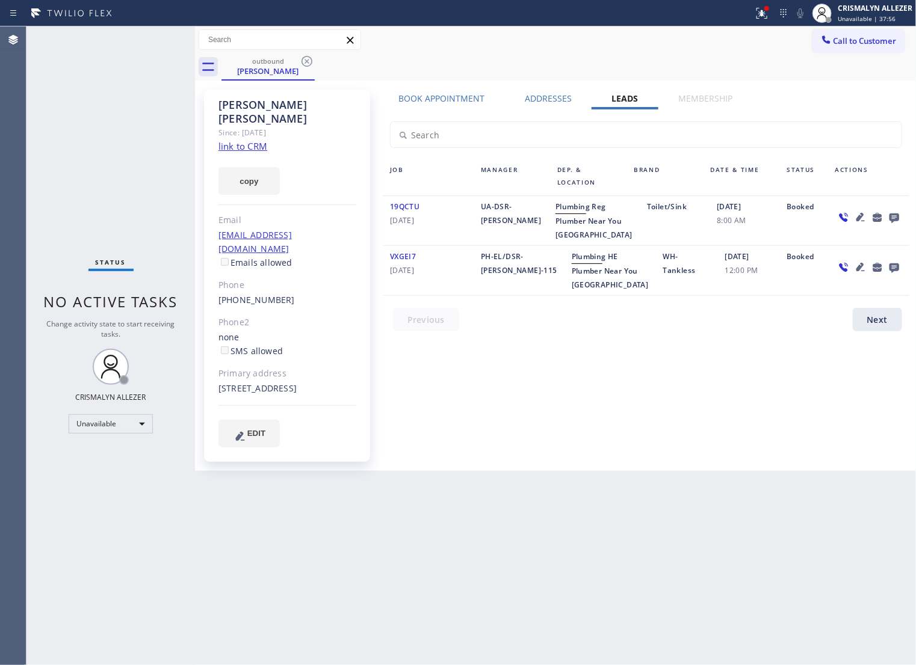
click at [892, 218] on icon at bounding box center [894, 219] width 10 height 10
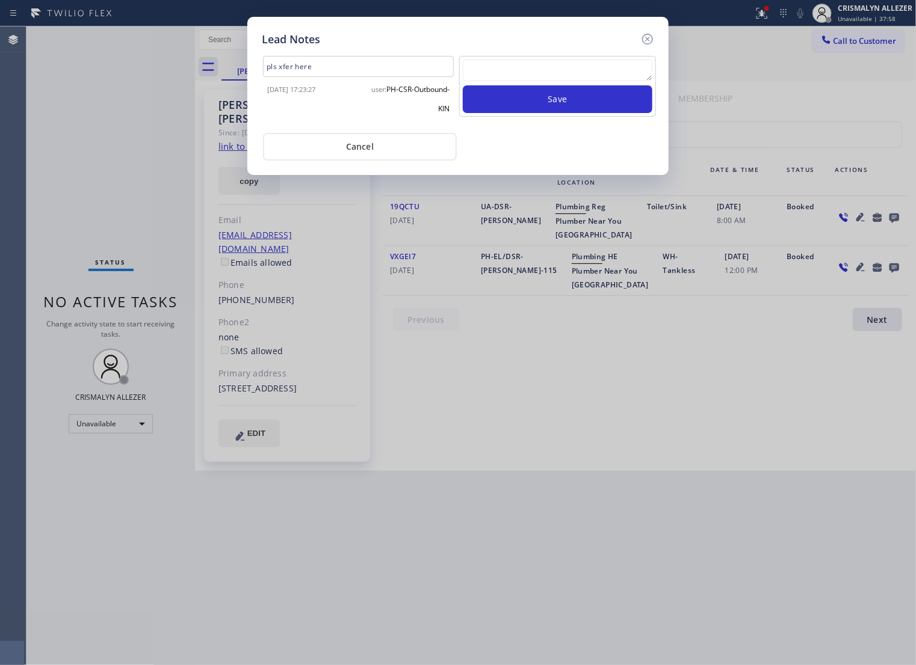
click at [510, 71] on textarea at bounding box center [558, 71] width 190 height 22
paste textarea "no answer | pls xfer if cx calls back"
type textarea "no answer | pls xfer if cx calls back"
click at [564, 112] on button "Save" at bounding box center [558, 99] width 190 height 28
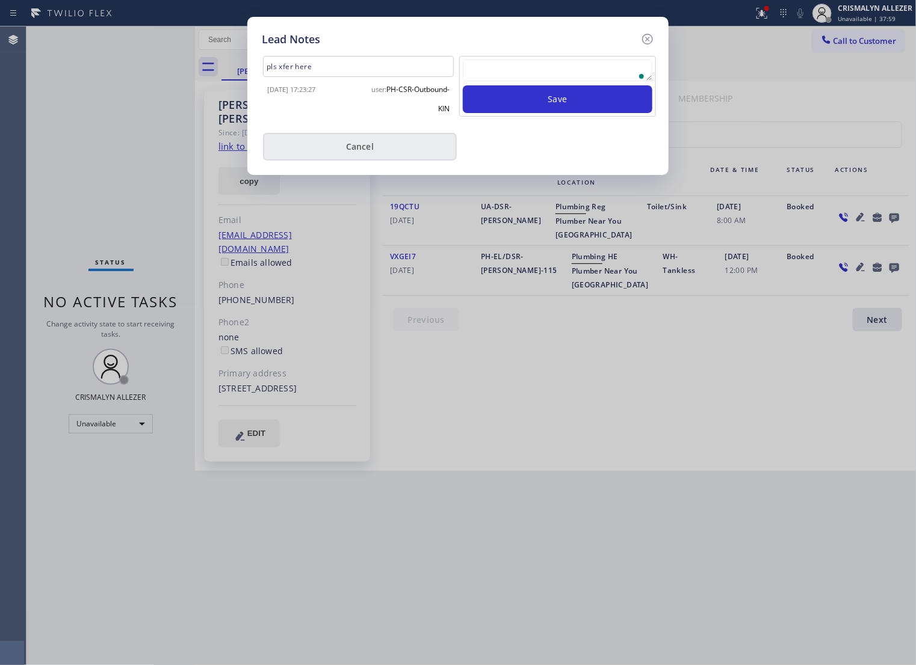
scroll to position [0, 0]
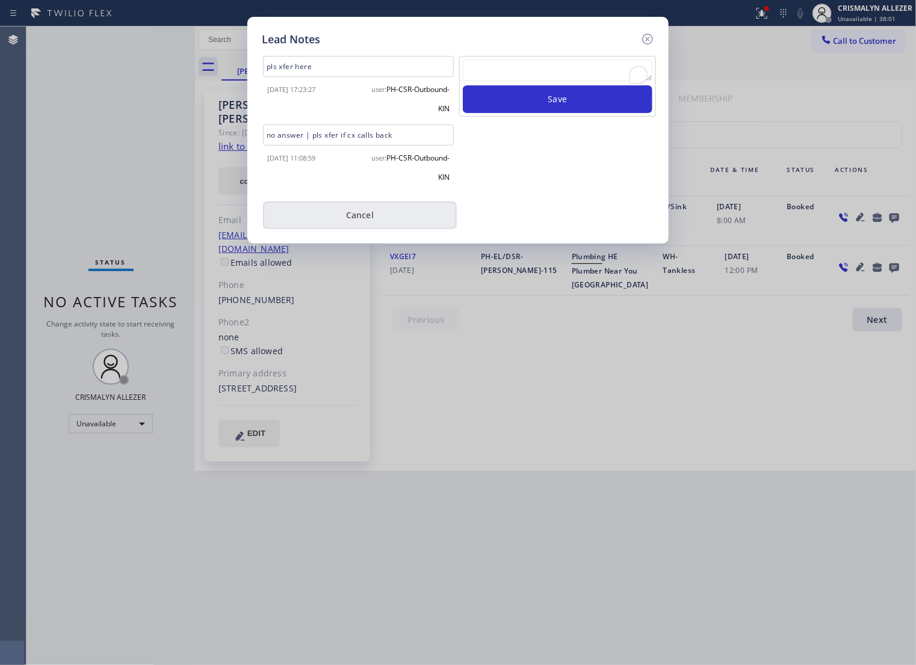
click at [372, 160] on div "user: PH-CSR-Outbound-KIN" at bounding box center [408, 165] width 99 height 39
click at [365, 212] on button "Cancel" at bounding box center [360, 216] width 194 height 28
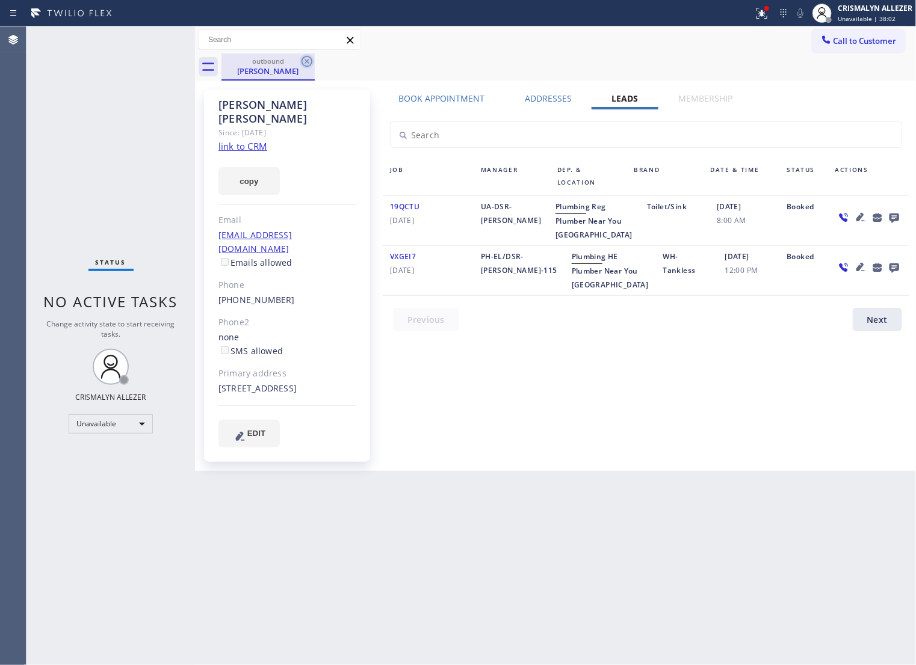
click at [307, 58] on icon at bounding box center [307, 61] width 14 height 14
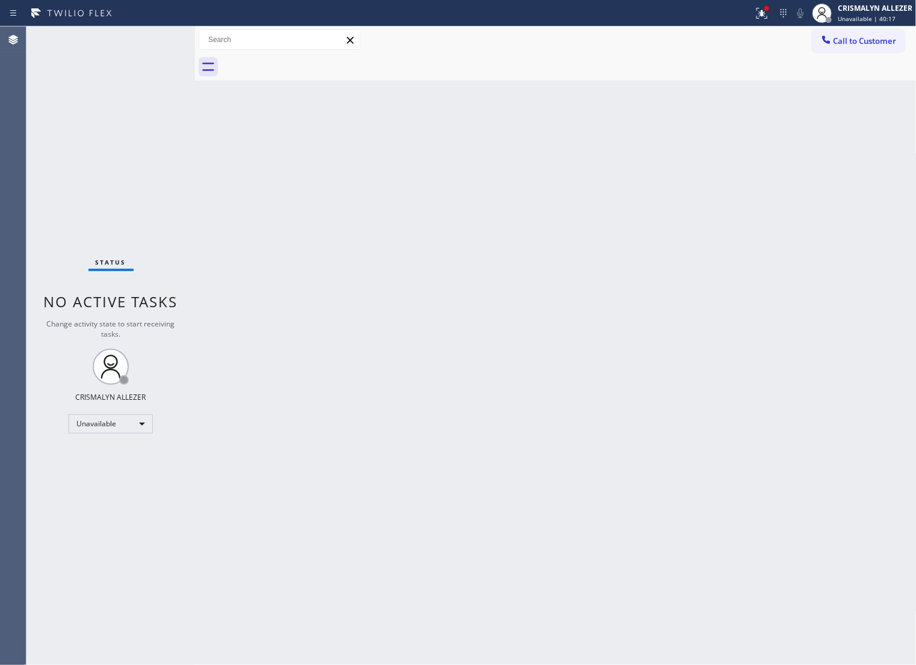
drag, startPoint x: 889, startPoint y: 43, endPoint x: 798, endPoint y: 79, distance: 97.8
click at [889, 43] on span "Call to Customer" at bounding box center [864, 40] width 63 height 11
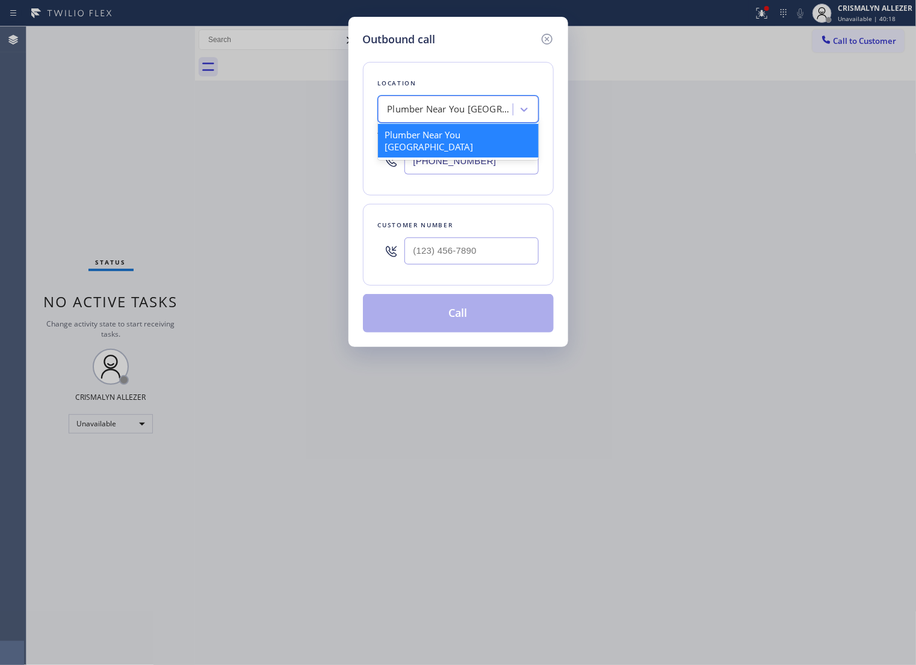
click at [477, 113] on div "Plumber Near You [GEOGRAPHIC_DATA]" at bounding box center [450, 110] width 126 height 14
paste input "Diamond Thermador Fridge Repair"
type input "Diamond Thermador Fridge Repair"
click at [451, 146] on div "Diamond Thermador Fridge Repair" at bounding box center [458, 135] width 161 height 22
type input "[PHONE_NUMBER]"
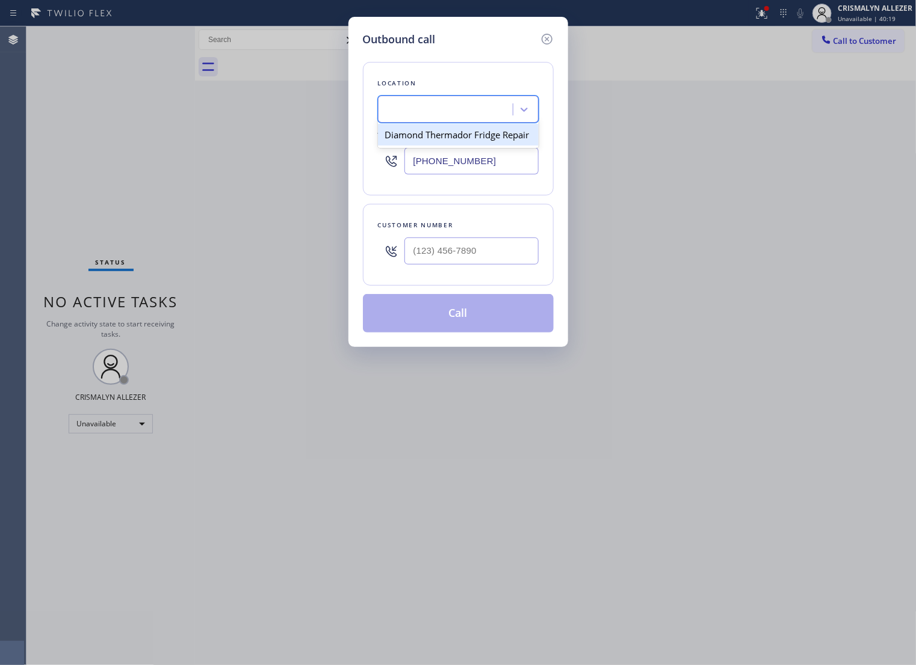
scroll to position [0, 1]
click at [498, 265] on input "(___) ___-____" at bounding box center [471, 251] width 134 height 27
paste input "949) 922-6233"
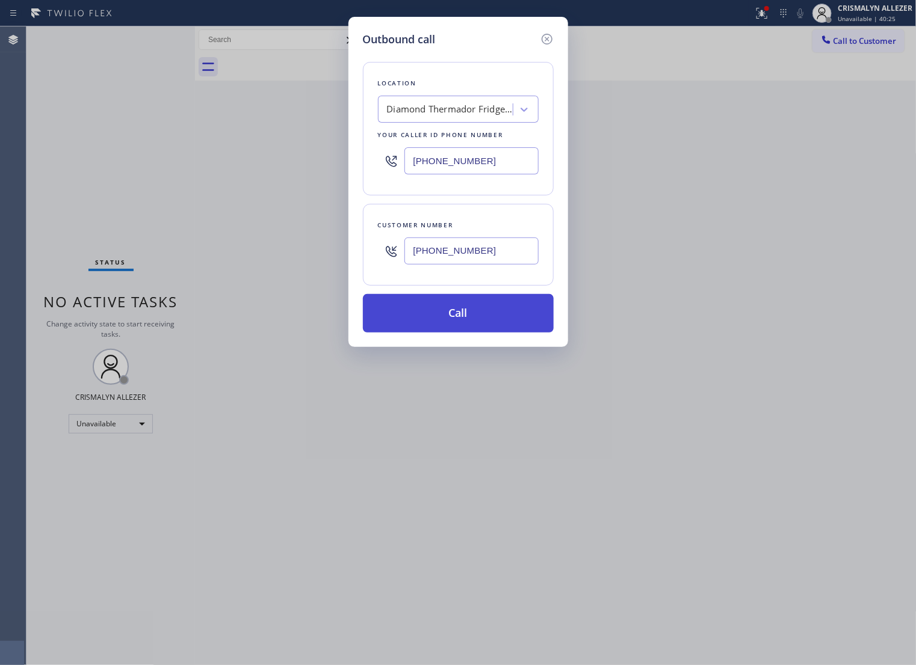
type input "[PHONE_NUMBER]"
click at [476, 325] on button "Call" at bounding box center [458, 313] width 191 height 39
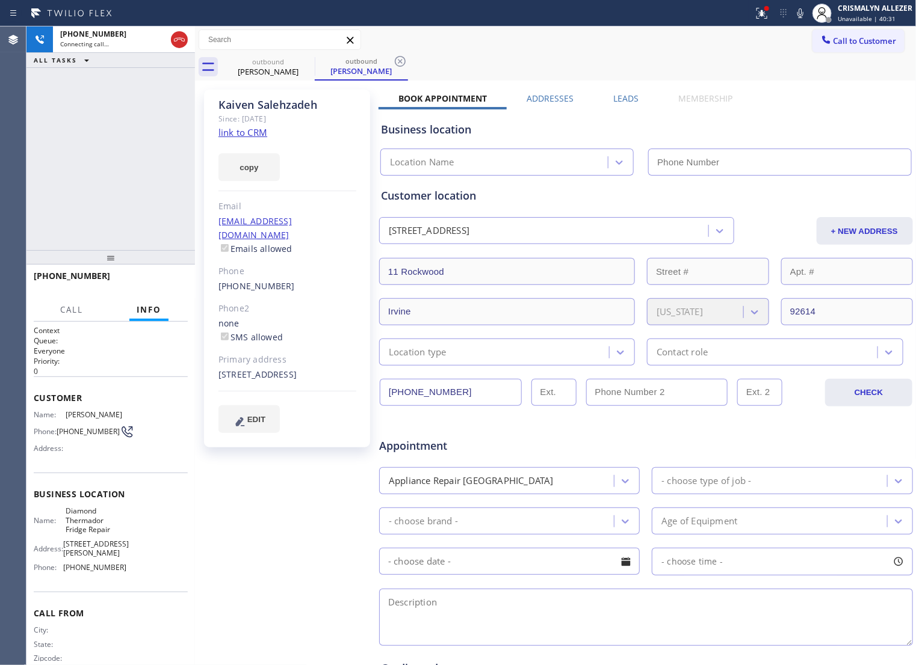
type input "[PHONE_NUMBER]"
click at [155, 278] on span "HANG UP" at bounding box center [159, 281] width 37 height 8
click at [157, 280] on span "HANG UP" at bounding box center [159, 281] width 37 height 8
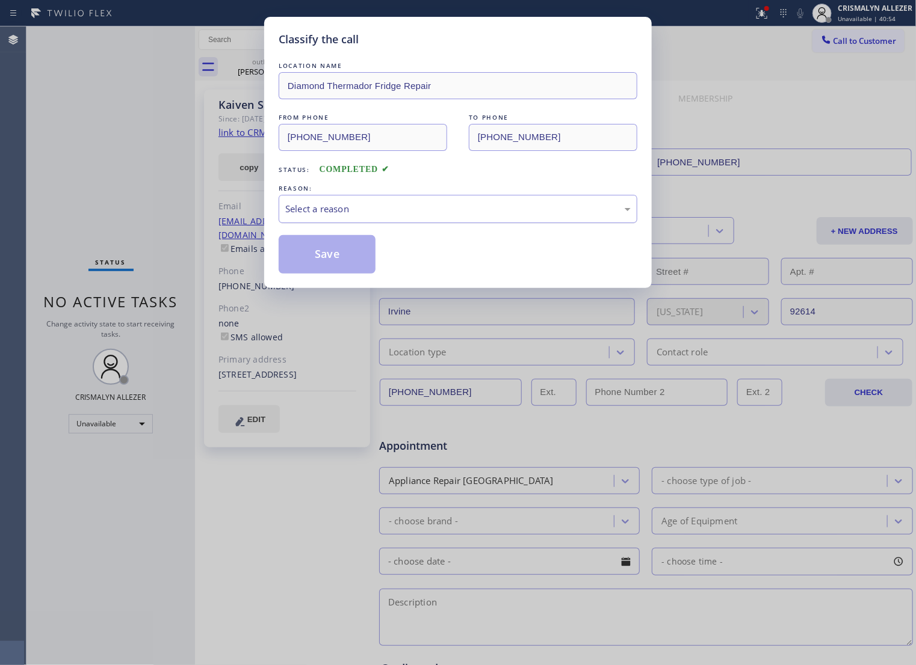
click at [464, 216] on div "Select a reason" at bounding box center [457, 209] width 345 height 14
click at [356, 265] on button "Save" at bounding box center [327, 254] width 97 height 39
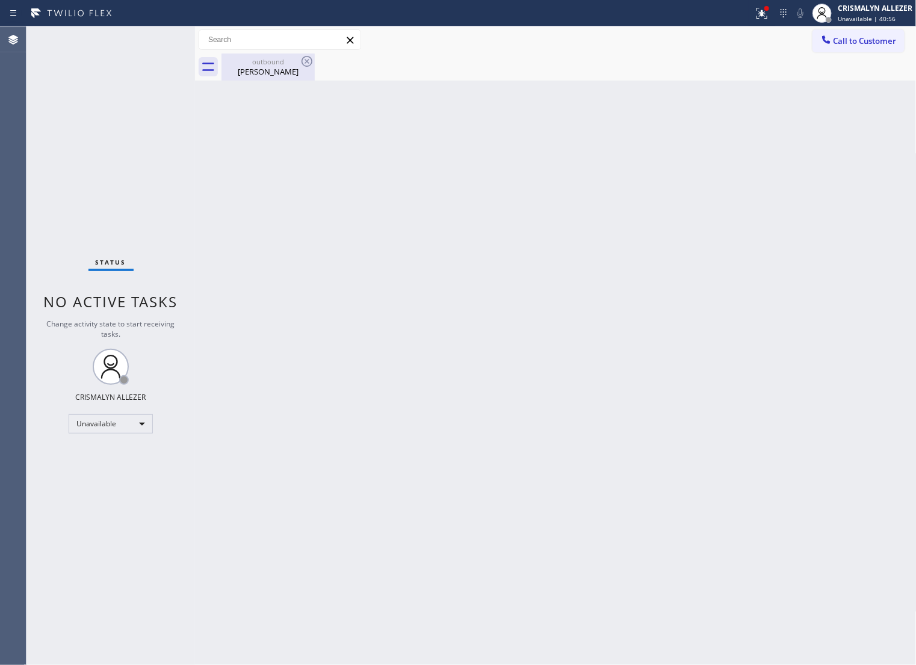
click at [266, 72] on div "[PERSON_NAME]" at bounding box center [268, 71] width 91 height 11
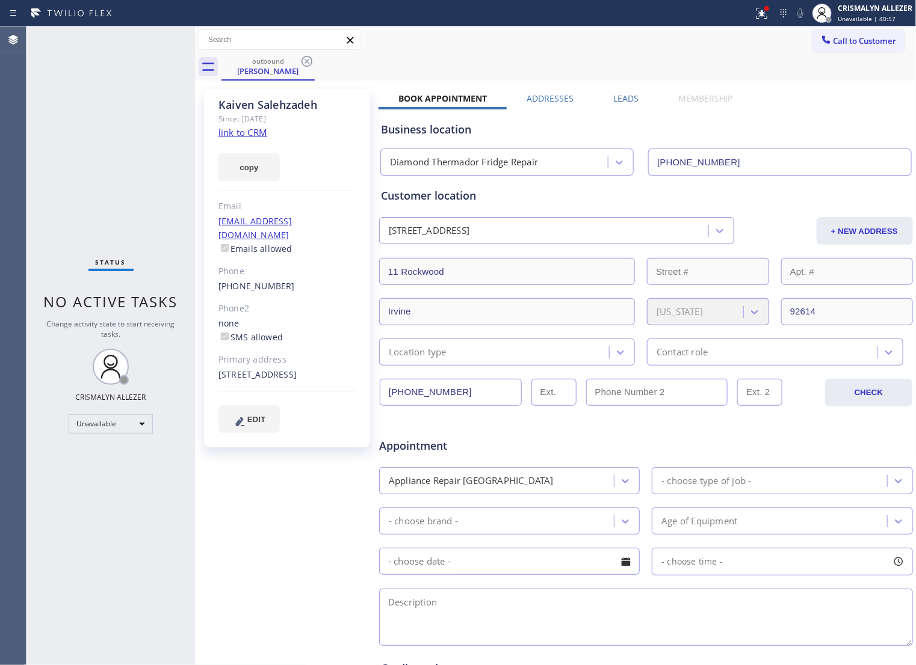
click at [621, 101] on label "Leads" at bounding box center [626, 98] width 25 height 11
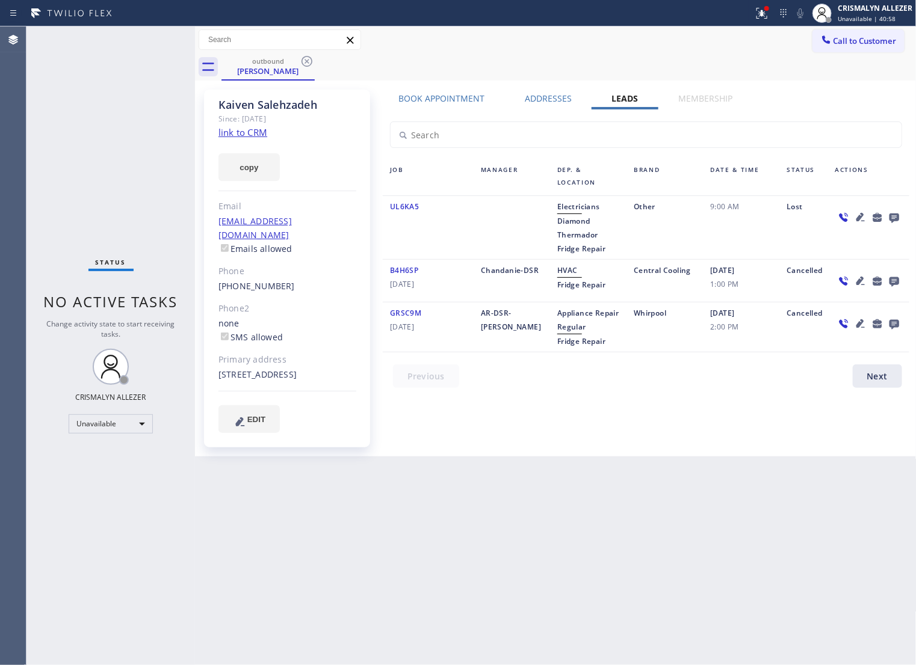
click at [892, 215] on icon at bounding box center [894, 219] width 10 height 10
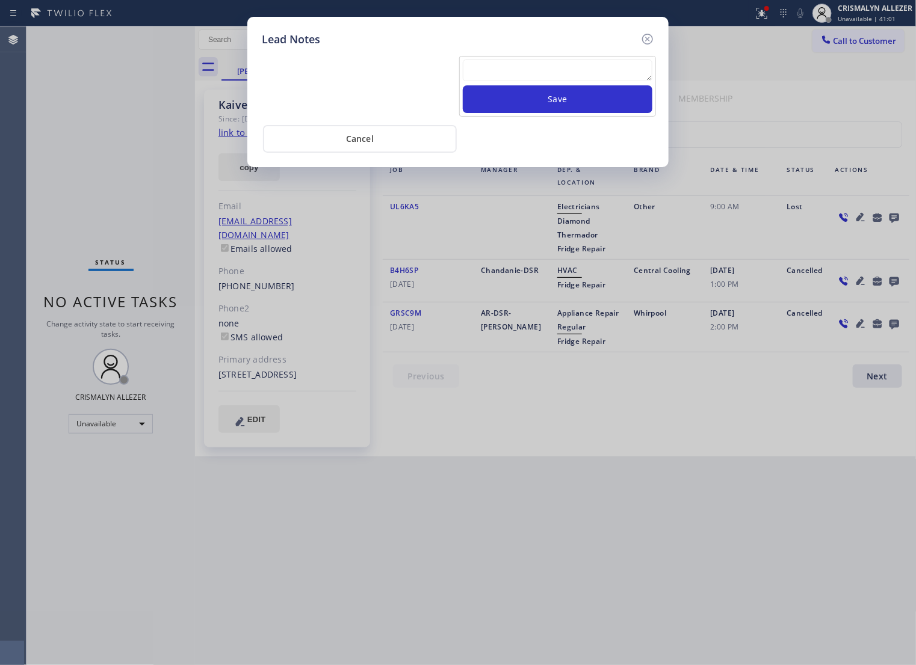
click at [539, 70] on textarea at bounding box center [558, 71] width 190 height 22
paste textarea "no answer | pls xfer if cx calls back"
type textarea "no answer | pls xfer if cx calls back"
click at [552, 110] on button "Save" at bounding box center [558, 99] width 190 height 28
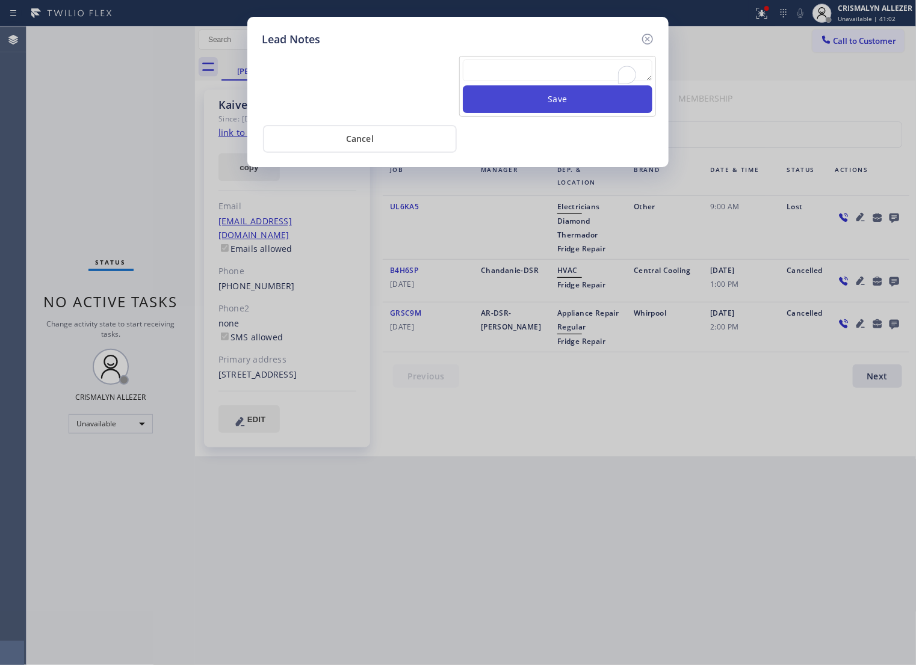
scroll to position [0, 0]
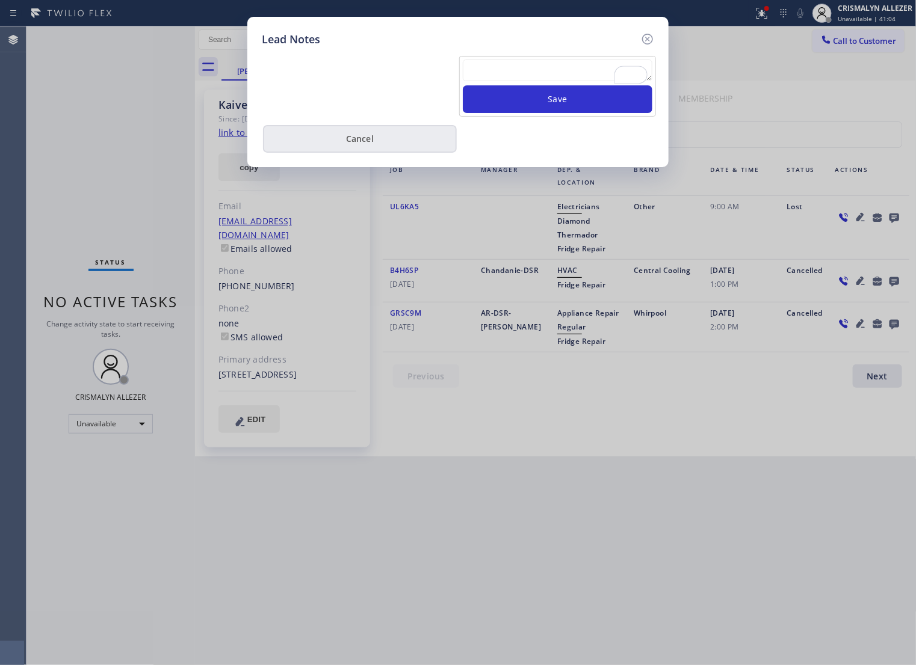
click at [387, 153] on button "Cancel" at bounding box center [360, 139] width 194 height 28
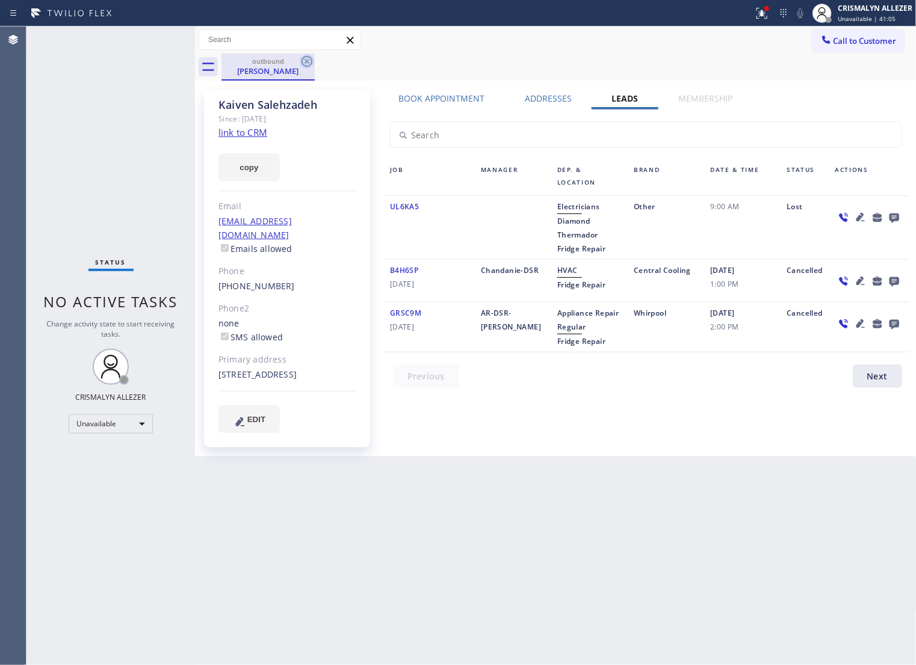
click at [305, 59] on icon at bounding box center [306, 61] width 11 height 11
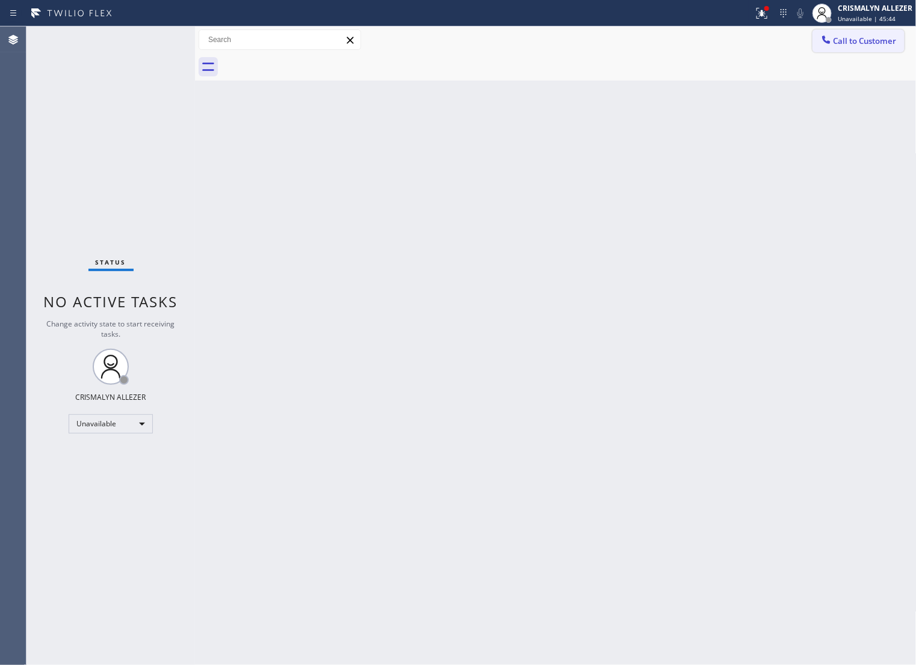
click at [856, 46] on span "Call to Customer" at bounding box center [864, 40] width 63 height 11
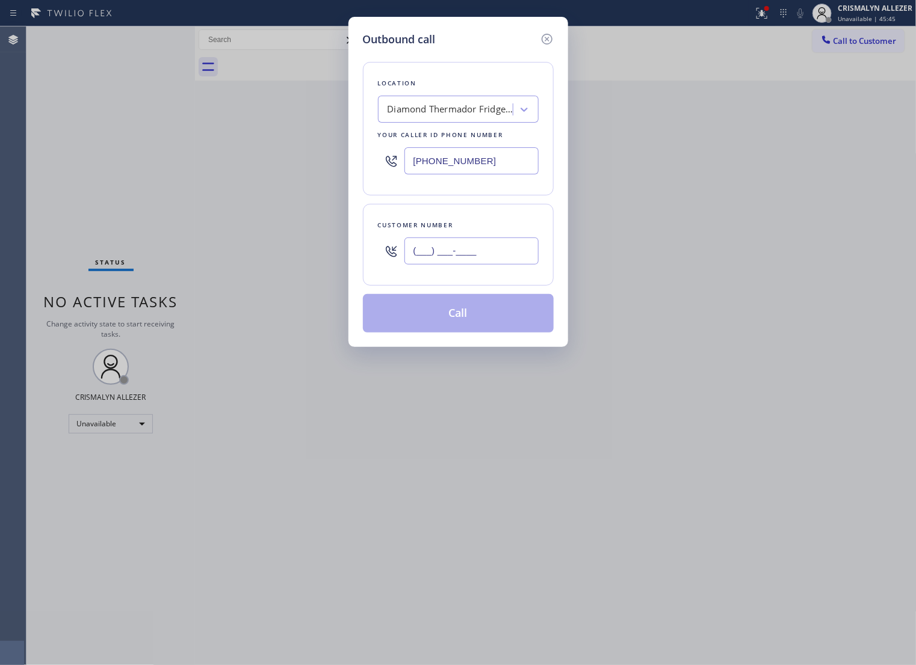
click at [497, 263] on input "(___) ___-____" at bounding box center [471, 251] width 134 height 27
paste input "408) 888-9824"
type input "[PHONE_NUMBER]"
click at [459, 117] on div "Diamond Thermador Fridge Repair" at bounding box center [450, 110] width 126 height 14
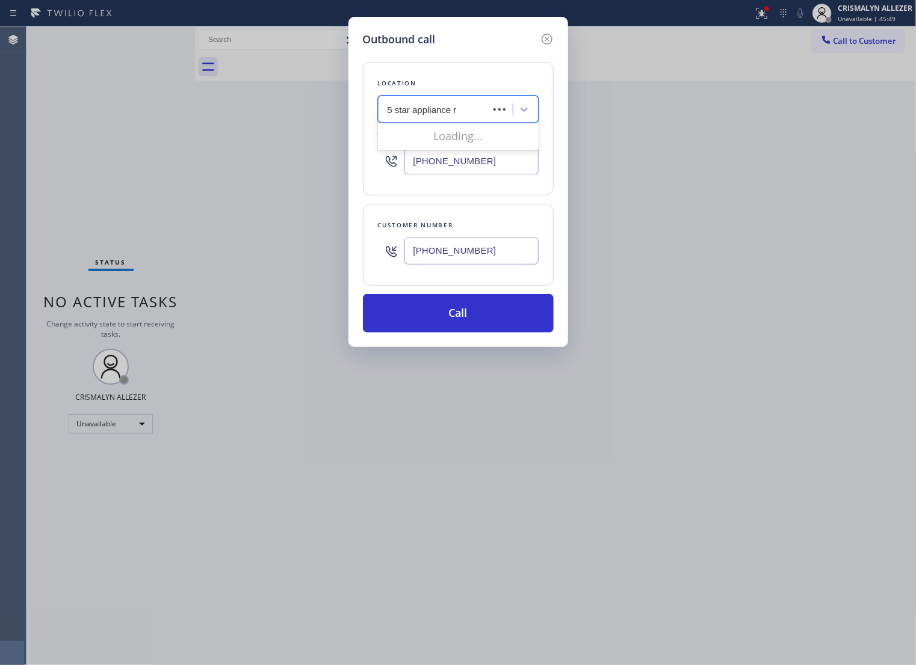
type input "5 star appliance re"
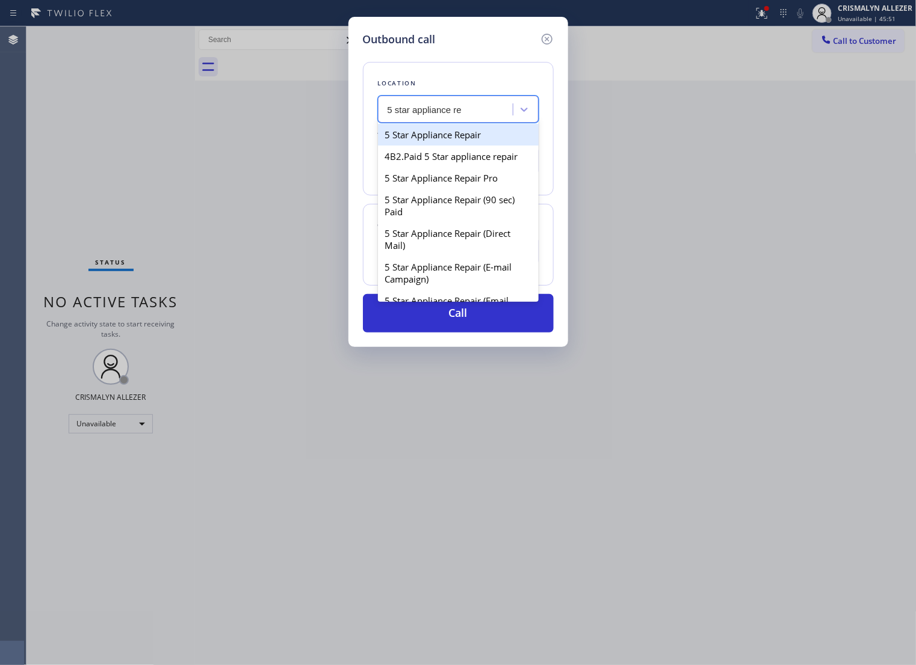
click at [460, 143] on div "5 Star Appliance Repair" at bounding box center [458, 135] width 161 height 22
type input "[PHONE_NUMBER]"
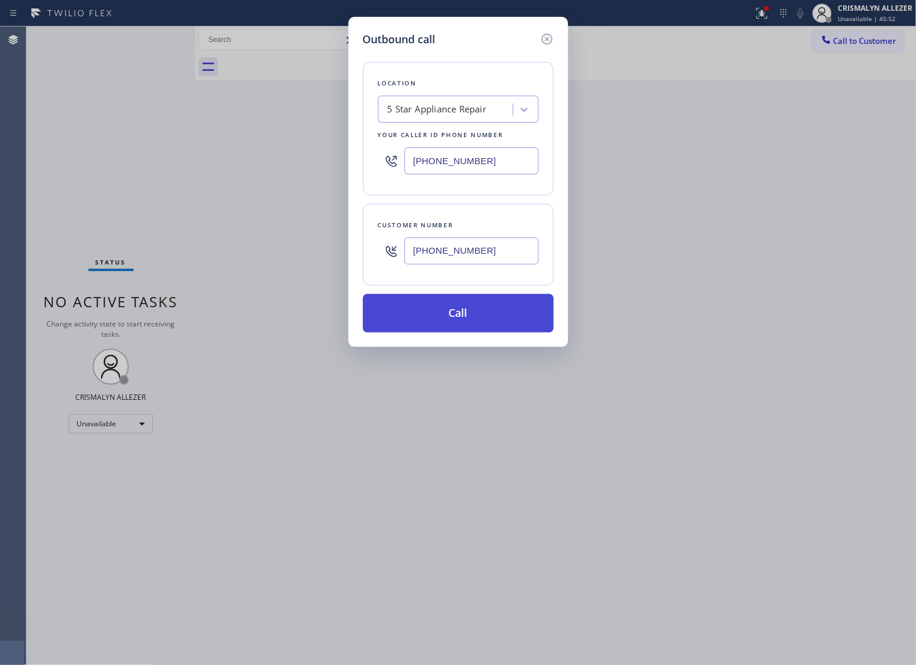
click at [470, 333] on button "Call" at bounding box center [458, 313] width 191 height 39
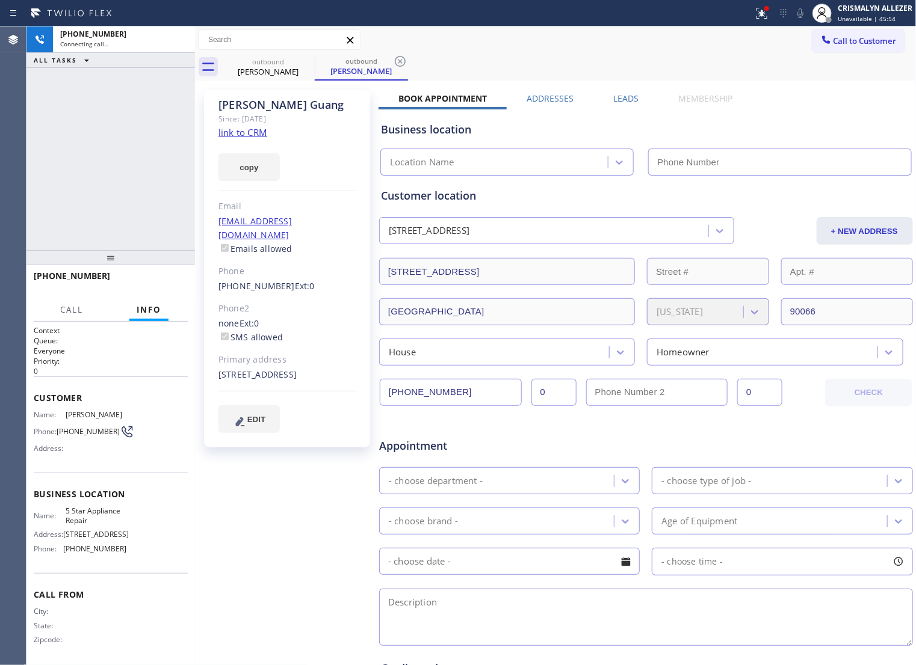
click at [253, 131] on link "link to CRM" at bounding box center [242, 132] width 49 height 12
type input "[PHONE_NUMBER]"
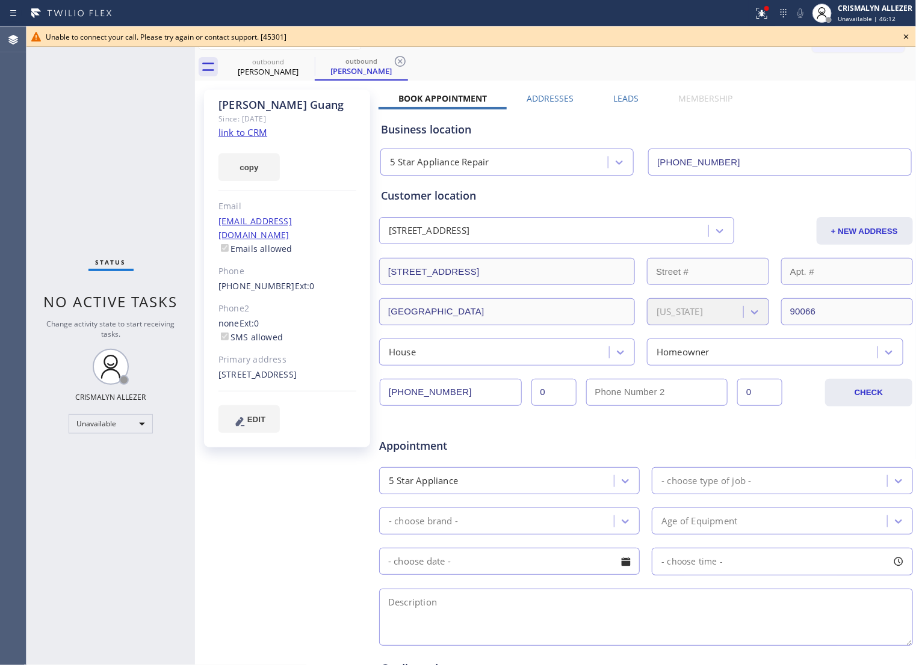
click at [907, 33] on icon at bounding box center [906, 36] width 14 height 14
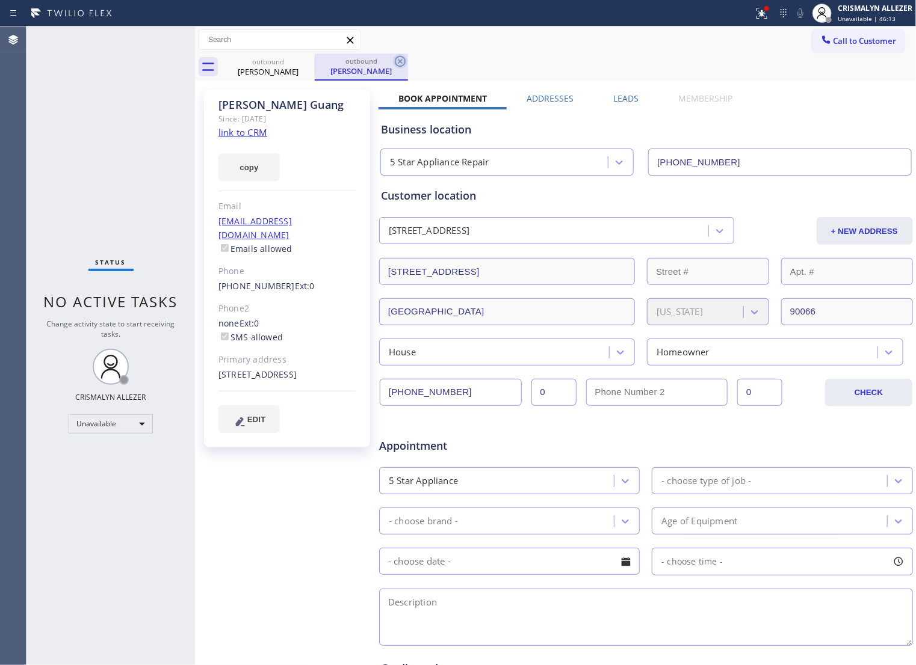
click at [398, 61] on icon at bounding box center [400, 61] width 14 height 14
click at [310, 67] on icon at bounding box center [307, 61] width 14 height 14
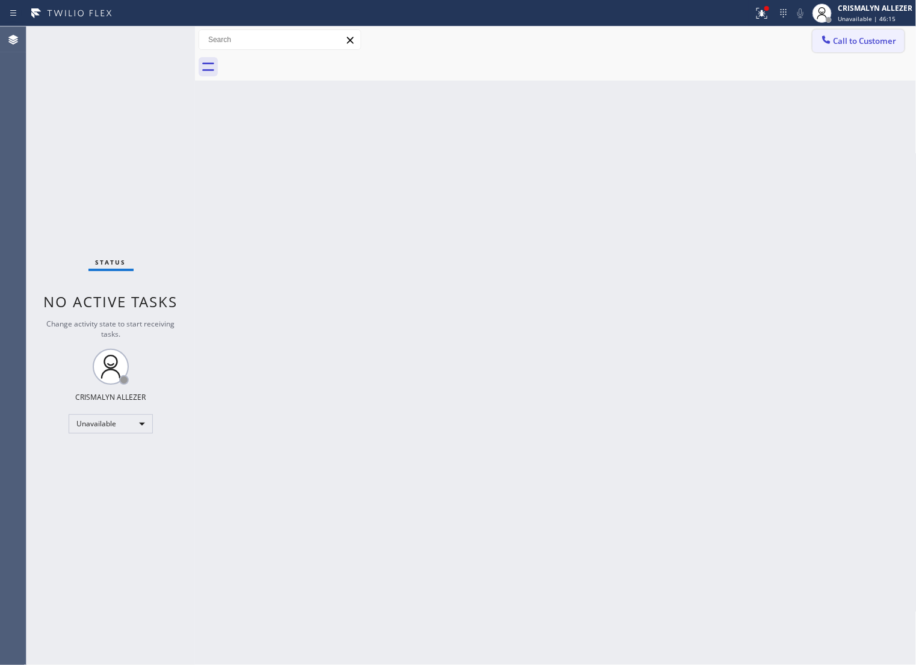
click at [869, 38] on span "Call to Customer" at bounding box center [864, 40] width 63 height 11
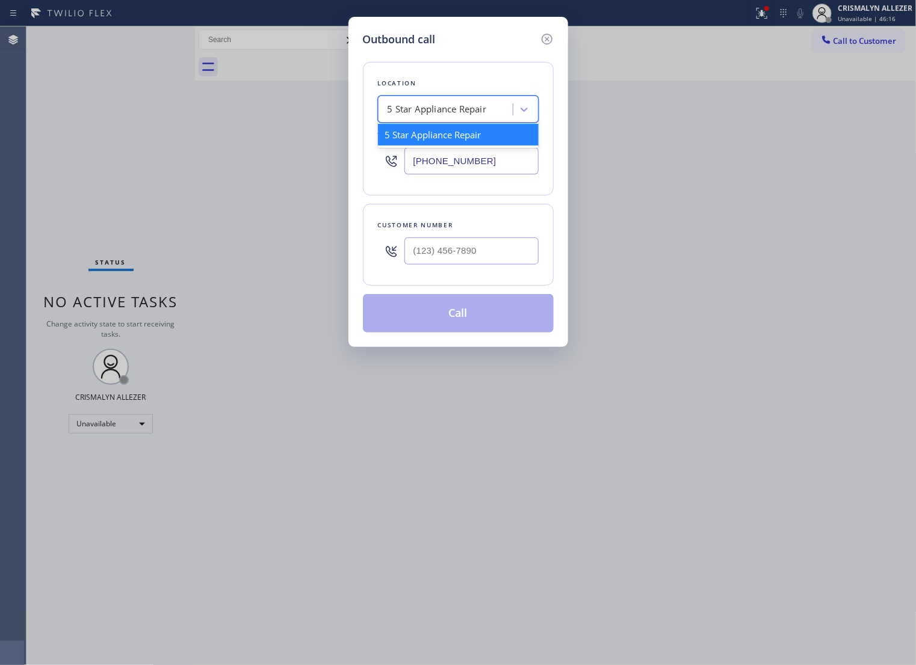
click at [466, 120] on div "5 Star Appliance Repair" at bounding box center [446, 109] width 131 height 21
paste input "[PHONE_NUMBER]"
type input "[PHONE_NUMBER]"
drag, startPoint x: 473, startPoint y: 164, endPoint x: 277, endPoint y: 165, distance: 196.7
click at [277, 165] on div "Outbound call Location Search location Your caller id phone number [PHONE_NUMBE…" at bounding box center [458, 332] width 916 height 665
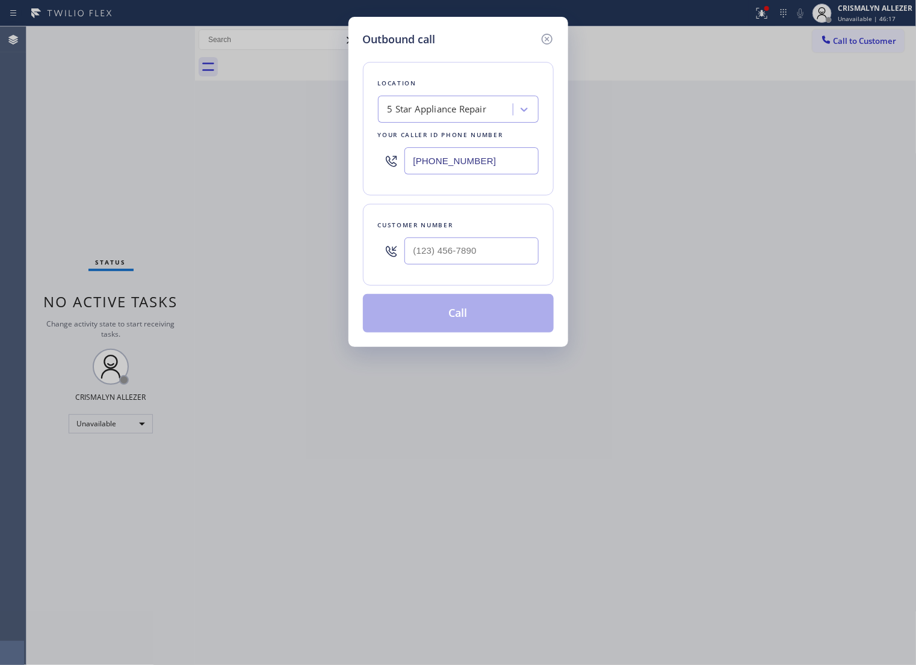
paste input "18) 405-8618"
type input "[PHONE_NUMBER]"
click at [468, 265] on input "(___) ___-____" at bounding box center [471, 251] width 134 height 27
paste input "408) 888-9824"
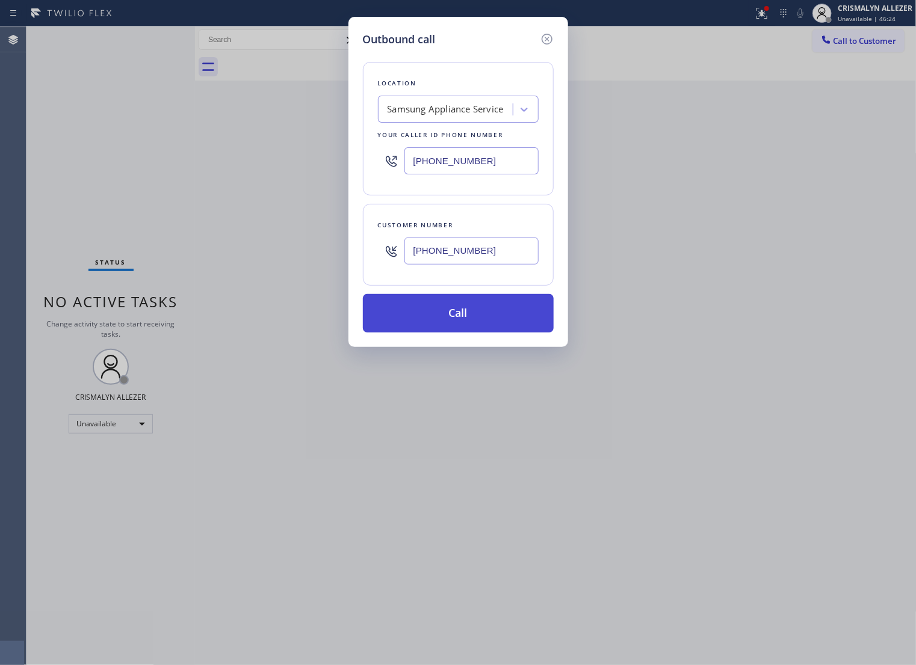
type input "[PHONE_NUMBER]"
click at [461, 328] on button "Call" at bounding box center [458, 313] width 191 height 39
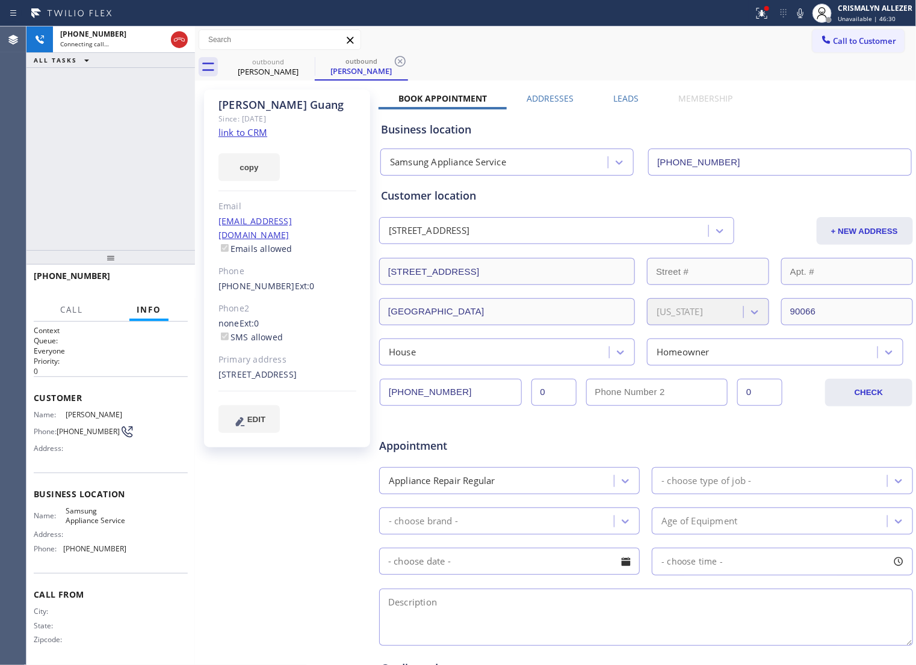
type input "[PHONE_NUMBER]"
click at [597, 451] on div "Appointment" at bounding box center [646, 439] width 536 height 31
click at [624, 98] on label "Leads" at bounding box center [626, 98] width 25 height 11
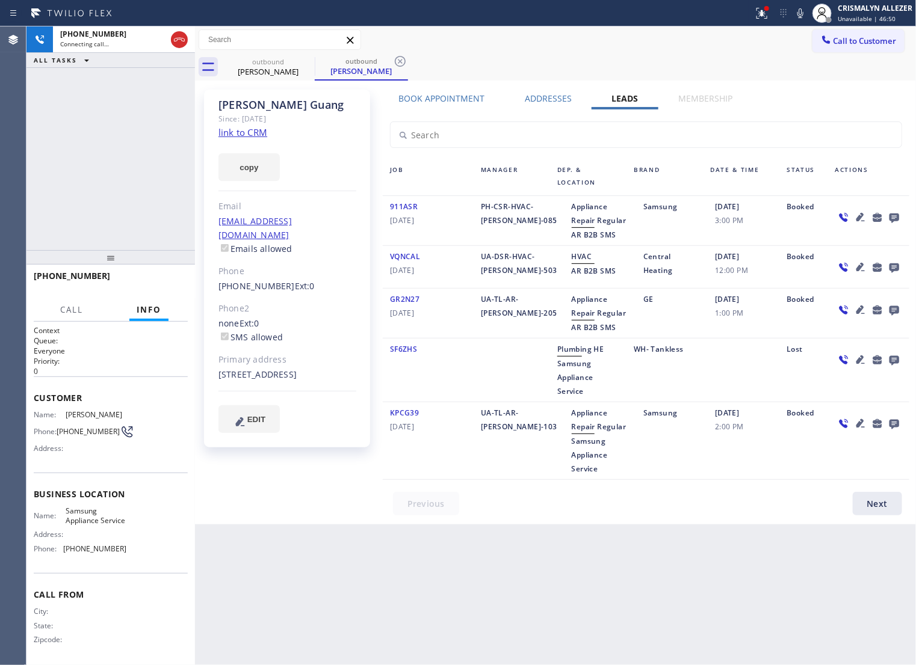
click at [892, 220] on icon at bounding box center [894, 219] width 10 height 10
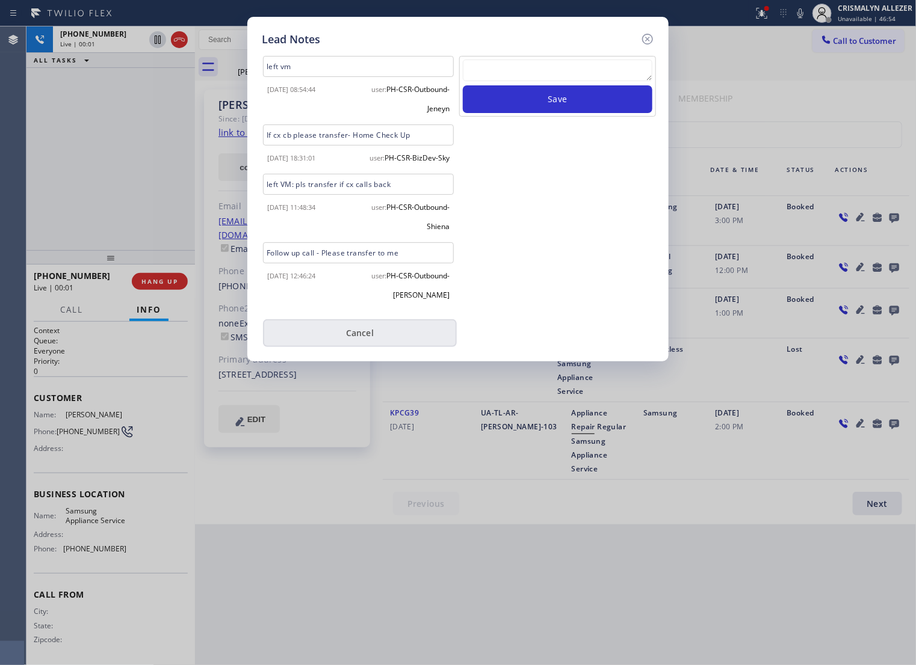
click at [371, 347] on button "Cancel" at bounding box center [360, 333] width 194 height 28
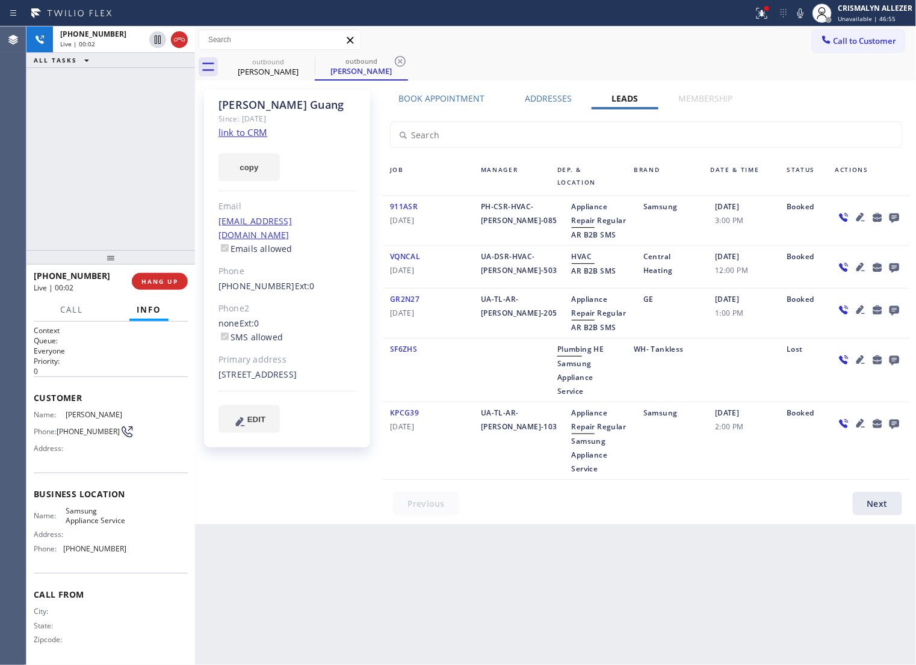
click at [440, 103] on label "Book Appointment" at bounding box center [441, 98] width 86 height 11
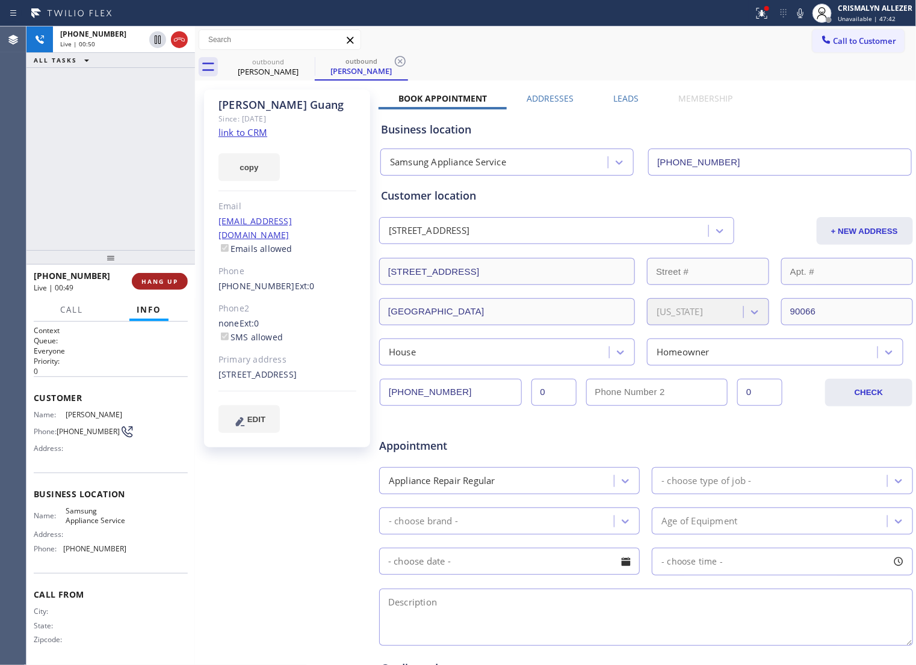
click at [154, 285] on span "HANG UP" at bounding box center [159, 281] width 37 height 8
click at [154, 285] on span "COMPLETE" at bounding box center [158, 281] width 42 height 8
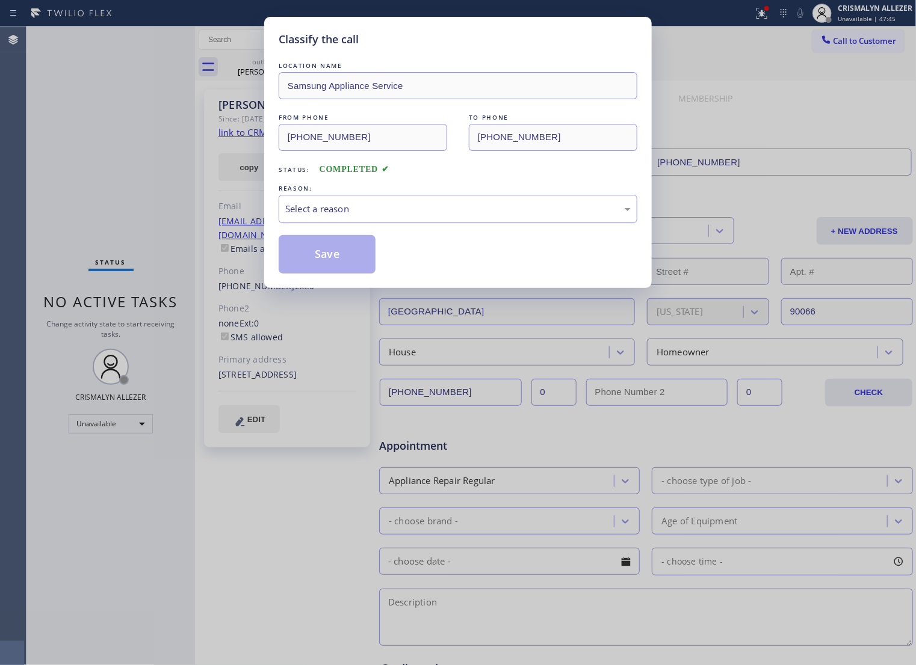
click at [438, 216] on div "Select a reason" at bounding box center [457, 209] width 345 height 14
click at [313, 273] on button "Save" at bounding box center [327, 254] width 97 height 39
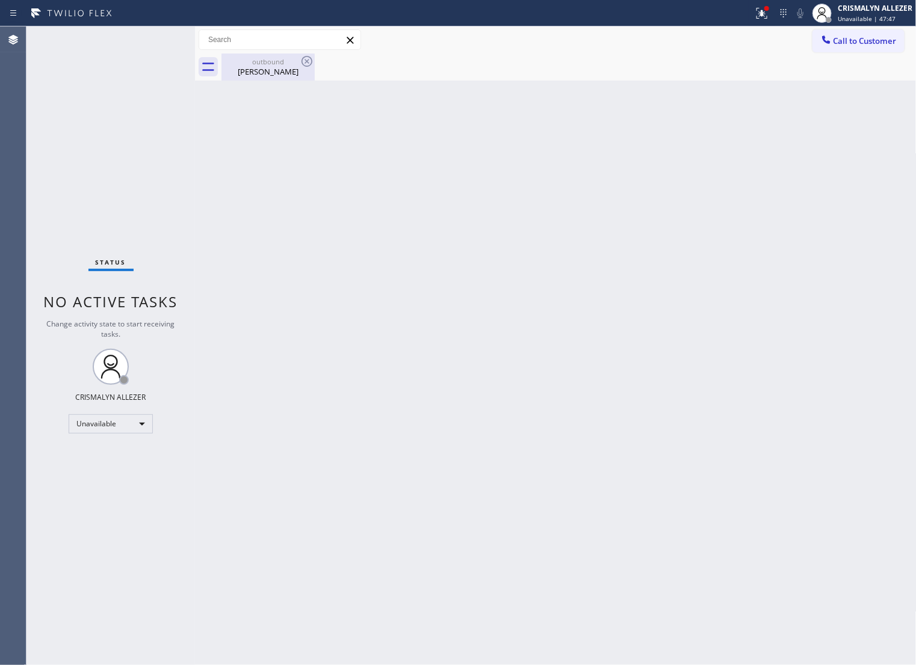
click at [245, 67] on div "[PERSON_NAME]" at bounding box center [268, 71] width 91 height 11
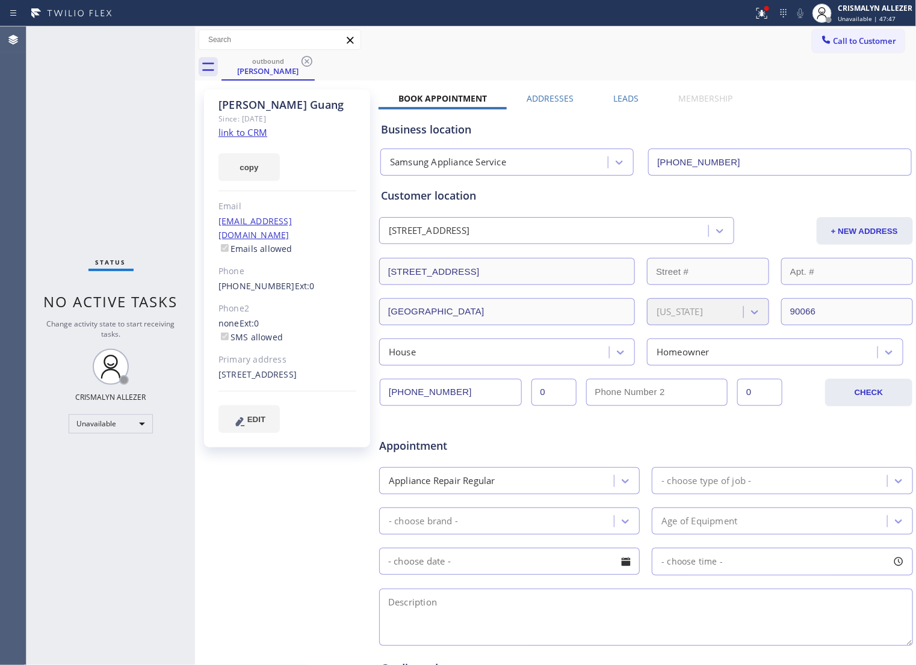
click at [623, 96] on label "Leads" at bounding box center [626, 98] width 25 height 11
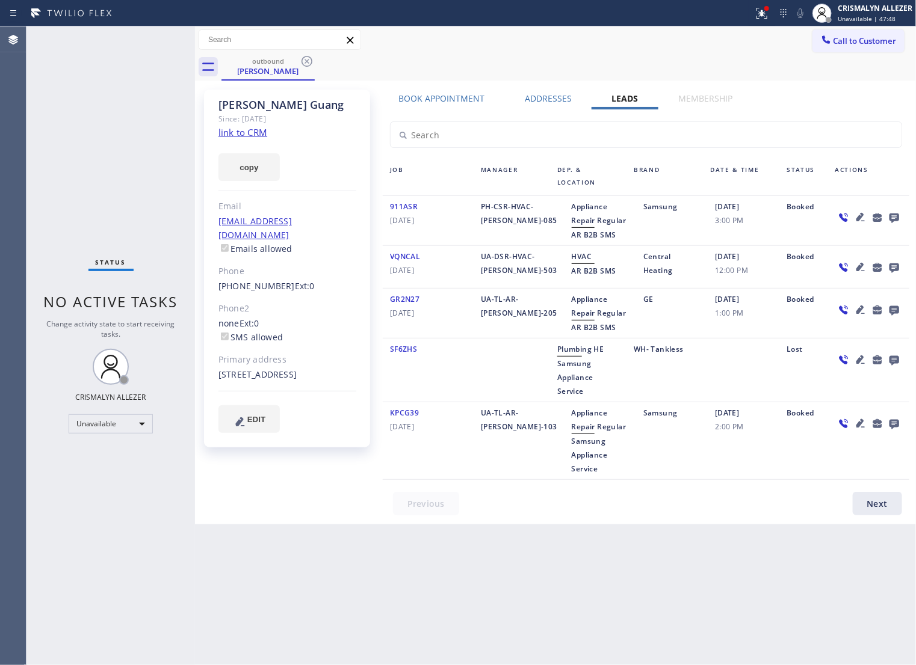
click at [895, 220] on icon at bounding box center [894, 219] width 10 height 10
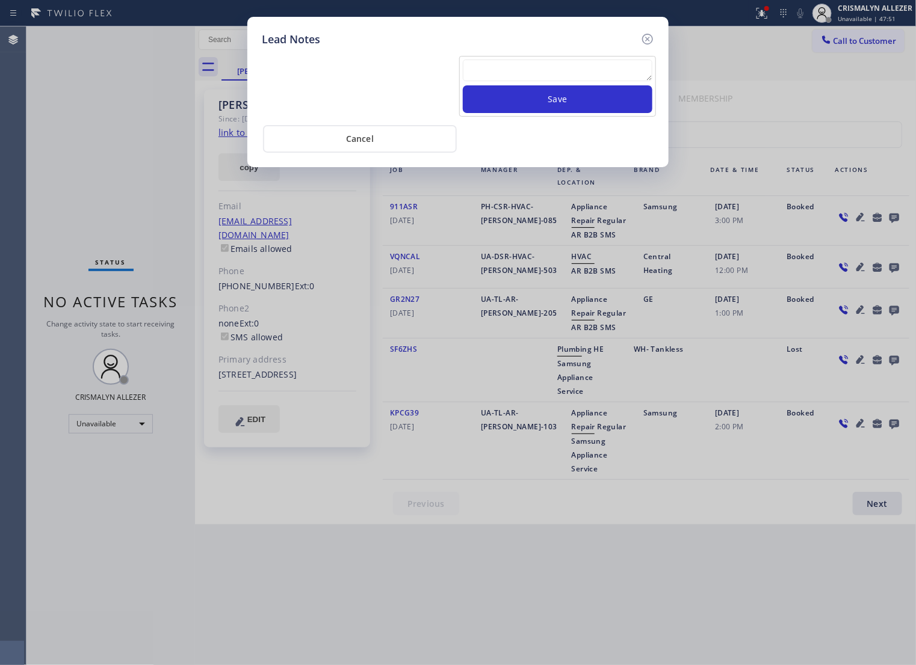
drag, startPoint x: 504, startPoint y: 76, endPoint x: 532, endPoint y: 93, distance: 33.2
click at [504, 76] on textarea at bounding box center [558, 71] width 190 height 22
paste textarea "ALL ARE GOOD, but xfer cx cb"
type textarea "ALL ARE GOOD, but xfer cx cb"
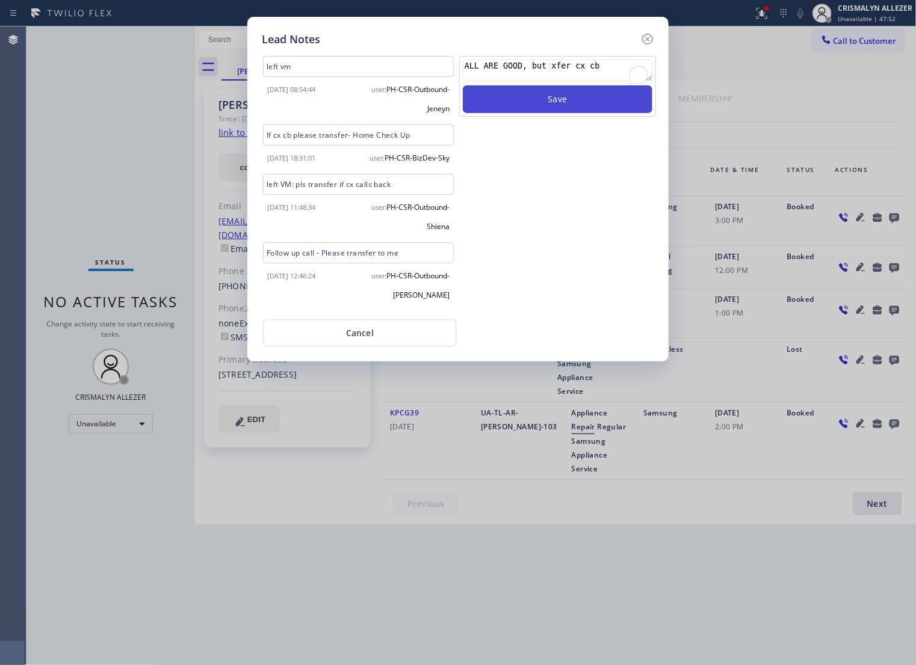
click at [572, 113] on button "Save" at bounding box center [558, 99] width 190 height 28
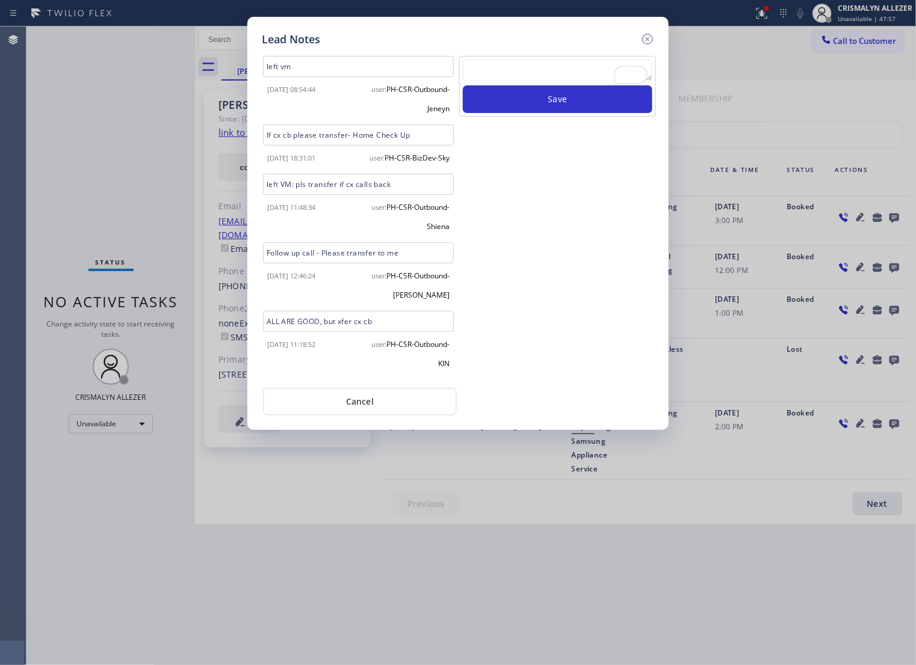
scroll to position [9, 0]
click at [368, 416] on button "Cancel" at bounding box center [360, 402] width 194 height 28
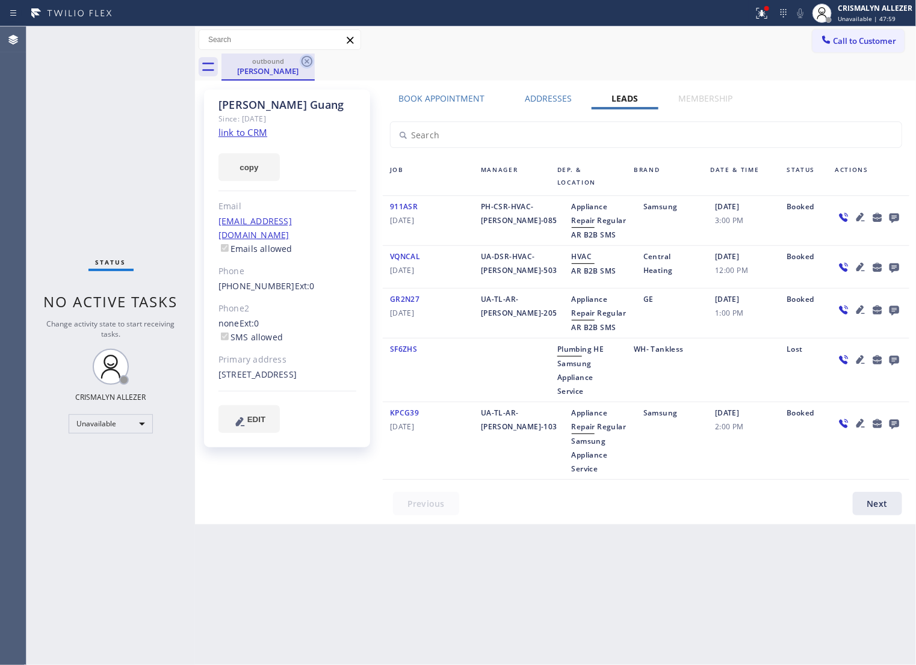
click at [304, 58] on icon at bounding box center [307, 61] width 14 height 14
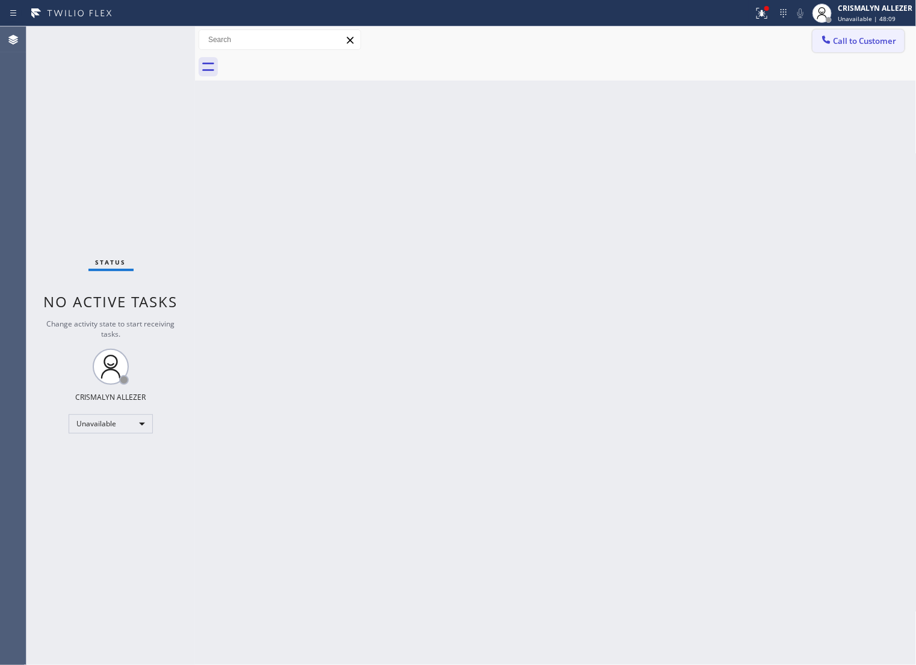
click at [843, 49] on button "Call to Customer" at bounding box center [858, 40] width 92 height 23
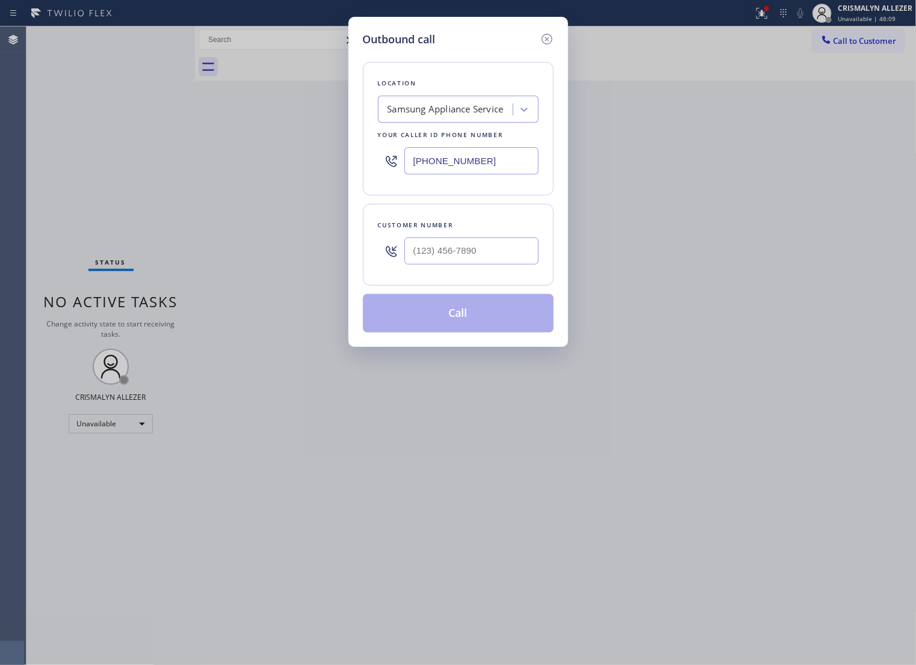
click at [513, 271] on div at bounding box center [471, 251] width 134 height 39
click at [501, 251] on input "(___) ___-____" at bounding box center [471, 251] width 134 height 27
paste input "781) 248-6186"
type input "[PHONE_NUMBER]"
click at [474, 117] on div "Samsung Appliance Service" at bounding box center [445, 110] width 116 height 14
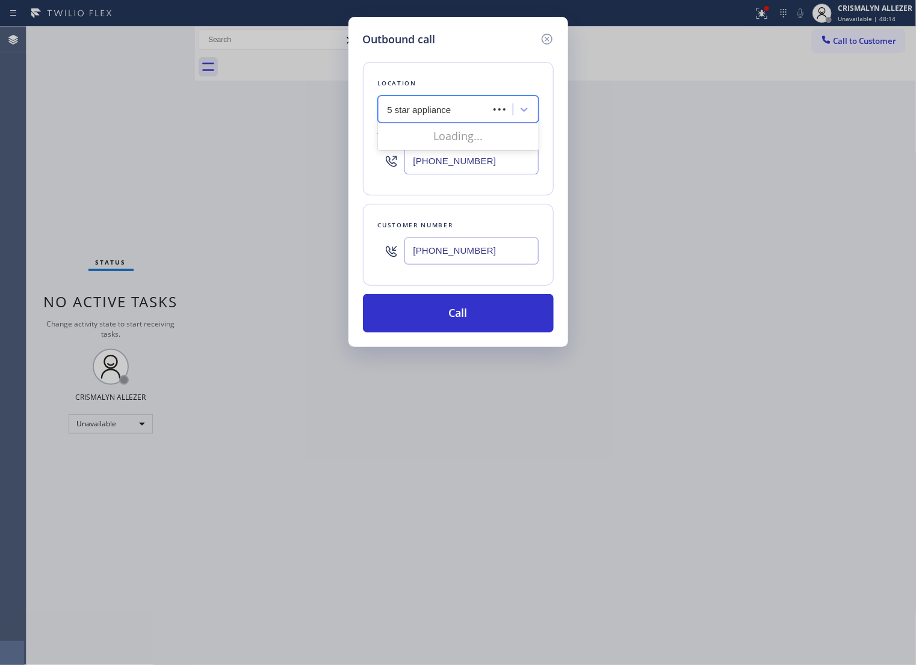
type input "5 star appliance re"
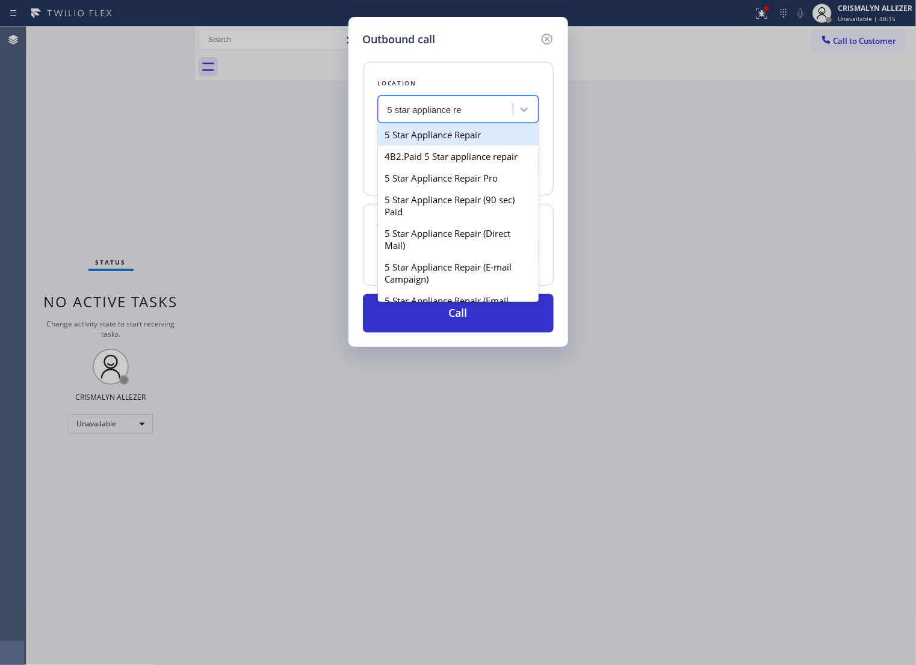
click at [474, 145] on div "5 Star Appliance Repair" at bounding box center [458, 135] width 161 height 22
type input "[PHONE_NUMBER]"
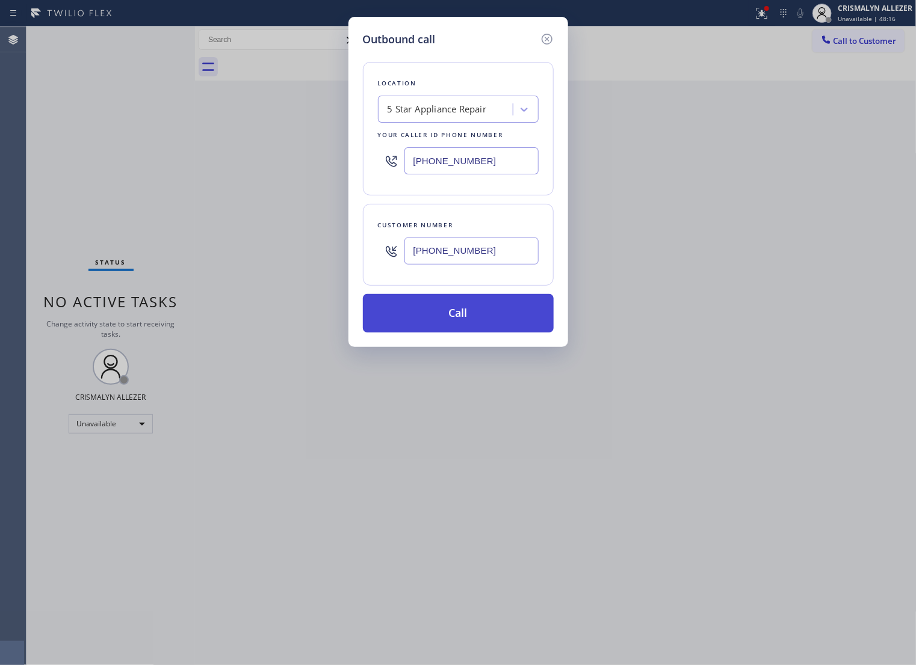
click at [452, 331] on button "Call" at bounding box center [458, 313] width 191 height 39
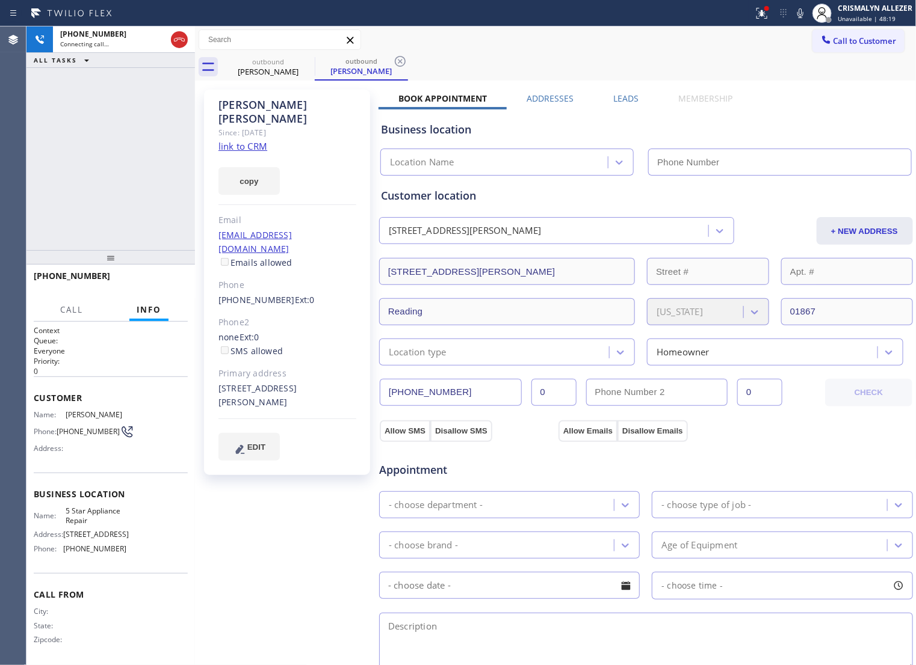
click at [224, 140] on link "link to CRM" at bounding box center [242, 146] width 49 height 12
type input "[PHONE_NUMBER]"
click at [147, 277] on span "HANG UP" at bounding box center [159, 281] width 37 height 8
click at [152, 279] on span "HANG UP" at bounding box center [159, 281] width 37 height 8
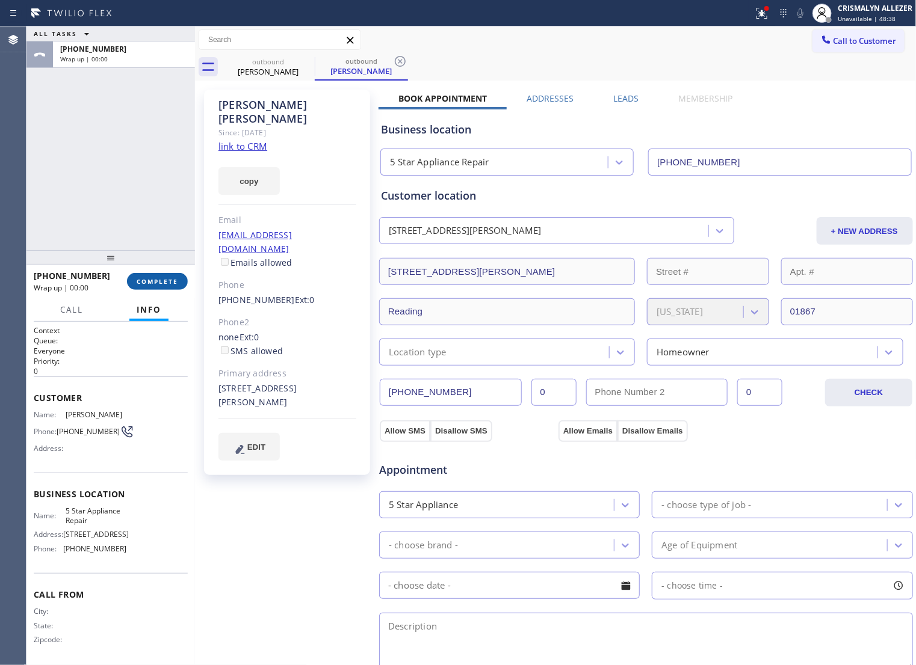
click at [161, 288] on button "COMPLETE" at bounding box center [157, 281] width 61 height 17
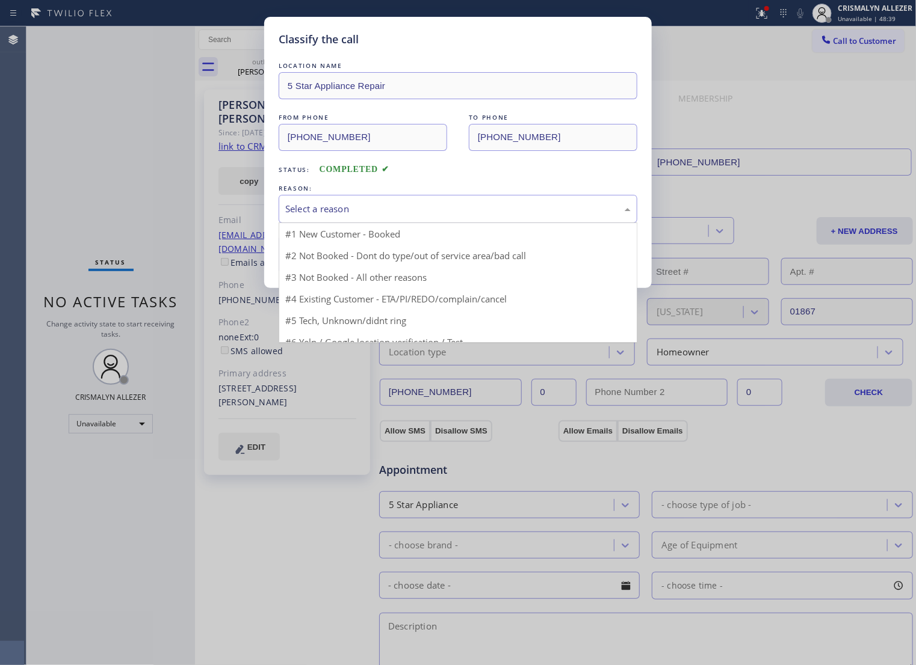
click at [460, 216] on div "Select a reason" at bounding box center [457, 209] width 345 height 14
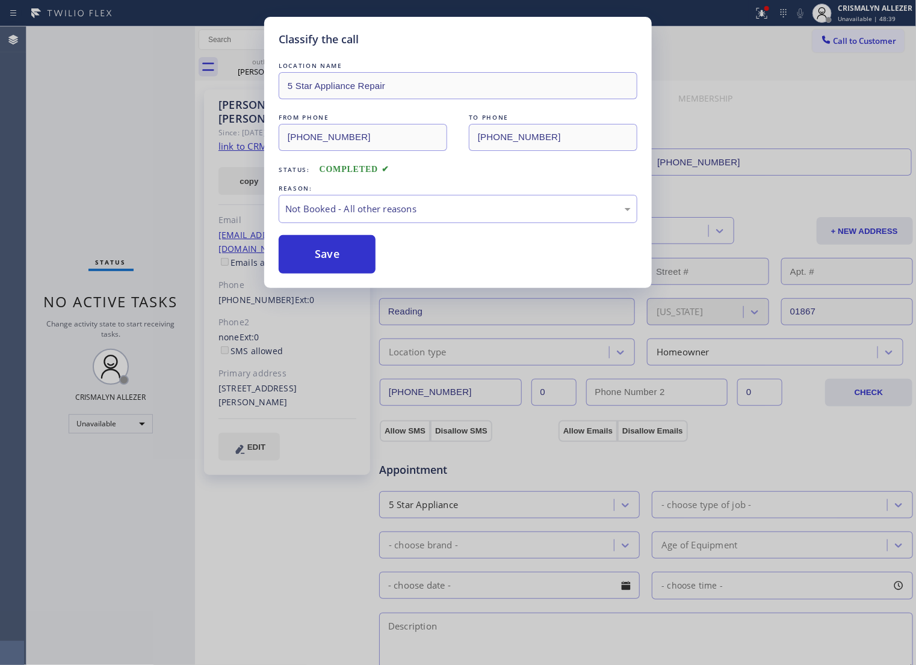
click at [331, 265] on button "Save" at bounding box center [327, 254] width 97 height 39
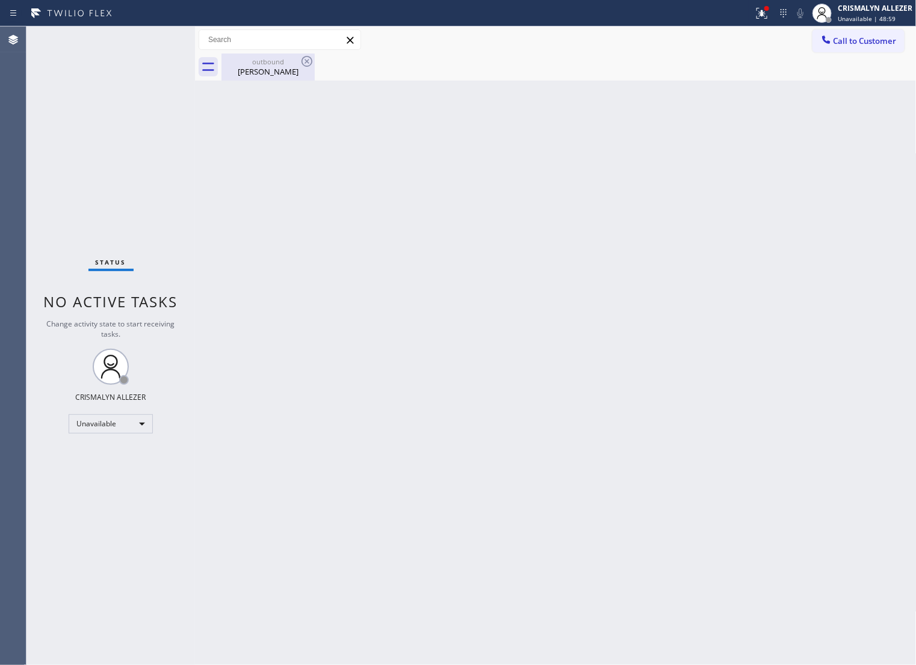
click at [262, 69] on div "[PERSON_NAME]" at bounding box center [268, 71] width 91 height 11
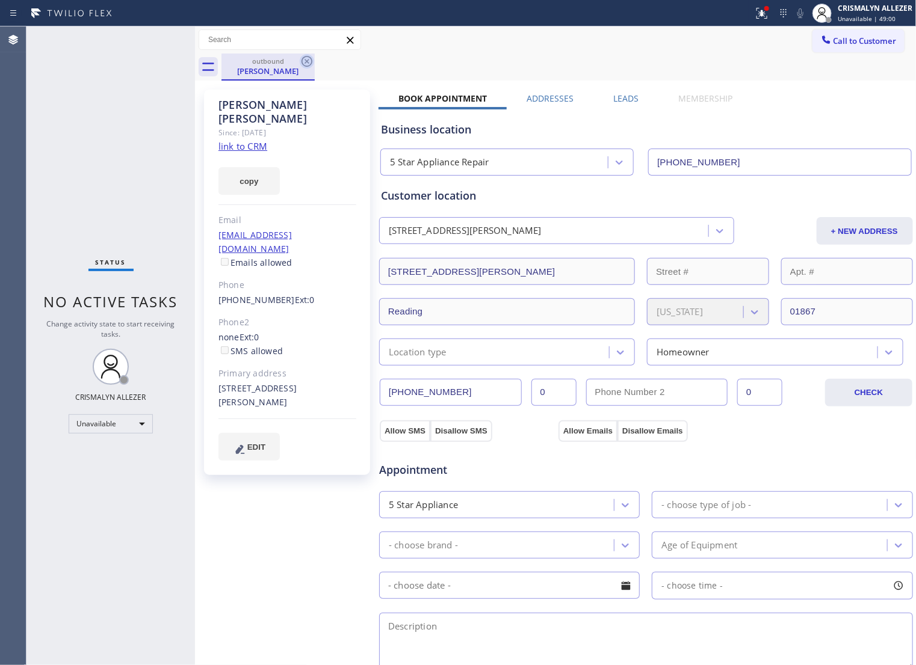
click at [304, 64] on icon at bounding box center [307, 61] width 14 height 14
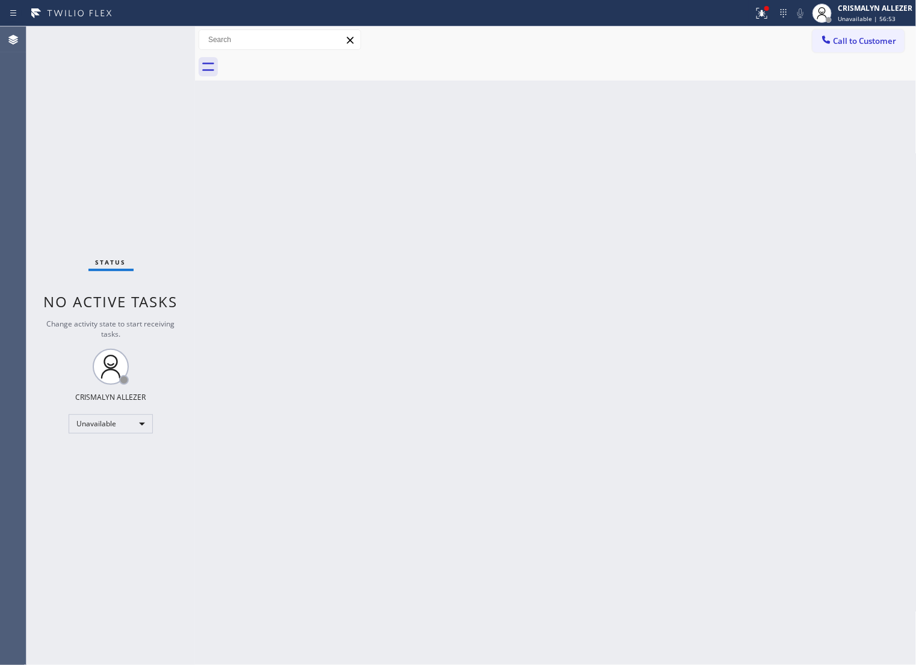
click at [886, 43] on span "Call to Customer" at bounding box center [864, 40] width 63 height 11
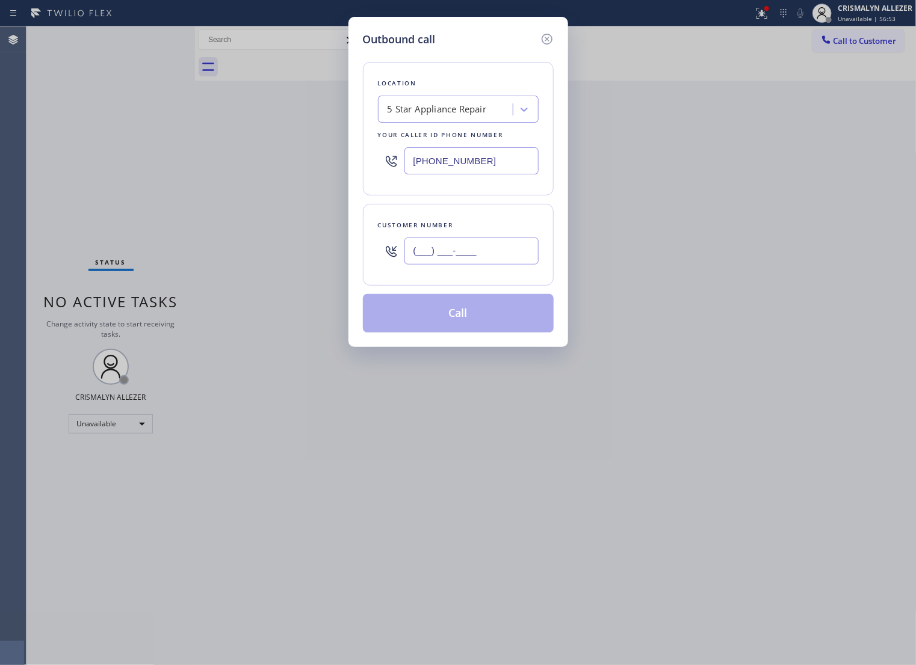
click at [503, 265] on input "(___) ___-____" at bounding box center [471, 251] width 134 height 27
paste input "562) 522-4527"
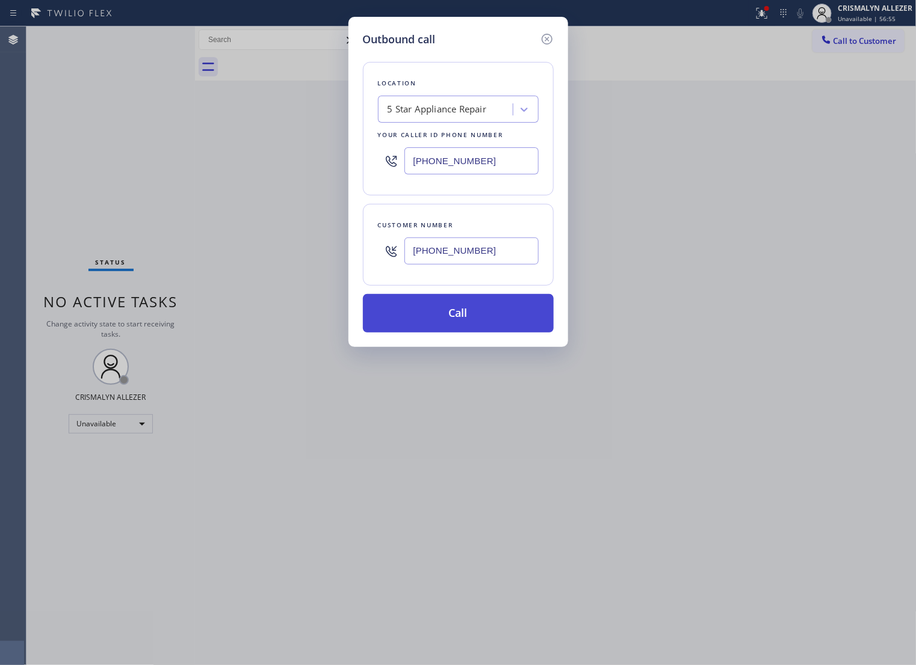
type input "[PHONE_NUMBER]"
click at [461, 331] on button "Call" at bounding box center [458, 313] width 191 height 39
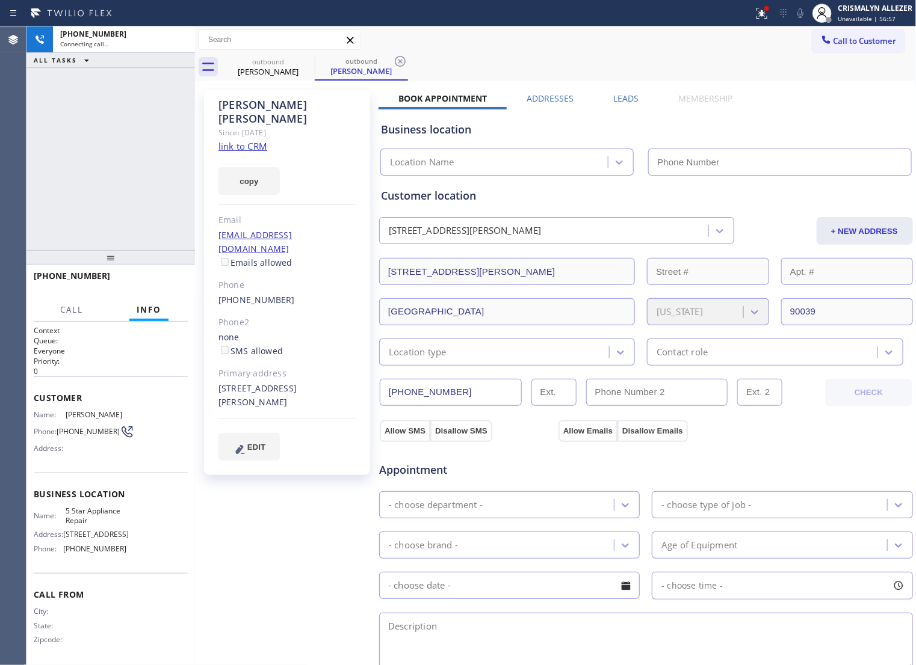
click at [226, 140] on link "link to CRM" at bounding box center [242, 146] width 49 height 12
type input "[PHONE_NUMBER]"
click at [147, 286] on span "HANG UP" at bounding box center [159, 281] width 37 height 8
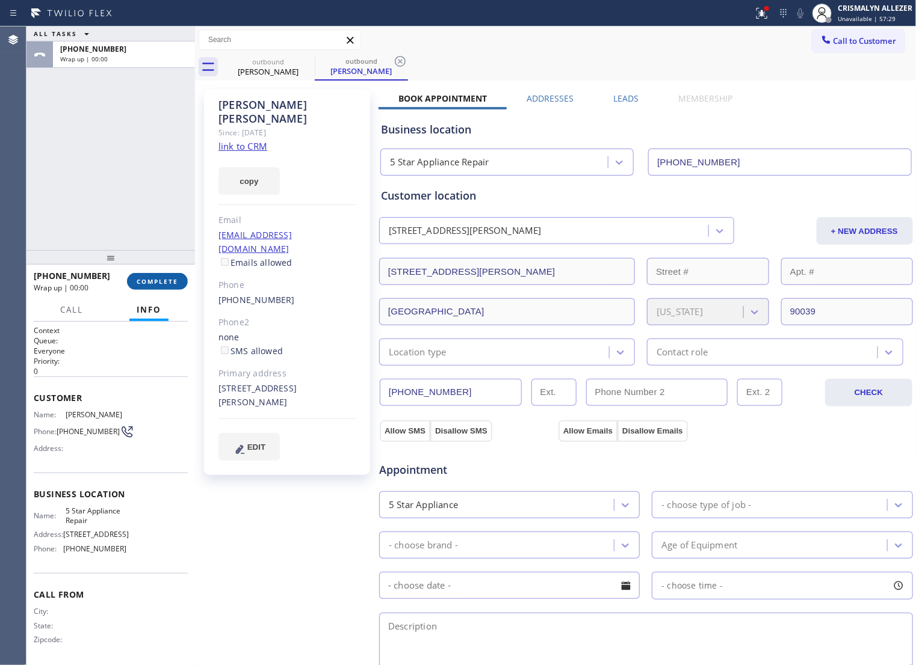
click at [158, 280] on span "COMPLETE" at bounding box center [158, 281] width 42 height 8
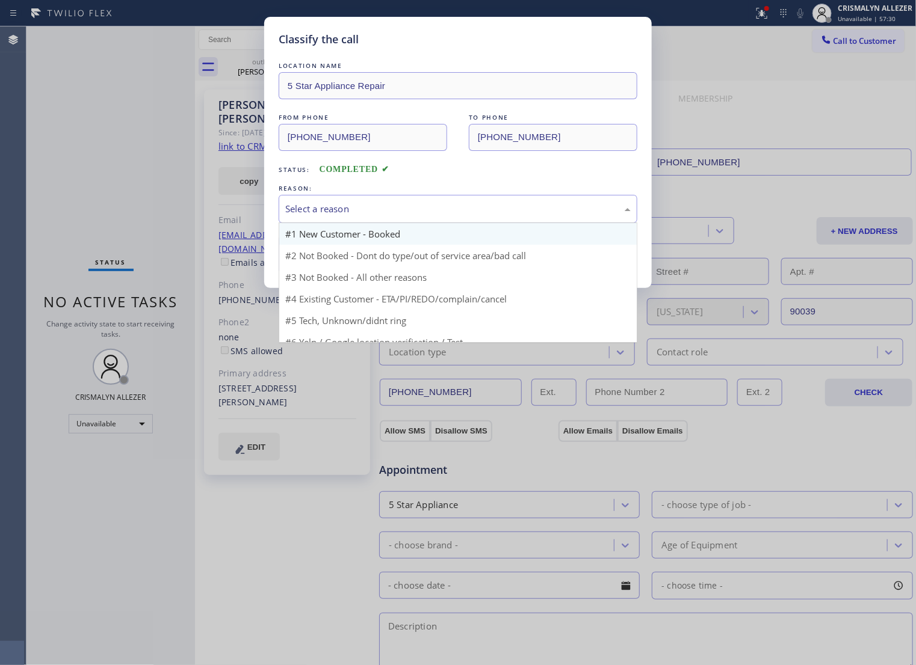
drag, startPoint x: 494, startPoint y: 229, endPoint x: 377, endPoint y: 254, distance: 119.5
click at [490, 216] on div "Select a reason" at bounding box center [457, 209] width 345 height 14
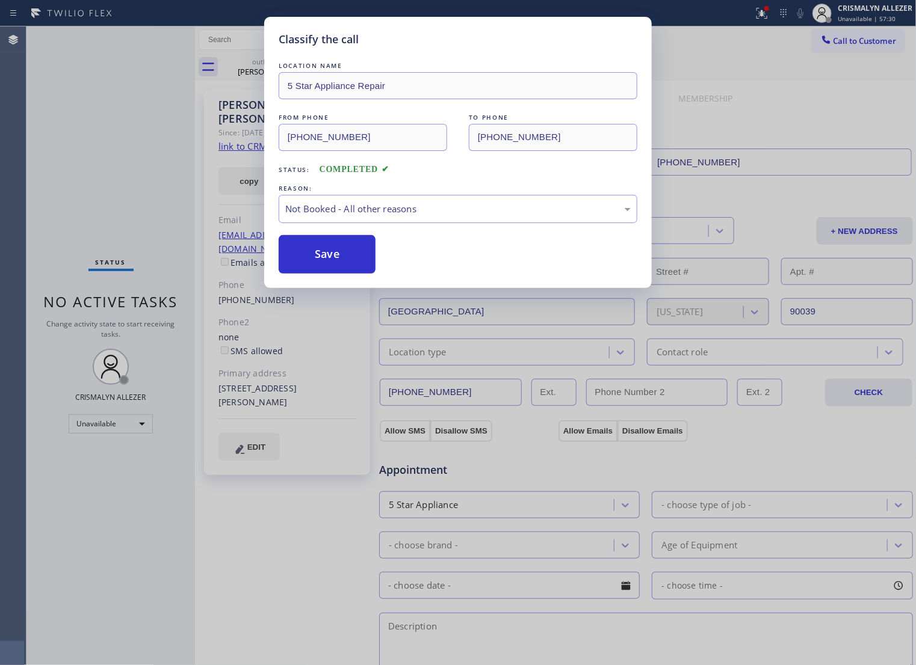
click at [345, 268] on button "Save" at bounding box center [327, 254] width 97 height 39
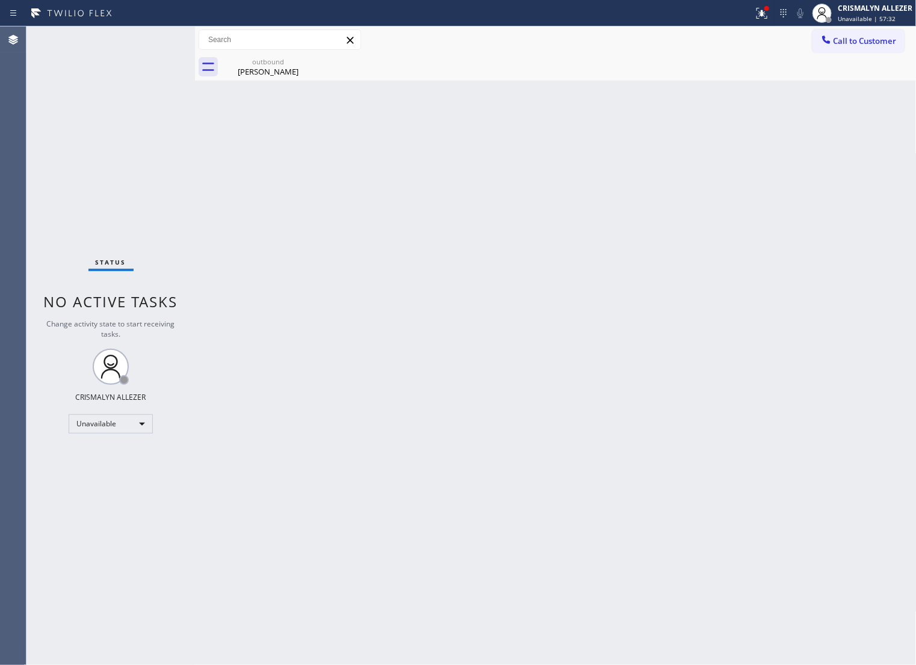
click at [274, 81] on div "Back to Dashboard Change Sender ID Customers Technicians Select a contact Outbo…" at bounding box center [555, 345] width 721 height 639
click at [264, 67] on div "[PERSON_NAME]" at bounding box center [268, 71] width 91 height 11
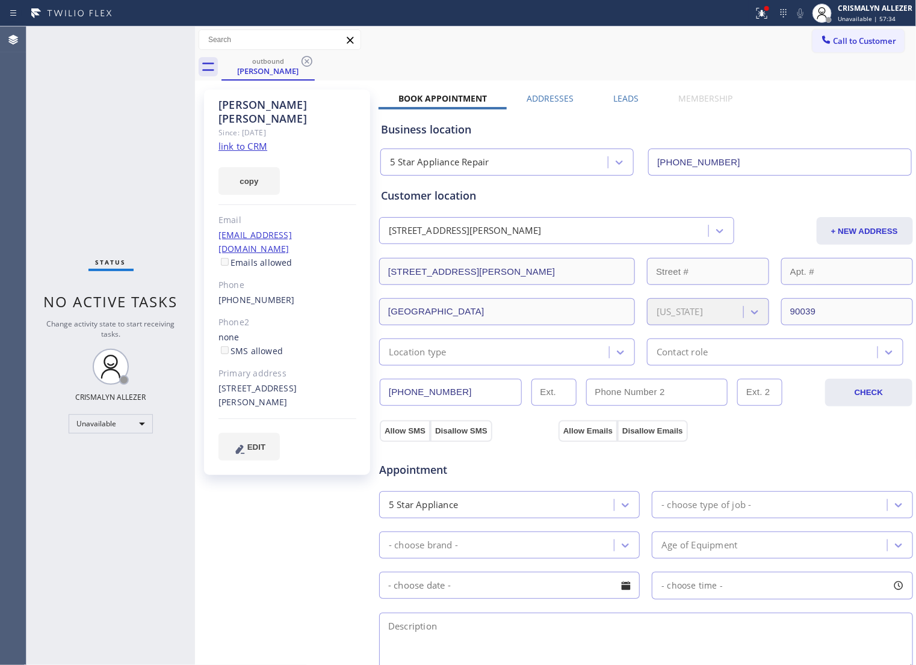
click at [624, 98] on label "Leads" at bounding box center [626, 98] width 25 height 11
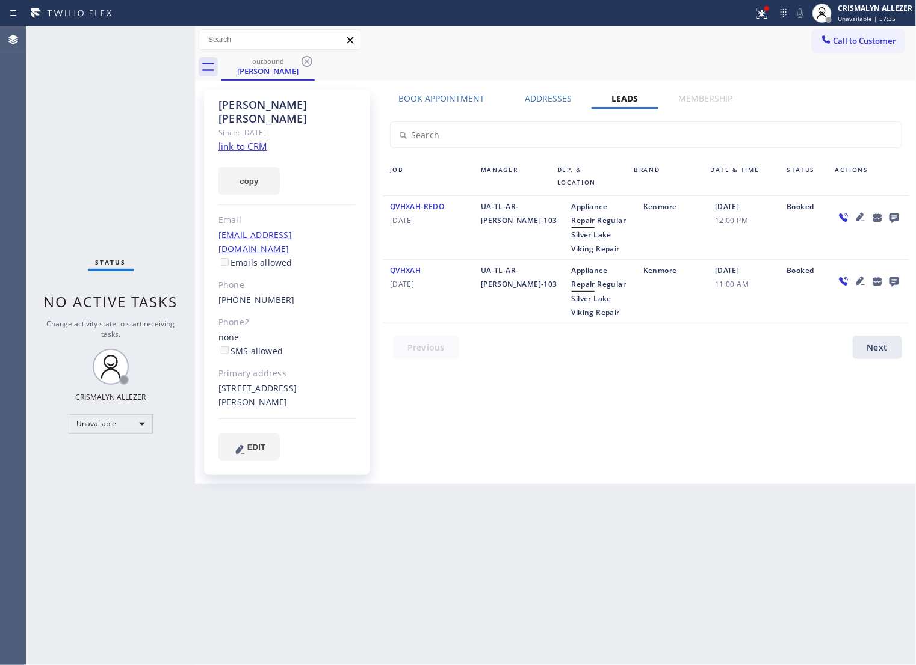
click at [892, 218] on icon at bounding box center [894, 219] width 10 height 10
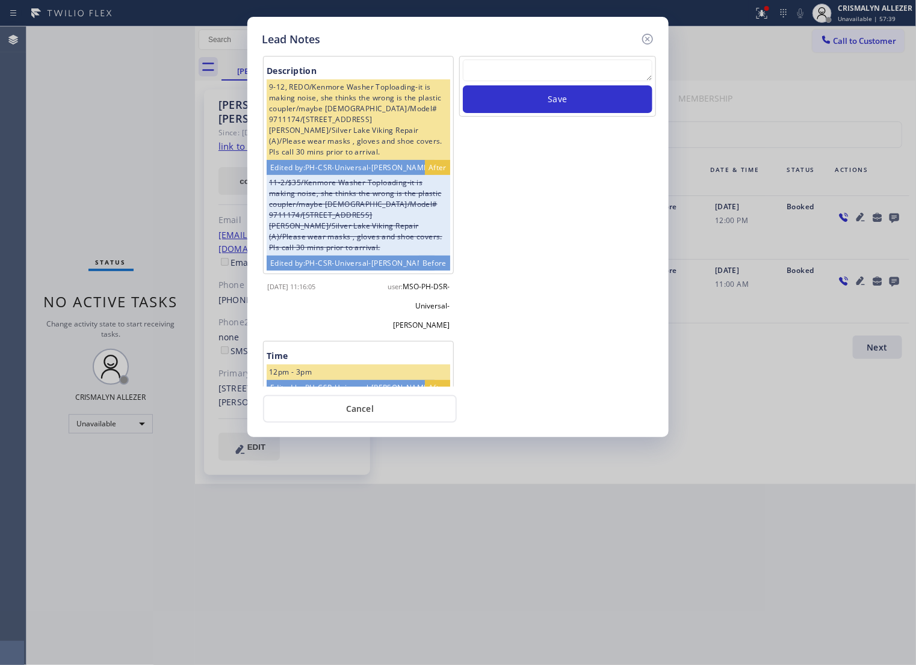
click at [519, 79] on textarea at bounding box center [558, 71] width 190 height 22
paste textarea "no answer | pls xfer if cx calls back"
type textarea "no answer | pls xfer if cx calls back"
click at [552, 107] on button "Save" at bounding box center [558, 99] width 190 height 28
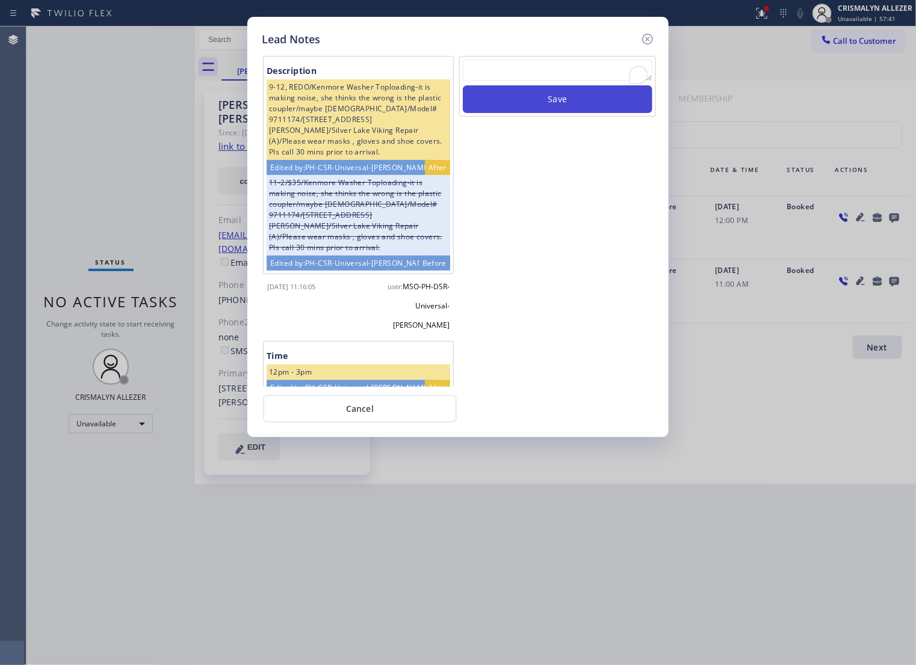
scroll to position [0, 0]
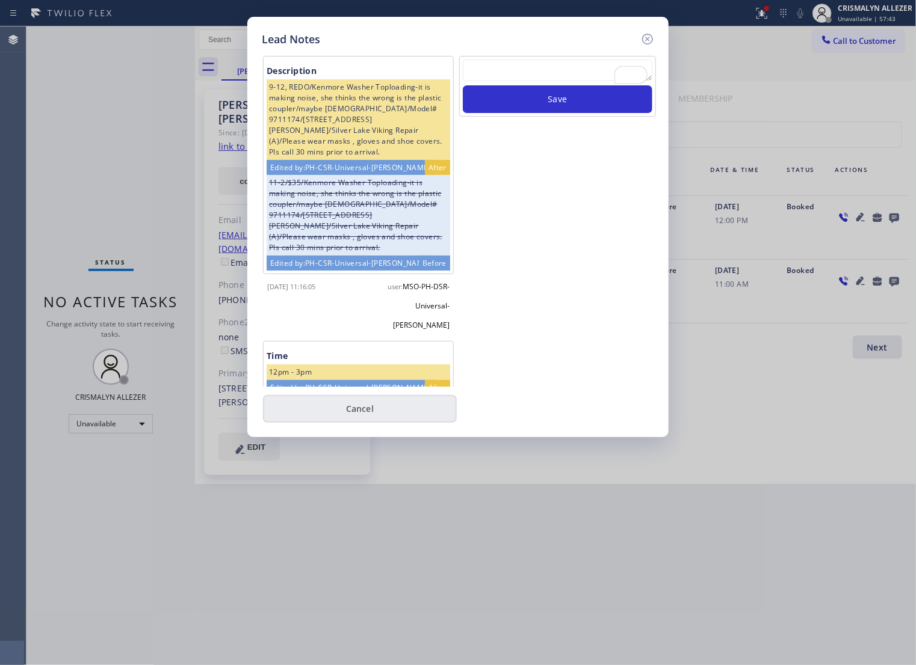
click at [370, 422] on button "Cancel" at bounding box center [360, 409] width 194 height 28
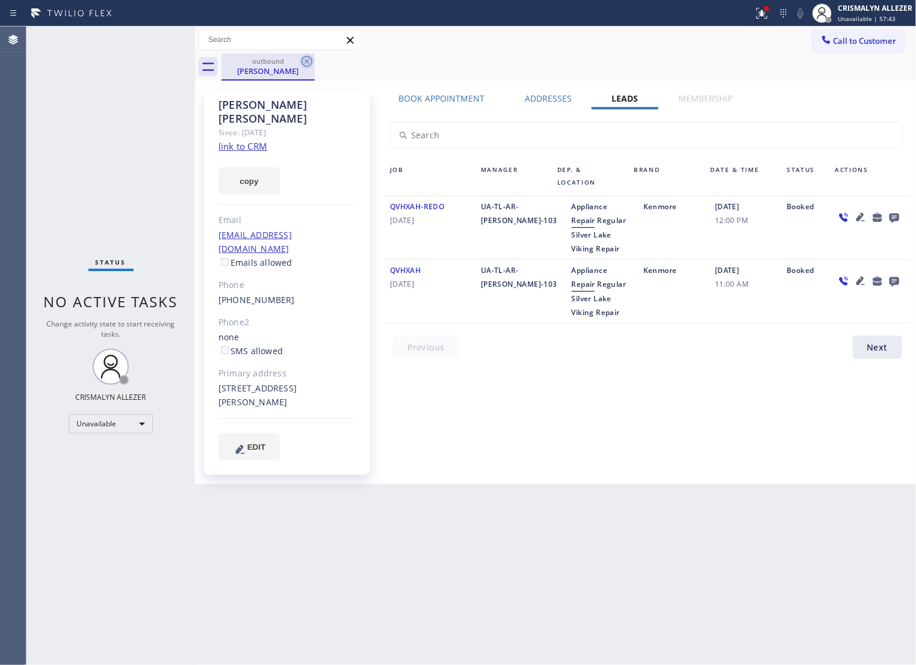
click at [305, 60] on icon at bounding box center [306, 61] width 11 height 11
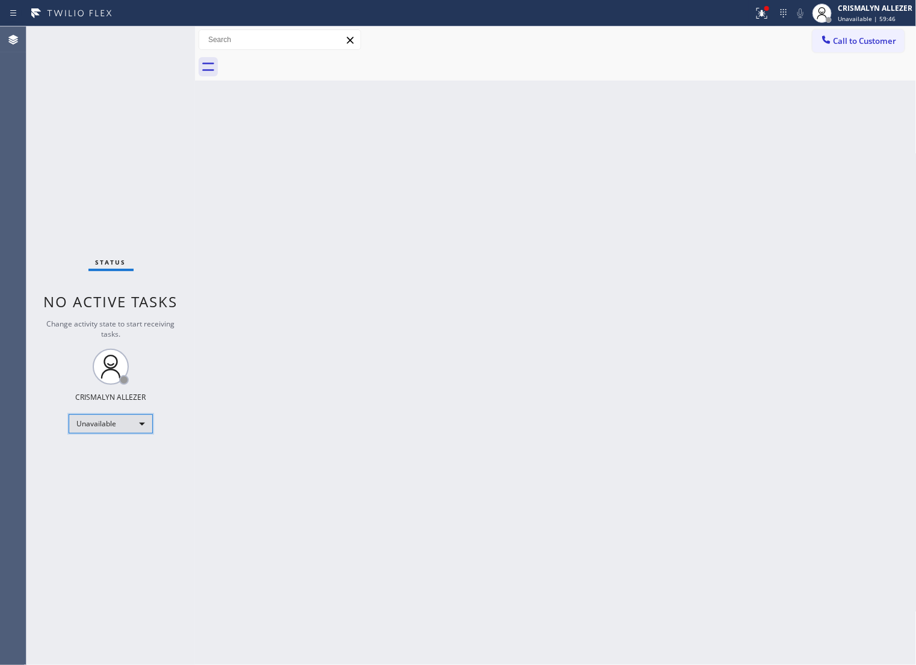
click at [140, 422] on div "Unavailable" at bounding box center [111, 424] width 84 height 19
click at [123, 488] on li "Break" at bounding box center [110, 486] width 82 height 14
